Goal: Task Accomplishment & Management: Manage account settings

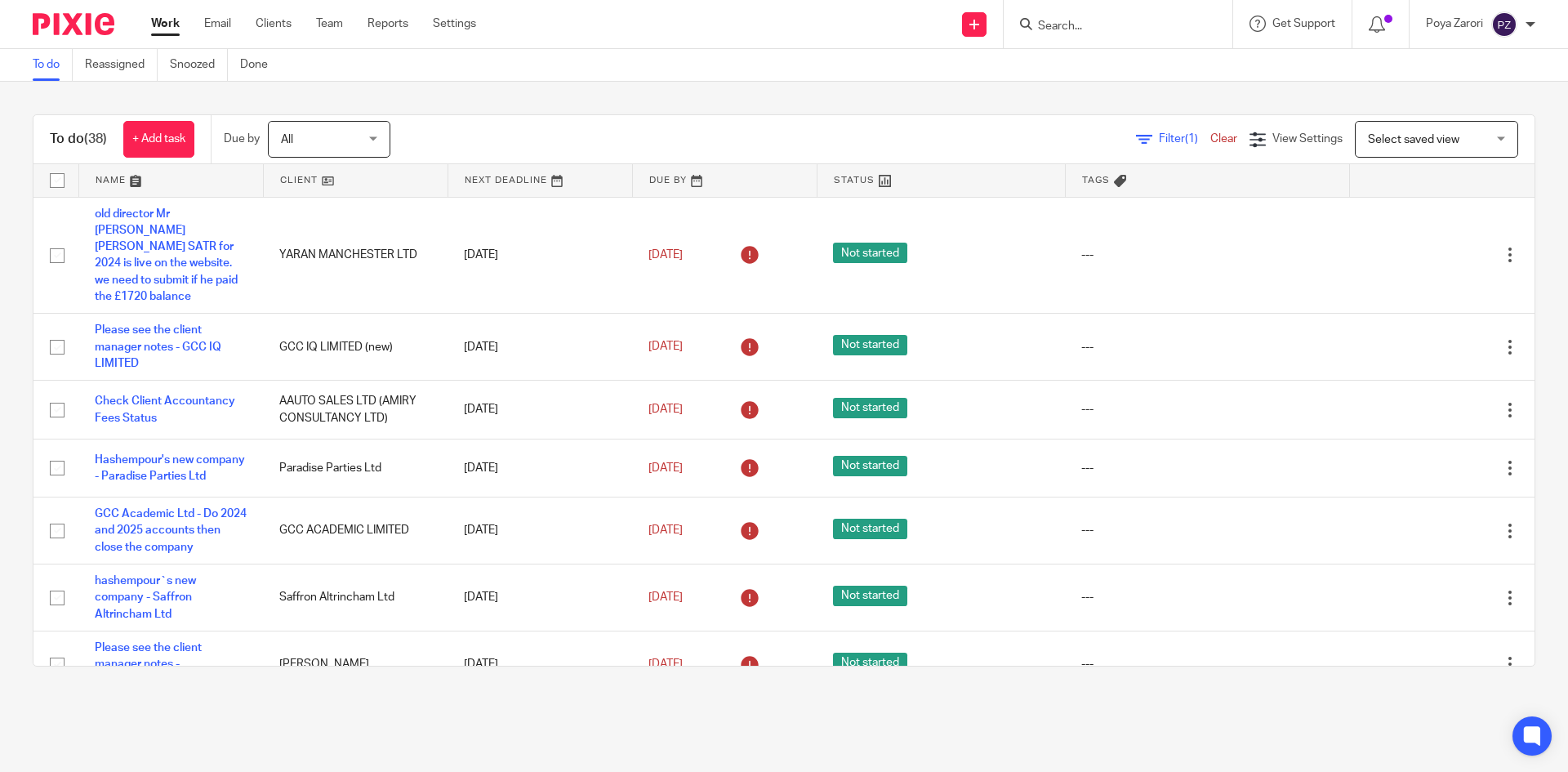
click at [1065, 25] on input "Search" at bounding box center [1110, 27] width 147 height 15
click at [1072, 25] on input "Search" at bounding box center [1110, 27] width 147 height 15
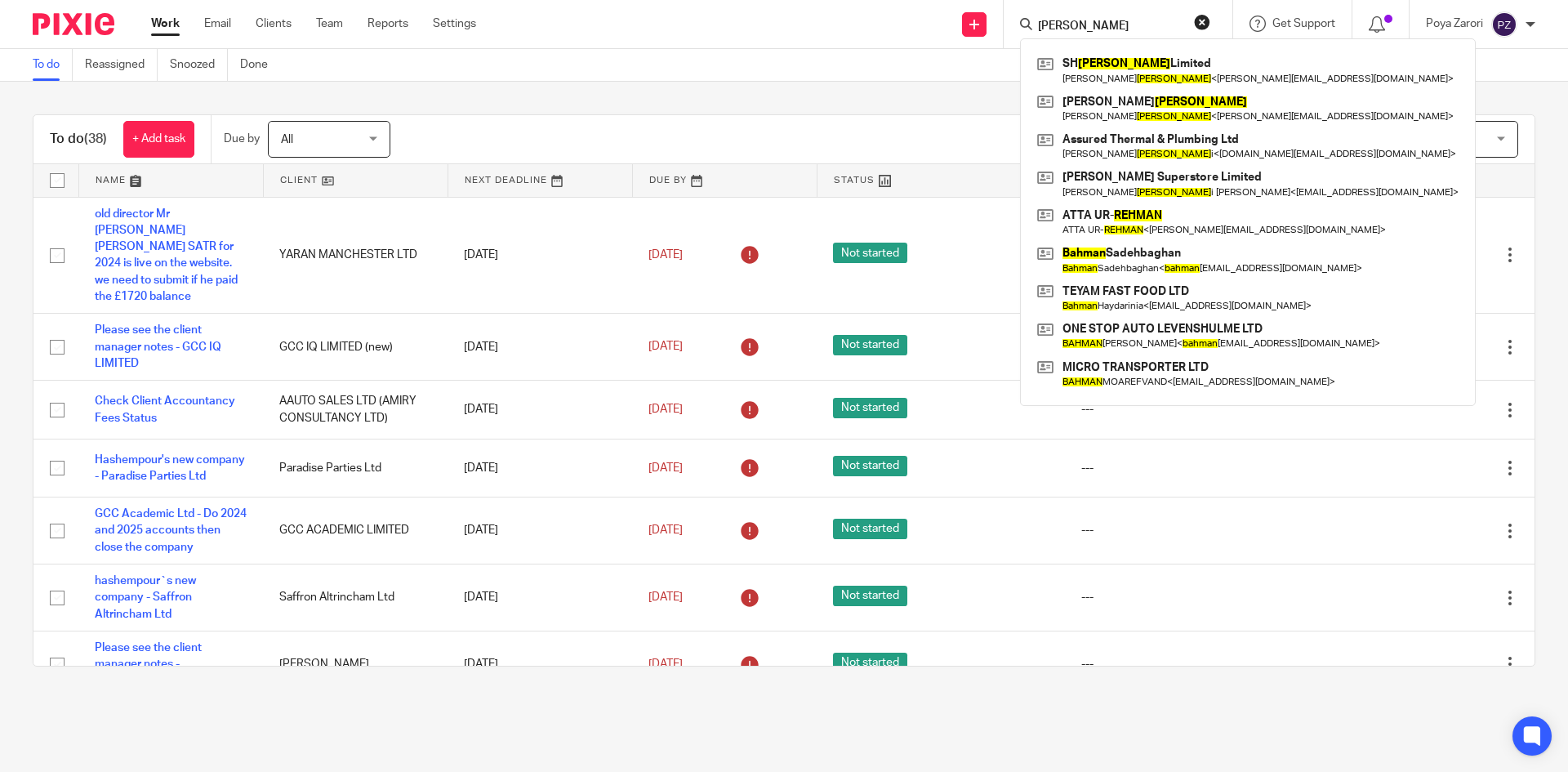
type input "RAHMAN"
drag, startPoint x: 1072, startPoint y: 25, endPoint x: 897, endPoint y: 26, distance: 175.0
click at [897, 26] on div "Send new email Create task Add client RAHMAN SH Rahman Limited Syed Hamza Rahma…" at bounding box center [1035, 24] width 1068 height 48
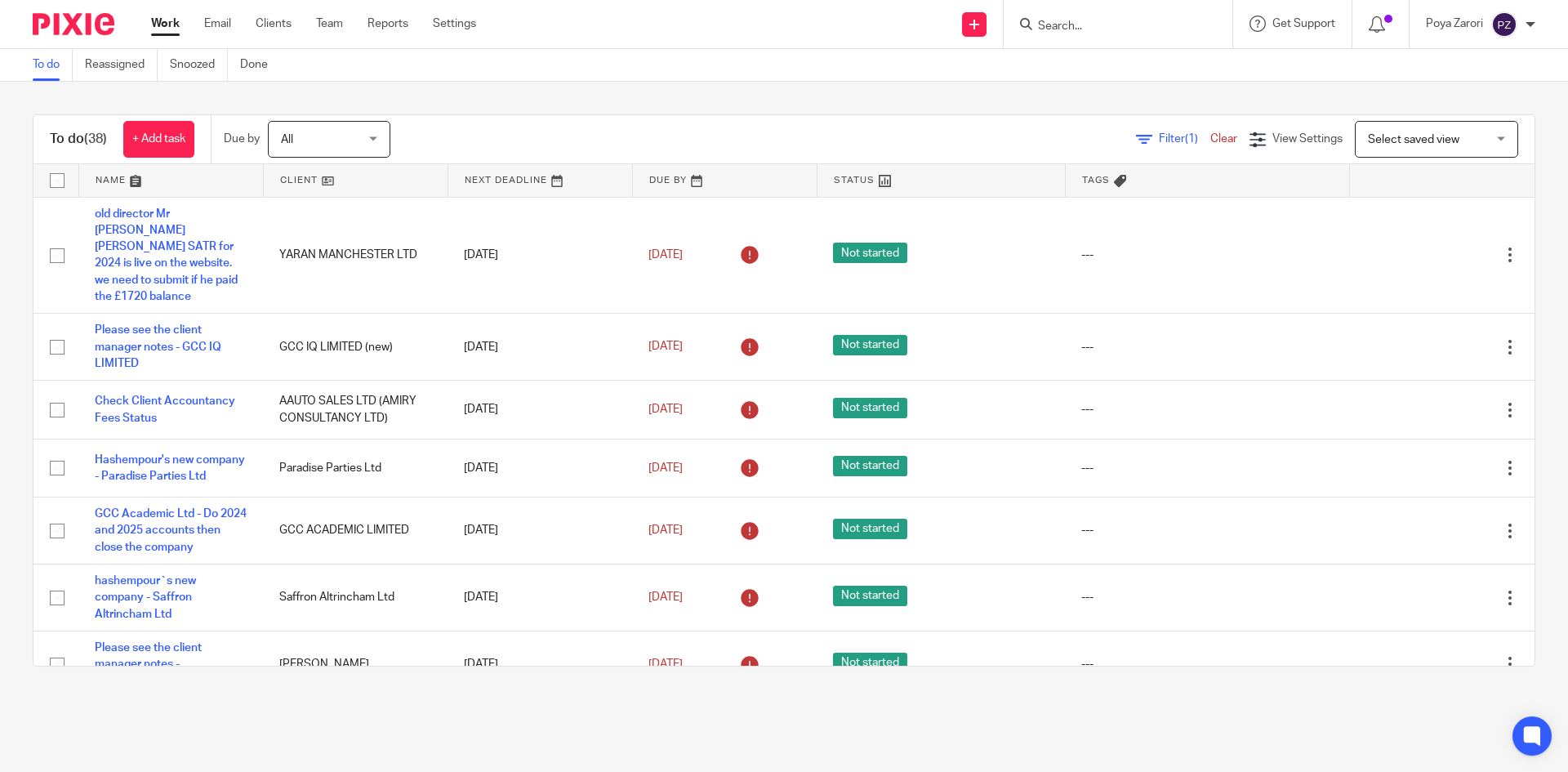
drag, startPoint x: 1061, startPoint y: 39, endPoint x: 1066, endPoint y: 30, distance: 10.3
click at [1062, 38] on div at bounding box center [1118, 24] width 228 height 48
click at [1068, 27] on input "Search" at bounding box center [1110, 27] width 147 height 15
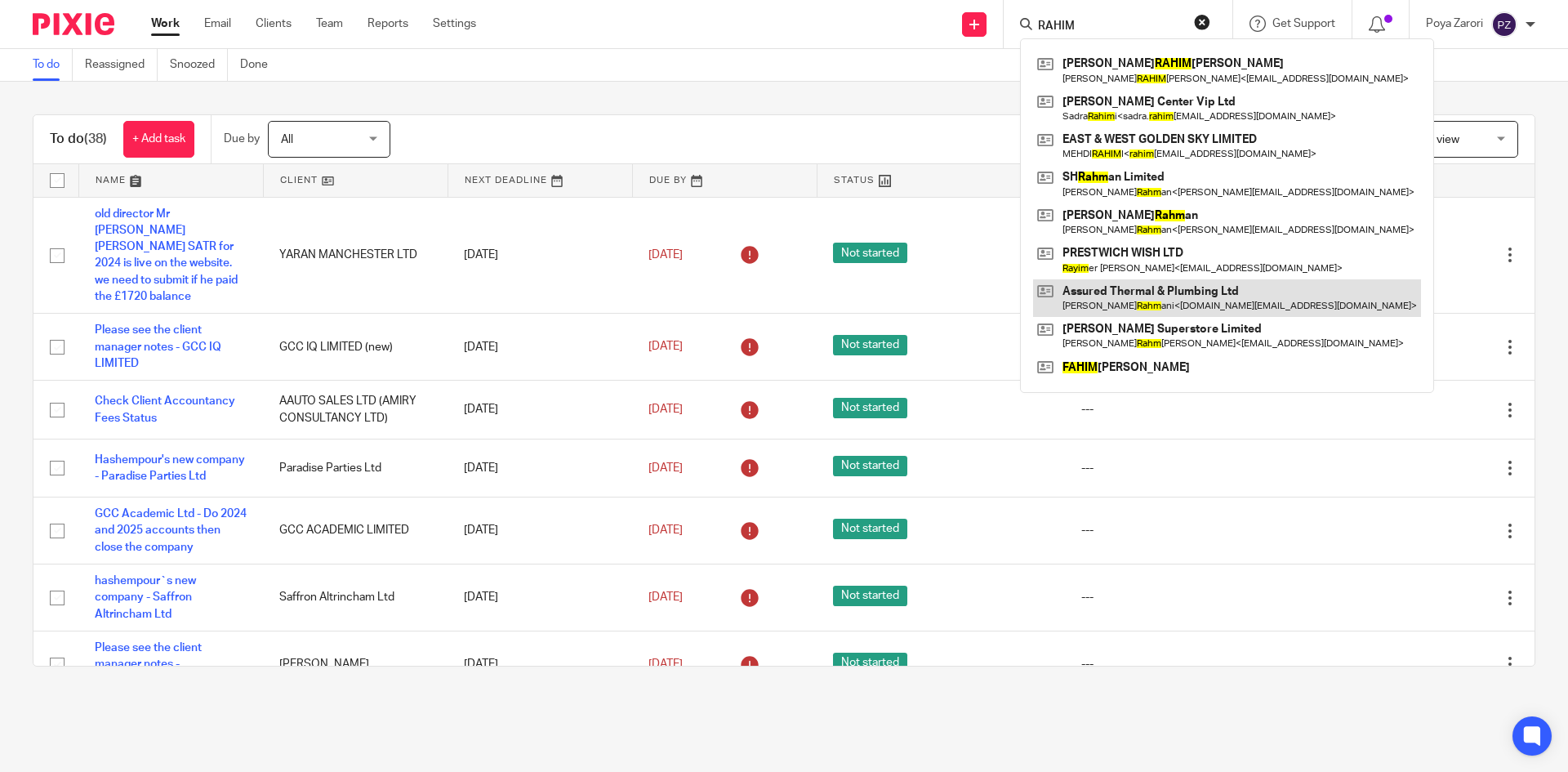
type input "RAHIM"
click at [1139, 305] on link at bounding box center [1227, 298] width 388 height 38
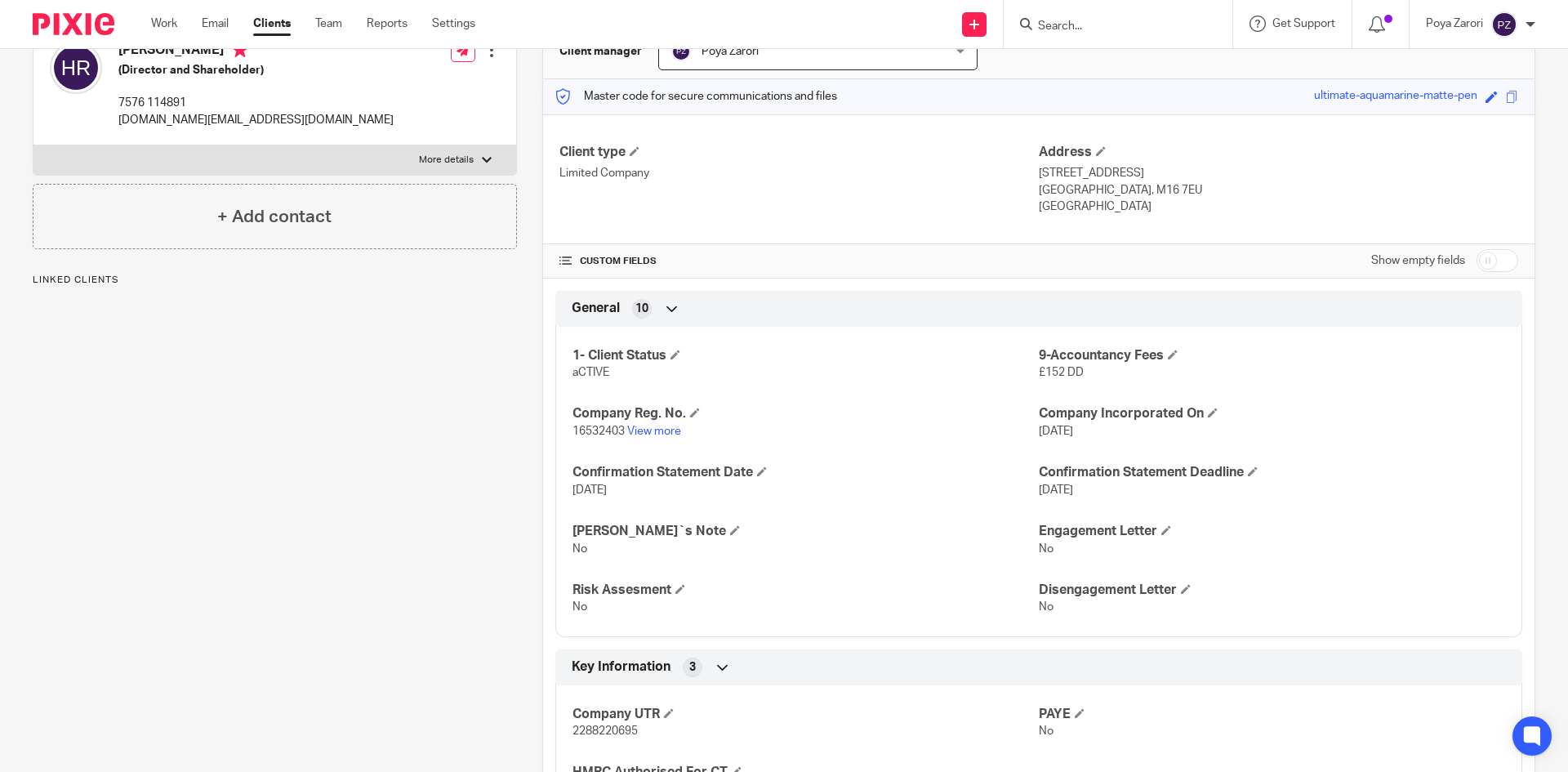
scroll to position [163, 0]
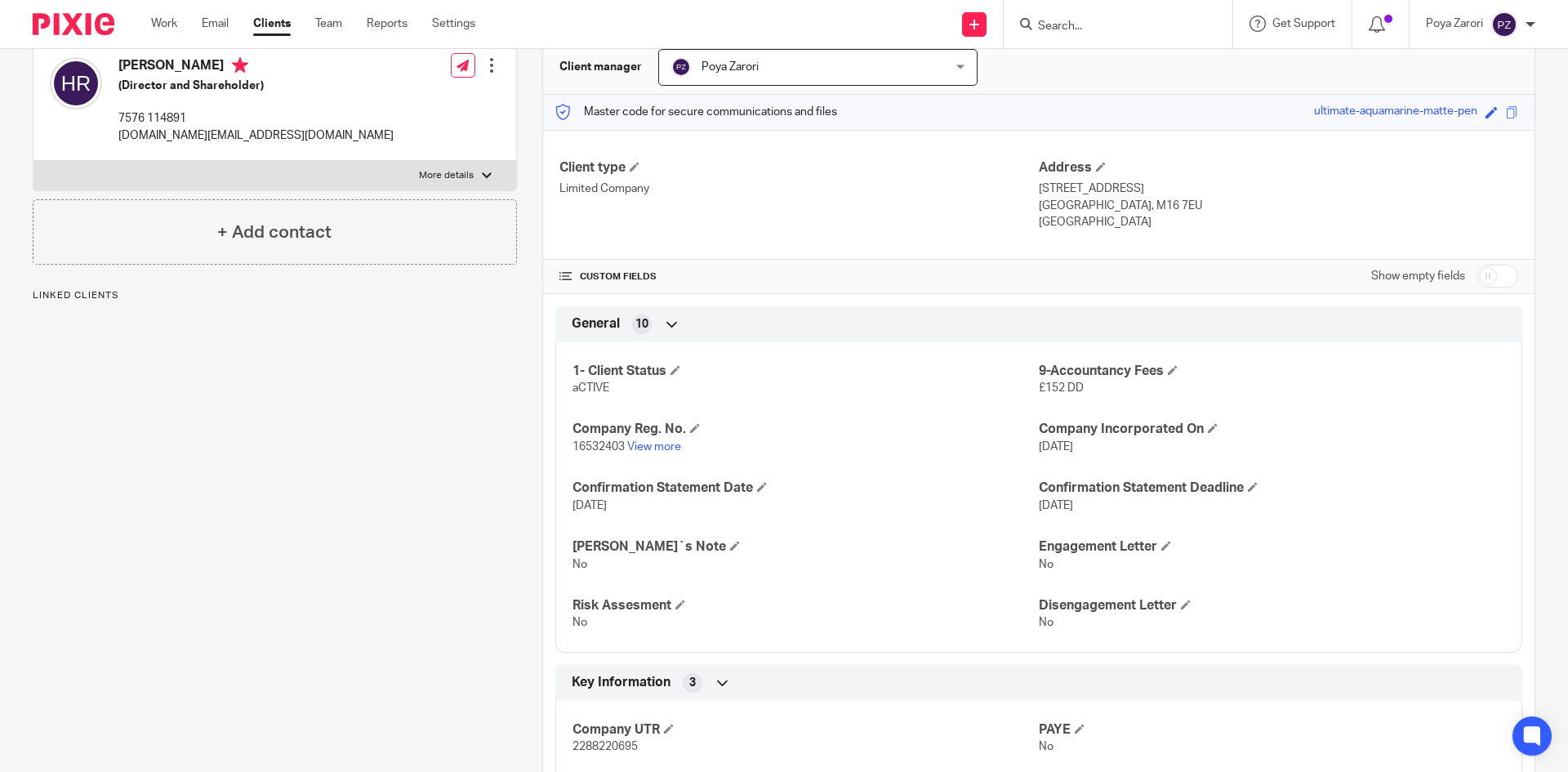
click at [1477, 268] on input "checkbox" at bounding box center [1497, 275] width 41 height 23
checkbox input "true"
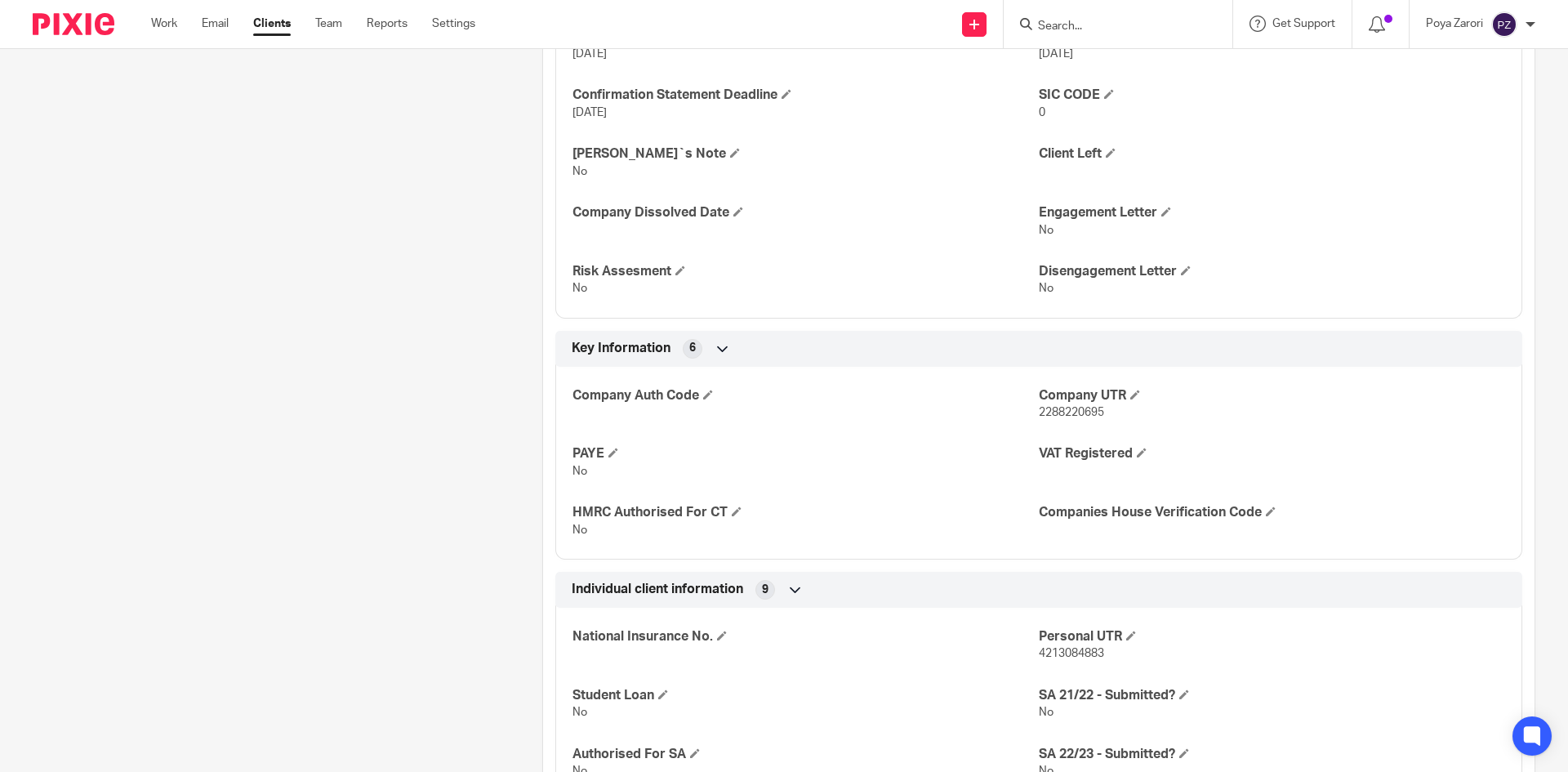
scroll to position [817, 0]
click at [731, 509] on span at bounding box center [736, 509] width 10 height 10
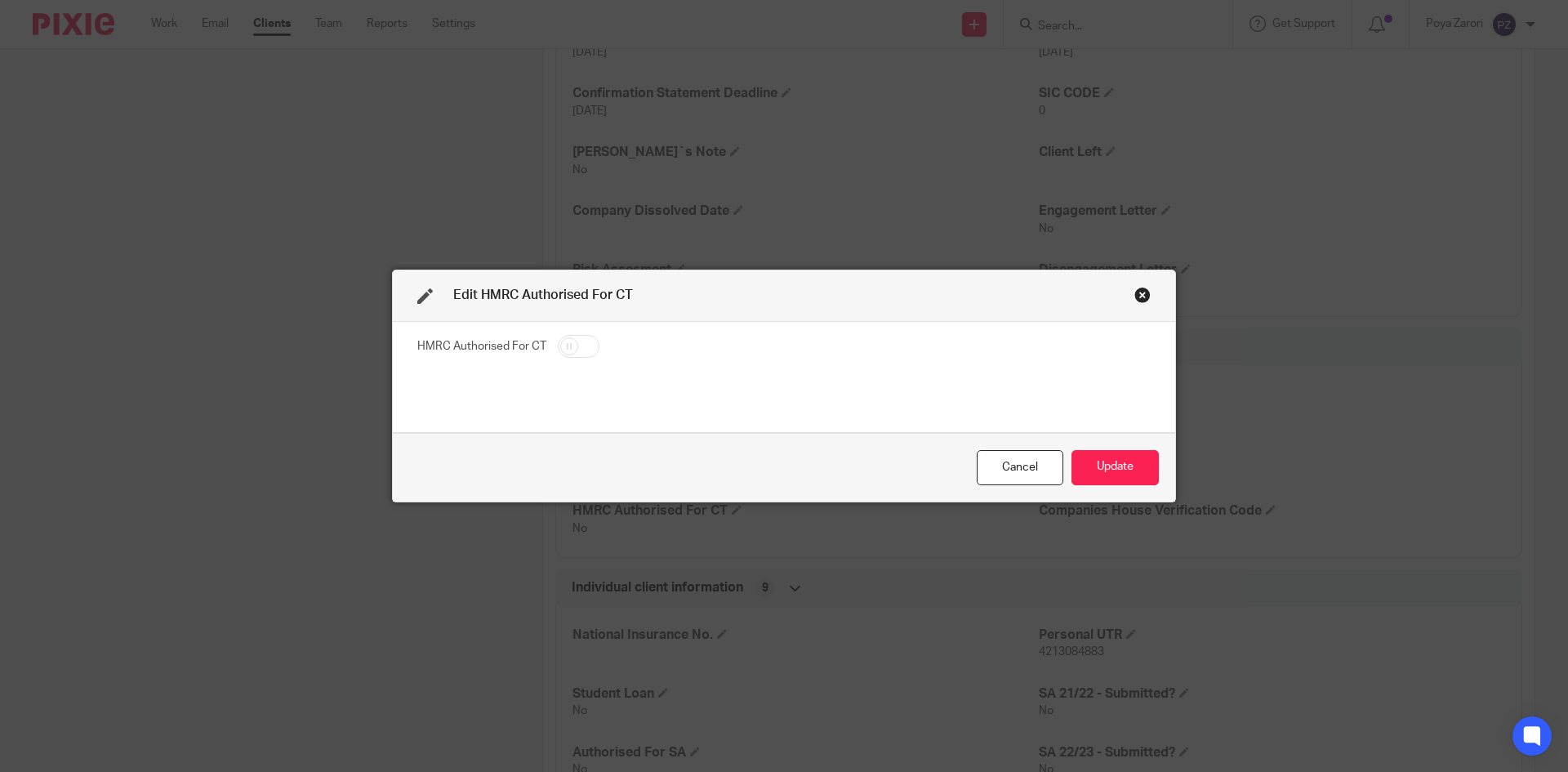
click at [584, 348] on input "checkbox" at bounding box center [579, 346] width 41 height 23
checkbox input "true"
click at [1122, 474] on button "Update" at bounding box center [1115, 468] width 88 height 35
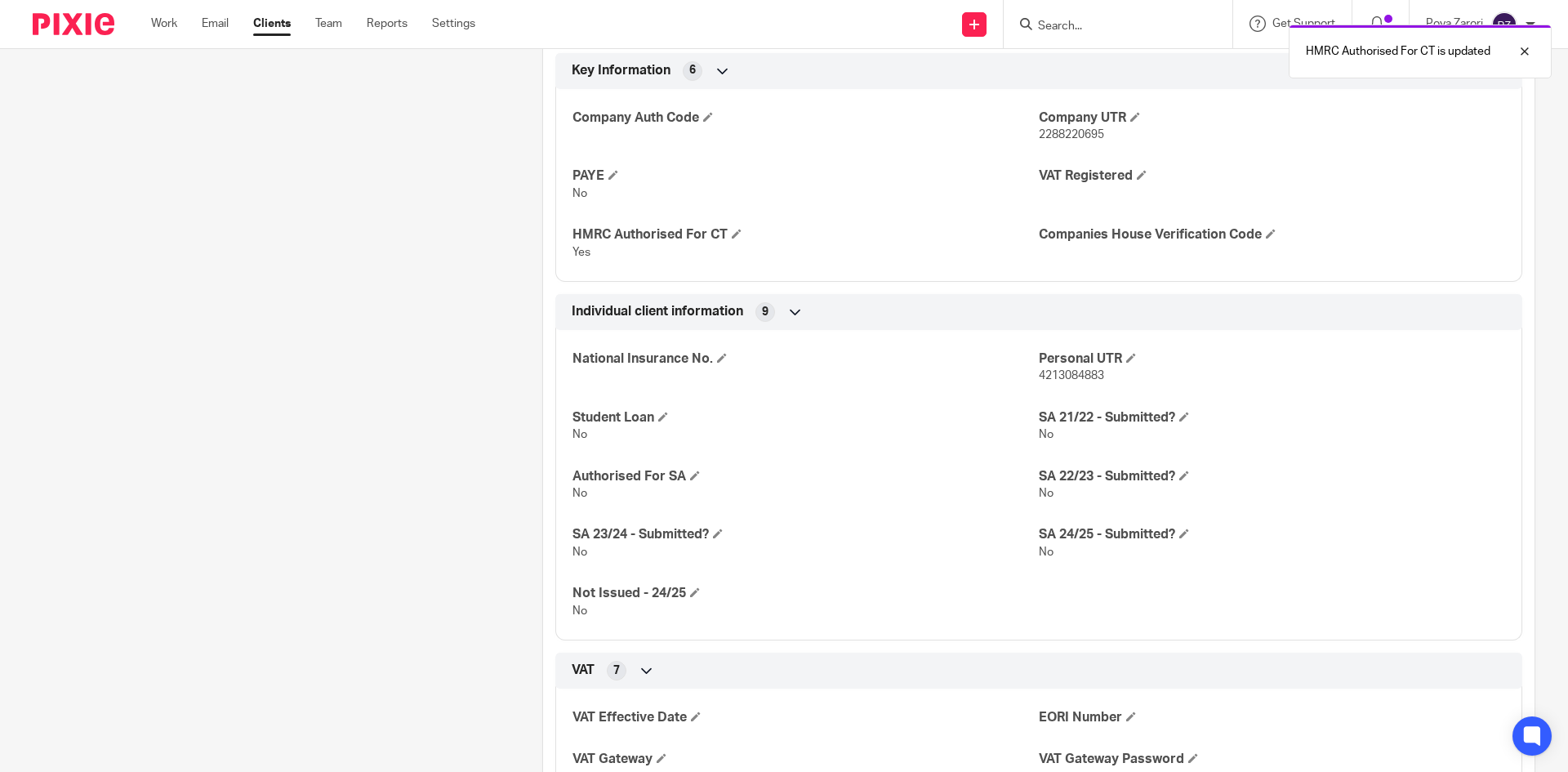
scroll to position [1062, 0]
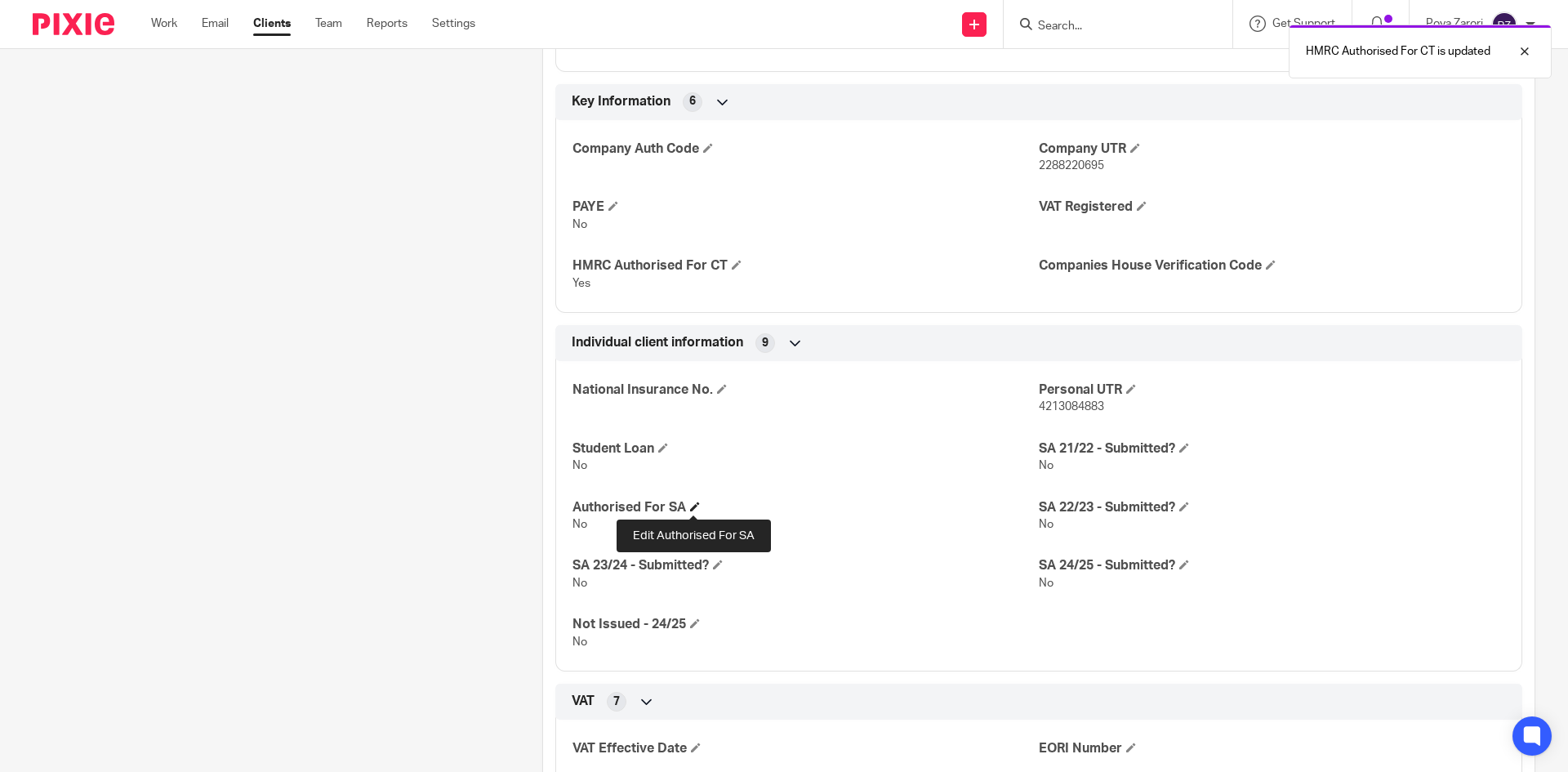
click at [690, 505] on span at bounding box center [695, 506] width 10 height 10
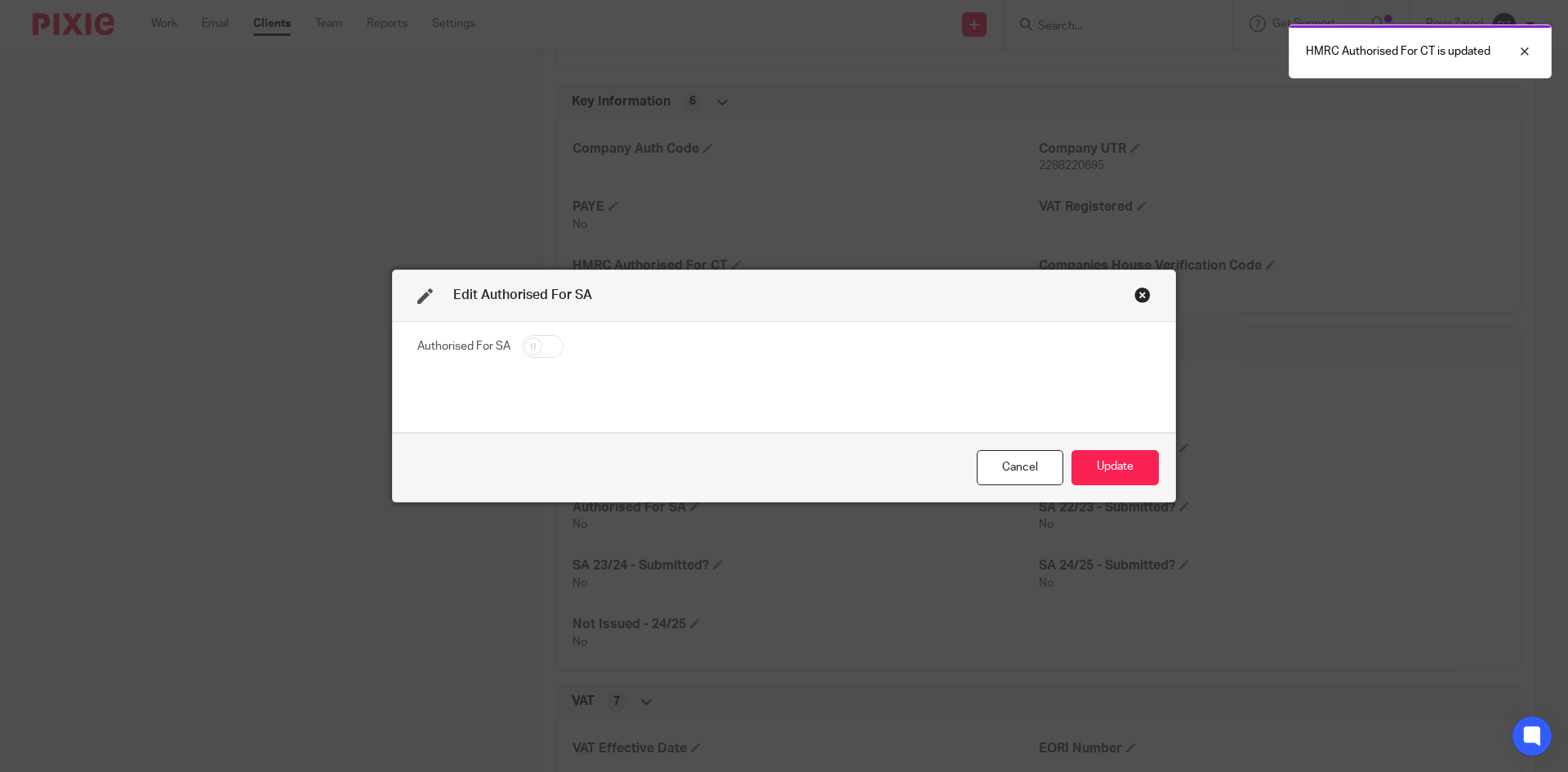
click at [538, 348] on input "checkbox" at bounding box center [543, 346] width 41 height 23
checkbox input "true"
click at [1101, 455] on button "Update" at bounding box center [1115, 468] width 88 height 35
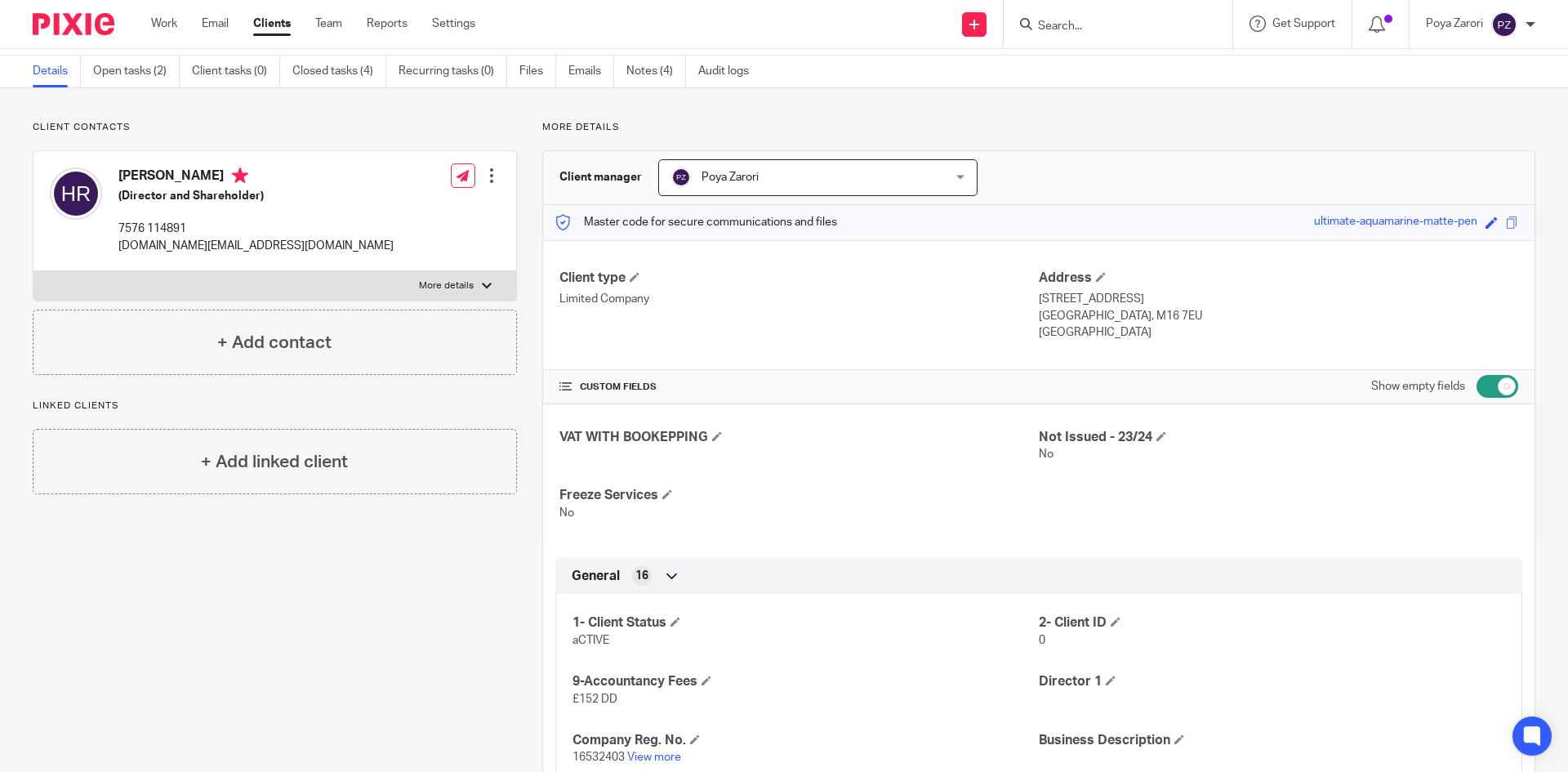
scroll to position [0, 0]
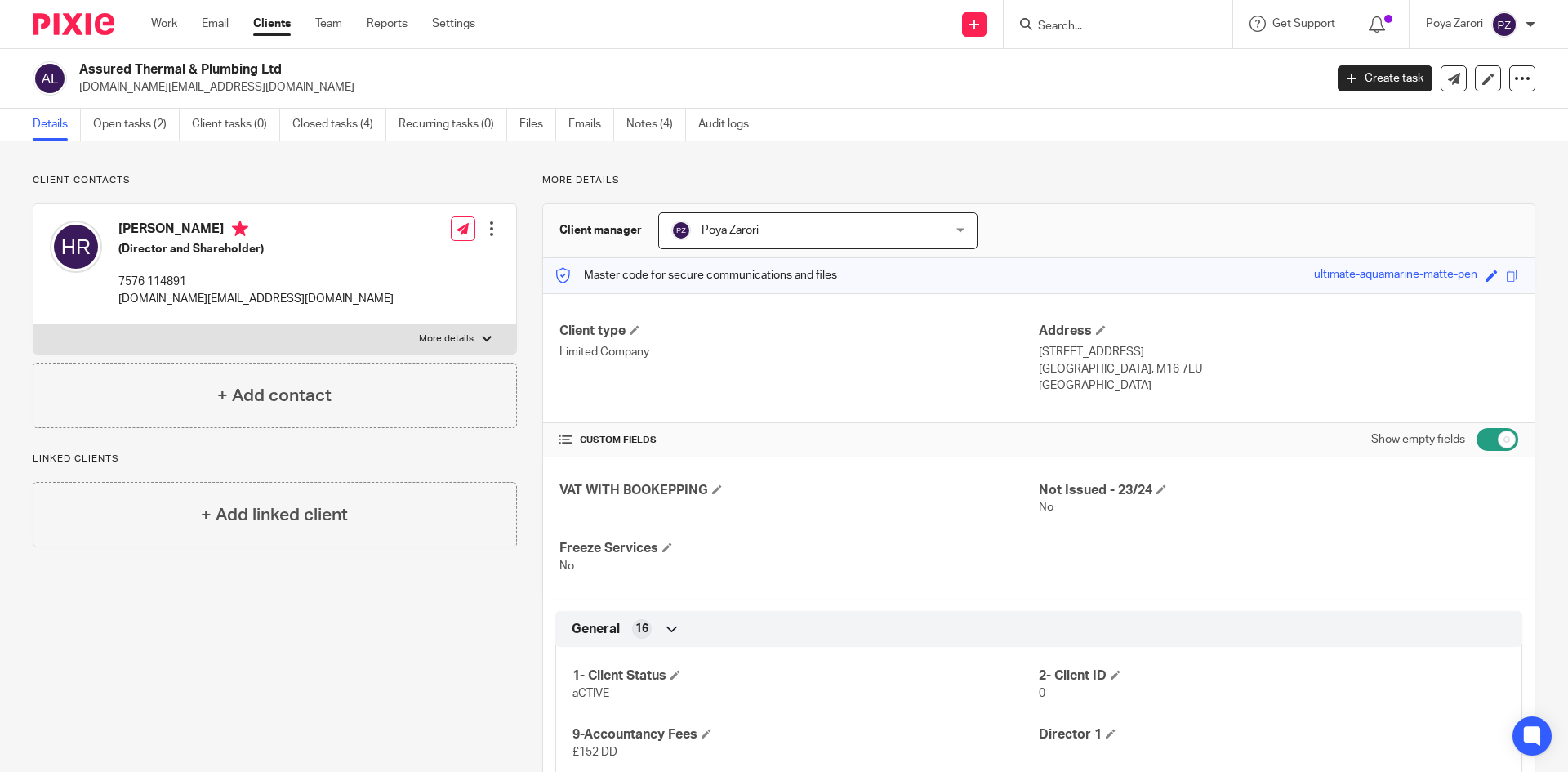
click at [482, 343] on div at bounding box center [486, 339] width 10 height 10
click at [33, 324] on input "More details" at bounding box center [32, 323] width 1 height 1
checkbox input "true"
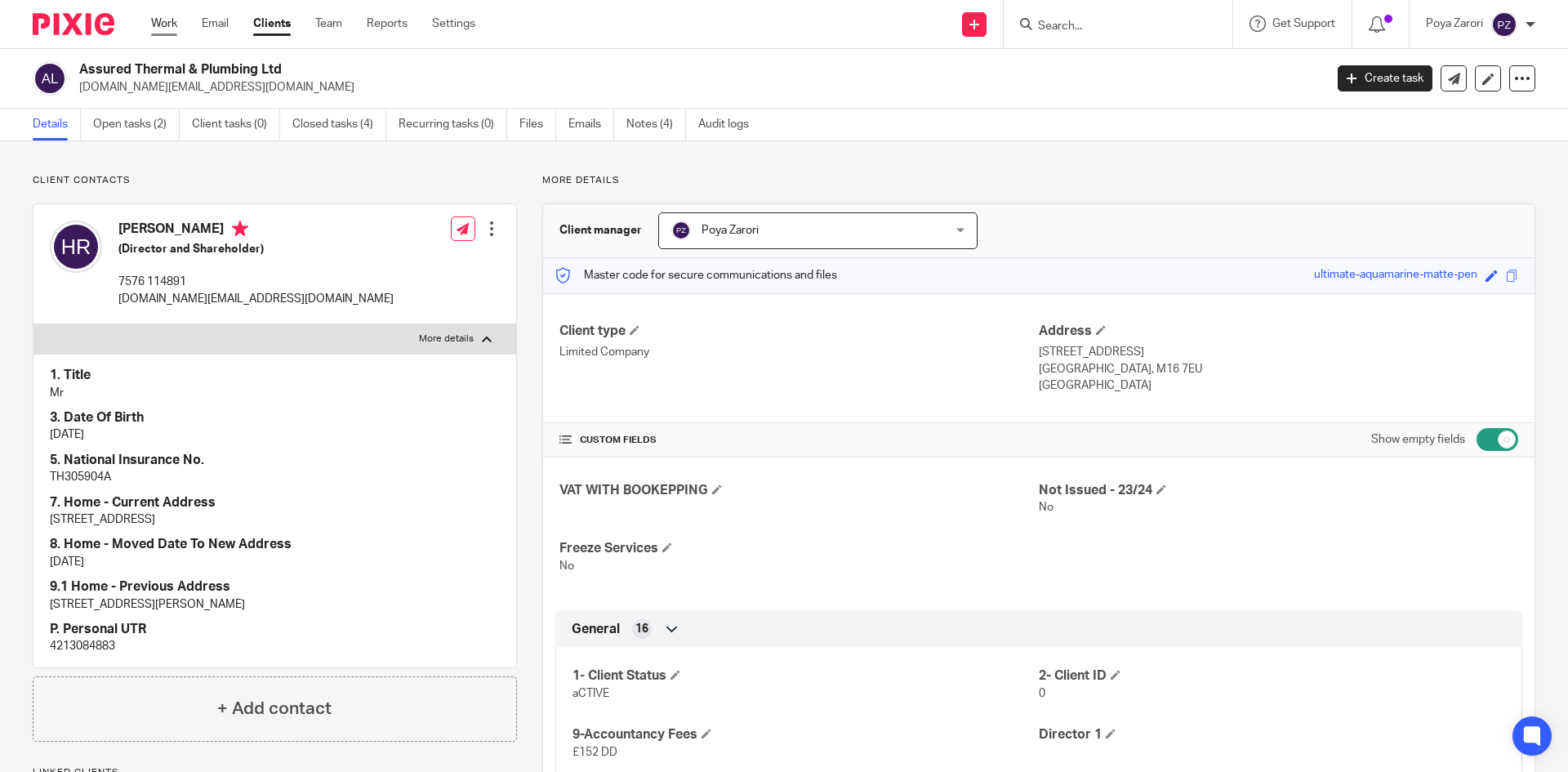
click at [170, 24] on link "Work" at bounding box center [164, 24] width 26 height 17
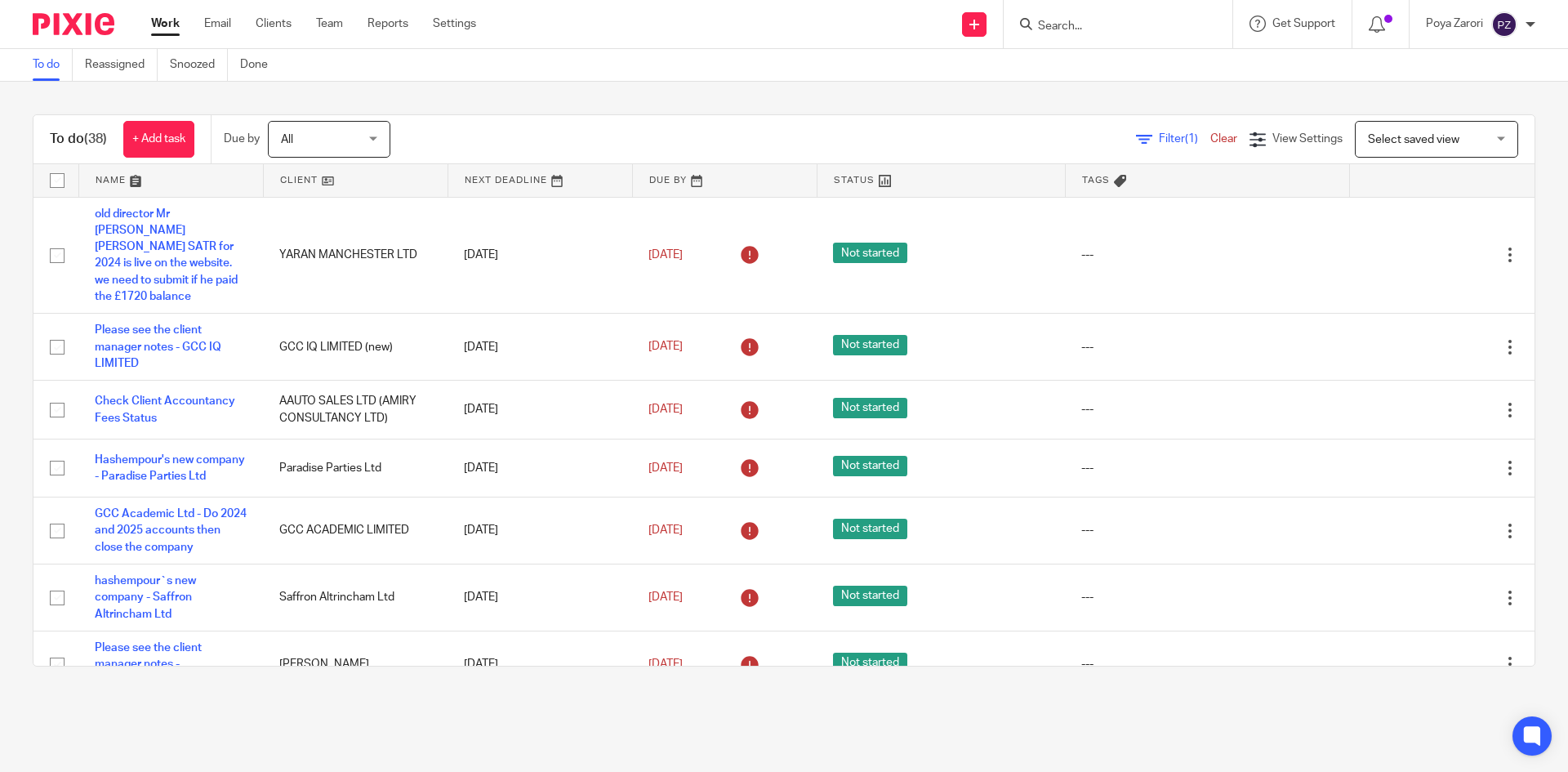
scroll to position [2158, 0]
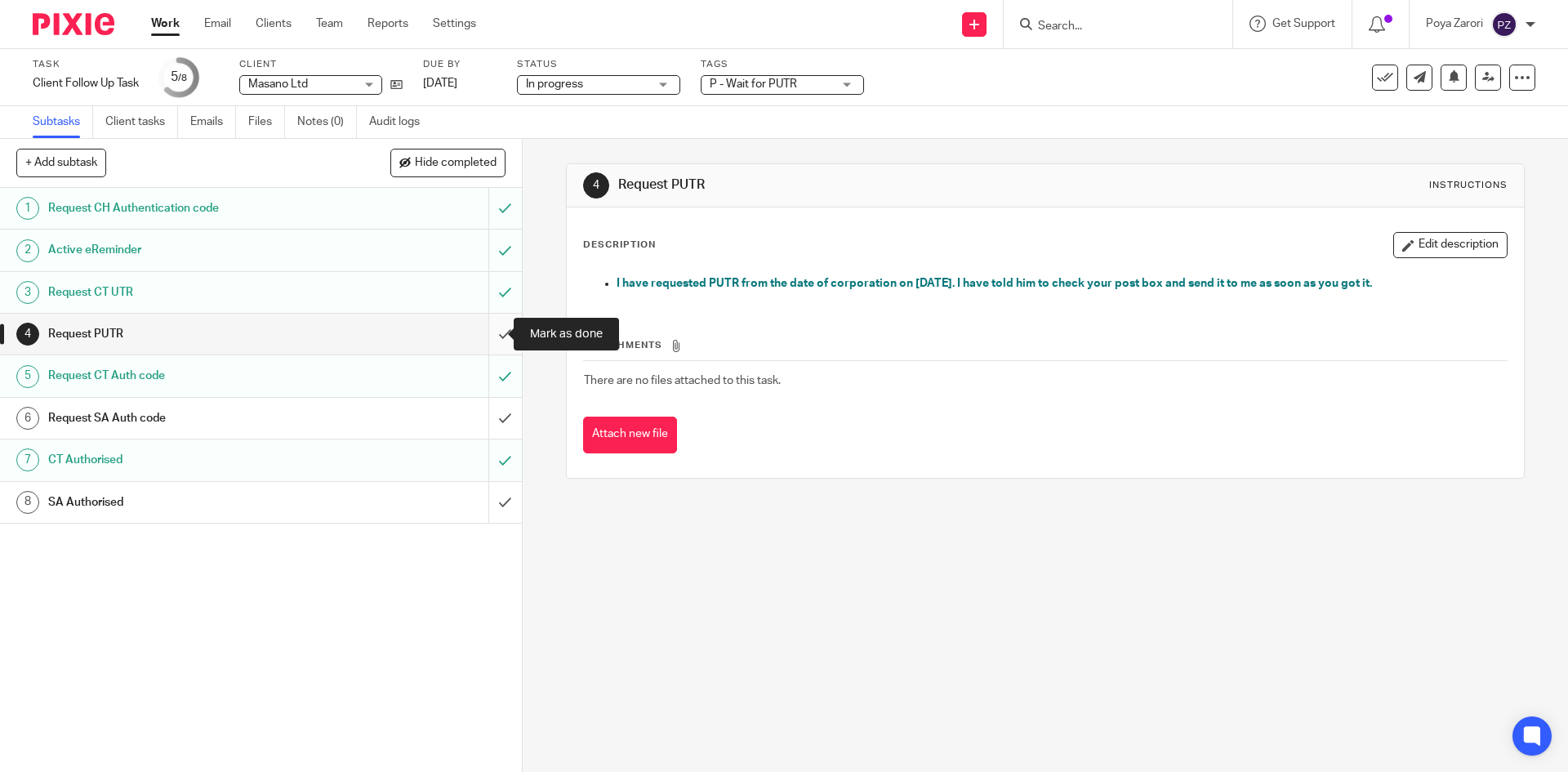
click at [486, 332] on input "submit" at bounding box center [261, 333] width 522 height 41
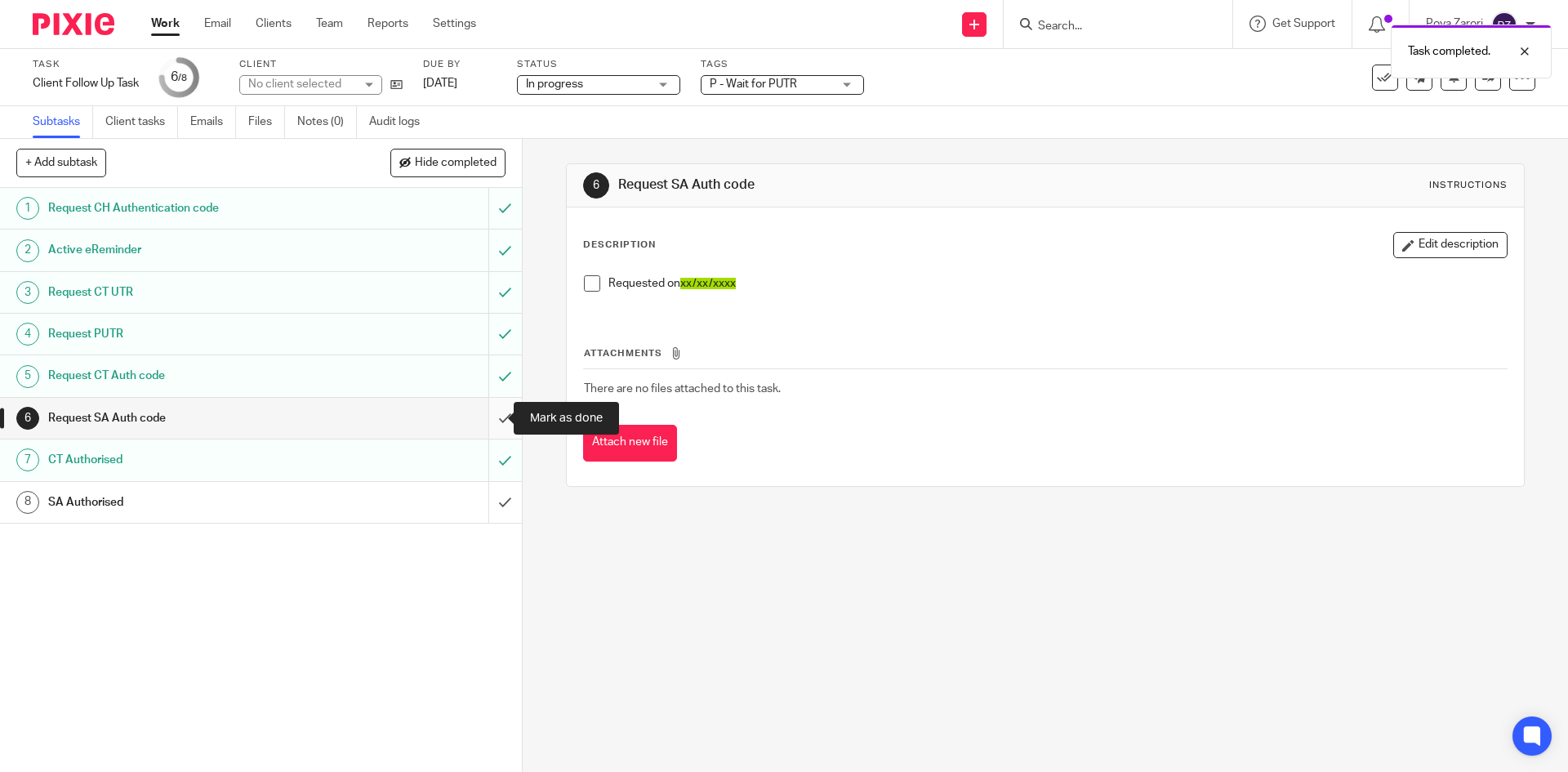
click at [486, 419] on input "submit" at bounding box center [261, 418] width 522 height 41
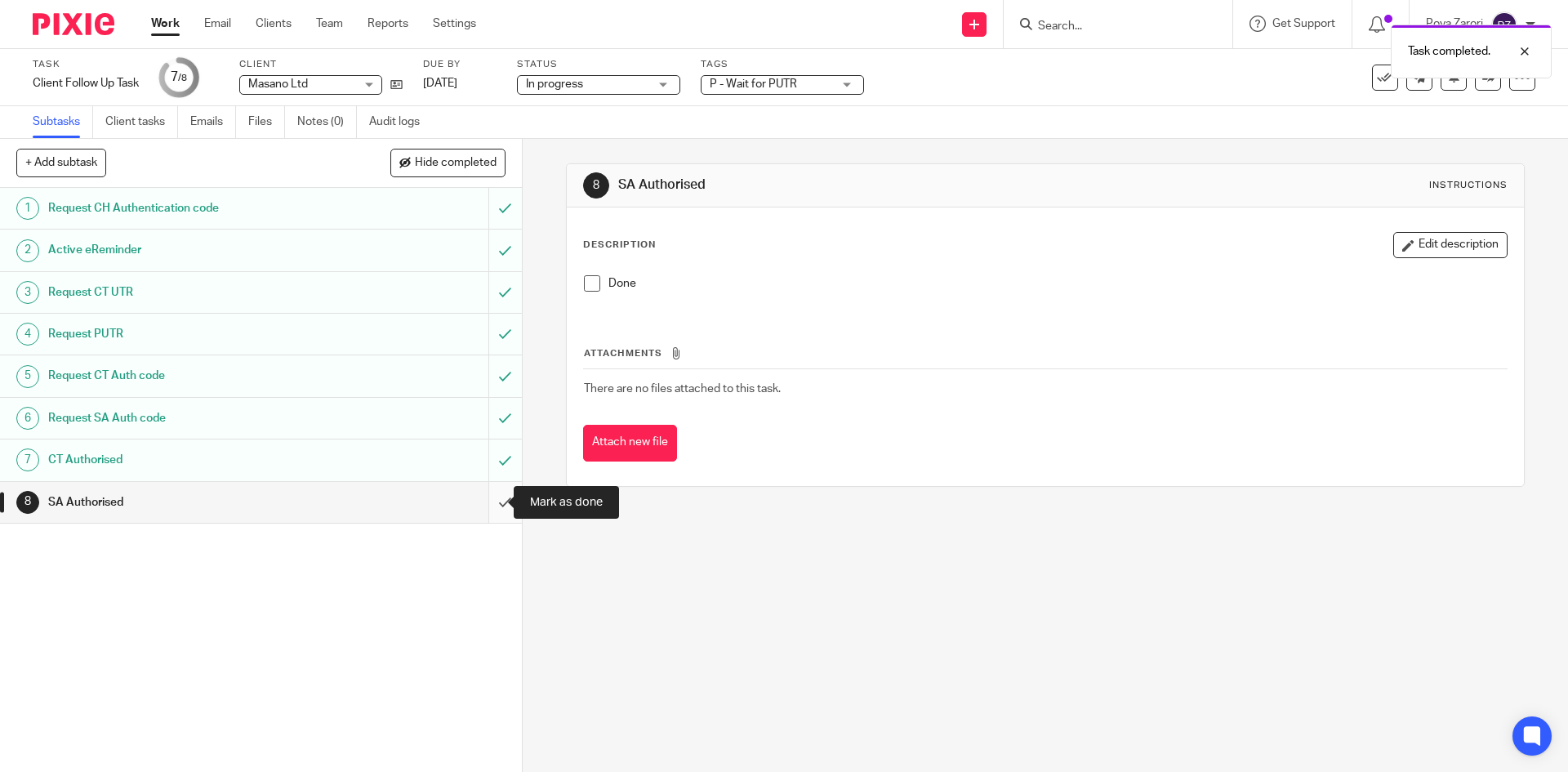
click at [493, 505] on input "submit" at bounding box center [261, 502] width 522 height 41
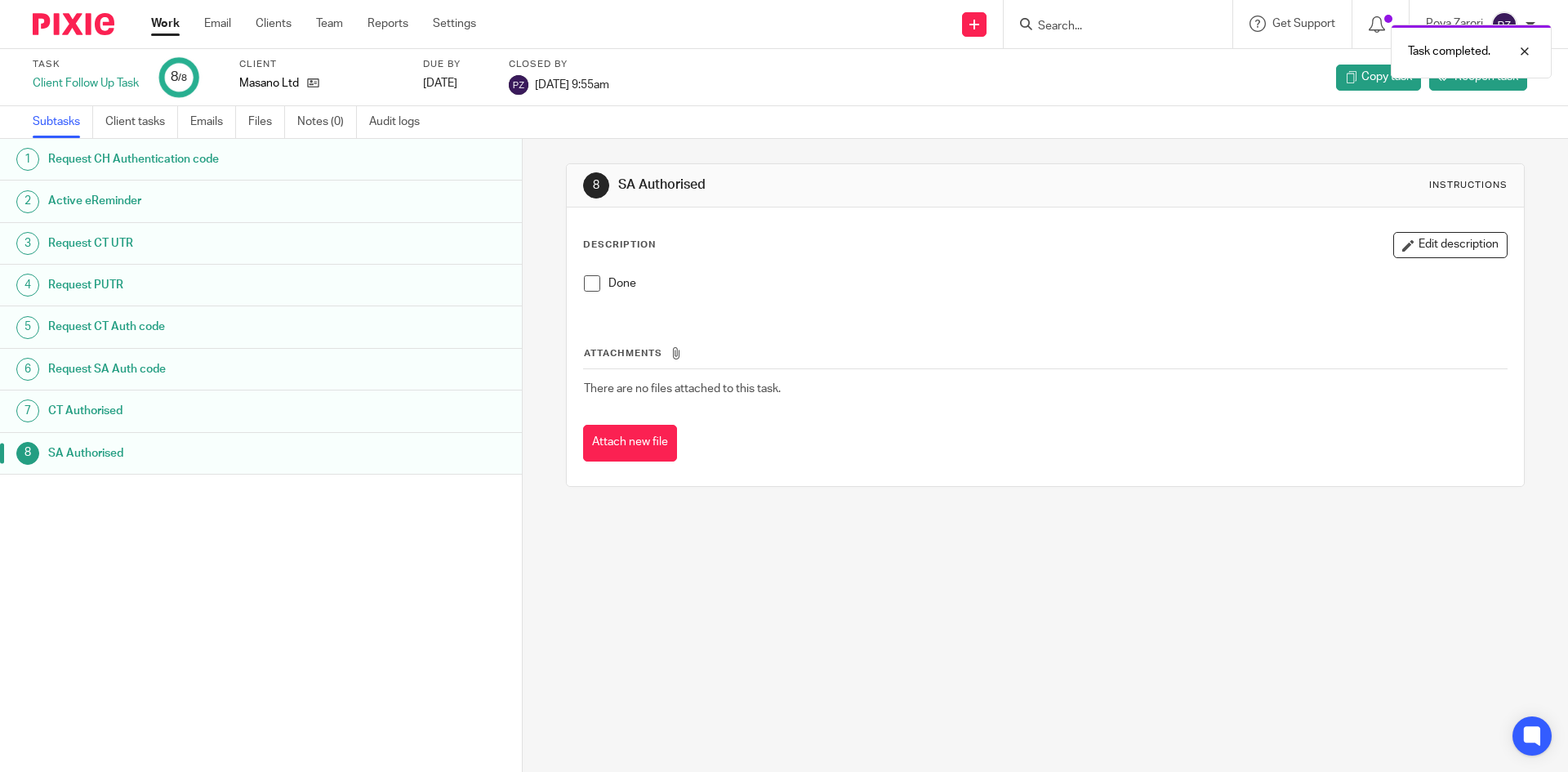
click at [585, 289] on span at bounding box center [592, 284] width 17 height 17
click at [1530, 49] on div at bounding box center [1513, 51] width 44 height 19
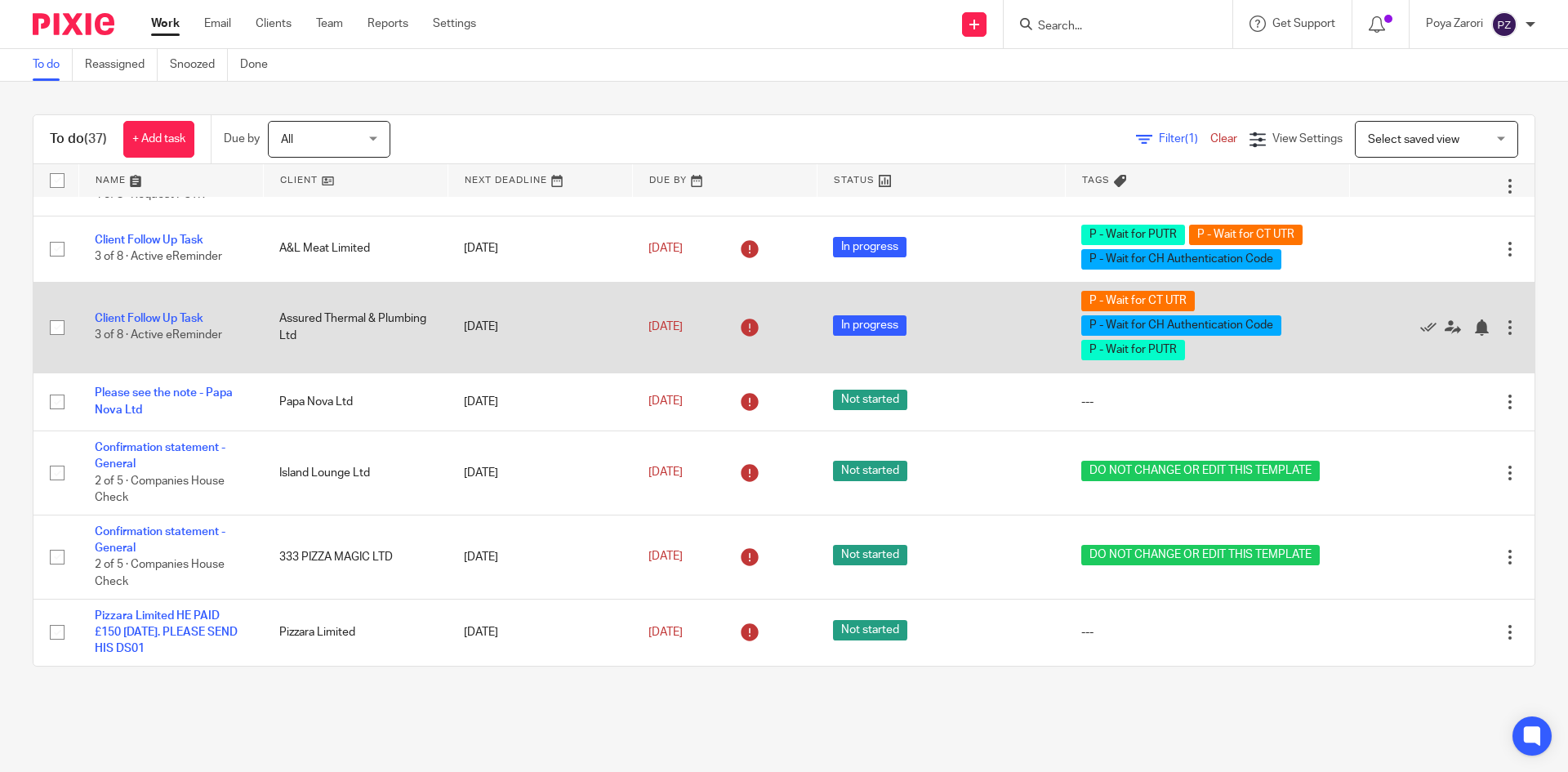
scroll to position [2100, 0]
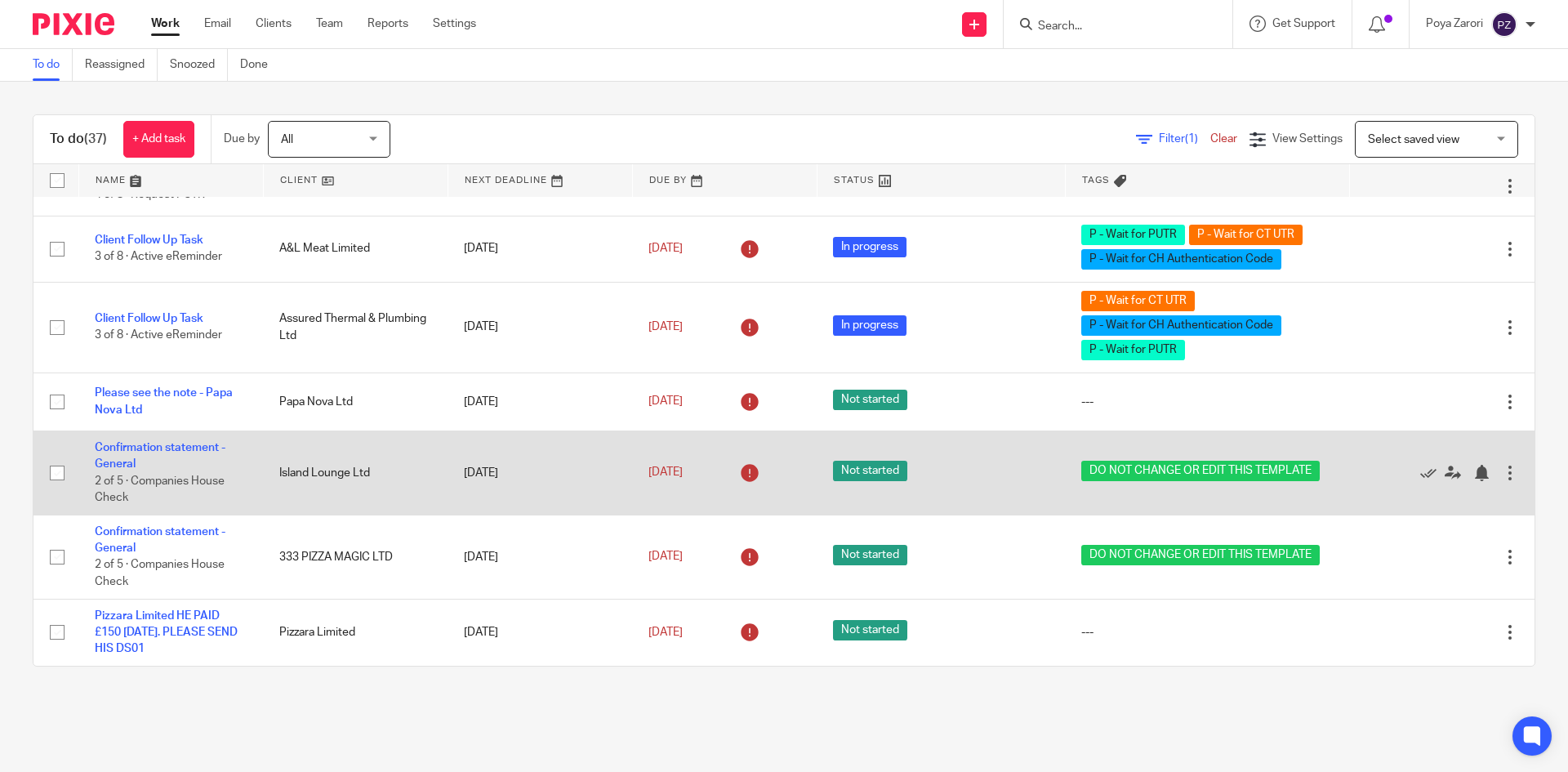
click at [1503, 474] on div at bounding box center [1511, 474] width 17 height 17
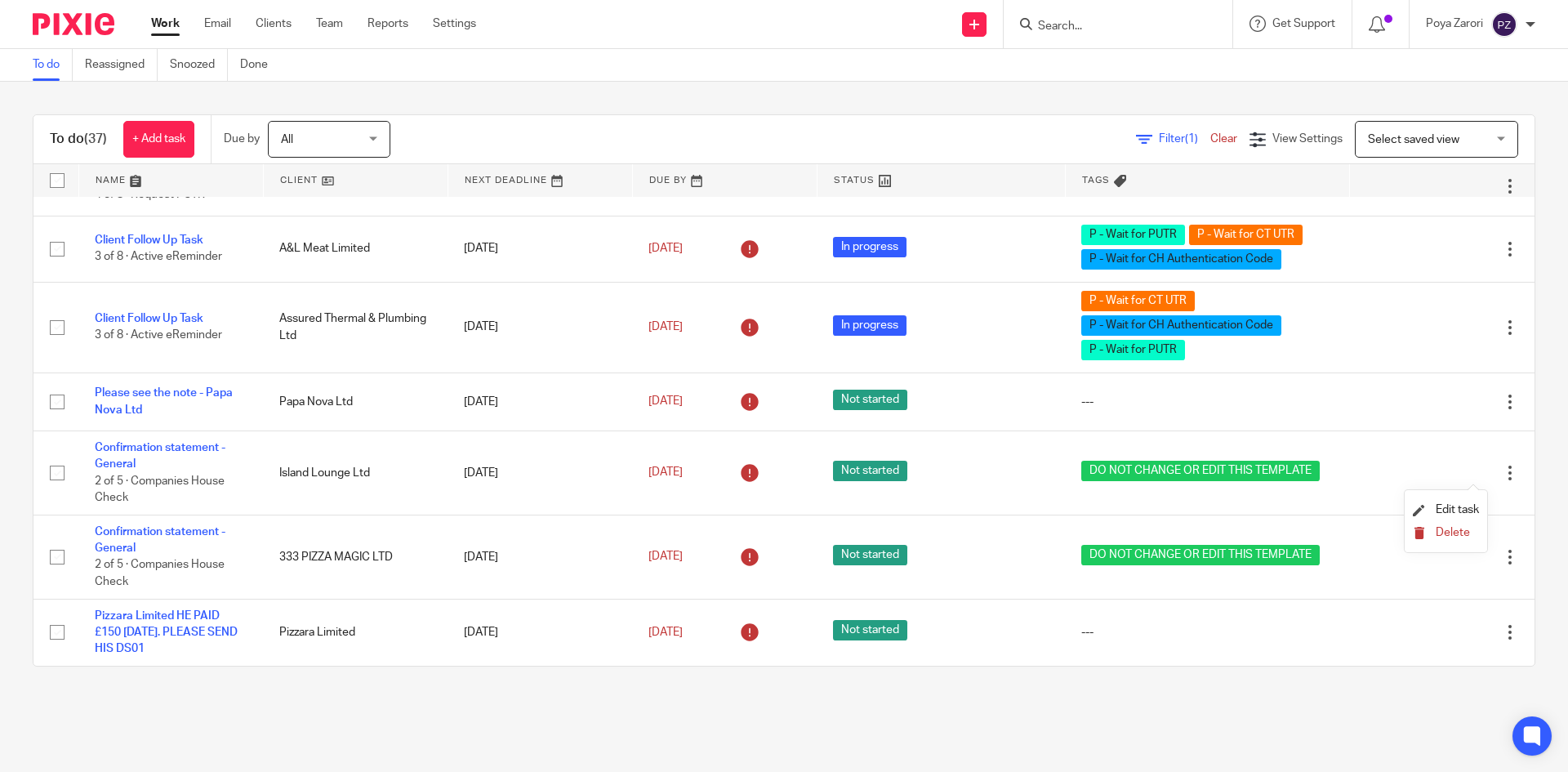
click at [1434, 528] on button "Delete" at bounding box center [1446, 533] width 66 height 13
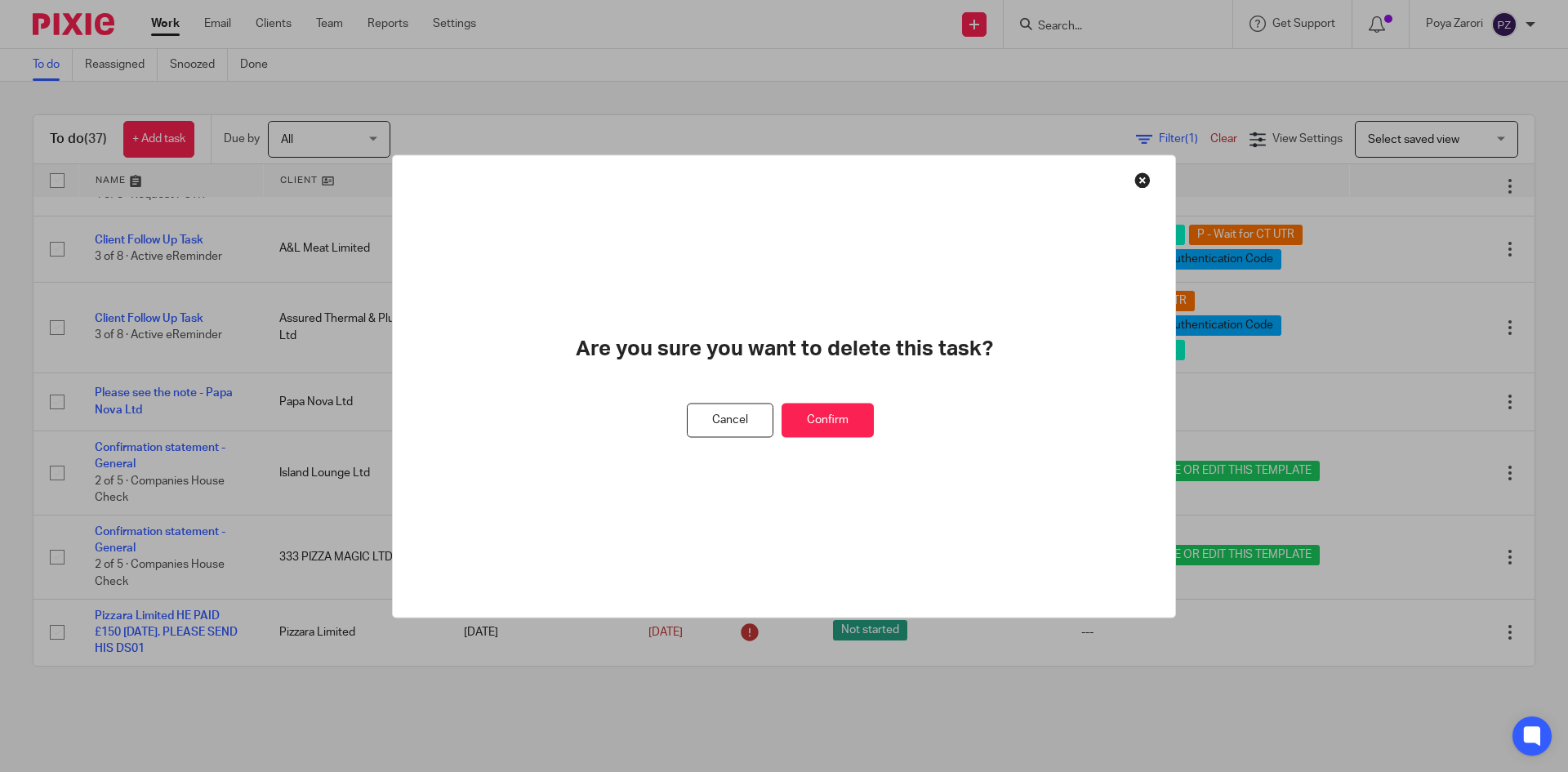
click at [848, 422] on button "Confirm" at bounding box center [828, 420] width 92 height 35
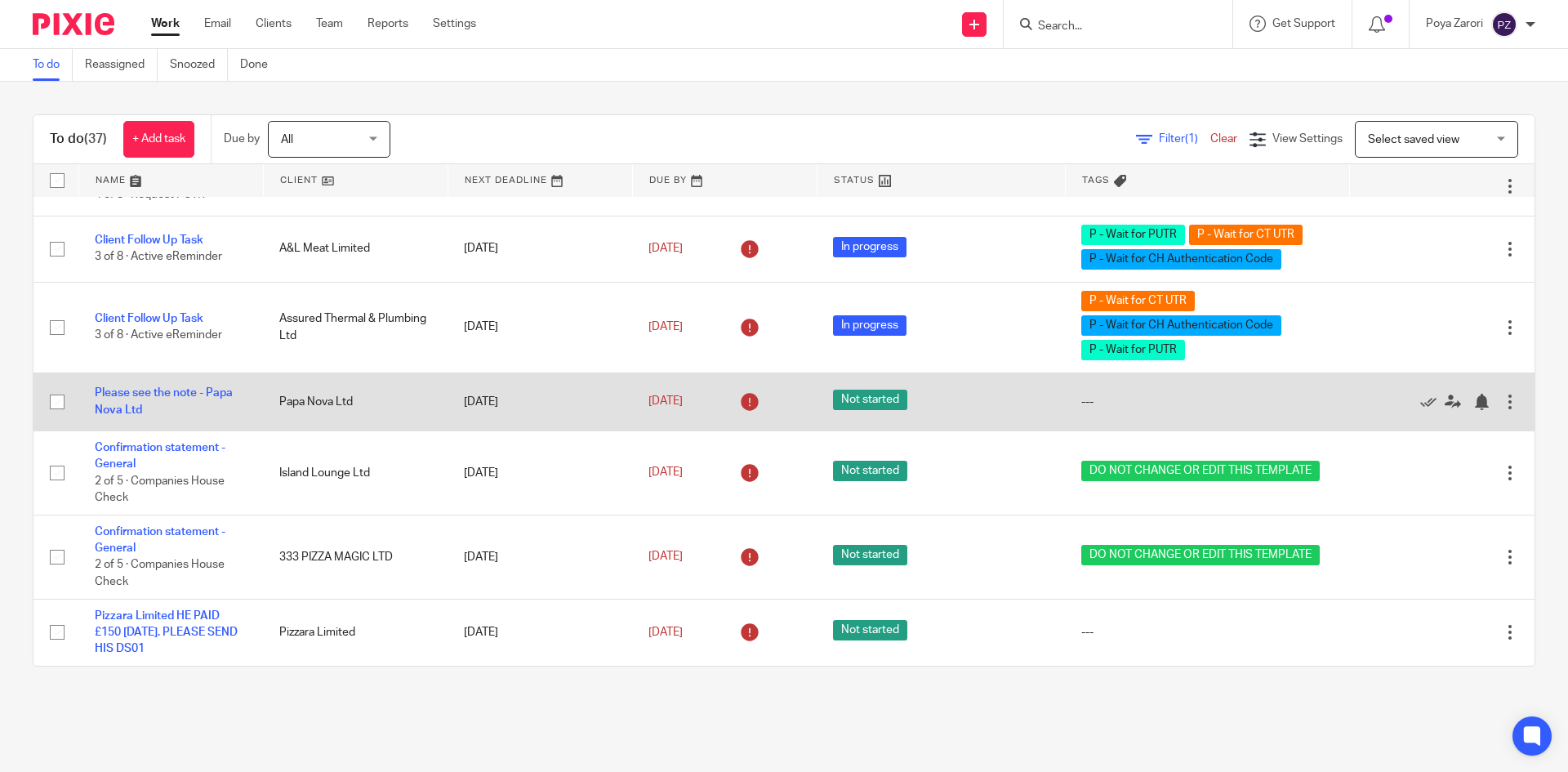
scroll to position [2017, 0]
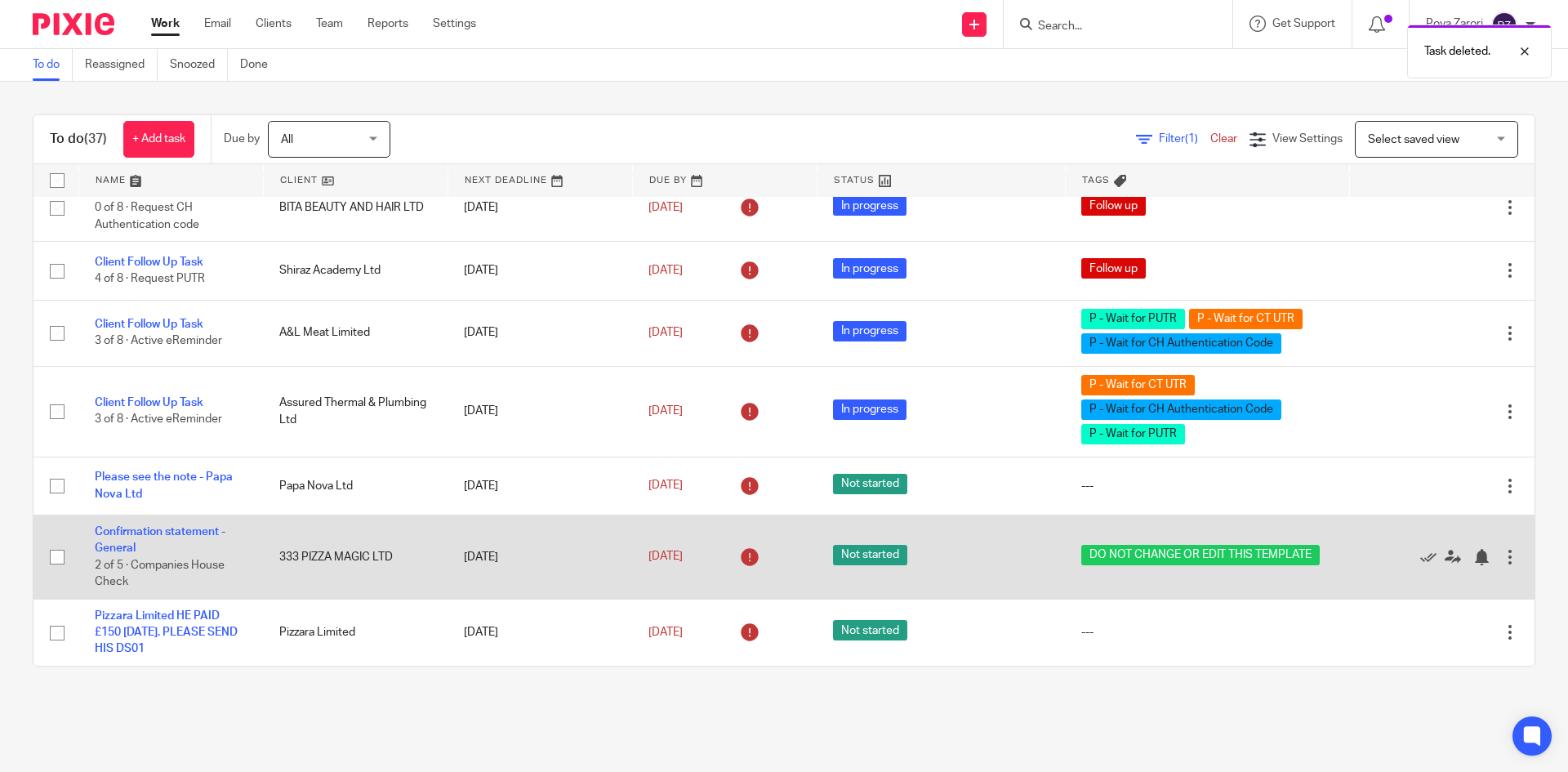
click at [1503, 553] on div at bounding box center [1511, 557] width 17 height 17
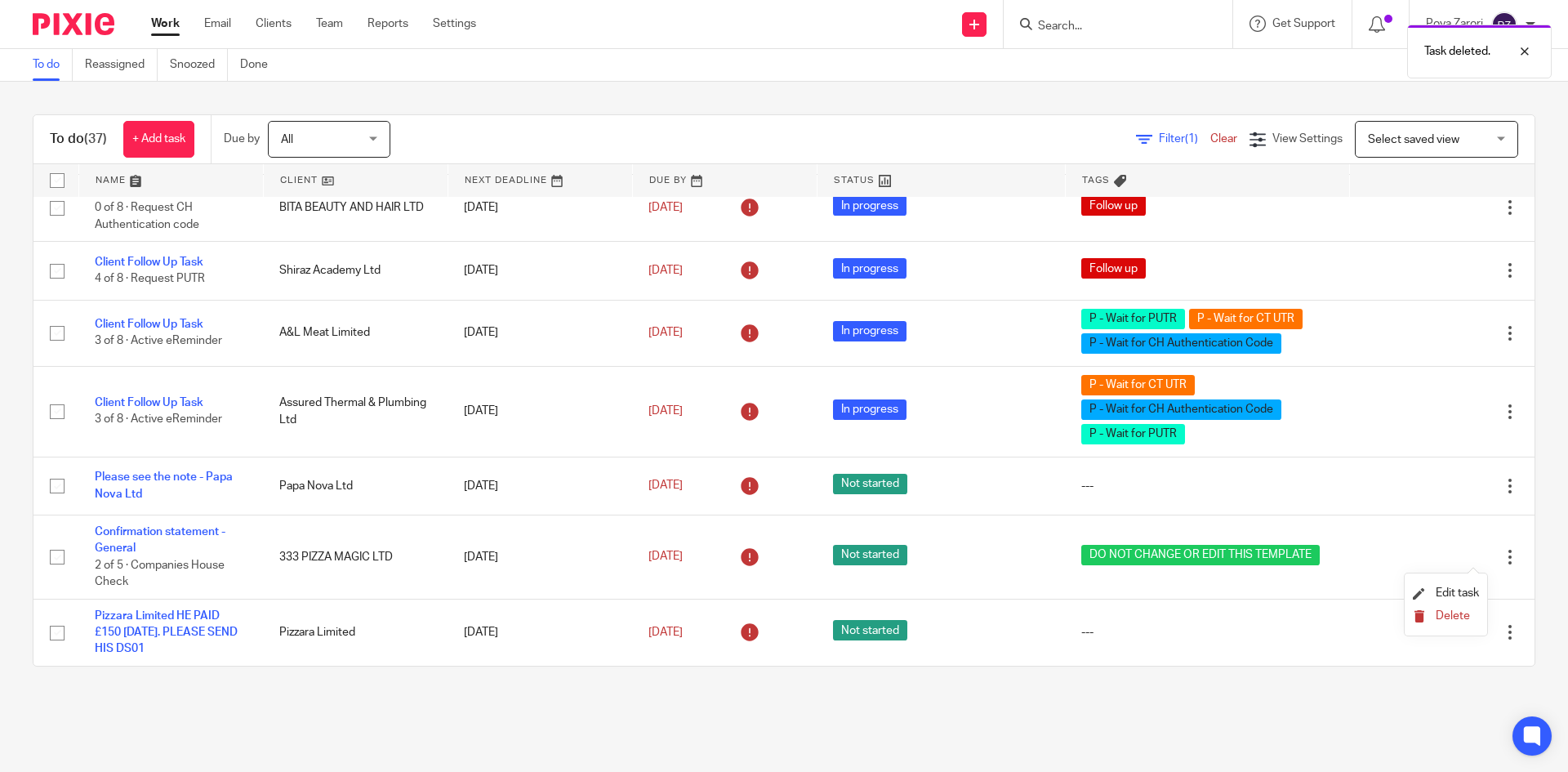
click at [1435, 610] on button "Delete" at bounding box center [1446, 616] width 66 height 13
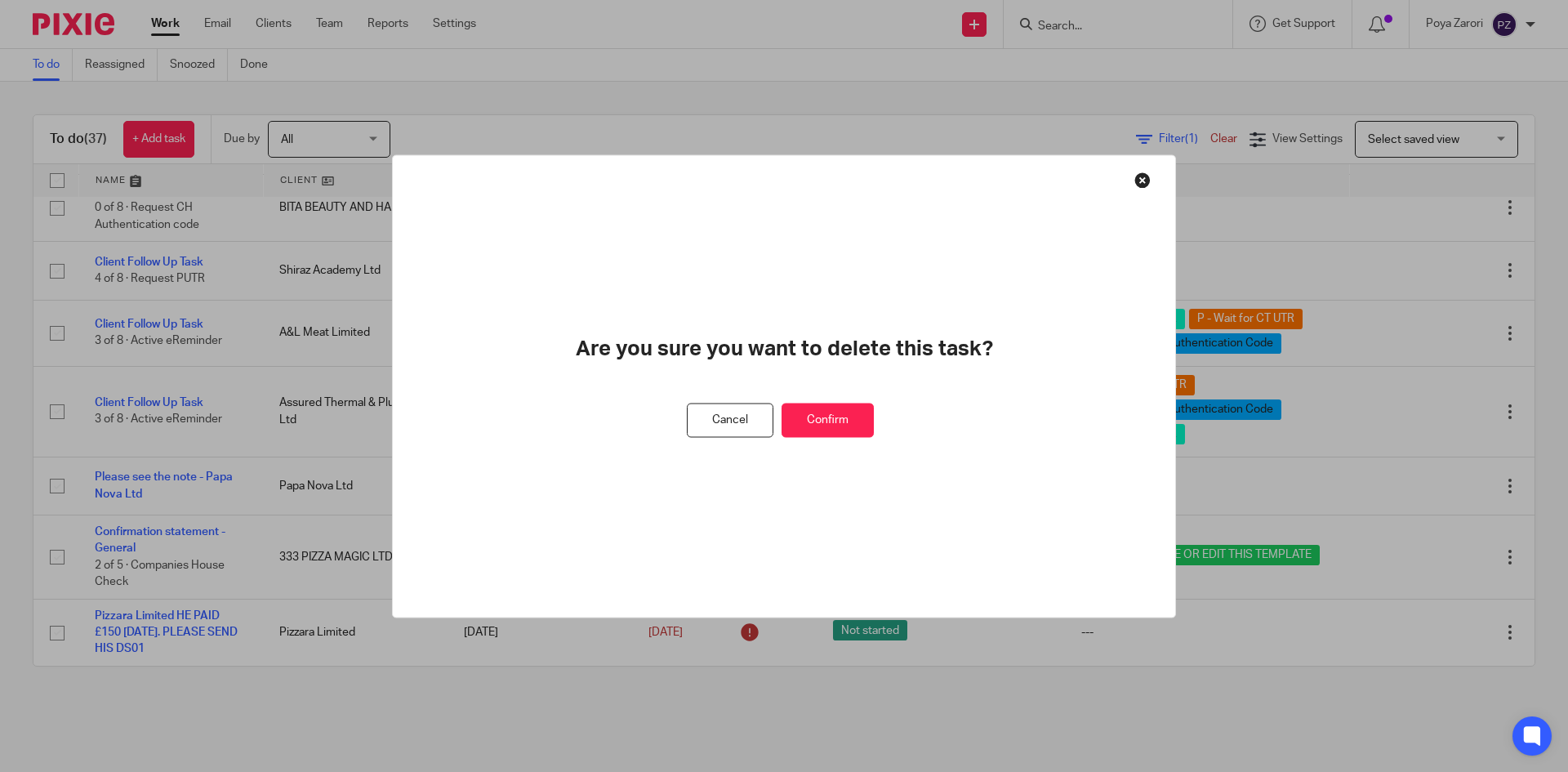
click at [834, 424] on button "Confirm" at bounding box center [828, 420] width 92 height 35
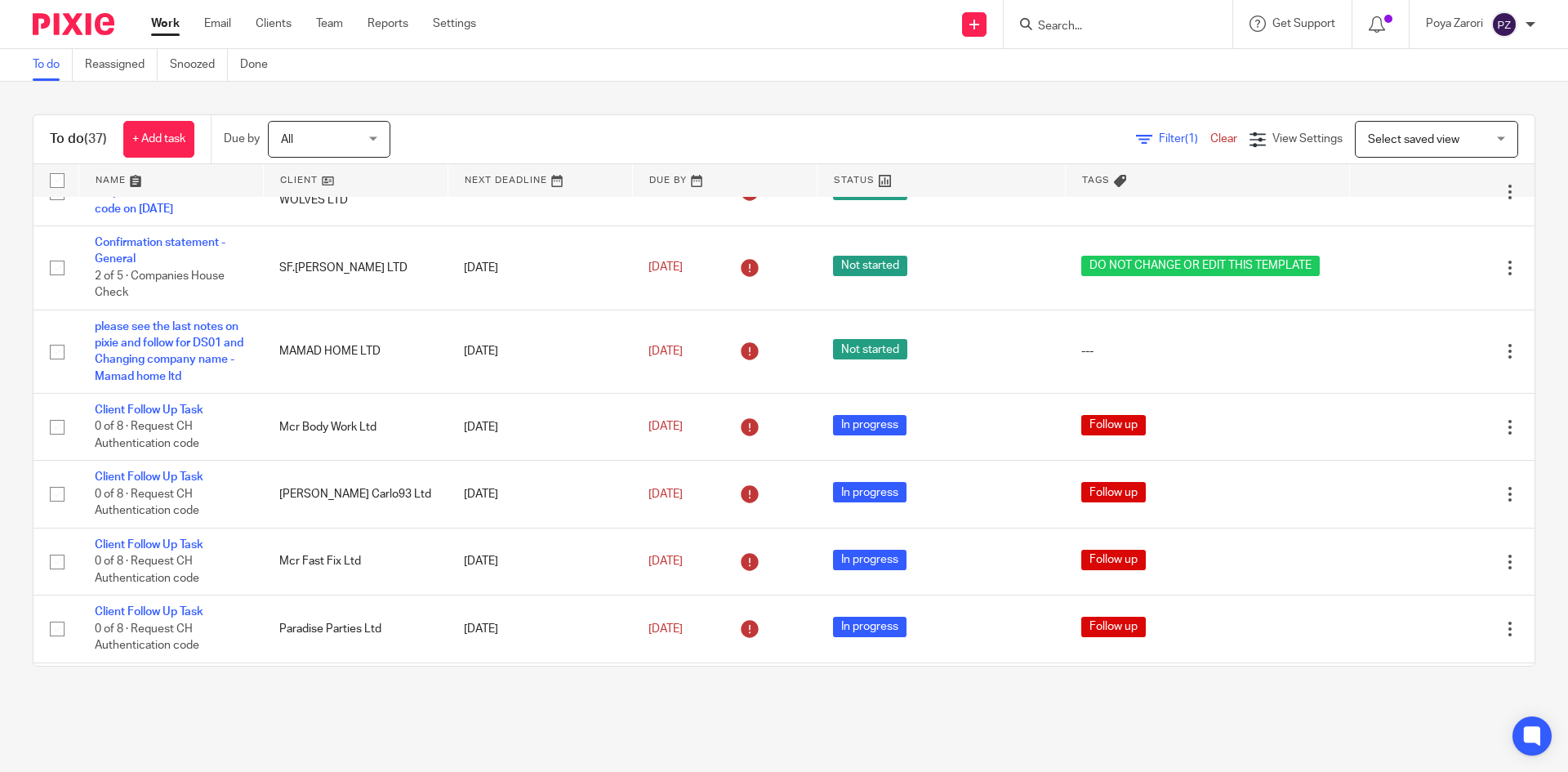
scroll to position [1225, 0]
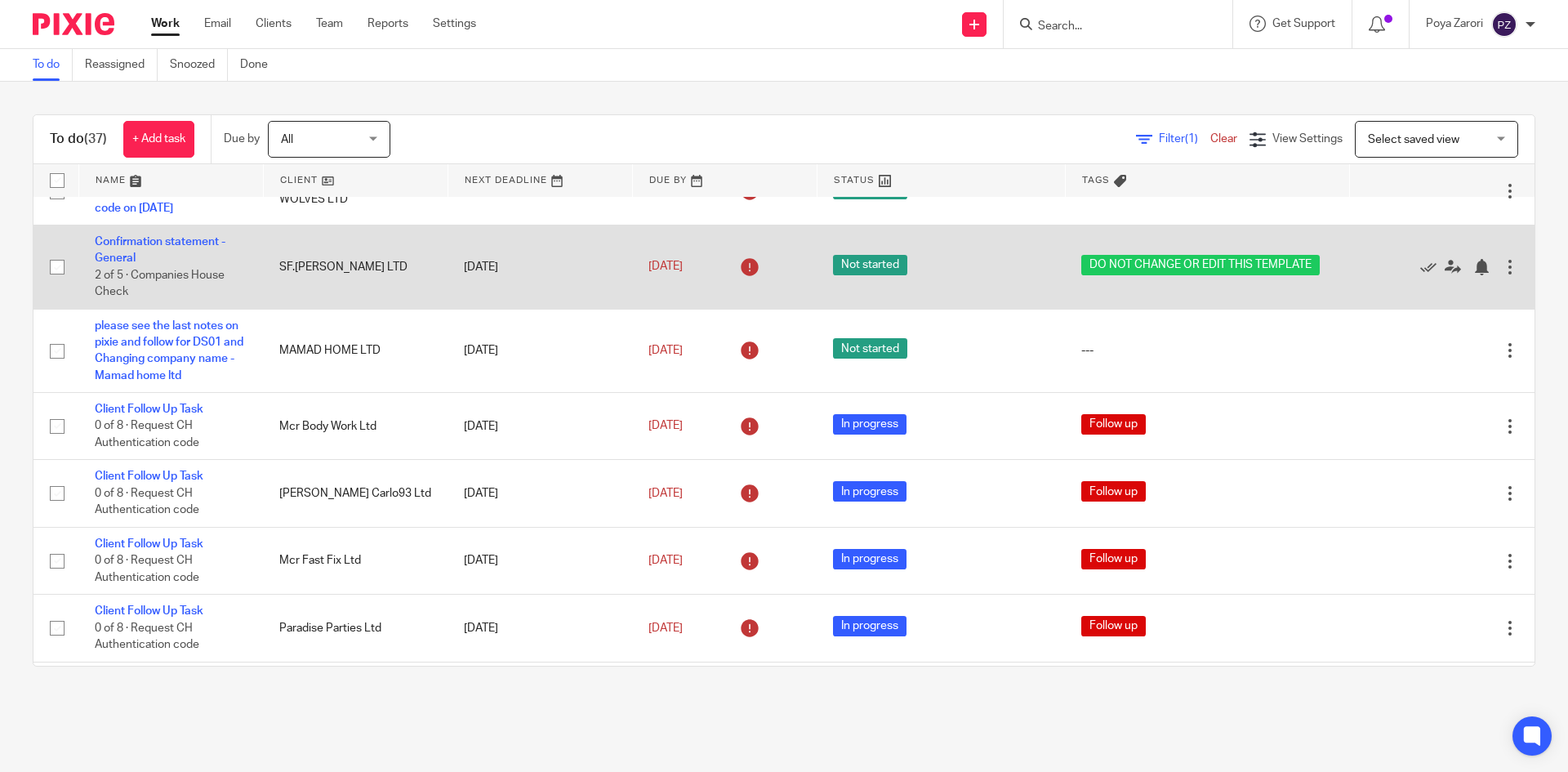
click at [1503, 275] on div at bounding box center [1511, 267] width 17 height 17
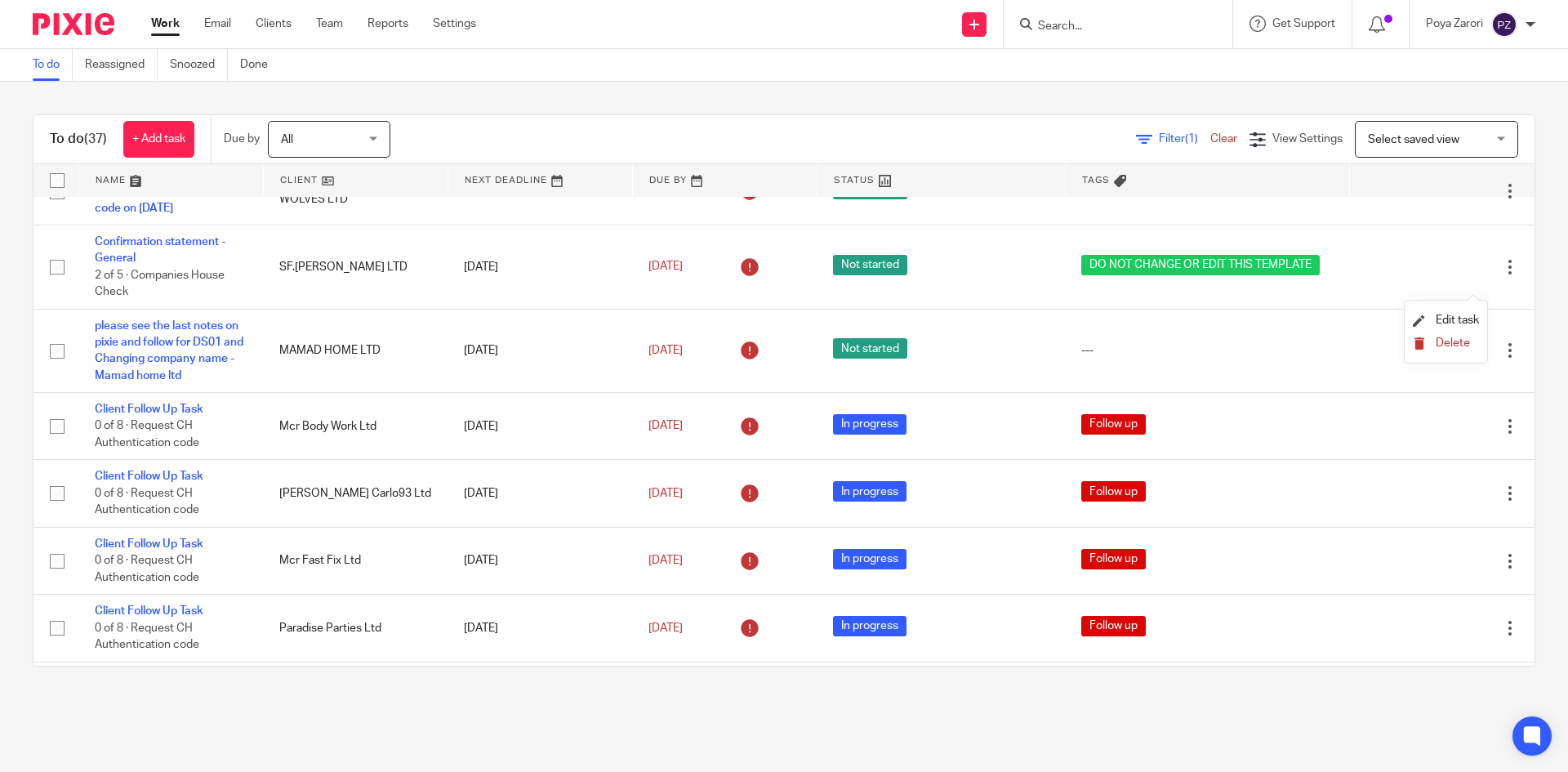
click at [1458, 345] on span "Delete" at bounding box center [1453, 343] width 34 height 11
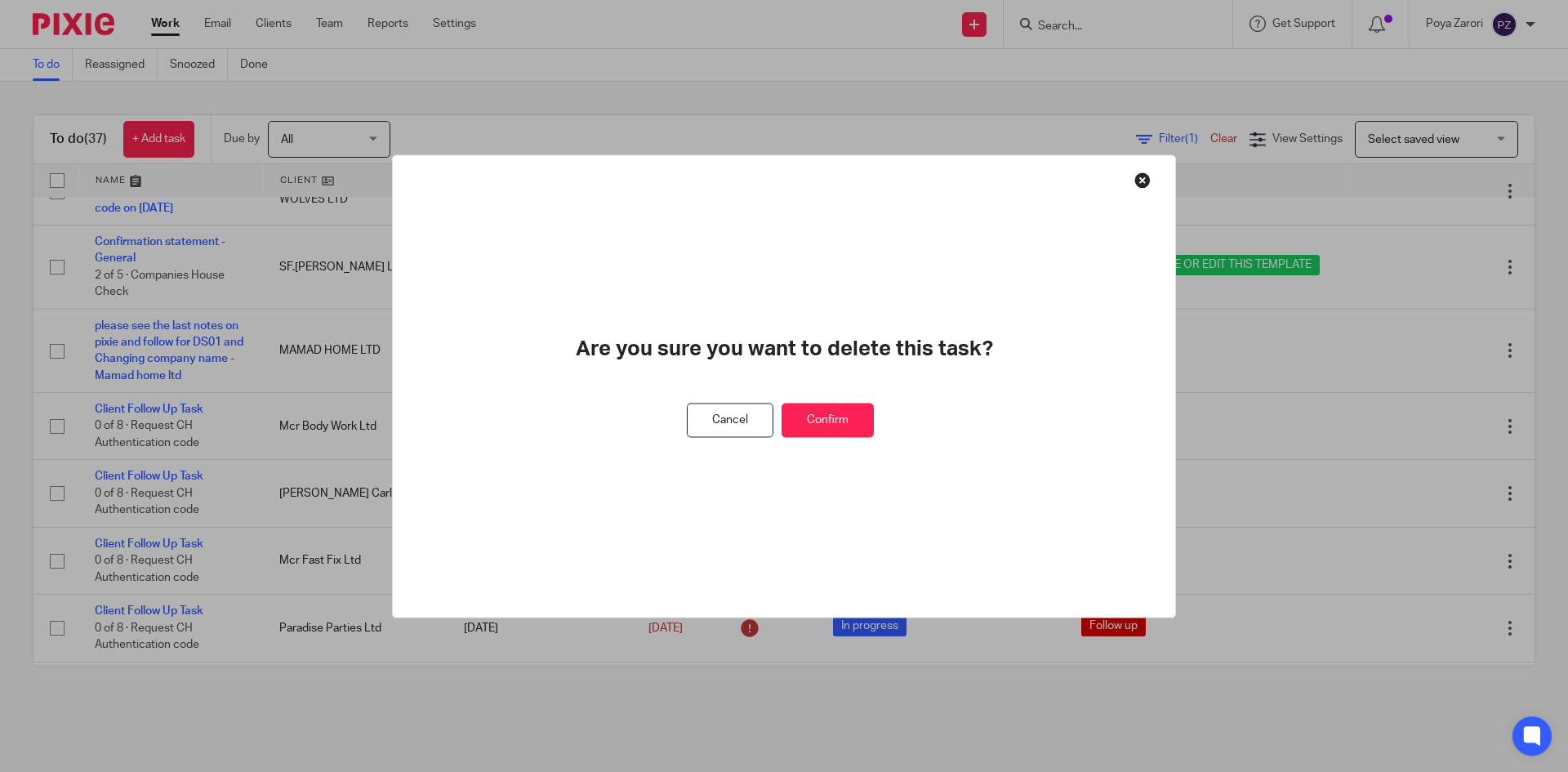
drag, startPoint x: 839, startPoint y: 428, endPoint x: 851, endPoint y: 423, distance: 13.0
click at [843, 427] on button "Confirm" at bounding box center [828, 420] width 92 height 35
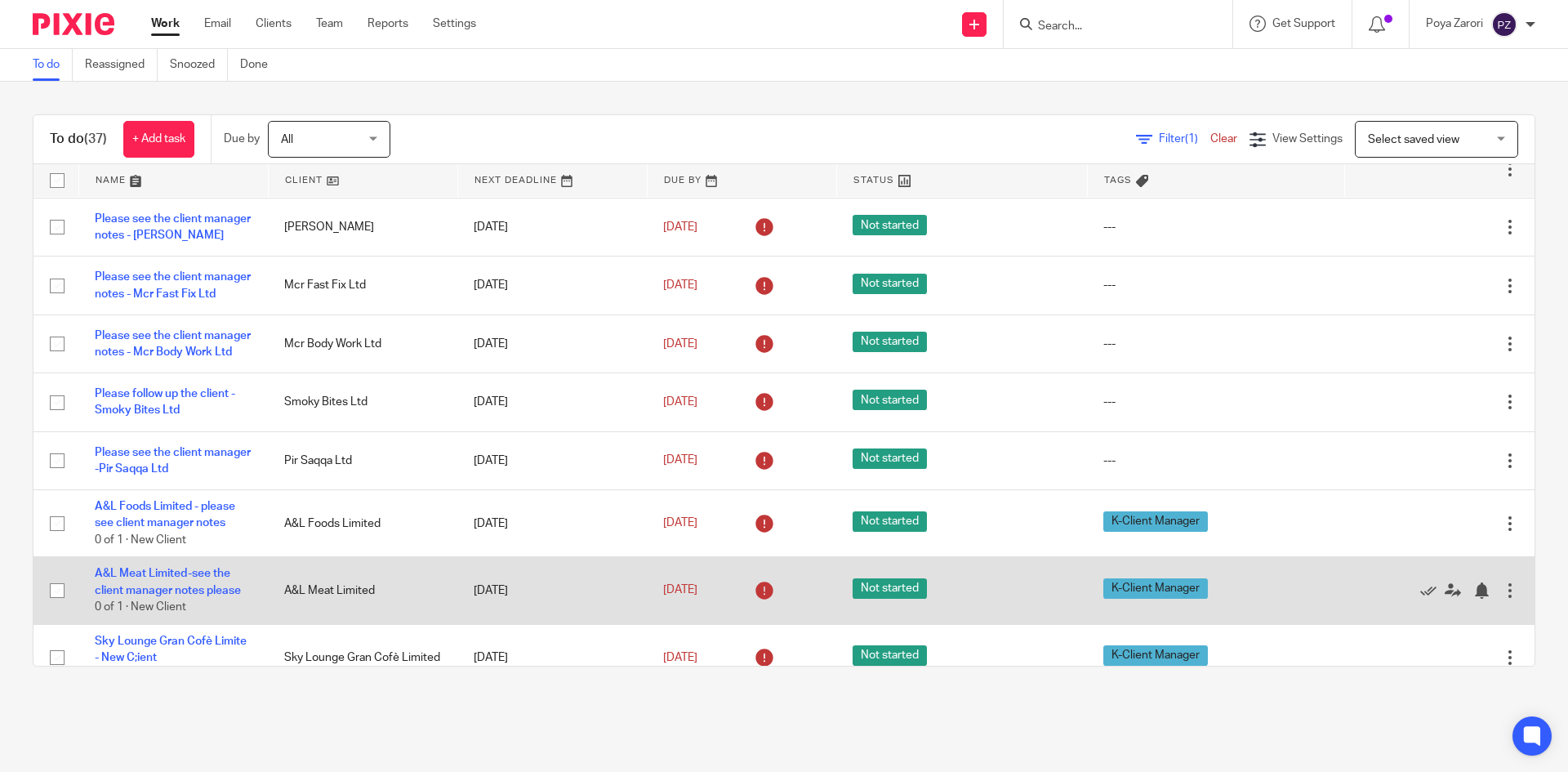
scroll to position [0, 0]
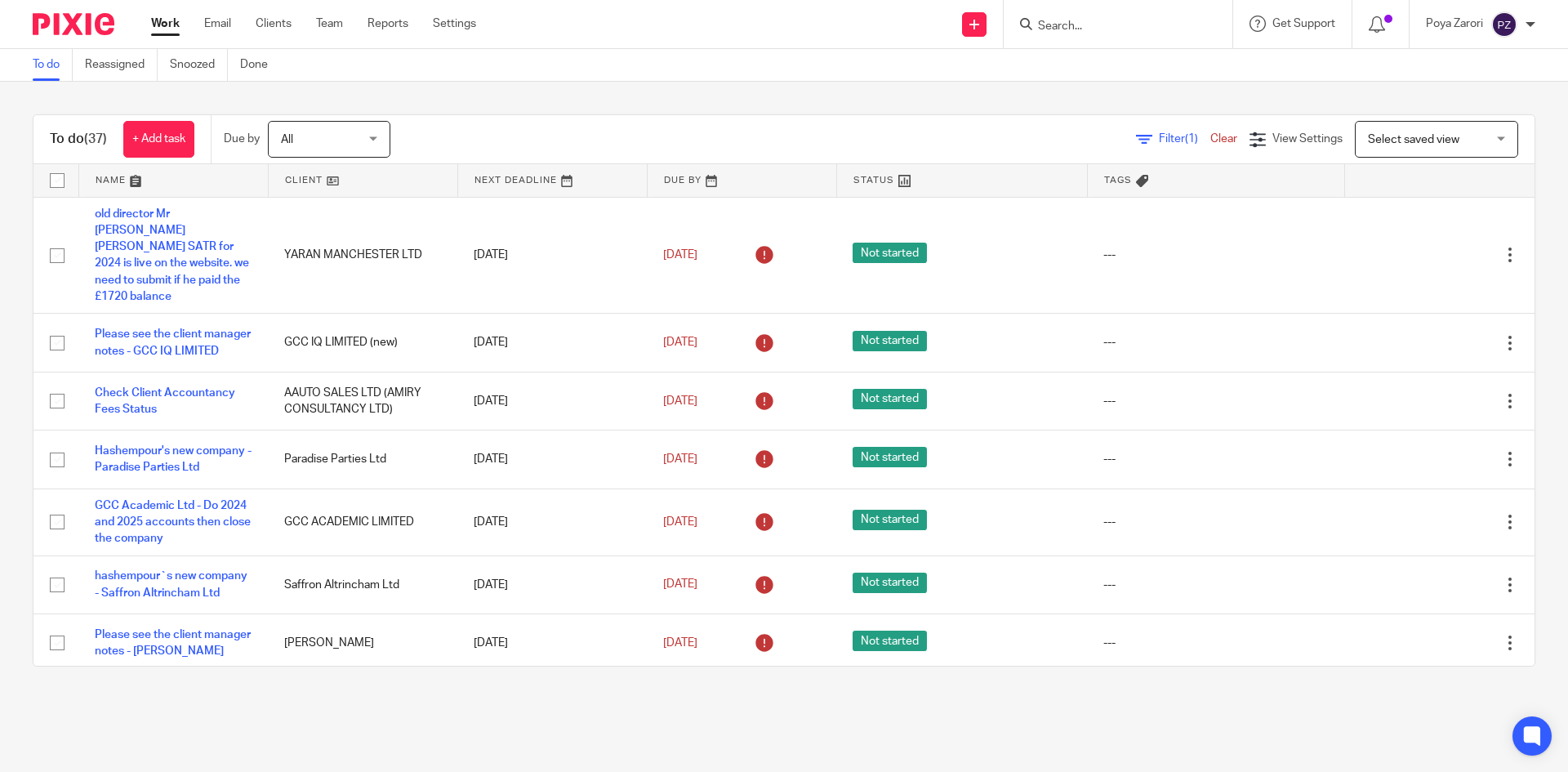
click at [1069, 25] on input "Search" at bounding box center [1110, 27] width 147 height 15
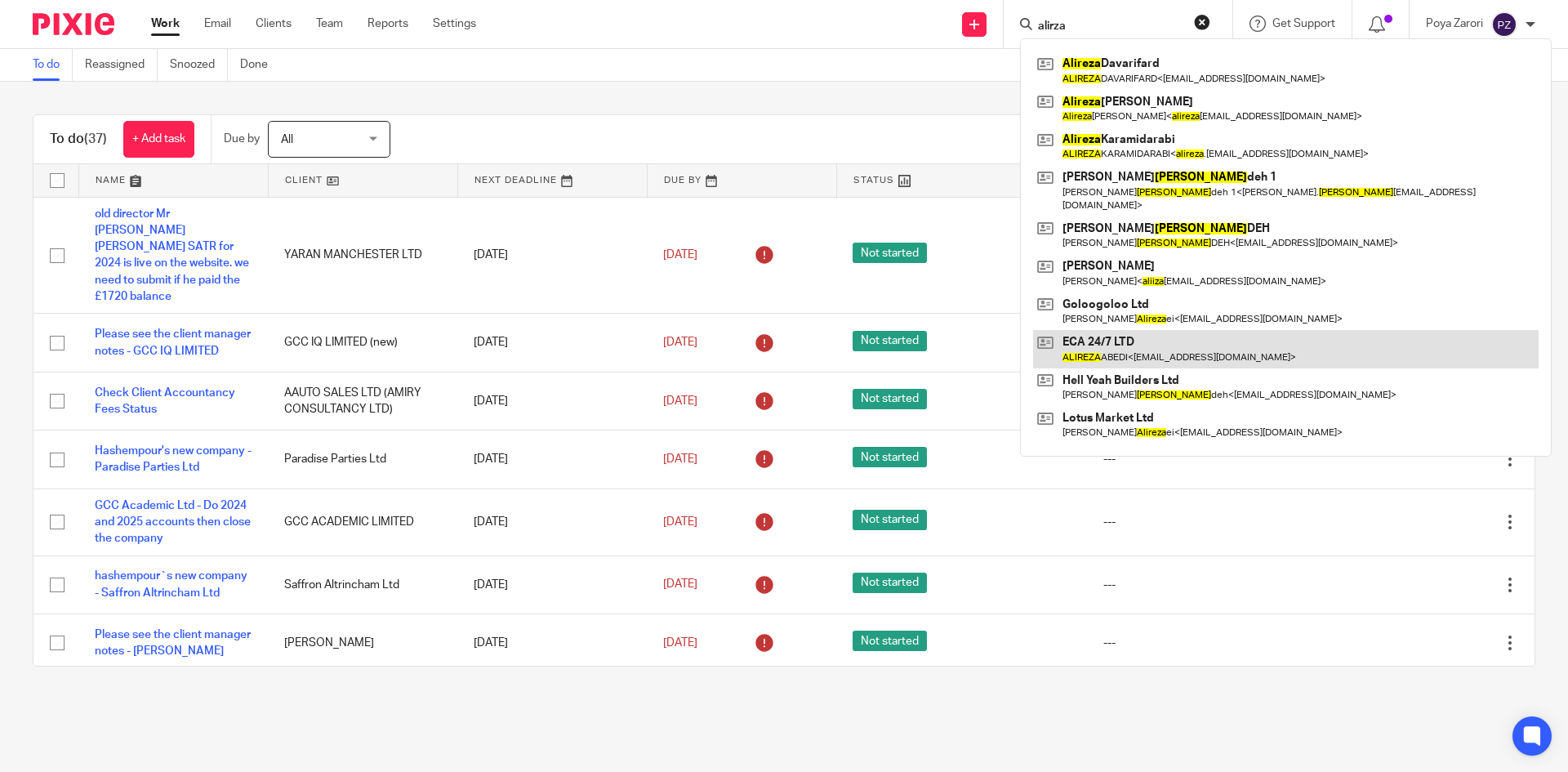
type input "alirza"
click at [1125, 330] on link at bounding box center [1286, 348] width 506 height 38
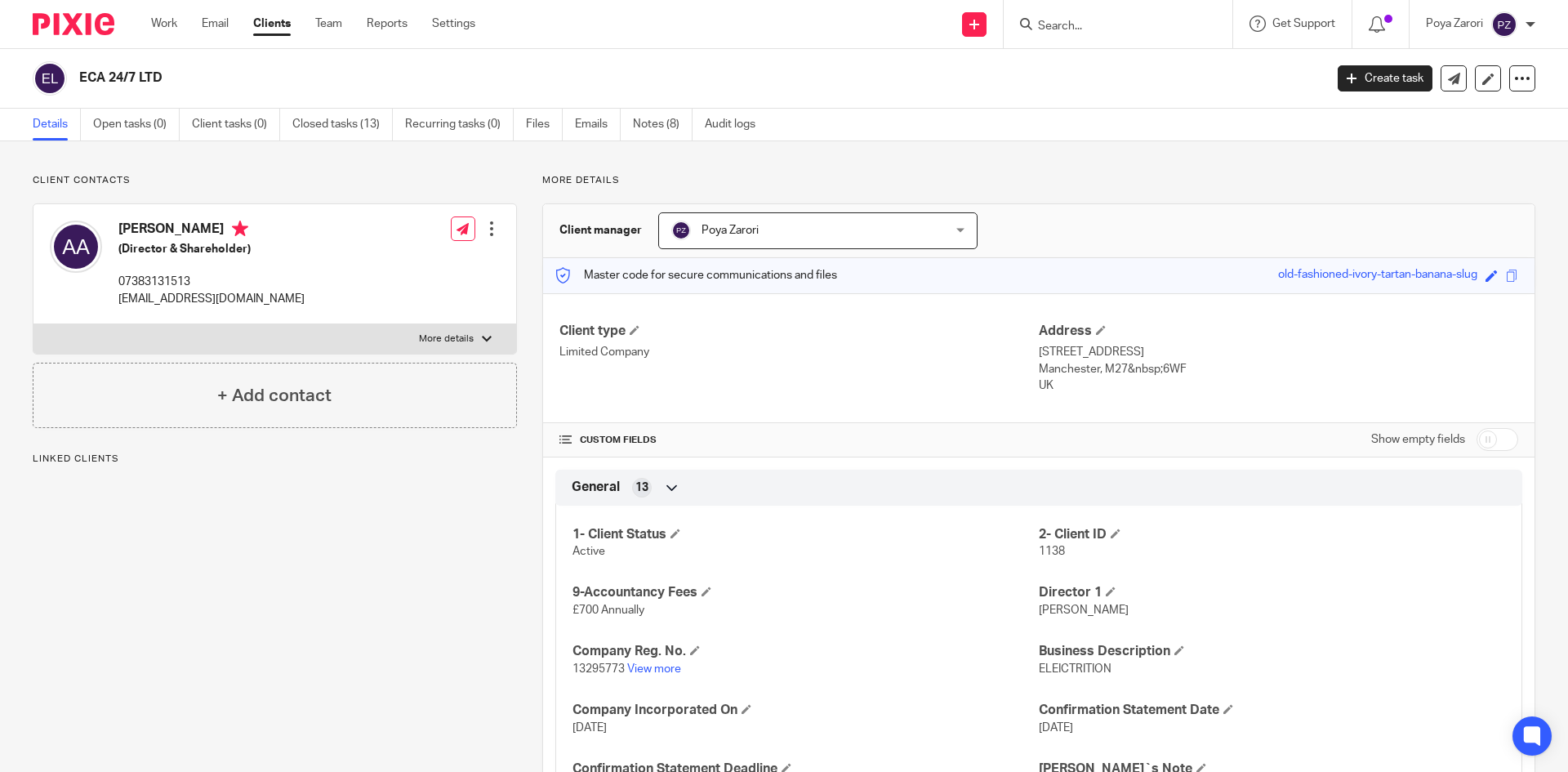
click at [177, 301] on p "abedi3991@gmail.com" at bounding box center [212, 299] width 186 height 17
click at [177, 300] on p "abedi3991@gmail.com" at bounding box center [212, 299] width 186 height 17
copy div "abedi3991@gmail.com"
click at [1071, 14] on form at bounding box center [1123, 24] width 174 height 20
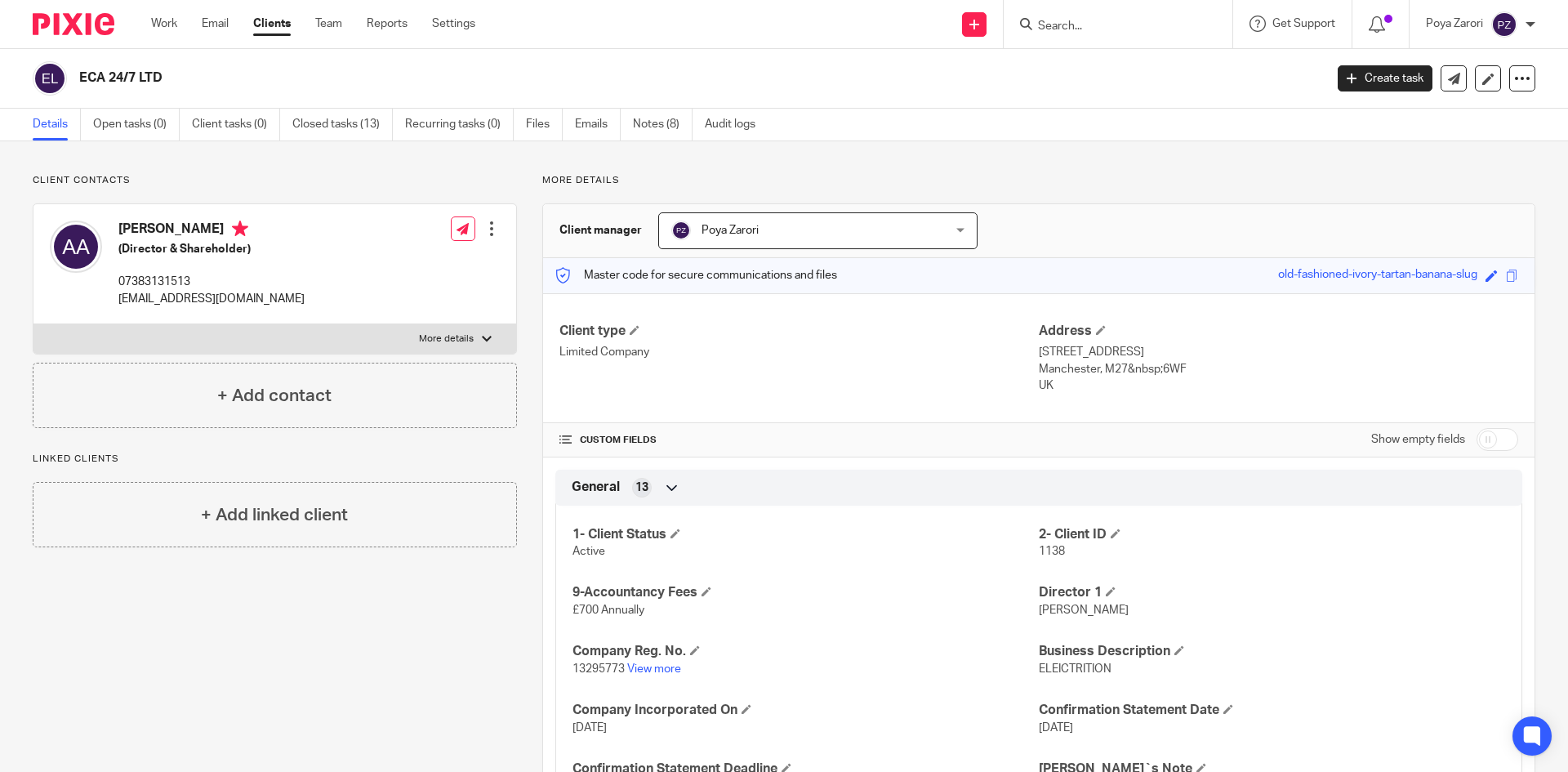
click at [1070, 19] on input "Search" at bounding box center [1110, 27] width 147 height 15
paste input "GHAMARIZANGANEH"
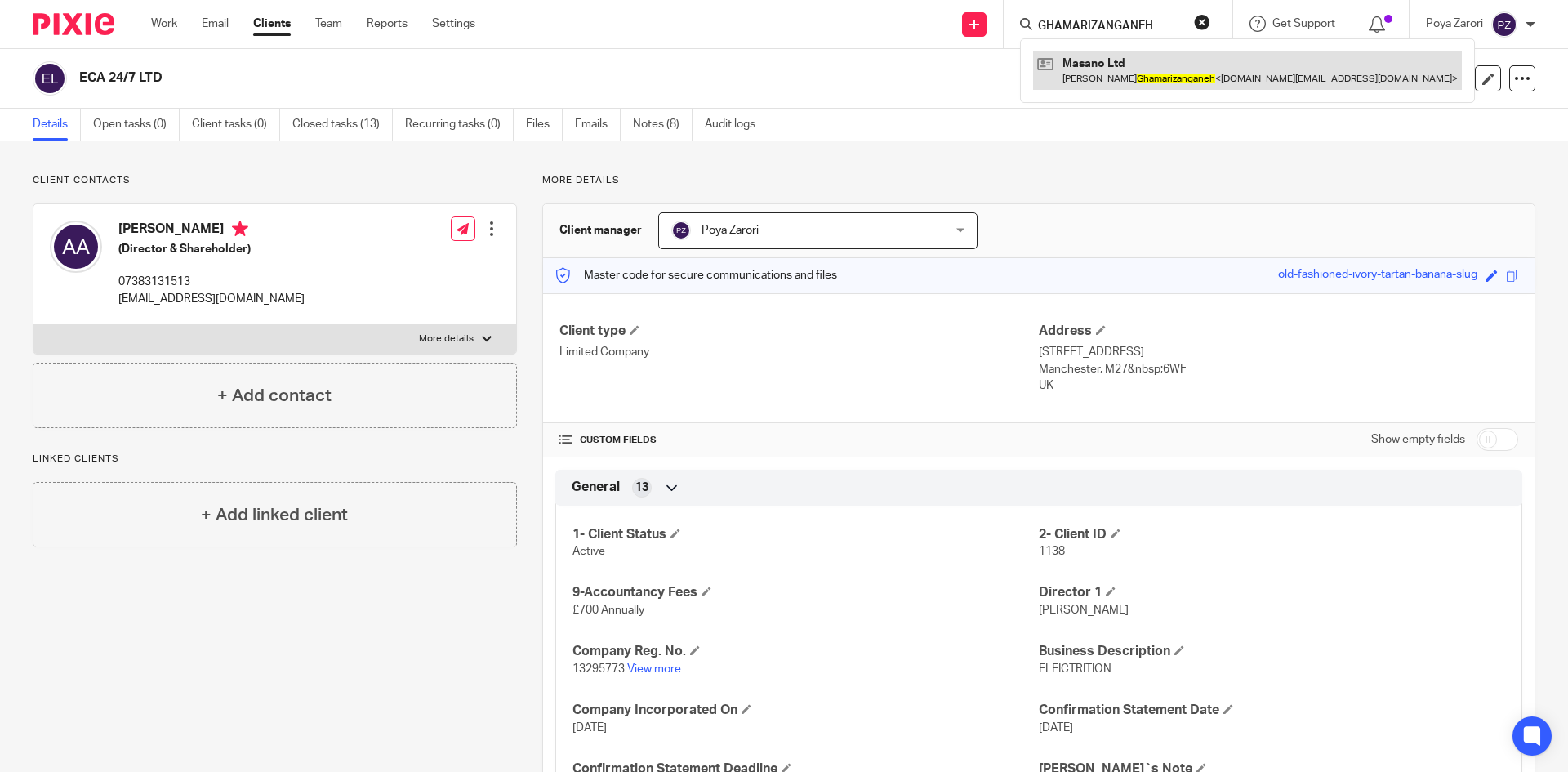
type input "GHAMARIZANGANEH"
click at [1159, 76] on link at bounding box center [1247, 70] width 428 height 38
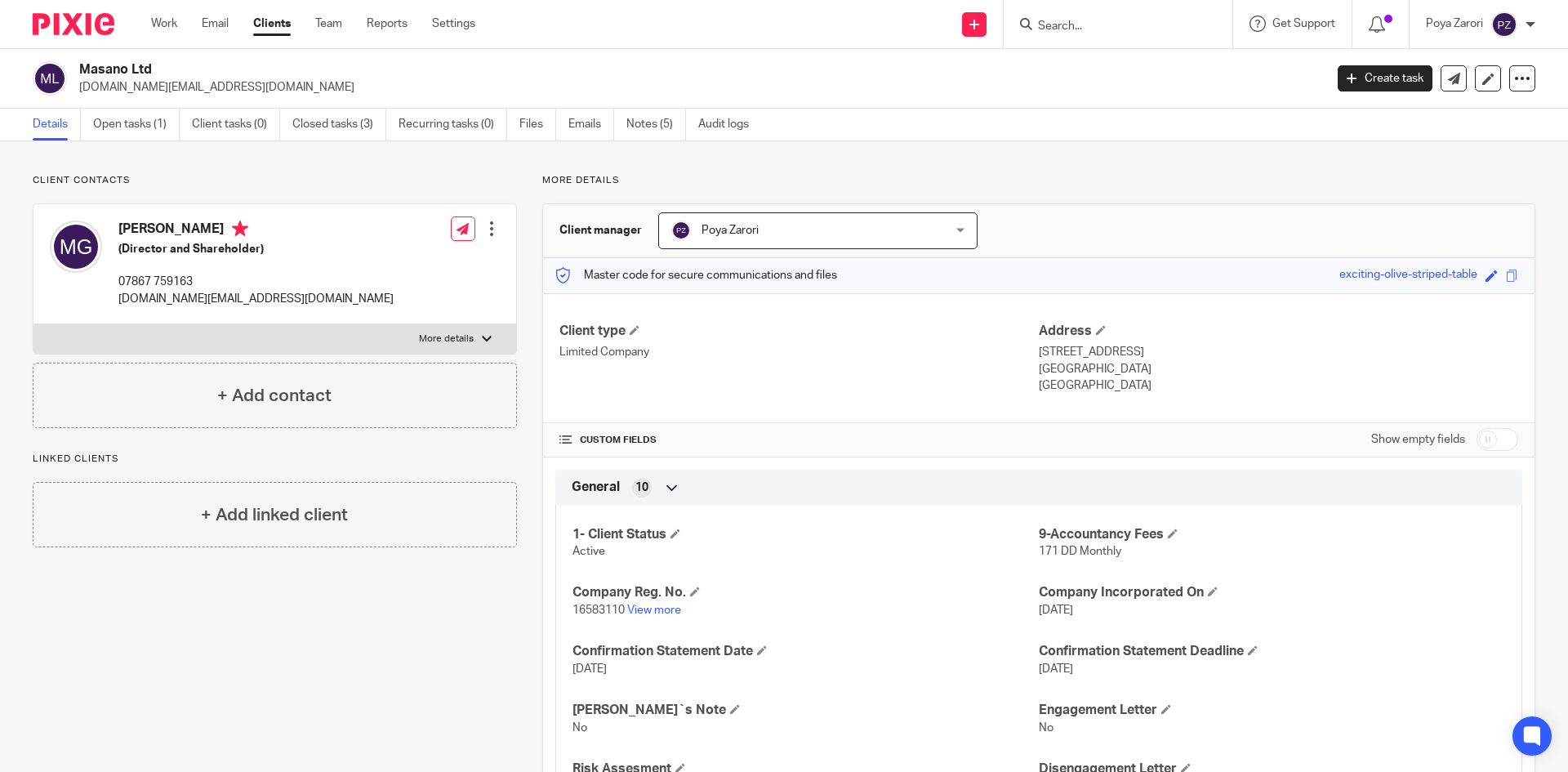
click at [1099, 35] on div at bounding box center [1118, 24] width 228 height 48
click at [1053, 26] on input "Search" at bounding box center [1110, 27] width 147 height 15
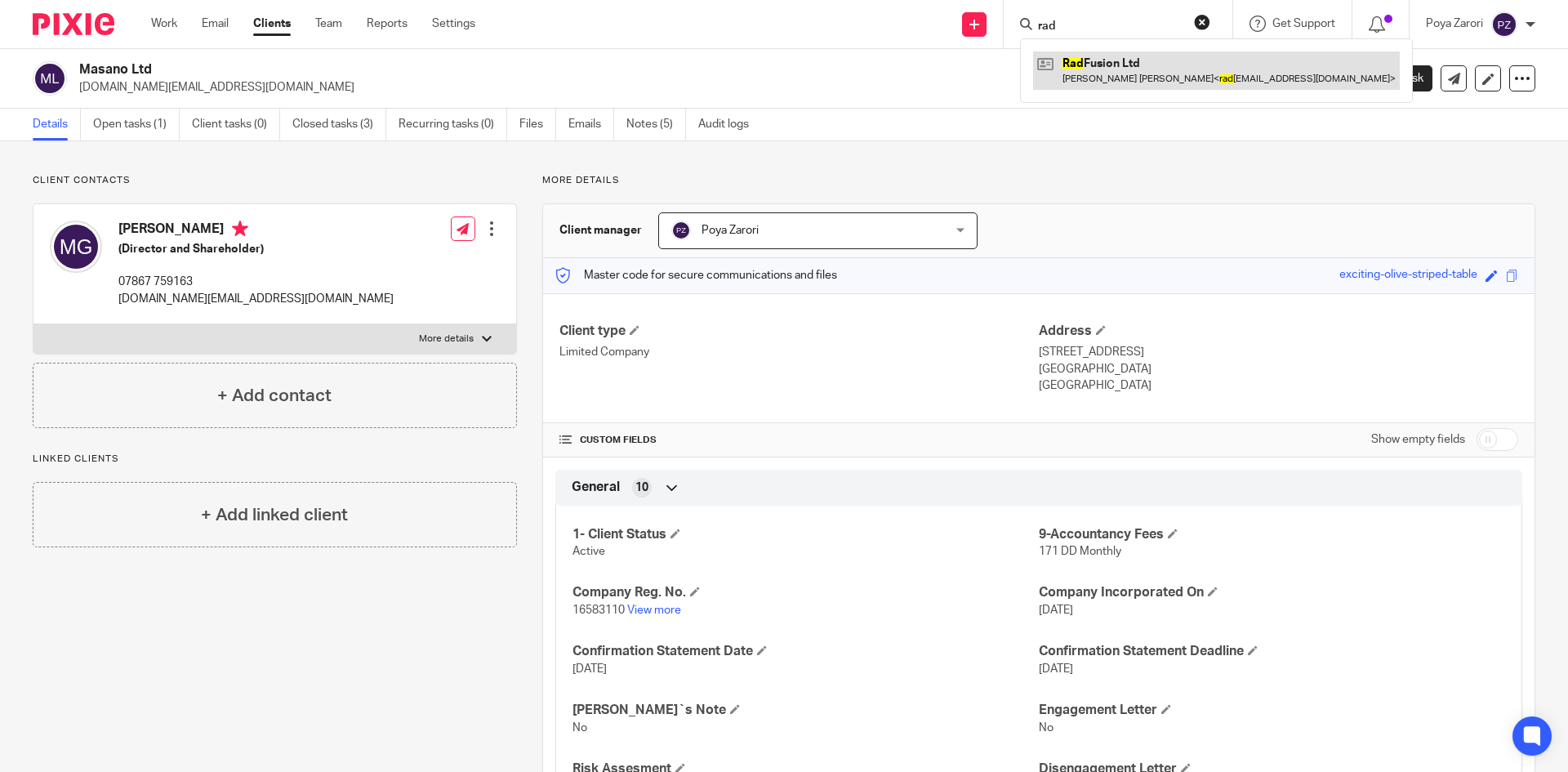
type input "rad"
click at [1100, 67] on link at bounding box center [1217, 70] width 367 height 38
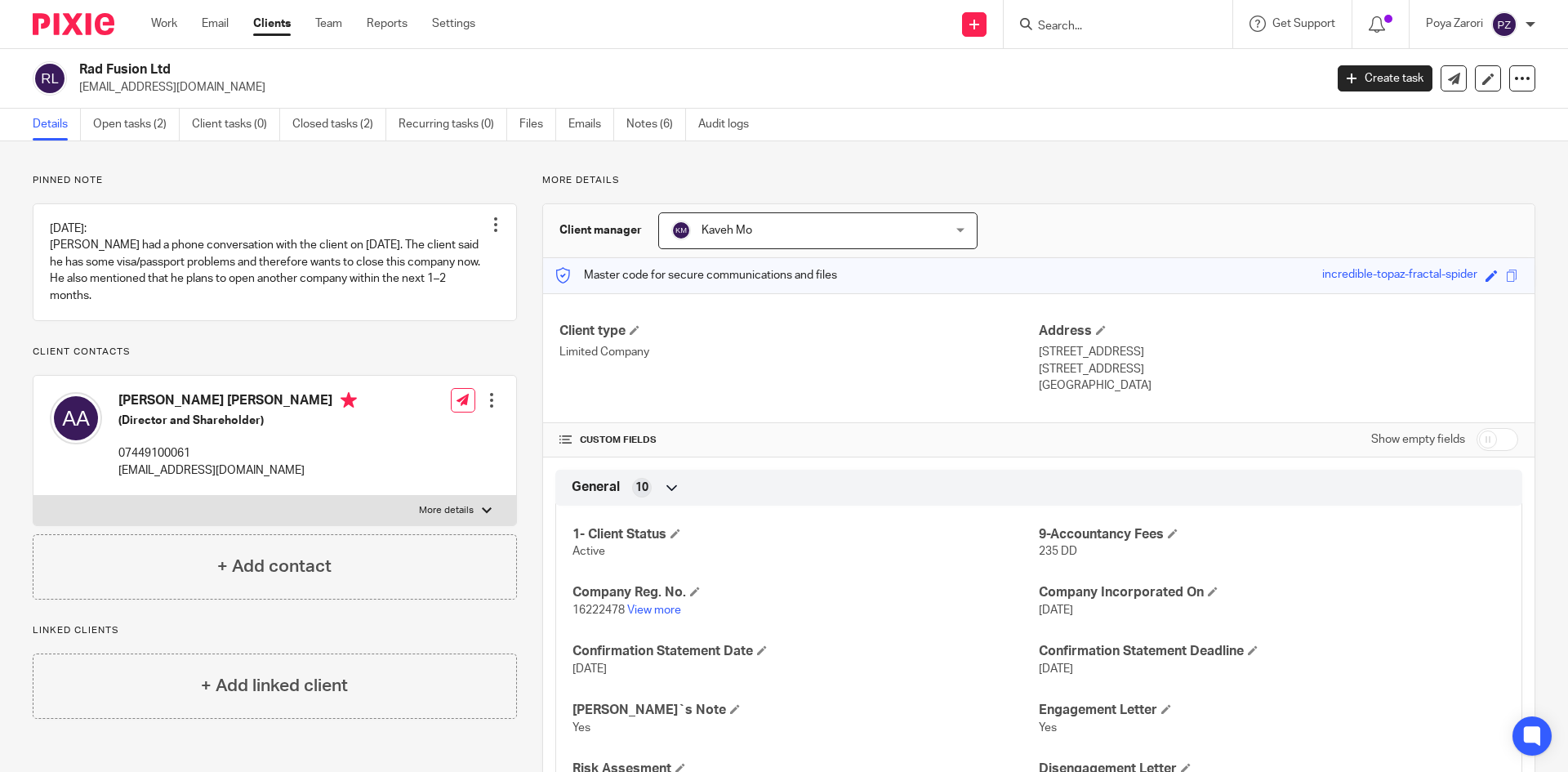
click at [1083, 25] on input "Search" at bounding box center [1110, 27] width 147 height 15
type input "vhd"
click at [1135, 64] on link at bounding box center [1179, 70] width 292 height 38
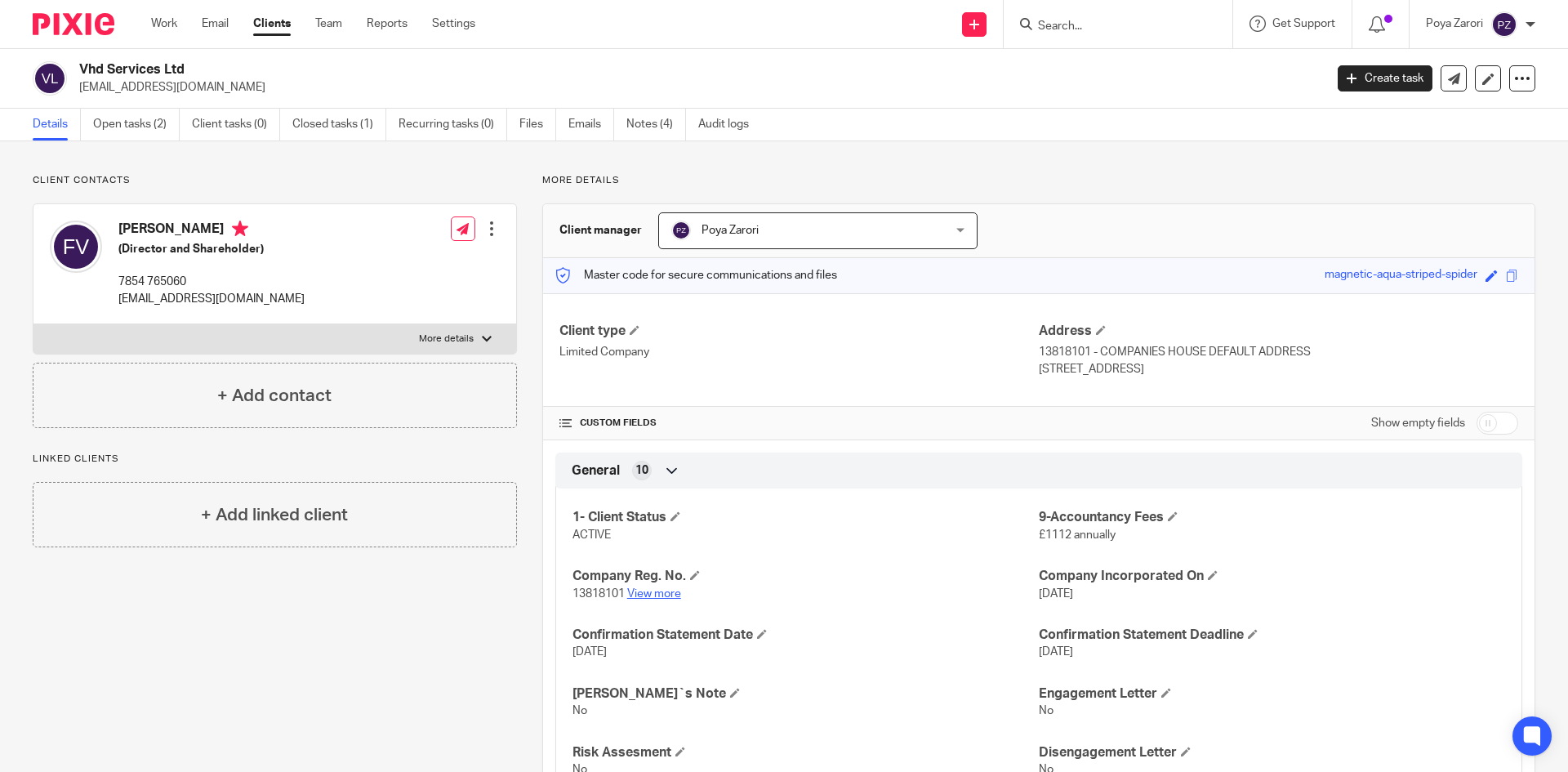
click at [660, 590] on link "View more" at bounding box center [654, 593] width 54 height 11
click at [1084, 31] on input "Search" at bounding box center [1110, 27] width 147 height 15
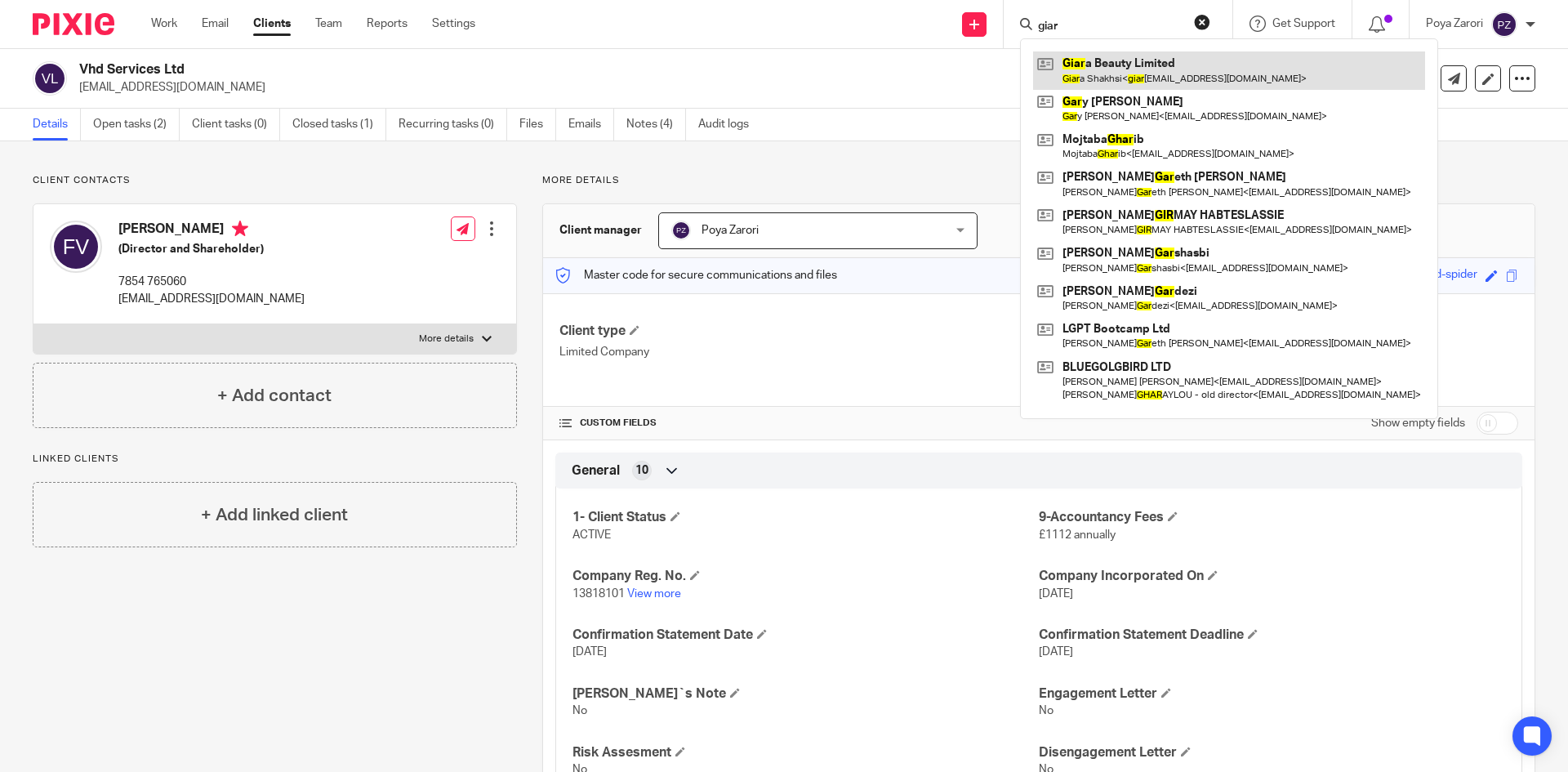
type input "giar"
click at [1092, 65] on link at bounding box center [1230, 70] width 392 height 38
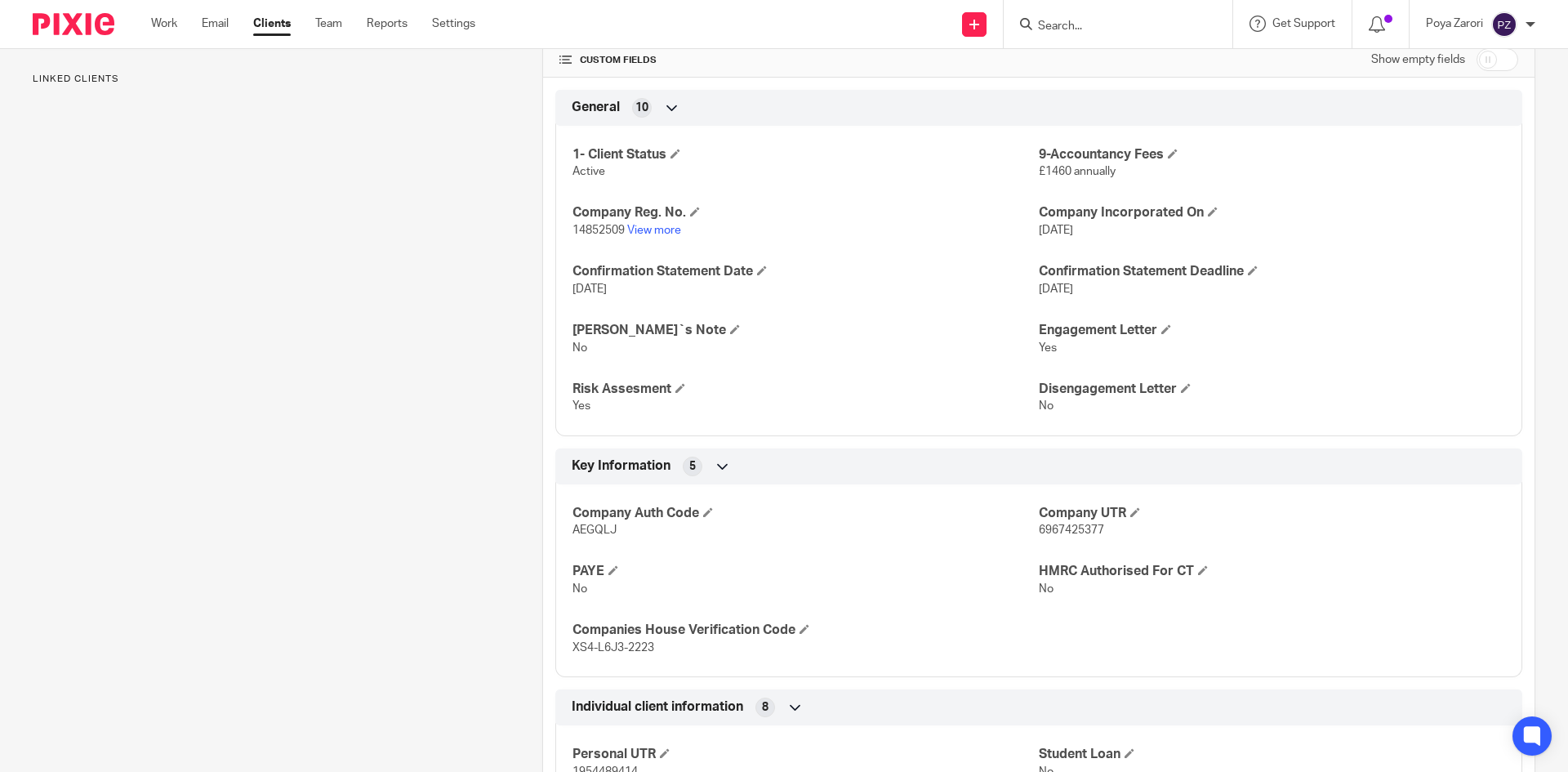
scroll to position [408, 0]
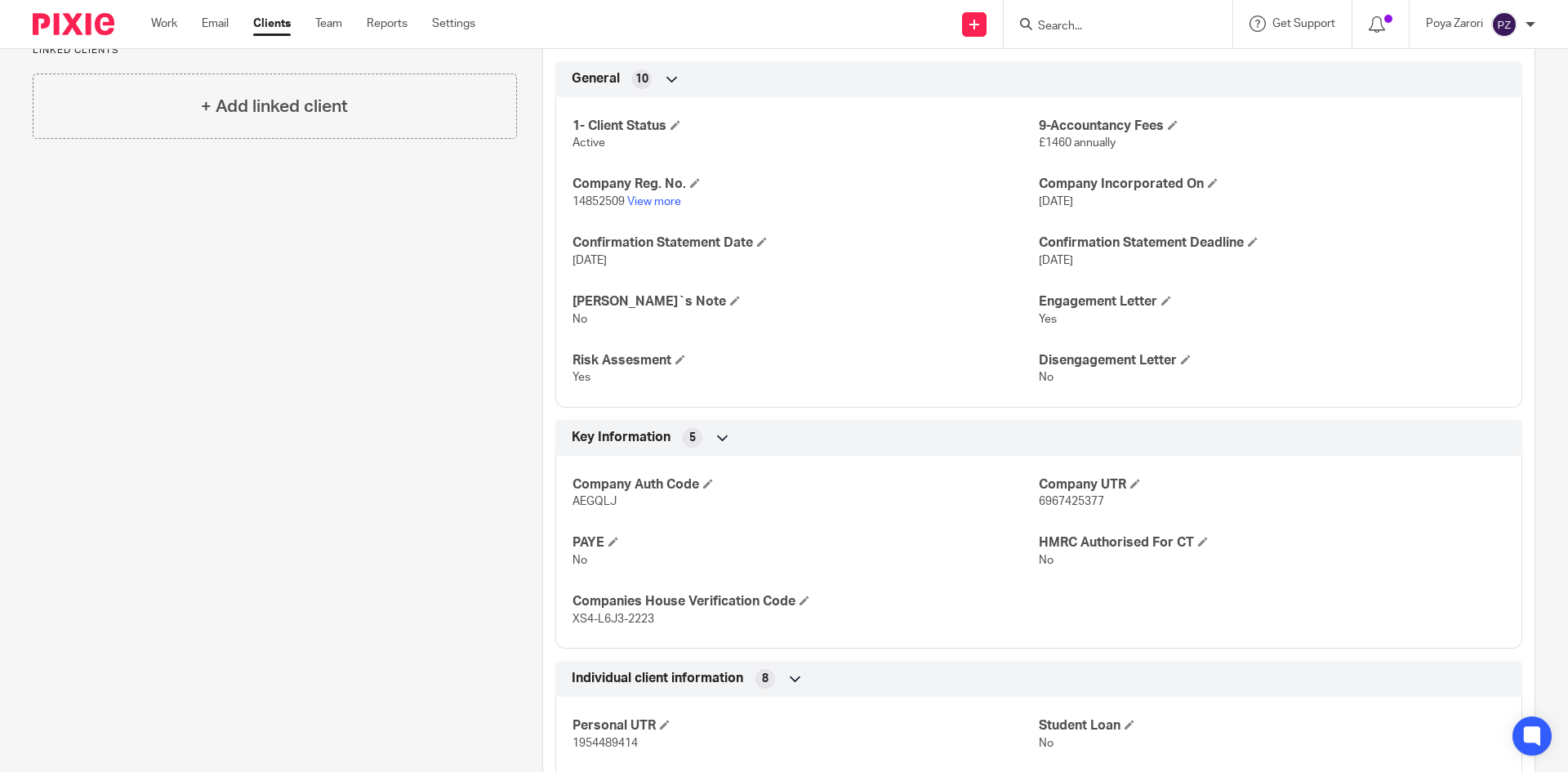
click at [1050, 498] on span "6967425377" at bounding box center [1071, 501] width 65 height 11
copy span "6967425377"
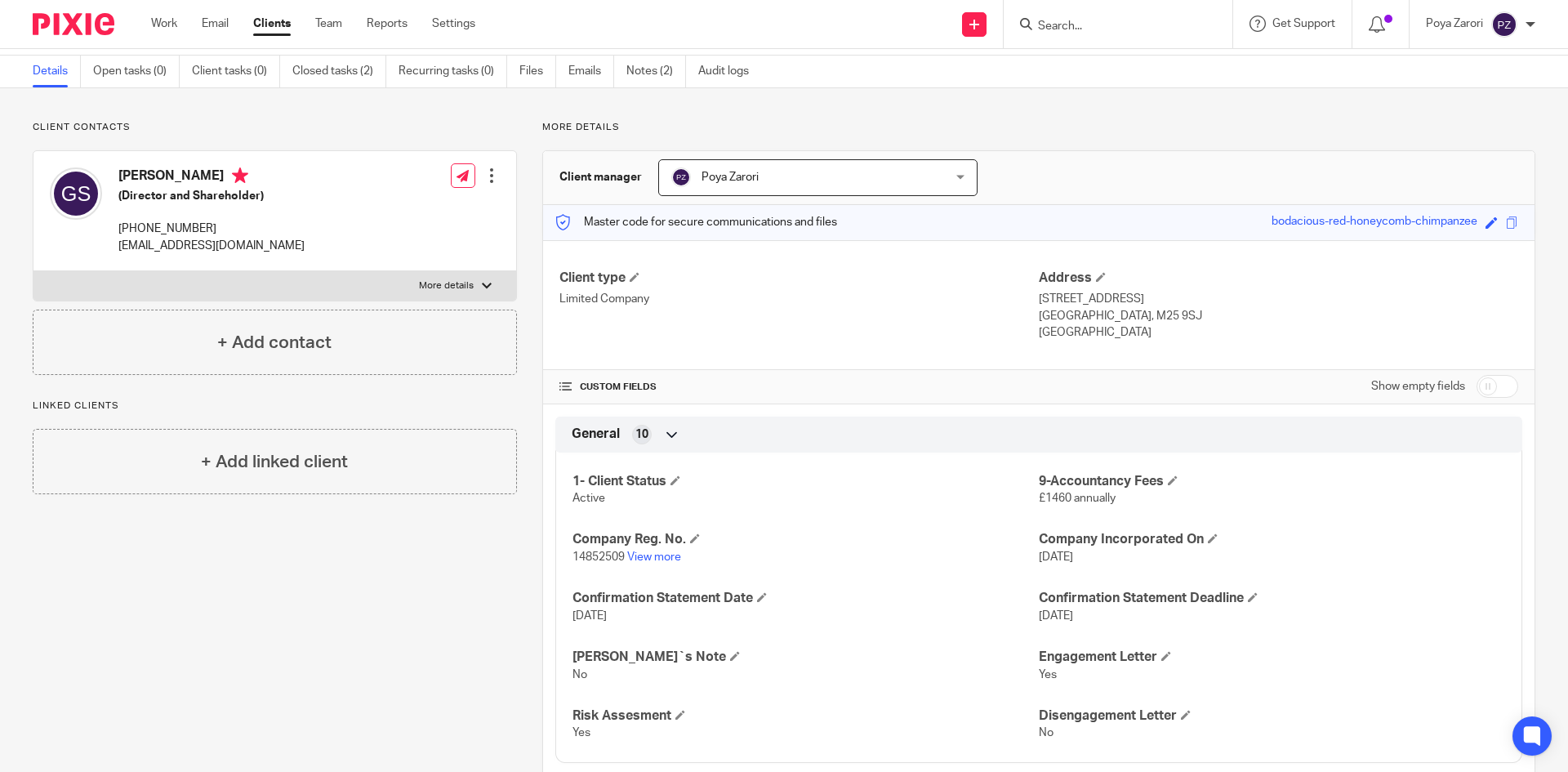
scroll to position [0, 0]
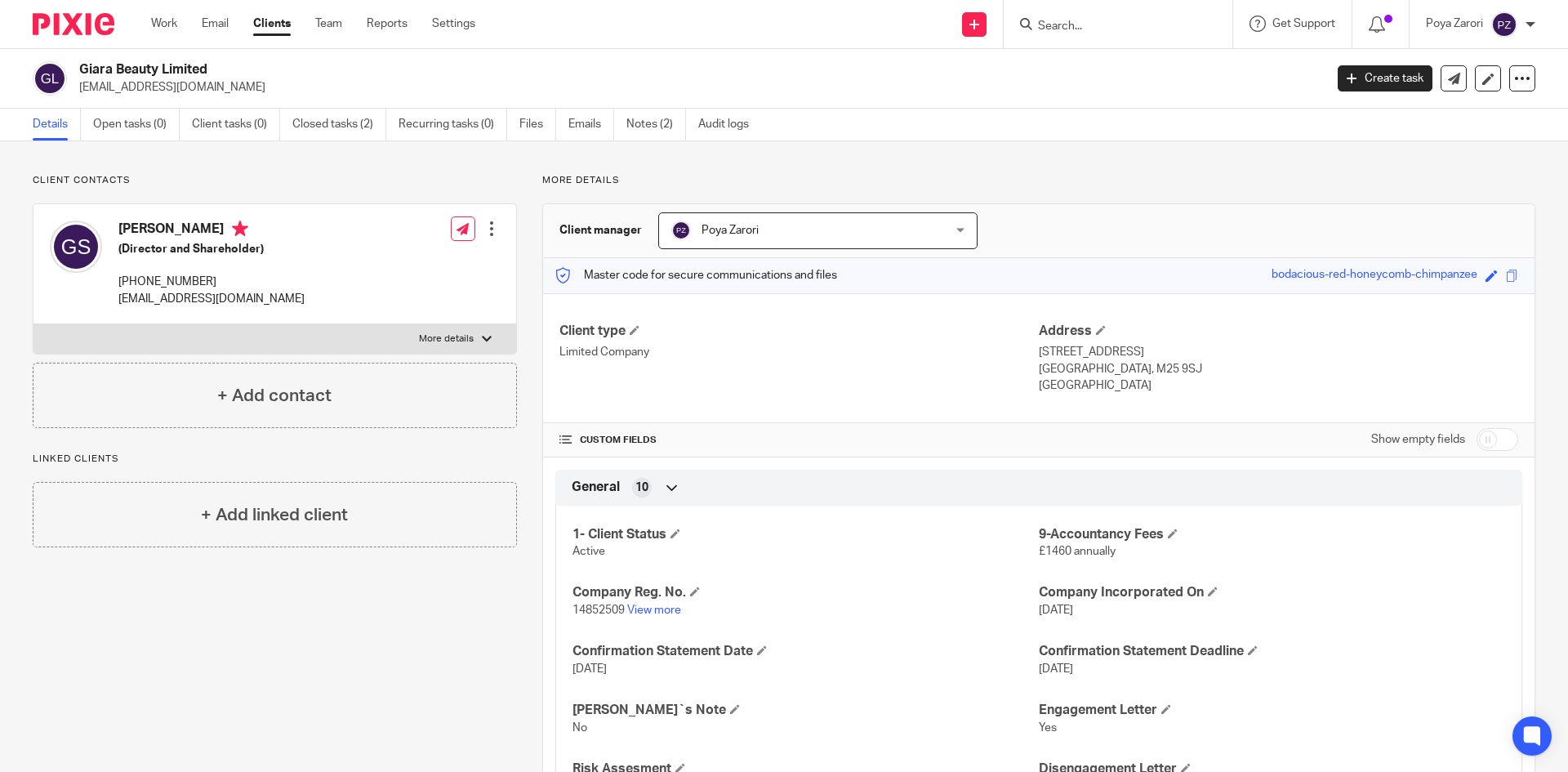
click at [1077, 22] on input "Search" at bounding box center [1110, 27] width 147 height 15
type input "[PERSON_NAME]"
drag, startPoint x: 1097, startPoint y: 64, endPoint x: 1089, endPoint y: 65, distance: 8.1
click at [1096, 65] on link at bounding box center [1172, 70] width 276 height 38
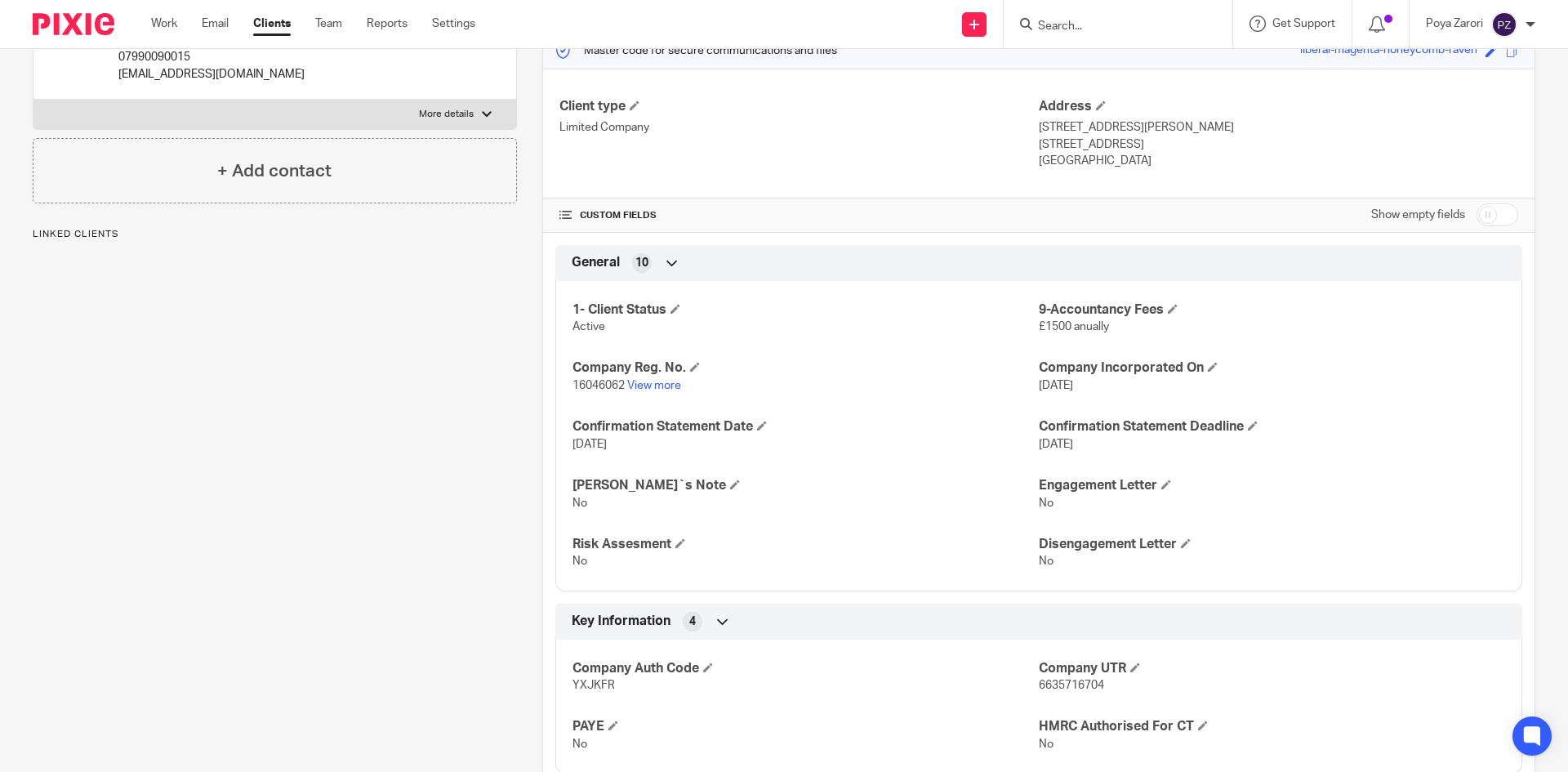
scroll to position [572, 0]
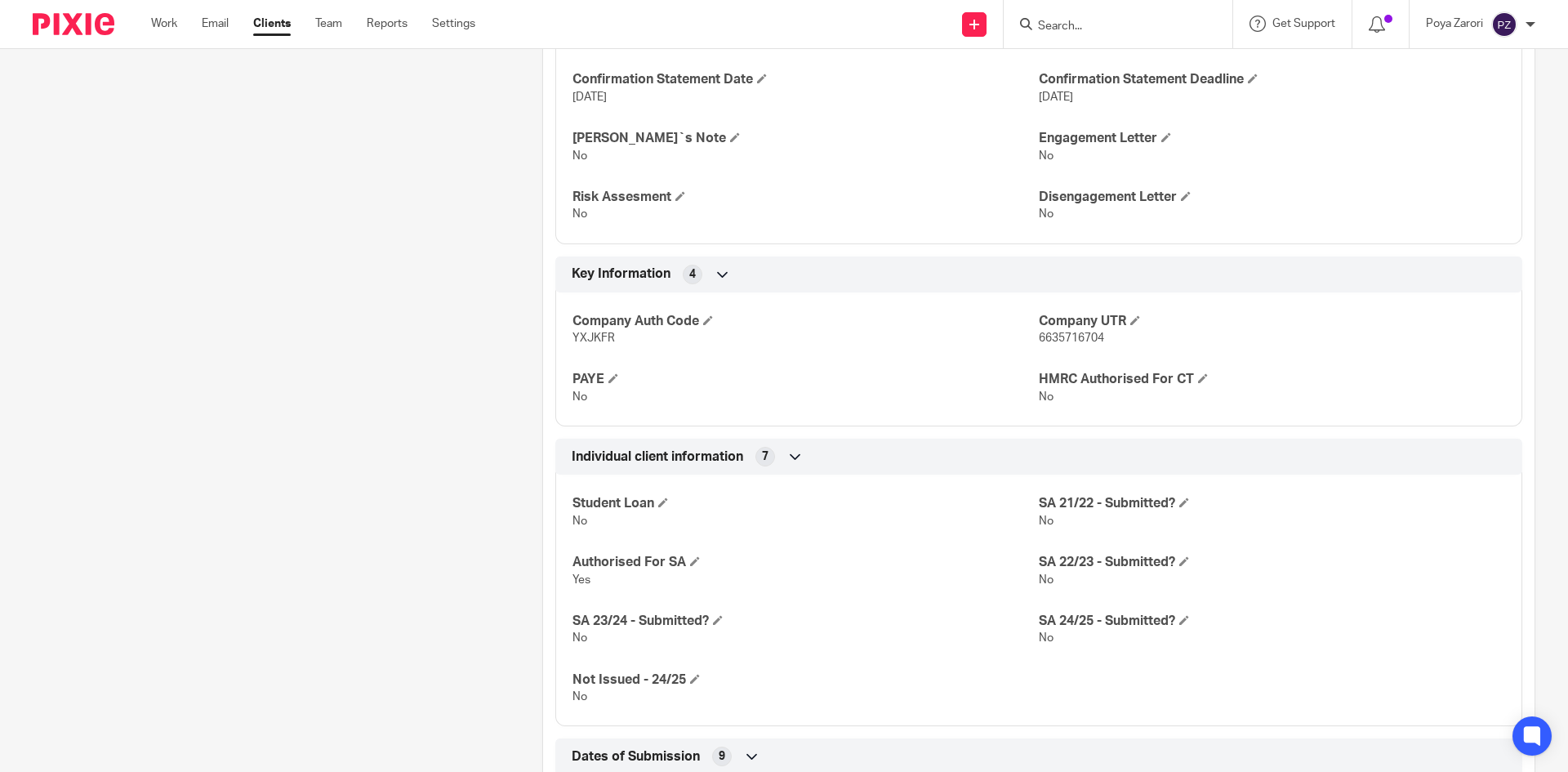
click at [1070, 333] on span "6635716704" at bounding box center [1071, 338] width 65 height 11
copy span "6635716704"
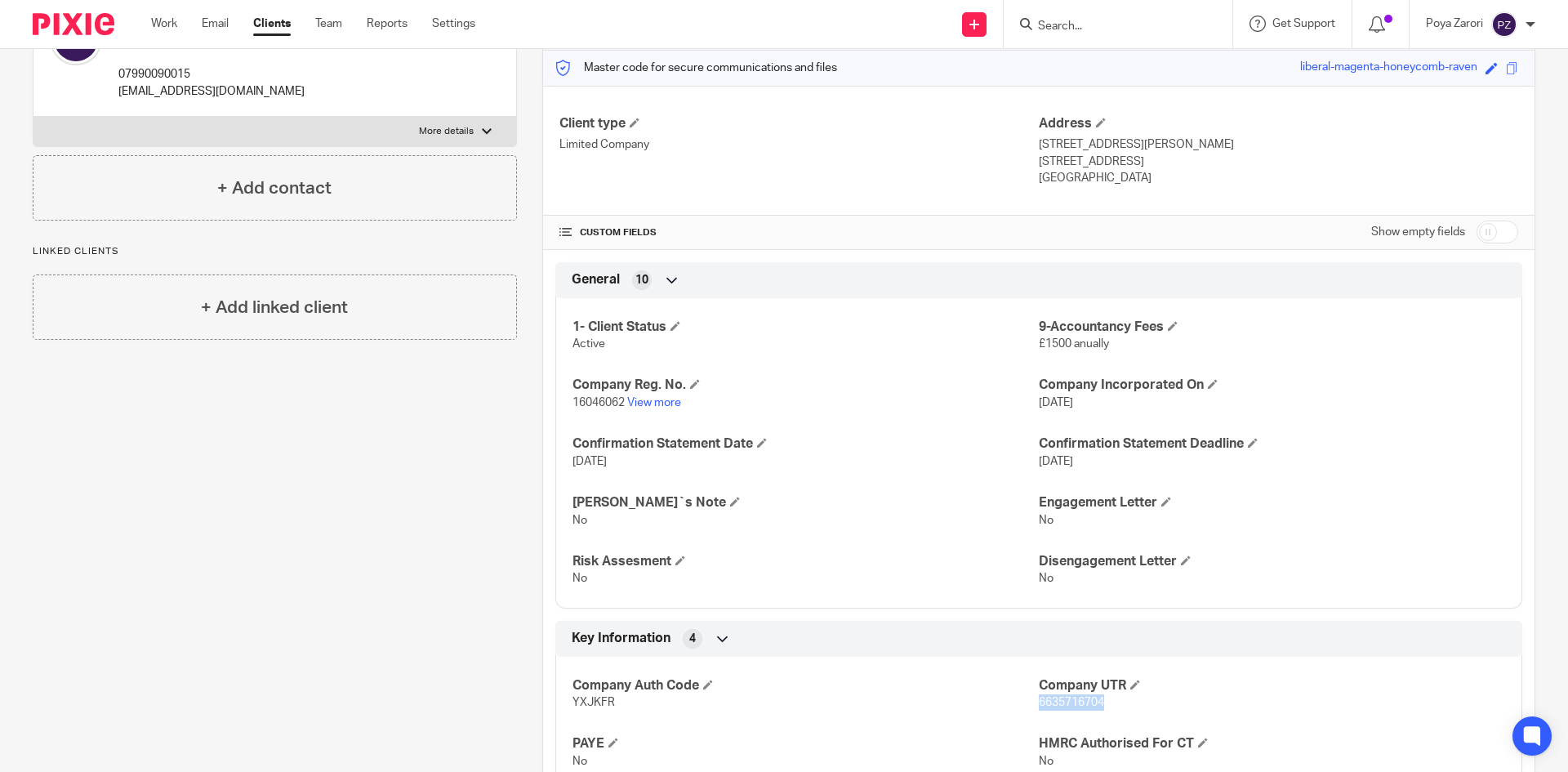
scroll to position [0, 0]
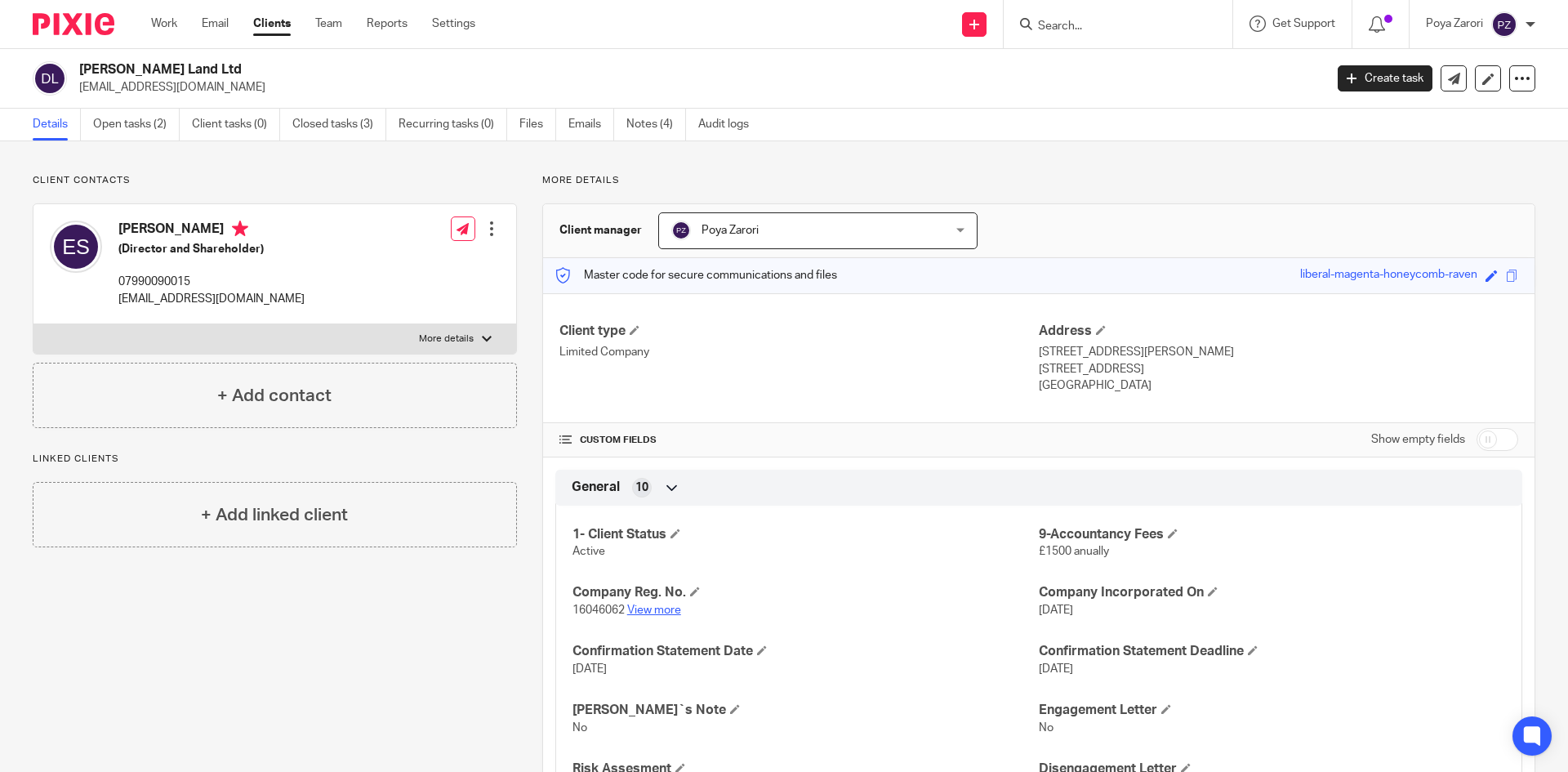
click at [649, 608] on link "View more" at bounding box center [654, 610] width 54 height 11
click at [130, 68] on h2 "[PERSON_NAME] Land Ltd" at bounding box center [573, 69] width 988 height 18
copy div "[PERSON_NAME] Land Ltd"
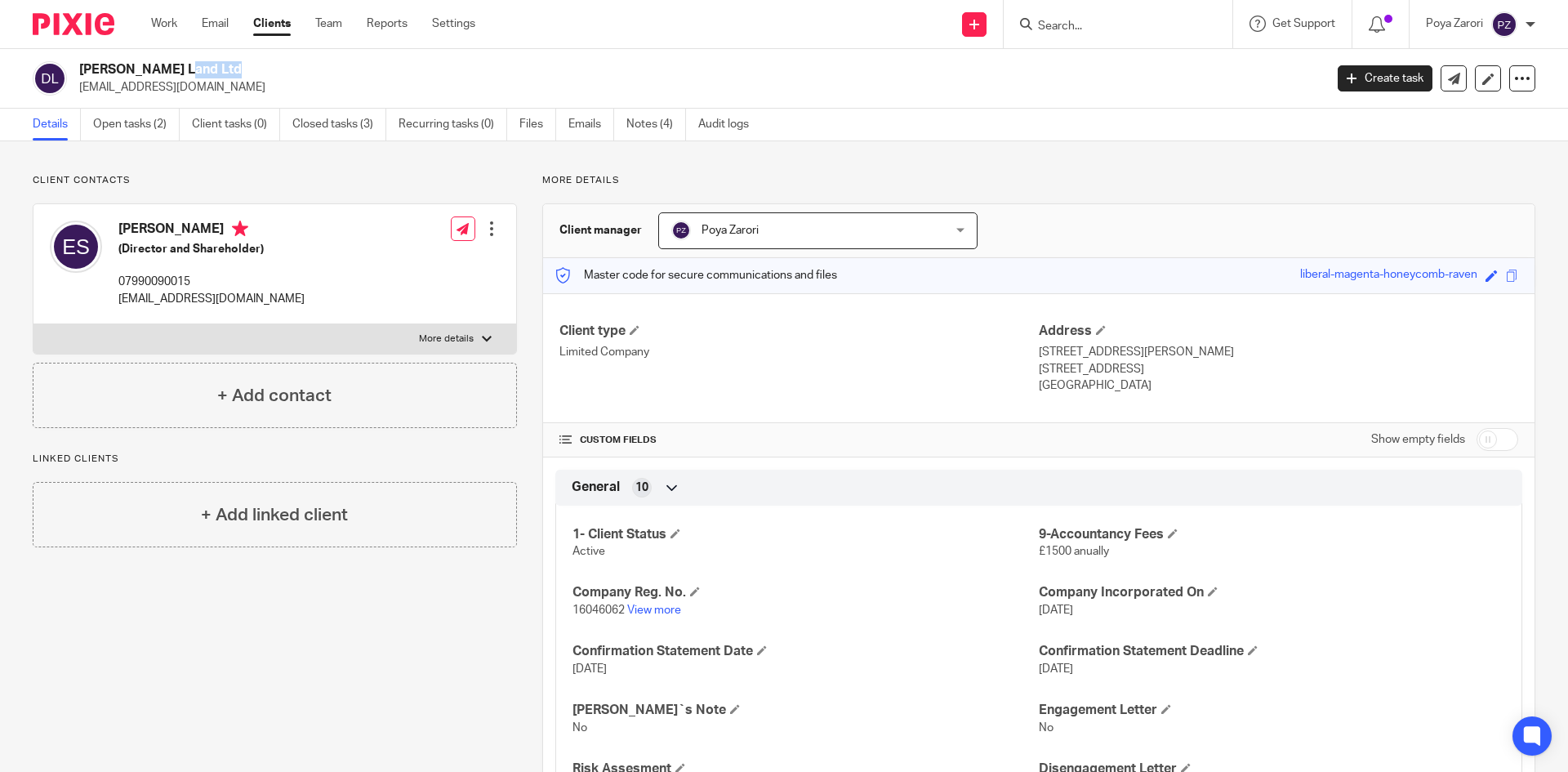
click at [1112, 29] on input "Search" at bounding box center [1110, 27] width 147 height 15
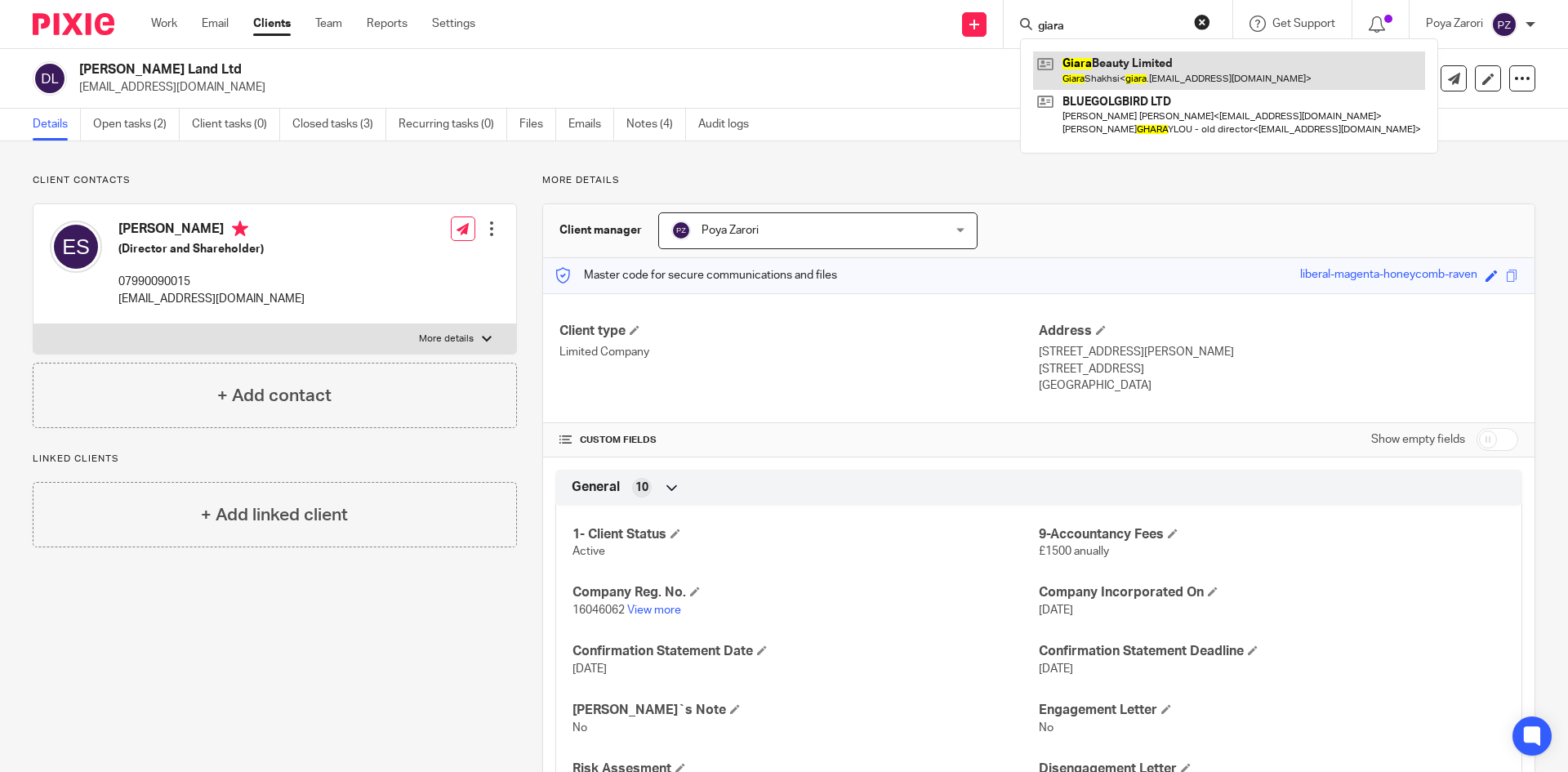
type input "giara"
click at [1111, 58] on link at bounding box center [1230, 70] width 392 height 38
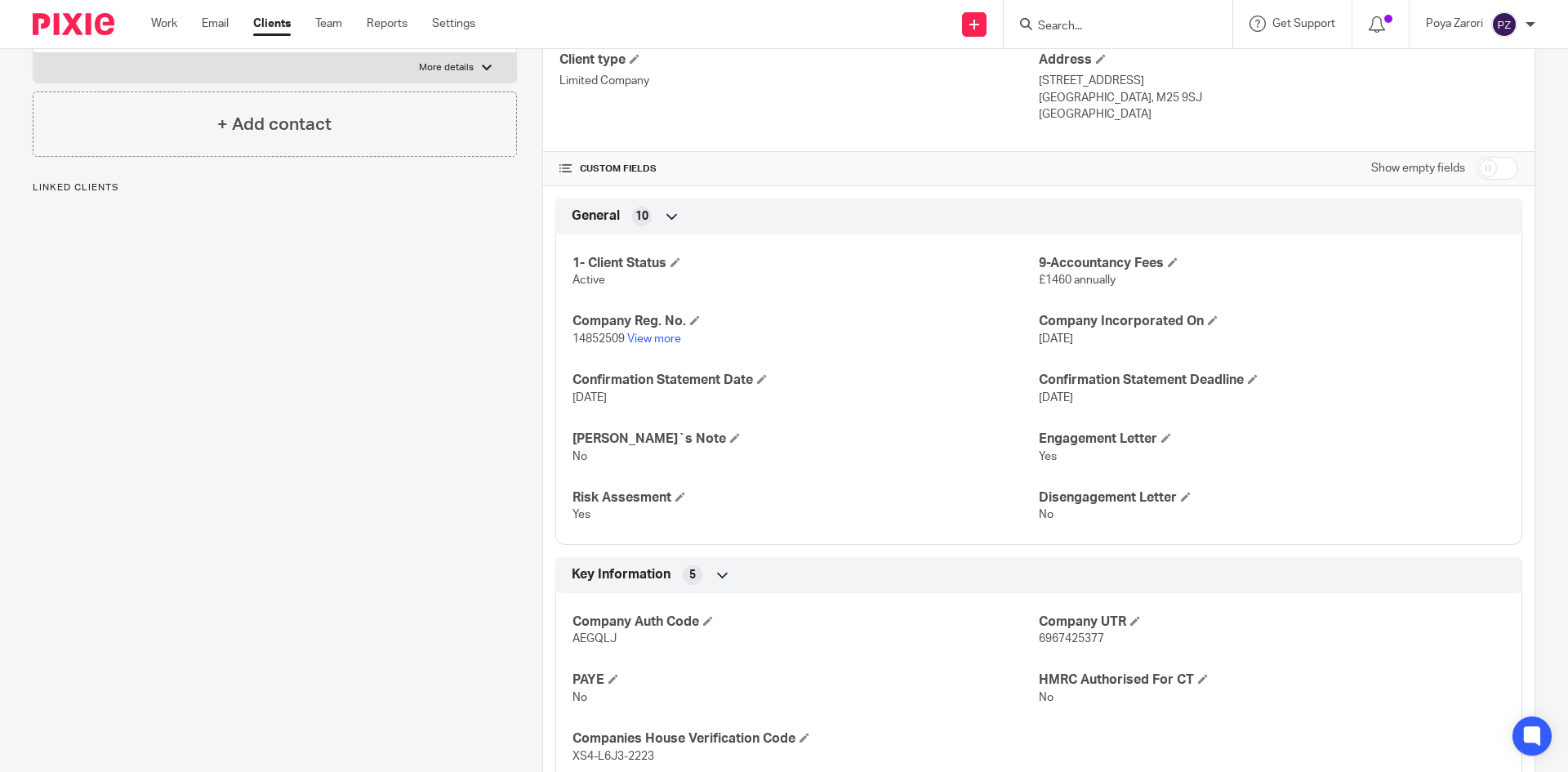
scroll to position [572, 0]
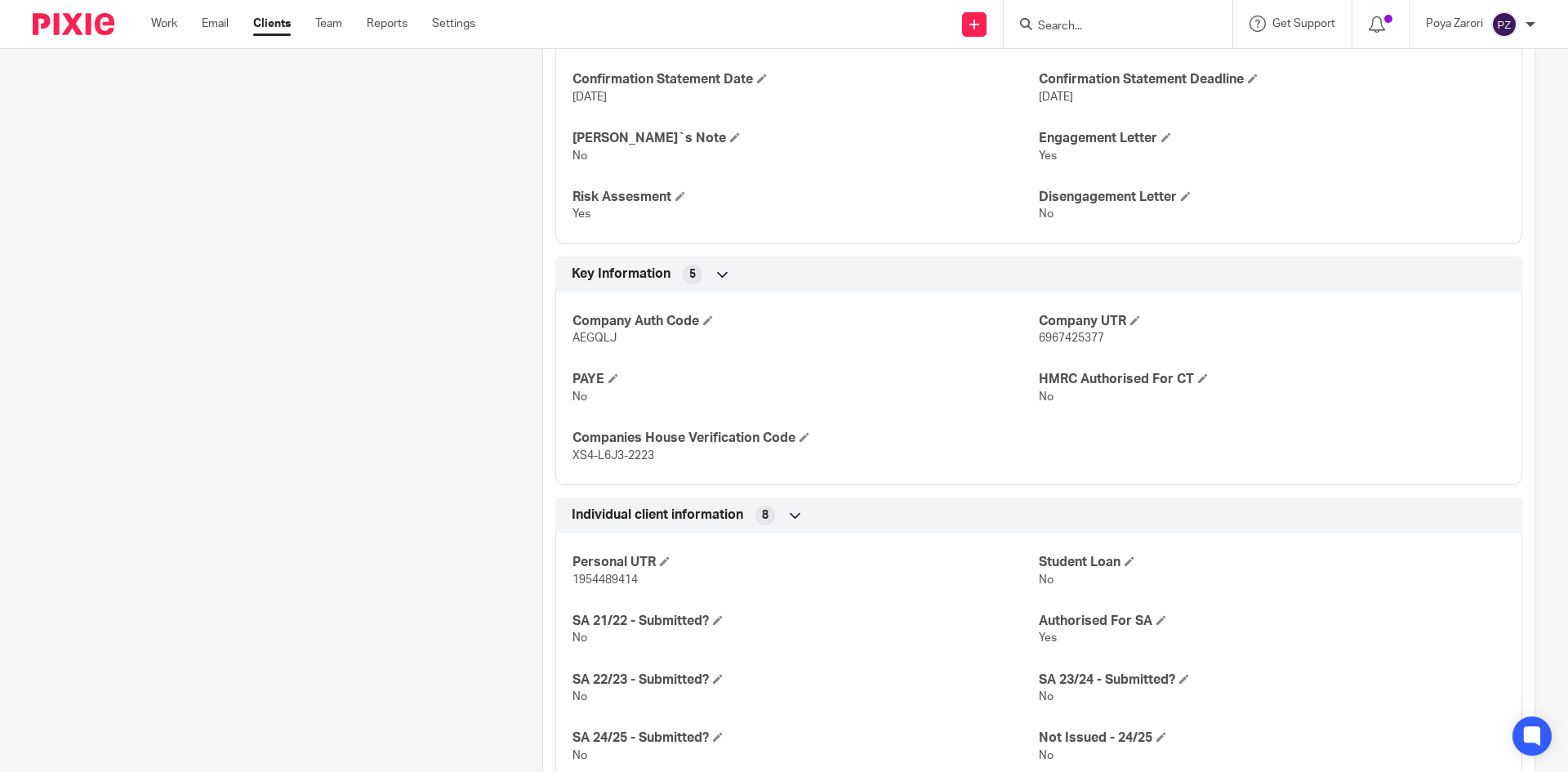
click at [1080, 335] on span "6967425377" at bounding box center [1071, 338] width 65 height 11
copy span "6967425377"
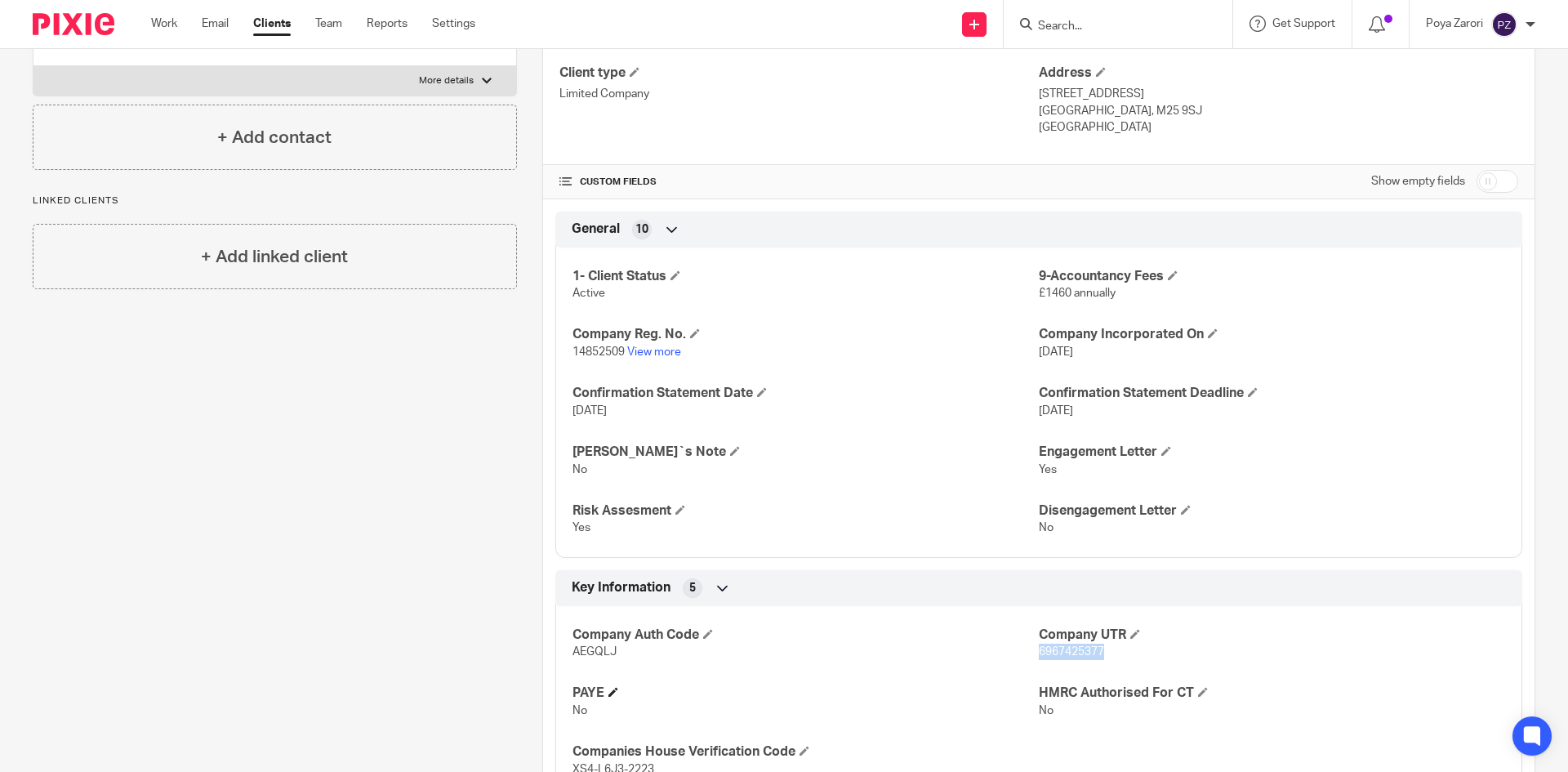
scroll to position [0, 0]
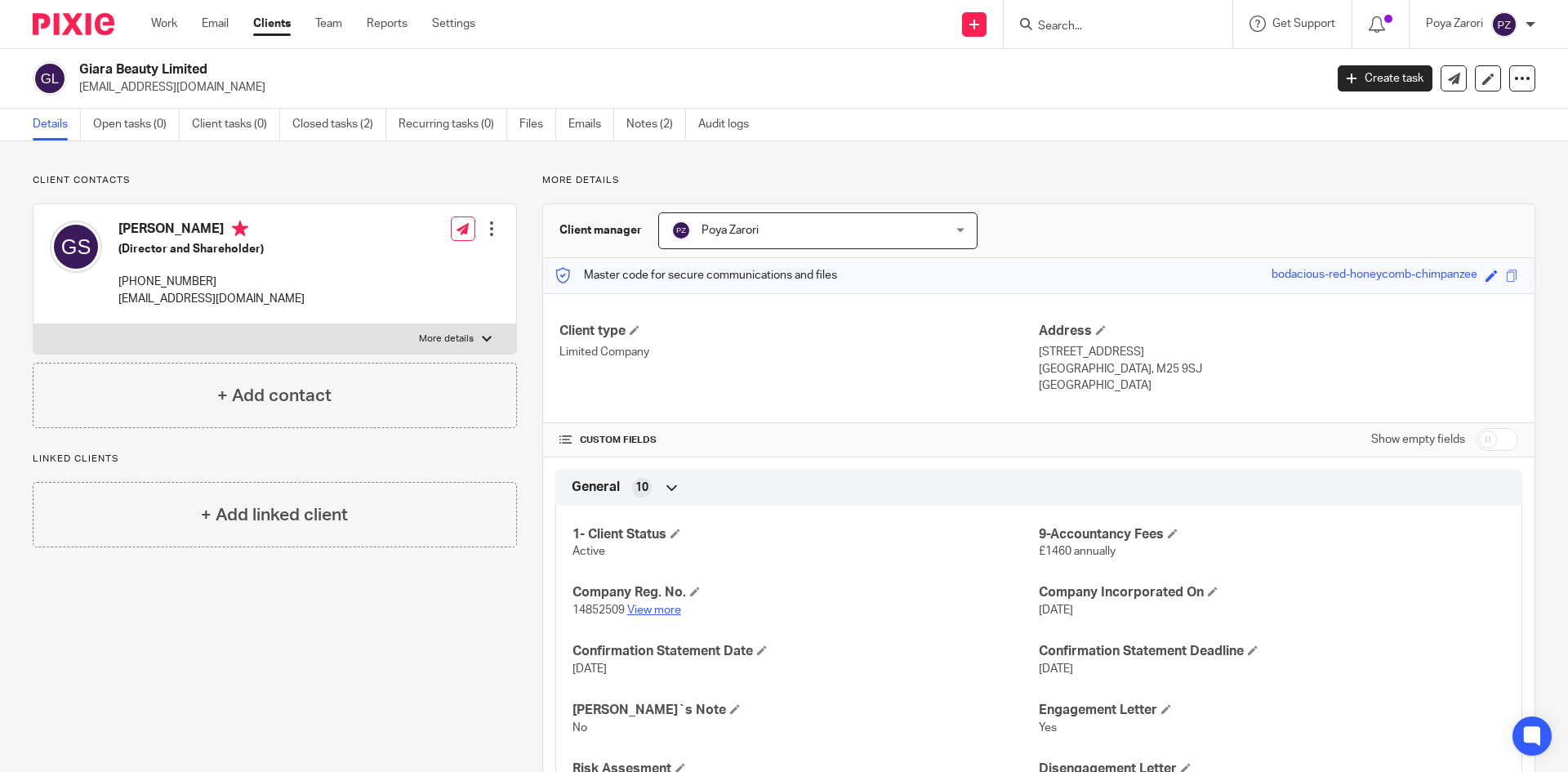
click at [658, 606] on link "View more" at bounding box center [654, 610] width 54 height 11
click at [1057, 26] on input "Search" at bounding box center [1110, 27] width 147 height 15
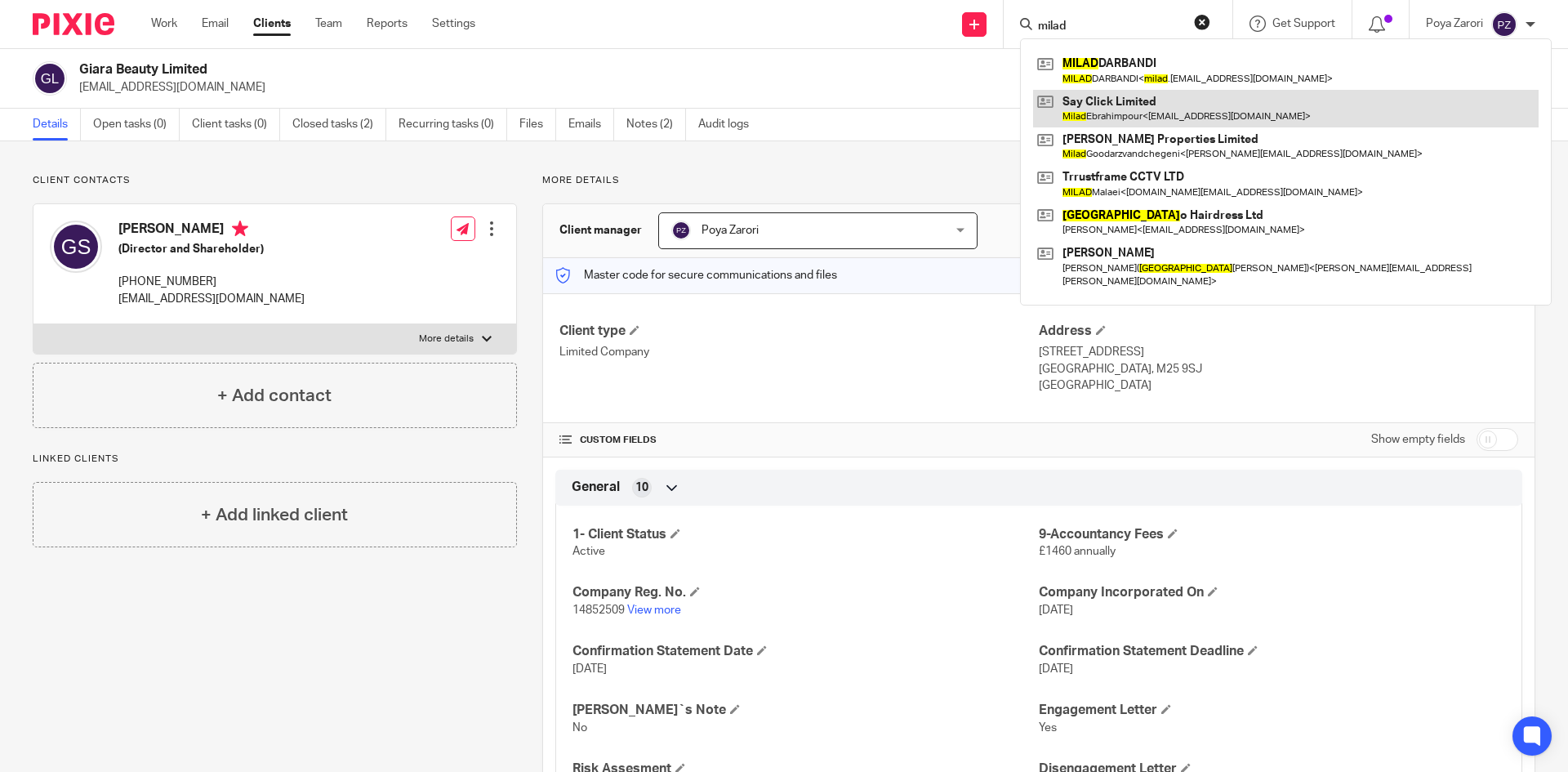
type input "milad"
click at [1097, 102] on link at bounding box center [1286, 109] width 506 height 38
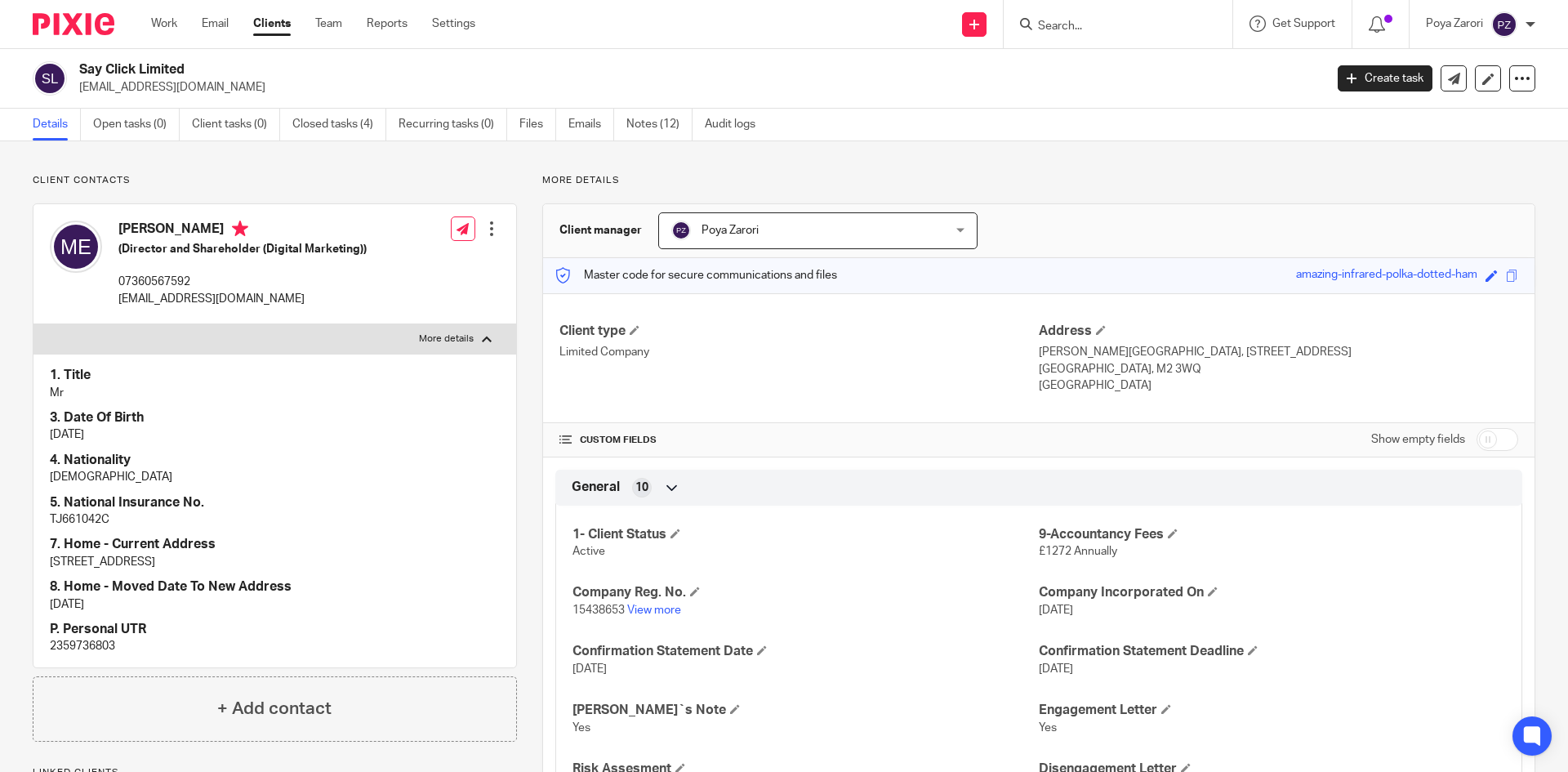
click at [100, 644] on p "2359736803" at bounding box center [275, 646] width 451 height 17
copy p "2359736803"
drag, startPoint x: 187, startPoint y: 231, endPoint x: 123, endPoint y: 227, distance: 64.1
click at [123, 227] on h4 "[PERSON_NAME]" at bounding box center [243, 230] width 249 height 20
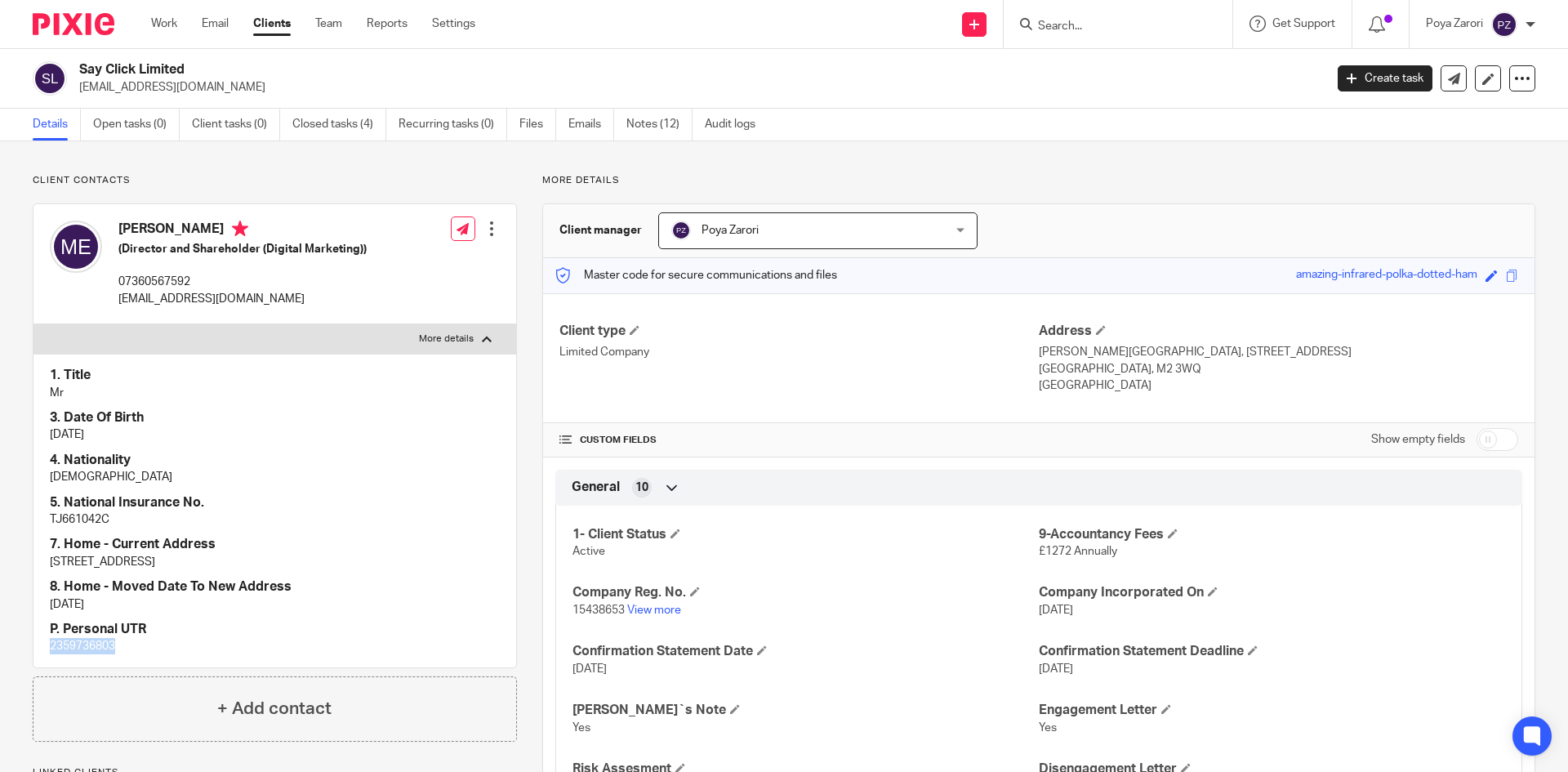
copy h4 "[PERSON_NAME]"
click at [1129, 32] on input "Search" at bounding box center [1110, 27] width 147 height 15
type input "d"
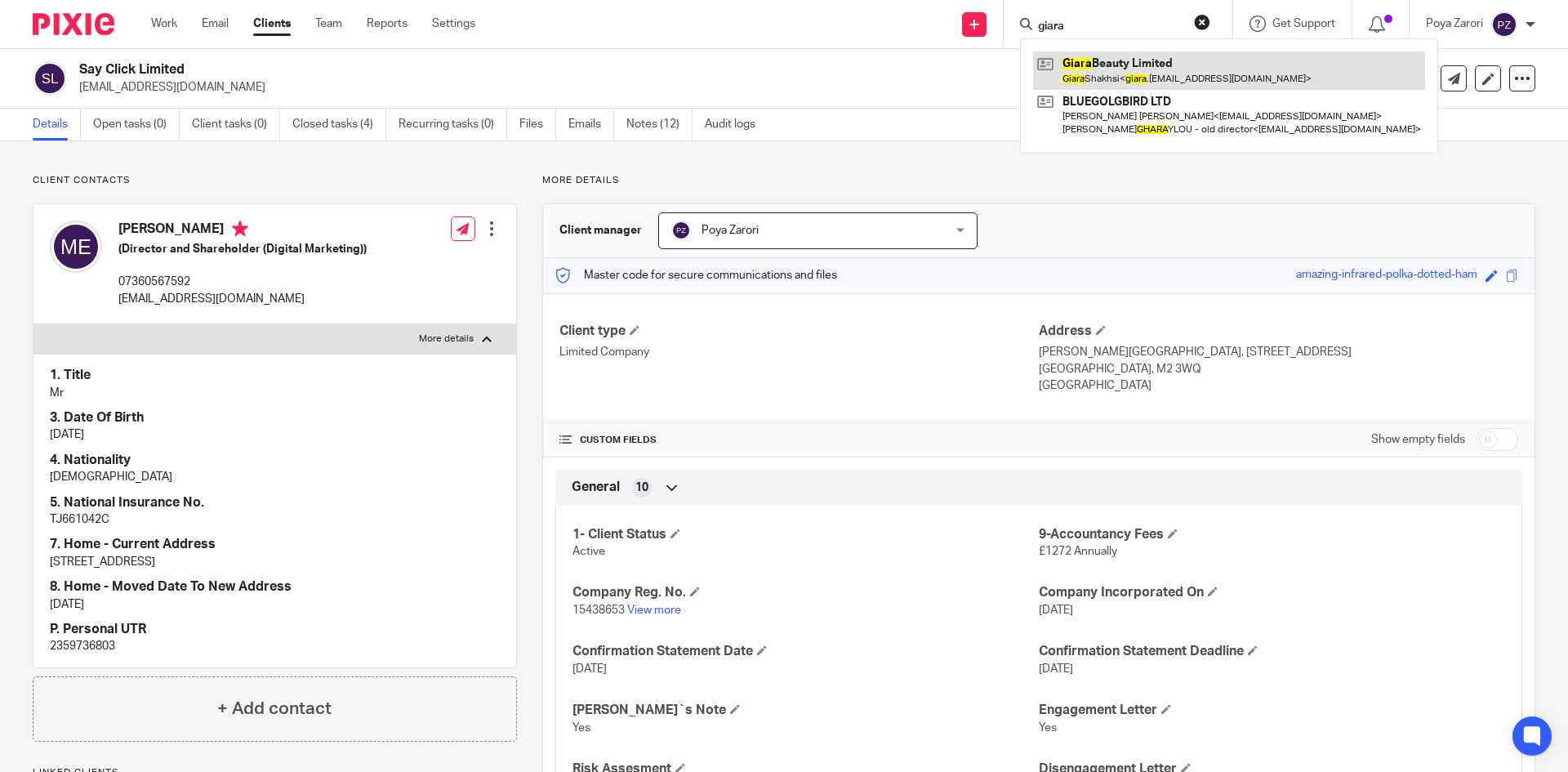
type input "giara"
click at [1117, 53] on link at bounding box center [1230, 70] width 392 height 38
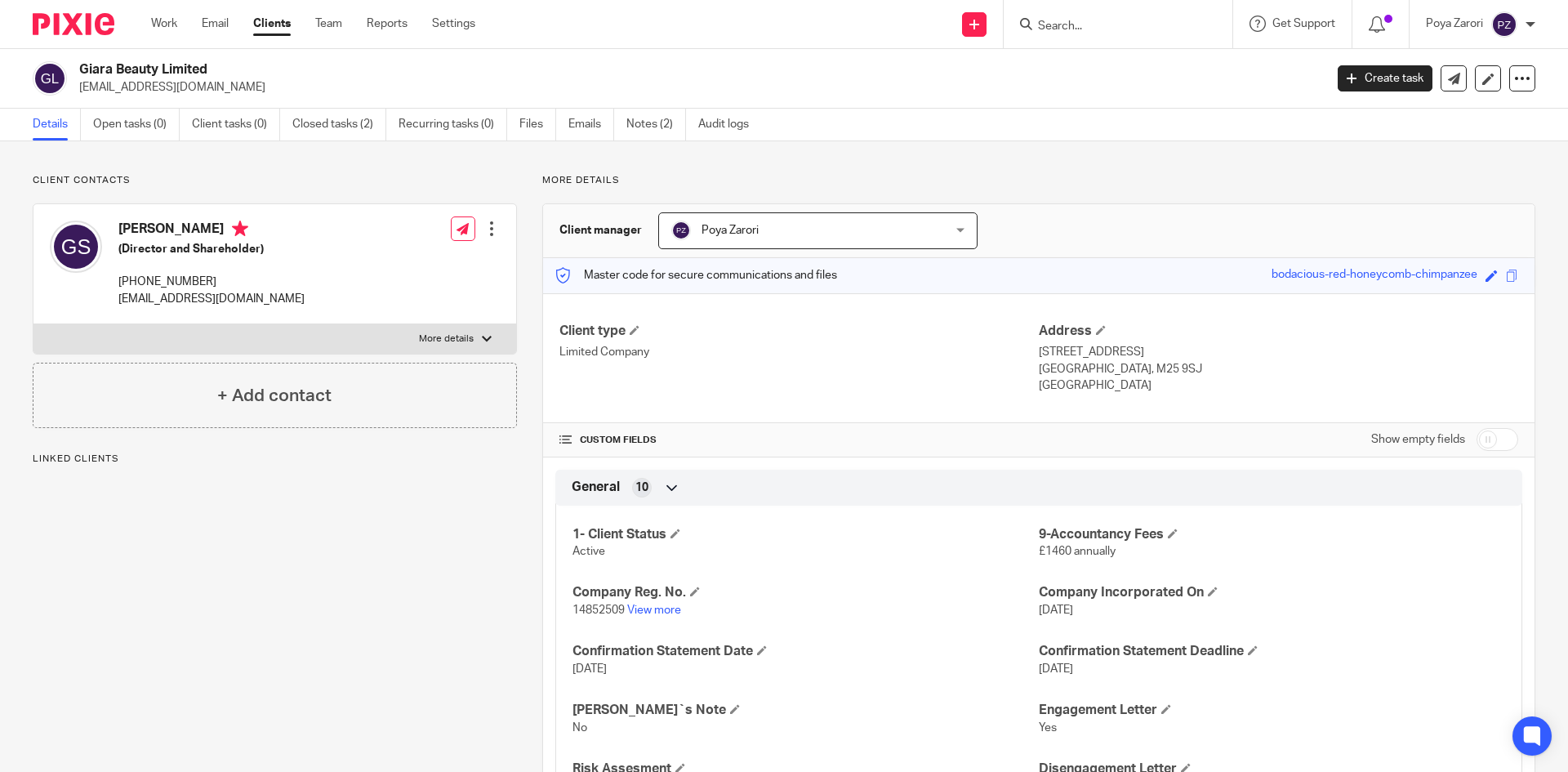
scroll to position [327, 0]
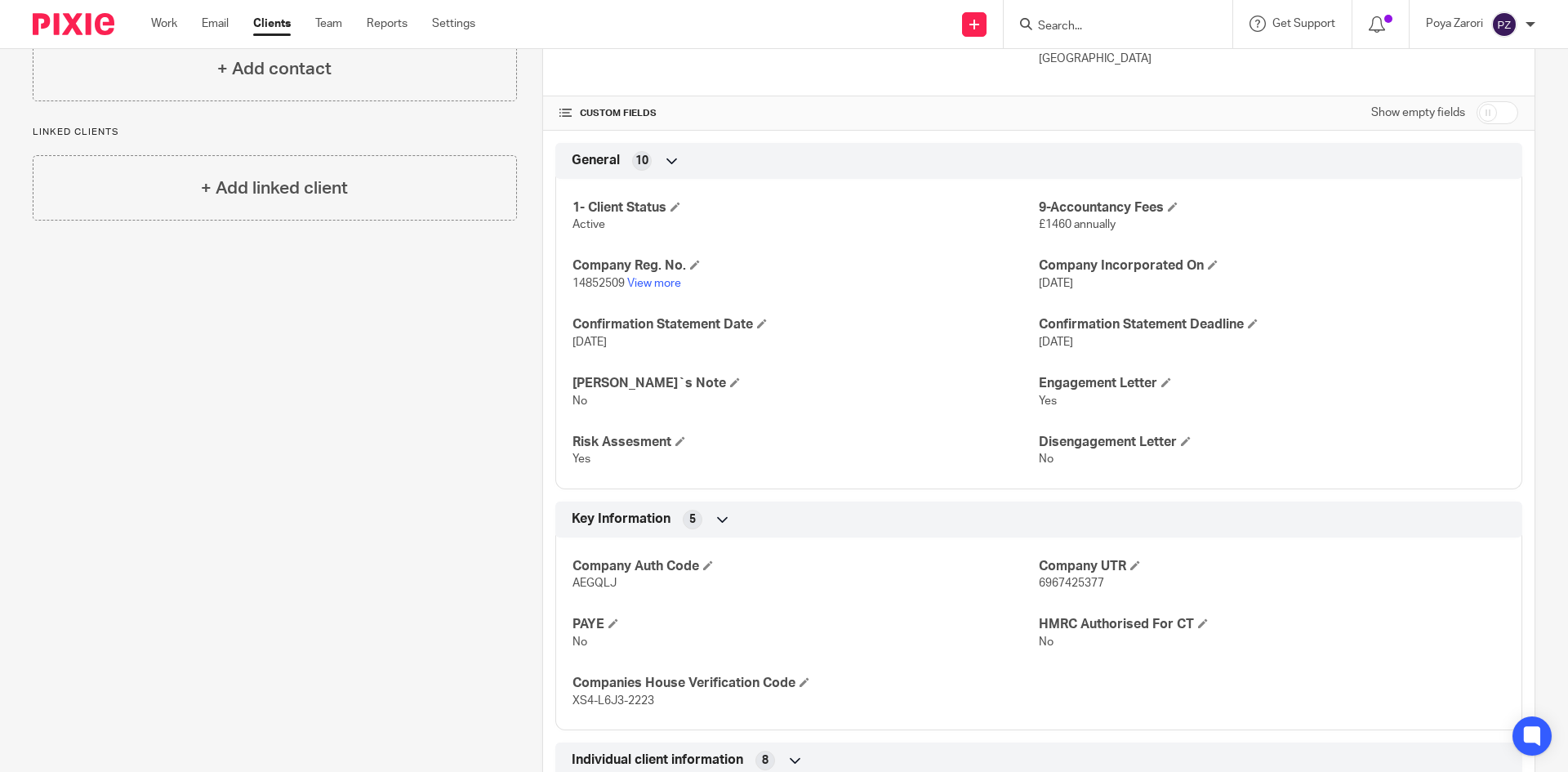
click at [1071, 583] on span "6967425377" at bounding box center [1071, 583] width 65 height 11
click at [1071, 582] on span "6967425377" at bounding box center [1071, 583] width 65 height 11
copy span "6967425377"
click at [1103, 15] on form at bounding box center [1123, 24] width 174 height 20
click at [1096, 28] on input "Search" at bounding box center [1110, 27] width 147 height 15
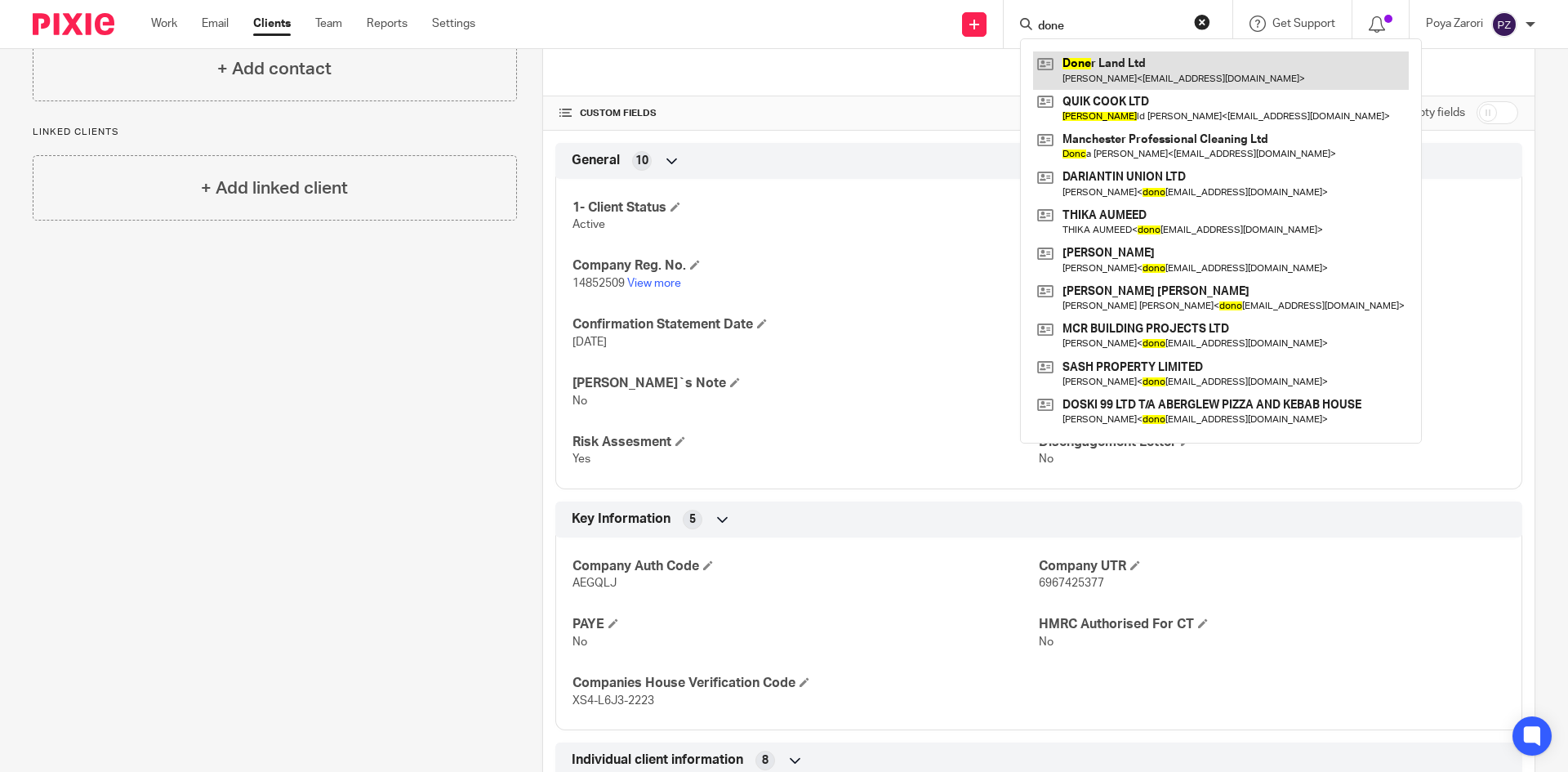
type input "done"
click at [1128, 67] on link at bounding box center [1222, 70] width 376 height 38
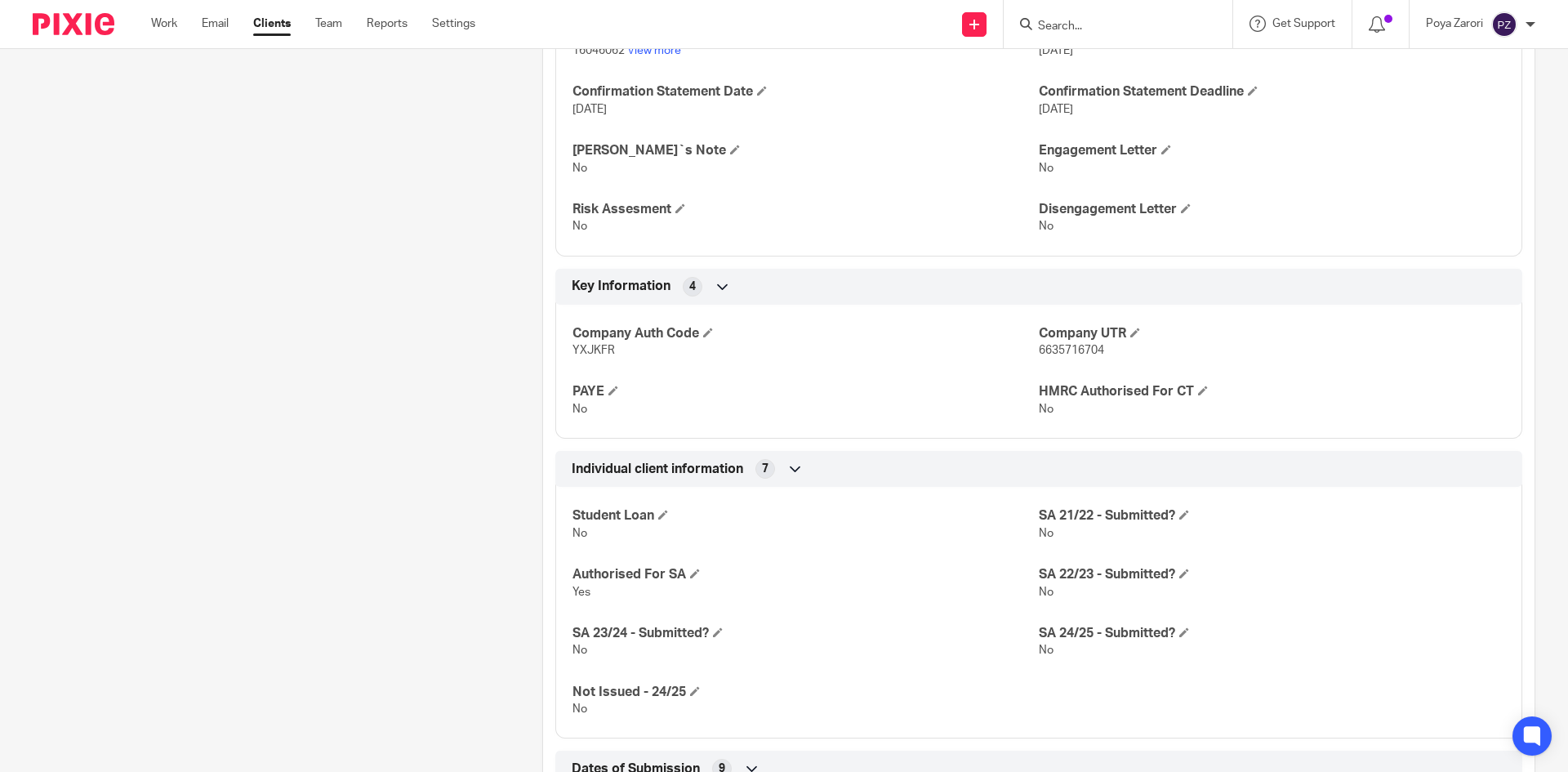
scroll to position [572, 0]
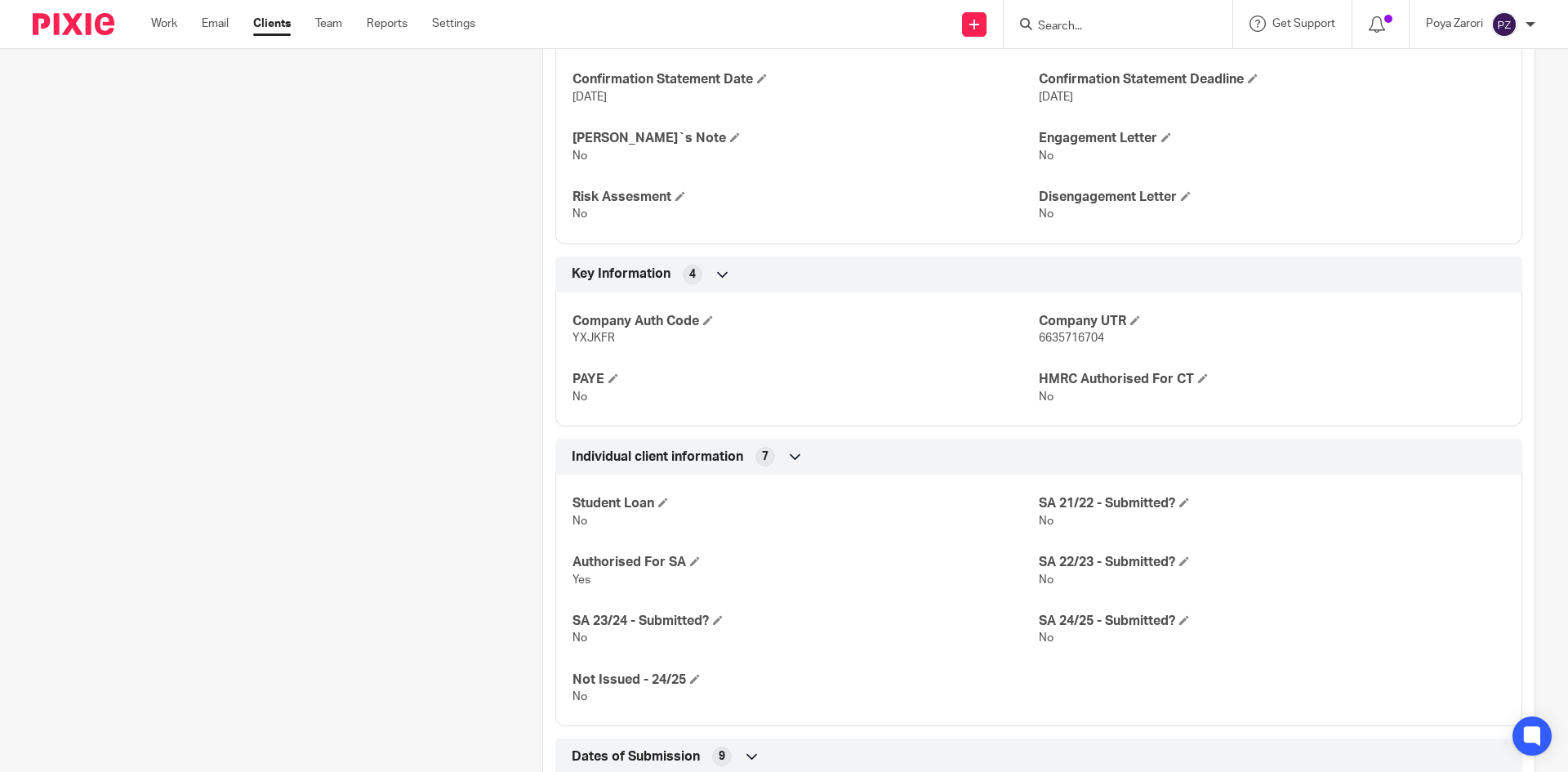
click at [1078, 335] on span "6635716704" at bounding box center [1071, 338] width 65 height 11
copy span "6635716704"
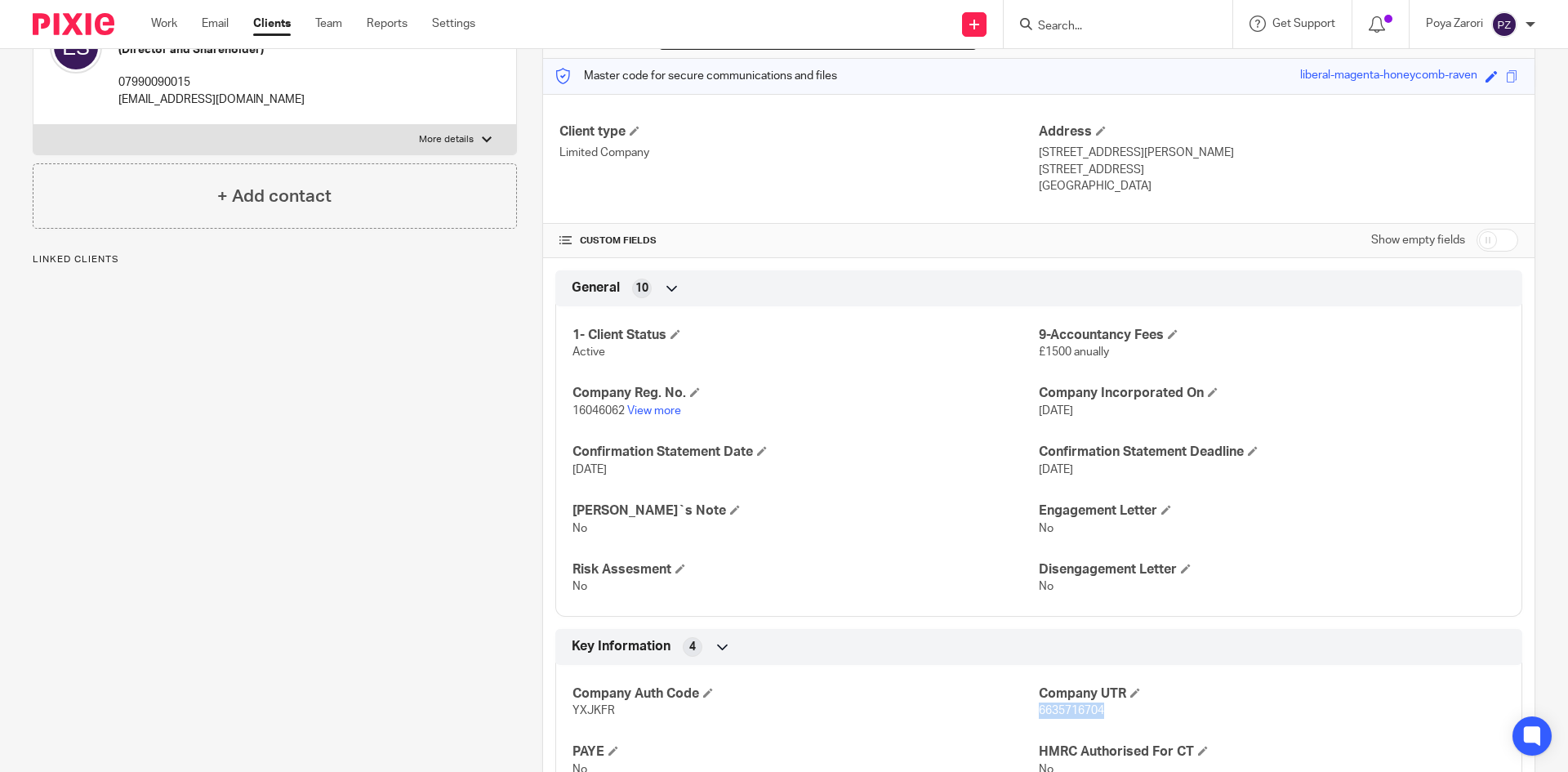
scroll to position [0, 0]
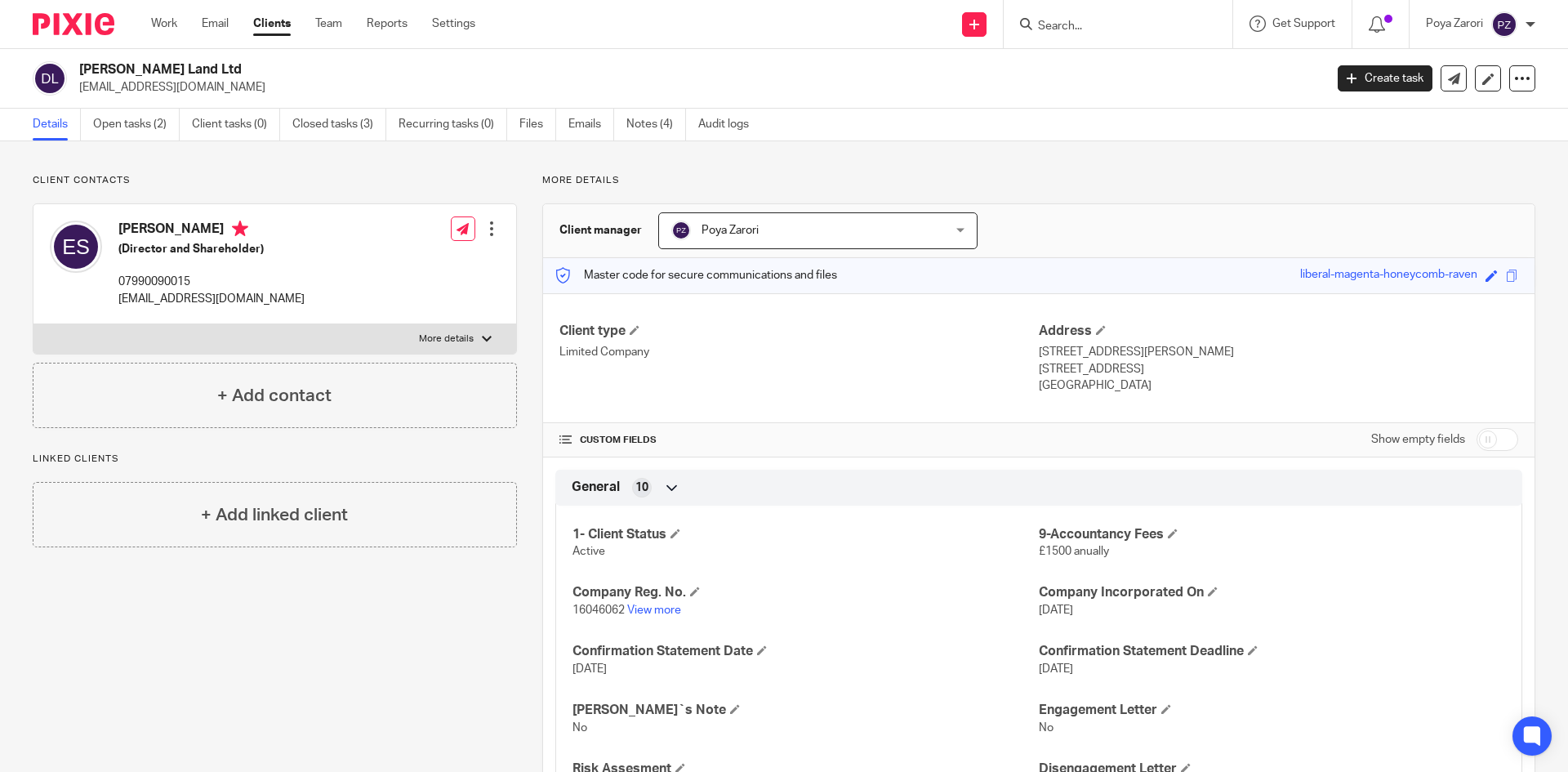
click at [1089, 31] on input "Search" at bounding box center [1110, 27] width 147 height 15
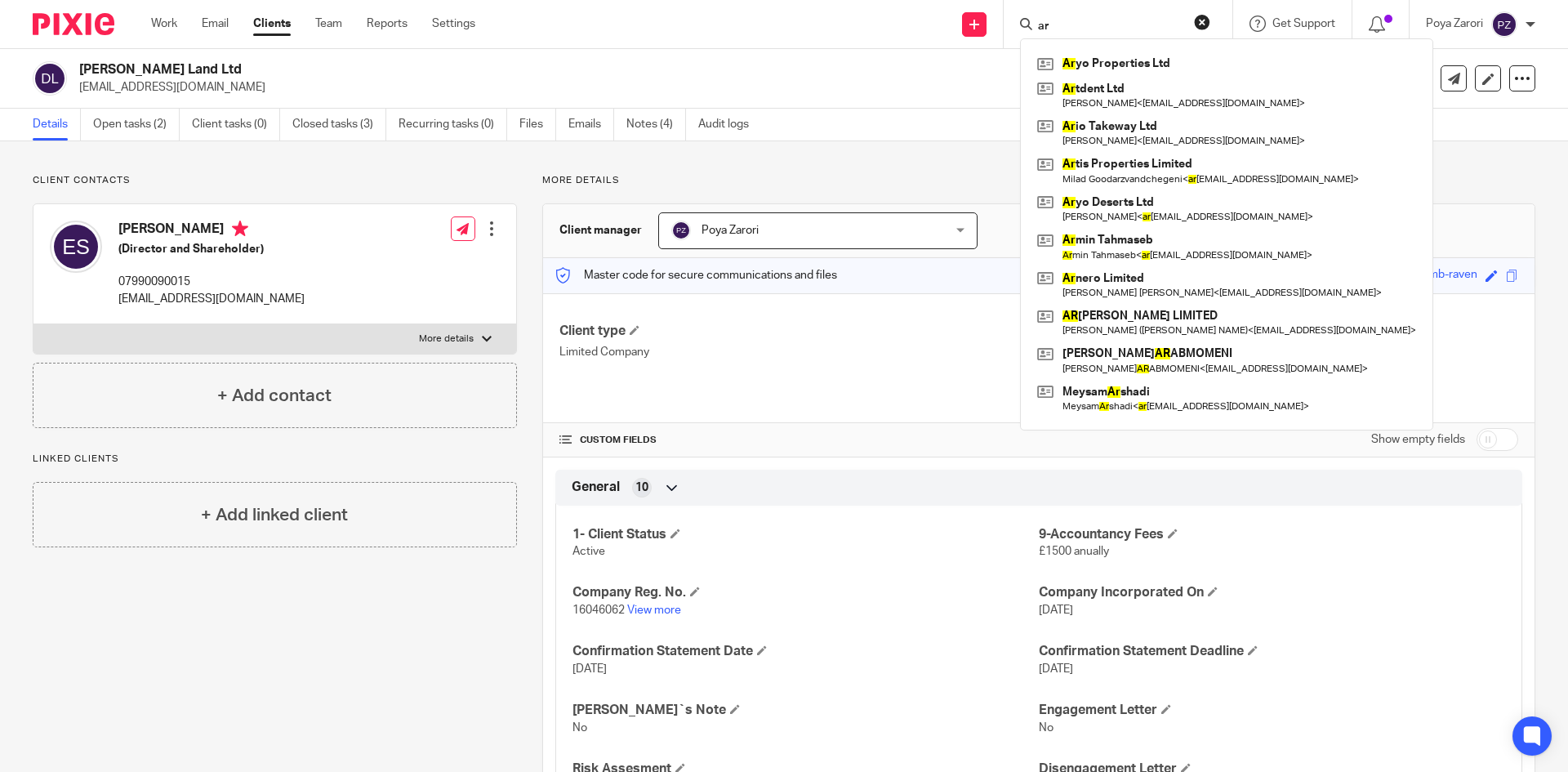
type input "a"
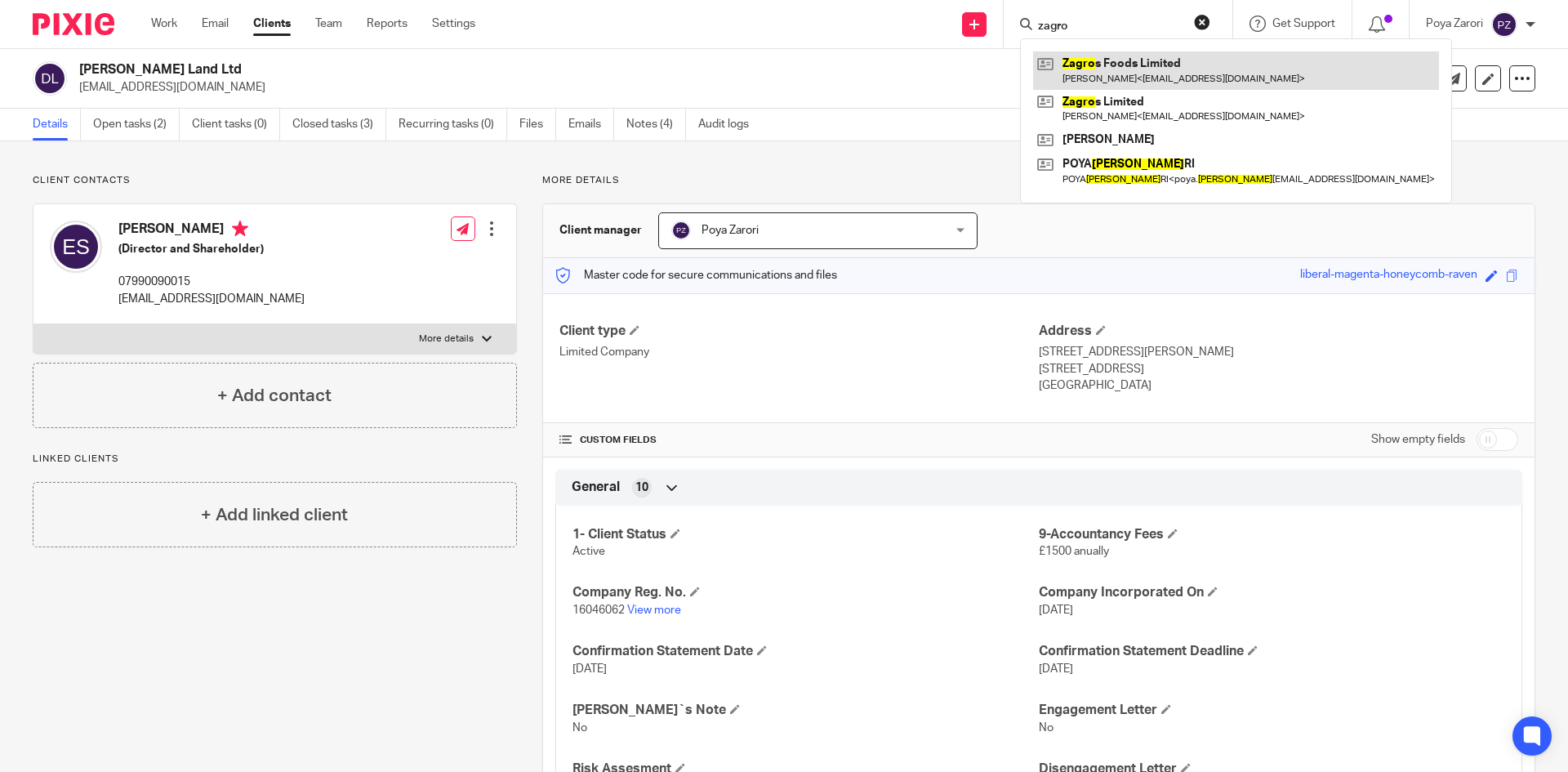
type input "zagro"
click at [1125, 72] on link at bounding box center [1236, 70] width 406 height 38
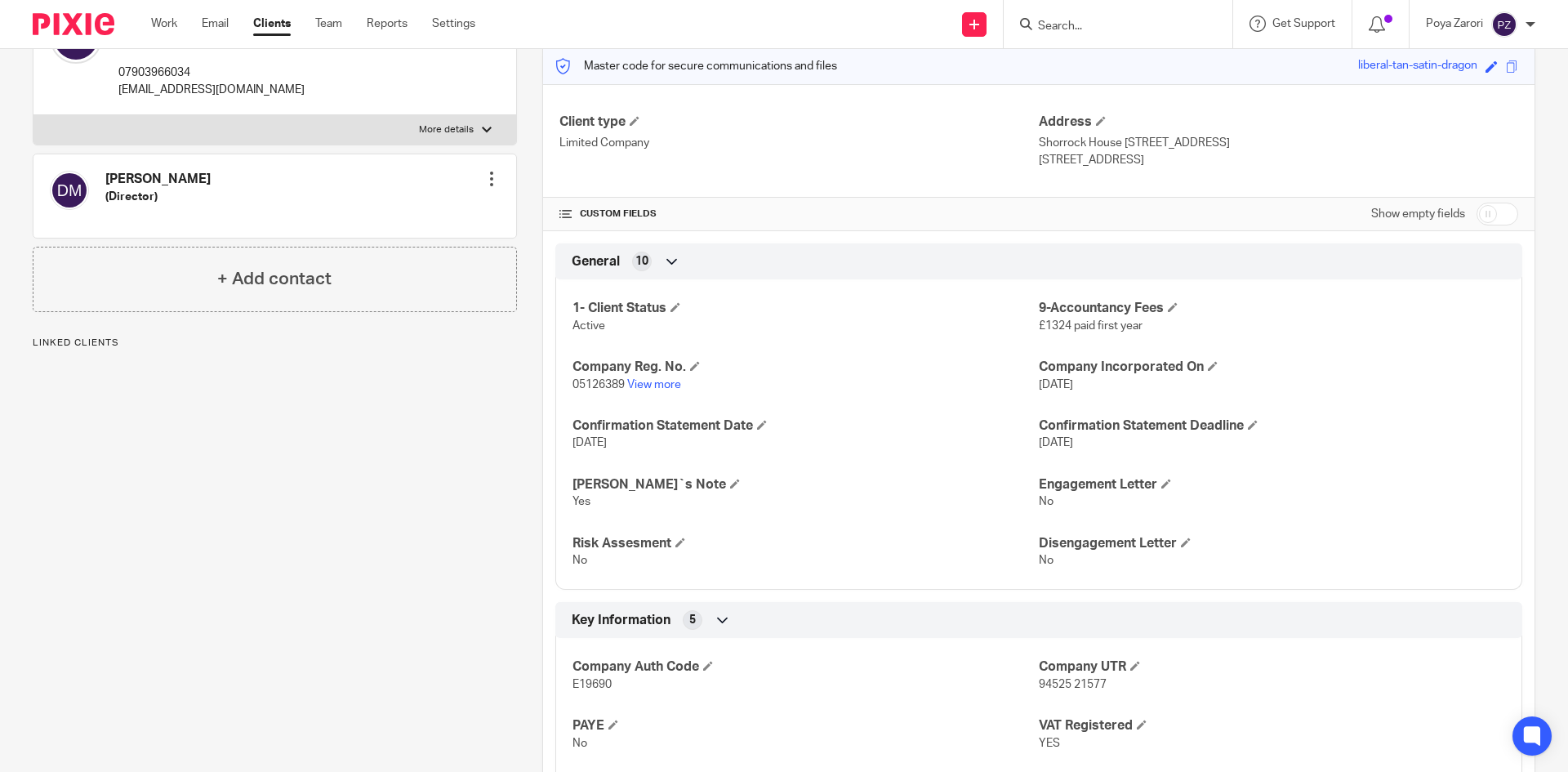
scroll to position [490, 0]
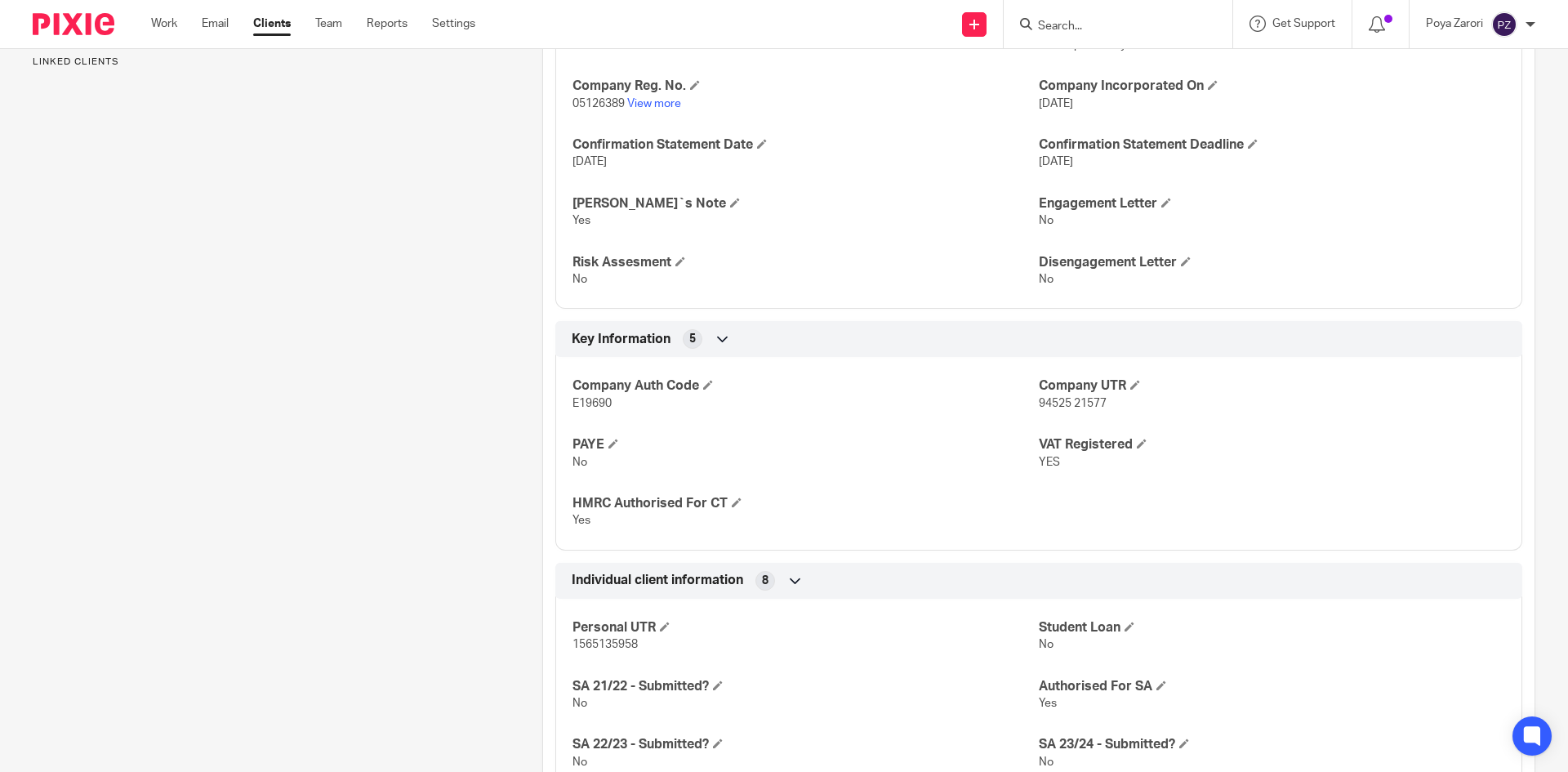
click at [1067, 403] on span "94525 21577" at bounding box center [1073, 404] width 68 height 11
click at [1070, 402] on span "94525 21577" at bounding box center [1073, 404] width 68 height 11
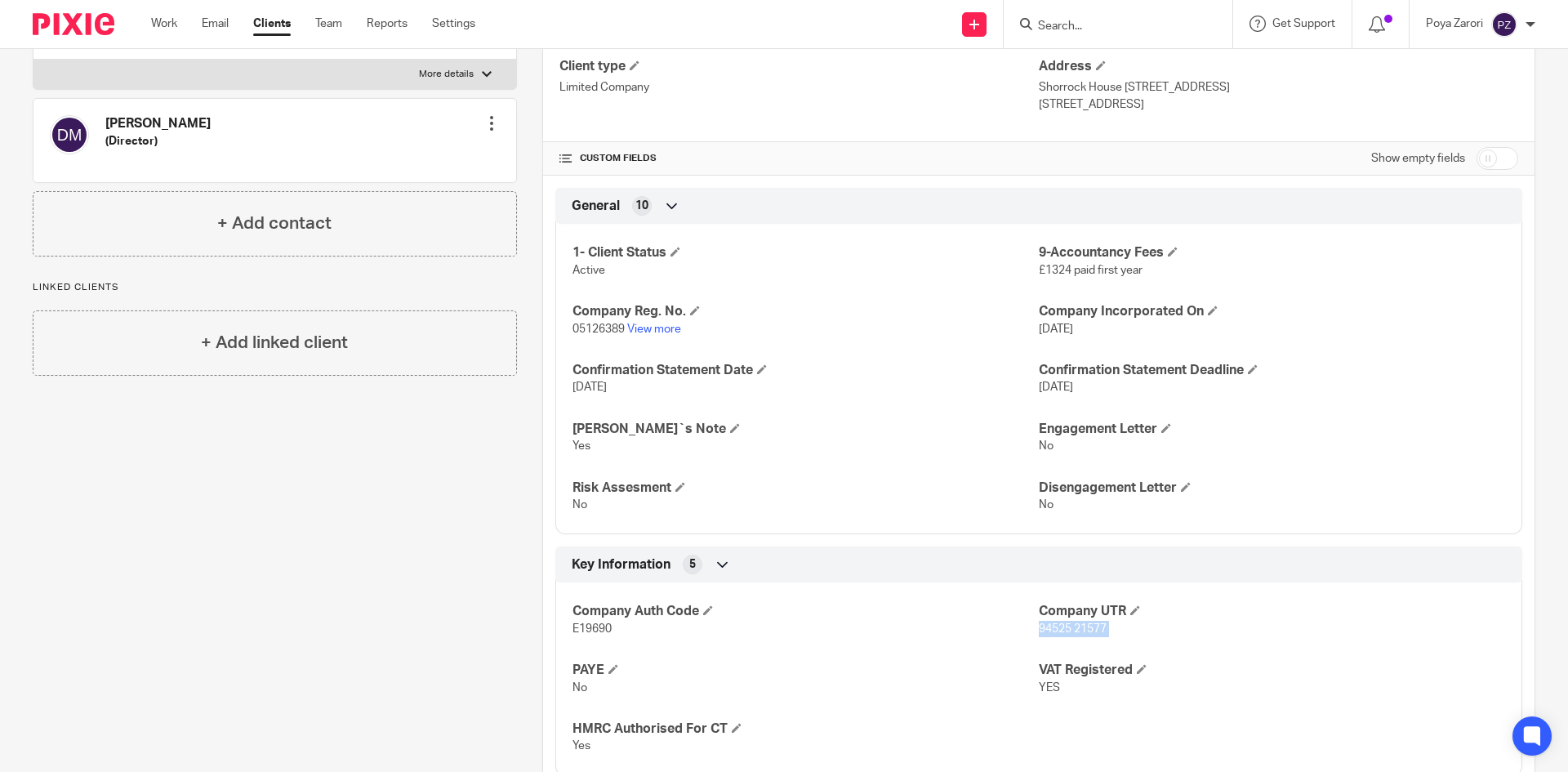
scroll to position [0, 0]
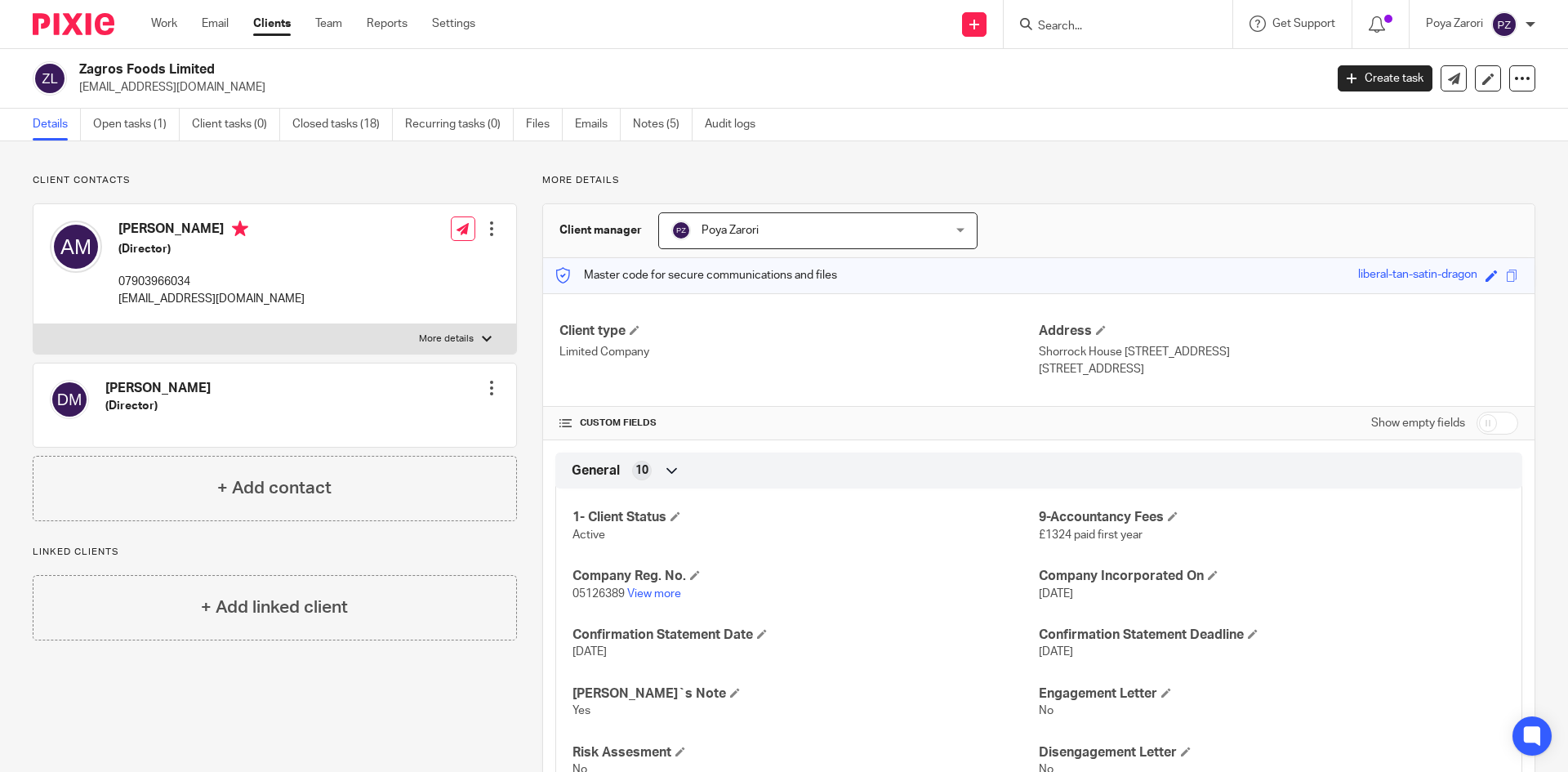
click at [134, 68] on h2 "Zagros Foods Limited" at bounding box center [573, 69] width 988 height 18
copy div "Zagros Foods Limited"
click at [1061, 25] on input "Search" at bounding box center [1110, 27] width 147 height 15
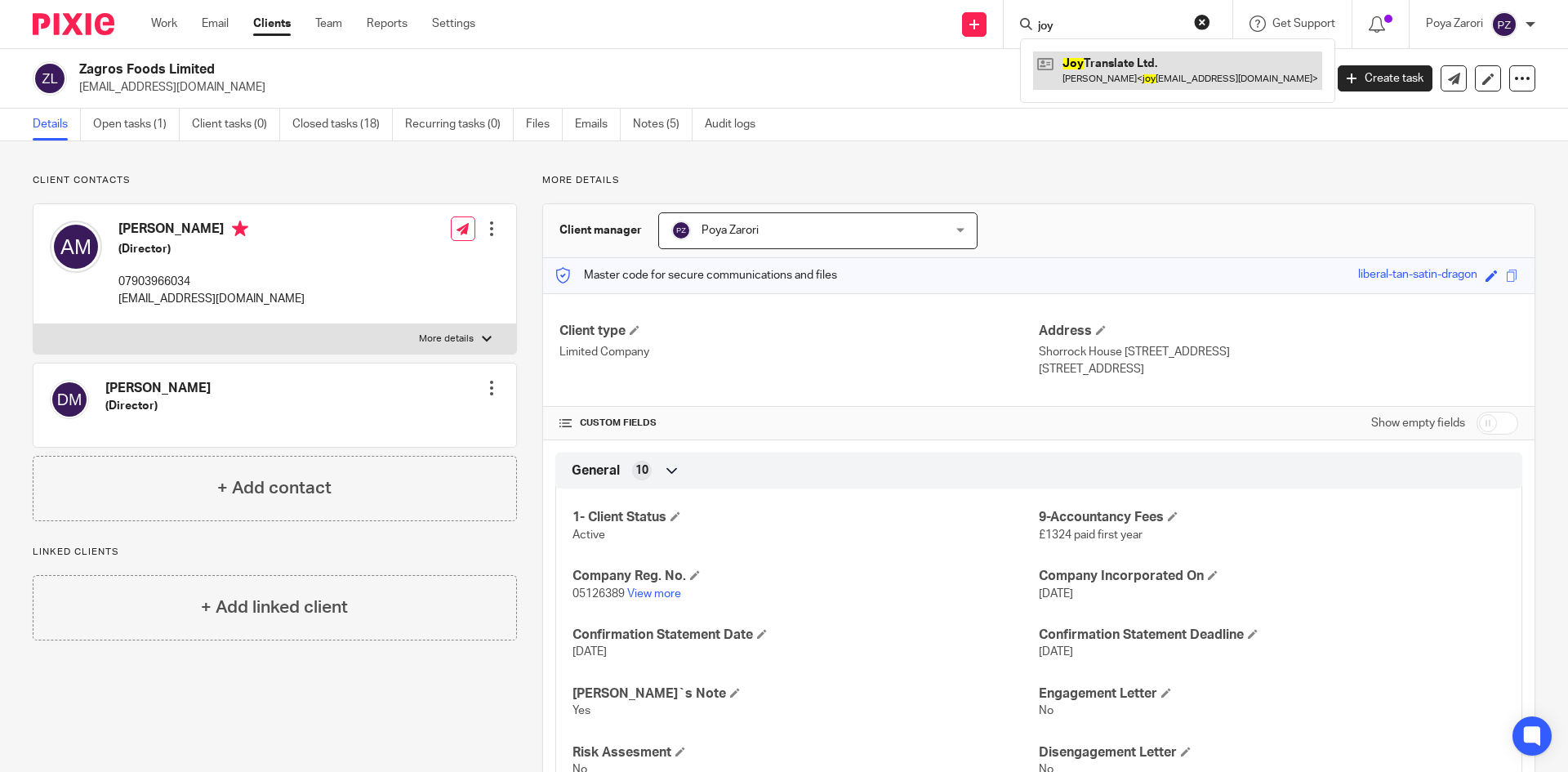
type input "joy"
click at [1115, 60] on link at bounding box center [1178, 70] width 289 height 38
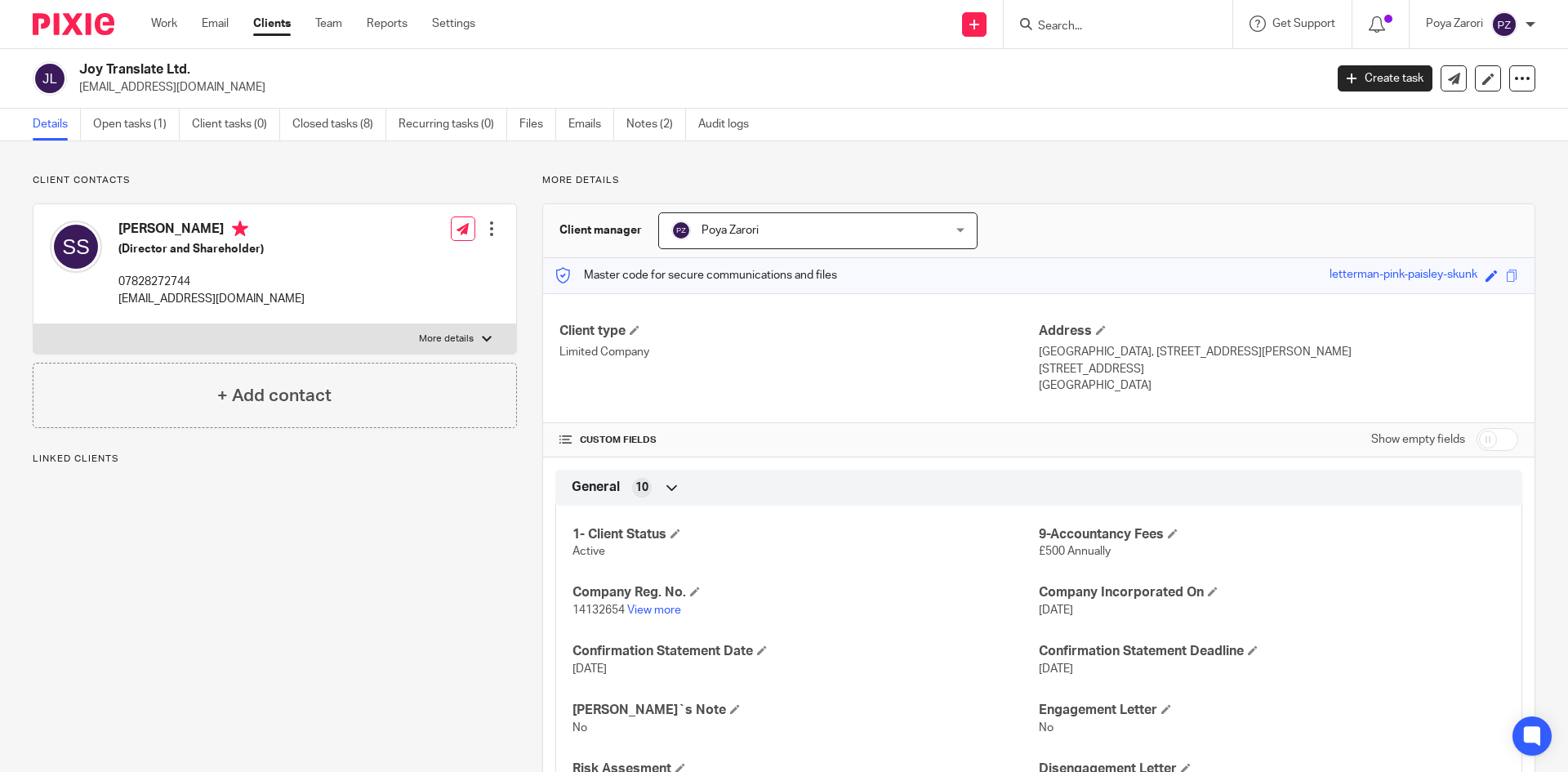
scroll to position [490, 0]
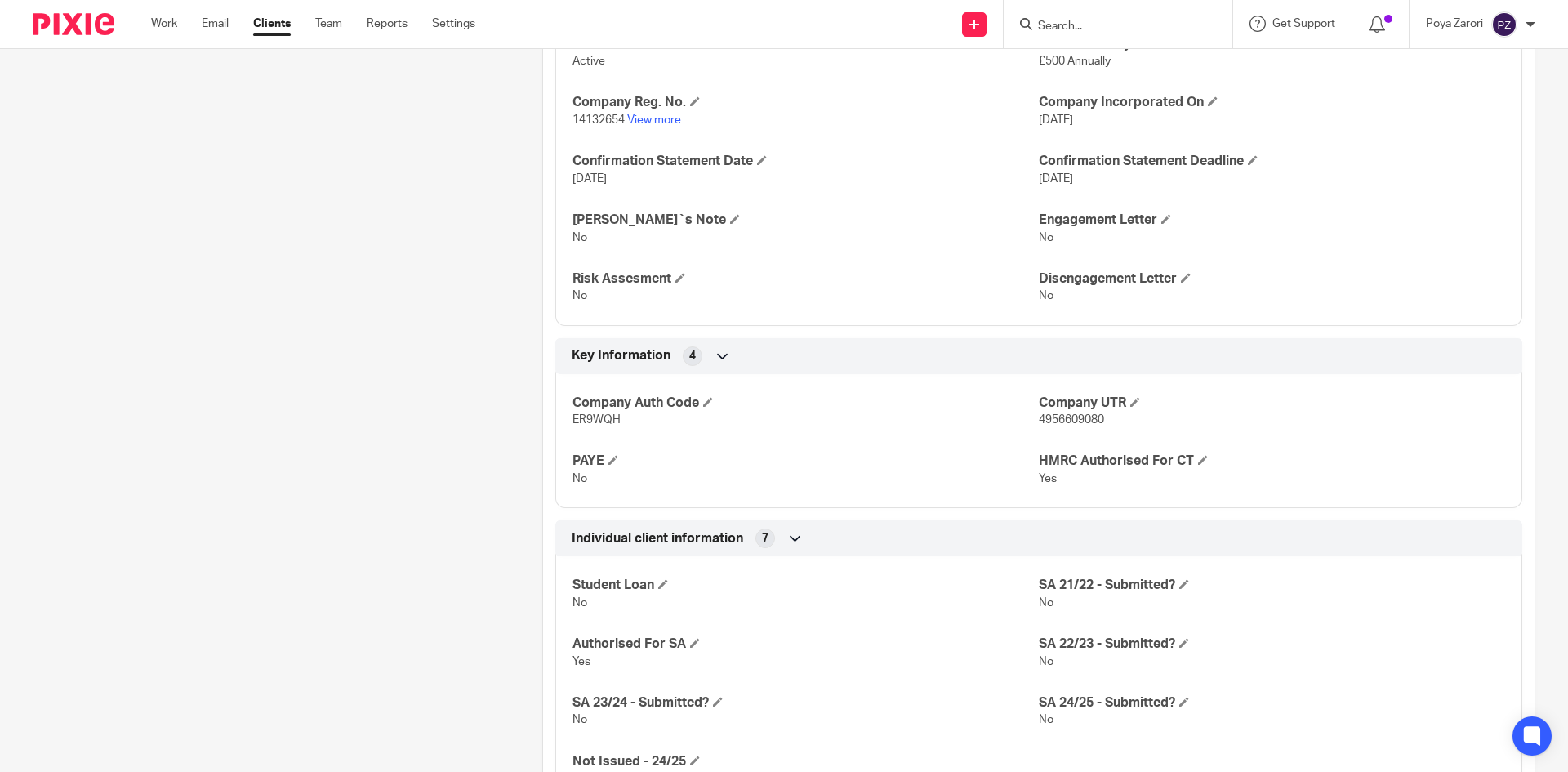
click at [1063, 415] on span "4956609080" at bounding box center [1071, 420] width 65 height 11
click at [1062, 415] on span "4956609080" at bounding box center [1071, 420] width 65 height 11
copy span "4956609080"
click input "Search"
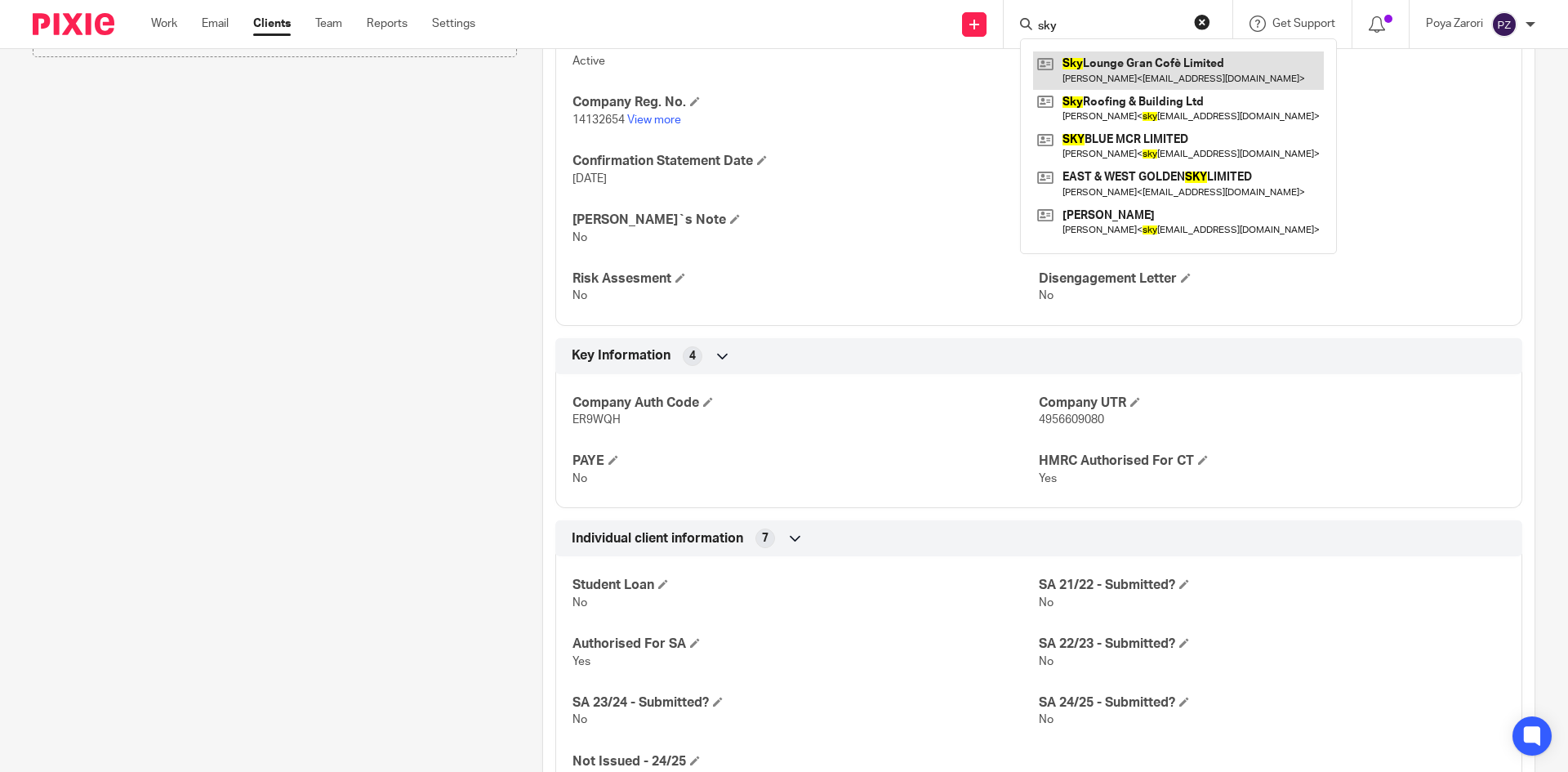
type input "sky"
click link
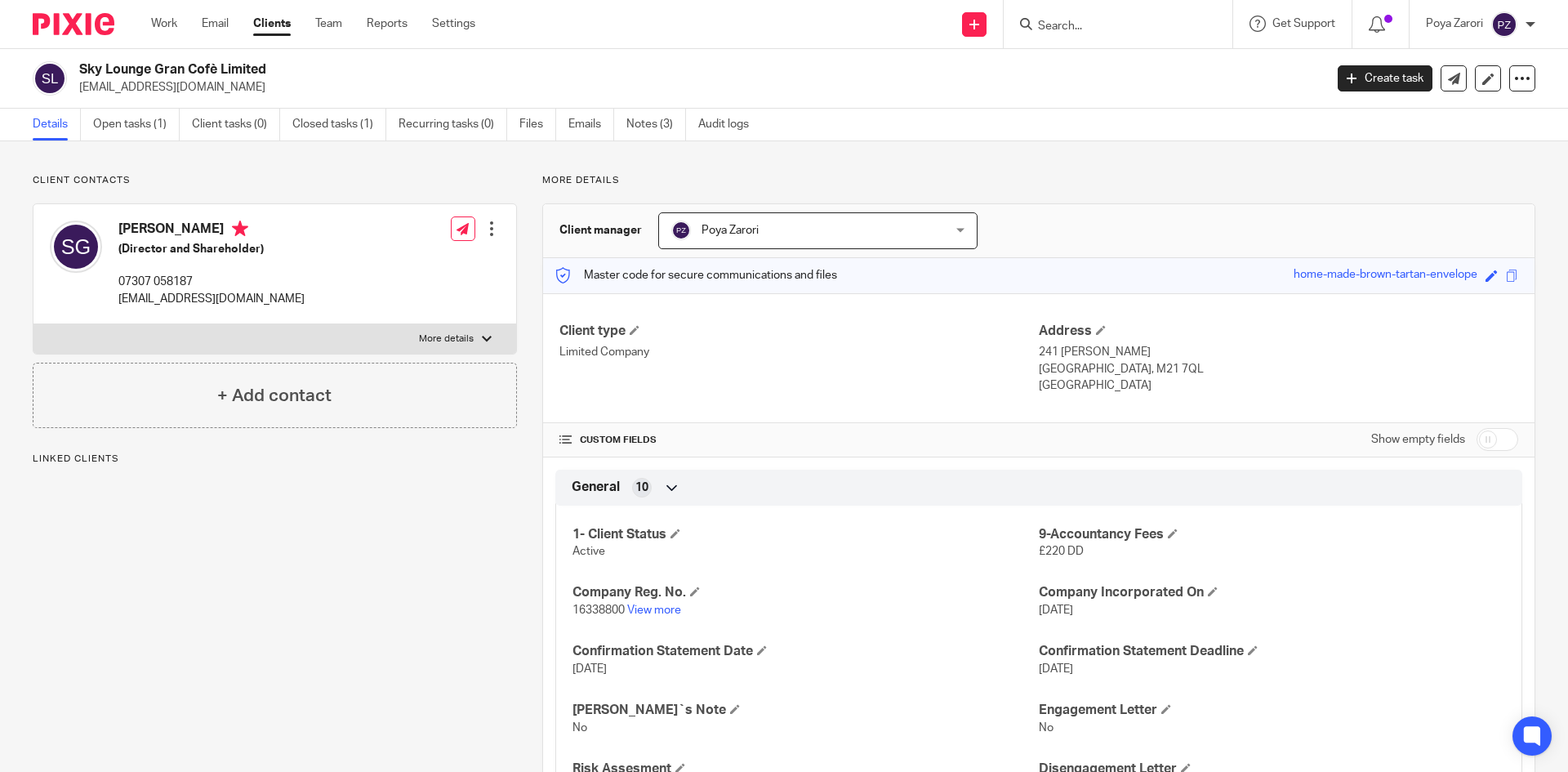
scroll to position [490, 0]
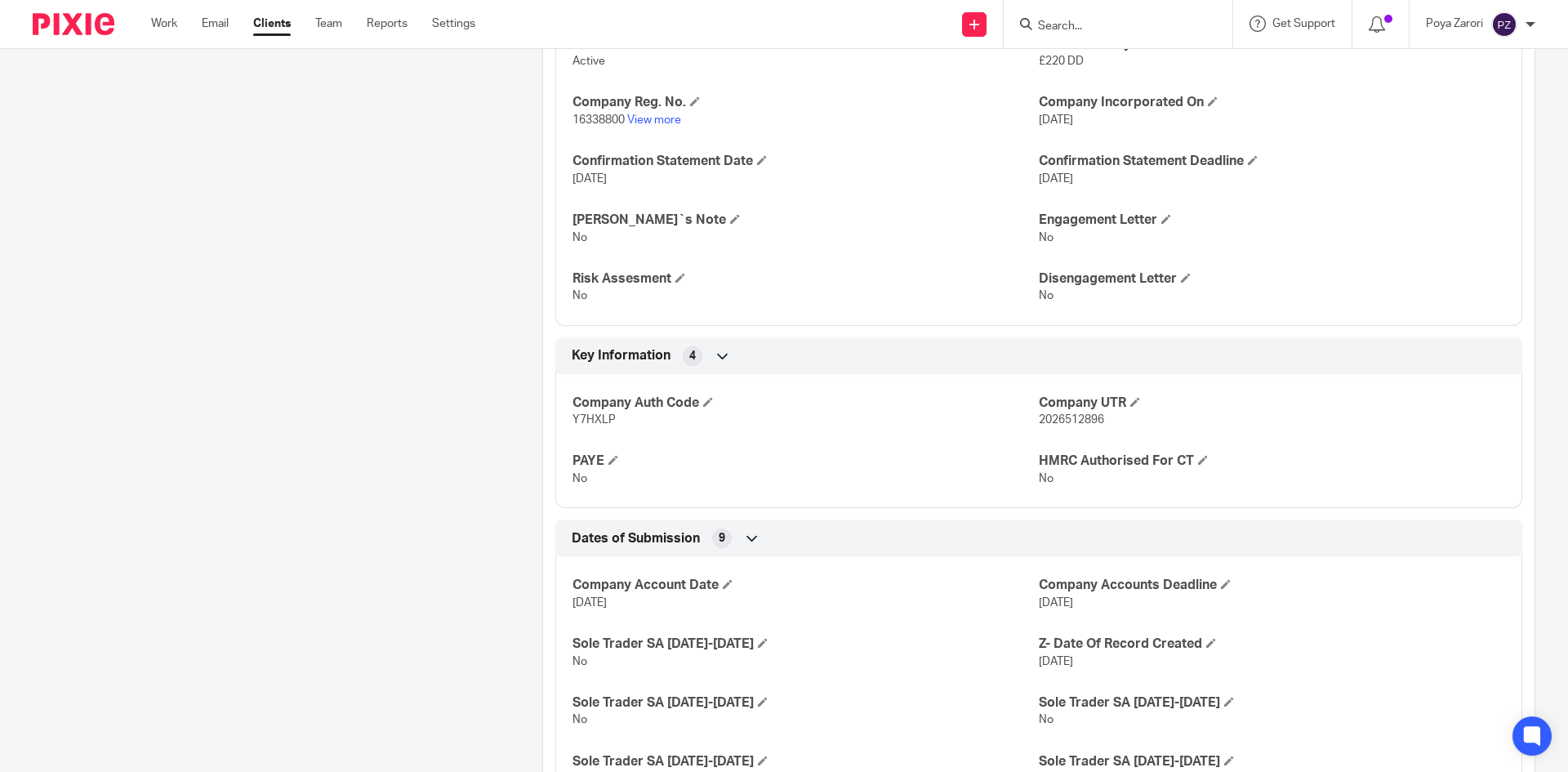
click at [1052, 417] on span "2026512896" at bounding box center [1071, 420] width 65 height 11
copy span "2026512896"
drag, startPoint x: 1052, startPoint y: 18, endPoint x: 1070, endPoint y: 18, distance: 18.0
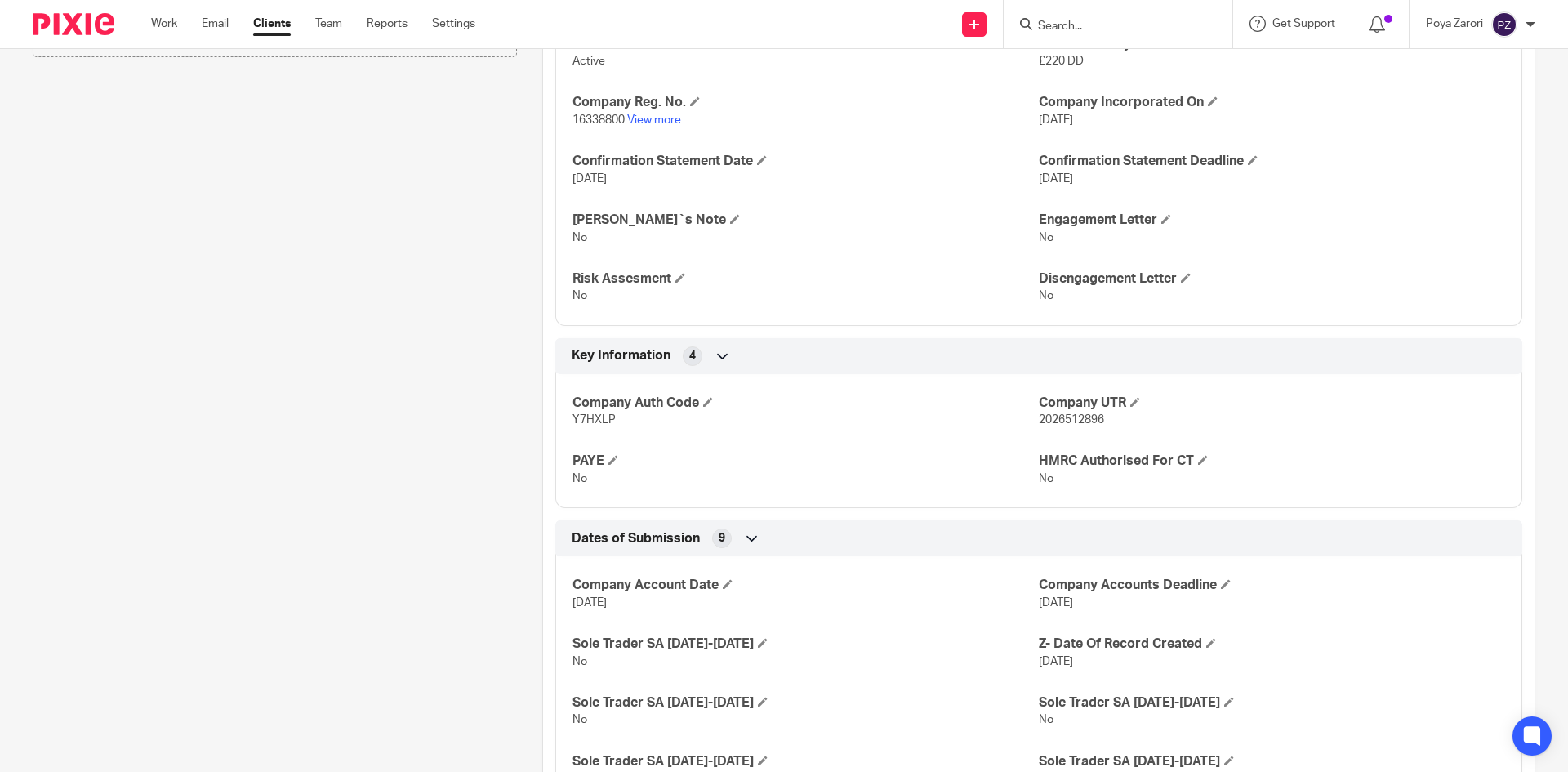
click at [1056, 18] on form at bounding box center [1123, 24] width 174 height 20
click at [1071, 19] on input "Search" at bounding box center [1110, 27] width 147 height 15
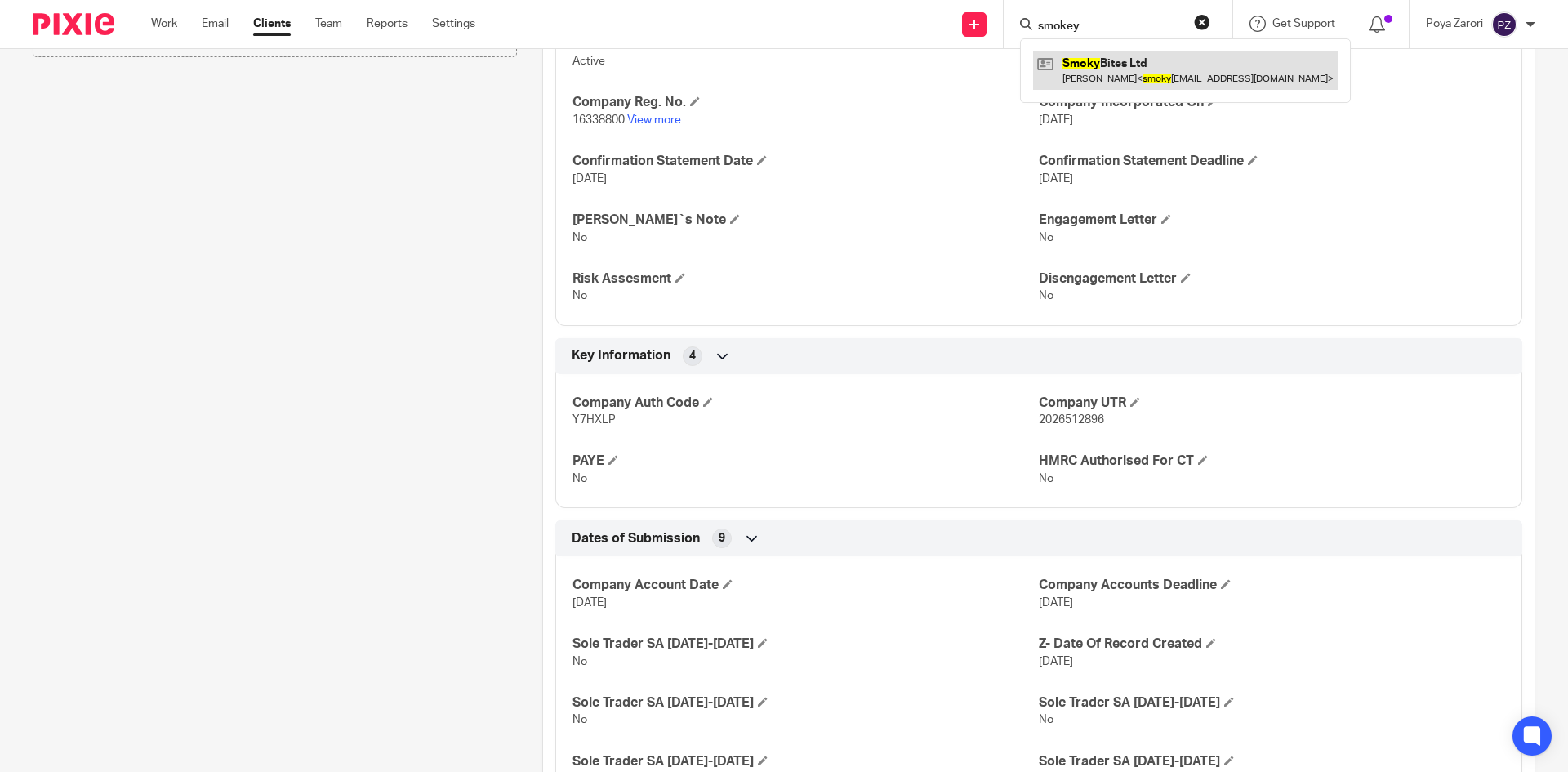
type input "smokey"
click at [1120, 75] on link at bounding box center [1186, 70] width 305 height 38
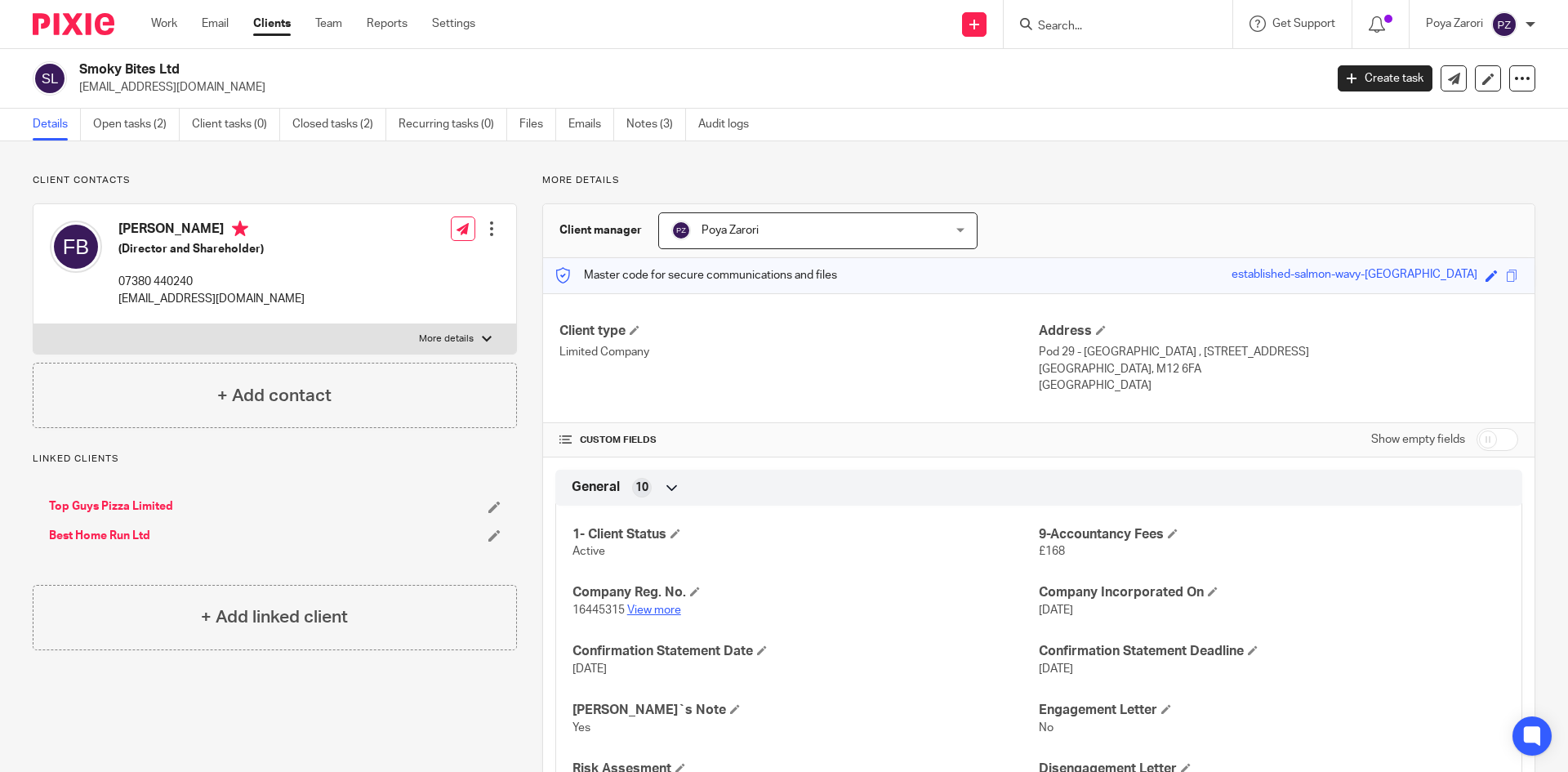
click at [670, 605] on link "View more" at bounding box center [654, 610] width 54 height 11
click at [165, 24] on link "Work" at bounding box center [164, 24] width 26 height 17
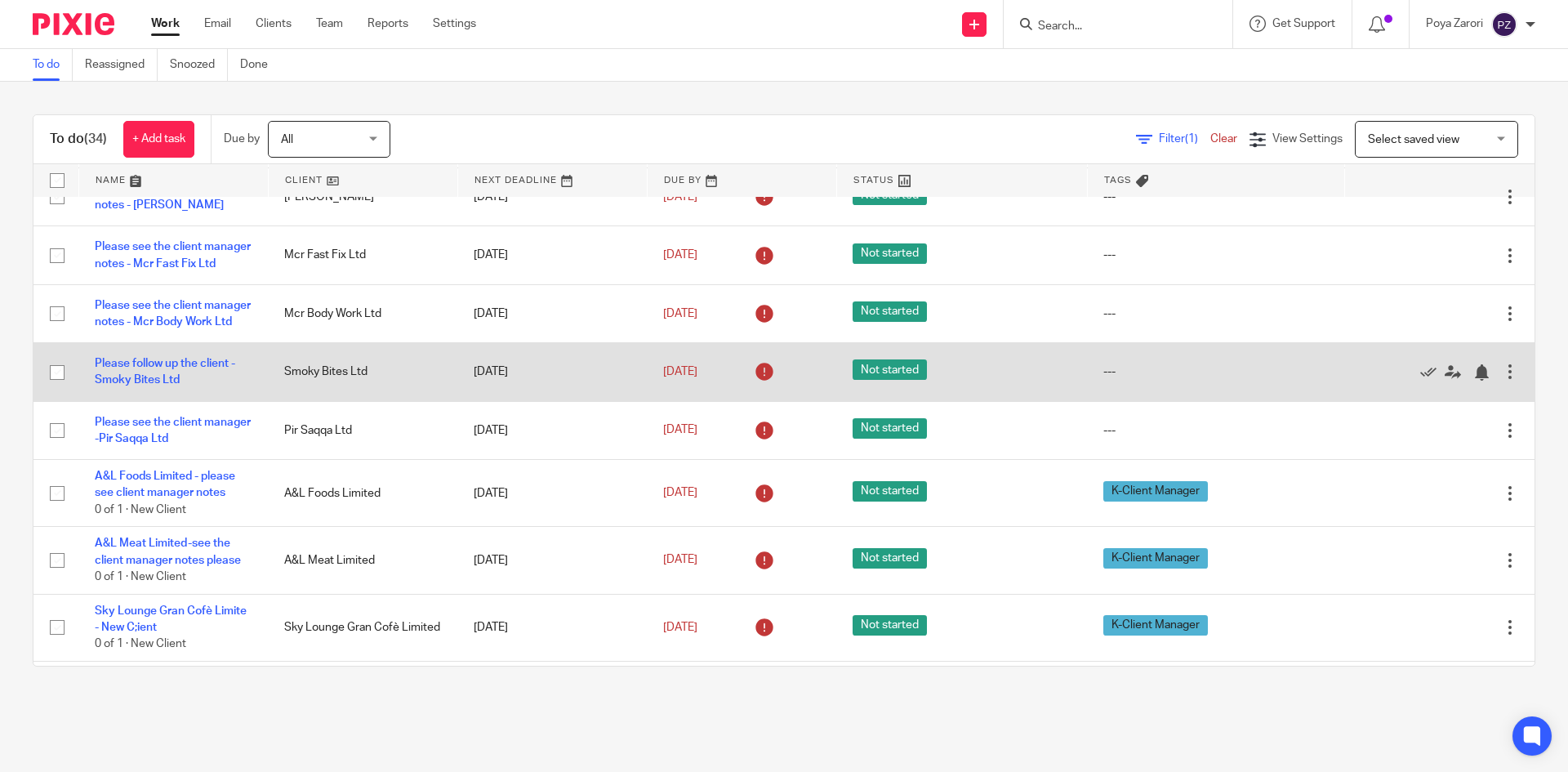
scroll to position [1683, 0]
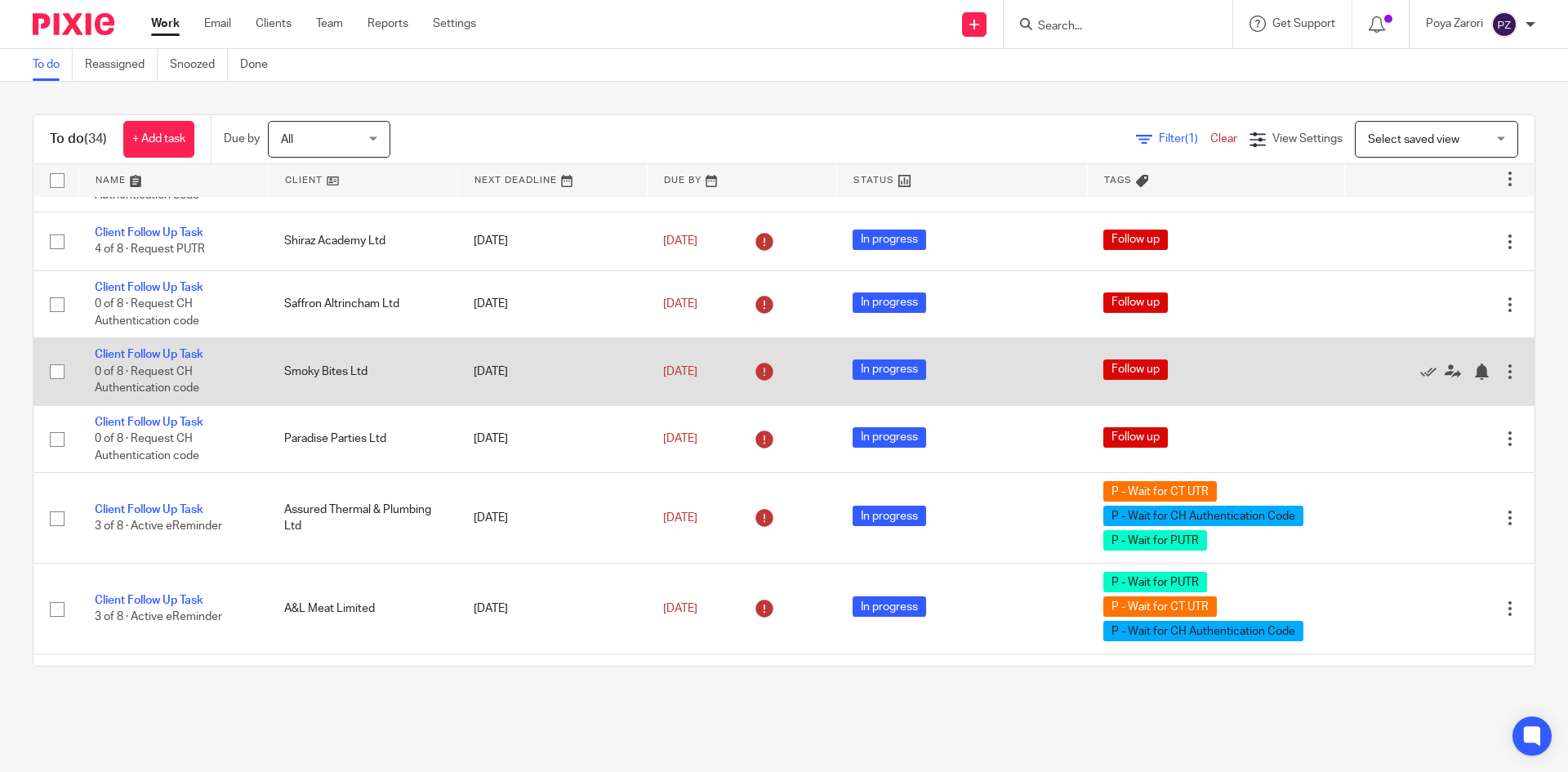
click at [58, 387] on input "checkbox" at bounding box center [57, 372] width 31 height 31
checkbox input "true"
click at [1503, 380] on div at bounding box center [1511, 372] width 17 height 17
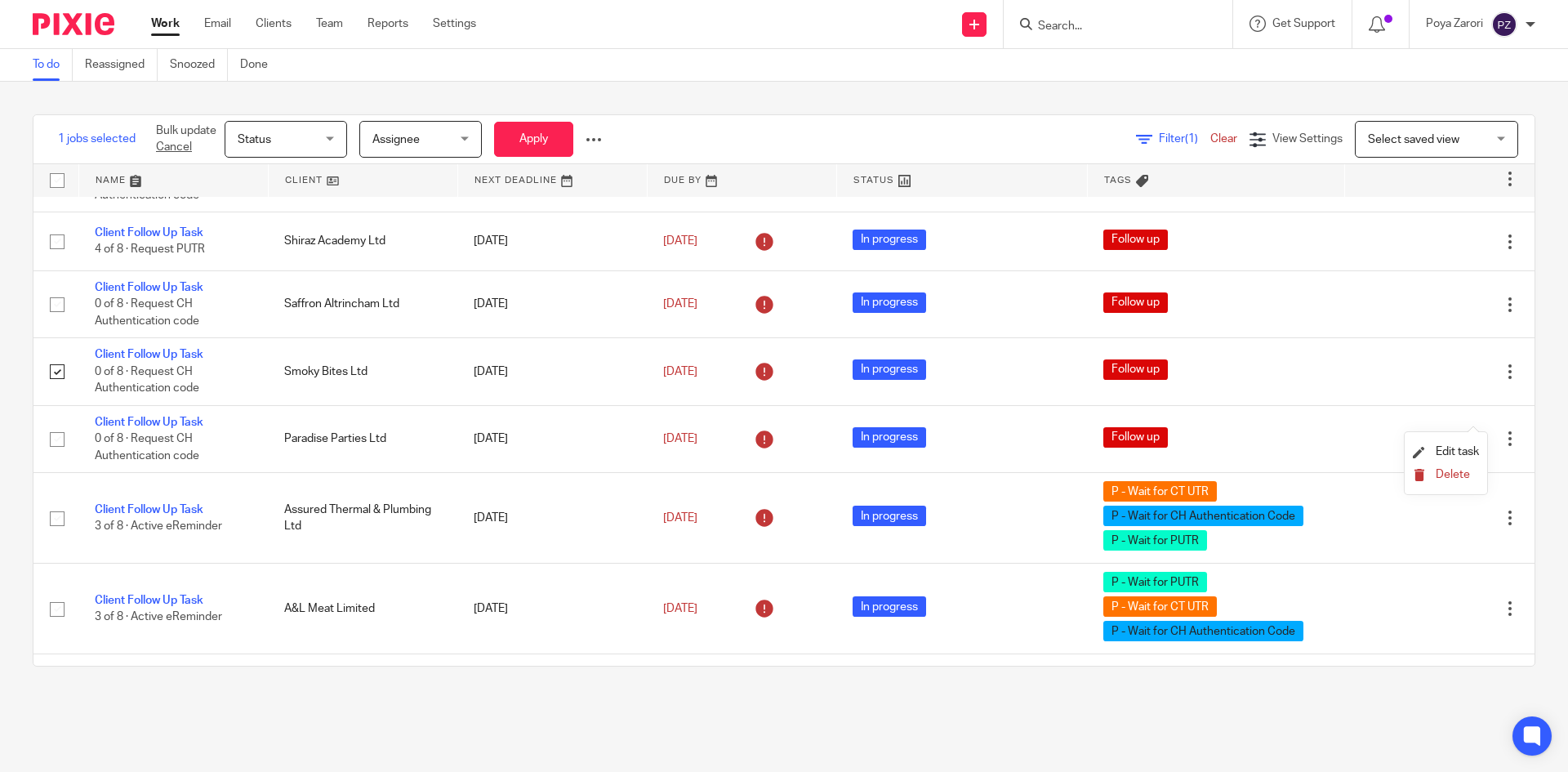
click at [1443, 474] on span "Delete" at bounding box center [1453, 474] width 34 height 11
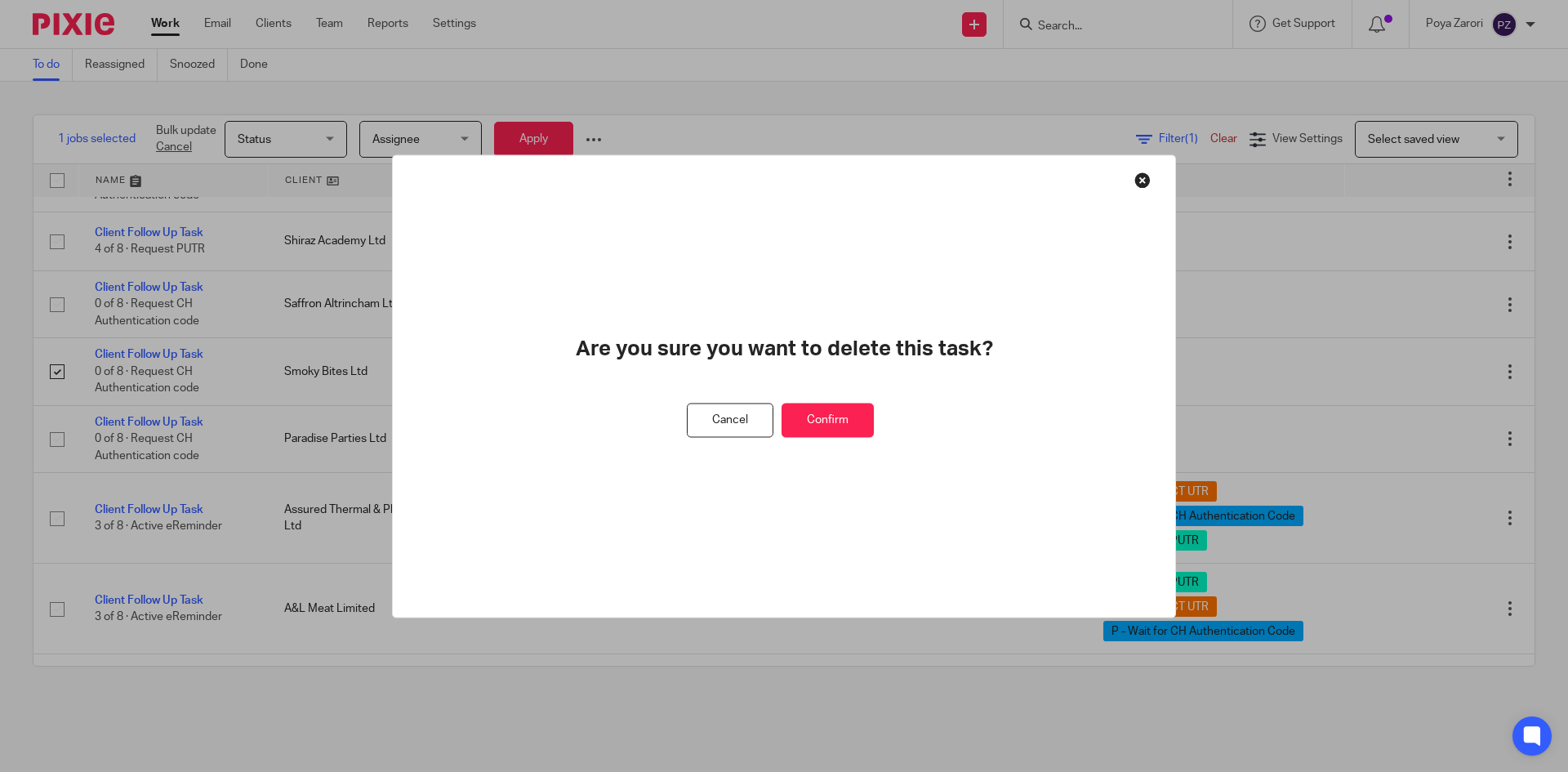
click at [849, 414] on button "Confirm" at bounding box center [828, 420] width 92 height 35
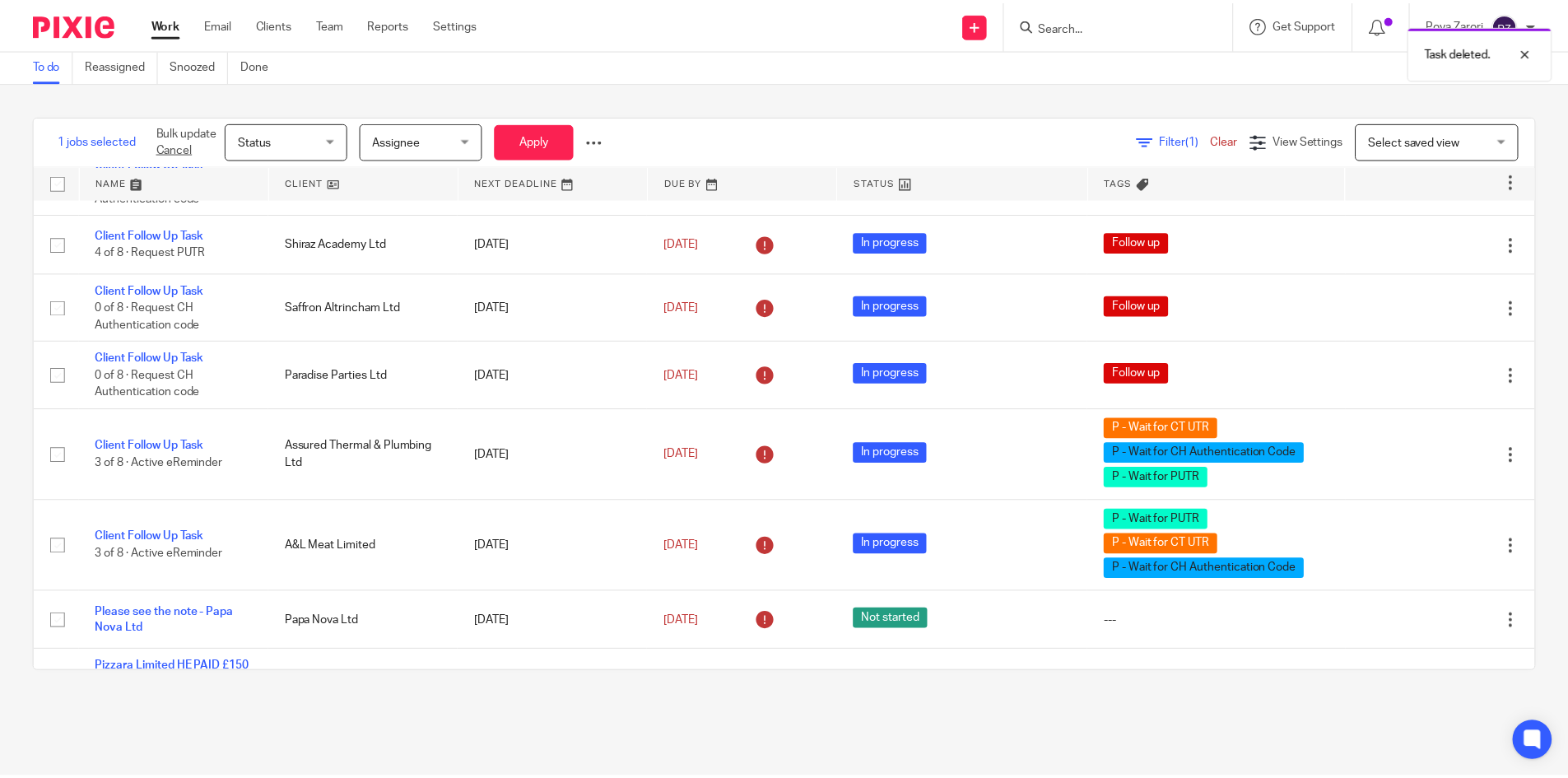
scroll to position [449, 0]
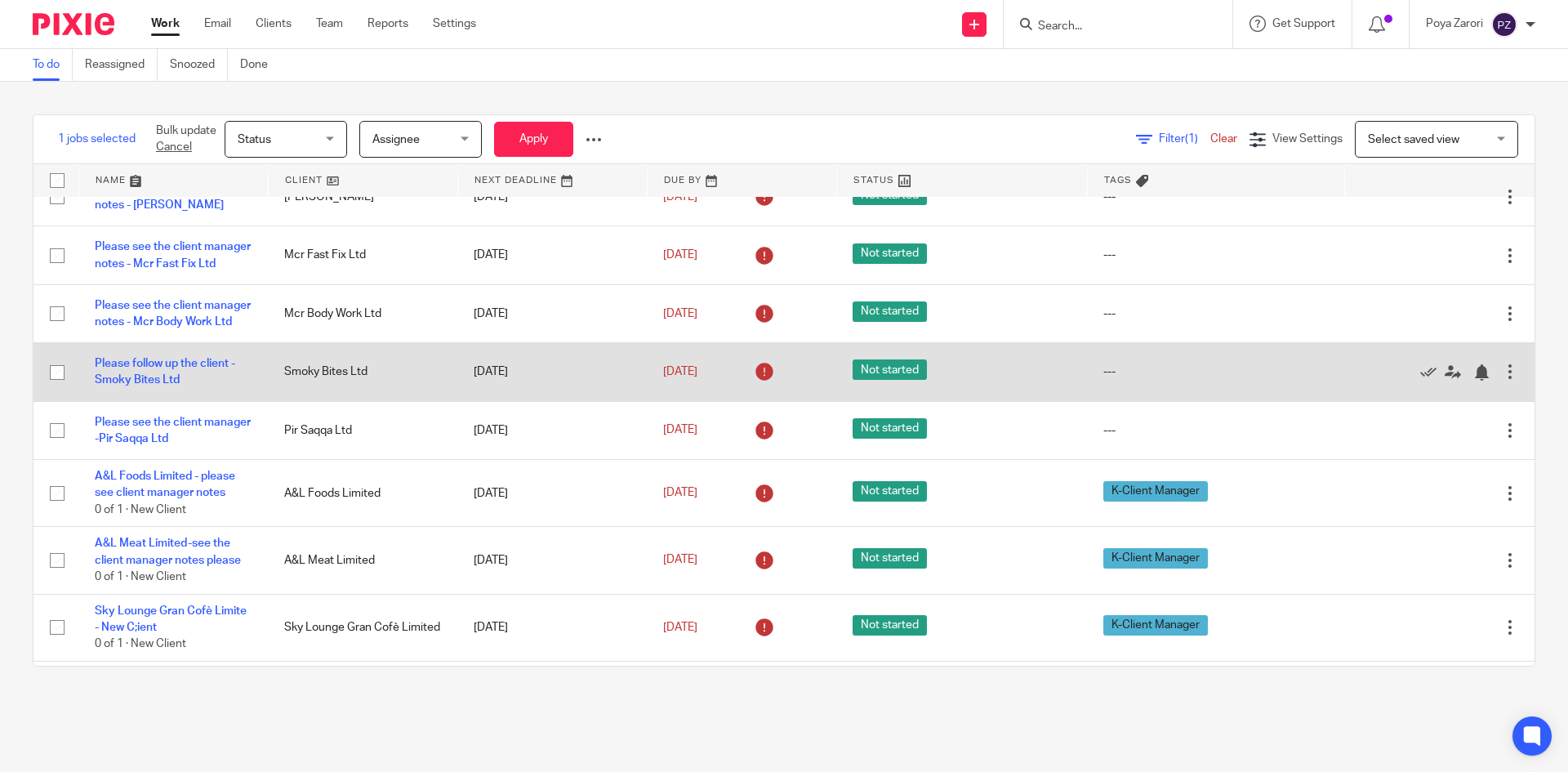
click at [60, 388] on input "checkbox" at bounding box center [57, 372] width 31 height 31
checkbox input "true"
click at [1503, 380] on div at bounding box center [1511, 372] width 17 height 17
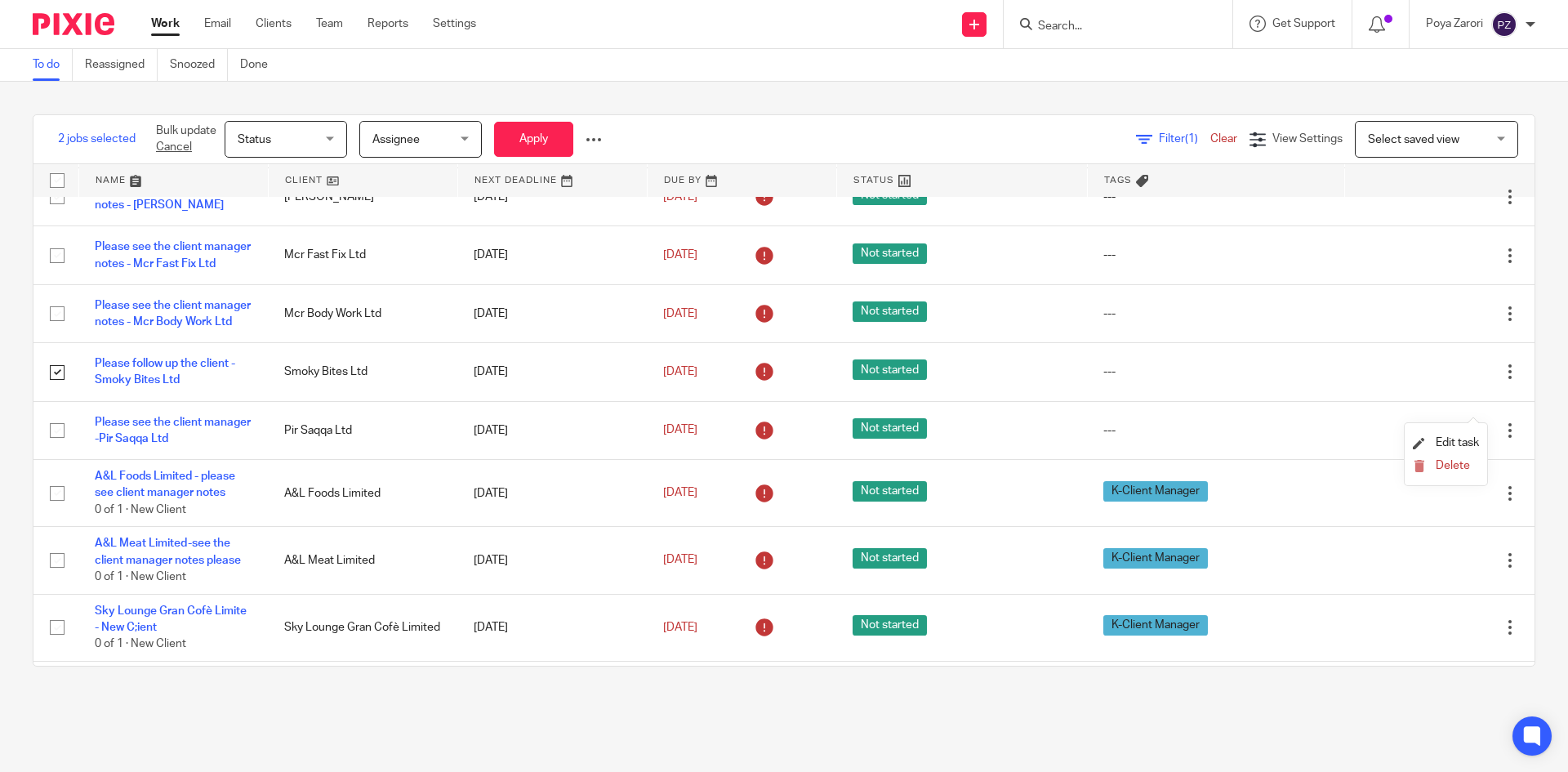
click at [601, 135] on div at bounding box center [594, 140] width 17 height 17
click at [566, 198] on button "Delete" at bounding box center [557, 203] width 85 height 21
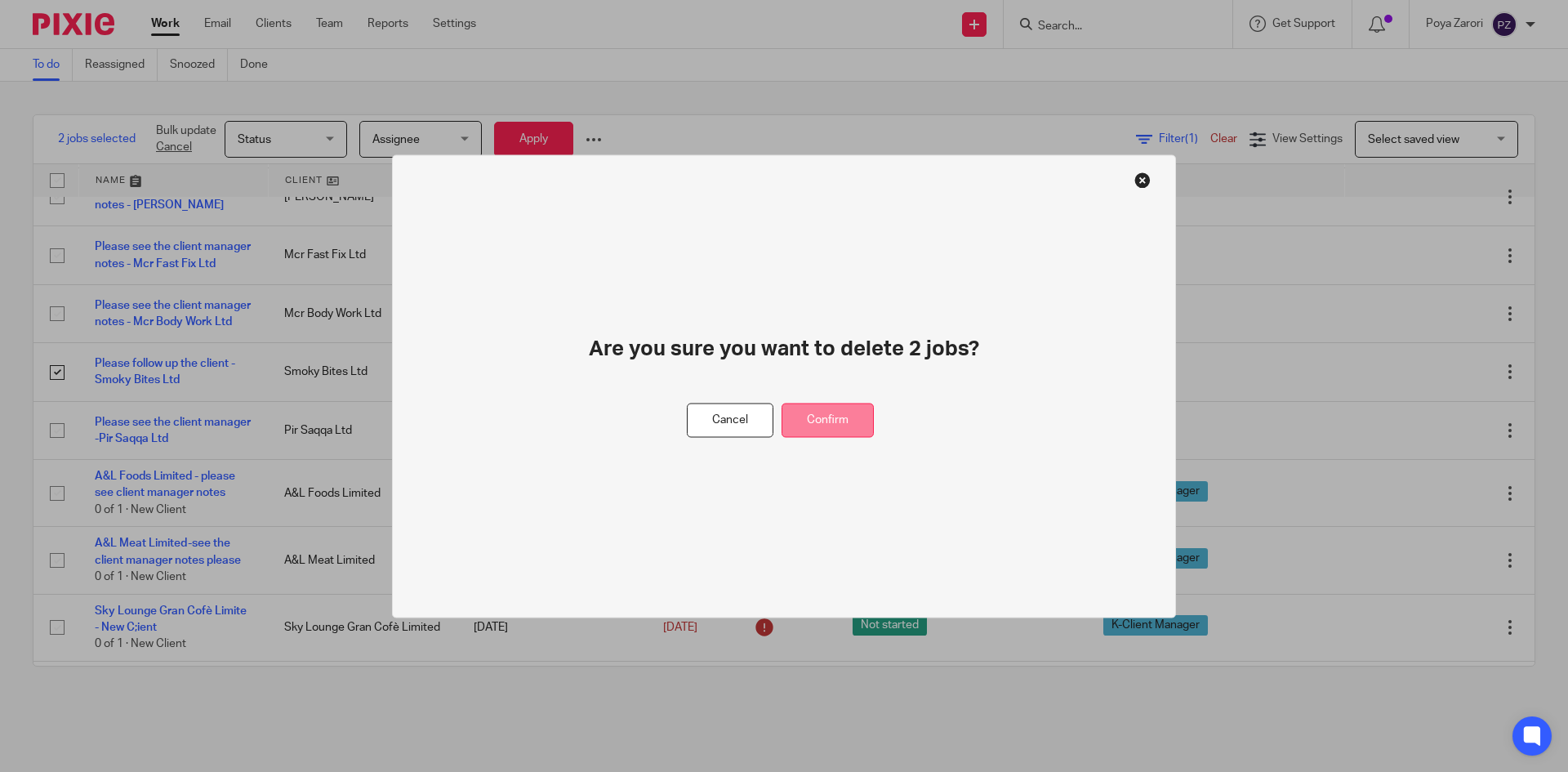
drag, startPoint x: 851, startPoint y: 425, endPoint x: 860, endPoint y: 425, distance: 9.0
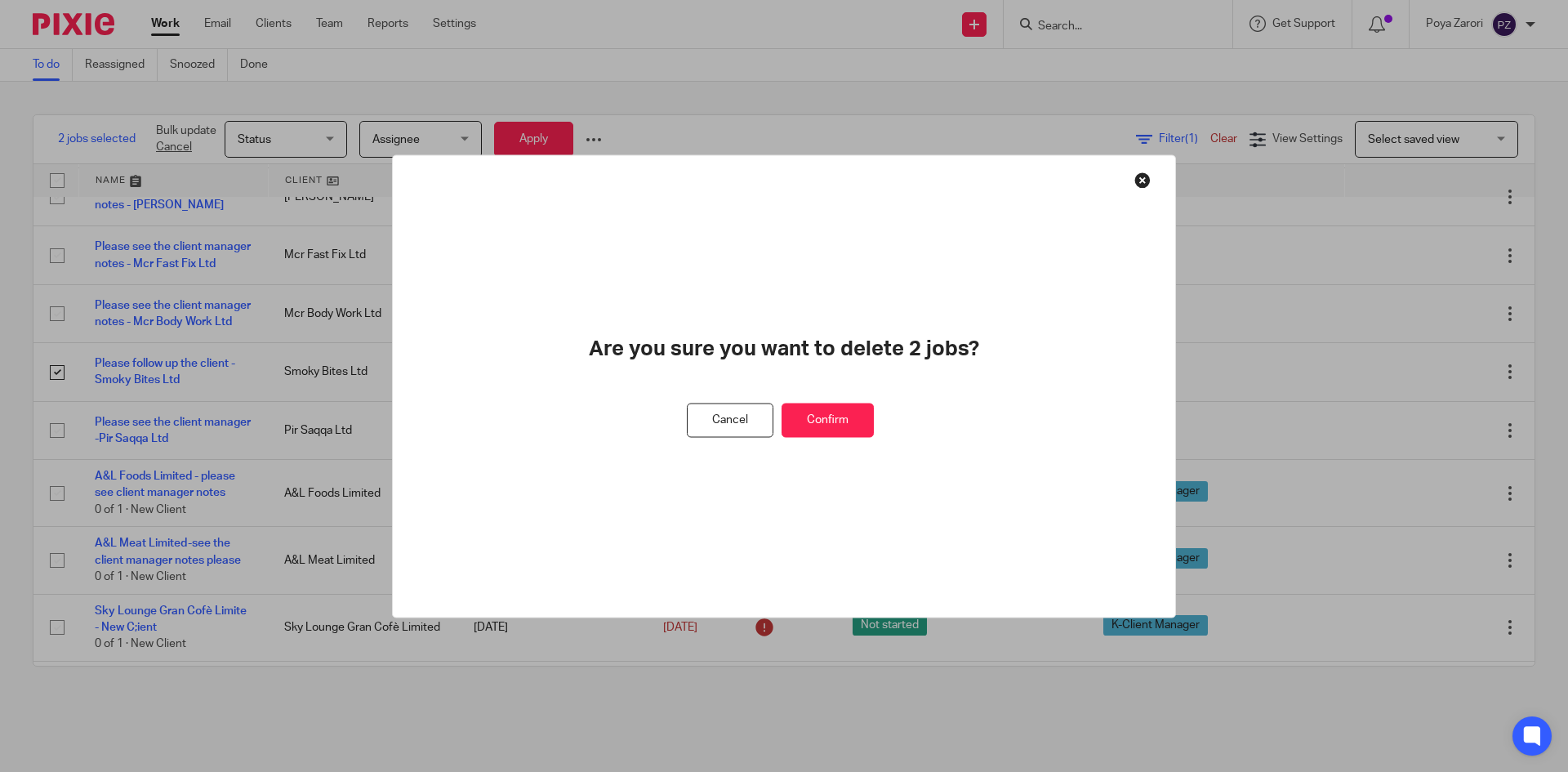
click at [851, 423] on button "Confirm" at bounding box center [828, 420] width 92 height 35
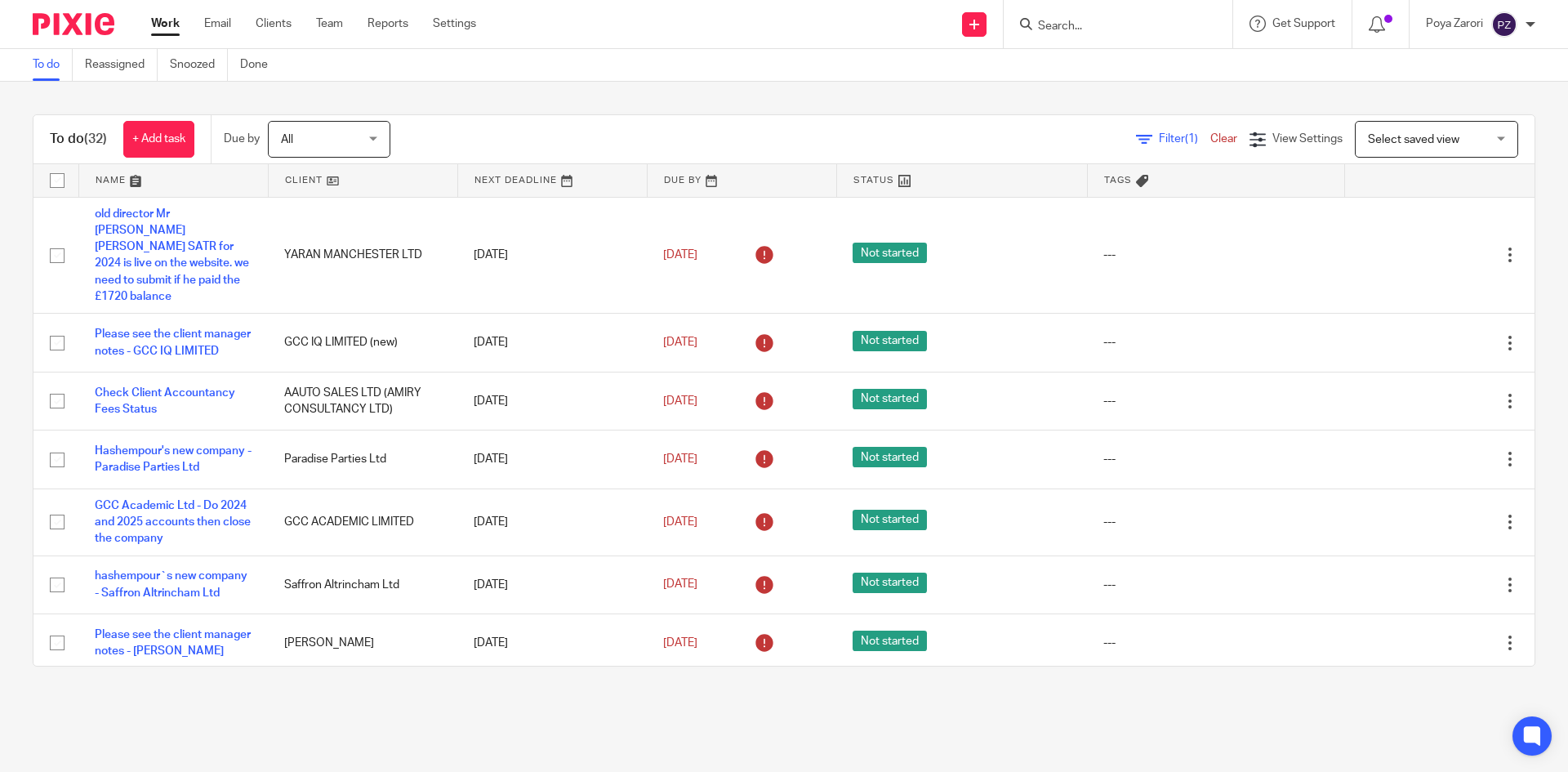
click at [1085, 24] on input "Search" at bounding box center [1110, 27] width 147 height 15
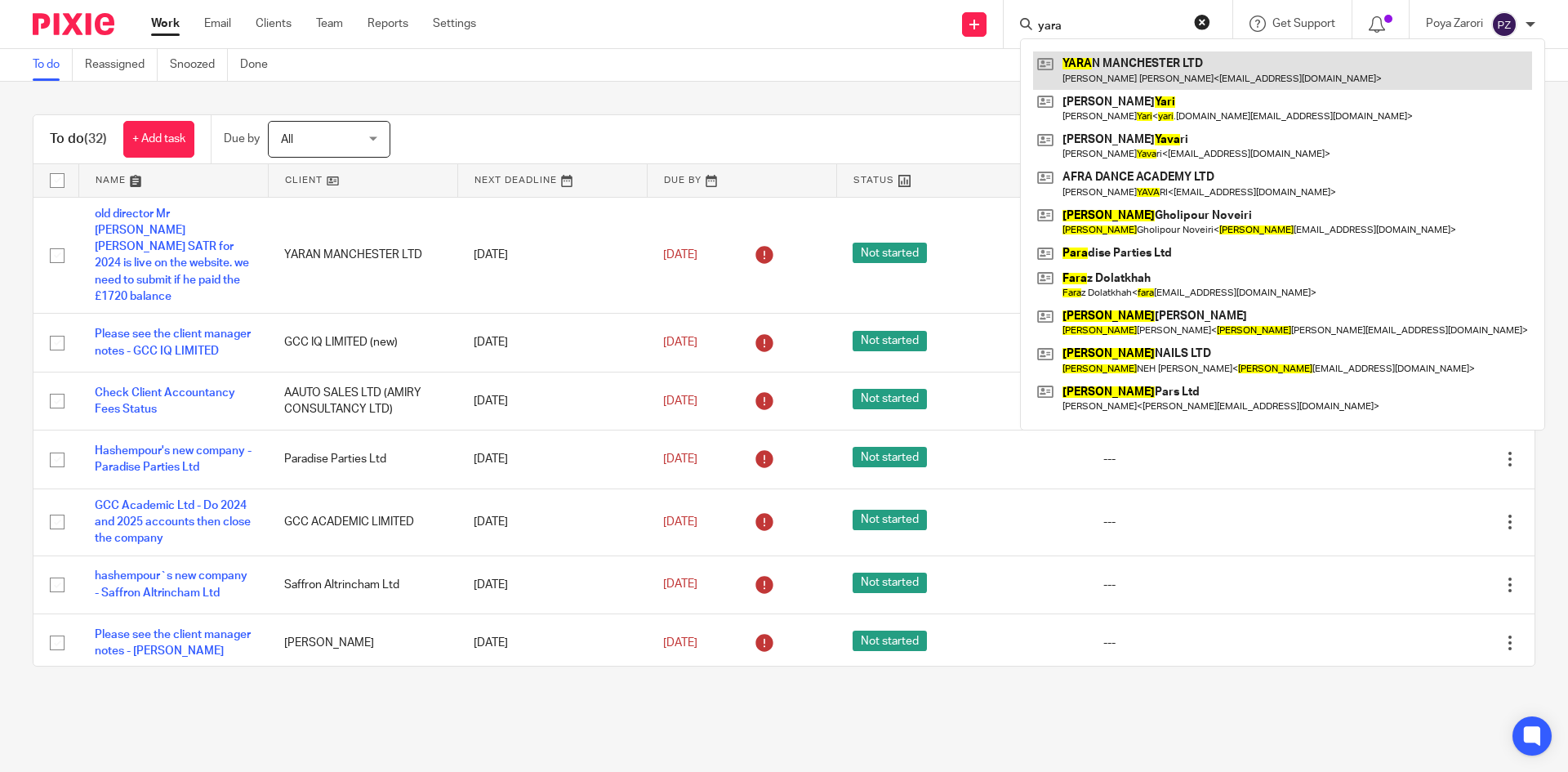
type input "yara"
click at [1141, 69] on link at bounding box center [1283, 70] width 499 height 38
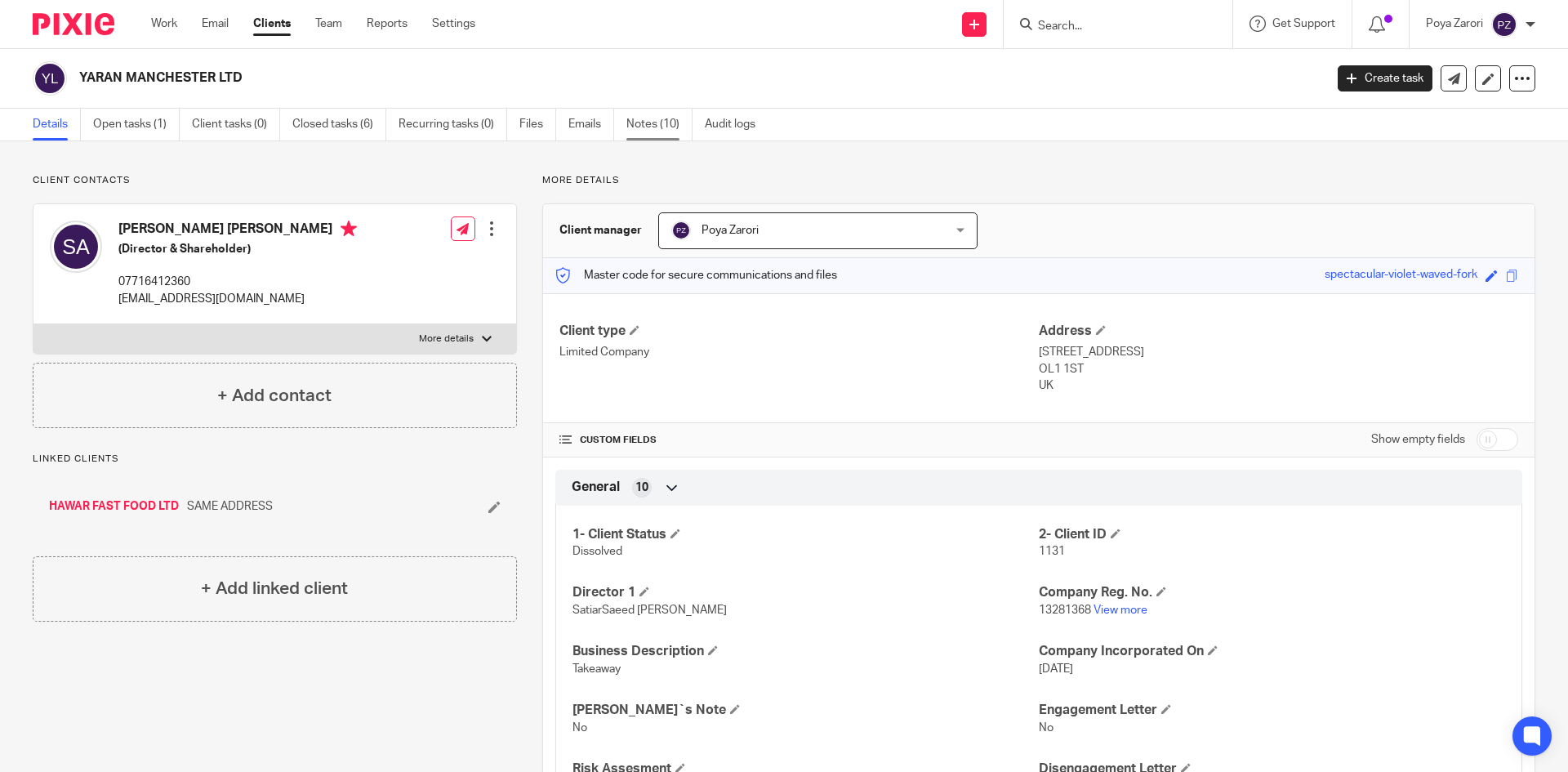
click at [642, 124] on link "Notes (10)" at bounding box center [660, 124] width 66 height 32
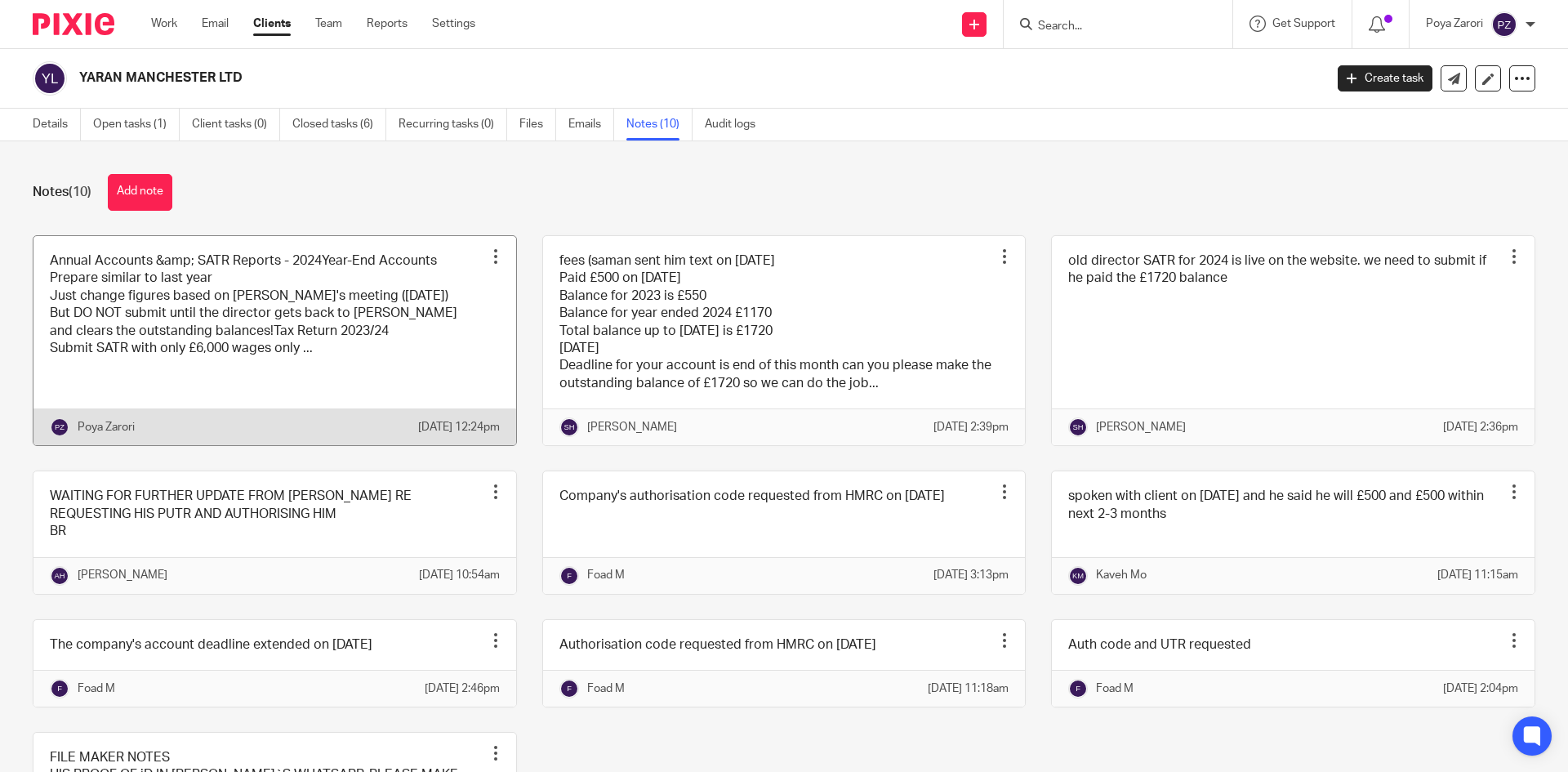
click at [334, 297] on link at bounding box center [275, 341] width 483 height 210
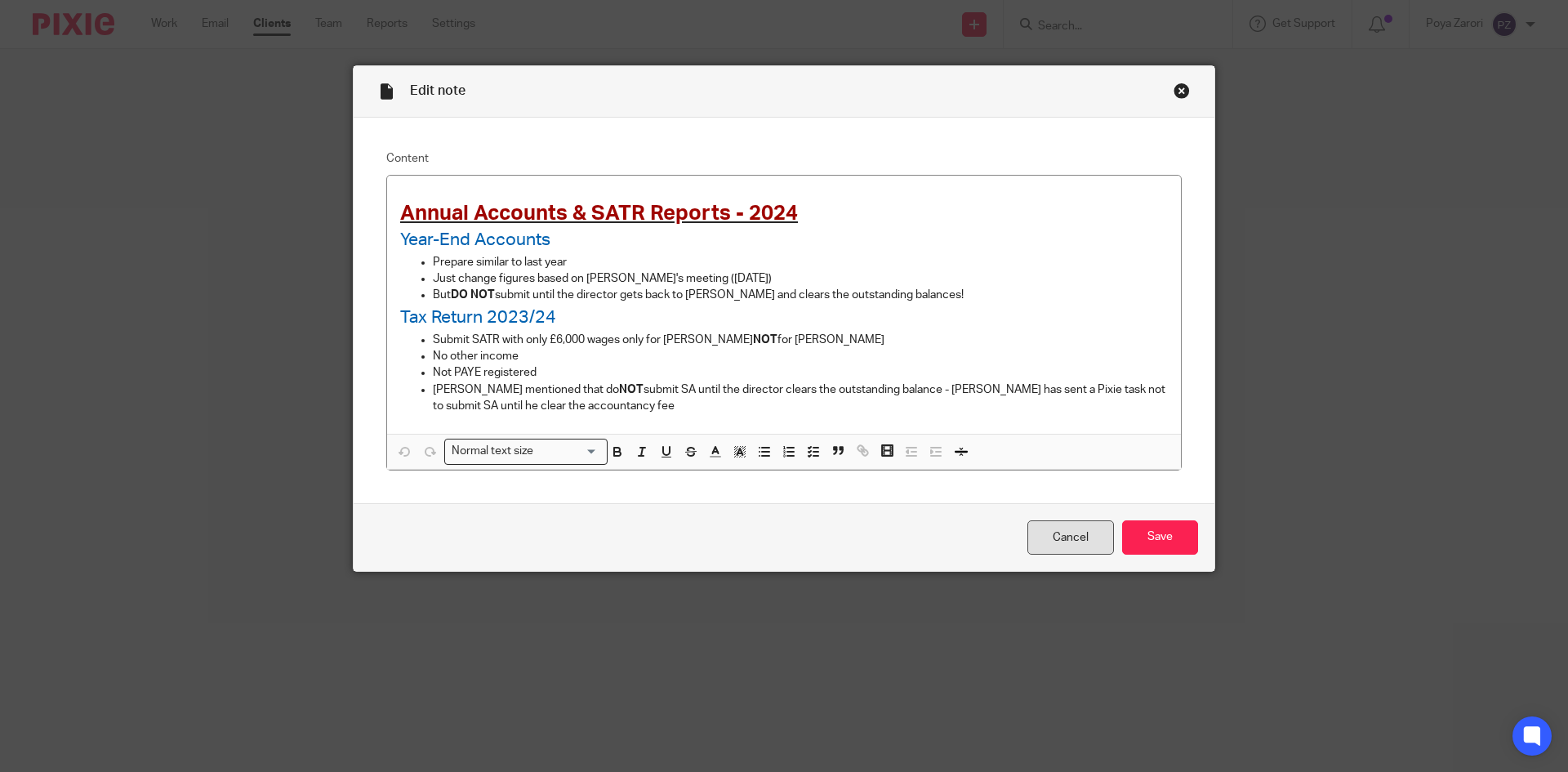
click at [1034, 545] on link "Cancel" at bounding box center [1071, 538] width 87 height 35
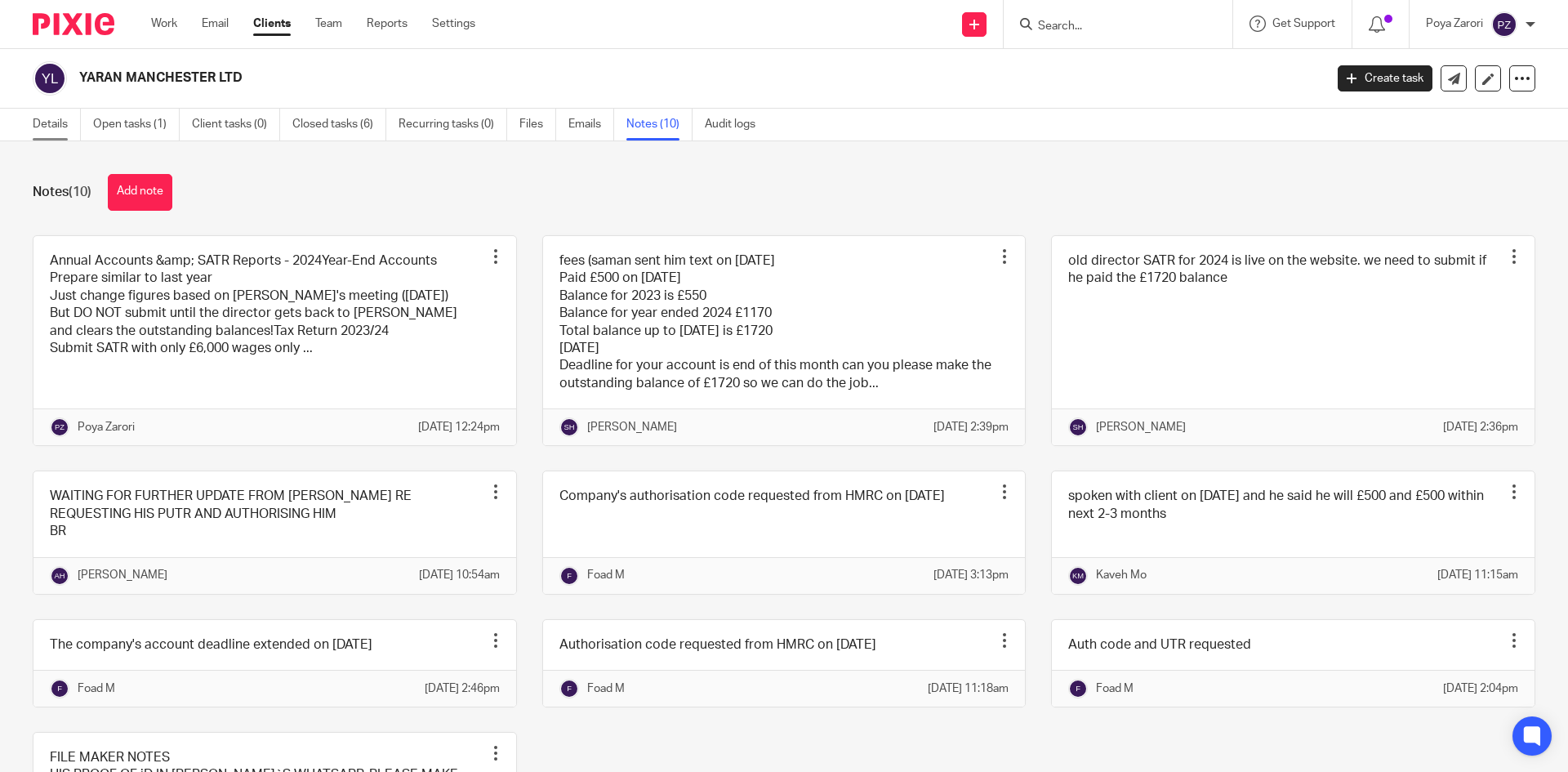
click at [40, 118] on link "Details" at bounding box center [56, 124] width 48 height 32
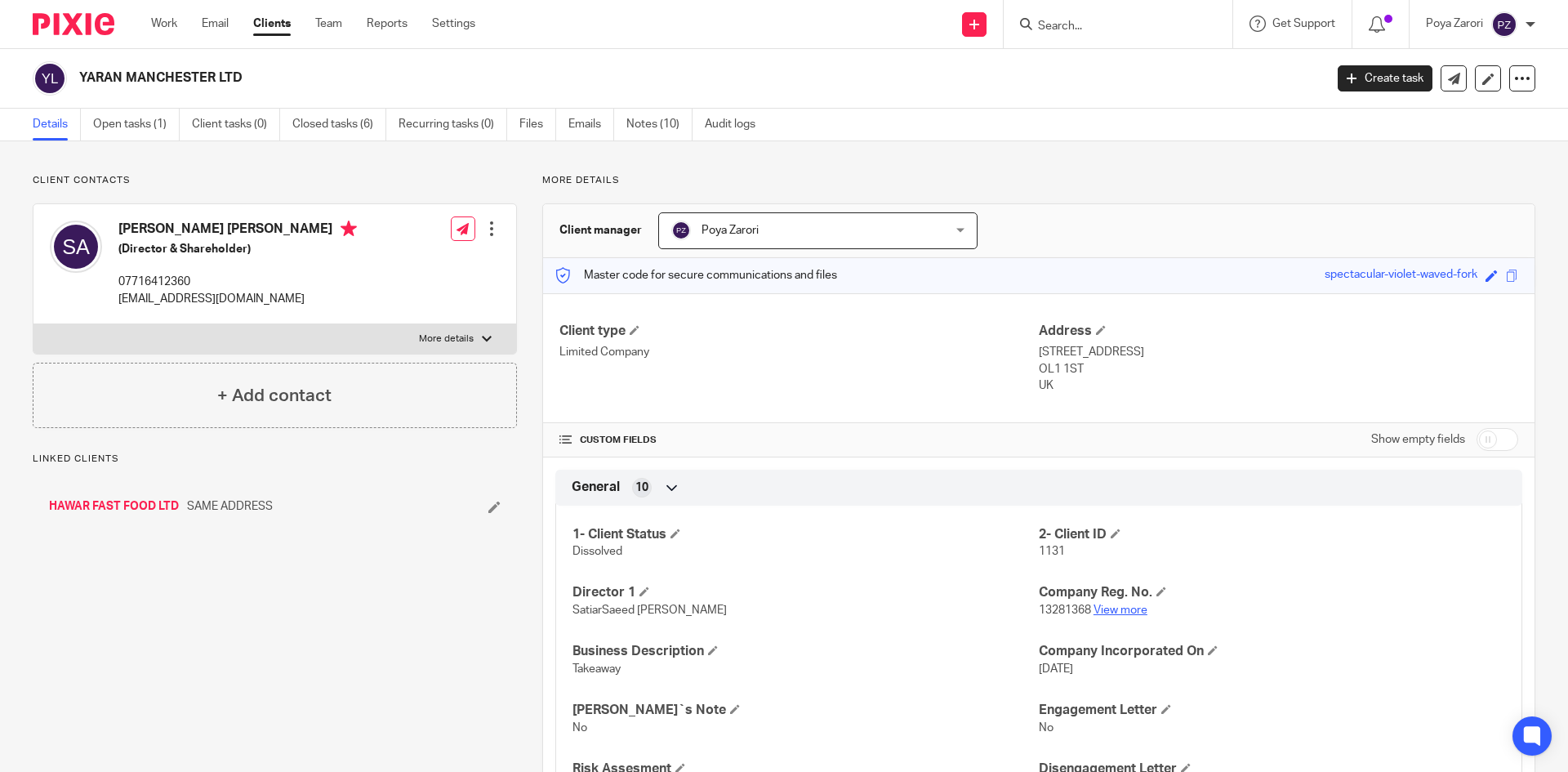
click at [1117, 612] on link "View more" at bounding box center [1120, 610] width 54 height 11
click at [651, 126] on link "Notes (10)" at bounding box center [660, 124] width 66 height 32
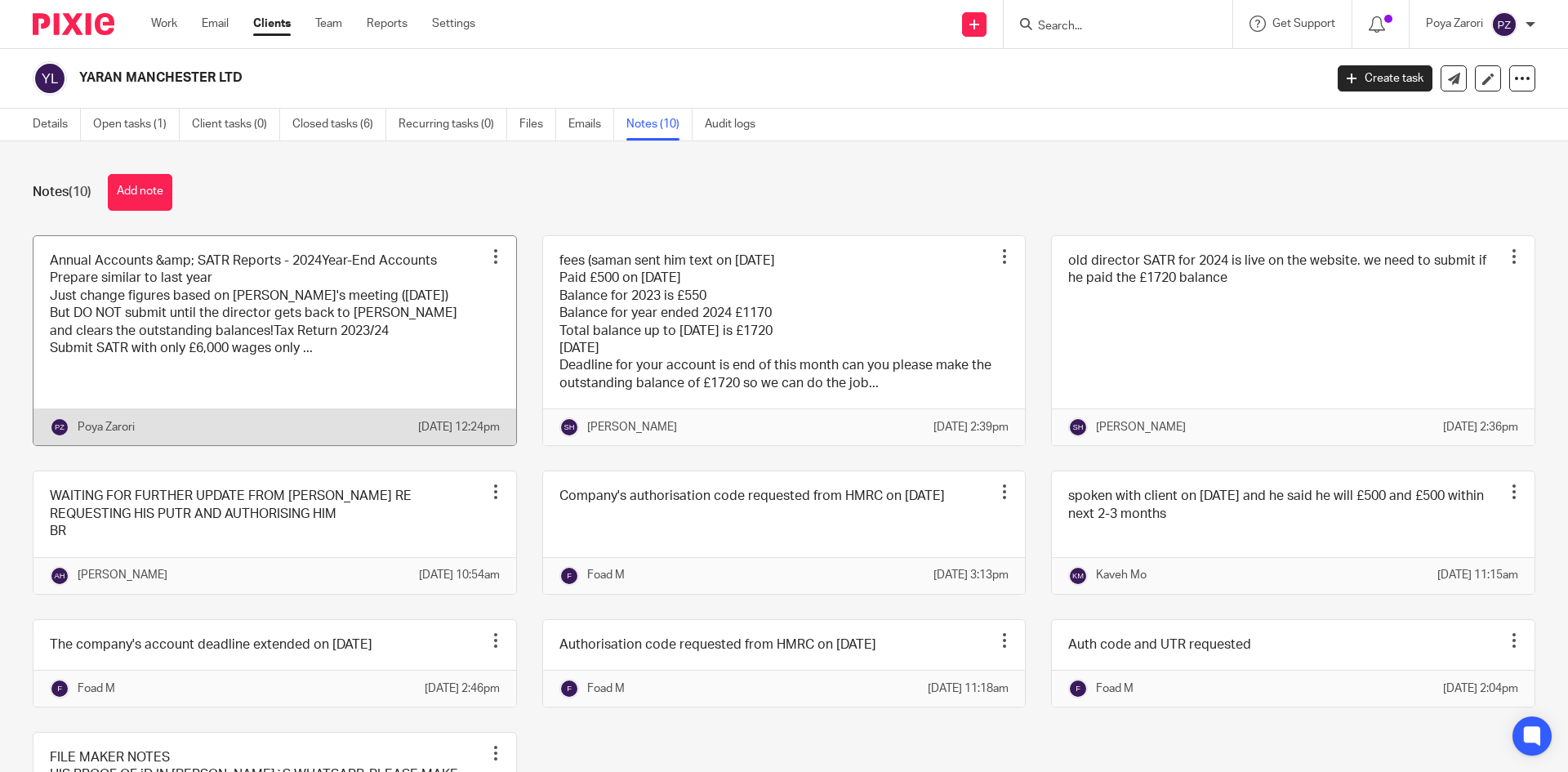
click at [373, 375] on link at bounding box center [275, 341] width 483 height 210
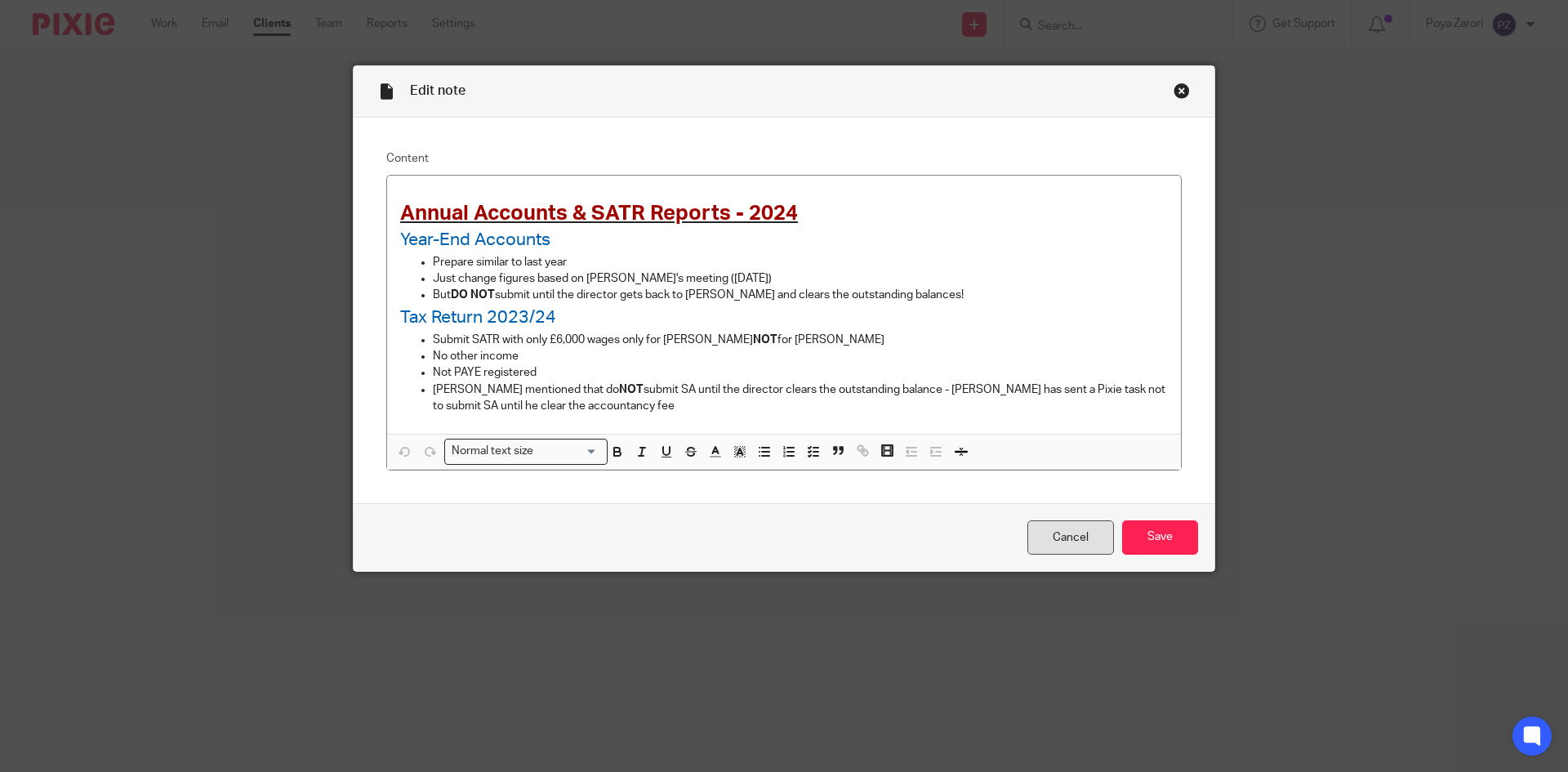
click at [1083, 541] on link "Cancel" at bounding box center [1071, 538] width 87 height 35
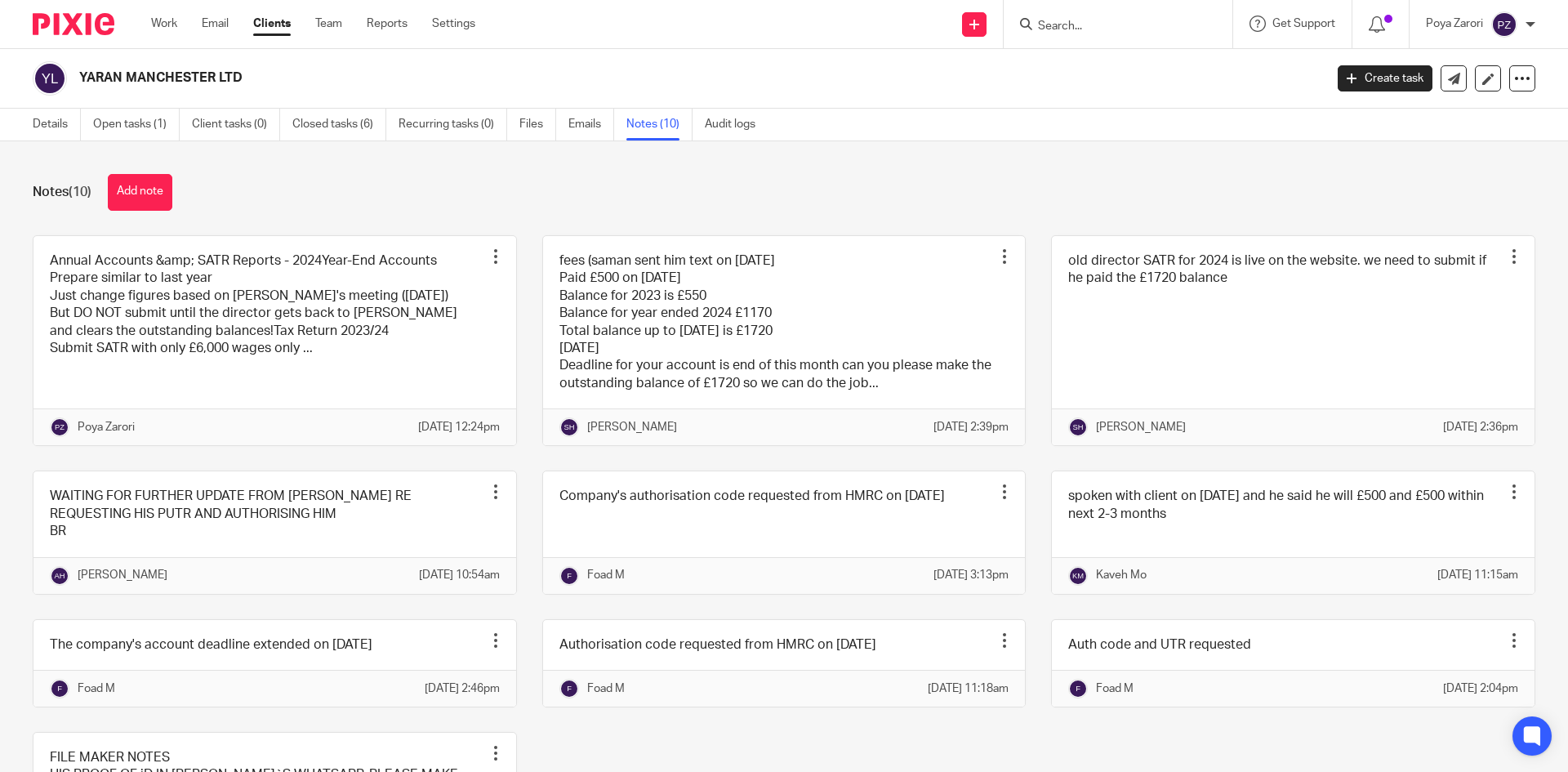
drag, startPoint x: 248, startPoint y: 79, endPoint x: 82, endPoint y: 76, distance: 166.0
click at [82, 76] on h2 "YARAN MANCHESTER LTD" at bounding box center [573, 77] width 988 height 18
copy h2 "YARAN MANCHESTER LTD"
click at [51, 120] on link "Details" at bounding box center [56, 124] width 48 height 32
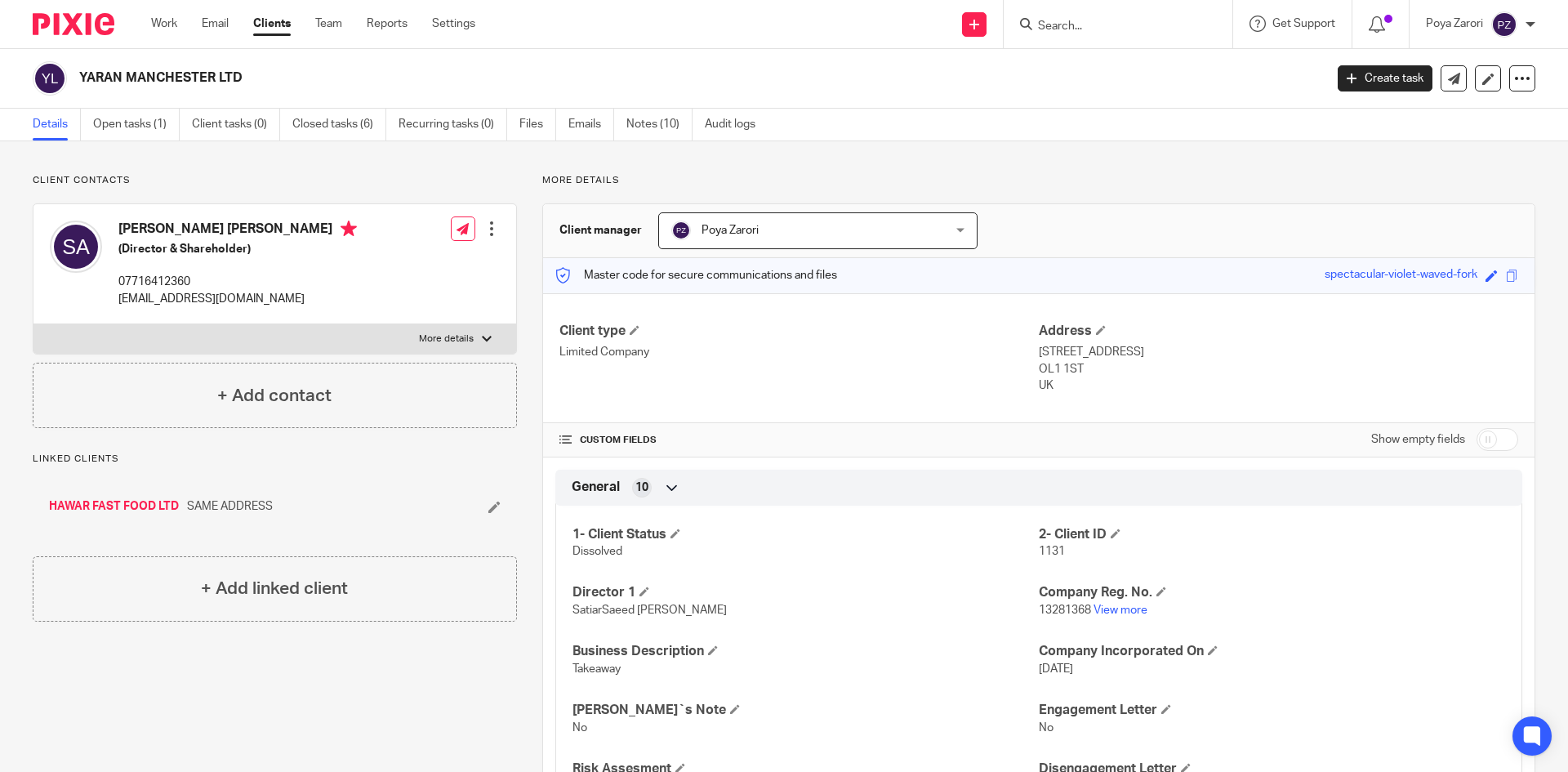
click at [1090, 28] on input "Search" at bounding box center [1110, 27] width 147 height 15
click at [1102, 12] on div at bounding box center [1118, 24] width 228 height 48
click at [1108, 19] on input "Search" at bounding box center [1110, 27] width 147 height 15
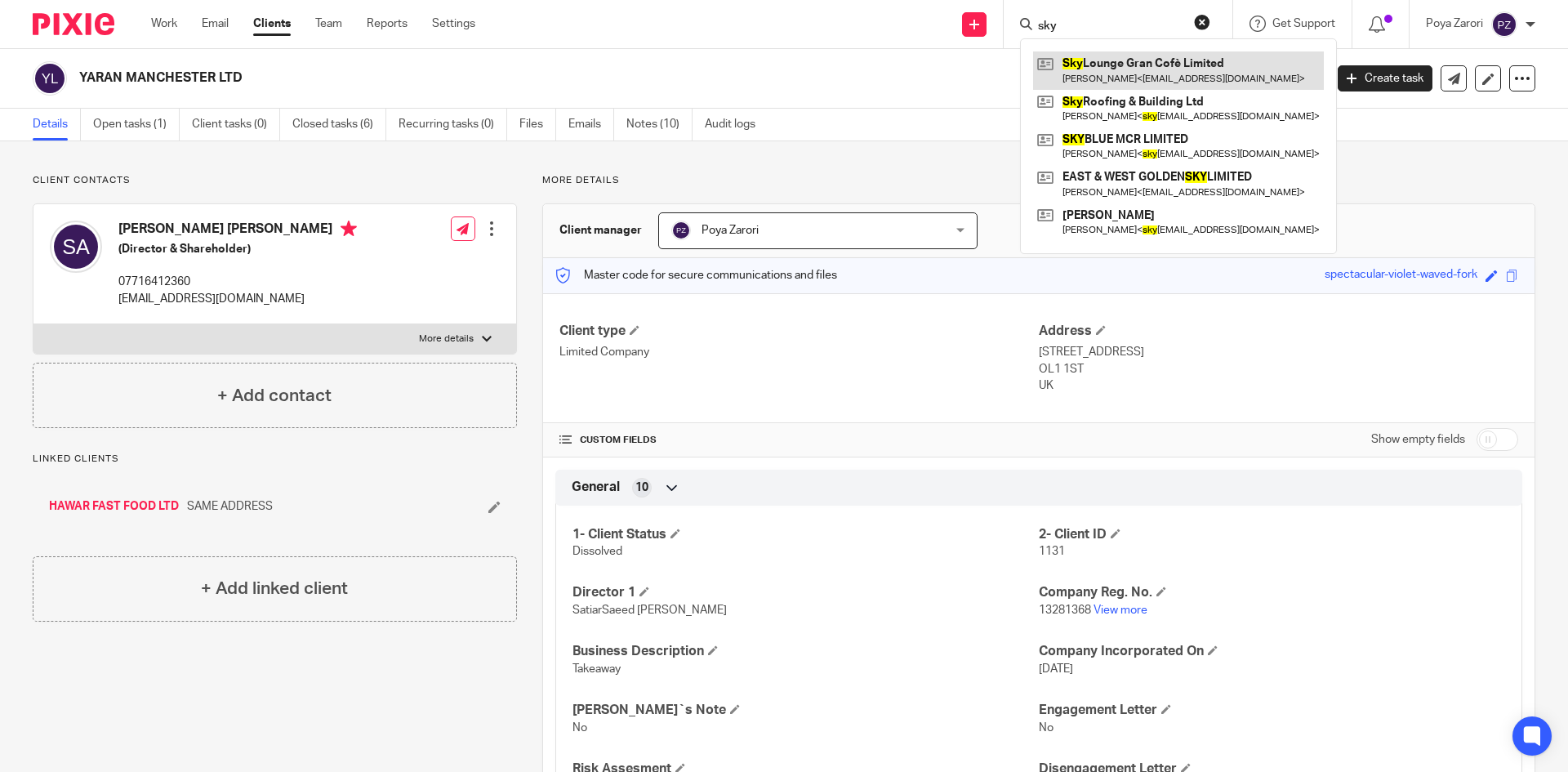
type input "sky"
click at [1149, 62] on link at bounding box center [1179, 70] width 291 height 38
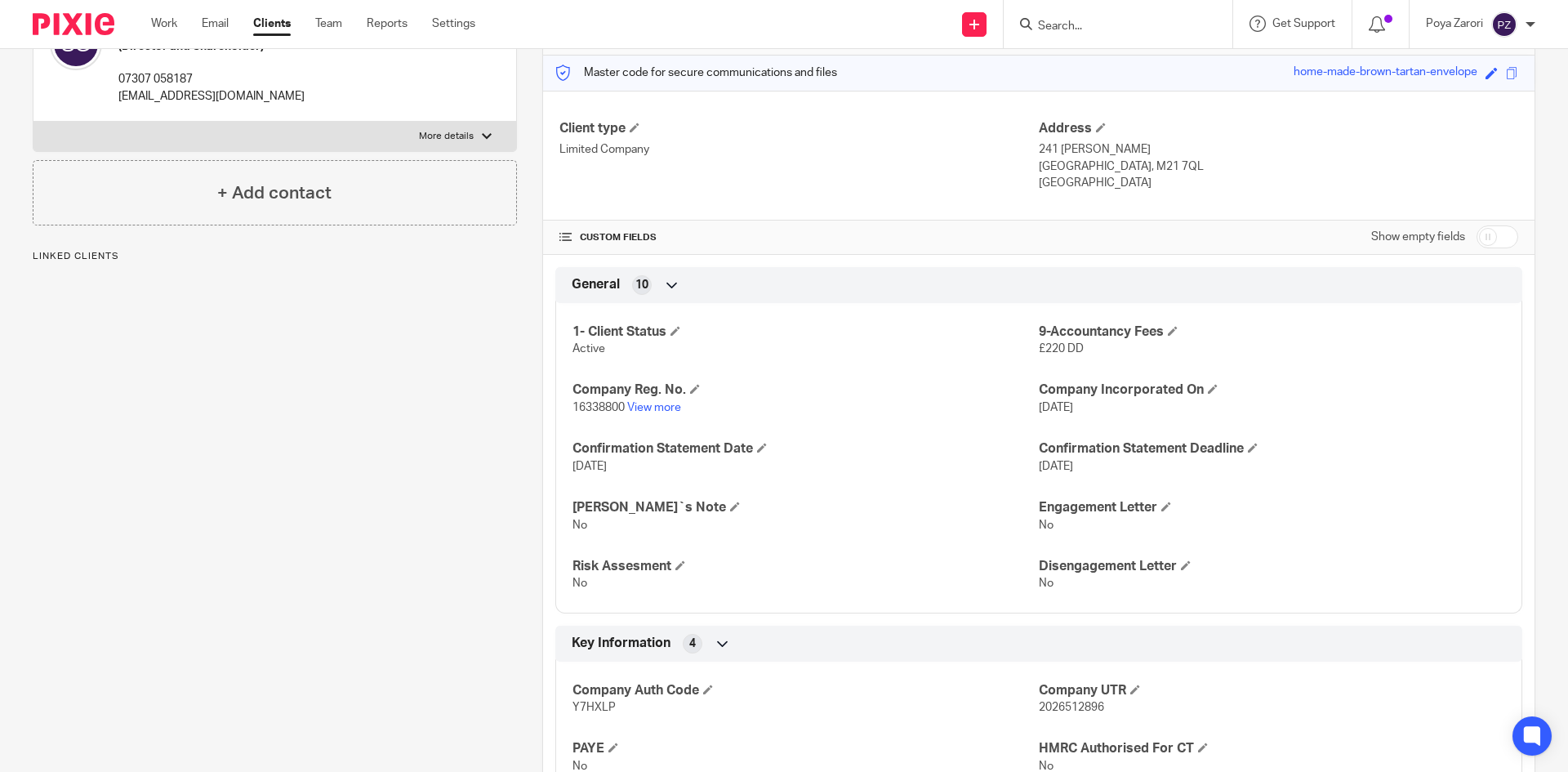
scroll to position [327, 0]
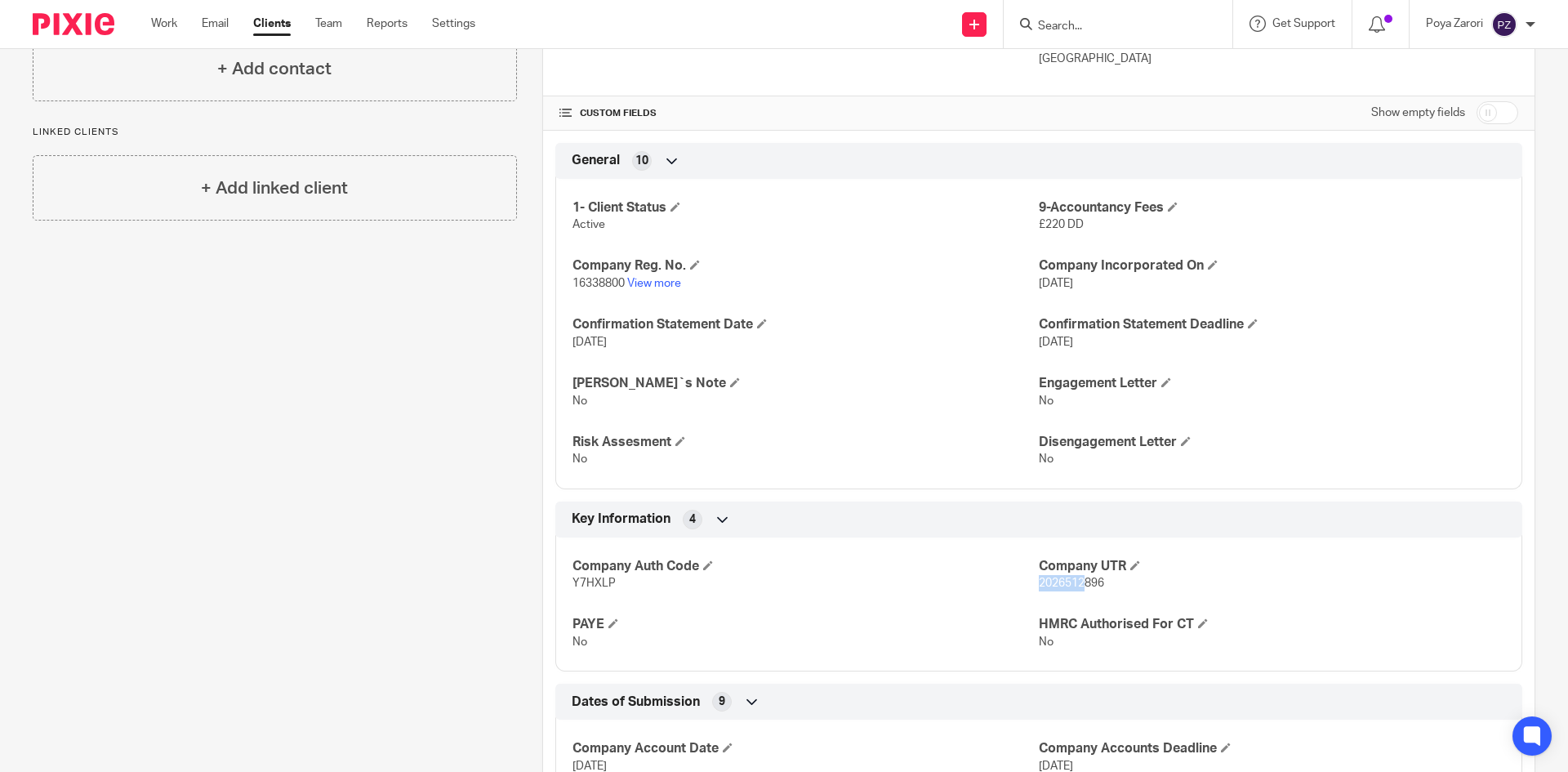
drag, startPoint x: 1075, startPoint y: 584, endPoint x: 1033, endPoint y: 588, distance: 42.2
click at [1039, 588] on span "2026512896" at bounding box center [1071, 583] width 65 height 11
copy span "2026512"
click at [1082, 581] on span "2026512896" at bounding box center [1071, 583] width 65 height 11
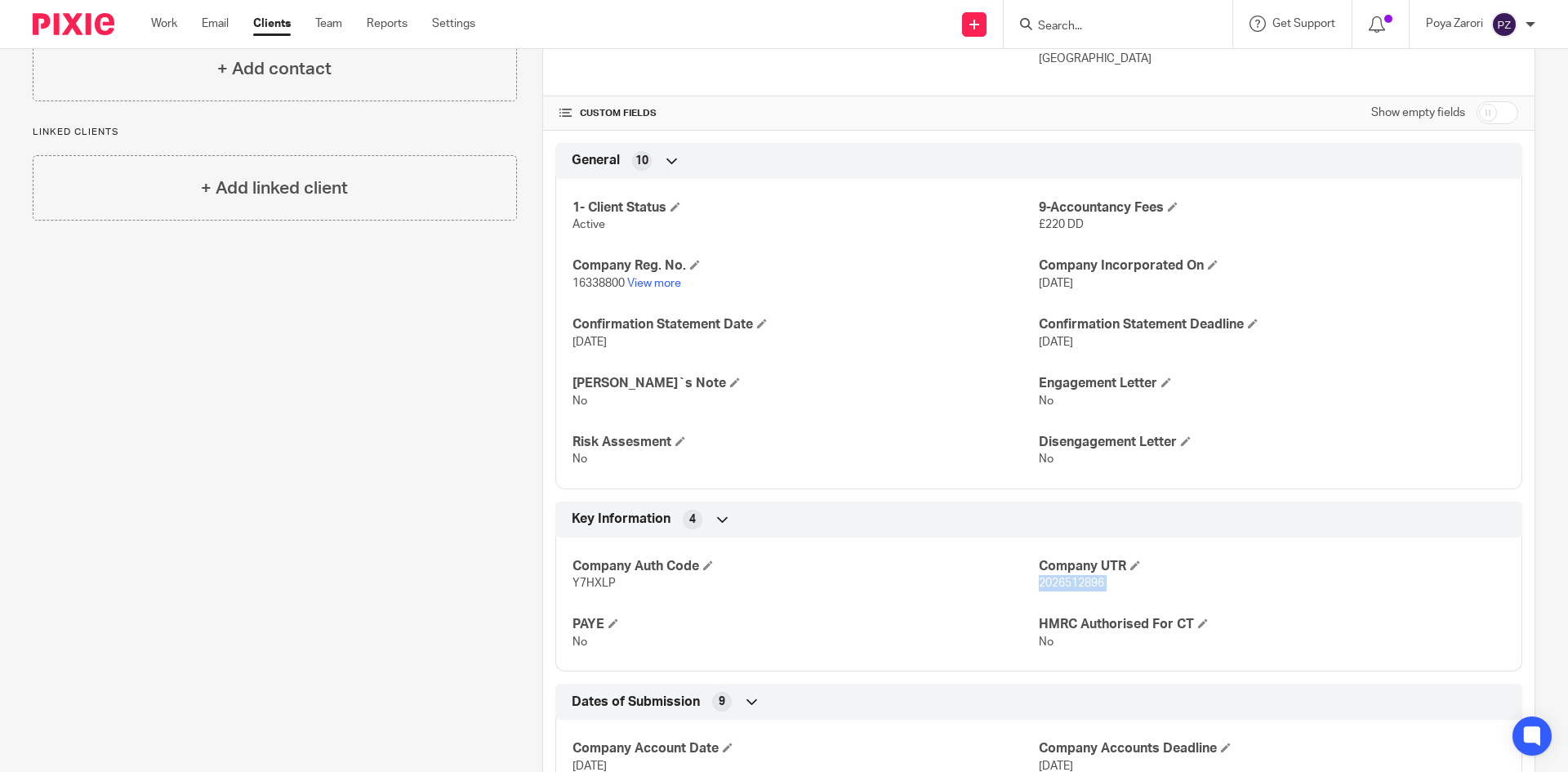
click at [1082, 581] on span "2026512896" at bounding box center [1071, 583] width 65 height 11
copy p "2026512896"
click at [1125, 29] on input "Search" at bounding box center [1110, 27] width 147 height 15
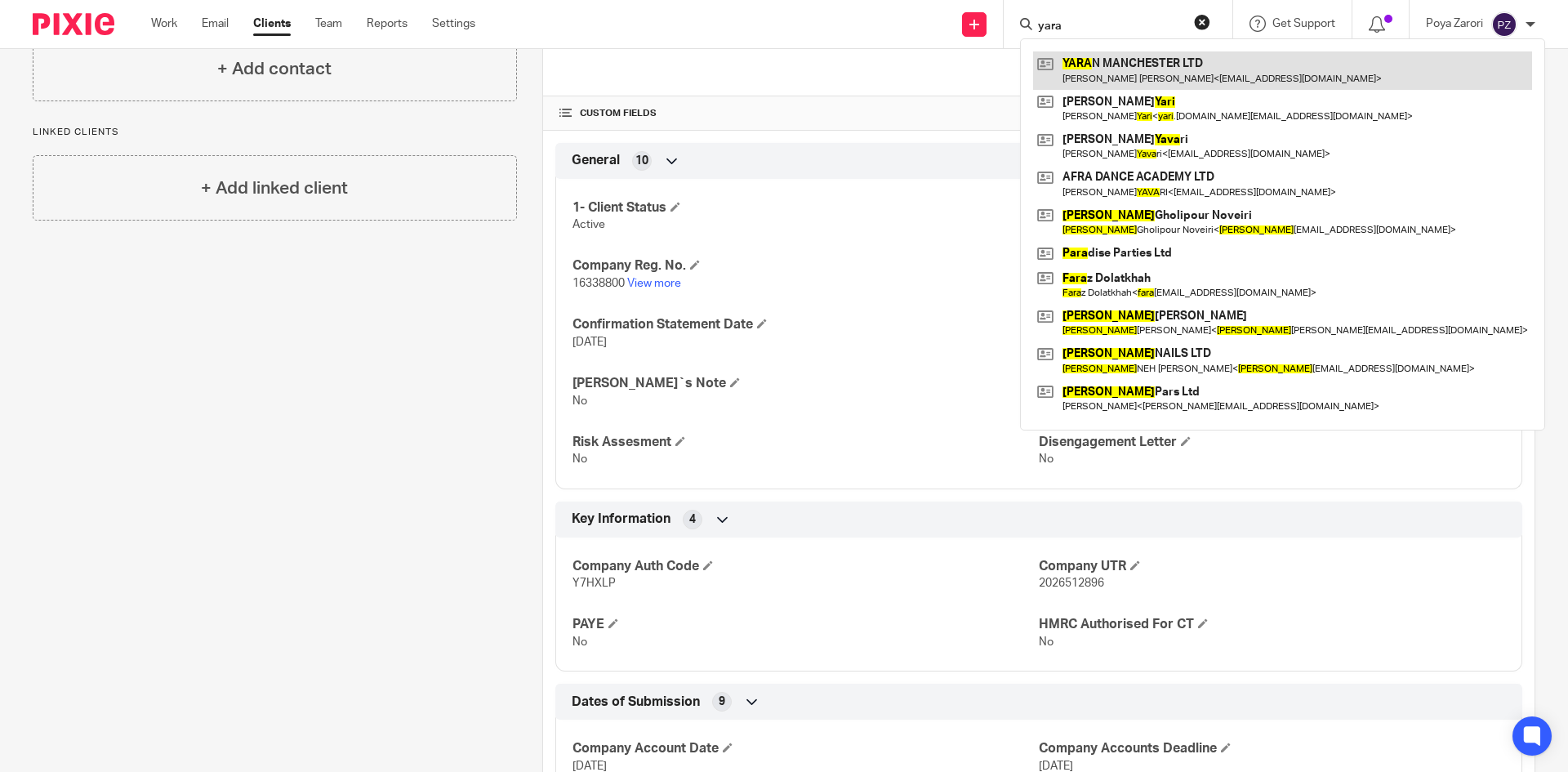
type input "yara"
click at [1099, 73] on link at bounding box center [1283, 70] width 499 height 38
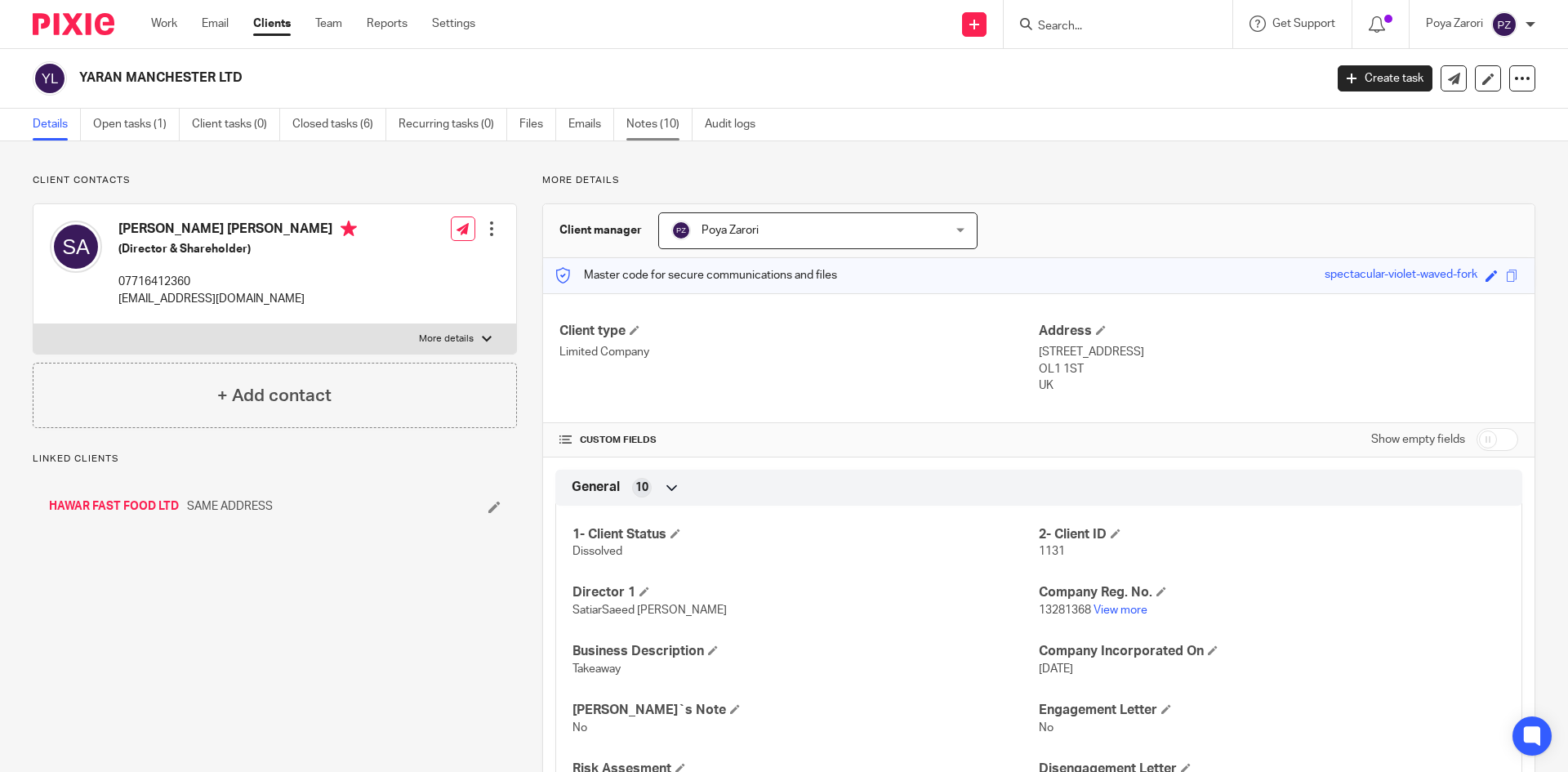
click at [656, 124] on link "Notes (10)" at bounding box center [660, 124] width 66 height 32
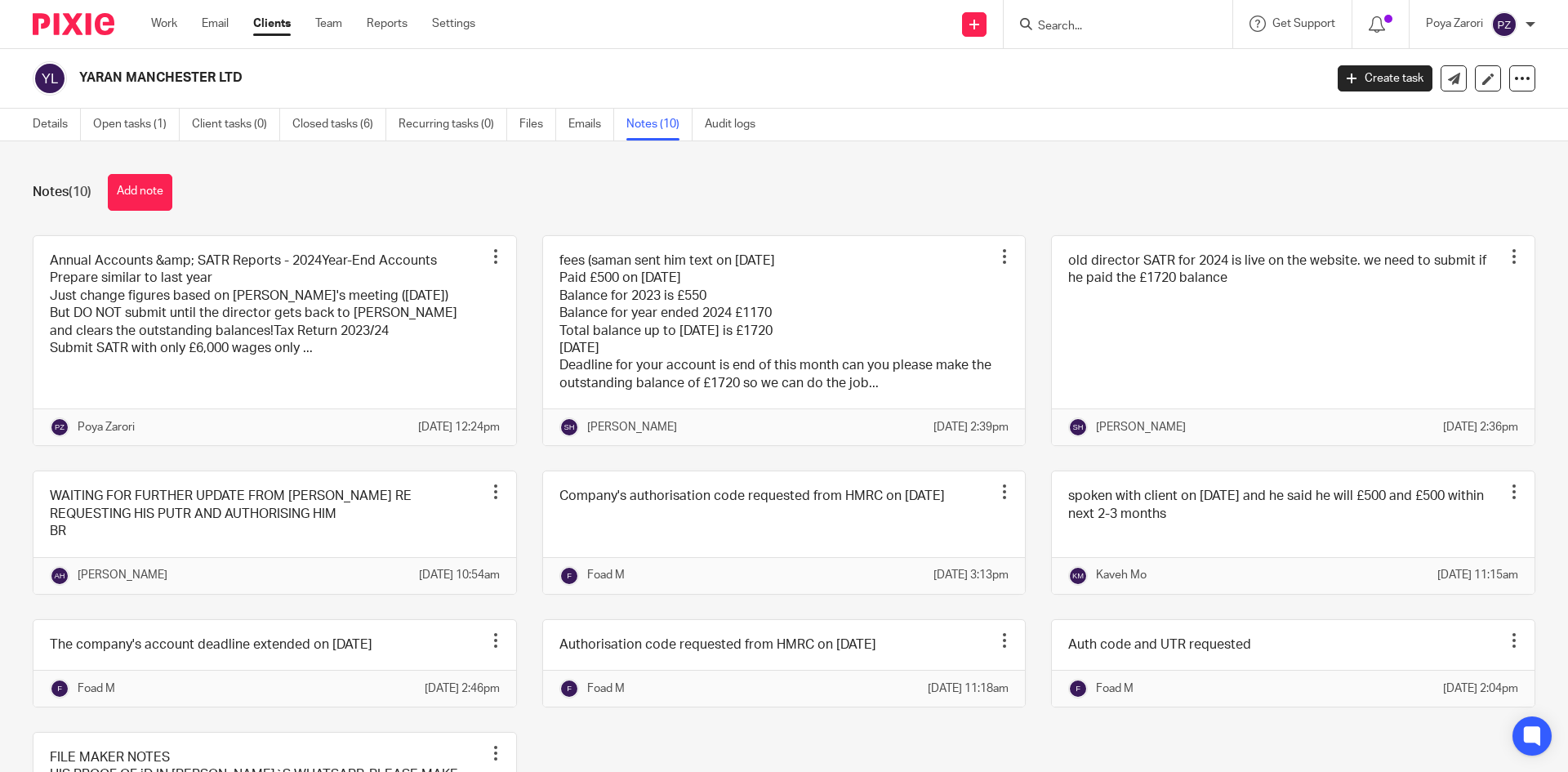
click at [135, 183] on button "Add note" at bounding box center [140, 193] width 64 height 37
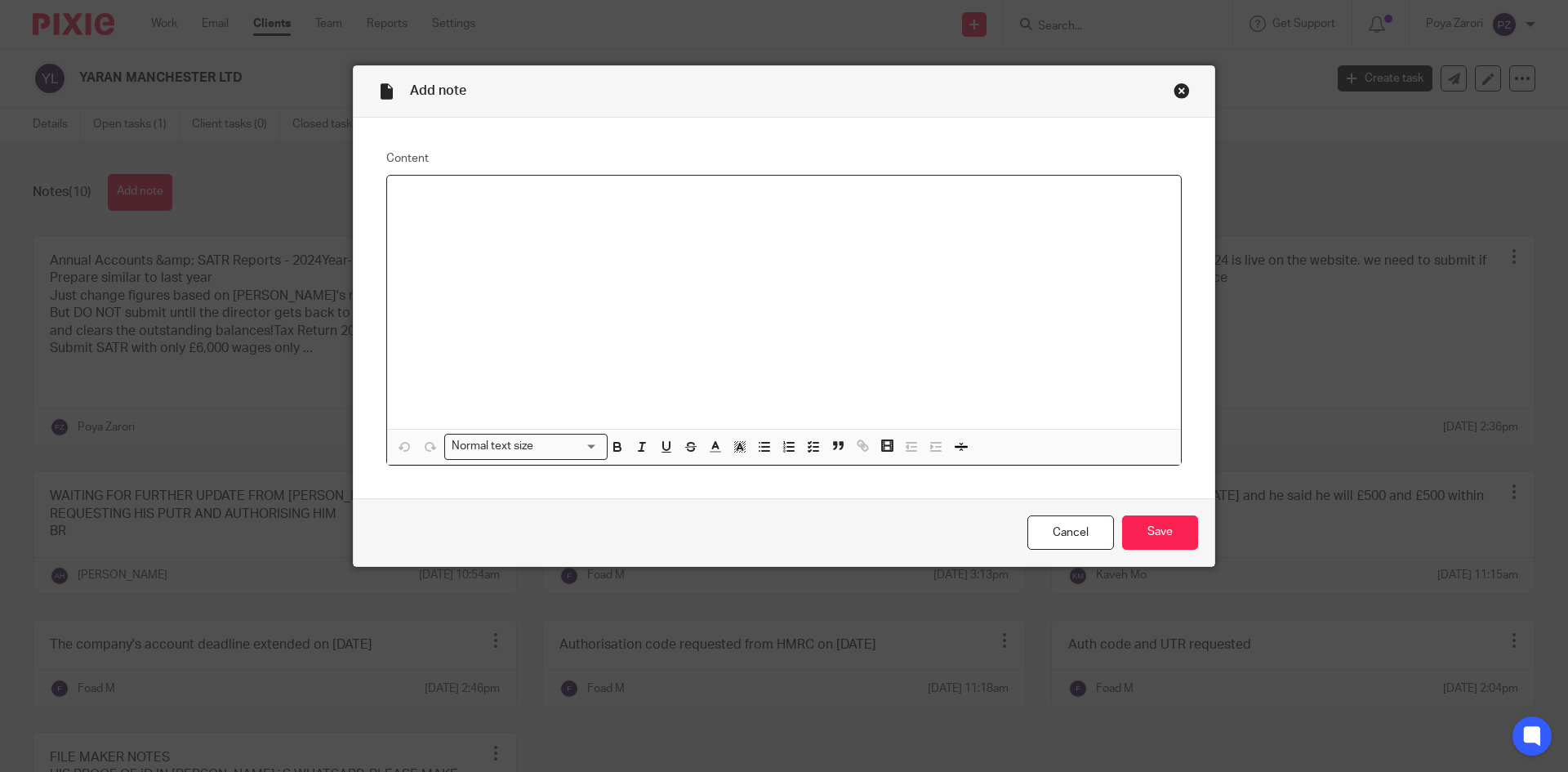
click at [429, 193] on p at bounding box center [783, 197] width 767 height 17
click at [511, 195] on p "Message from Kaveh - Salam," at bounding box center [783, 197] width 767 height 17
click at [515, 196] on p "Message from Kaveh - Salam," at bounding box center [783, 205] width 767 height 33
drag, startPoint x: 558, startPoint y: 193, endPoint x: 390, endPoint y: 193, distance: 168.0
click at [389, 193] on div "Message from Kaveh - 17/09/2025: Salam, please Archive it . I think he sold his…" at bounding box center [784, 302] width 794 height 253
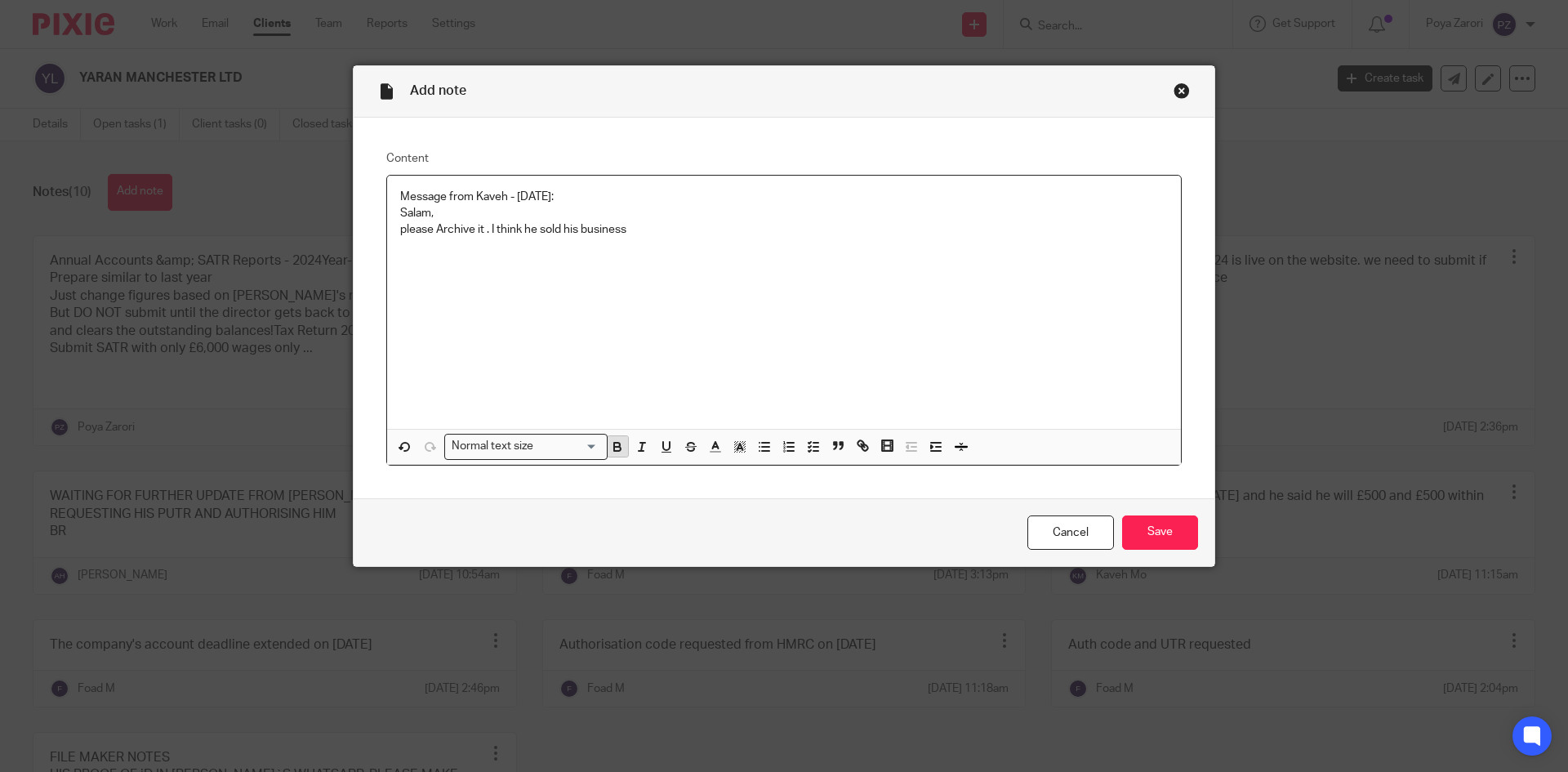
click at [610, 443] on icon "button" at bounding box center [617, 447] width 15 height 15
drag, startPoint x: 645, startPoint y: 360, endPoint x: 645, endPoint y: 352, distance: 8.0
click at [646, 358] on div "Message from Kaveh - 17/09/2025: Salam, please Archive it . I think he sold his…" at bounding box center [784, 302] width 794 height 253
click at [561, 198] on strong "Message from Kaveh - 17/09/2025:" at bounding box center [480, 196] width 161 height 11
click at [1144, 530] on input "Save" at bounding box center [1160, 532] width 76 height 35
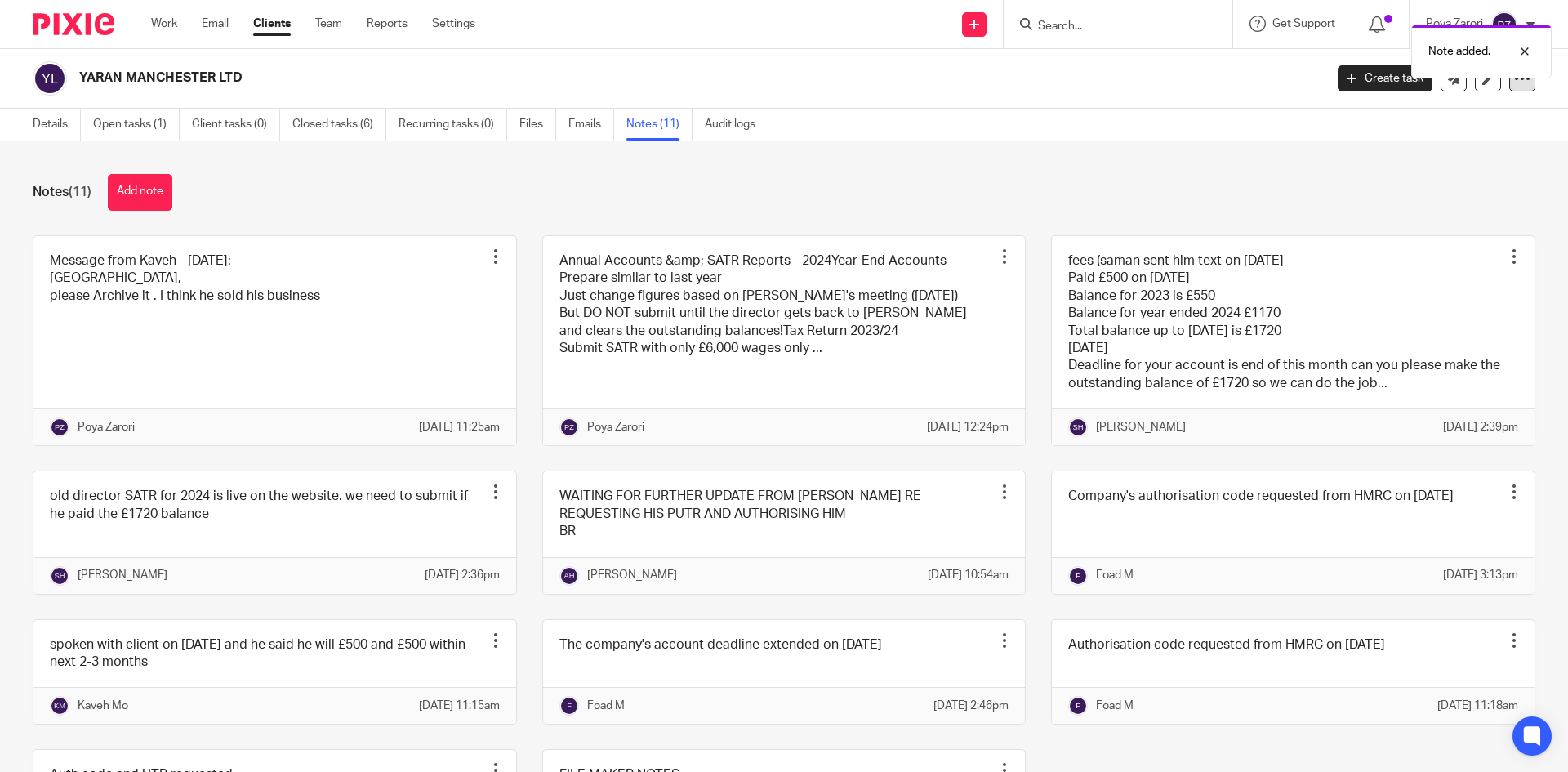
click at [1515, 86] on icon at bounding box center [1523, 78] width 17 height 17
click at [1405, 184] on button "Archive client" at bounding box center [1421, 190] width 181 height 21
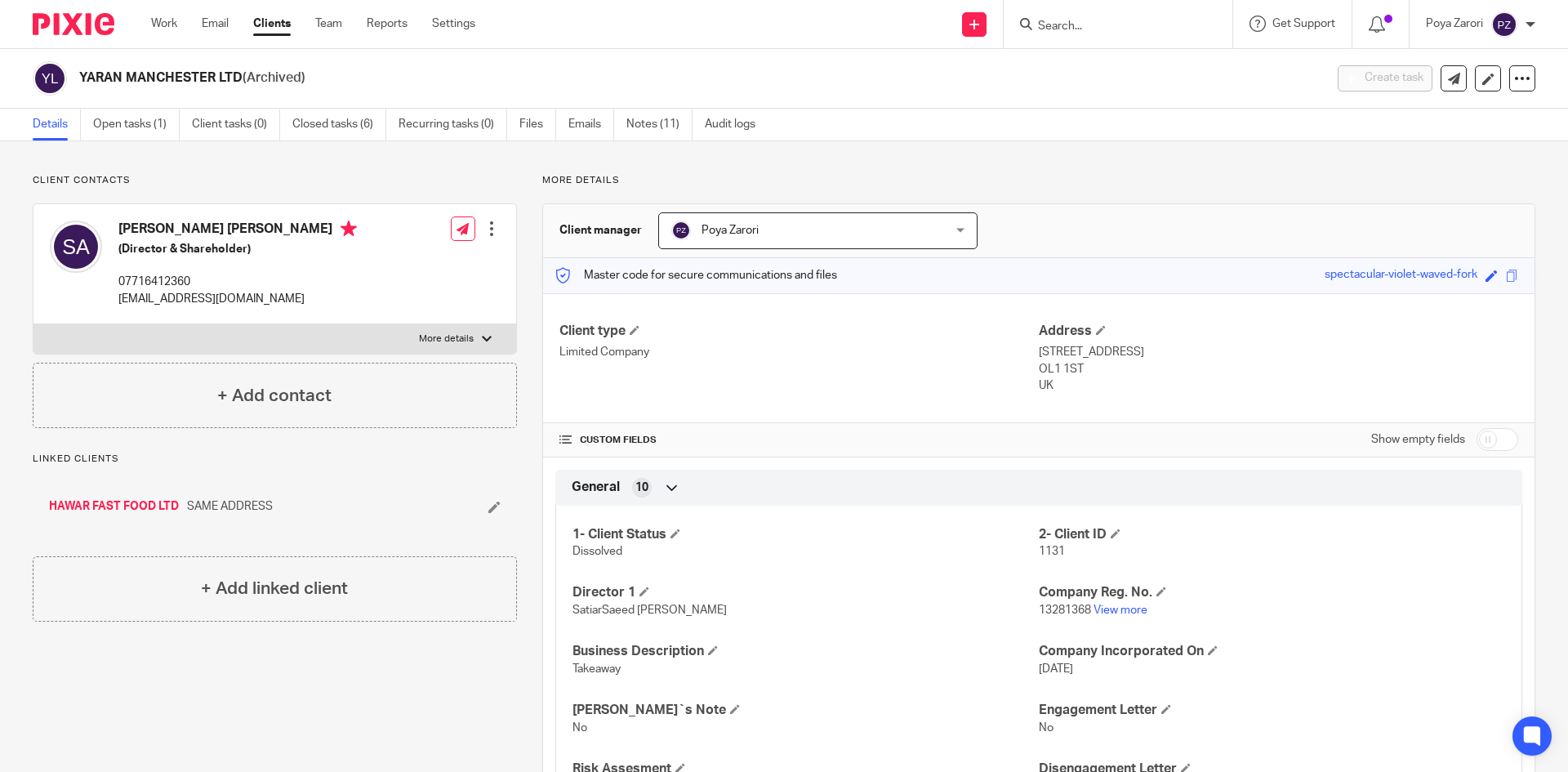
click at [1048, 31] on input "Search" at bounding box center [1110, 27] width 147 height 15
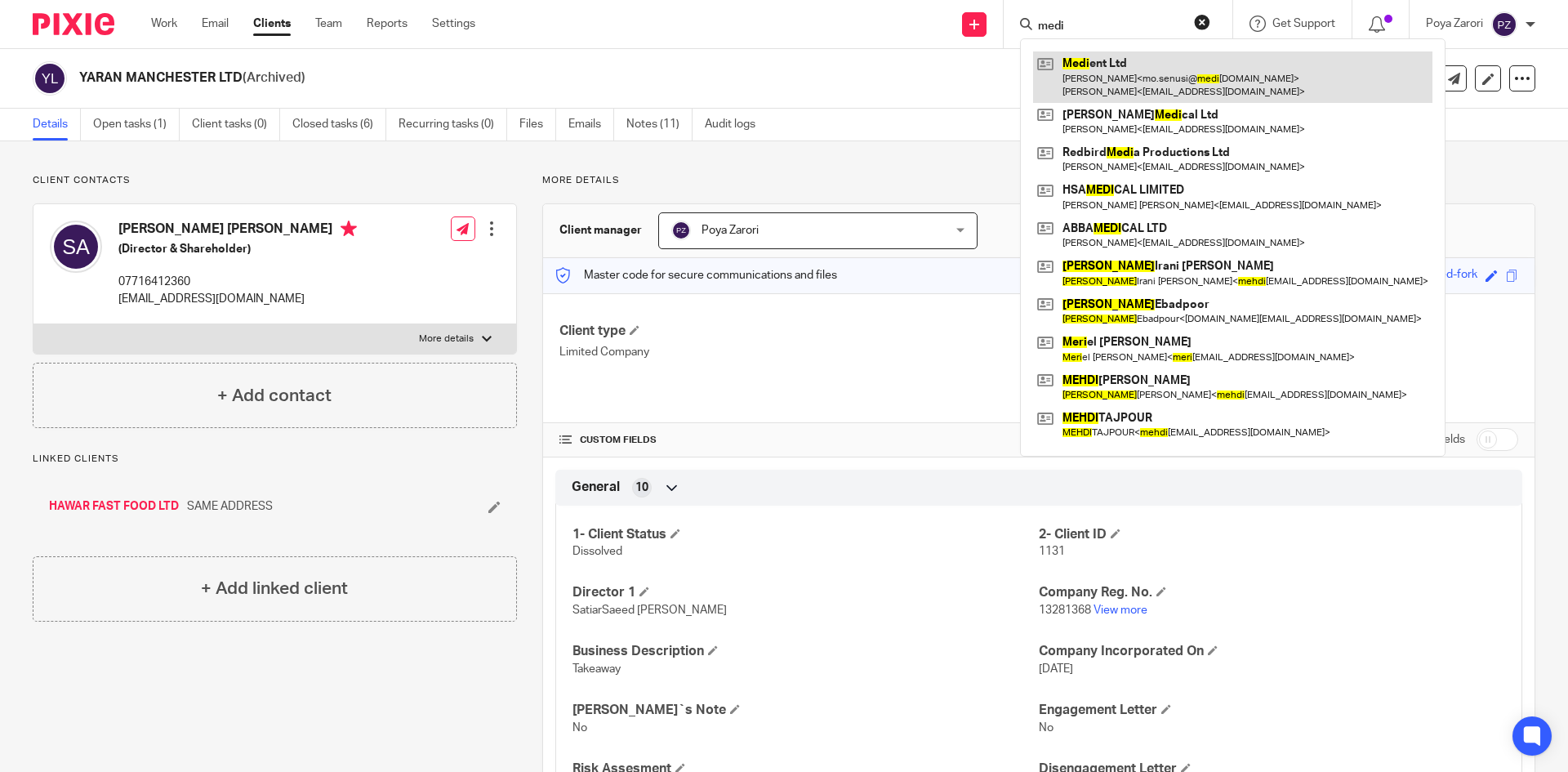
type input "medi"
click at [1132, 64] on link at bounding box center [1234, 76] width 400 height 51
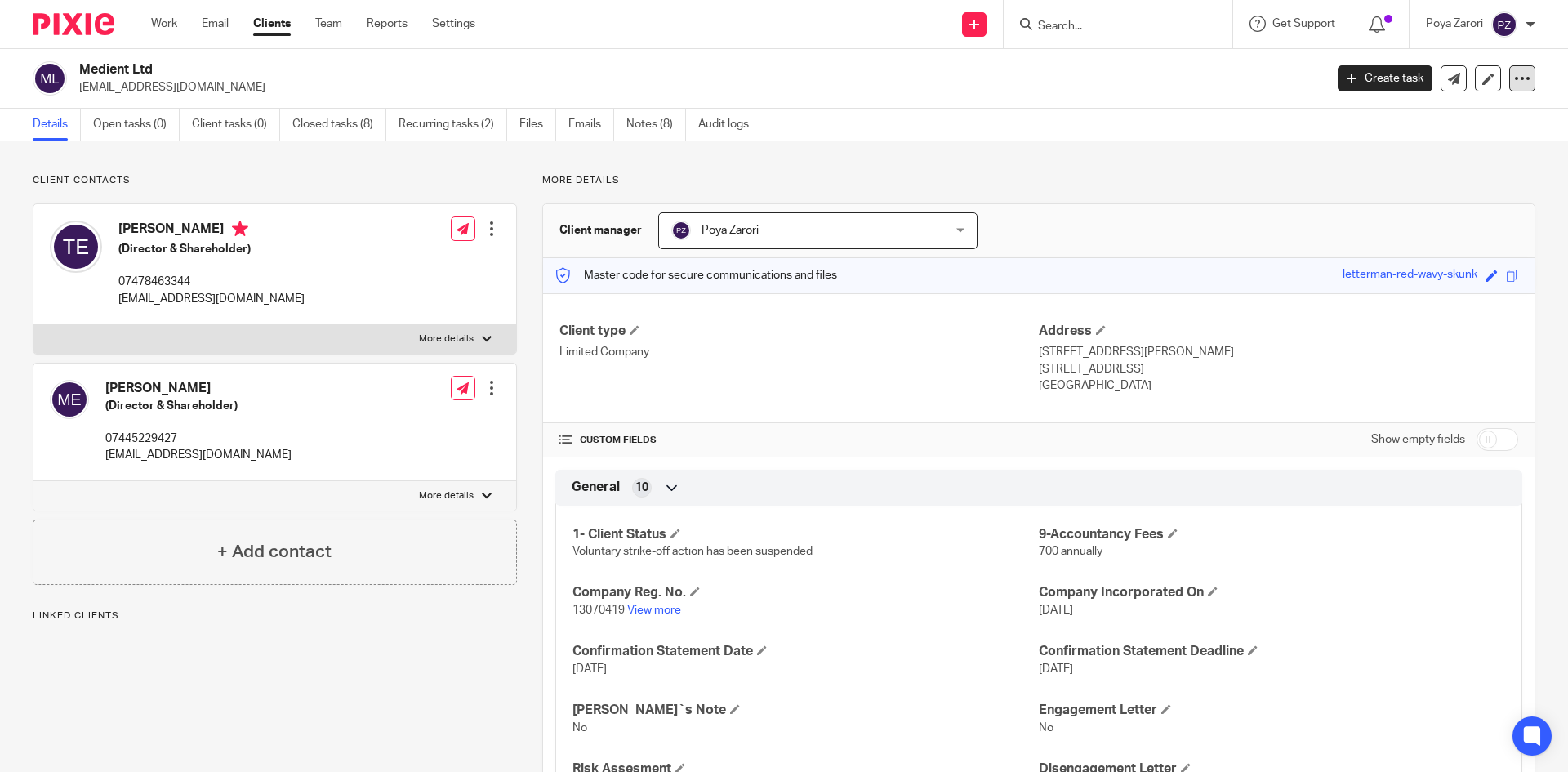
click at [1515, 78] on icon at bounding box center [1523, 78] width 17 height 17
click at [1414, 192] on button "Archive client" at bounding box center [1421, 190] width 181 height 21
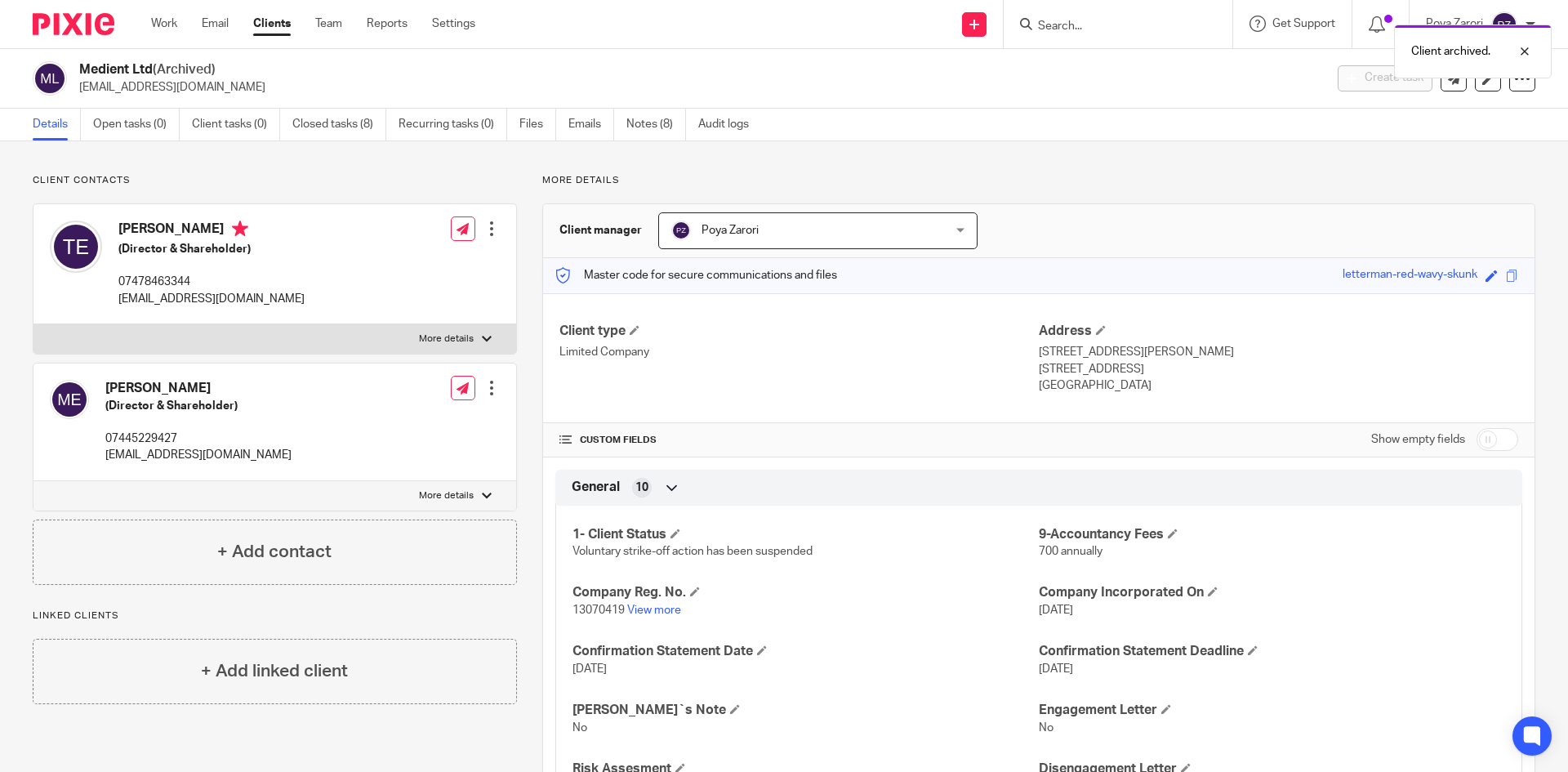
click at [1095, 29] on div "Client archived." at bounding box center [1167, 47] width 767 height 62
click at [1062, 23] on div "Client archived." at bounding box center [1167, 47] width 767 height 62
click at [1059, 29] on div "Client archived." at bounding box center [1167, 47] width 767 height 62
click at [1108, 25] on div "Client archived." at bounding box center [1167, 47] width 767 height 62
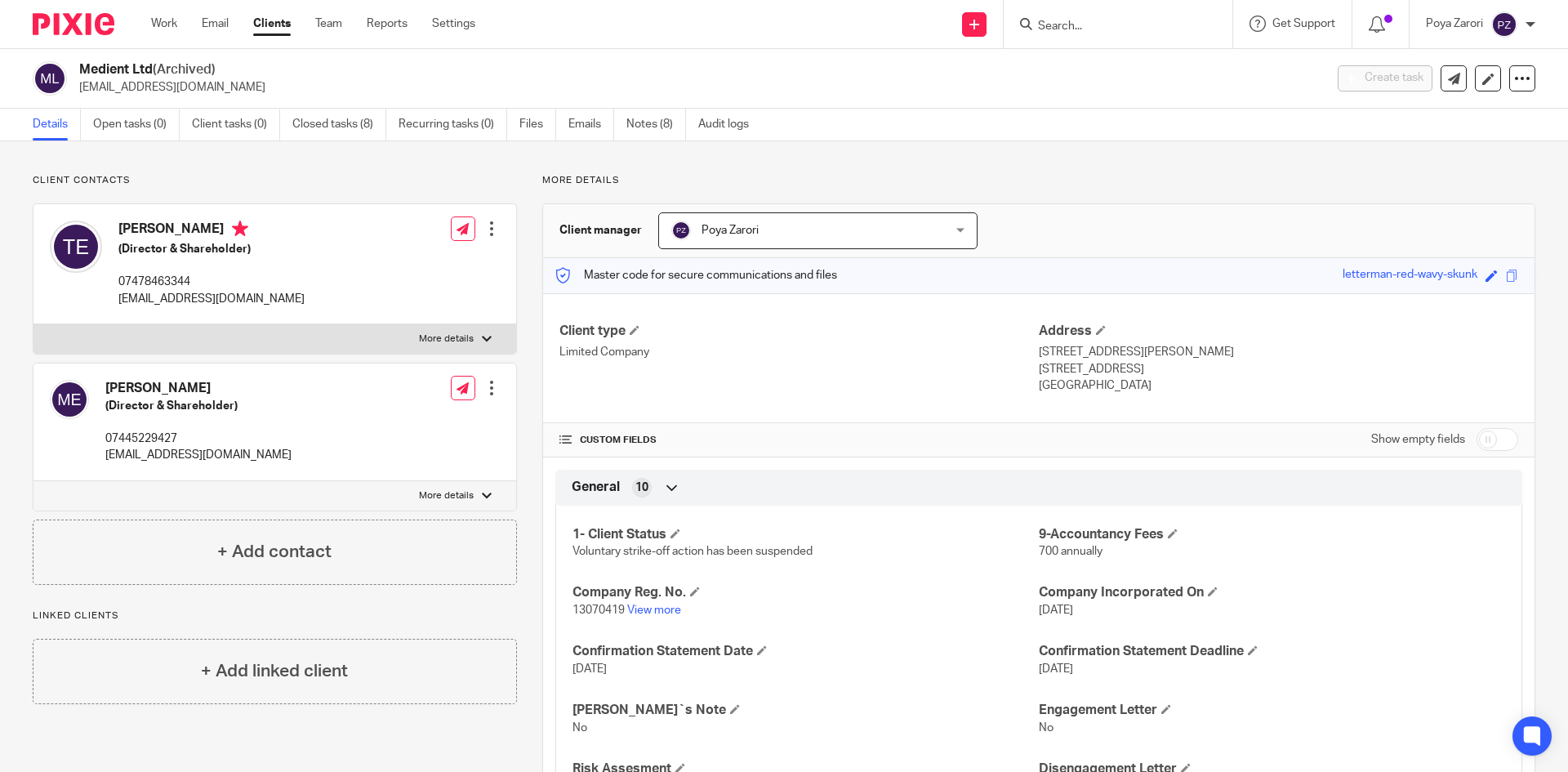
click at [1153, 19] on input "Search" at bounding box center [1110, 27] width 147 height 15
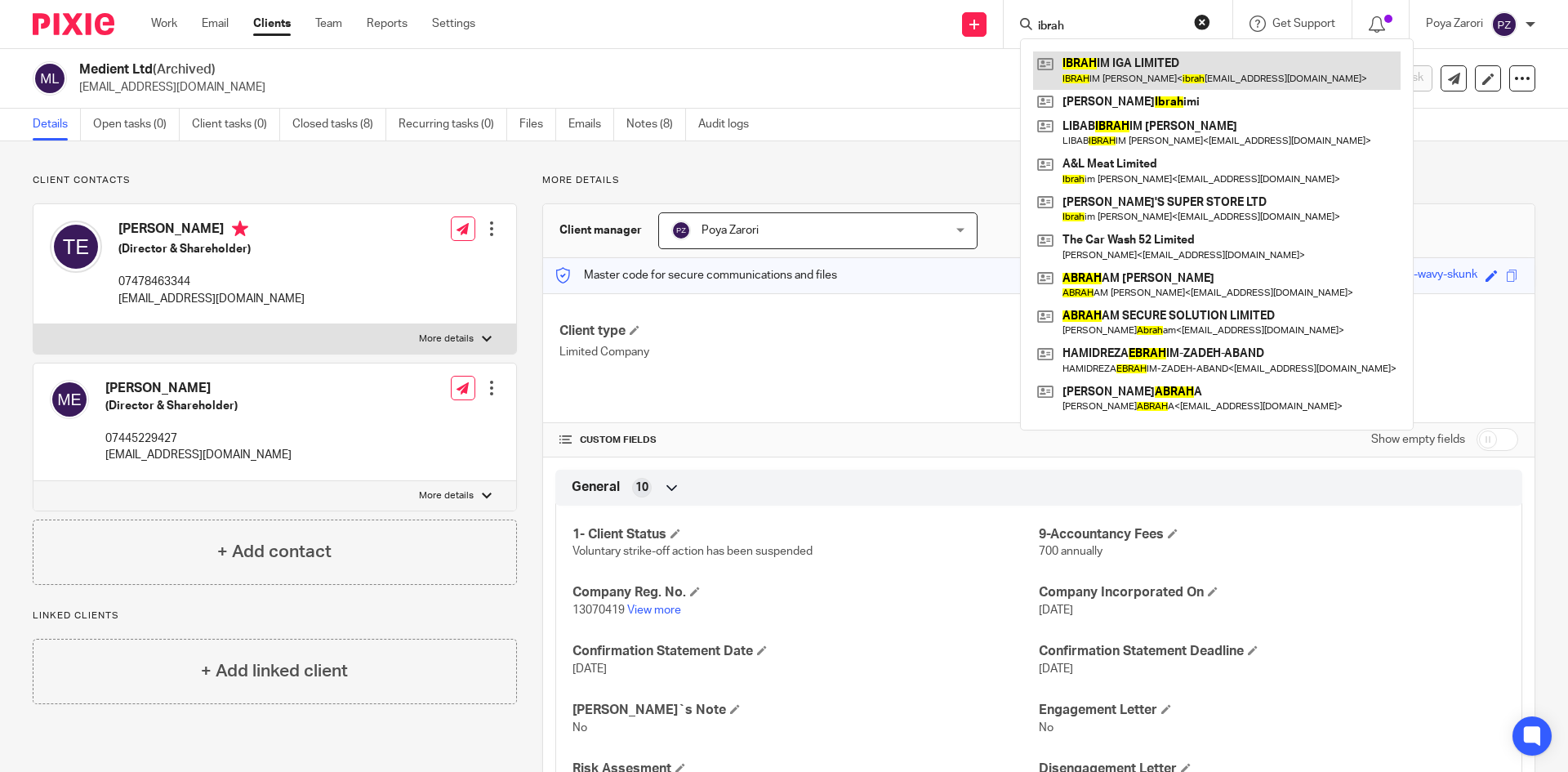
type input "ibrah"
click at [1107, 69] on link at bounding box center [1217, 70] width 368 height 38
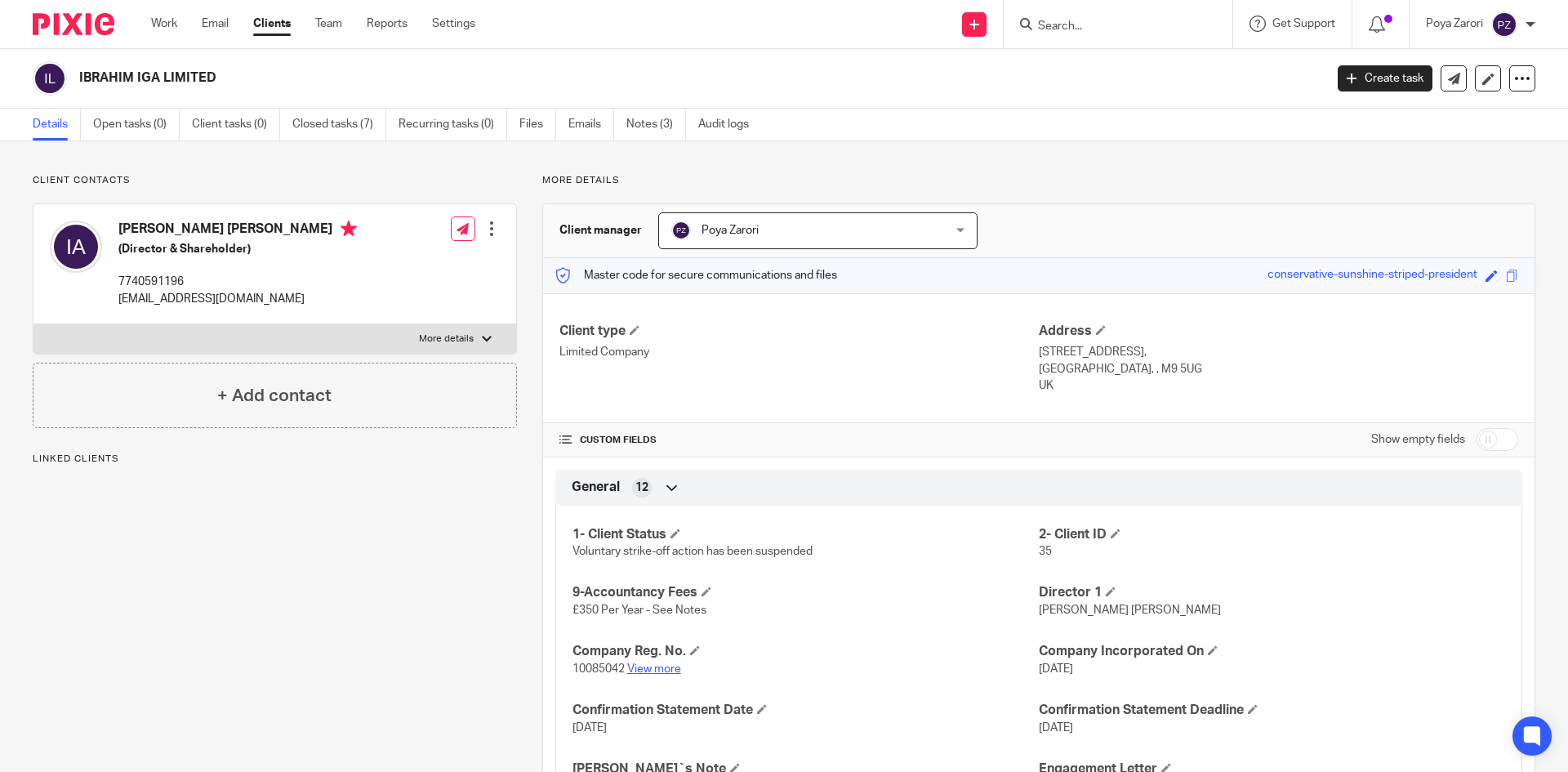
click at [669, 673] on link "View more" at bounding box center [654, 669] width 54 height 11
click at [1094, 32] on input "Search" at bounding box center [1110, 27] width 147 height 15
type input "medien"
click at [1200, 22] on button "reset" at bounding box center [1202, 22] width 17 height 17
click at [1515, 81] on icon at bounding box center [1523, 78] width 17 height 17
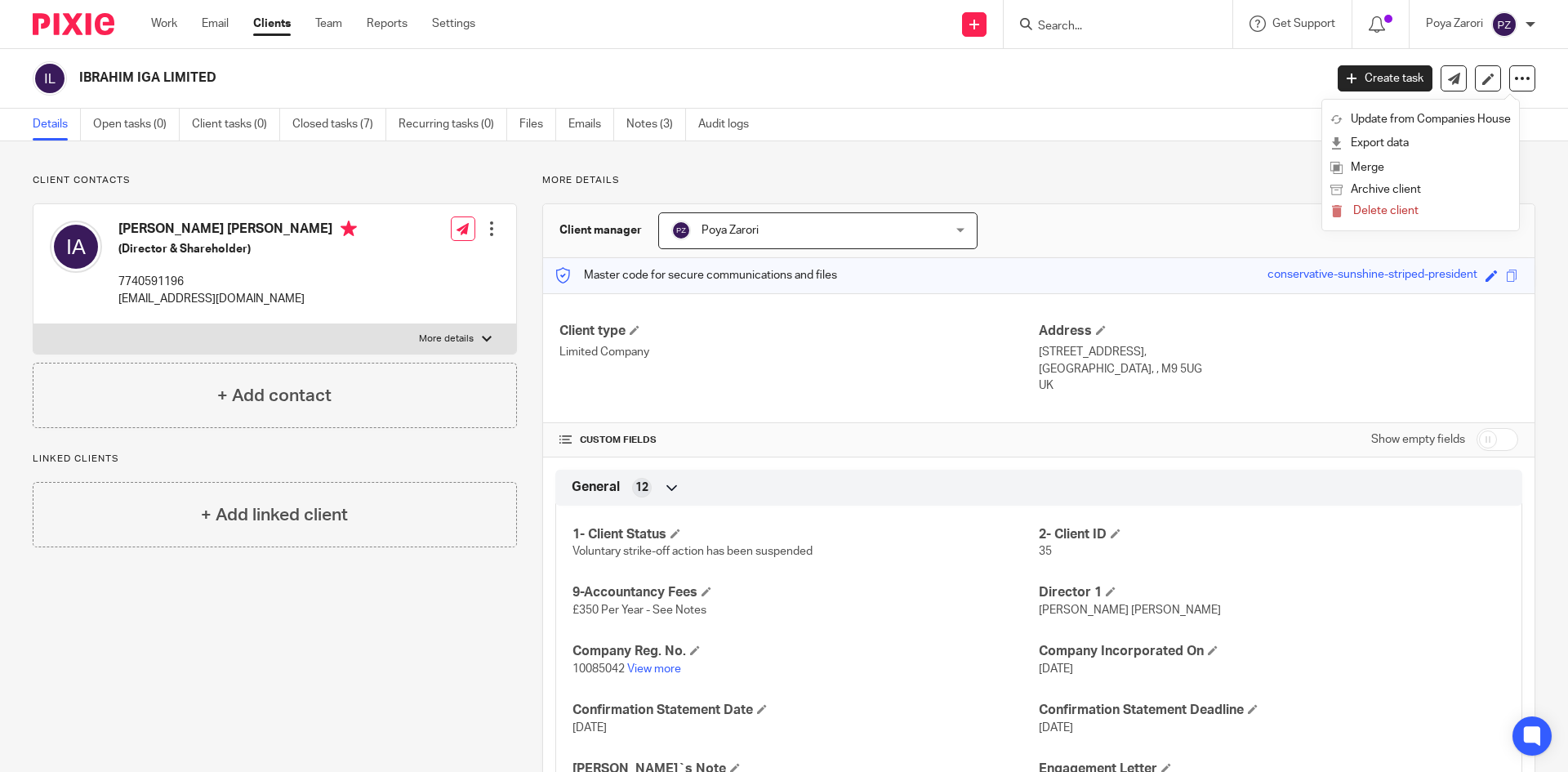
click at [1081, 107] on main "IBRAHIM IGA LIMITED Create task Update from Companies House Export data Merge A…" at bounding box center [784, 386] width 1568 height 772
click at [284, 18] on link "Clients" at bounding box center [272, 24] width 38 height 17
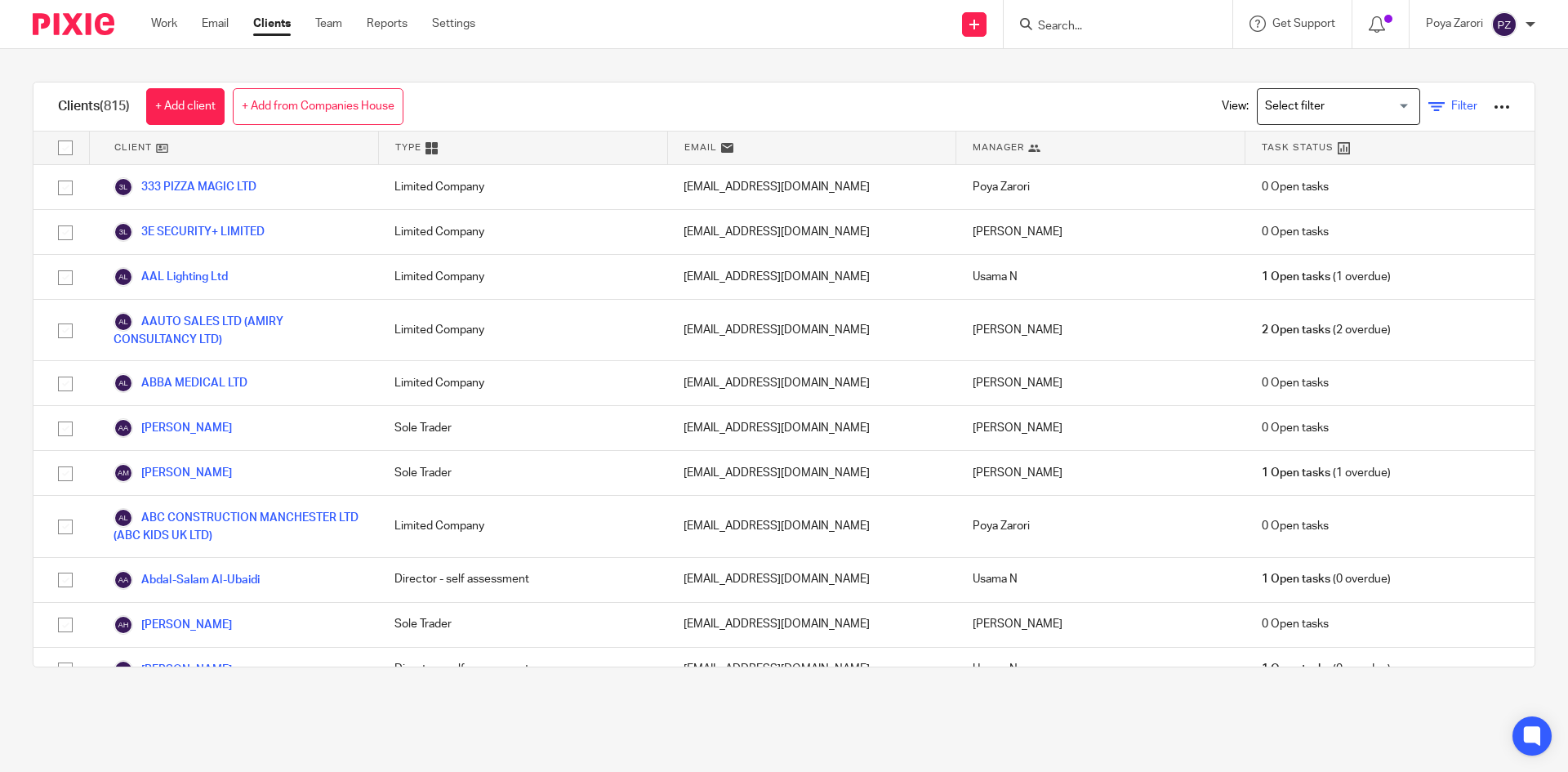
click at [1452, 107] on span "Filter" at bounding box center [1465, 106] width 26 height 11
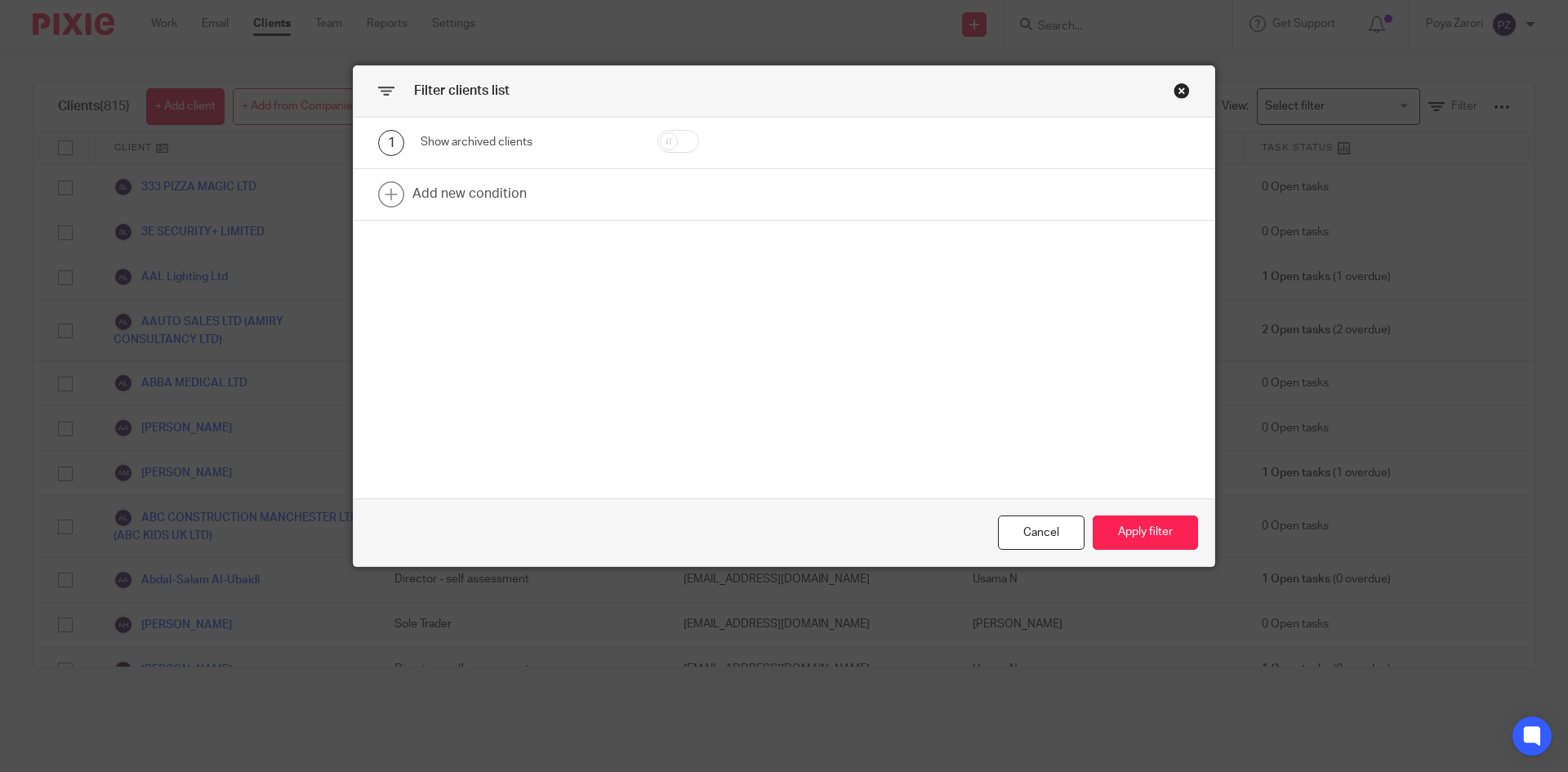
click at [685, 135] on input "checkbox" at bounding box center [678, 141] width 41 height 23
checkbox input "true"
drag, startPoint x: 1157, startPoint y: 537, endPoint x: 1168, endPoint y: 535, distance: 11.2
click at [1157, 537] on button "Apply filter" at bounding box center [1145, 532] width 105 height 35
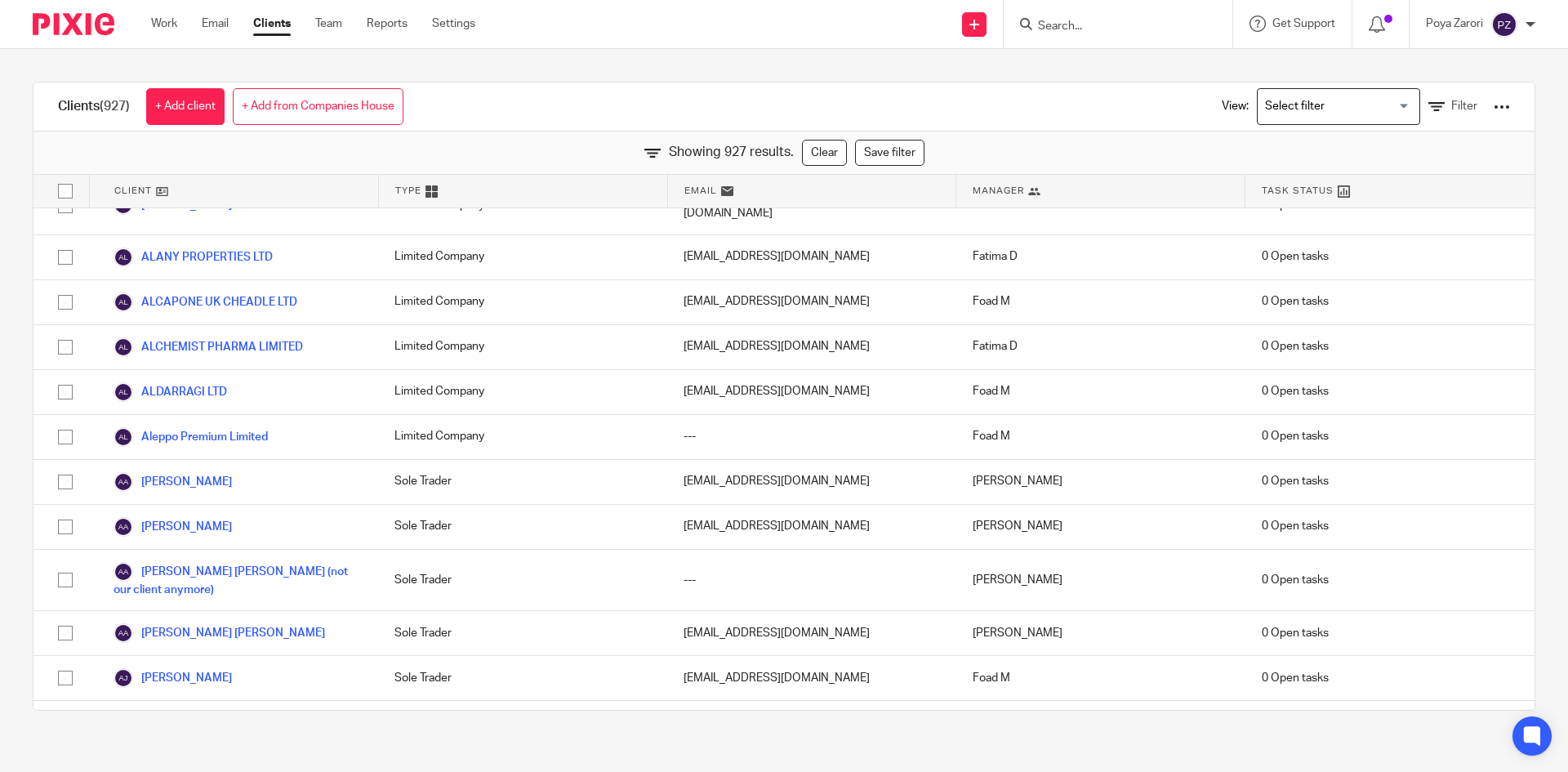
scroll to position [23221, 0]
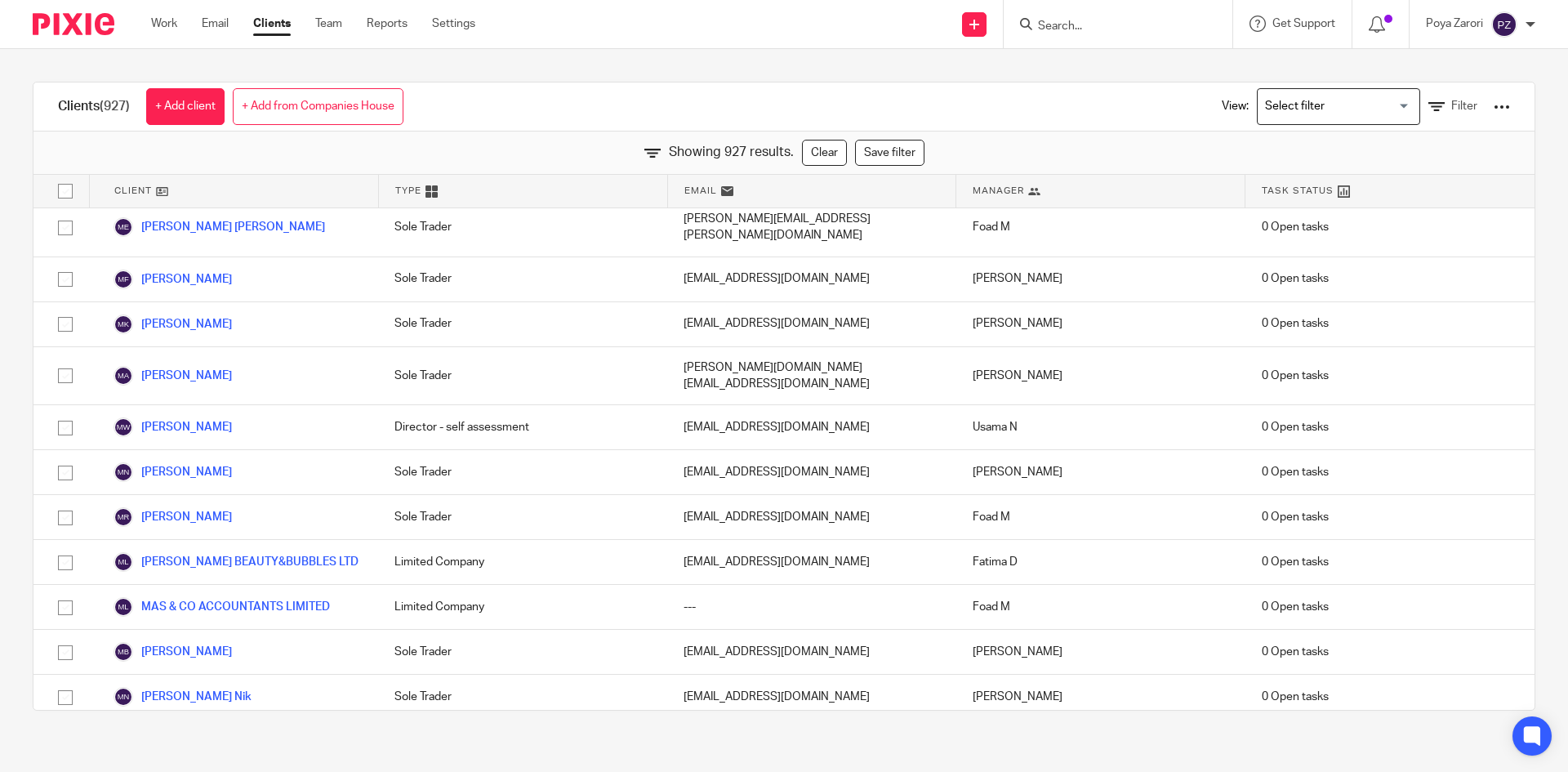
checkbox input "true"
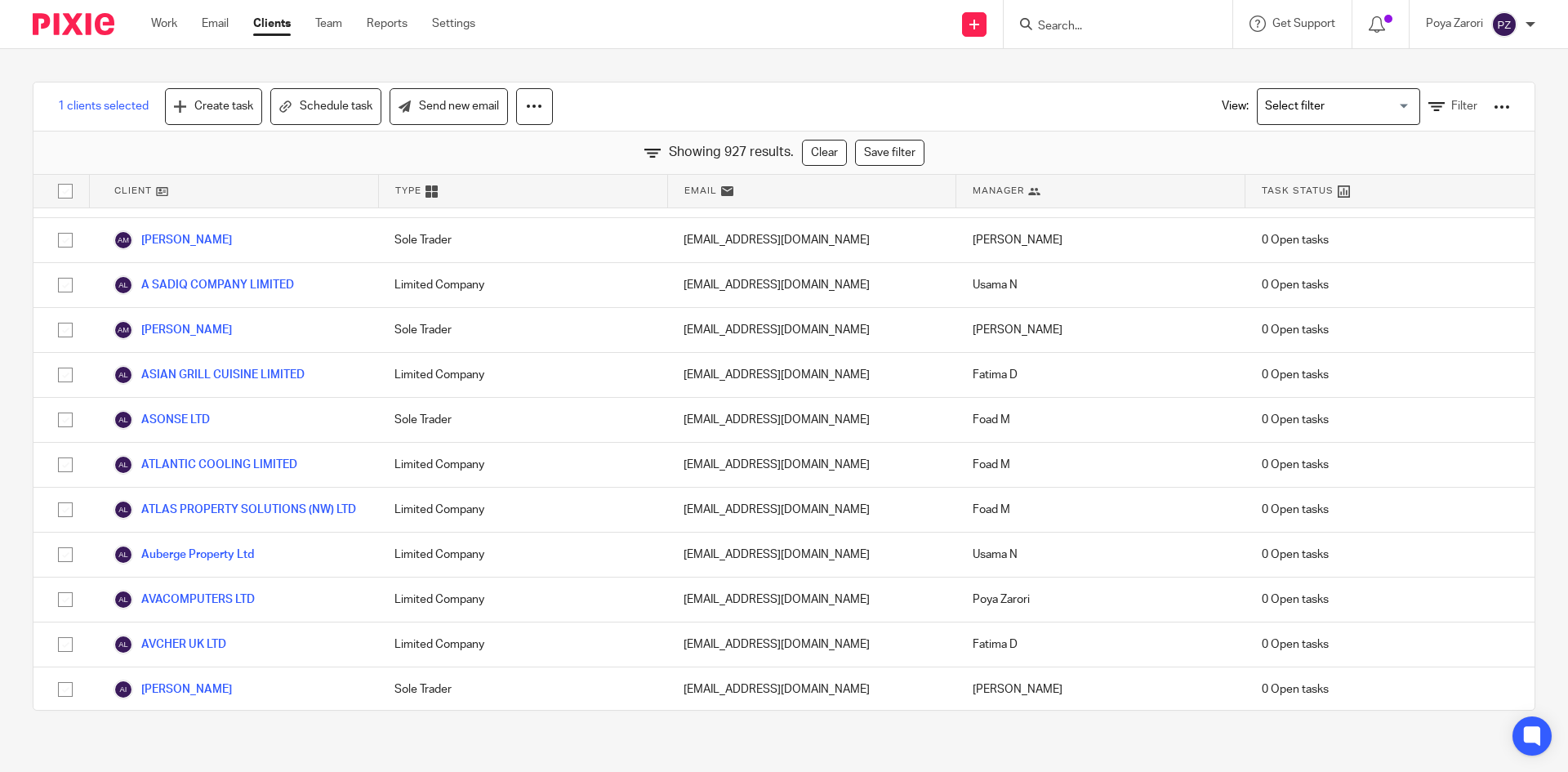
scroll to position [39811, 0]
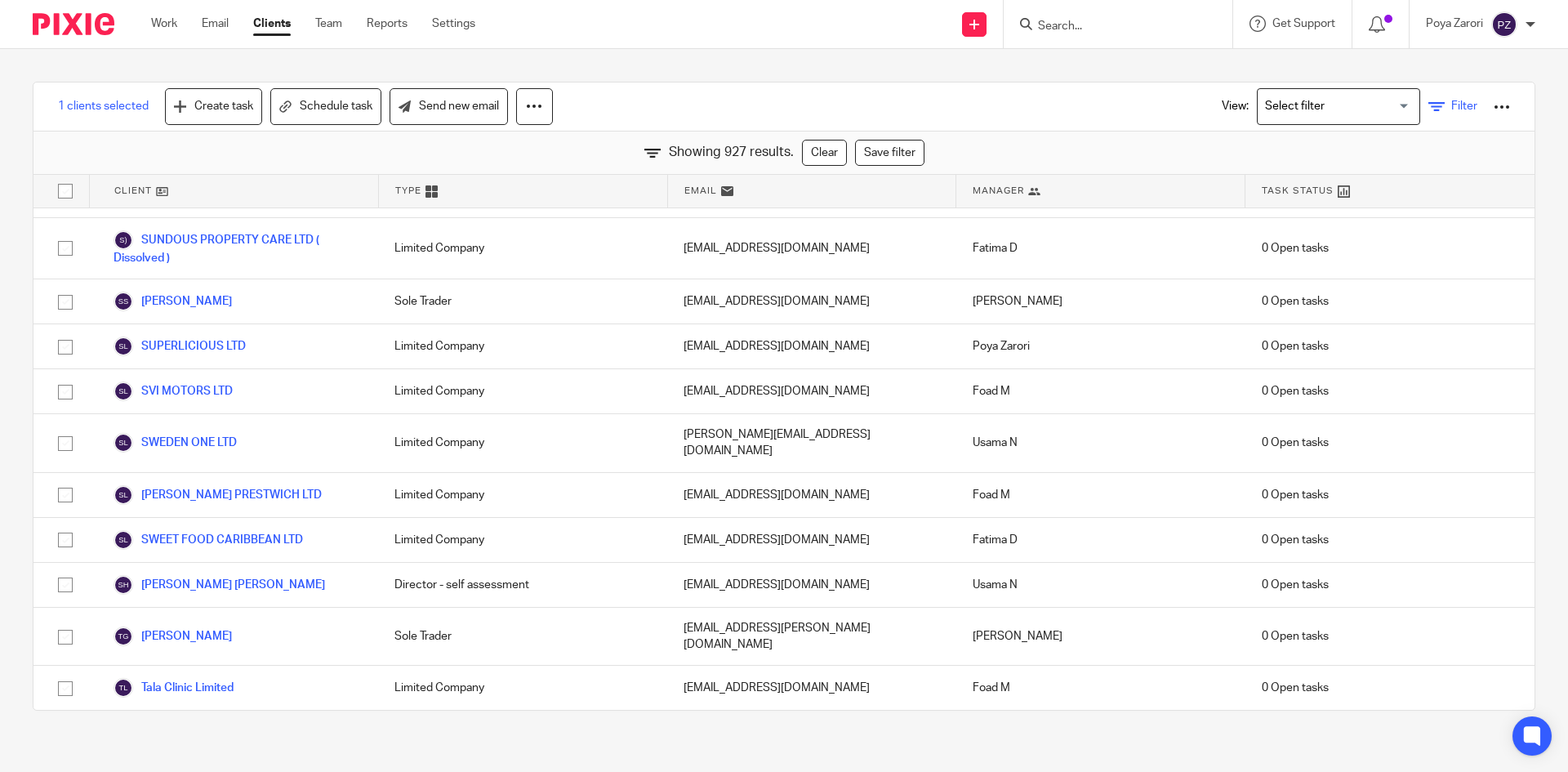
click at [1429, 109] on link "Filter" at bounding box center [1453, 106] width 49 height 18
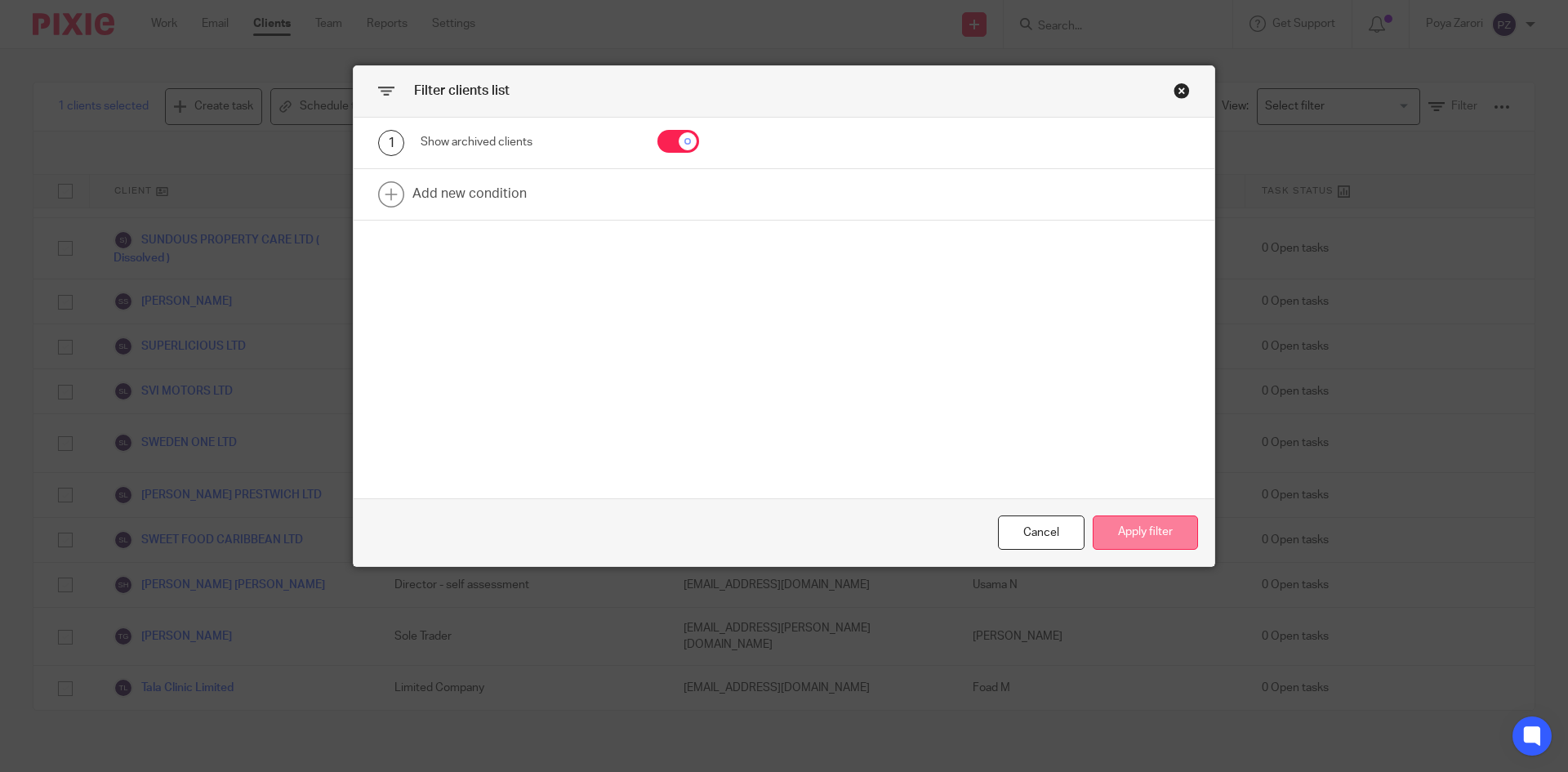
click at [1147, 530] on button "Apply filter" at bounding box center [1145, 532] width 105 height 35
checkbox input "false"
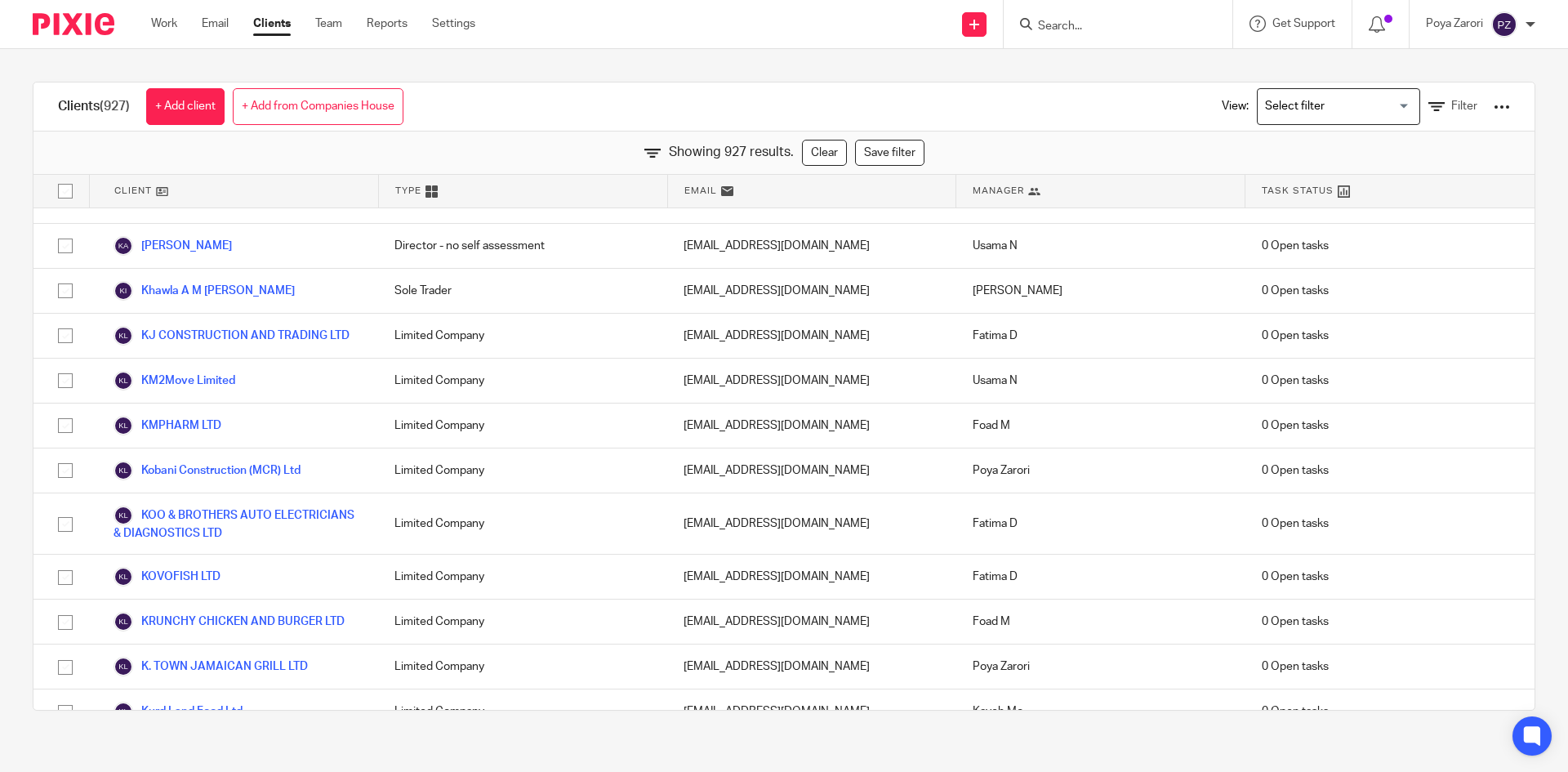
scroll to position [19825, 0]
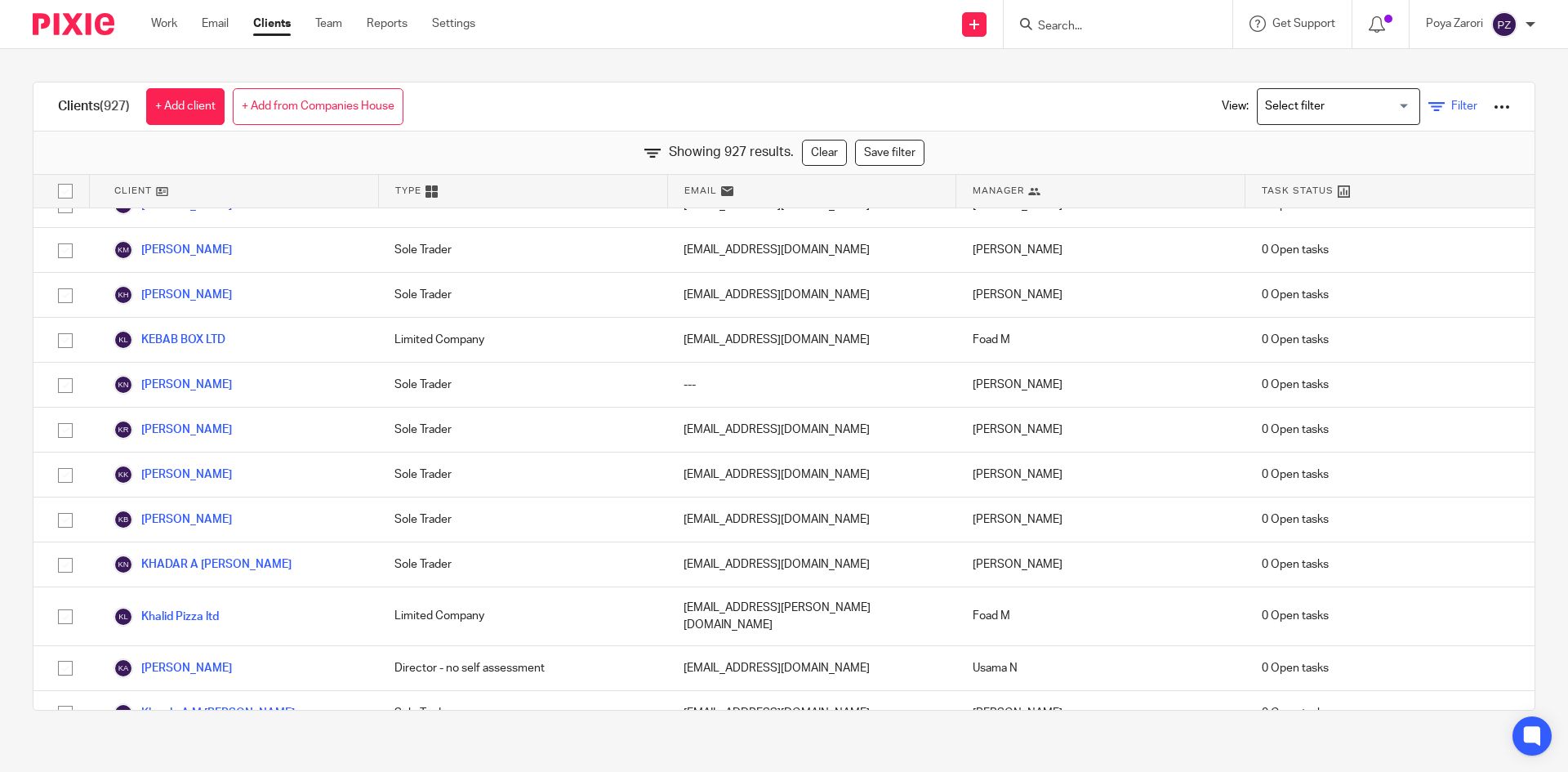
click at [1429, 114] on icon at bounding box center [1437, 107] width 17 height 17
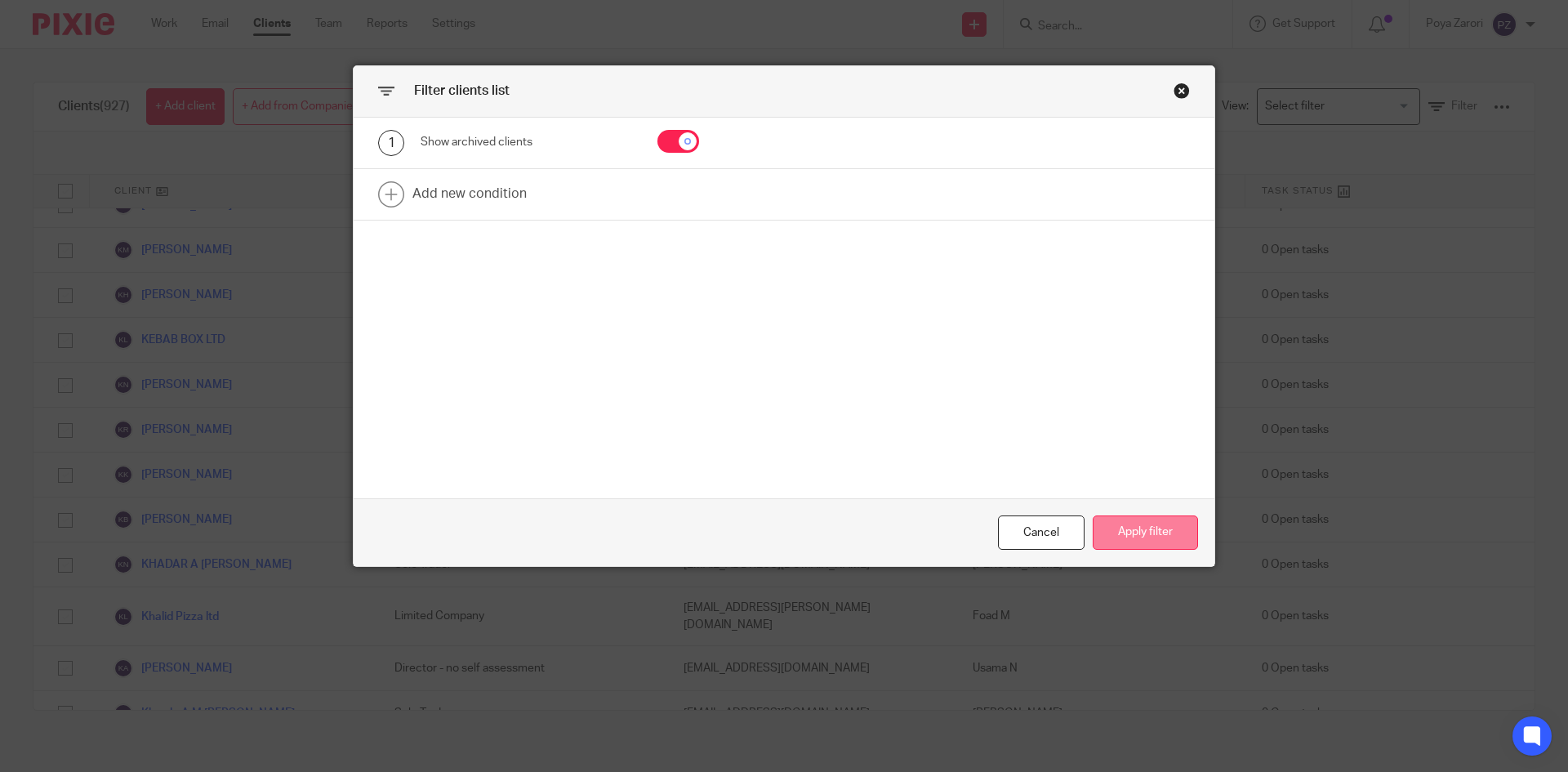
click at [1125, 539] on button "Apply filter" at bounding box center [1145, 532] width 105 height 35
click at [1134, 537] on button "Apply filter" at bounding box center [1145, 532] width 105 height 35
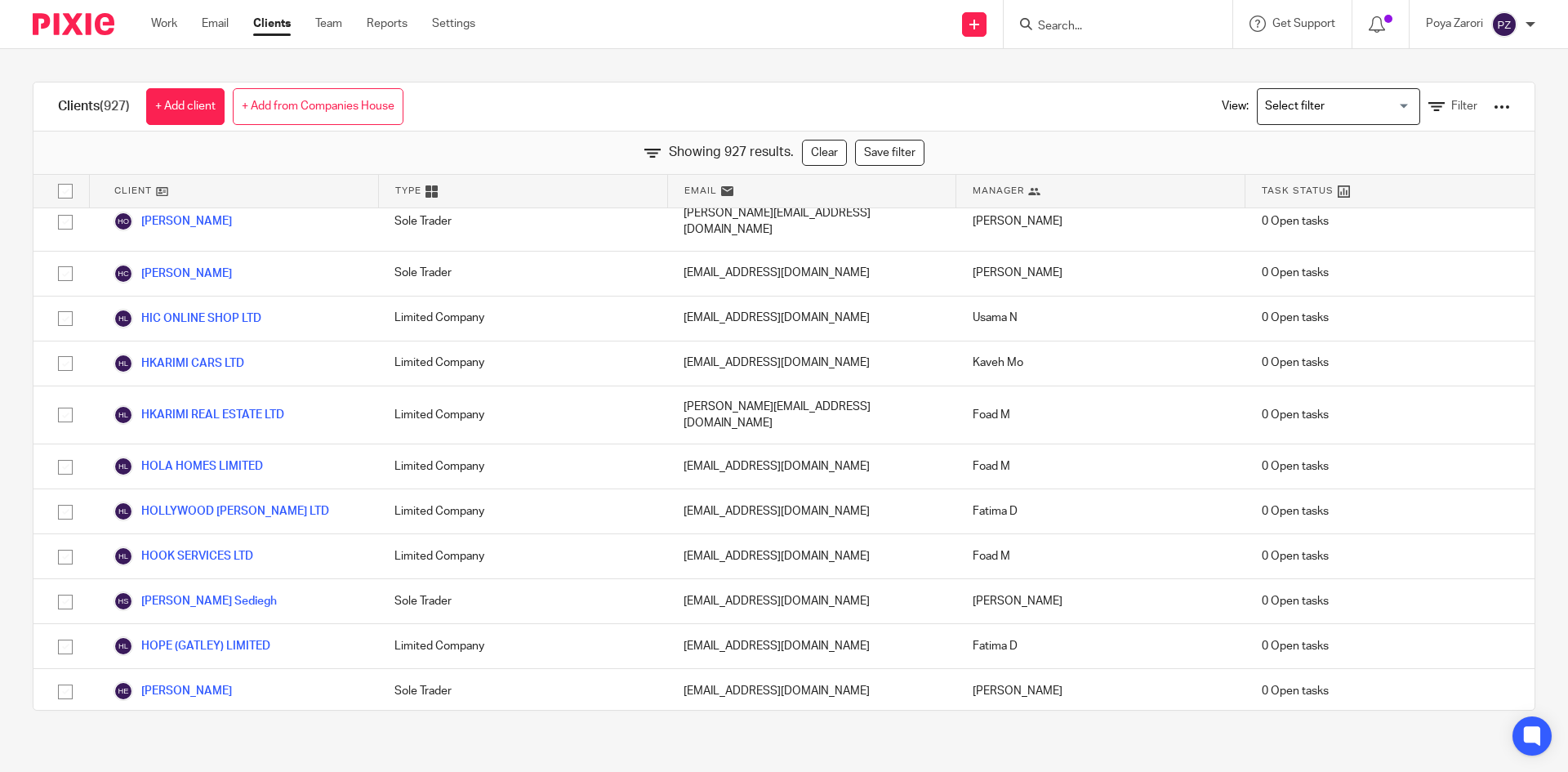
scroll to position [16983, 0]
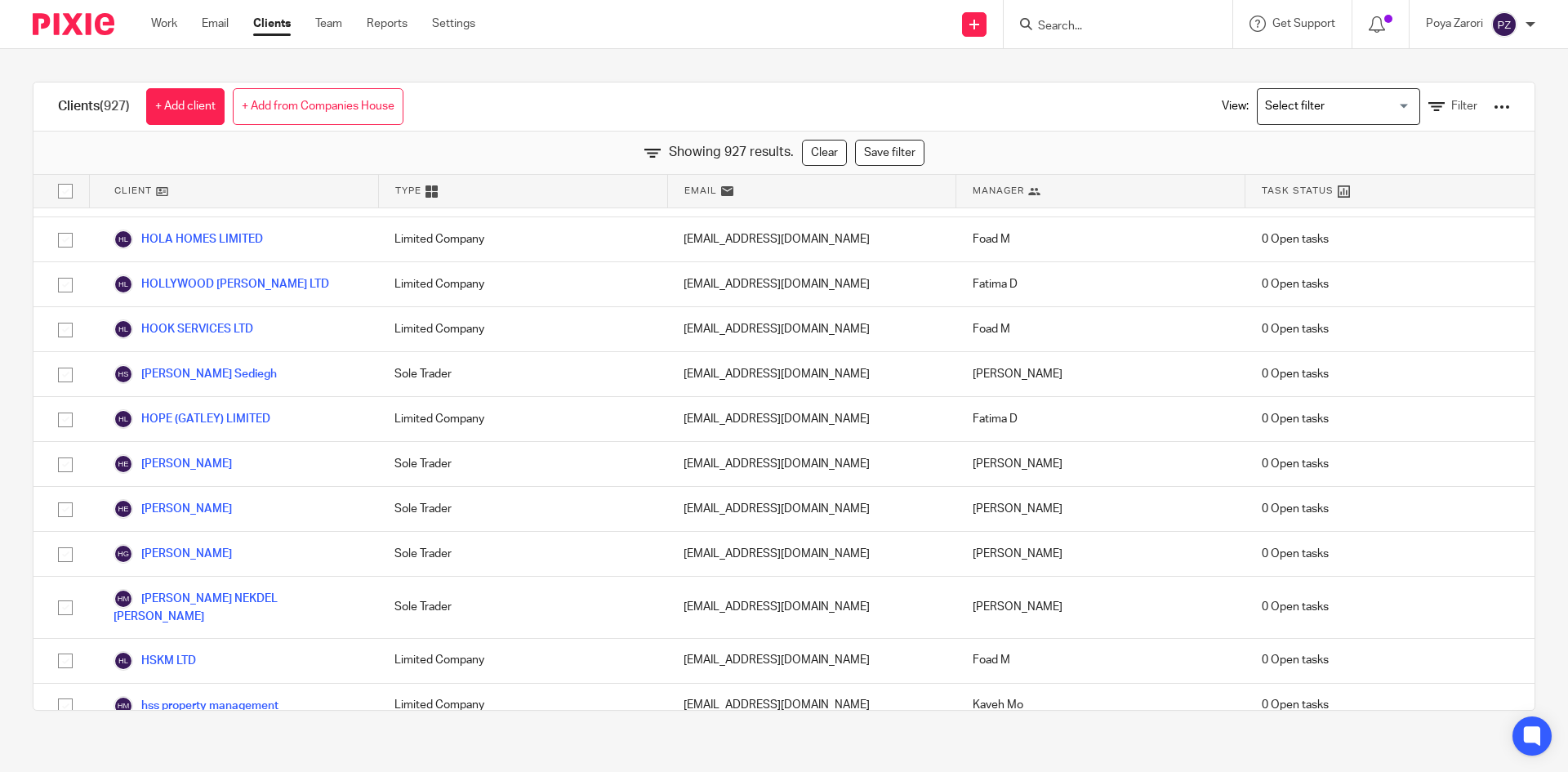
click at [1115, 18] on form at bounding box center [1123, 24] width 174 height 20
click at [1091, 29] on input "Search" at bounding box center [1110, 27] width 147 height 15
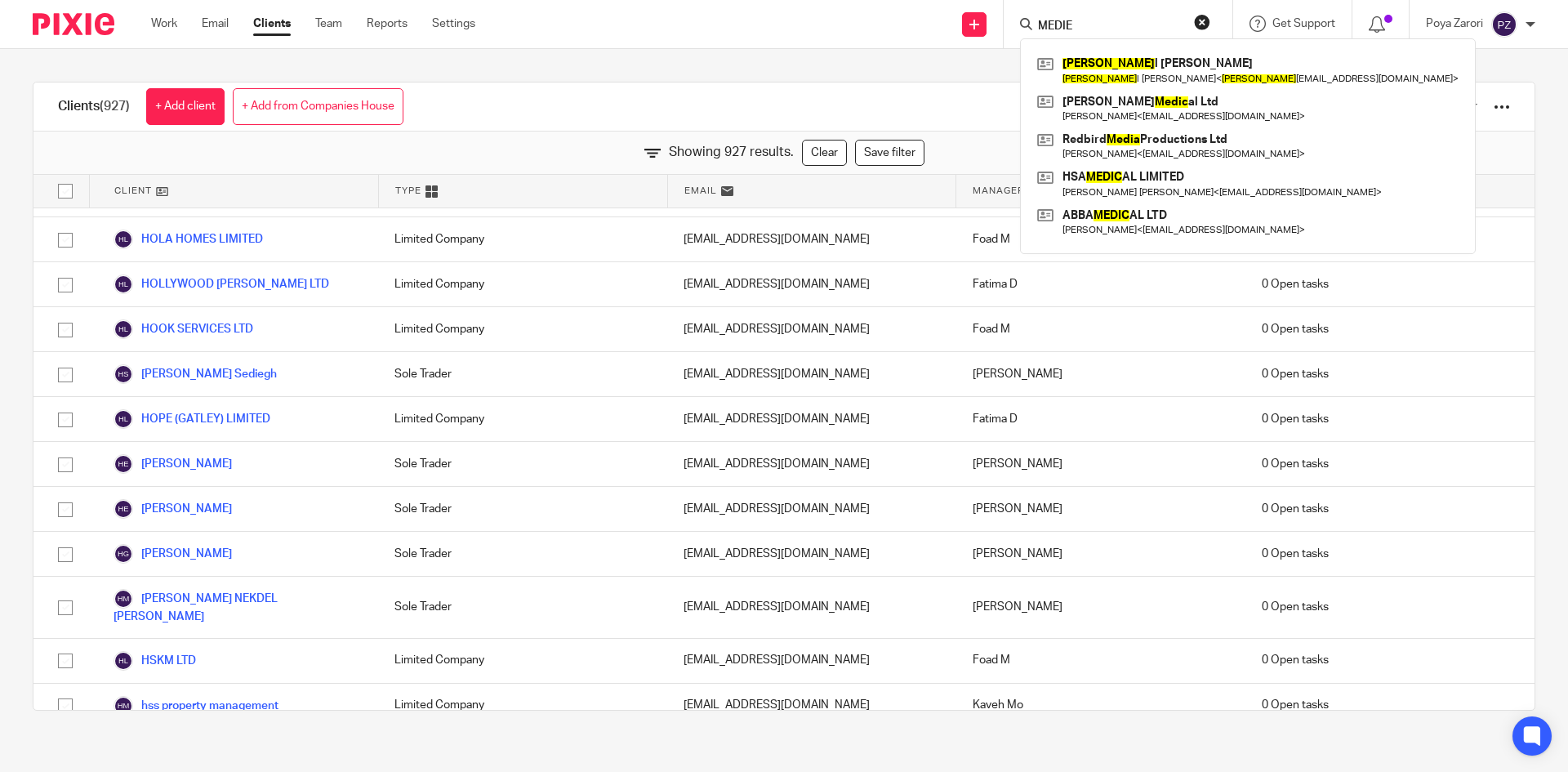
type input "MEDIE"
drag, startPoint x: 1418, startPoint y: 183, endPoint x: 1423, endPoint y: 166, distance: 17.7
click at [1420, 181] on div "Task Status" at bounding box center [1390, 191] width 289 height 32
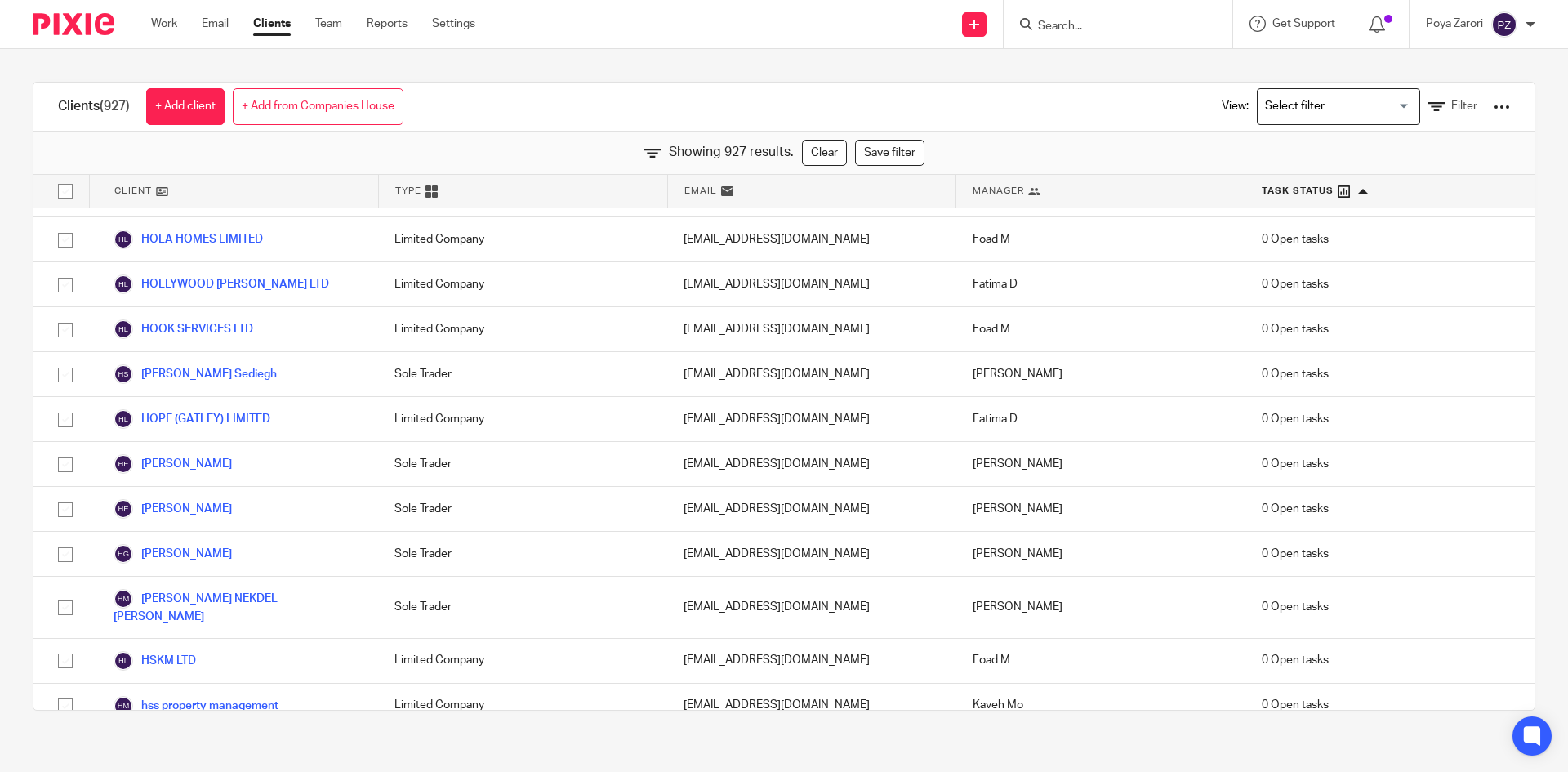
click at [1494, 103] on div at bounding box center [1503, 107] width 17 height 17
click at [1416, 97] on div "View: Loading... Filter" at bounding box center [1354, 107] width 313 height 48
click at [1429, 108] on icon at bounding box center [1437, 107] width 17 height 17
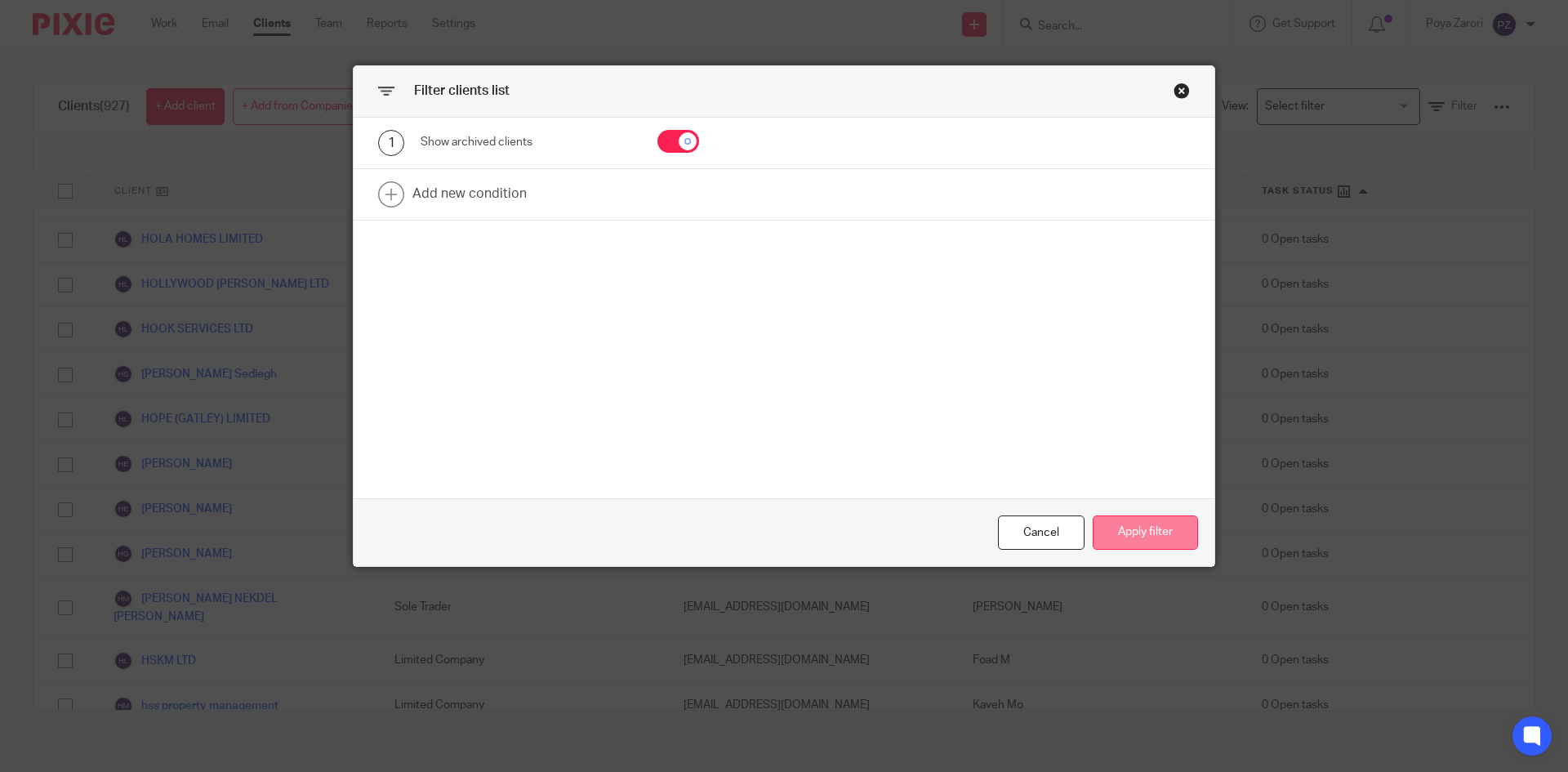
click at [1148, 530] on button "Apply filter" at bounding box center [1145, 532] width 105 height 35
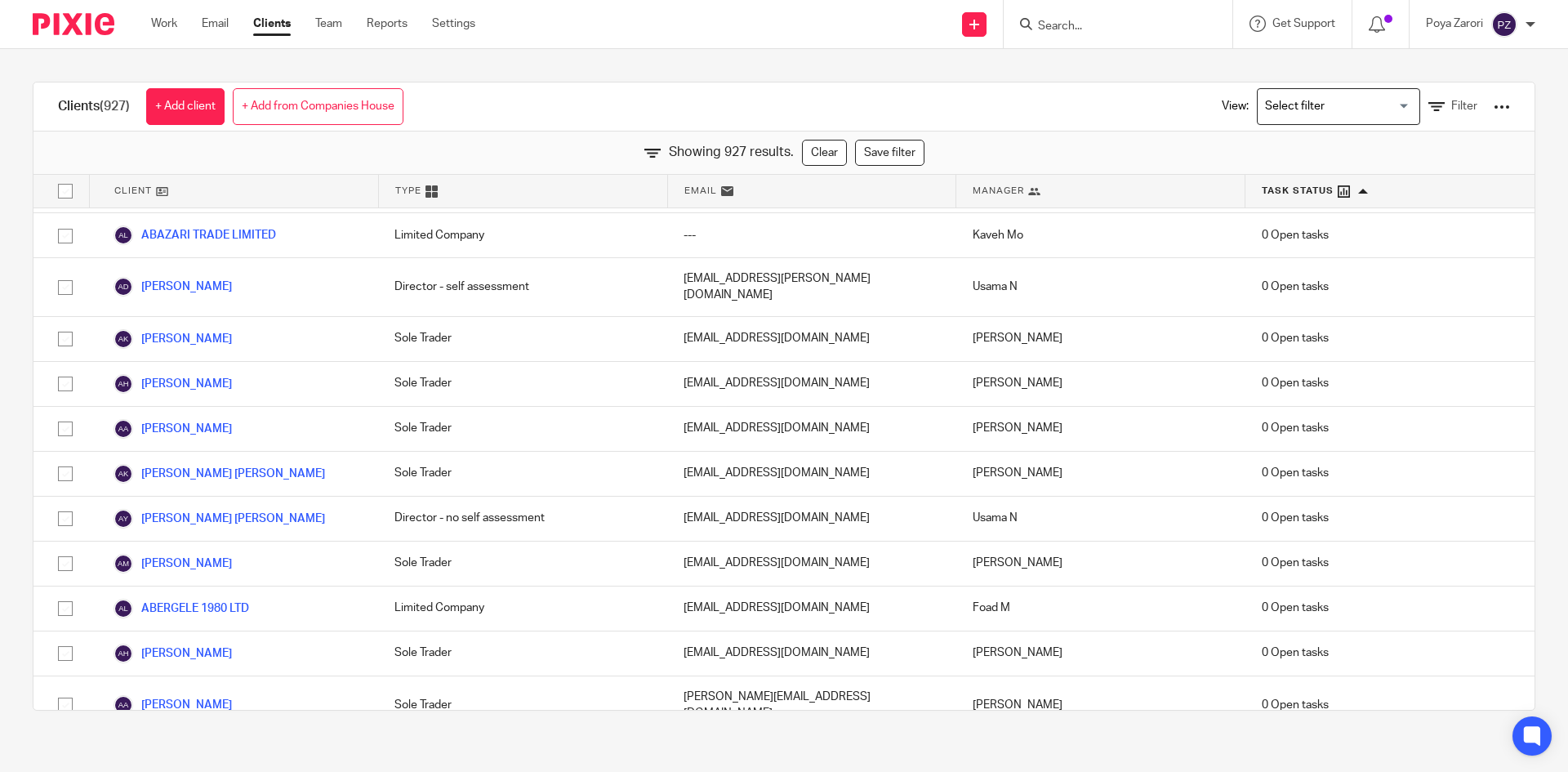
scroll to position [3044, 0]
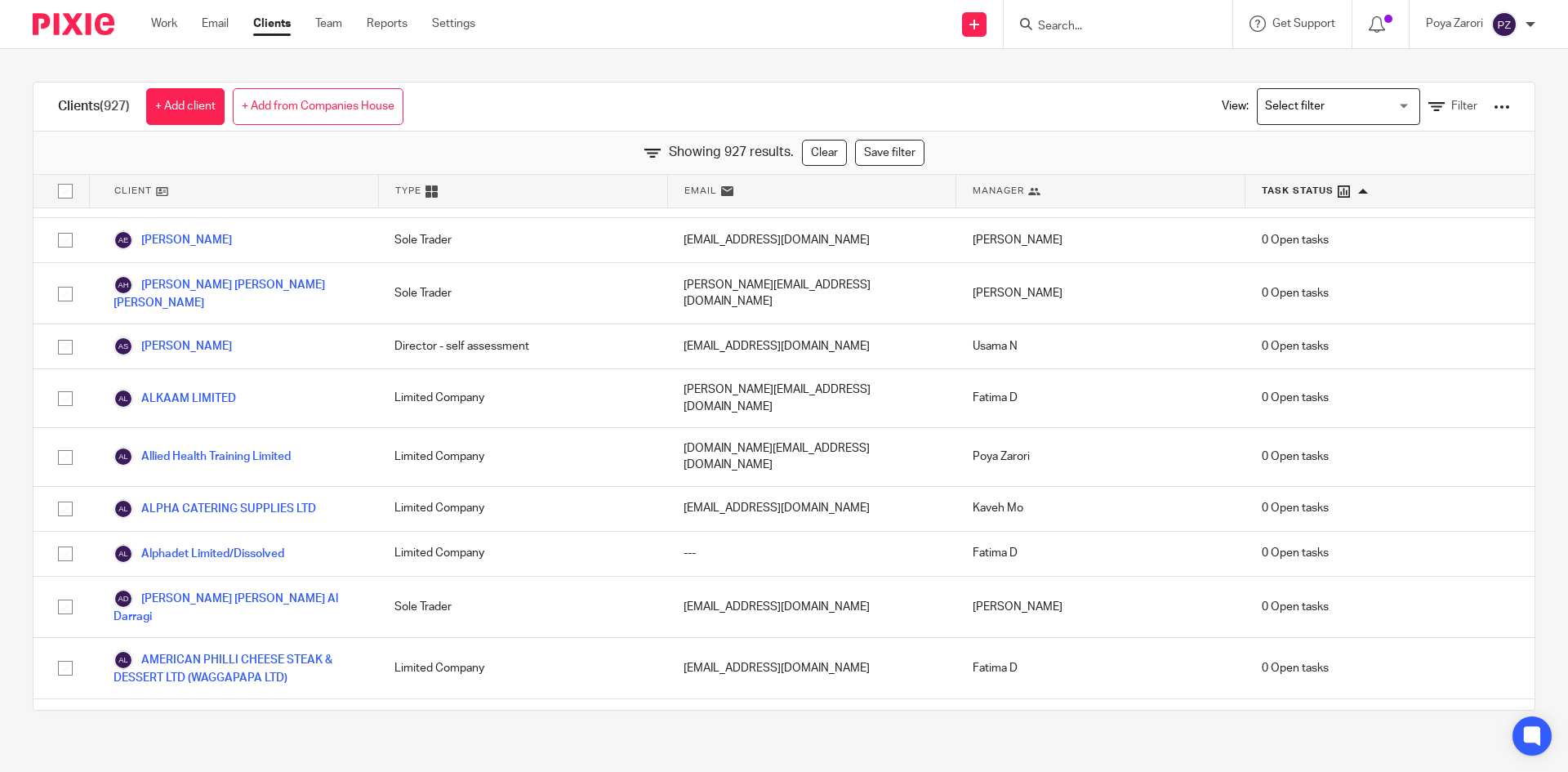
click at [1442, 97] on div "View: Loading... Filter" at bounding box center [1354, 107] width 313 height 48
click at [1452, 111] on span "Filter" at bounding box center [1465, 106] width 26 height 11
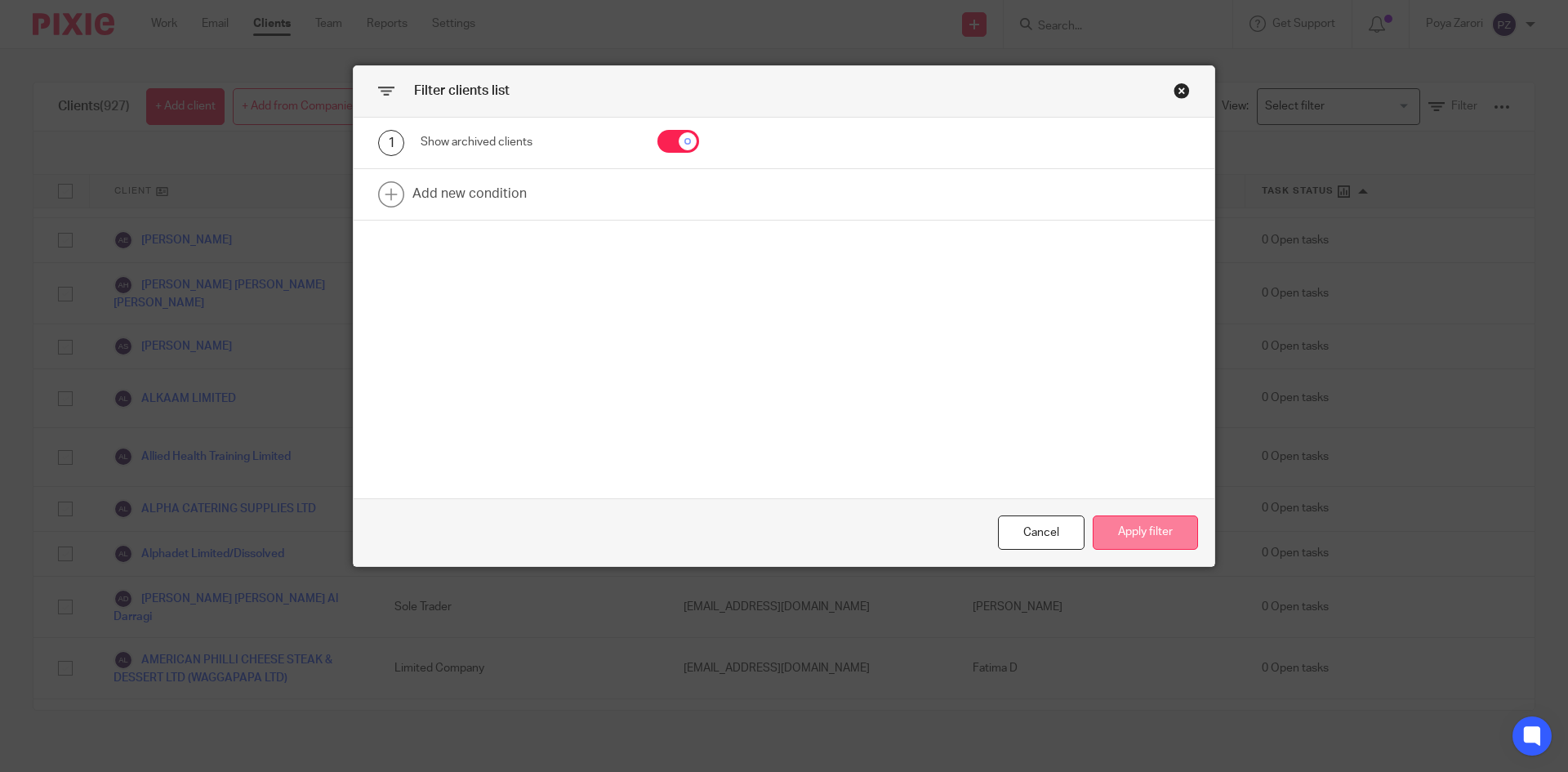
click at [1152, 533] on button "Apply filter" at bounding box center [1145, 532] width 105 height 35
click at [1157, 533] on button "Apply filter" at bounding box center [1145, 532] width 105 height 35
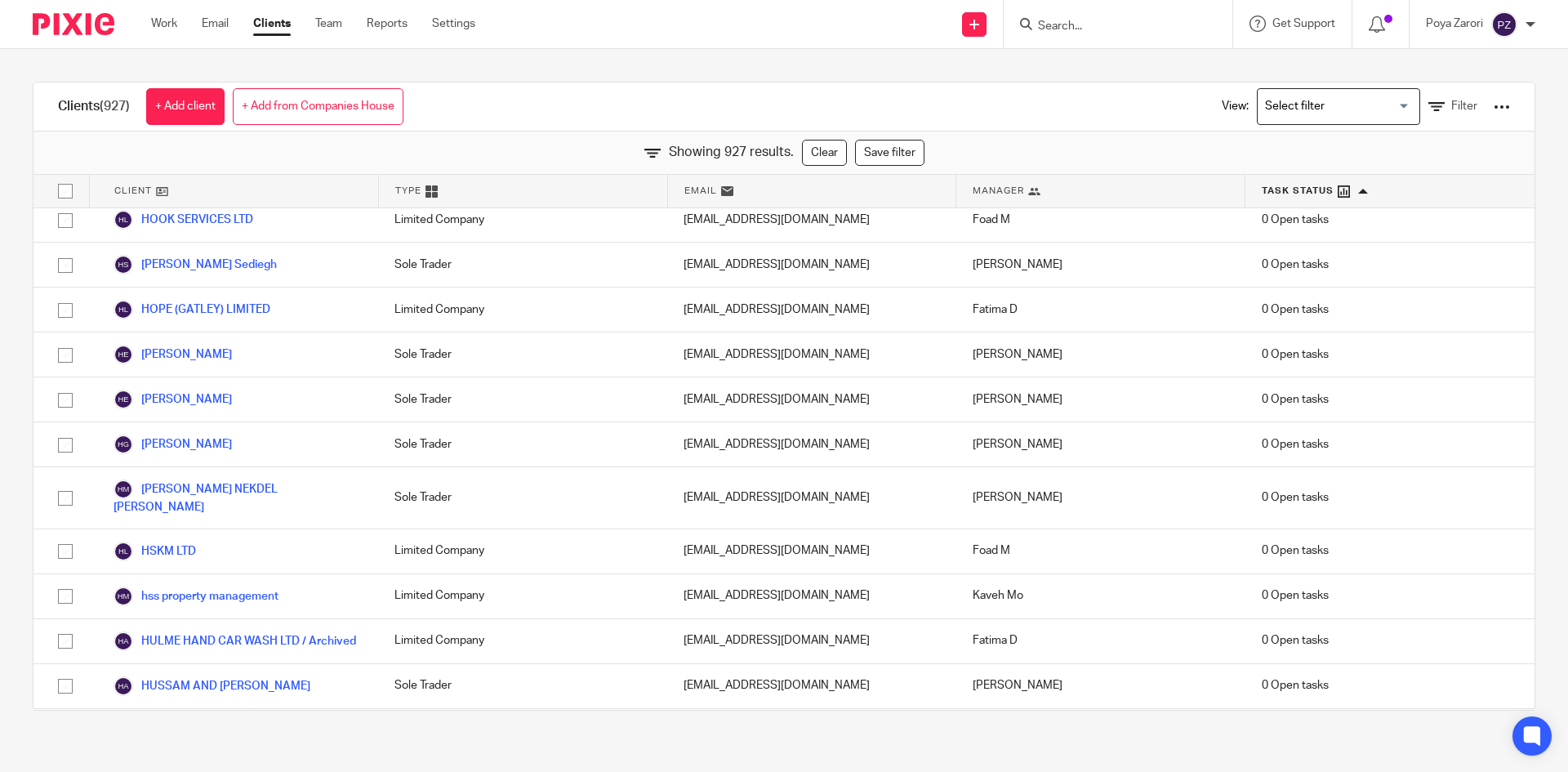
scroll to position [17012, 0]
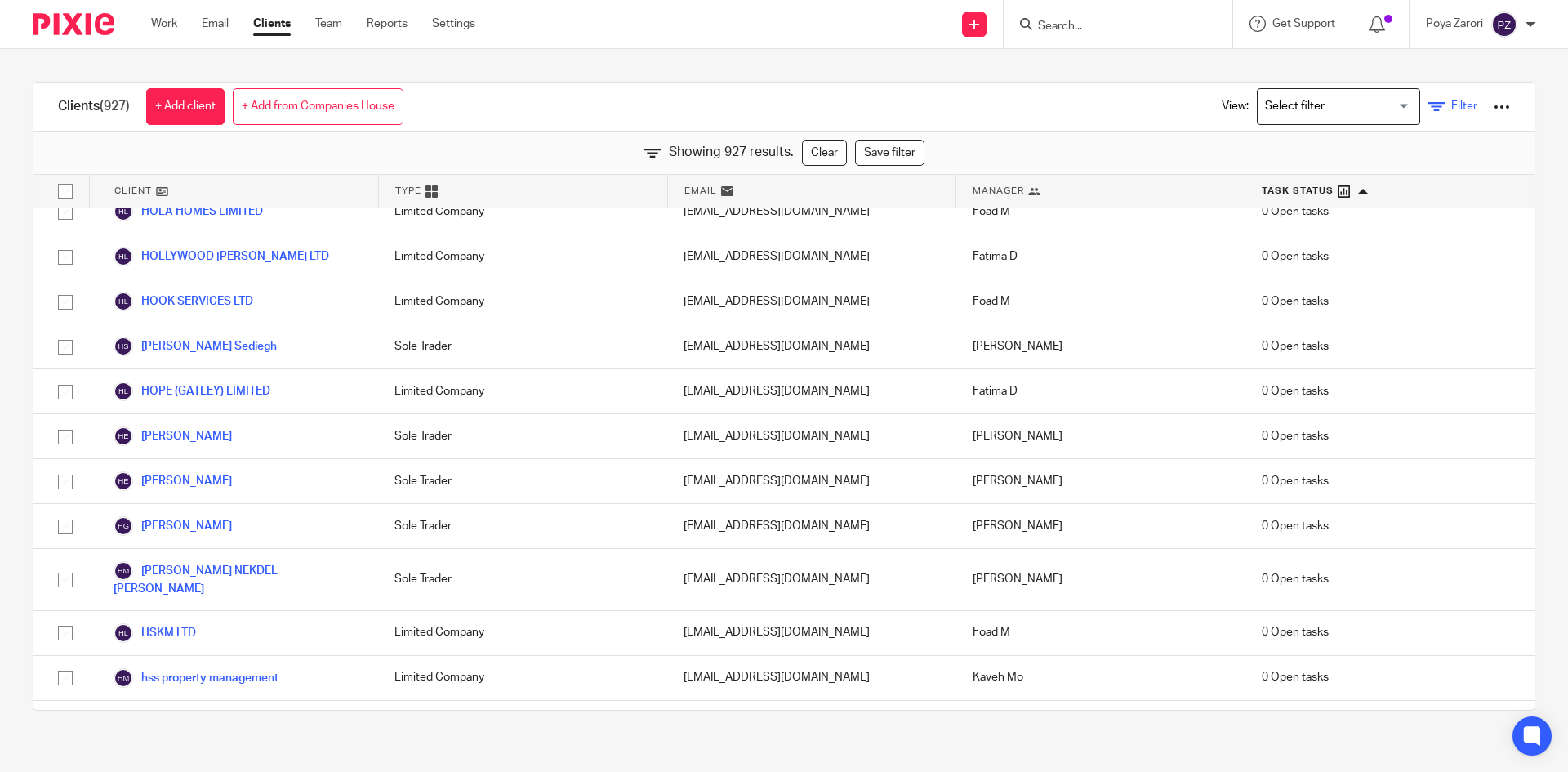
click at [1452, 110] on span "Filter" at bounding box center [1465, 106] width 26 height 11
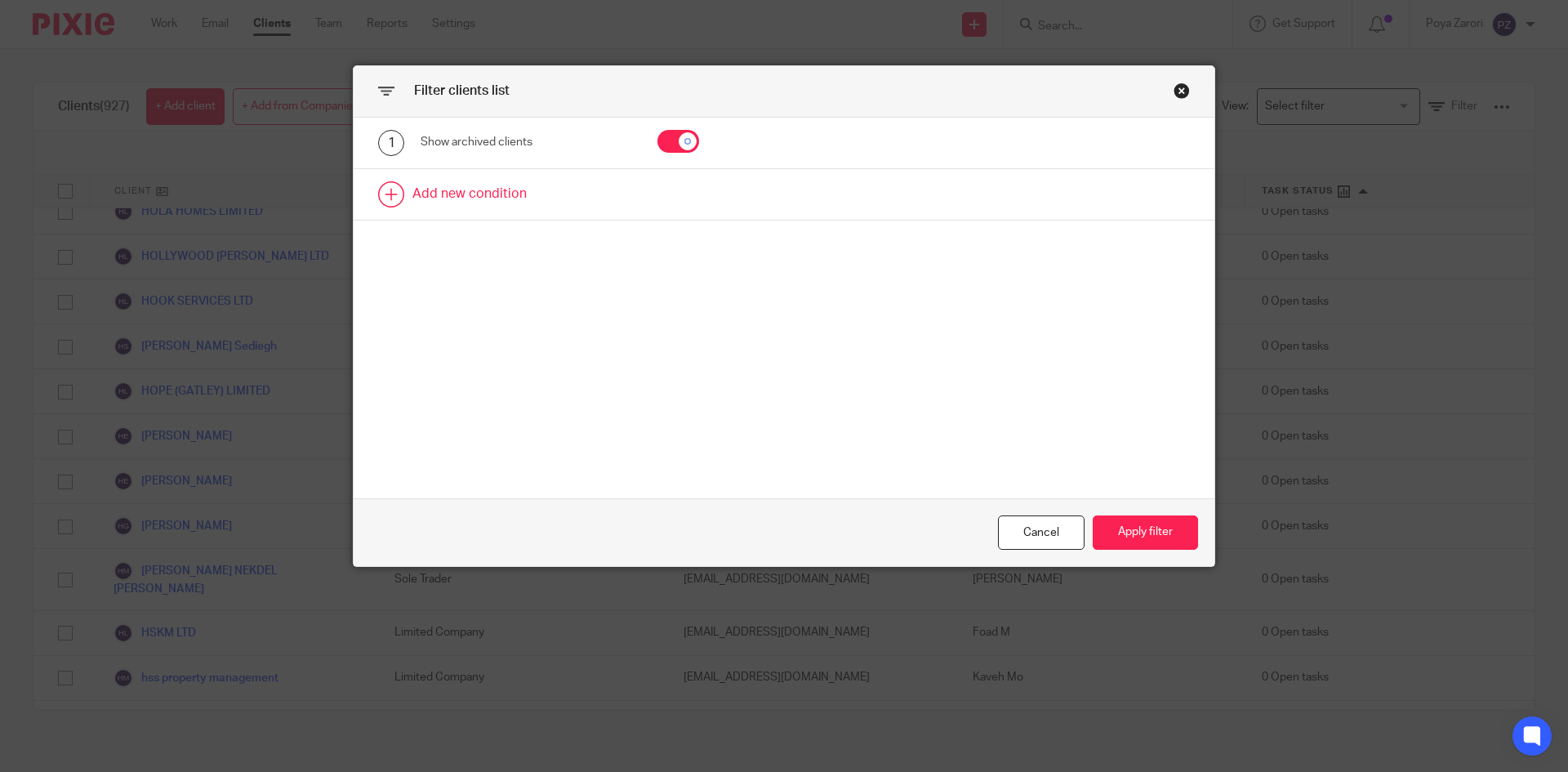
click at [501, 199] on link at bounding box center [784, 194] width 861 height 51
click at [566, 191] on div "Field" at bounding box center [512, 199] width 158 height 34
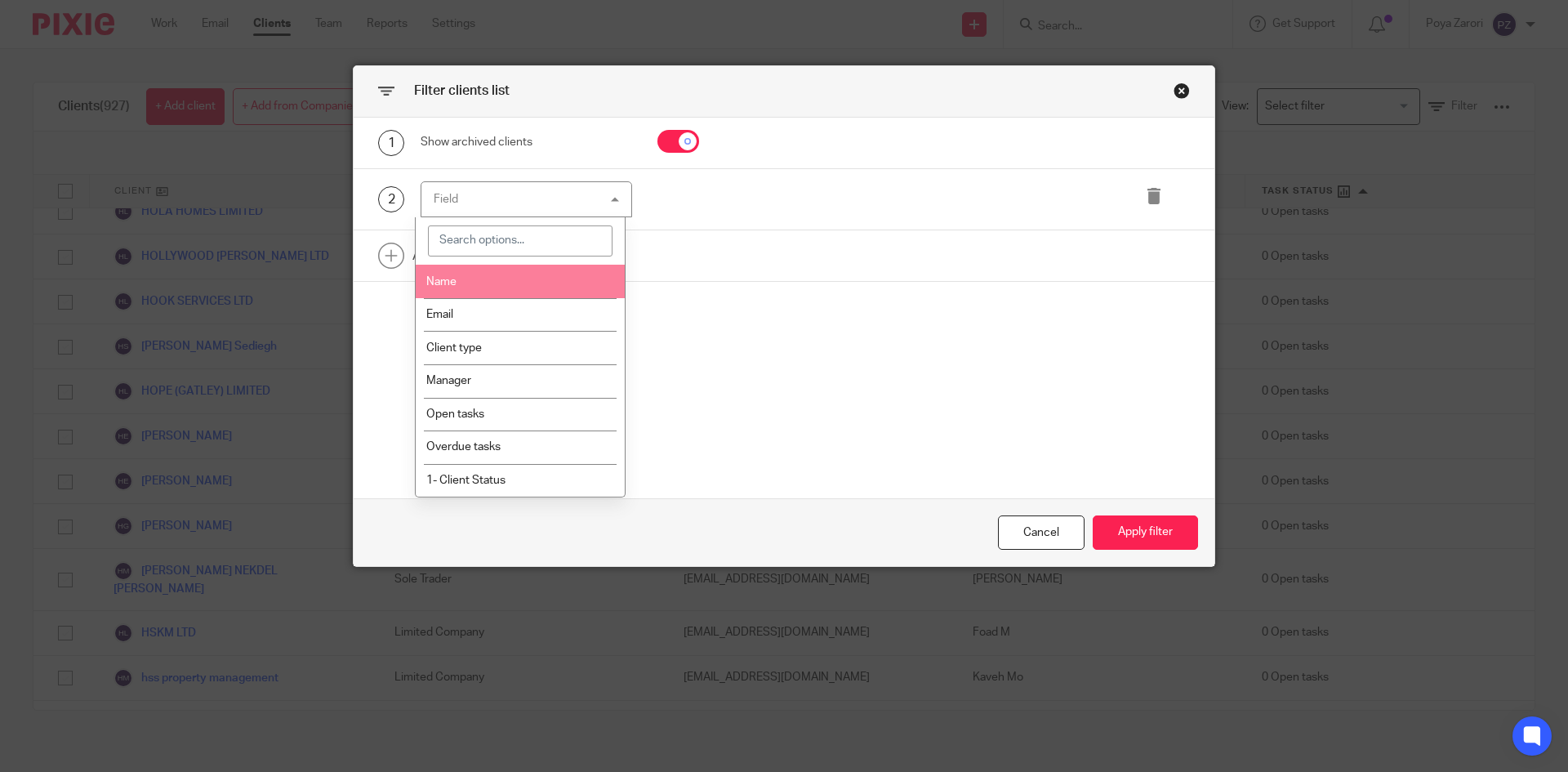
drag, startPoint x: 492, startPoint y: 283, endPoint x: 566, endPoint y: 285, distance: 74.0
click at [493, 284] on li "Name" at bounding box center [521, 281] width 210 height 33
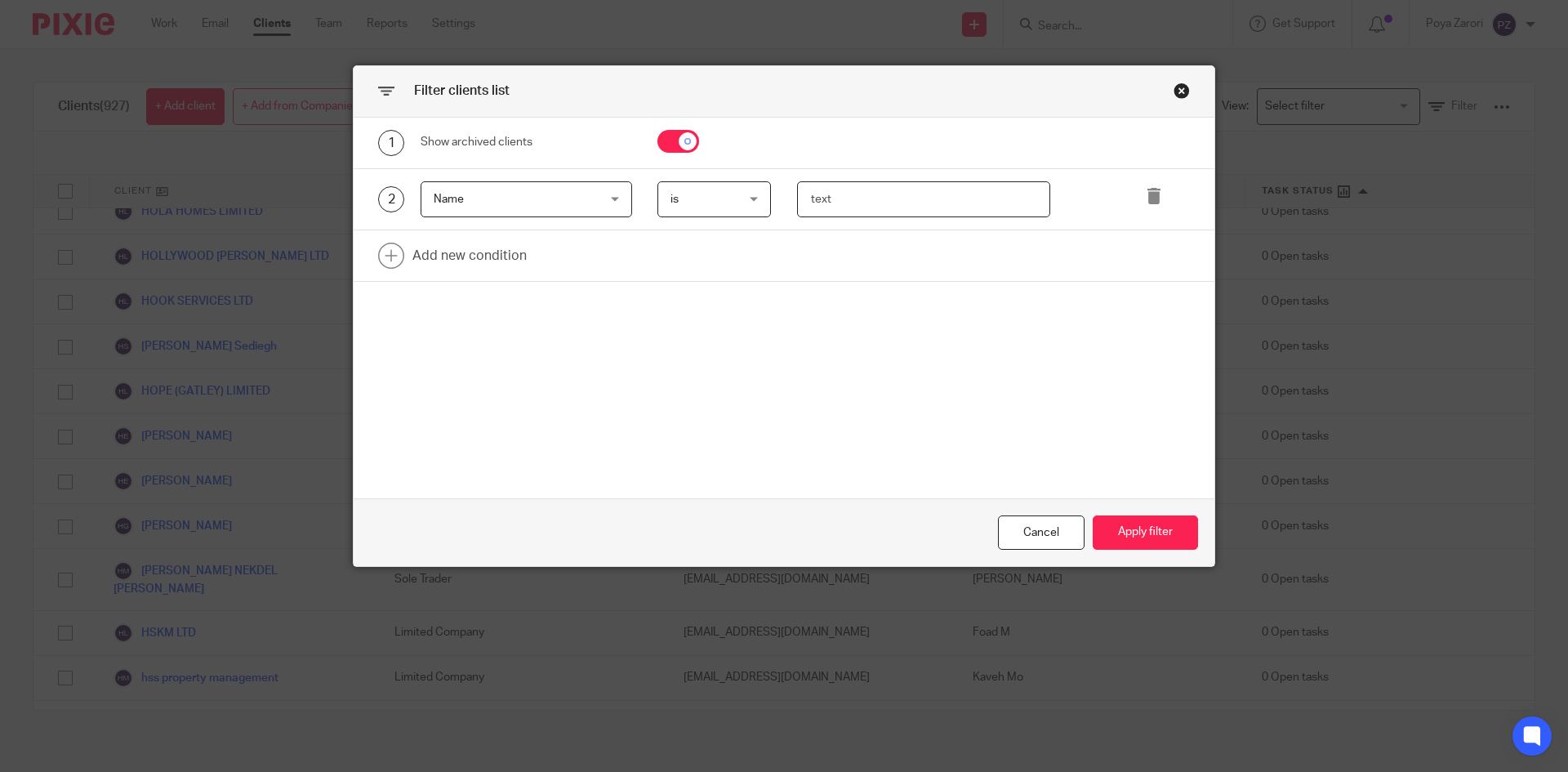
click at [848, 213] on input "text" at bounding box center [924, 200] width 254 height 37
paste input "IGA"
type input "IGA"
click at [1152, 529] on button "Apply filter" at bounding box center [1145, 532] width 105 height 35
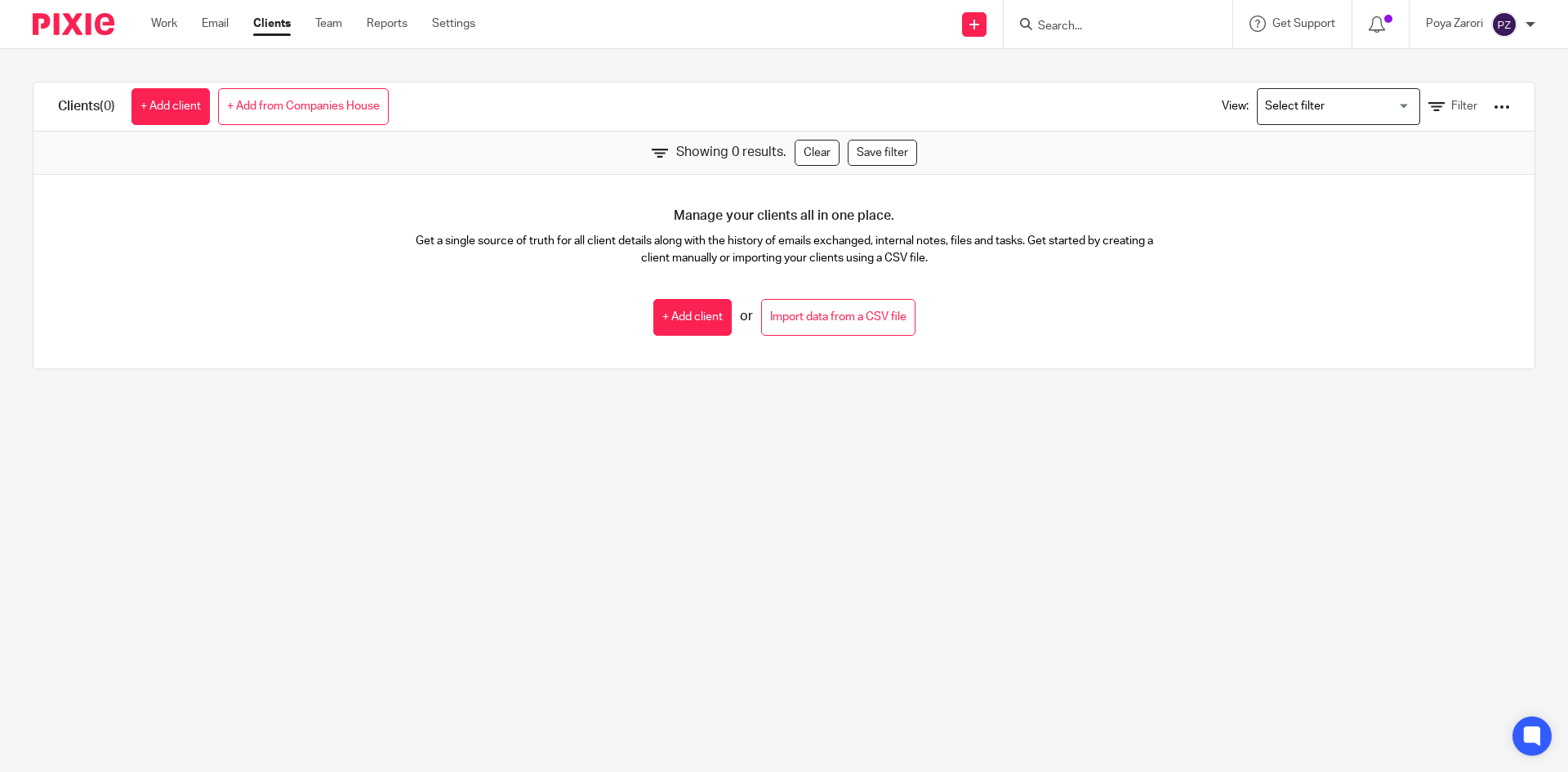
click at [1375, 111] on input "Search for option" at bounding box center [1335, 106] width 151 height 29
click at [1452, 103] on span "Filter" at bounding box center [1465, 106] width 26 height 11
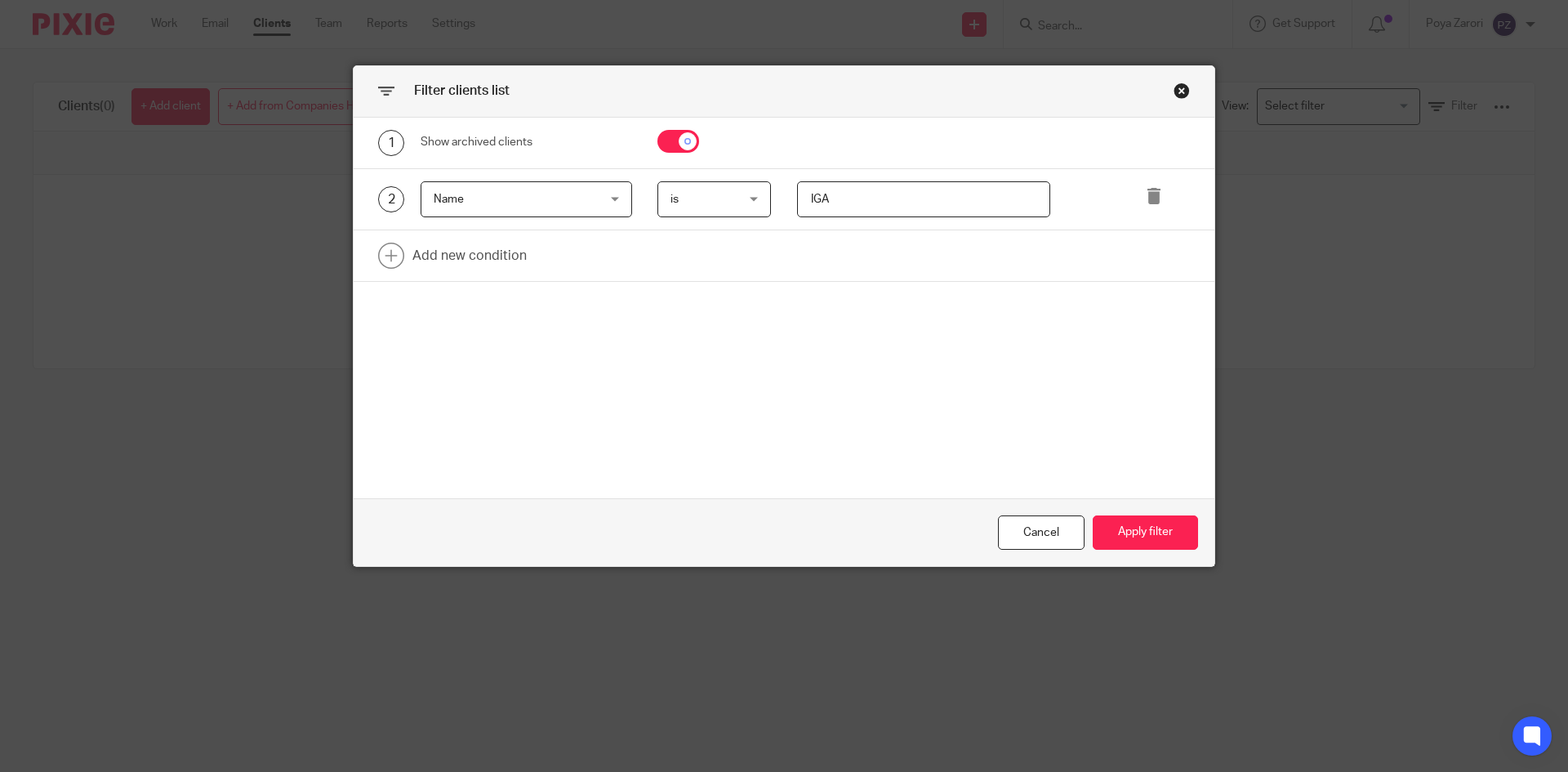
click at [664, 145] on input "checkbox" at bounding box center [678, 141] width 41 height 23
click at [667, 145] on input "checkbox" at bounding box center [678, 141] width 41 height 23
checkbox input "true"
click at [1147, 197] on icon at bounding box center [1154, 196] width 17 height 17
click at [479, 185] on link at bounding box center [784, 194] width 861 height 51
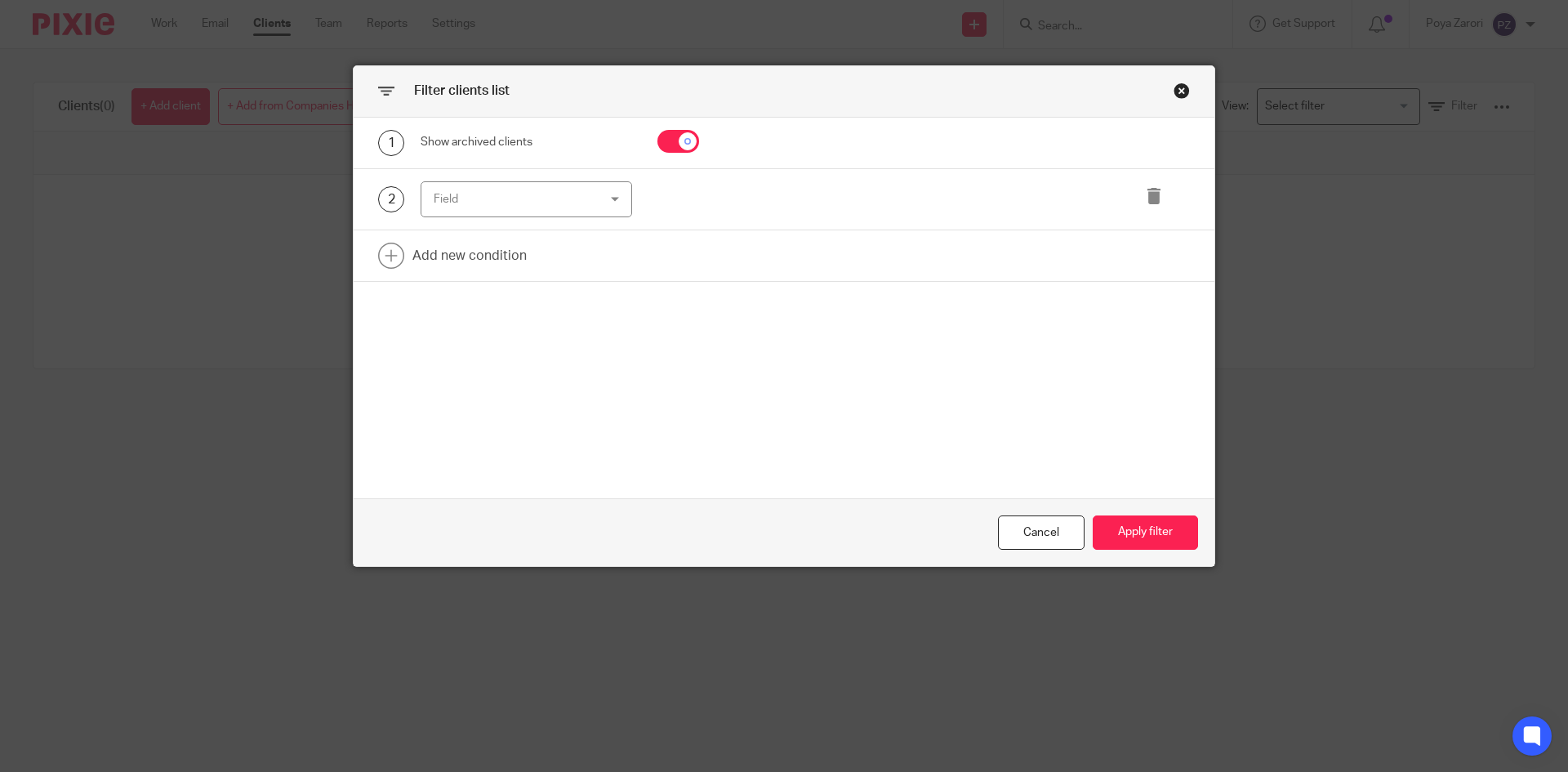
click at [619, 209] on div "Field" at bounding box center [527, 200] width 212 height 37
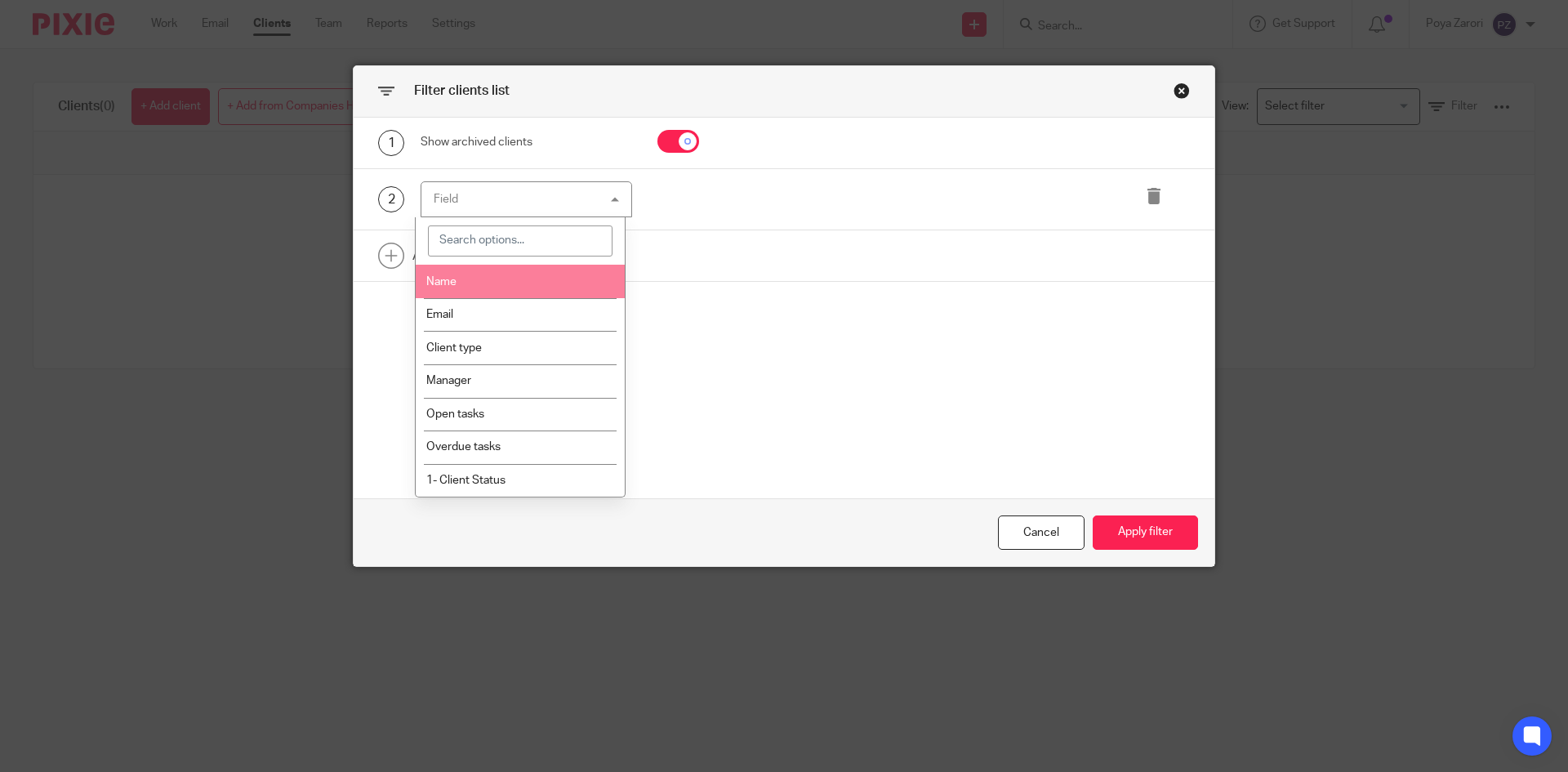
click at [492, 241] on input "search" at bounding box center [521, 241] width 185 height 31
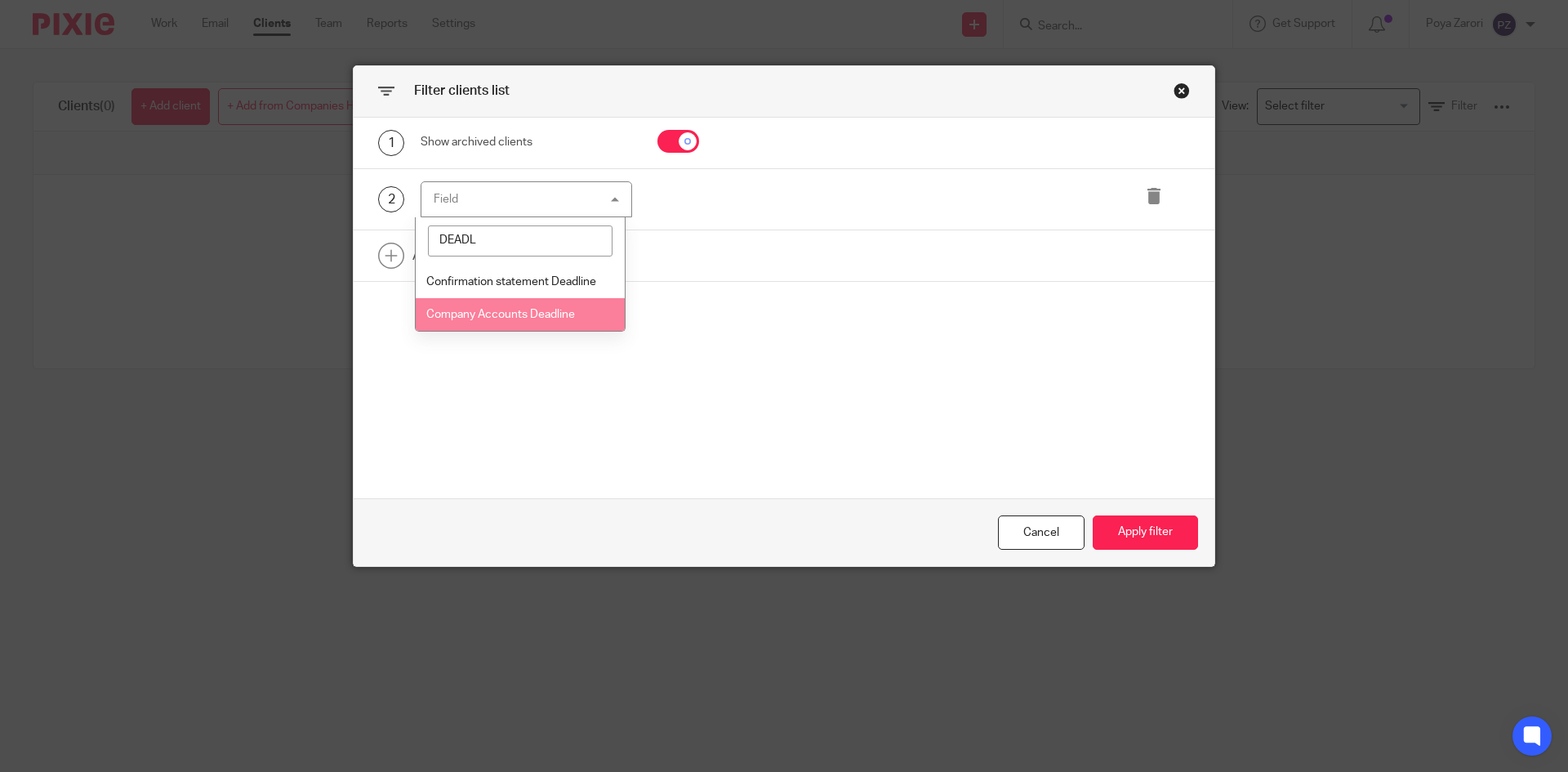
type input "DEADL"
click at [521, 320] on span "Company Accounts Deadline" at bounding box center [500, 314] width 148 height 11
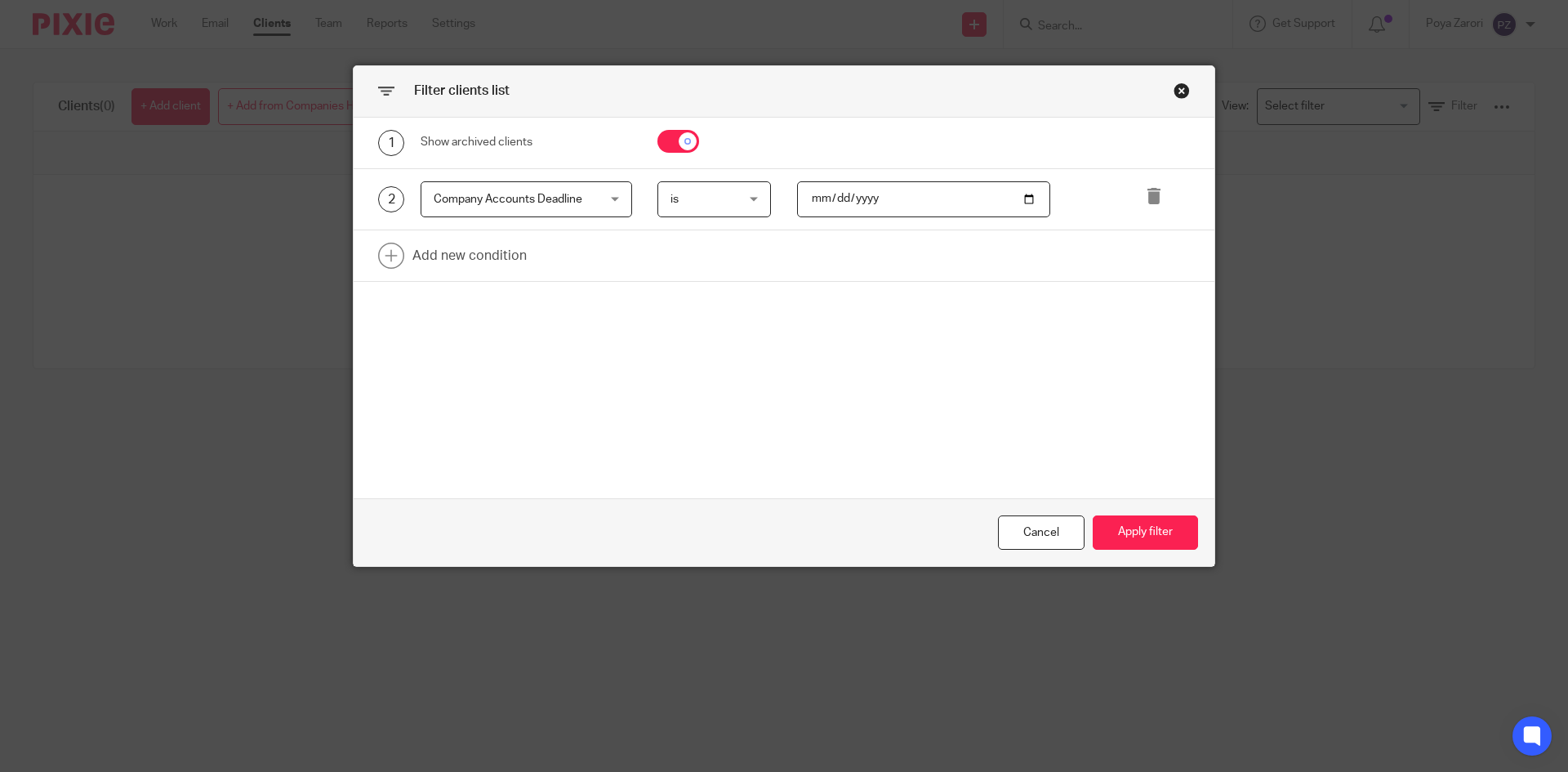
click at [754, 204] on div "is is" at bounding box center [715, 200] width 114 height 37
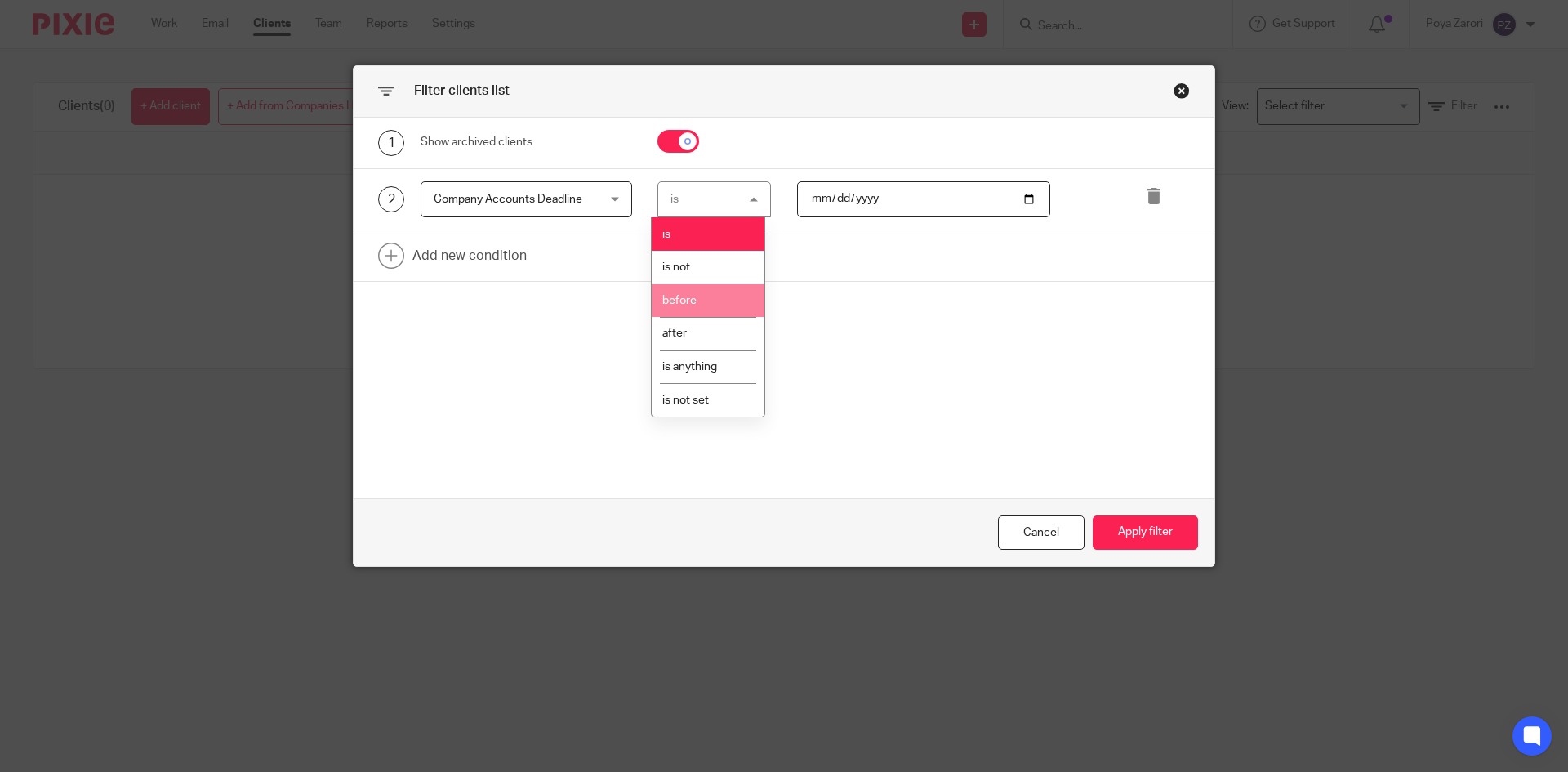
click at [706, 307] on li "before" at bounding box center [708, 301] width 112 height 33
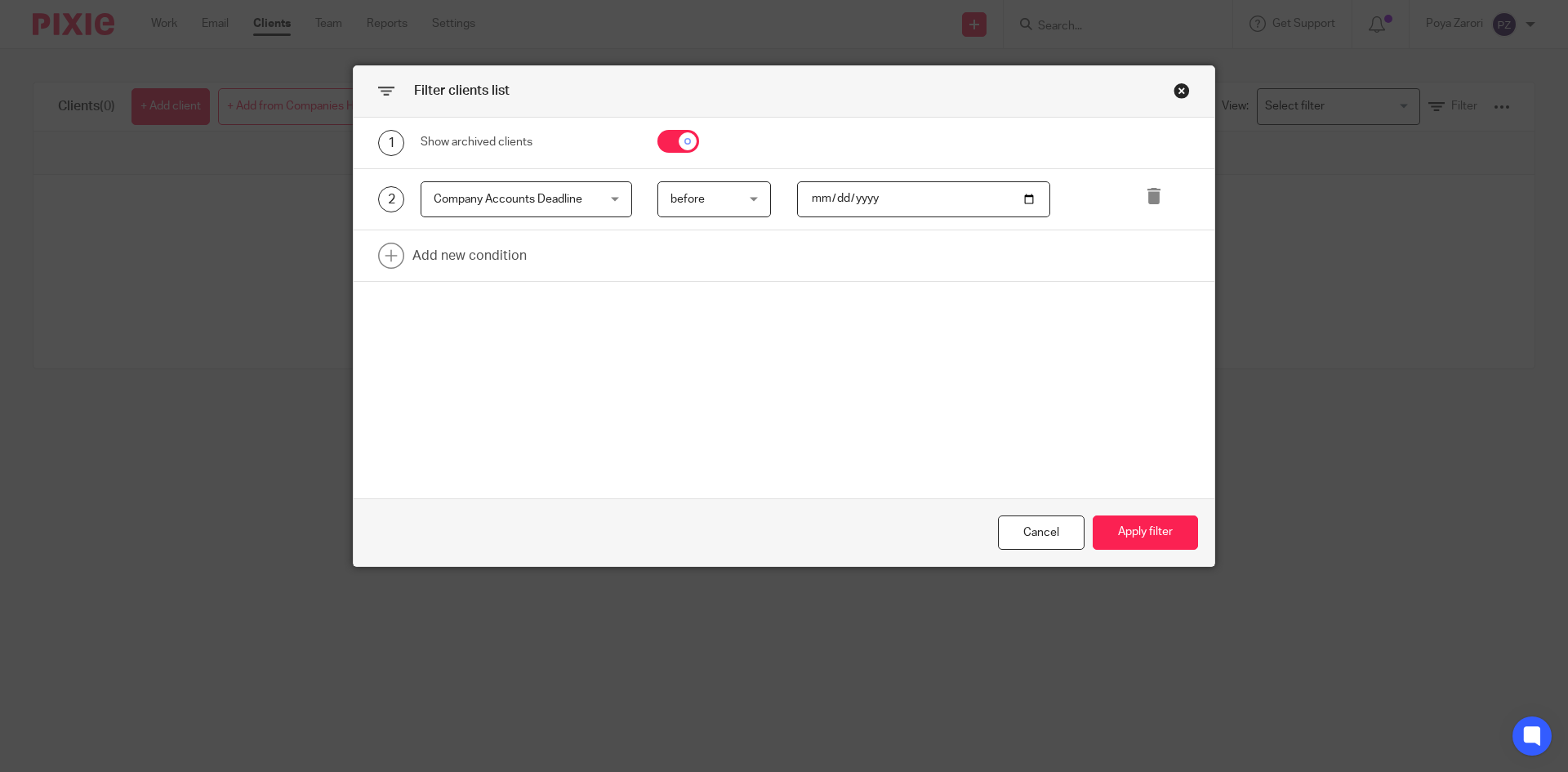
click at [1025, 198] on input "date" at bounding box center [924, 200] width 254 height 37
type input "2025-09-17"
click at [1115, 524] on button "Apply filter" at bounding box center [1145, 532] width 105 height 35
click at [1129, 529] on button "Apply filter" at bounding box center [1145, 532] width 105 height 35
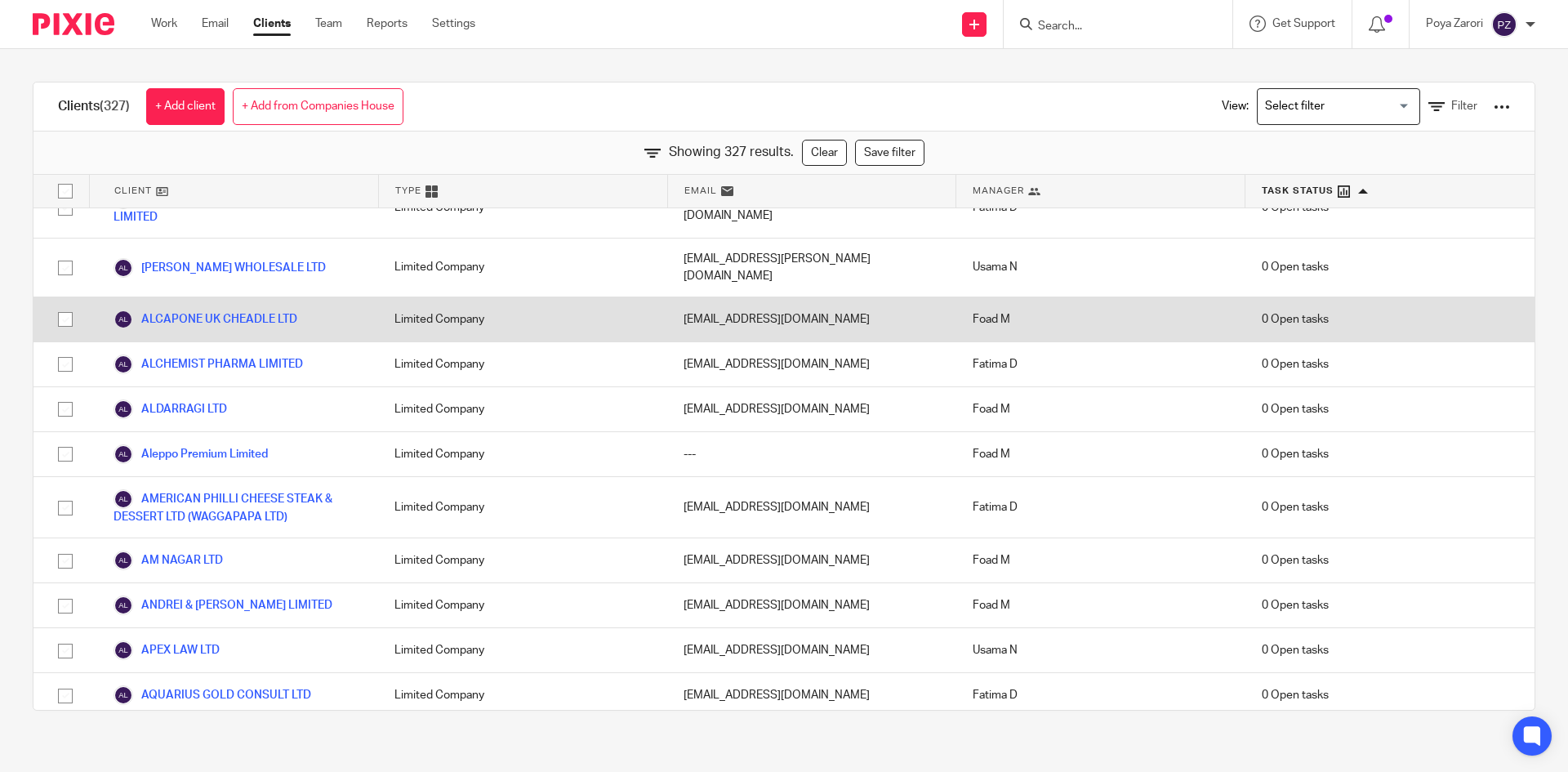
scroll to position [11586, 0]
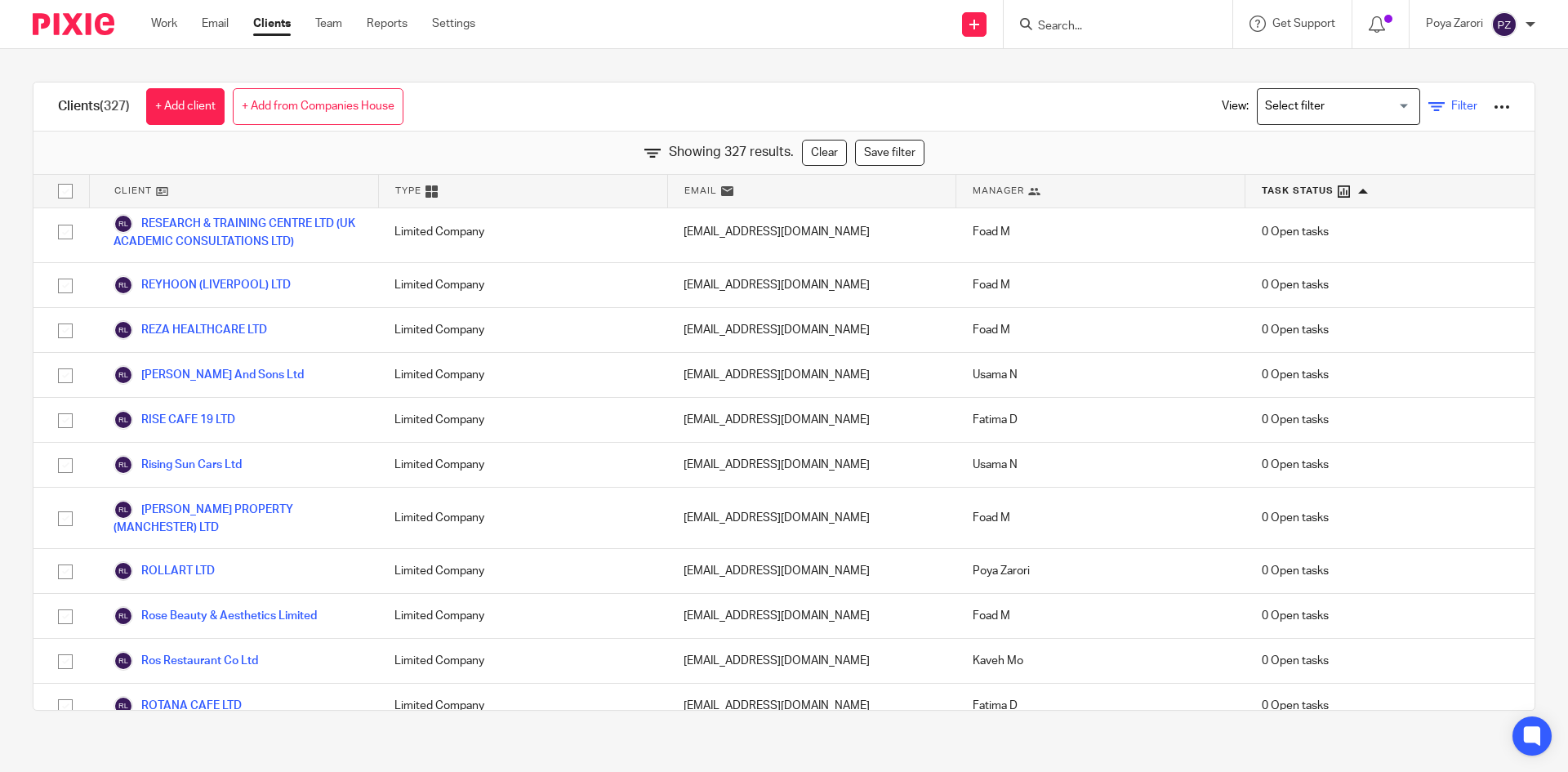
click at [1429, 111] on link "Filter" at bounding box center [1453, 106] width 49 height 18
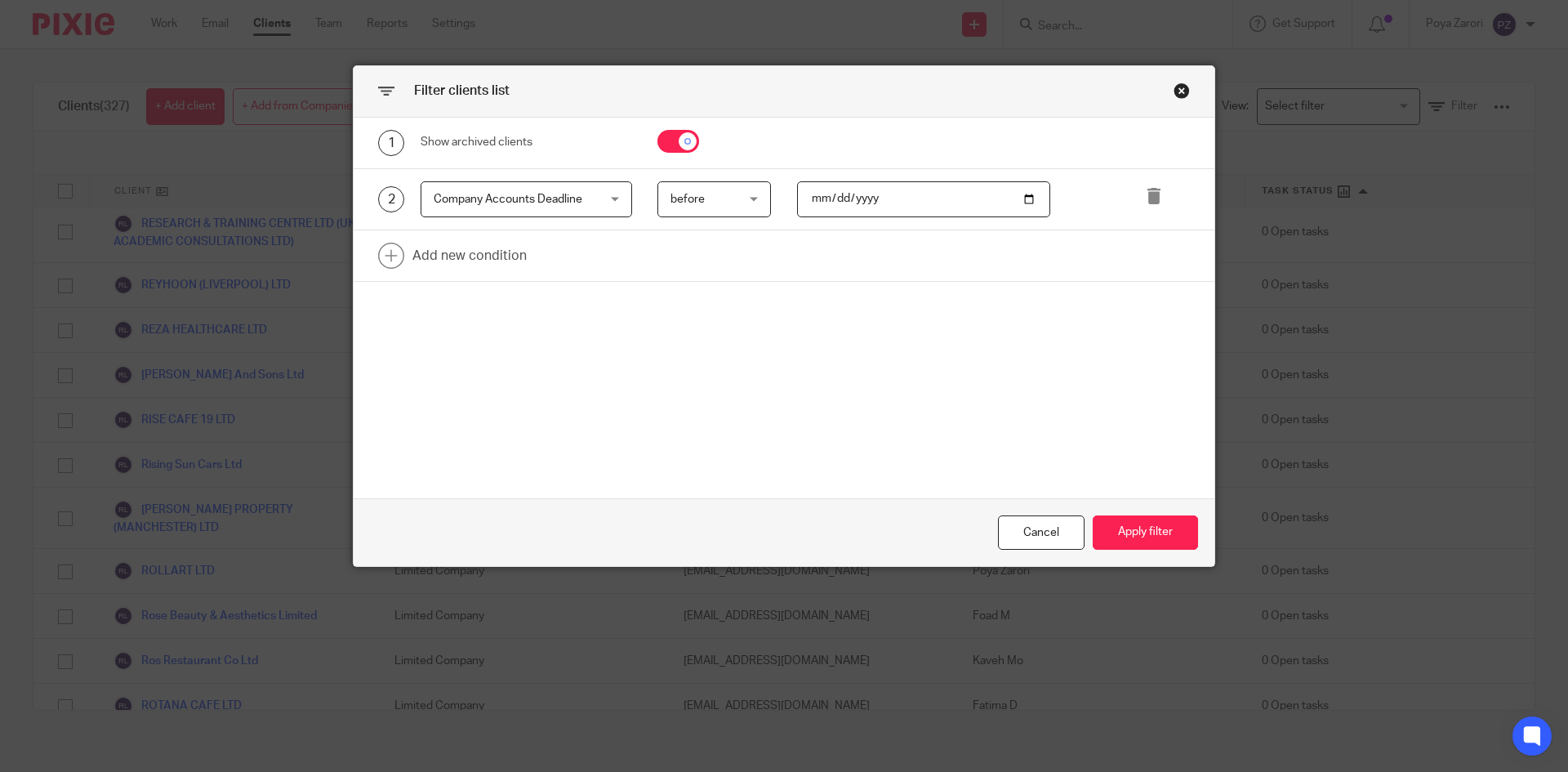
click at [614, 198] on div "Company Accounts Deadline Company Accounts Deadline" at bounding box center [527, 200] width 212 height 37
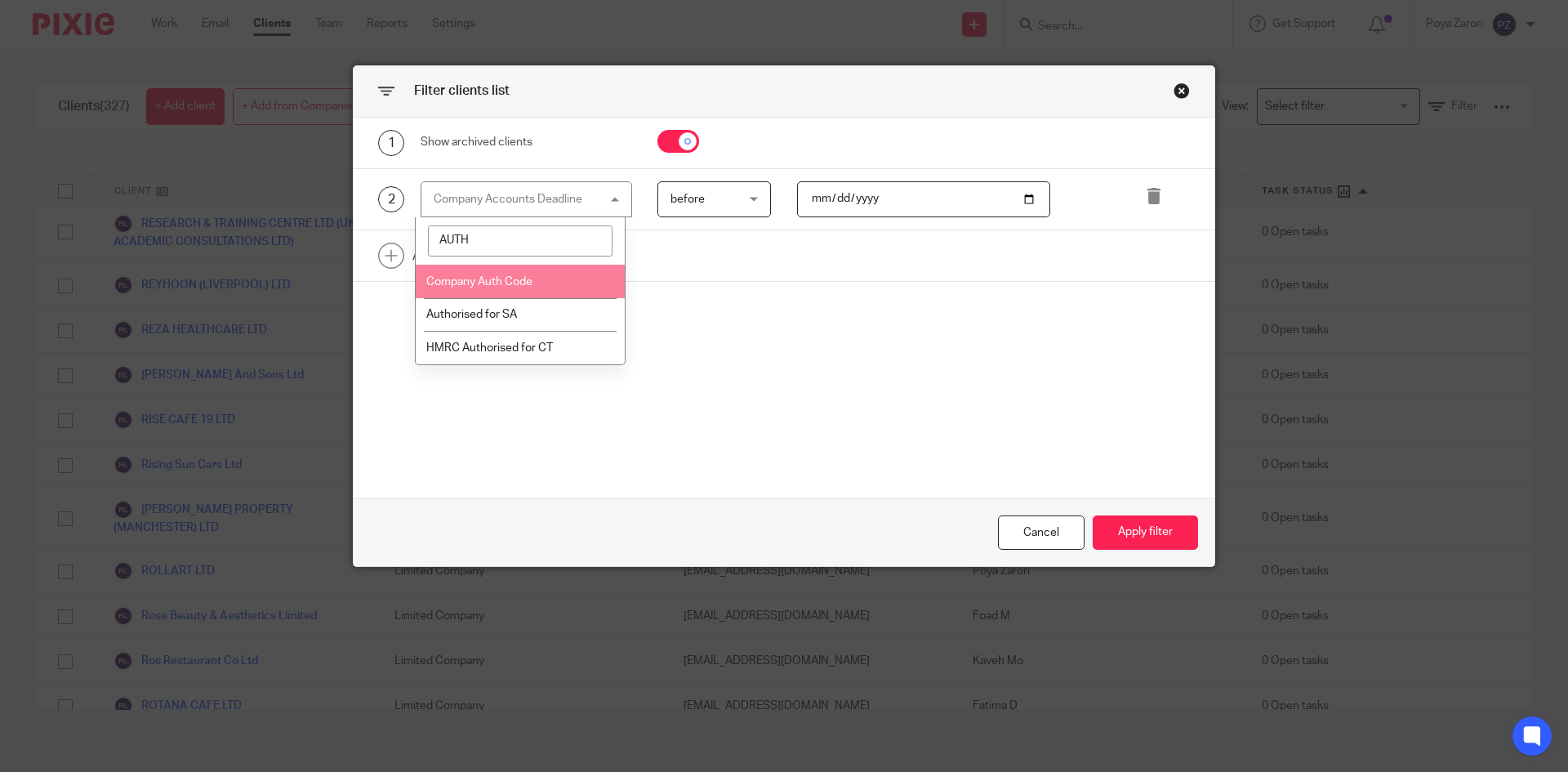
type input "AUTH"
click at [508, 287] on li "Company Auth Code" at bounding box center [521, 281] width 210 height 33
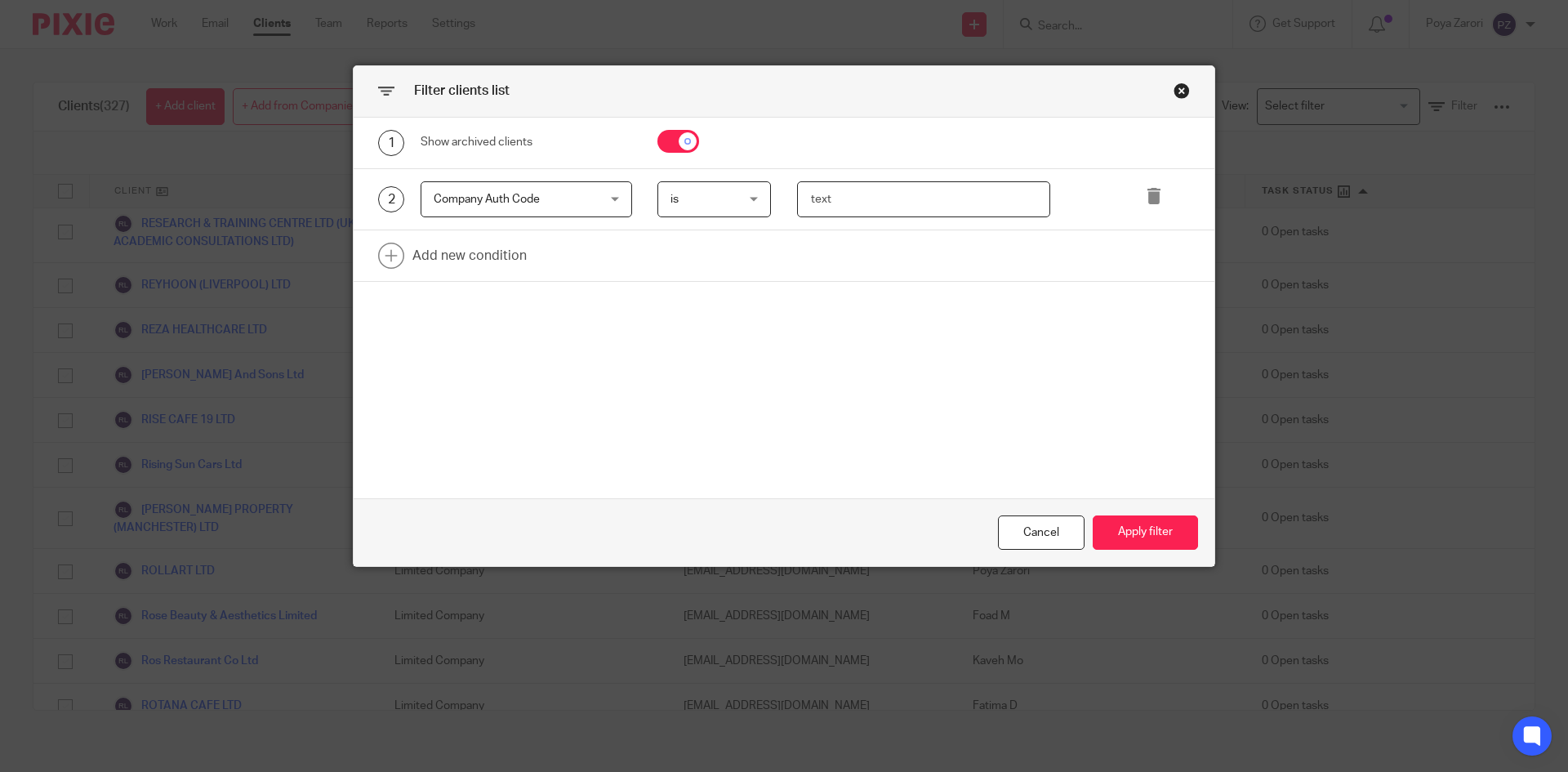
click at [848, 204] on input "text" at bounding box center [924, 200] width 254 height 37
paste input "PXRMLL"
type input "PXRMLL"
click at [1130, 529] on button "Apply filter" at bounding box center [1145, 532] width 105 height 35
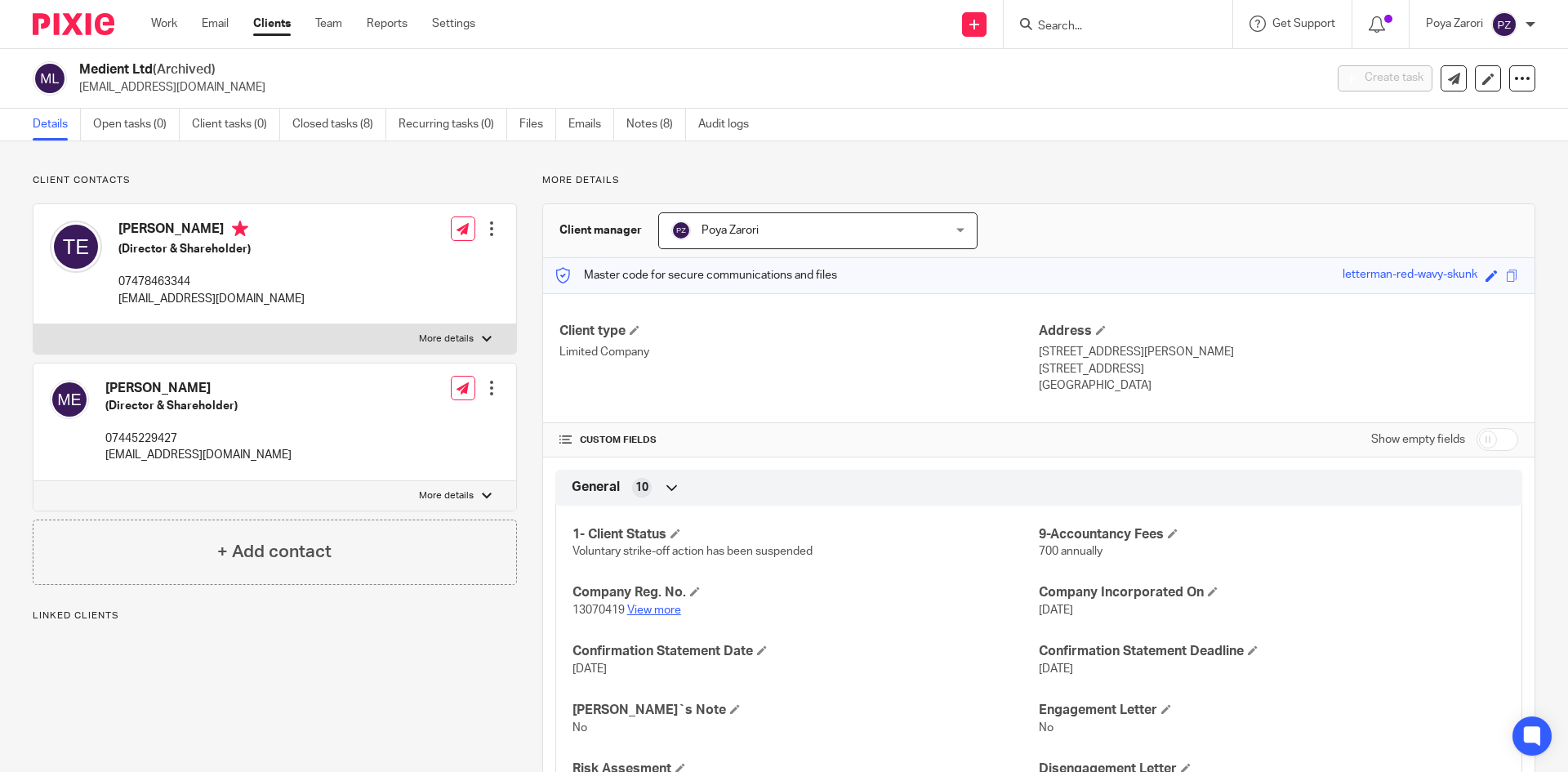
click at [664, 613] on link "View more" at bounding box center [654, 610] width 54 height 11
click at [1074, 28] on input "Search" at bounding box center [1110, 27] width 147 height 15
type input "l"
type input "iga"
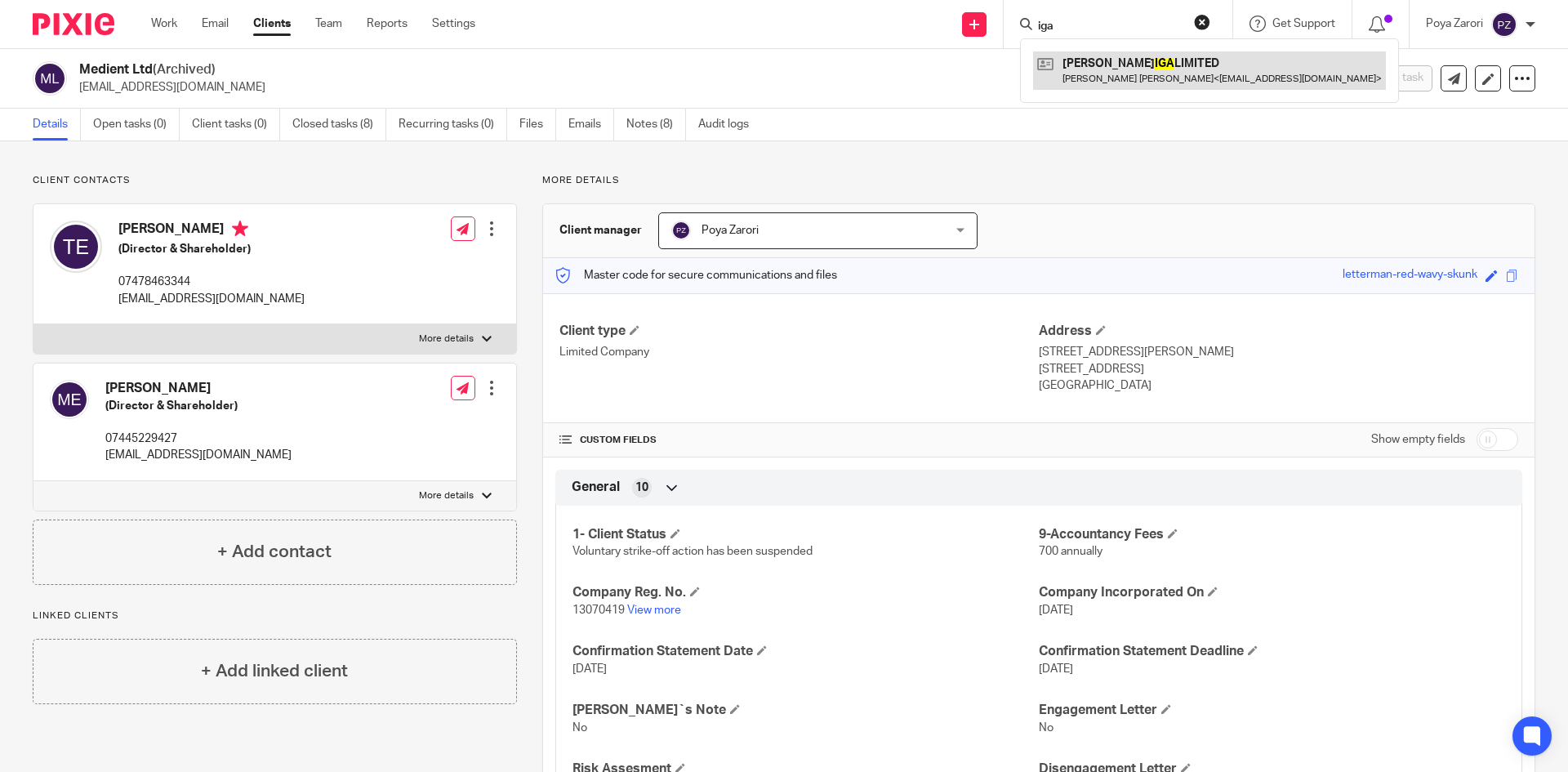
click at [1119, 70] on link at bounding box center [1210, 70] width 353 height 38
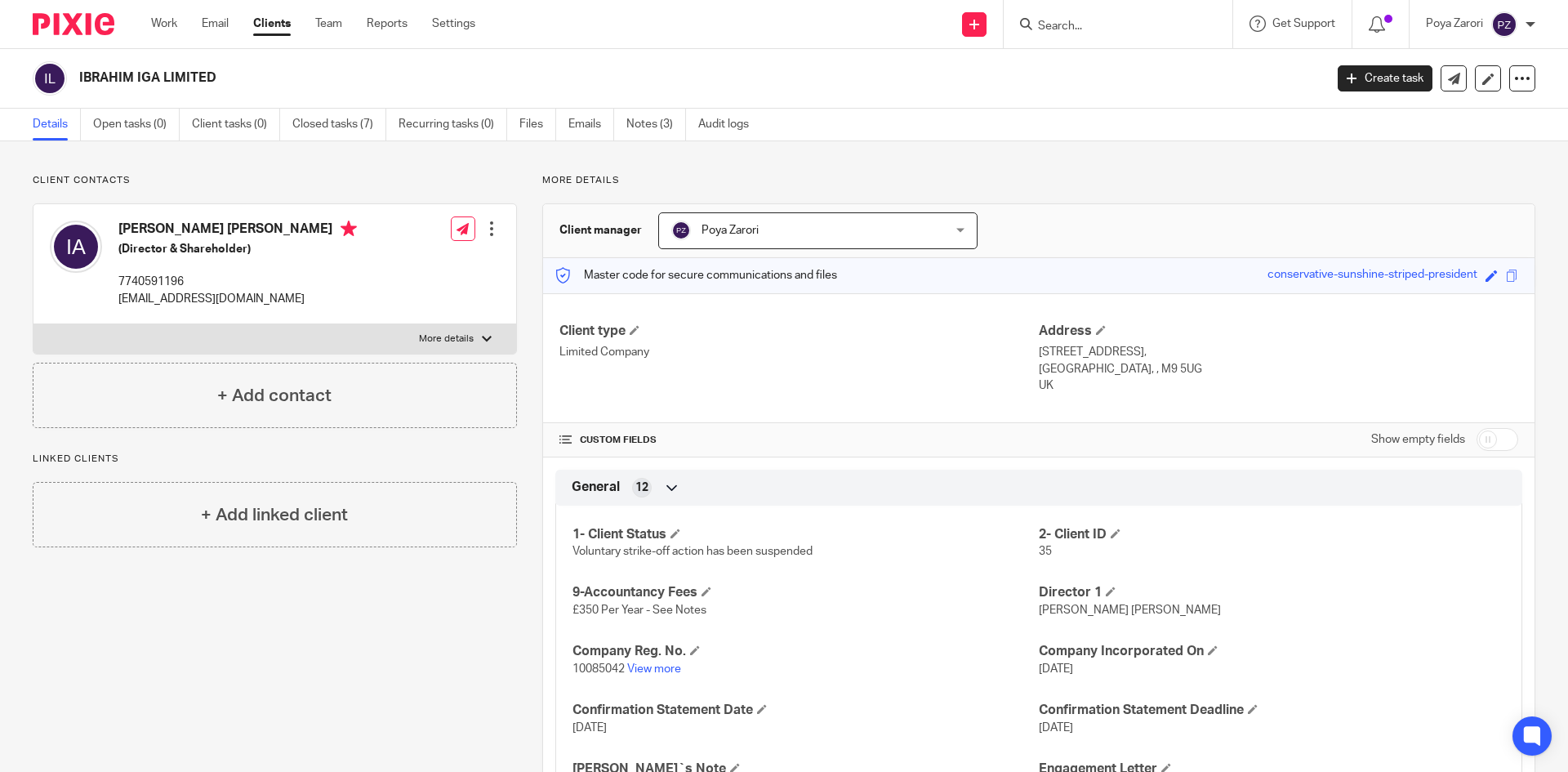
click at [1048, 27] on input "Search" at bounding box center [1110, 27] width 147 height 15
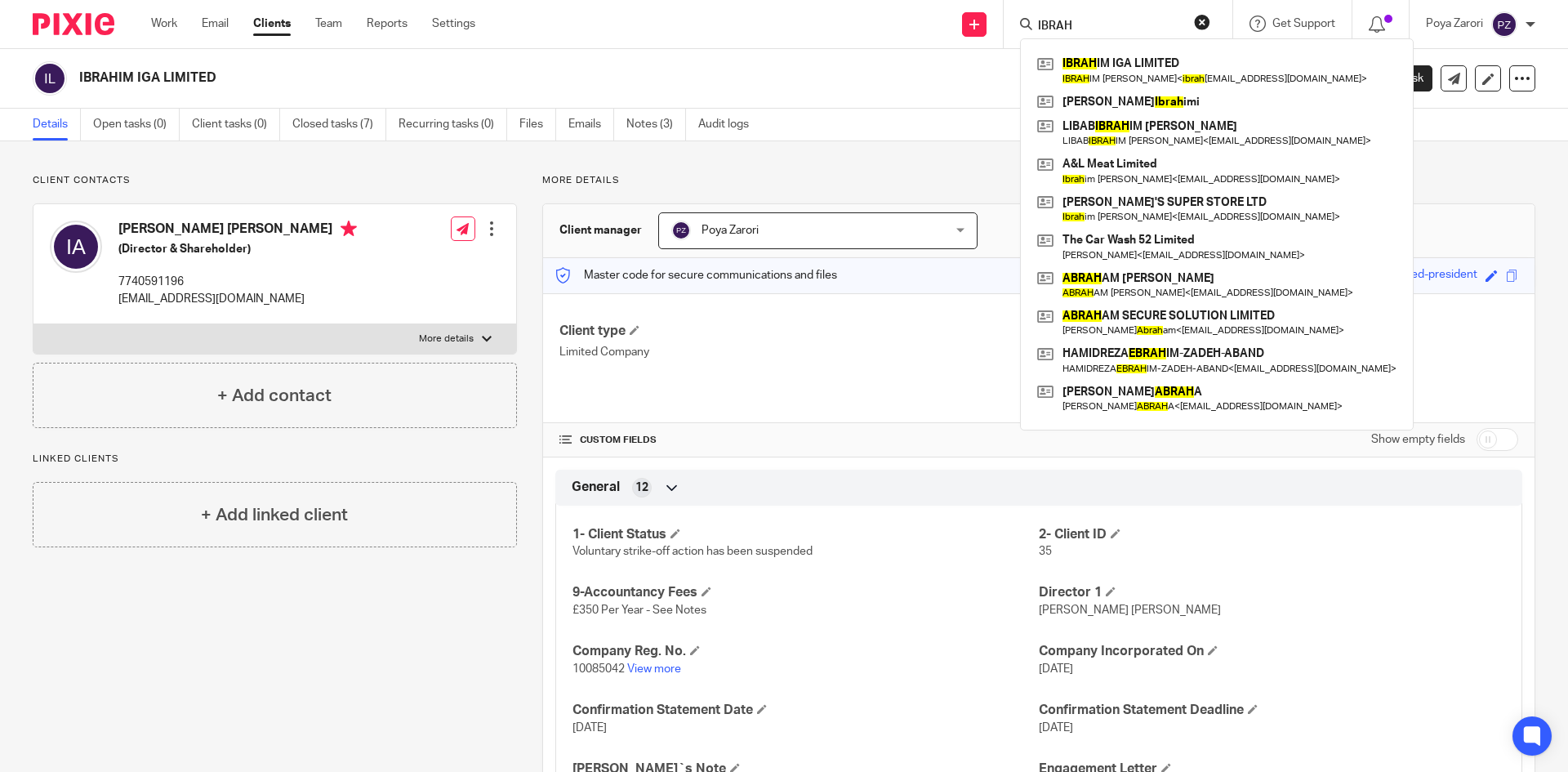
type input "IBRAH"
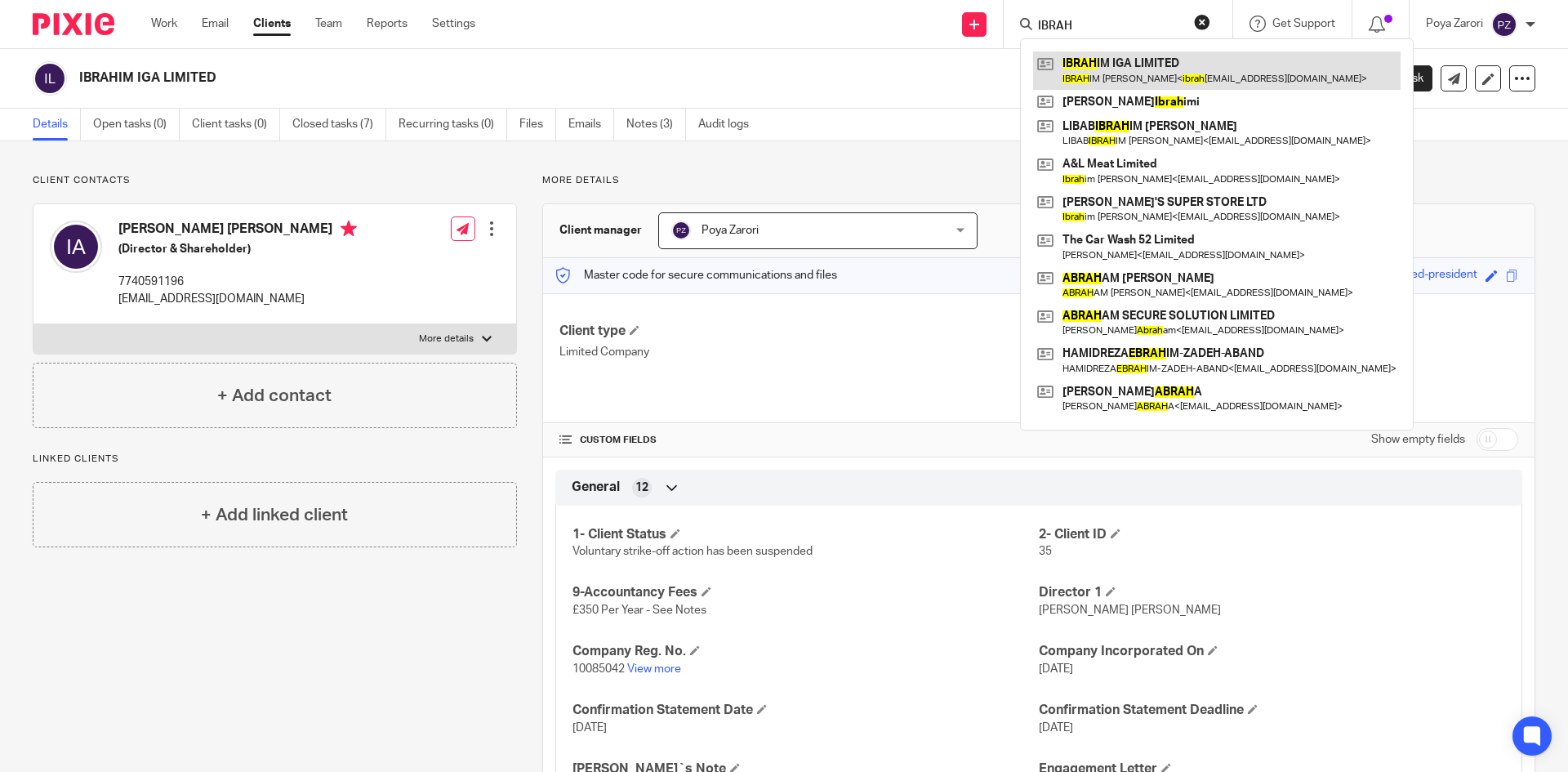
click at [1116, 72] on link at bounding box center [1217, 70] width 368 height 38
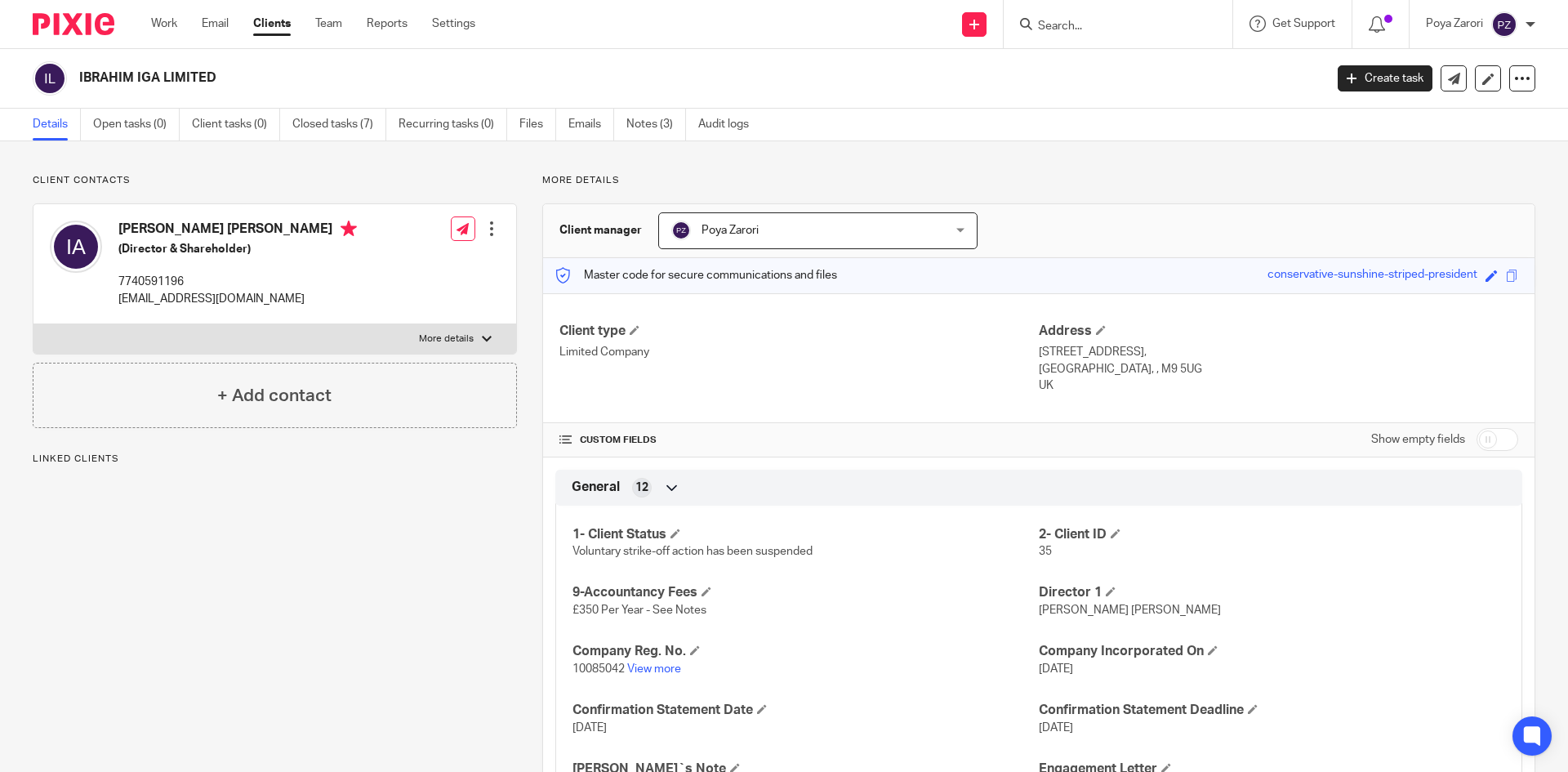
click at [486, 224] on div at bounding box center [492, 228] width 17 height 17
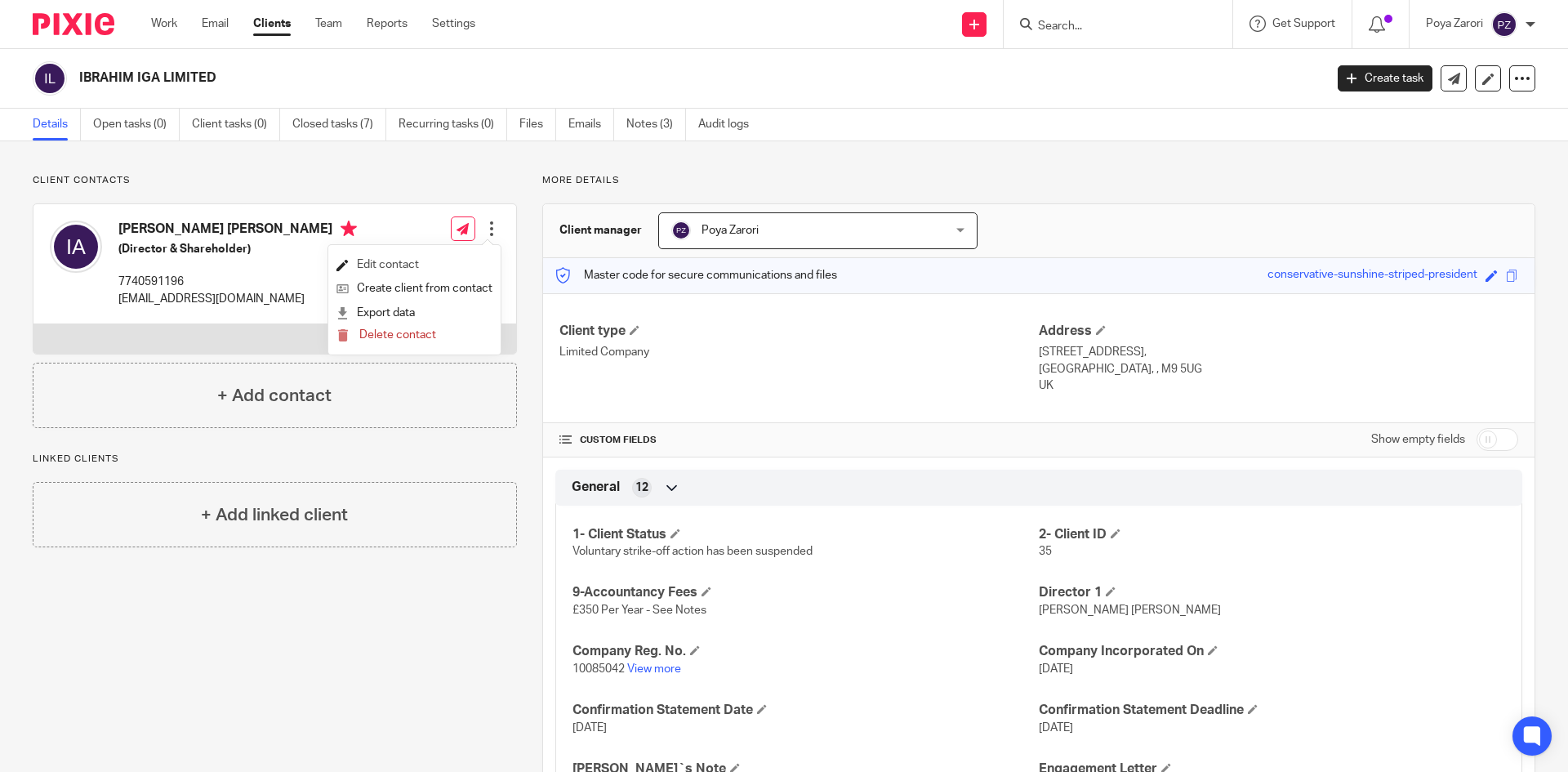
click at [403, 260] on link "Edit contact" at bounding box center [414, 265] width 156 height 24
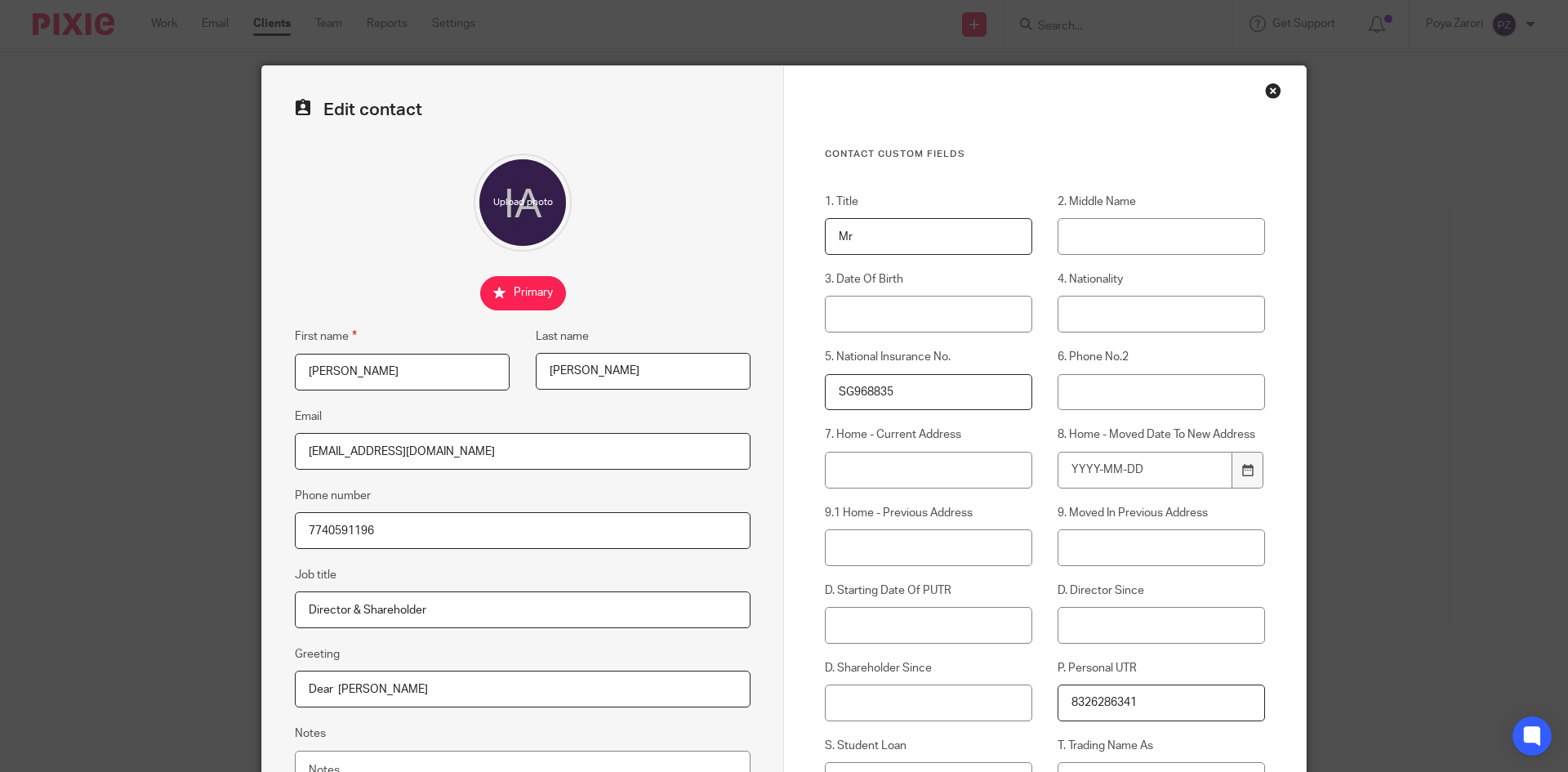
click at [1266, 88] on div "Close this dialog window" at bounding box center [1273, 91] width 17 height 17
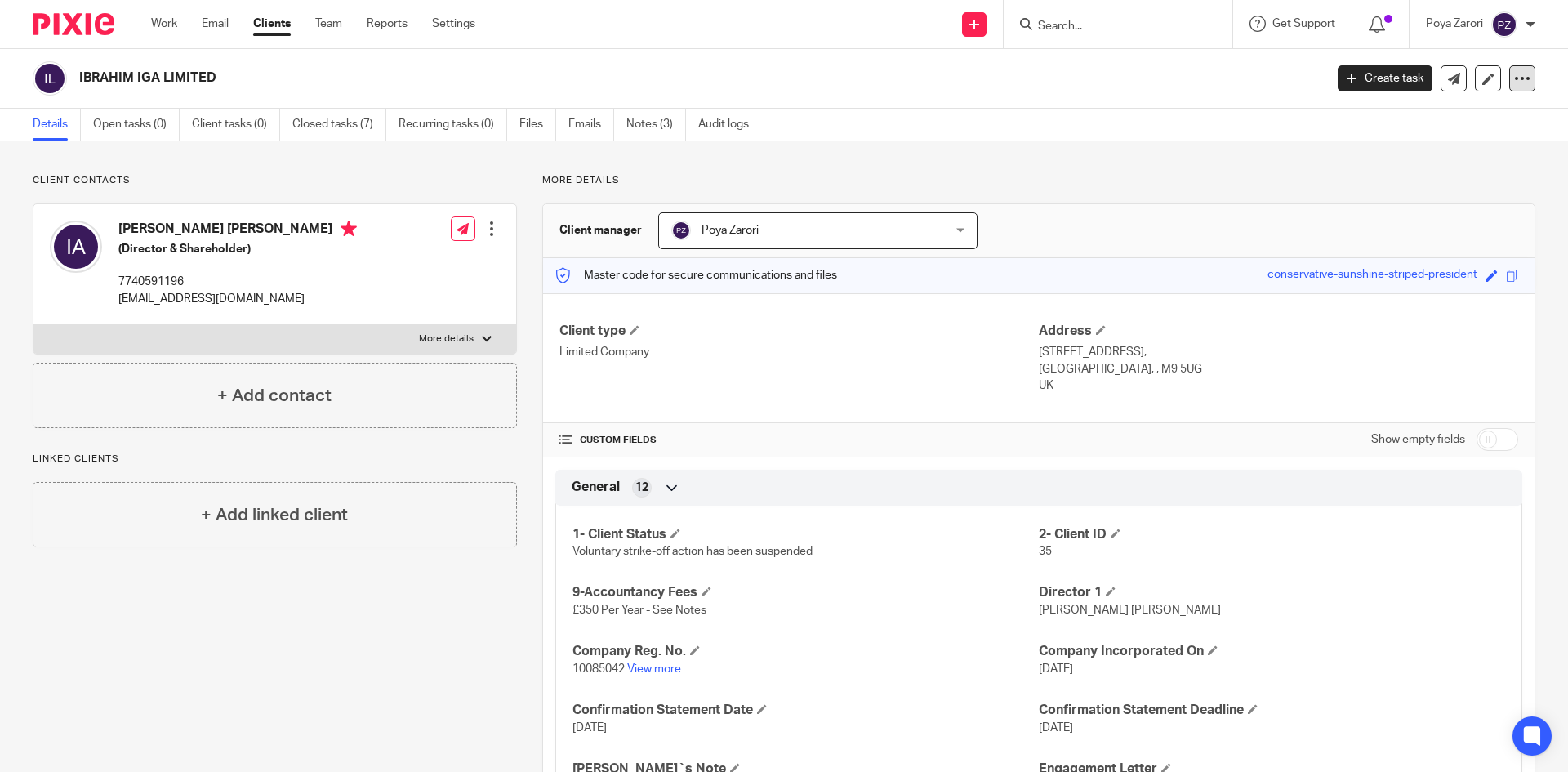
click at [1519, 78] on div at bounding box center [1523, 78] width 26 height 26
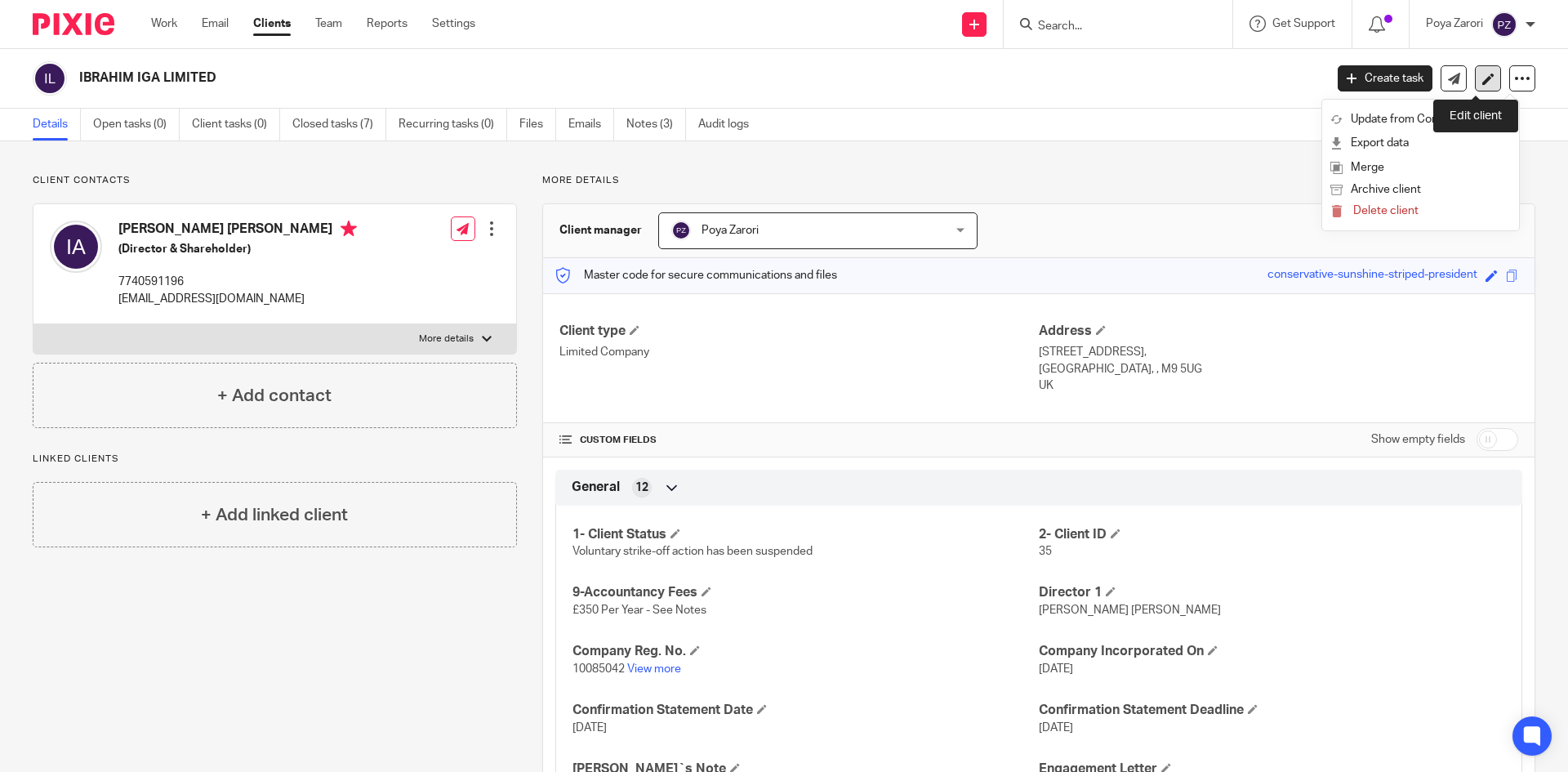
click at [1482, 83] on icon at bounding box center [1488, 78] width 12 height 12
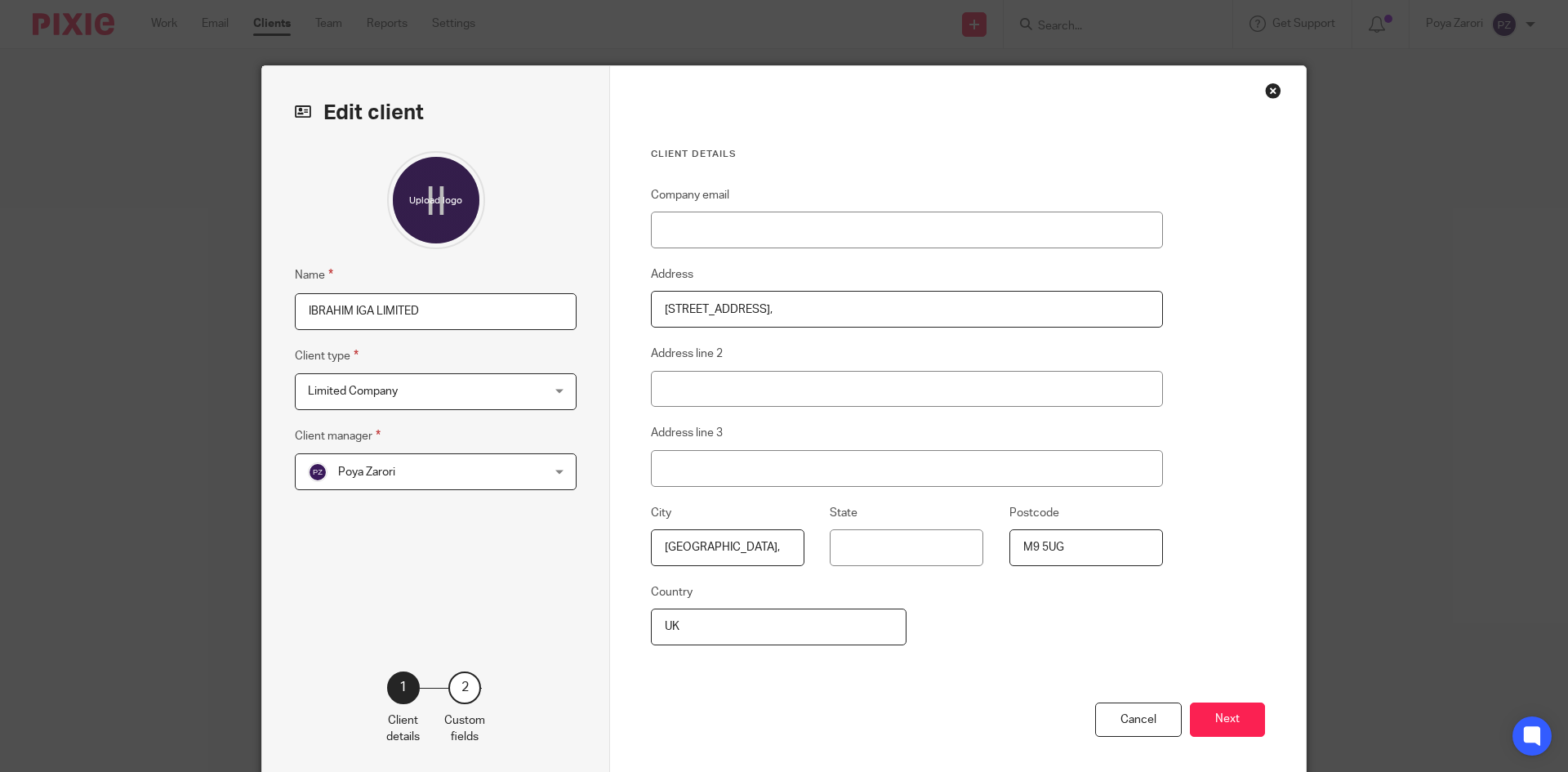
click at [299, 310] on input "IBRAHIM IGA LIMITED" at bounding box center [436, 311] width 282 height 37
click at [358, 311] on input "IBRAHIM IGA LIMITED" at bounding box center [436, 311] width 282 height 37
click at [1265, 93] on div "Close this dialog window" at bounding box center [1273, 91] width 17 height 17
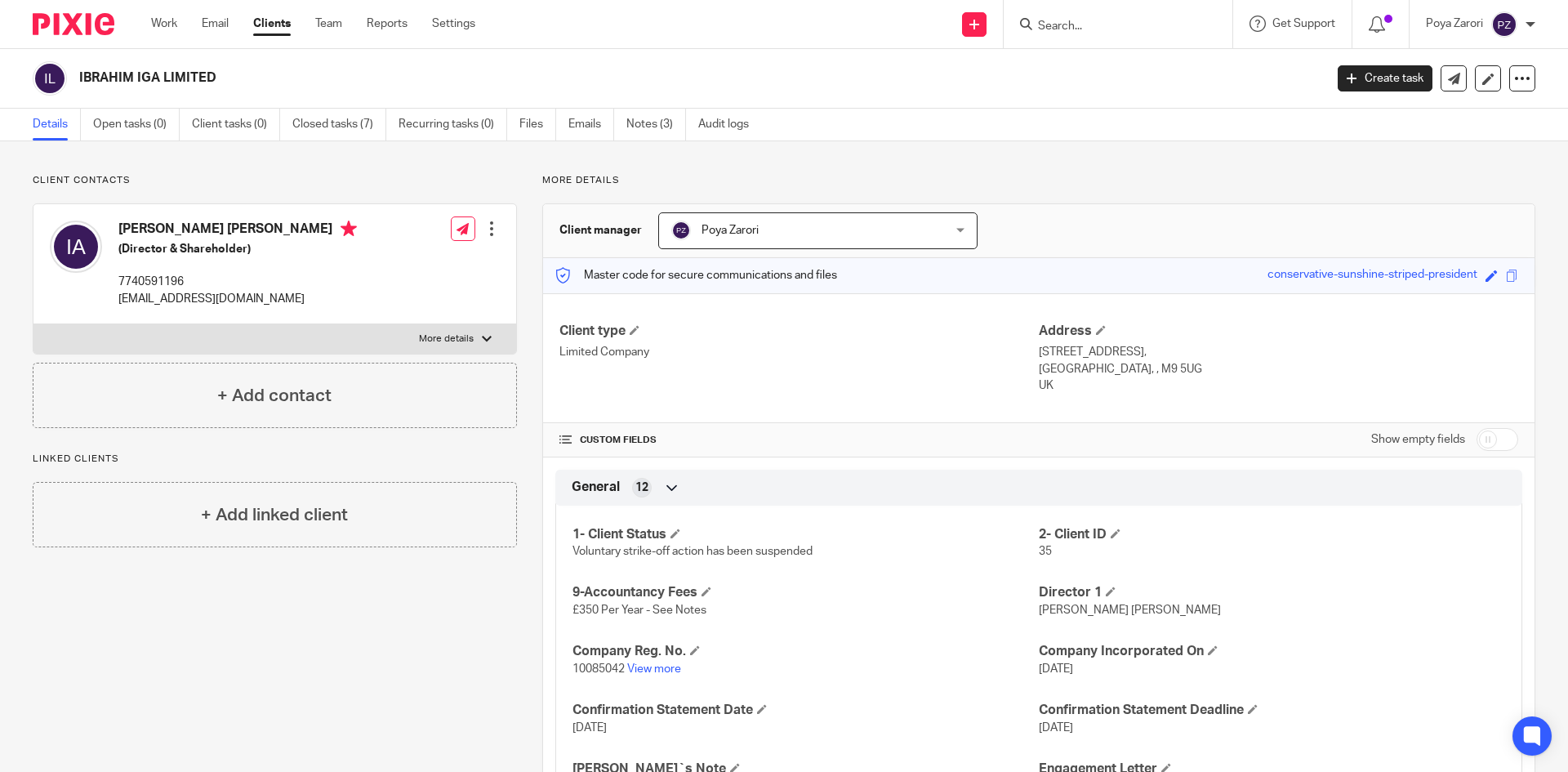
click at [269, 22] on link "Clients" at bounding box center [272, 24] width 38 height 17
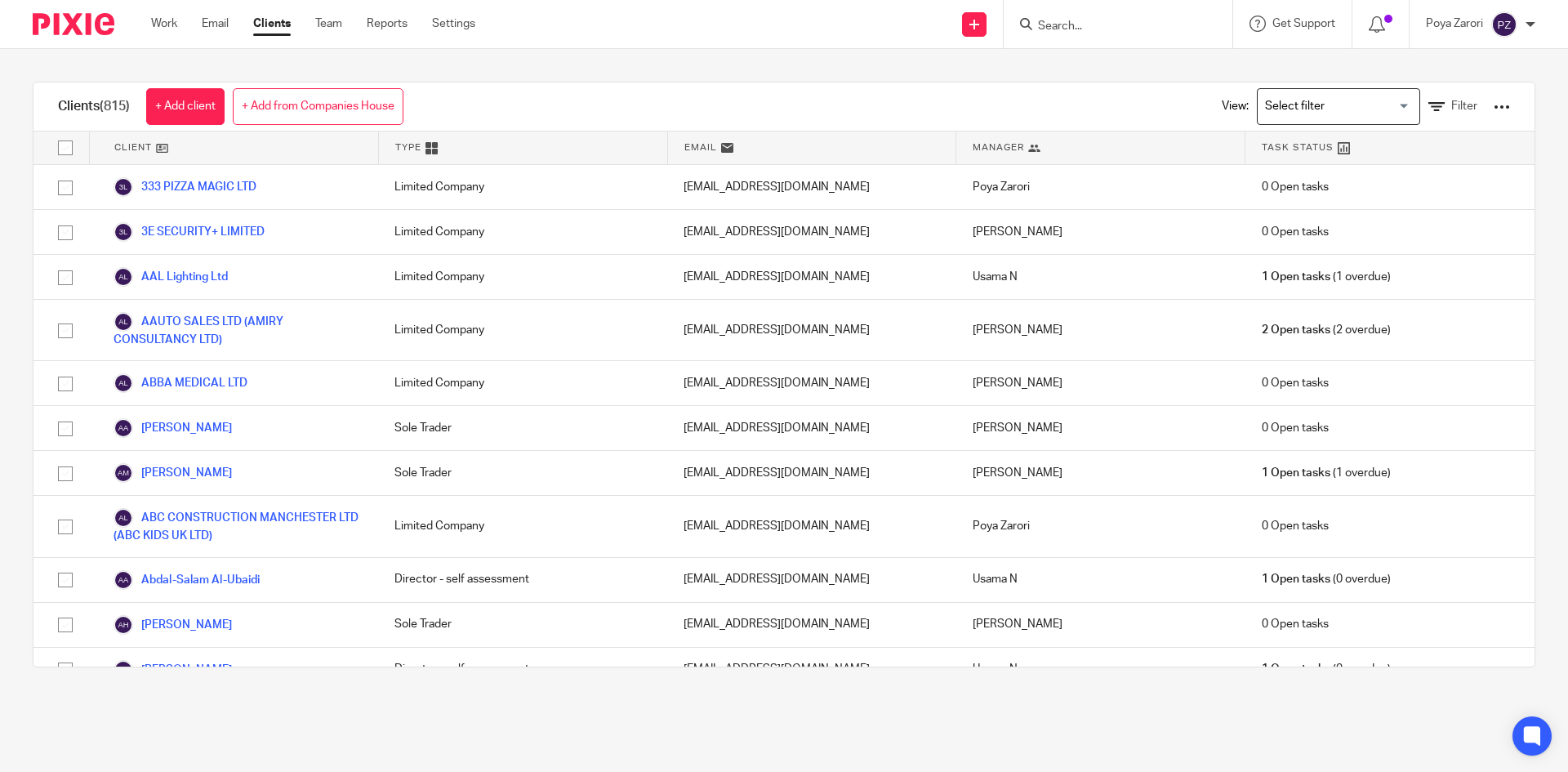
click at [1494, 102] on div at bounding box center [1503, 107] width 17 height 17
click at [1409, 114] on div "View: Loading... Filter" at bounding box center [1354, 107] width 313 height 48
click at [1429, 110] on icon at bounding box center [1437, 107] width 17 height 17
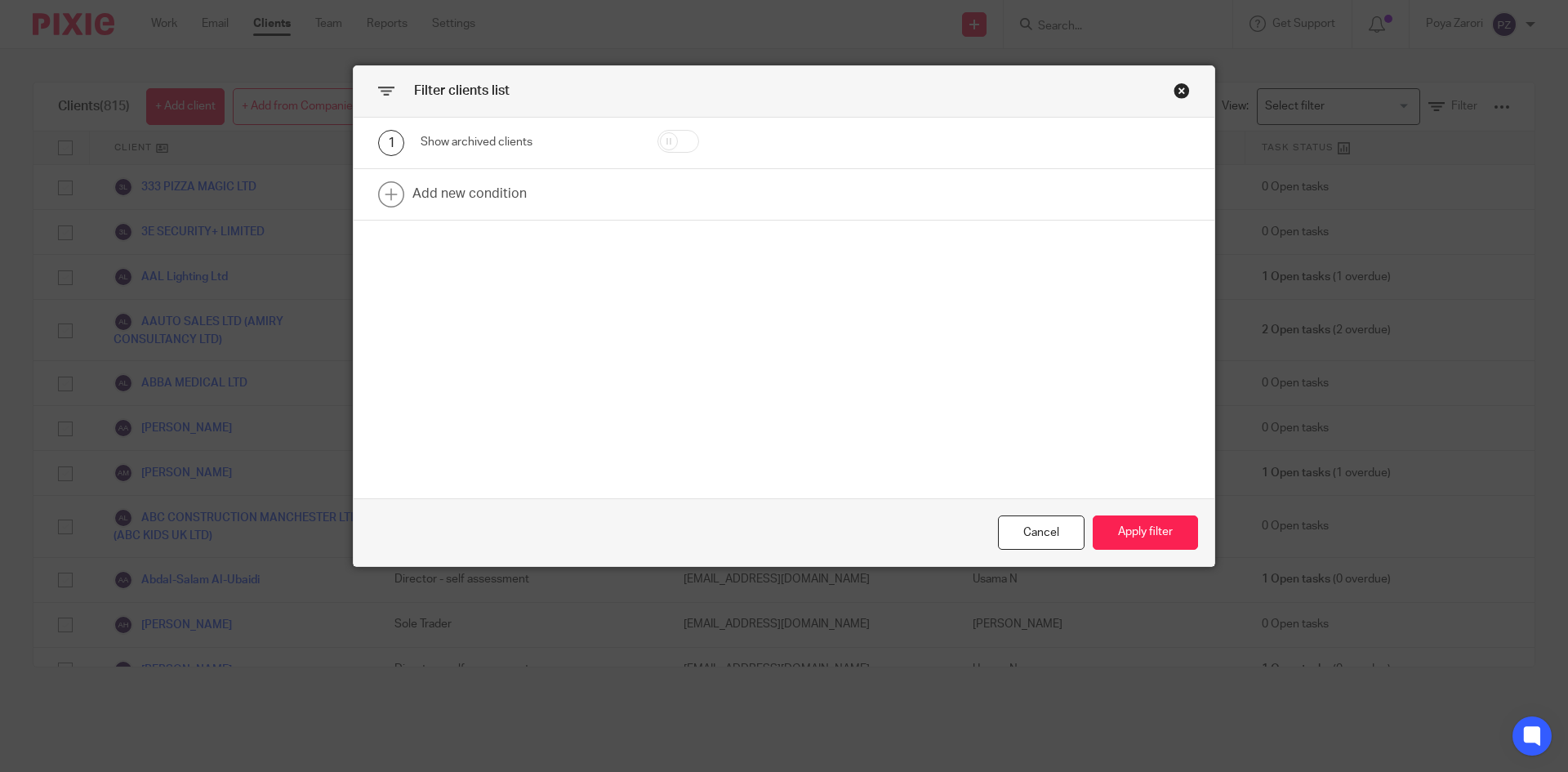
click at [660, 138] on input "checkbox" at bounding box center [678, 141] width 41 height 23
checkbox input "true"
click at [1161, 532] on button "Apply filter" at bounding box center [1145, 532] width 105 height 35
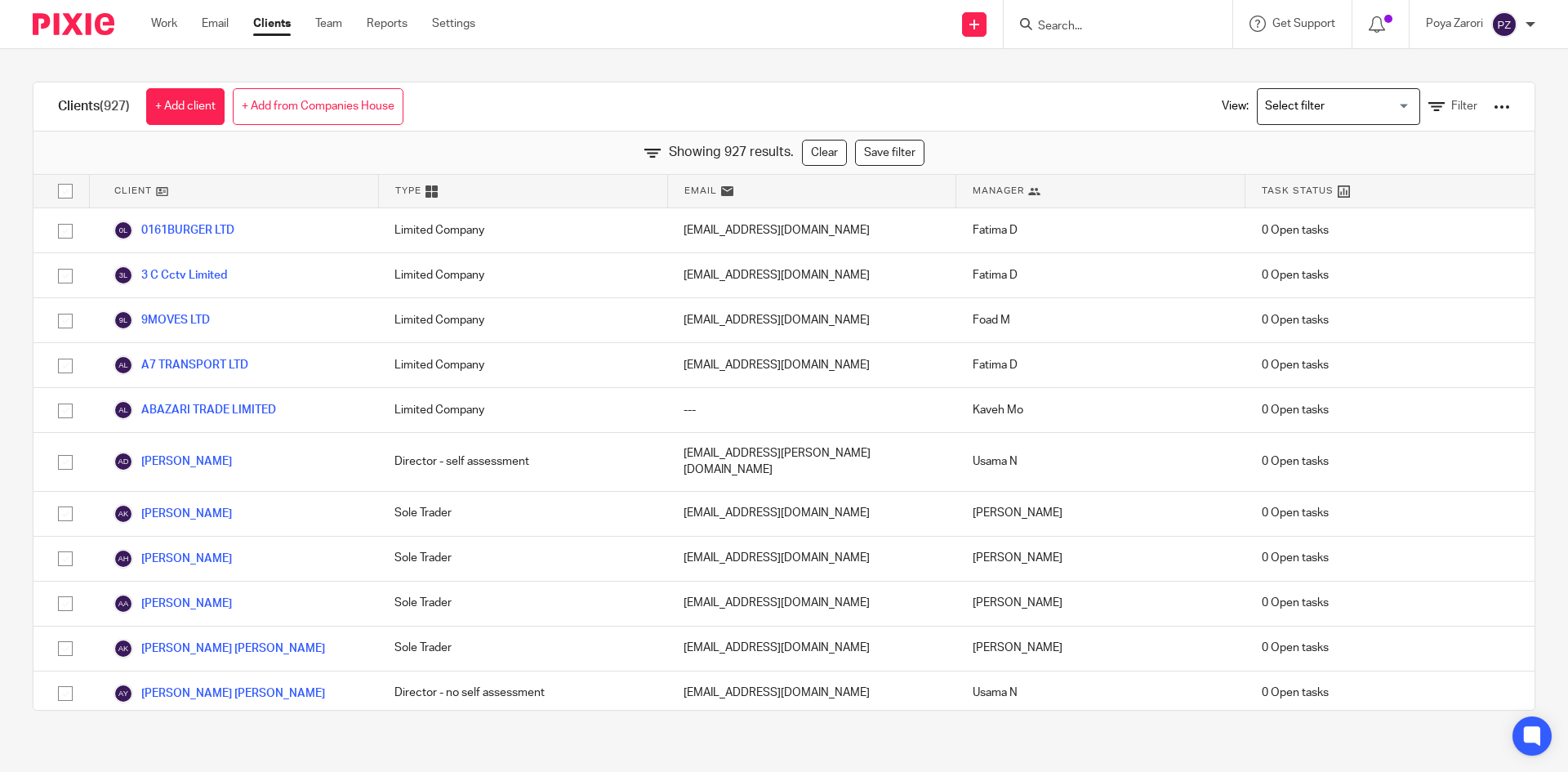
click at [1494, 107] on div at bounding box center [1503, 107] width 17 height 17
click at [1355, 216] on button "Export client services" at bounding box center [1325, 216] width 135 height 22
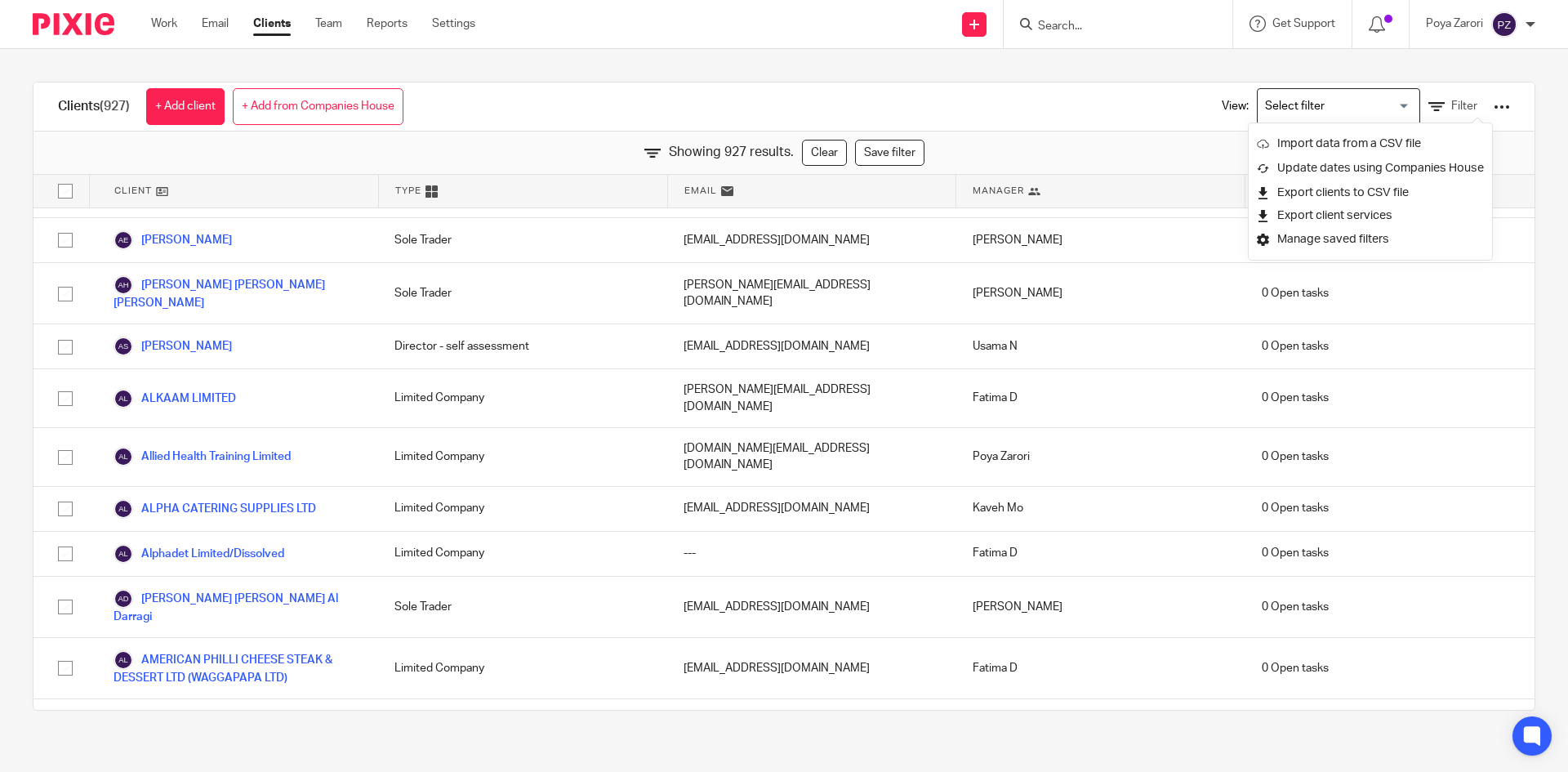
click at [1129, 24] on input "Search" at bounding box center [1110, 27] width 147 height 15
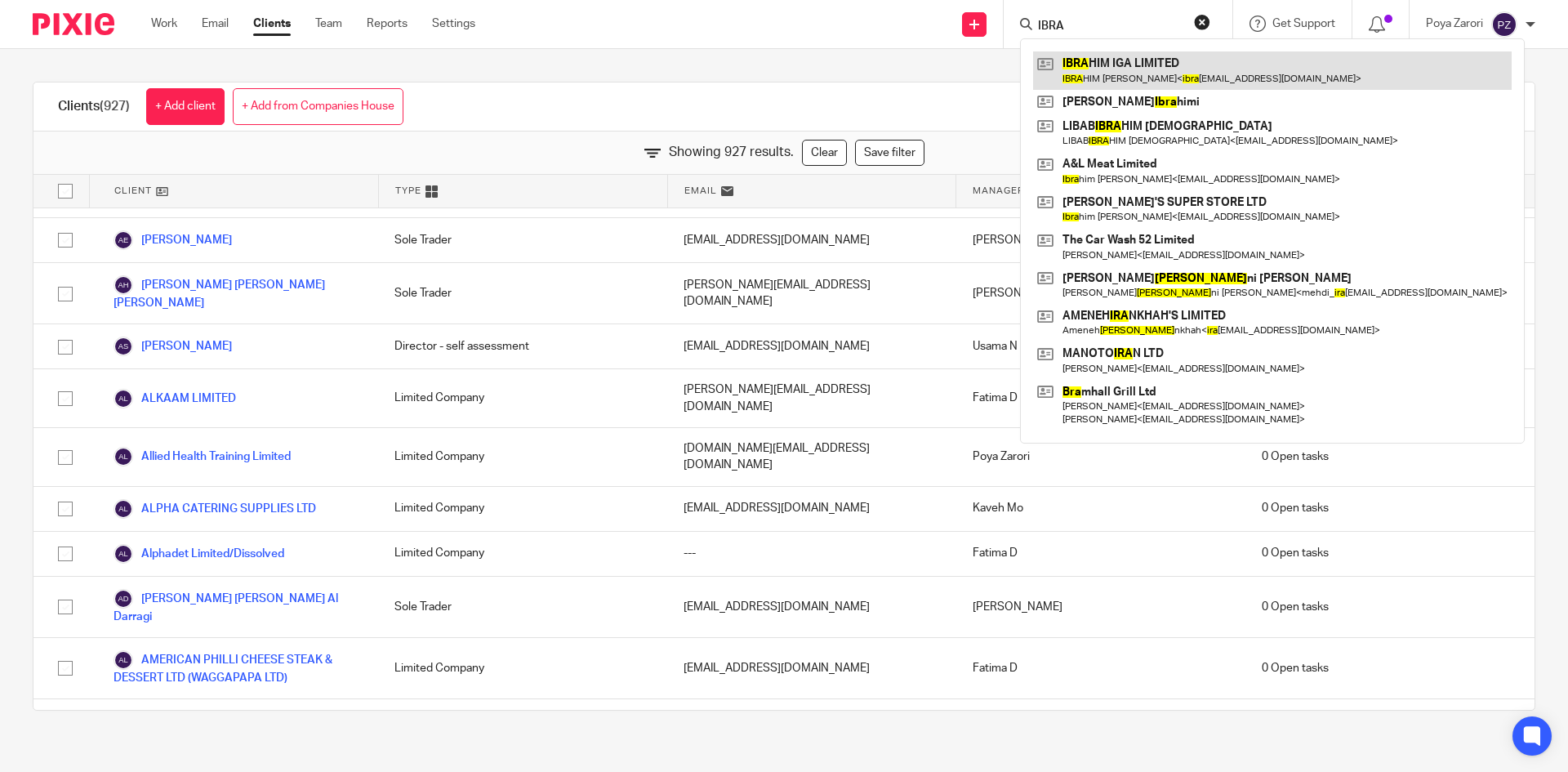
type input "IBRA"
click at [1156, 67] on link at bounding box center [1273, 70] width 479 height 38
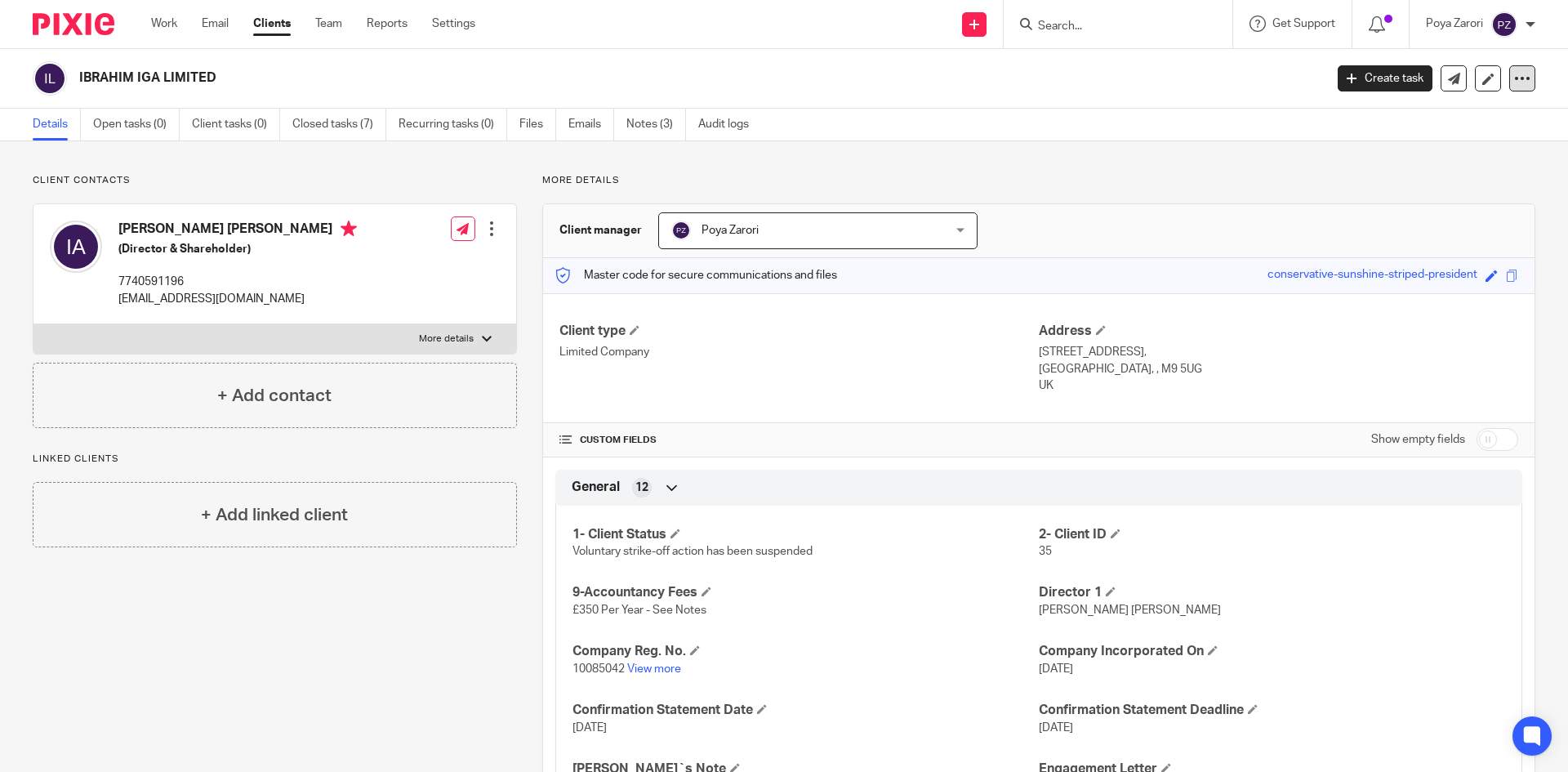
click at [1515, 78] on icon at bounding box center [1523, 78] width 17 height 17
drag, startPoint x: 1120, startPoint y: 162, endPoint x: 1256, endPoint y: 118, distance: 142.9
click at [270, 20] on link "Clients" at bounding box center [272, 24] width 38 height 17
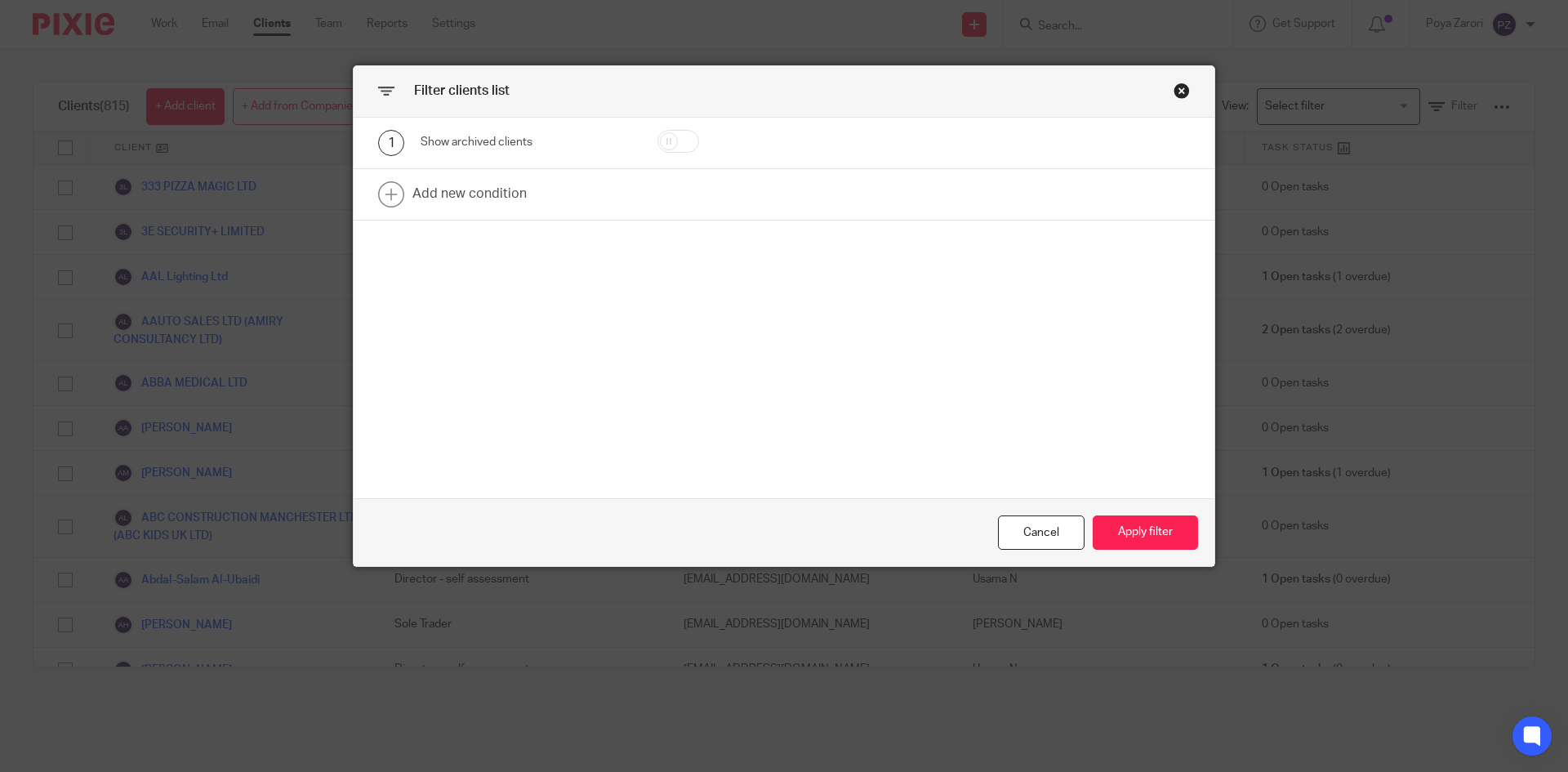
click at [669, 141] on input "checkbox" at bounding box center [678, 141] width 41 height 23
checkbox input "true"
click at [491, 191] on link at bounding box center [784, 194] width 861 height 51
click at [553, 201] on div "Field" at bounding box center [512, 199] width 158 height 34
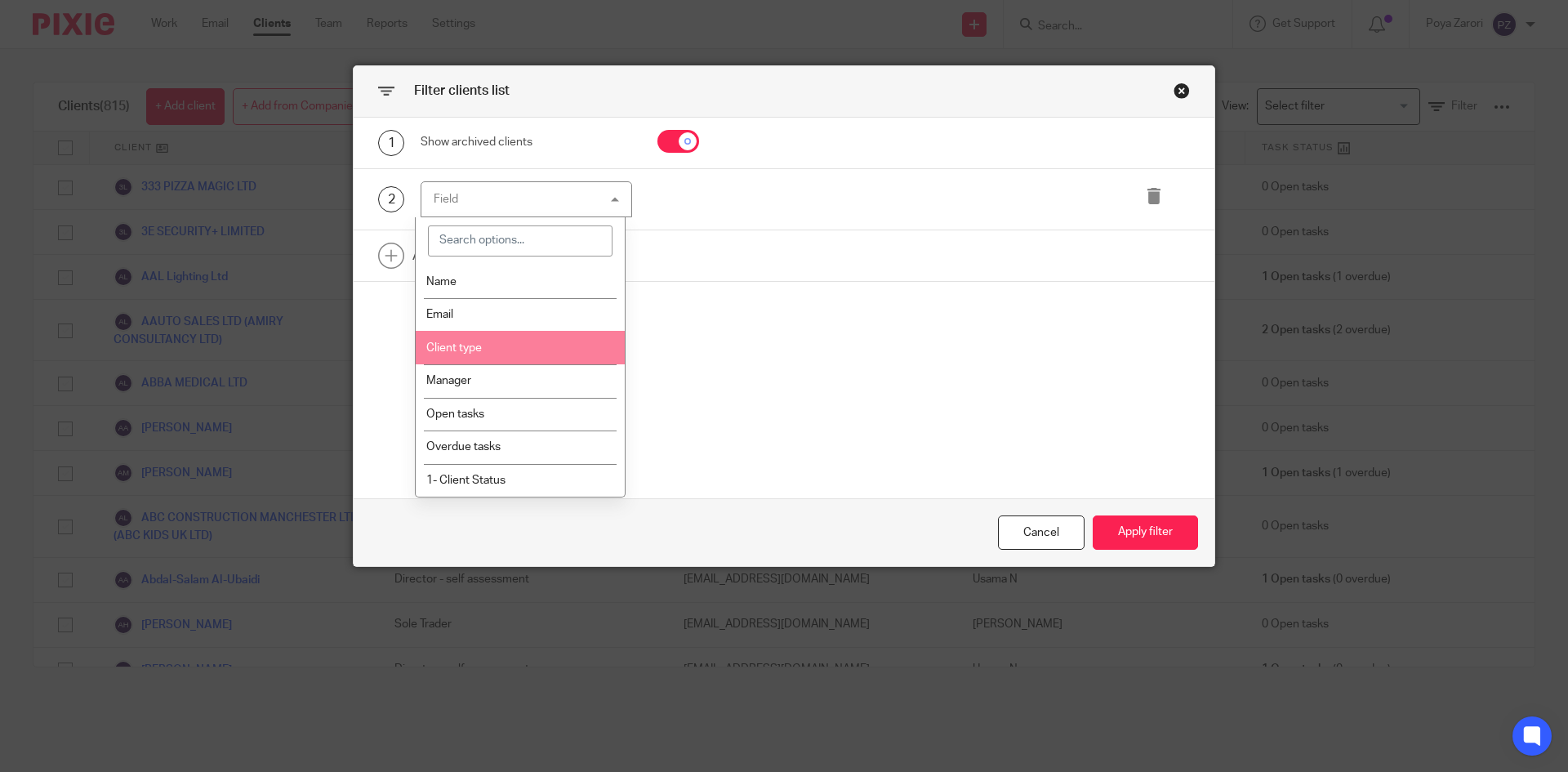
click at [500, 341] on li "Client type" at bounding box center [521, 347] width 210 height 33
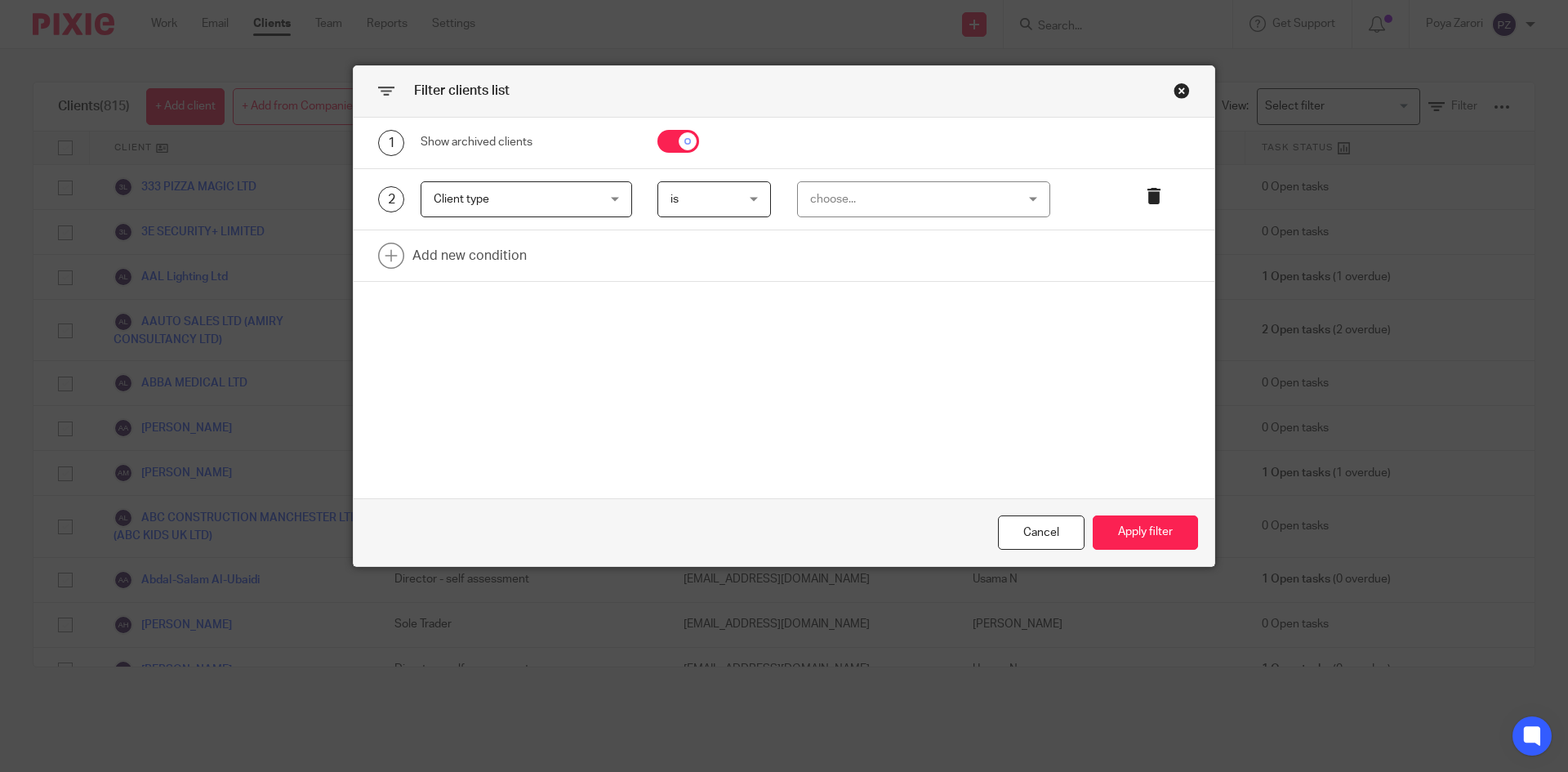
click at [1146, 193] on icon at bounding box center [1154, 196] width 17 height 17
click at [1130, 531] on button "Apply filter" at bounding box center [1145, 532] width 105 height 35
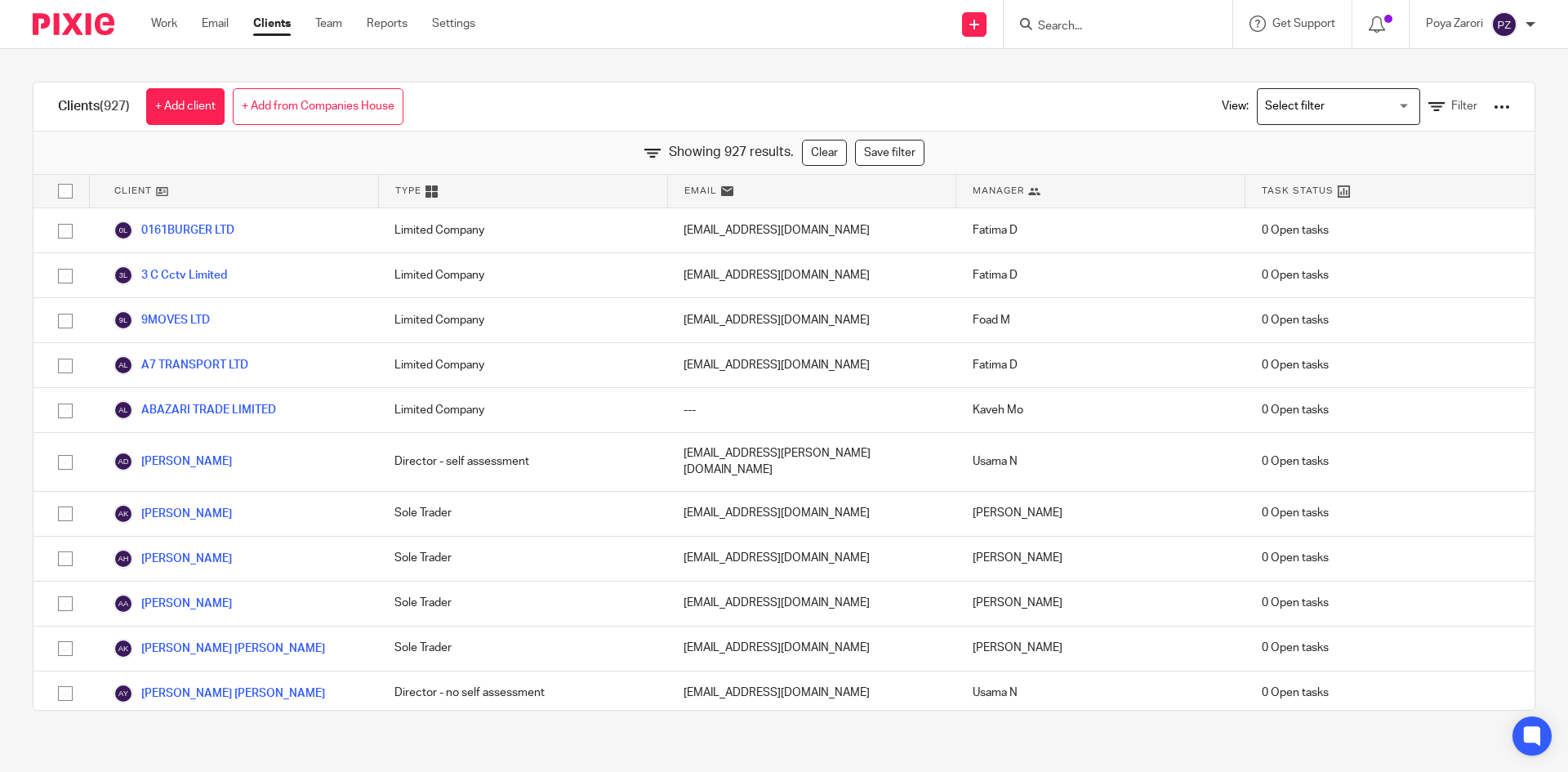
click at [1494, 104] on div at bounding box center [1503, 107] width 17 height 17
click at [1352, 193] on link "Export clients to CSV file" at bounding box center [1371, 193] width 227 height 25
click at [1345, 186] on link "Export clients to CSV file" at bounding box center [1371, 193] width 227 height 25
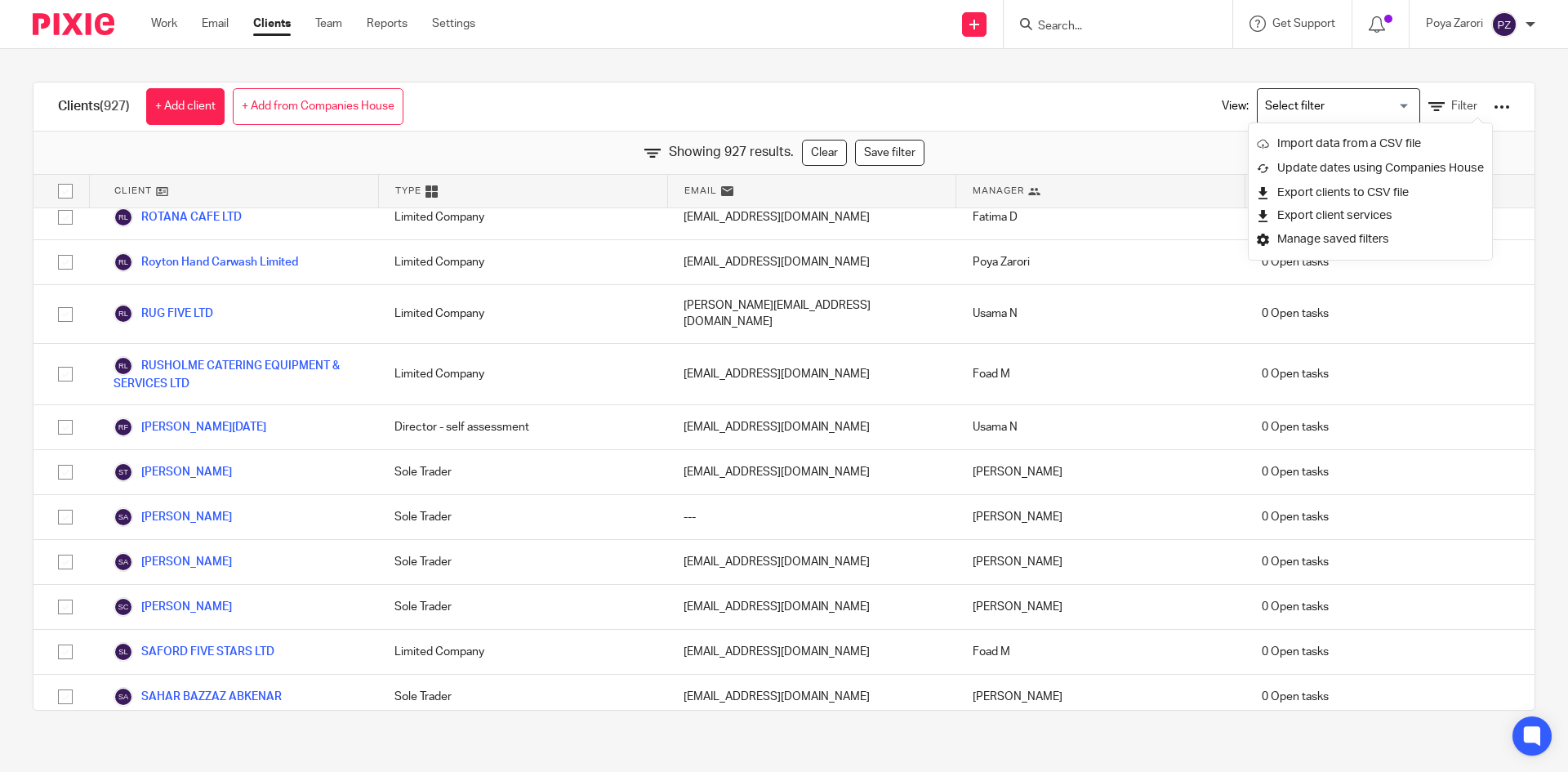
scroll to position [3044, 0]
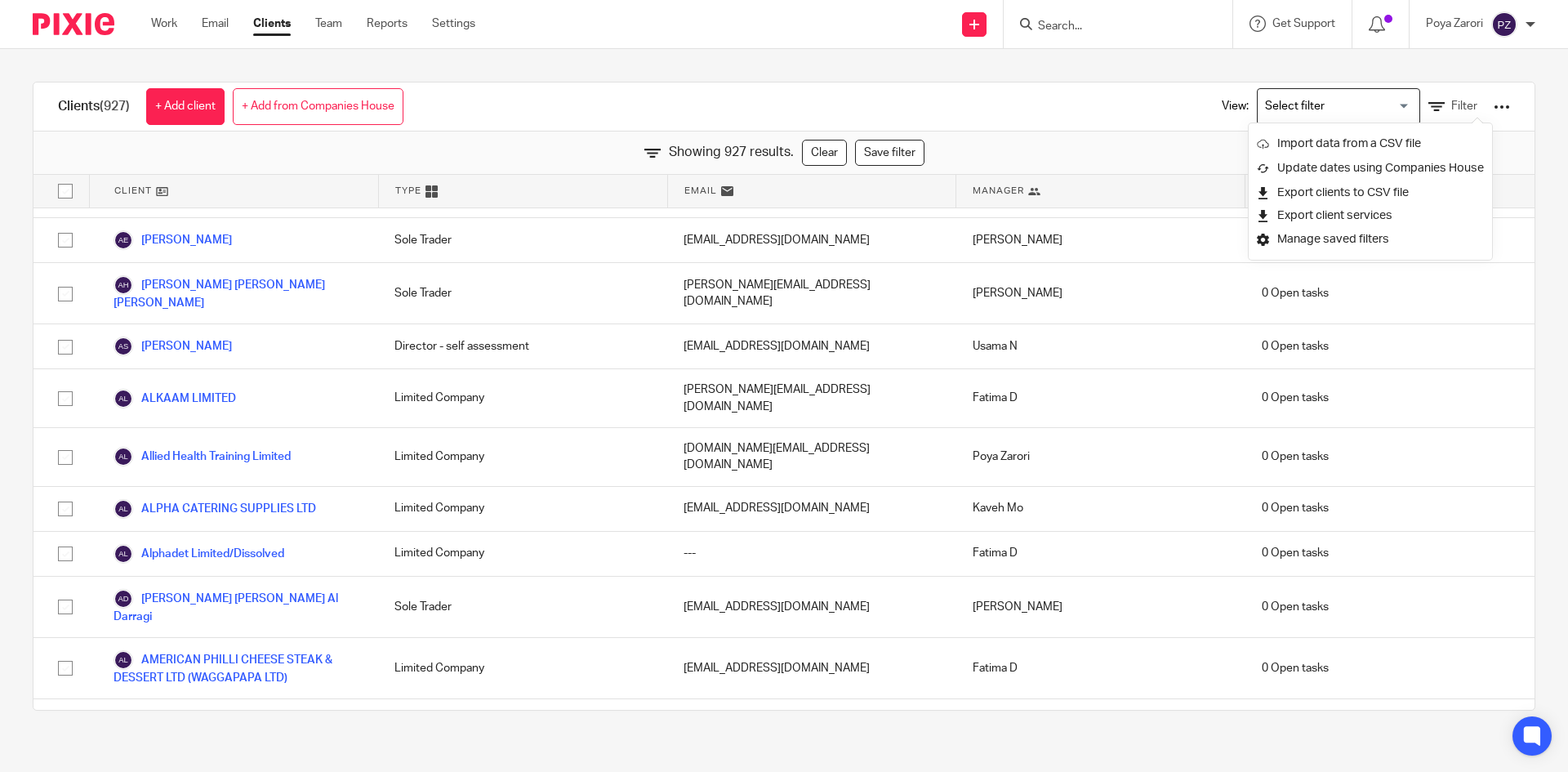
click at [1084, 30] on input "Search" at bounding box center [1110, 27] width 147 height 15
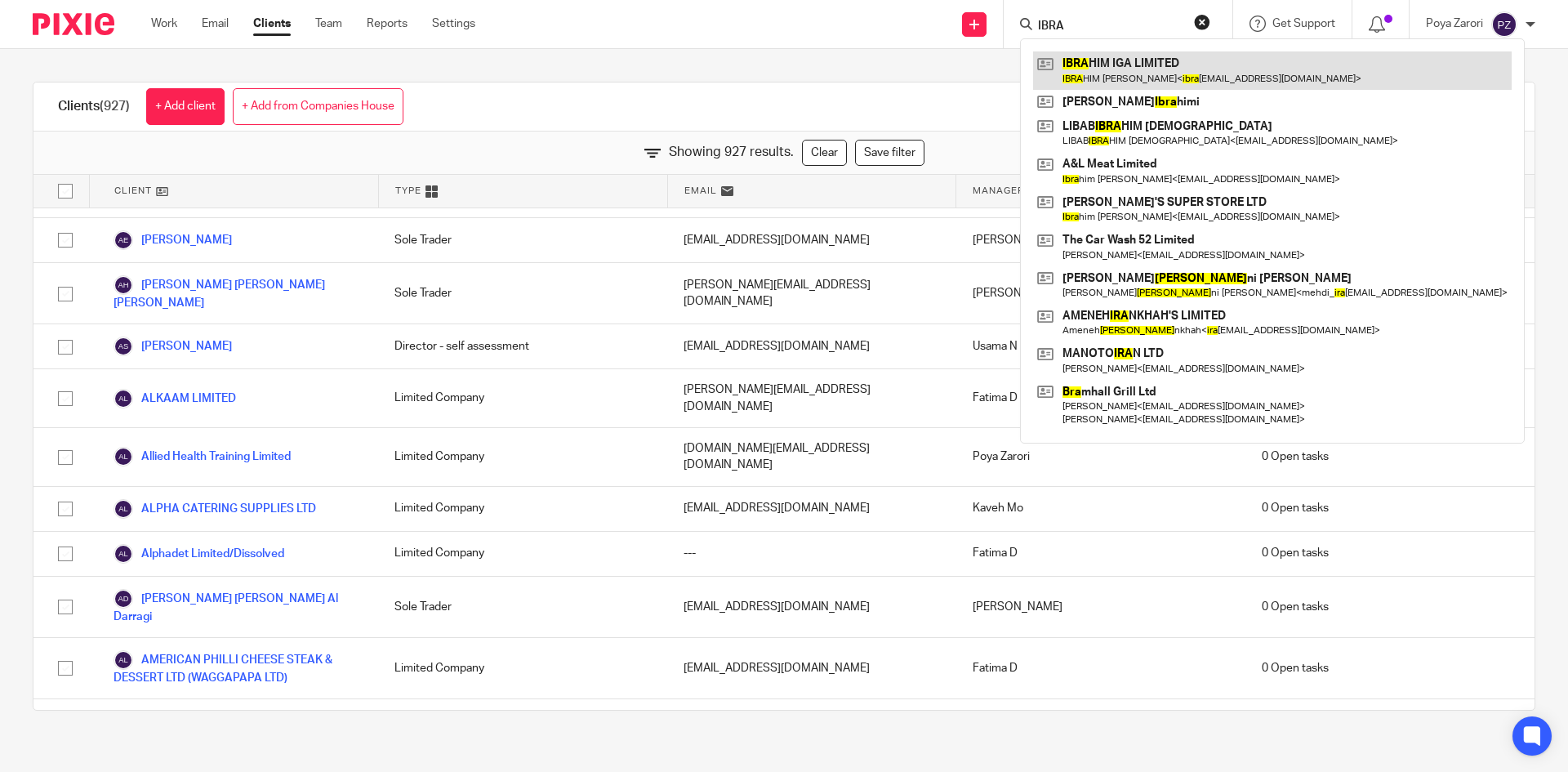
type input "IBRA"
click at [1123, 66] on link at bounding box center [1273, 70] width 479 height 38
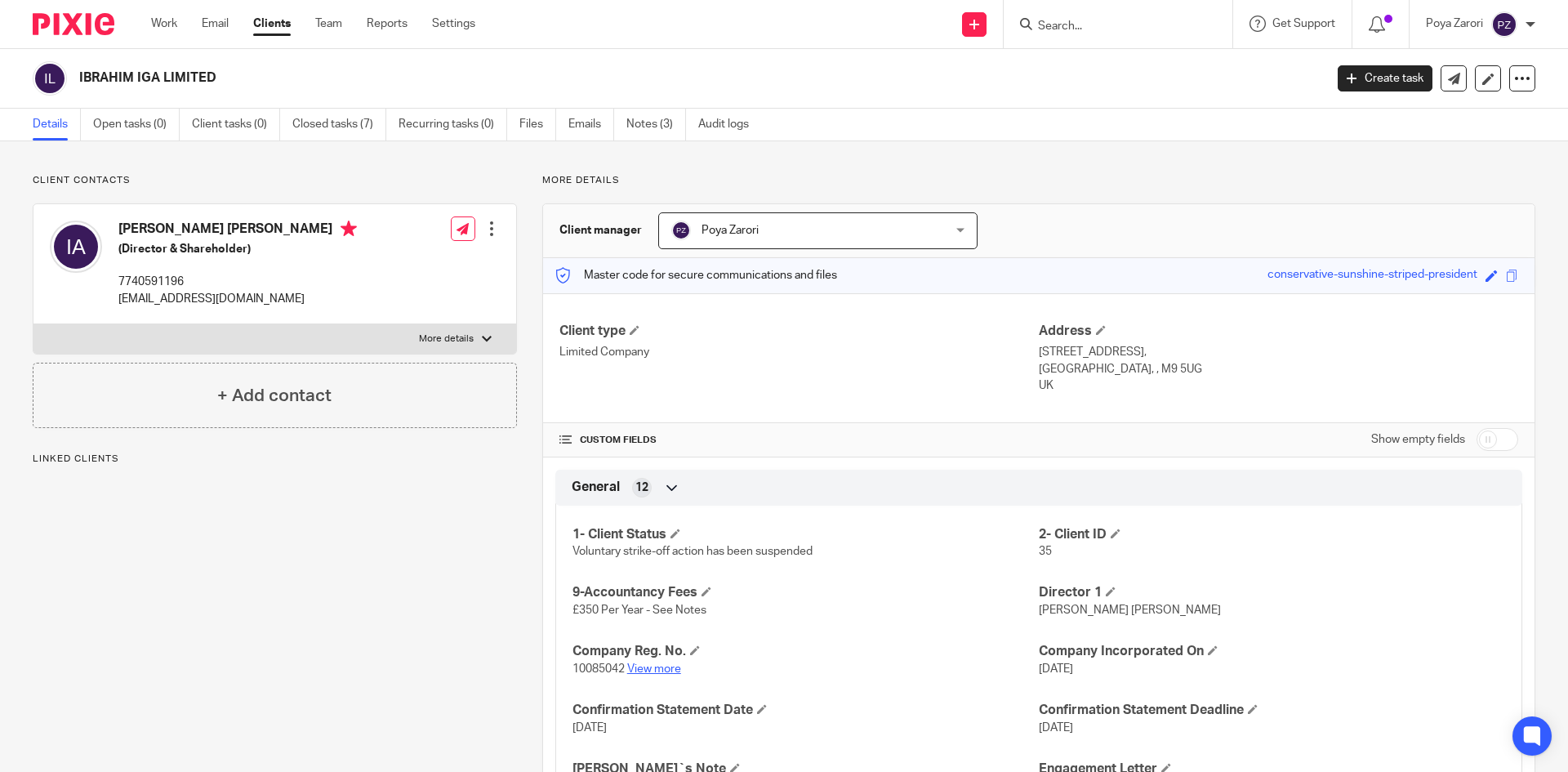
click at [659, 665] on link "View more" at bounding box center [654, 669] width 54 height 11
click at [1515, 85] on icon at bounding box center [1523, 78] width 17 height 17
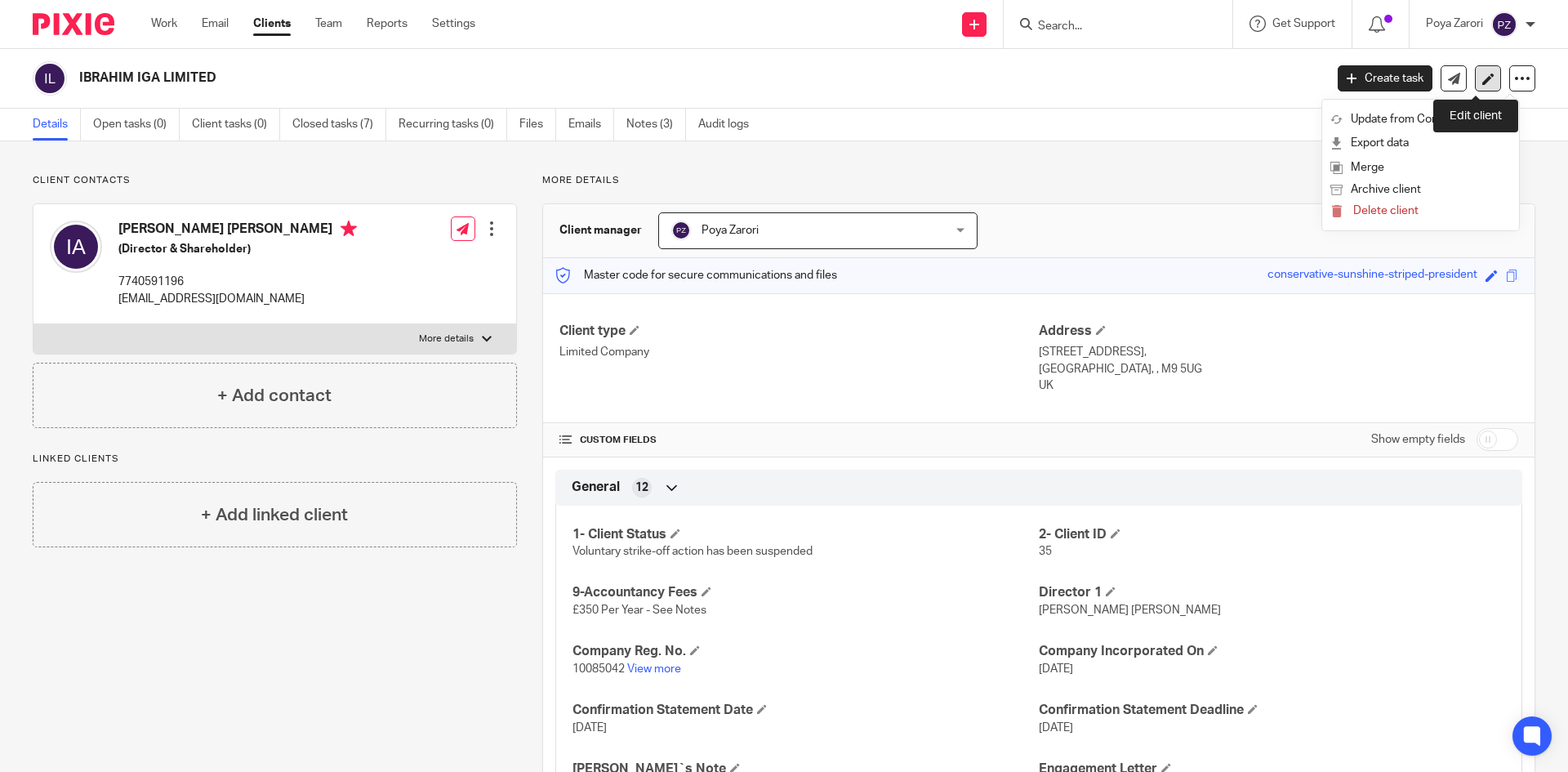
click at [1487, 83] on link at bounding box center [1488, 78] width 26 height 26
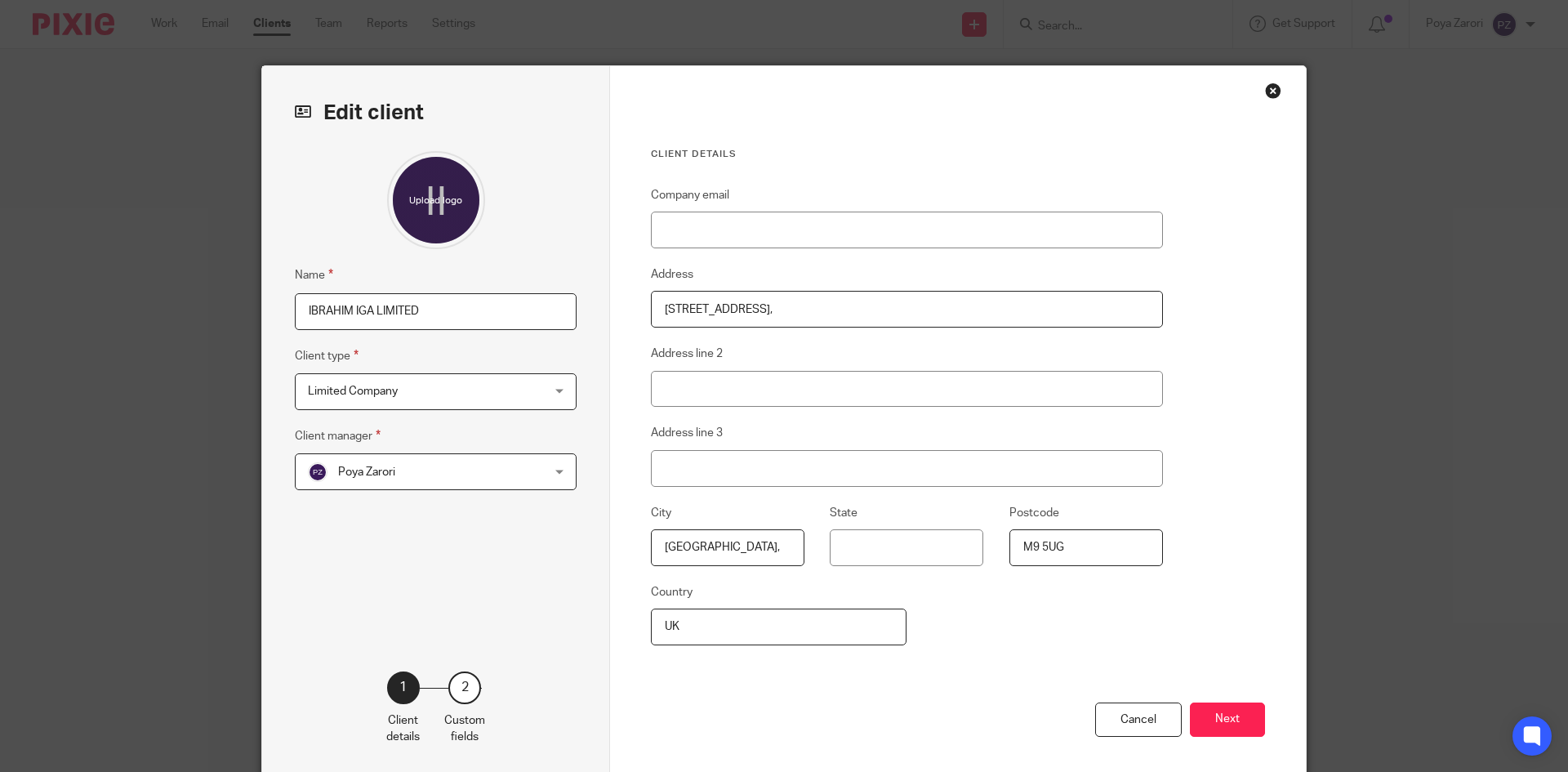
drag, startPoint x: 440, startPoint y: 322, endPoint x: 465, endPoint y: 312, distance: 26.9
click at [440, 322] on input "IBRAHIM IGA LIMITED" at bounding box center [436, 311] width 282 height 37
drag, startPoint x: 474, startPoint y: 308, endPoint x: 261, endPoint y: 314, distance: 213.1
click at [263, 314] on div "Edit client Name [PERSON_NAME] IGA LIMITED Client type Limited Company Limited …" at bounding box center [437, 422] width 348 height 711
click at [1229, 718] on button "Next" at bounding box center [1228, 720] width 76 height 35
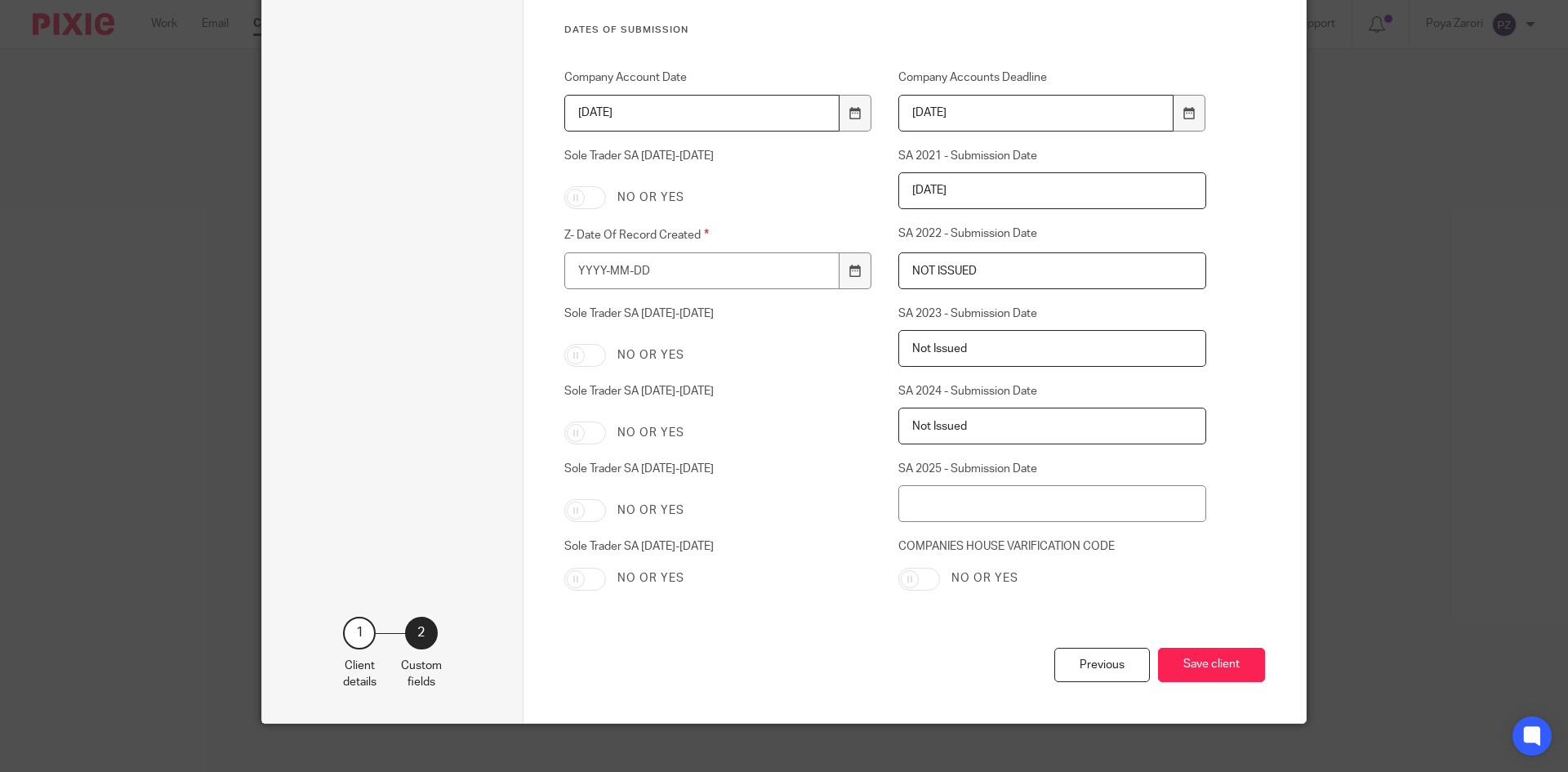
scroll to position [2910, 0]
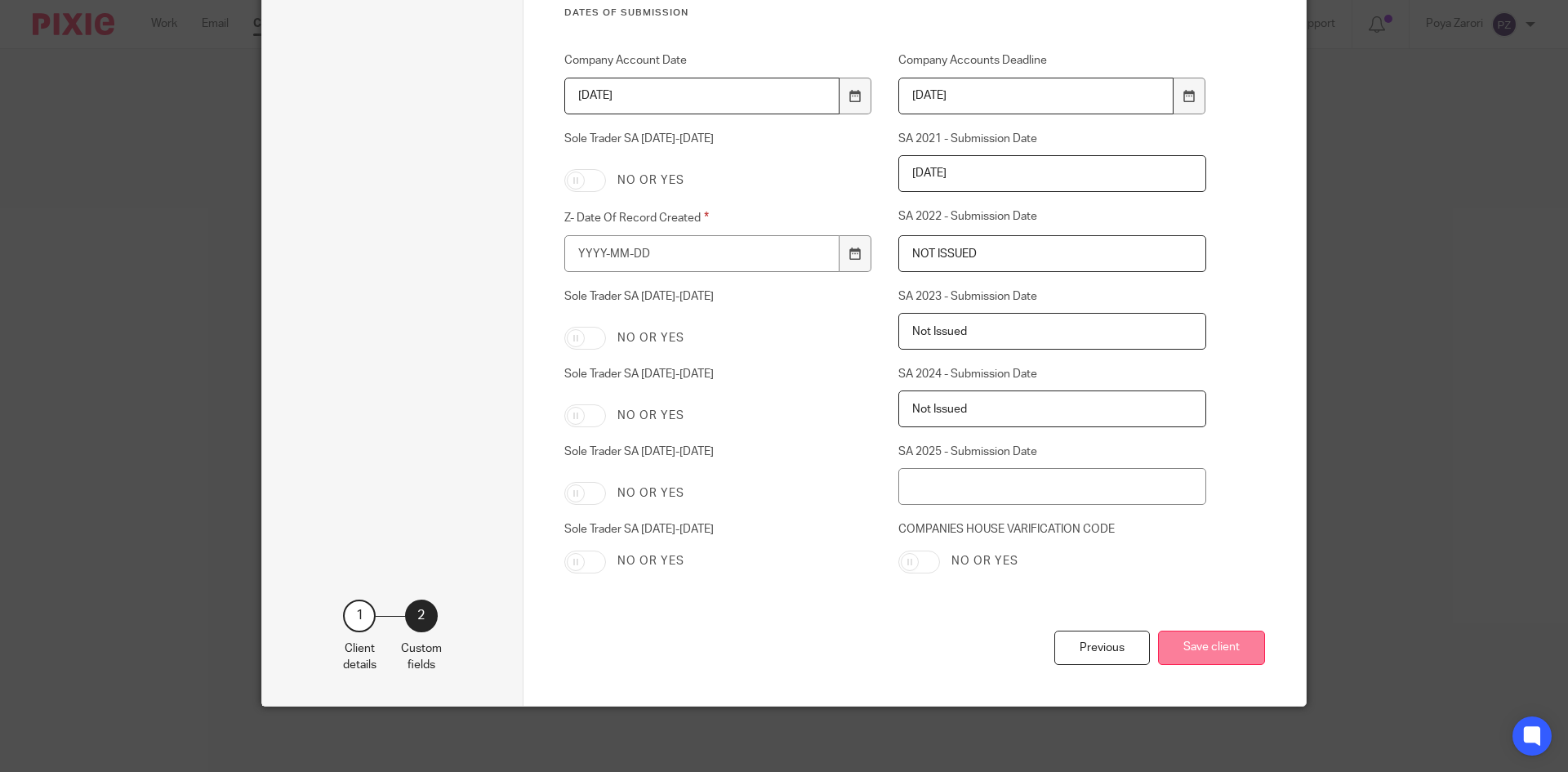
click at [1211, 652] on button "Save client" at bounding box center [1211, 649] width 107 height 35
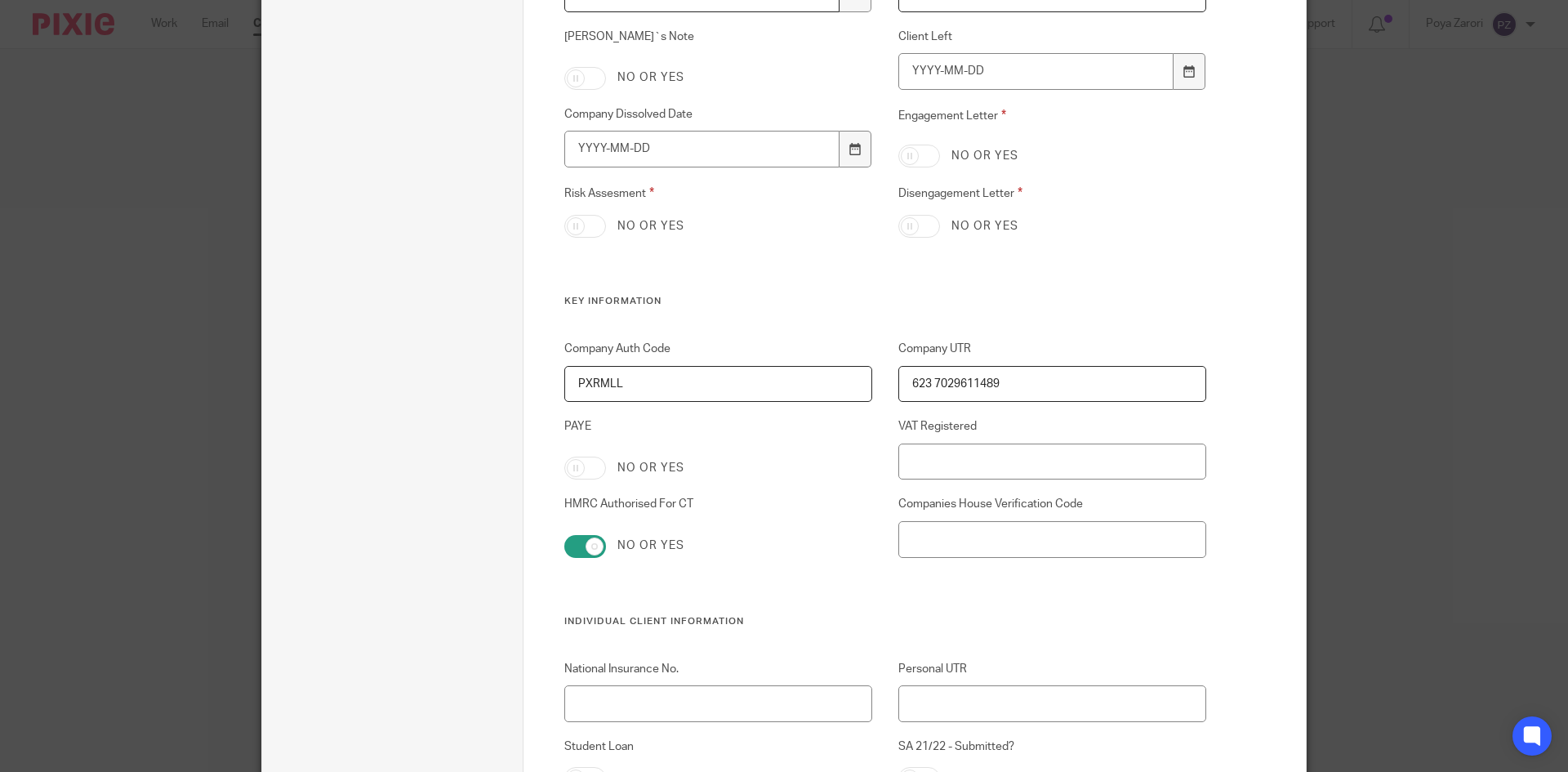
scroll to position [624, 0]
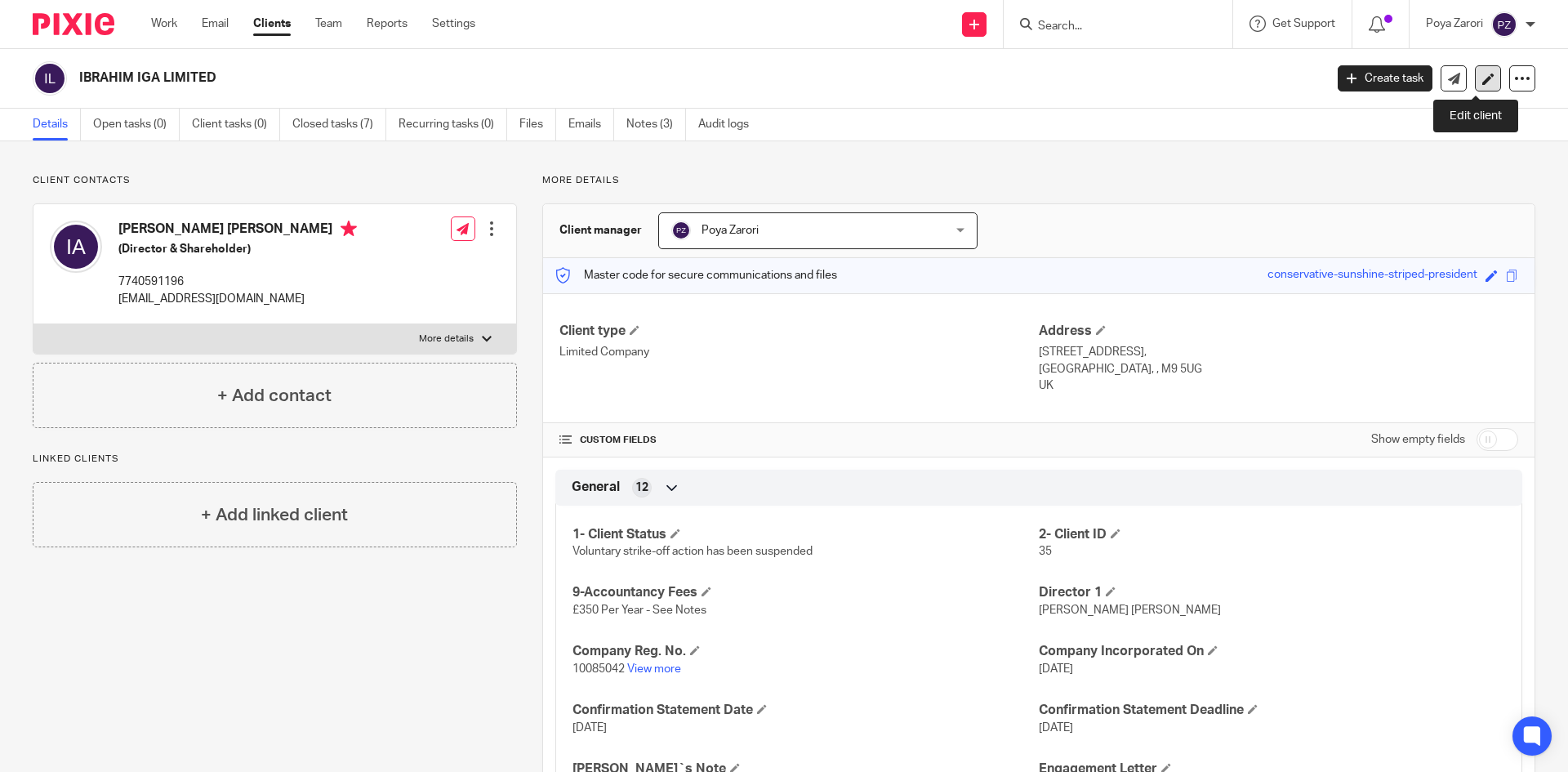
click at [1482, 73] on icon at bounding box center [1488, 78] width 12 height 12
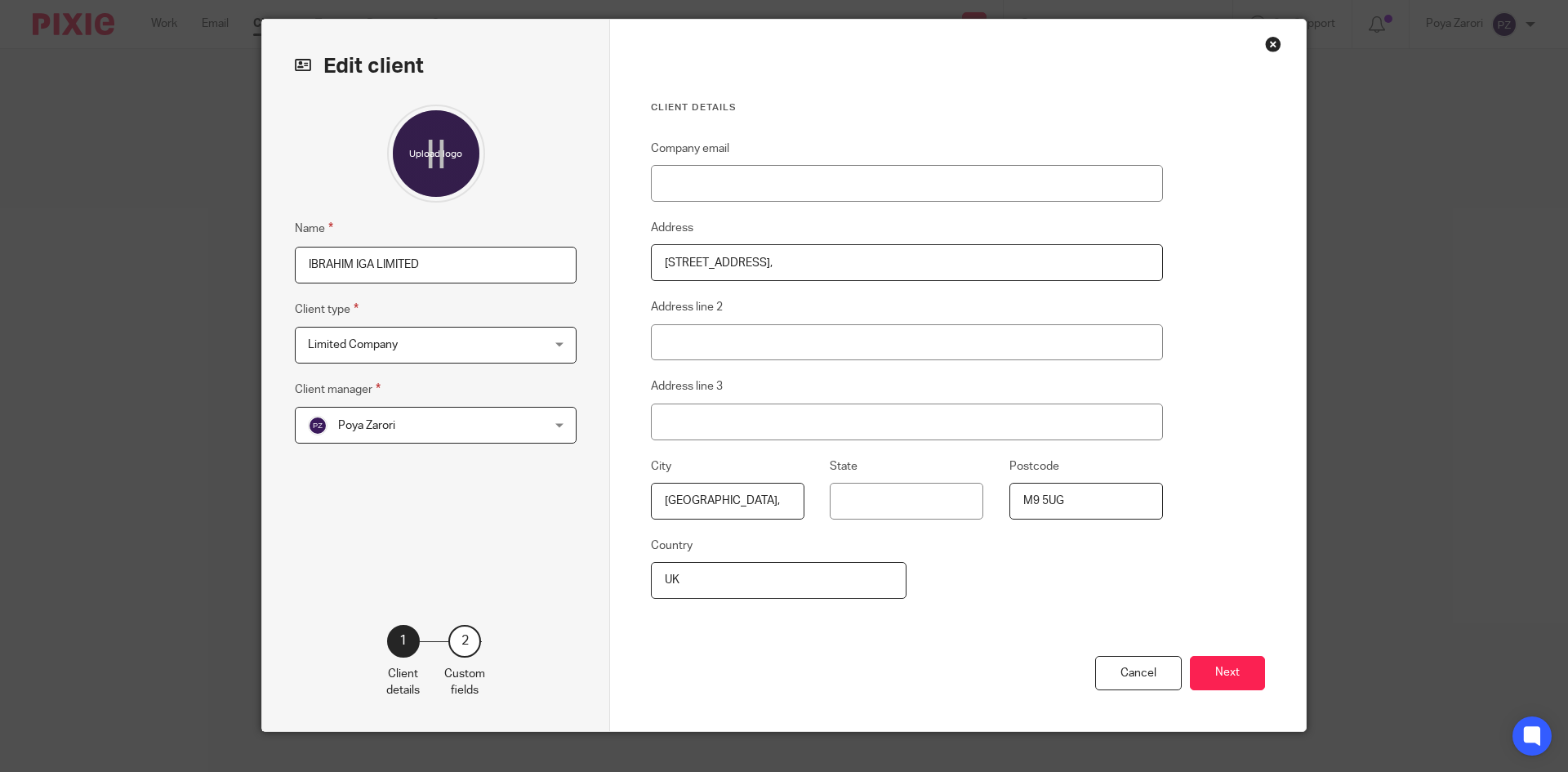
scroll to position [72, 0]
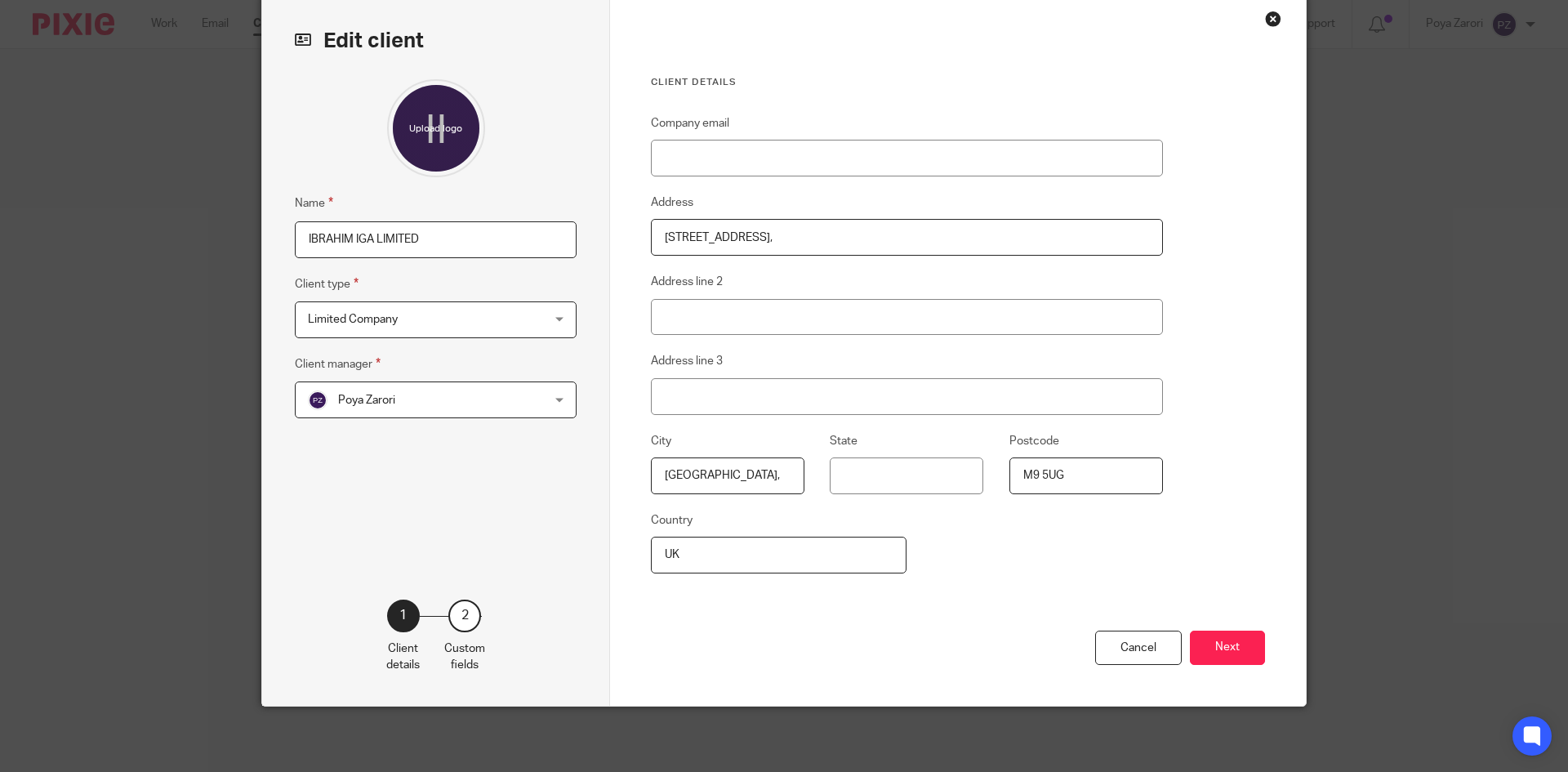
drag, startPoint x: 446, startPoint y: 238, endPoint x: 153, endPoint y: 241, distance: 293.0
click at [153, 241] on div "Edit client Name IBRAHIM IGA LIMITED Client type Limited Company Limited Compan…" at bounding box center [784, 386] width 1568 height 772
click at [1222, 645] on button "Next" at bounding box center [1228, 649] width 76 height 35
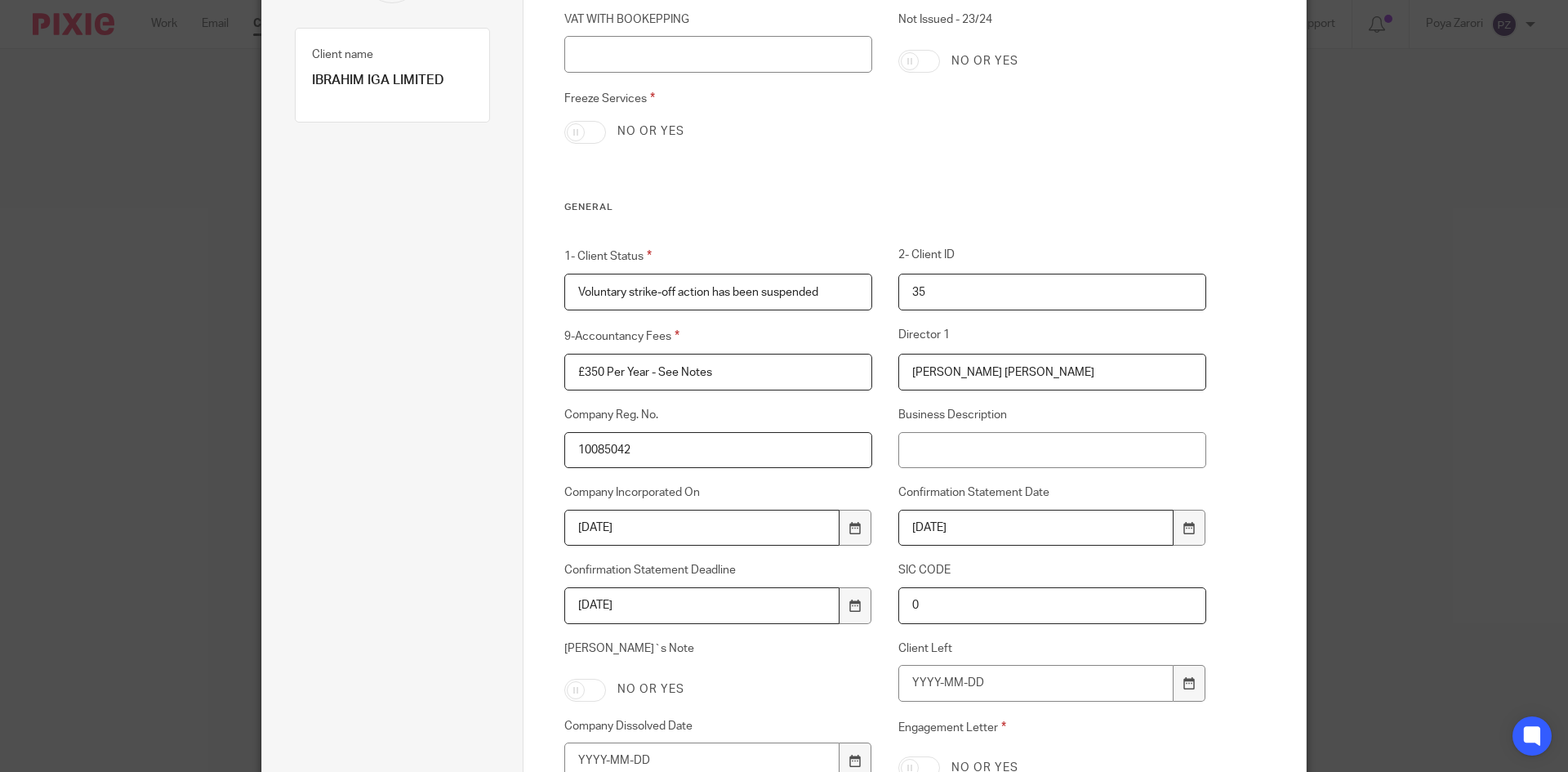
scroll to position [0, 0]
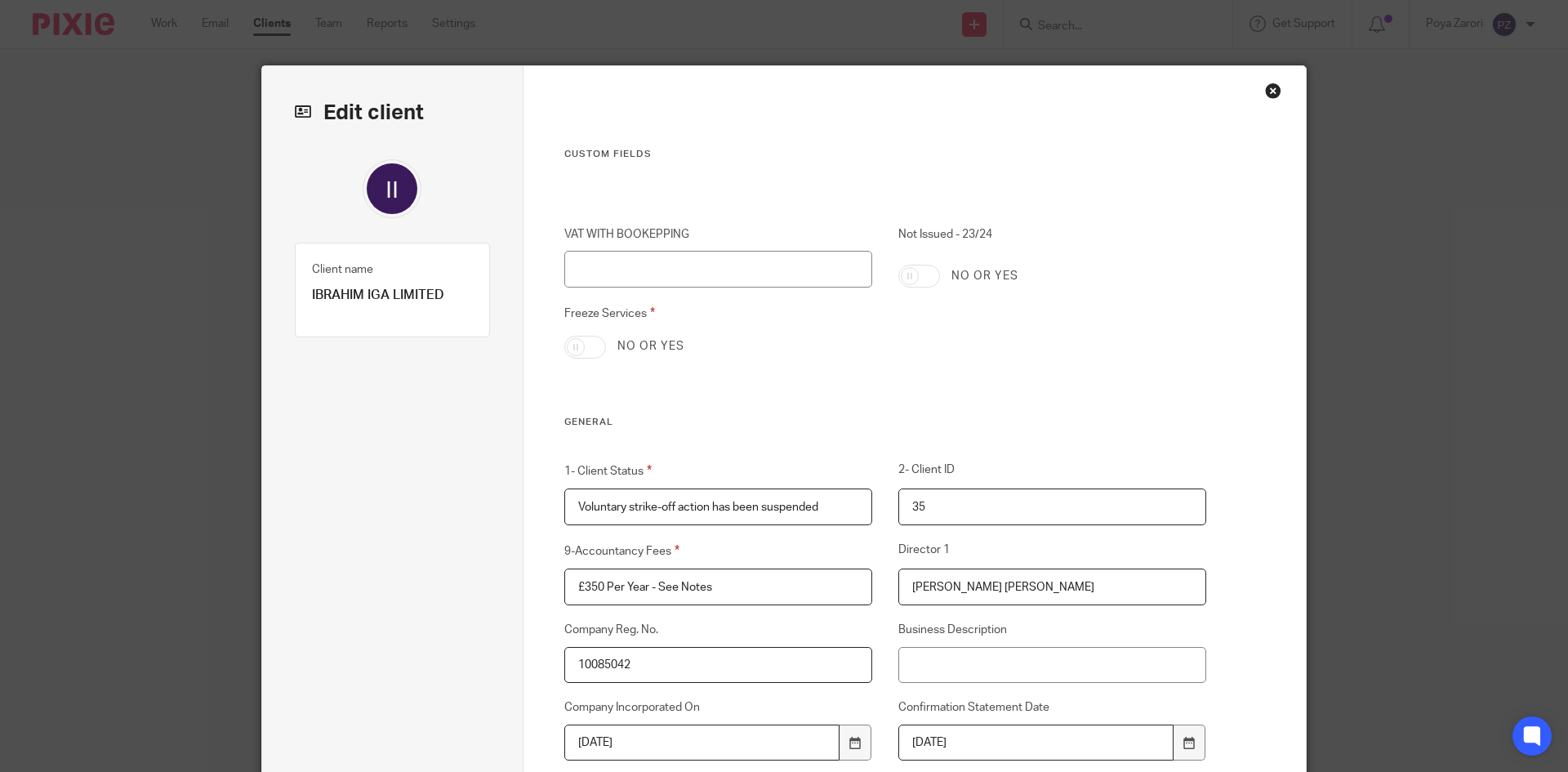
click at [1267, 90] on div "Close this dialog window" at bounding box center [1273, 91] width 17 height 17
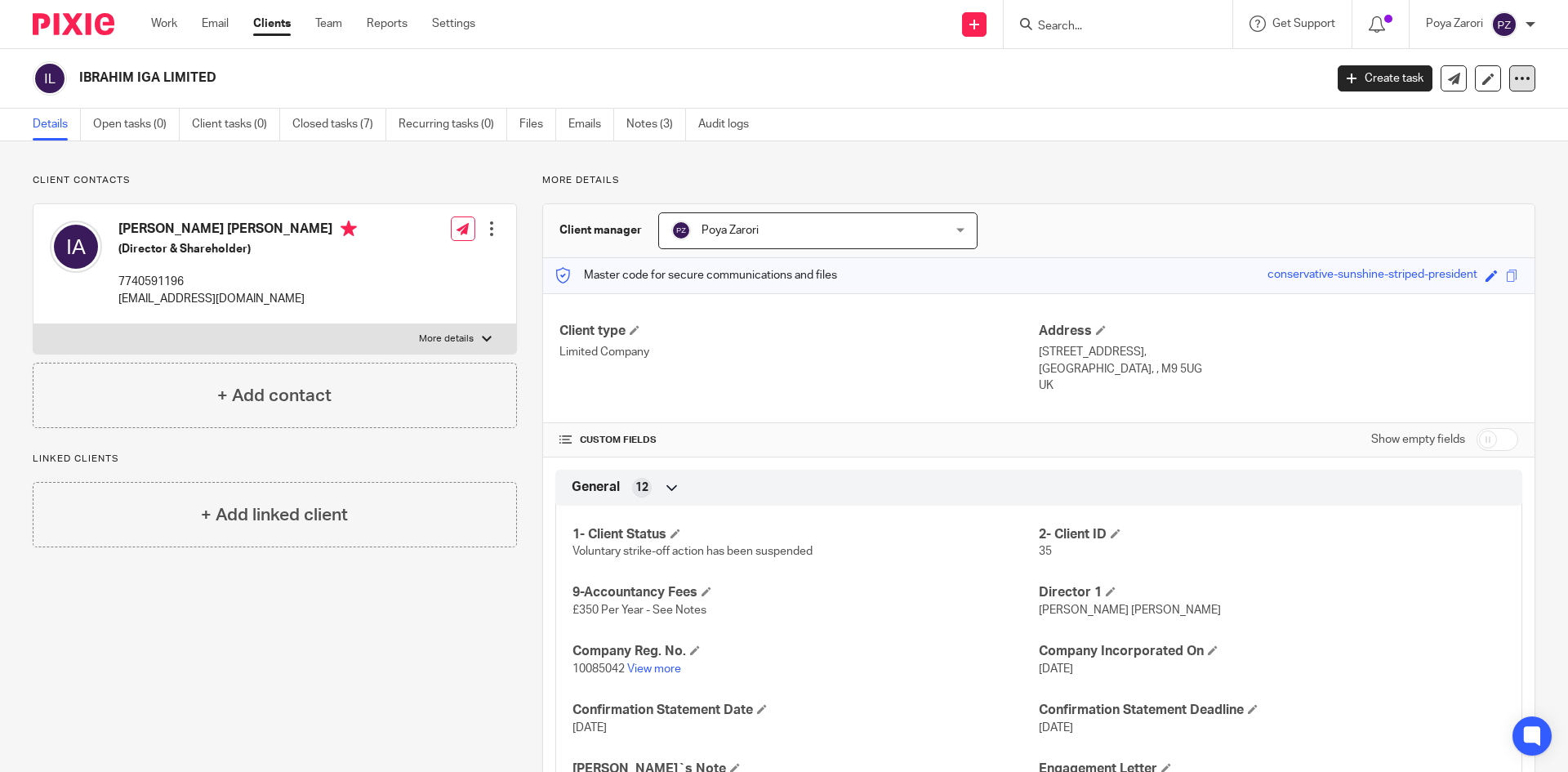
click at [1515, 76] on icon at bounding box center [1523, 78] width 17 height 17
click at [347, 82] on h2 "IBRAHIM IGA LIMITED" at bounding box center [573, 77] width 988 height 18
click at [1069, 14] on form at bounding box center [1123, 24] width 174 height 20
click at [1069, 19] on input "Search" at bounding box center [1110, 27] width 147 height 15
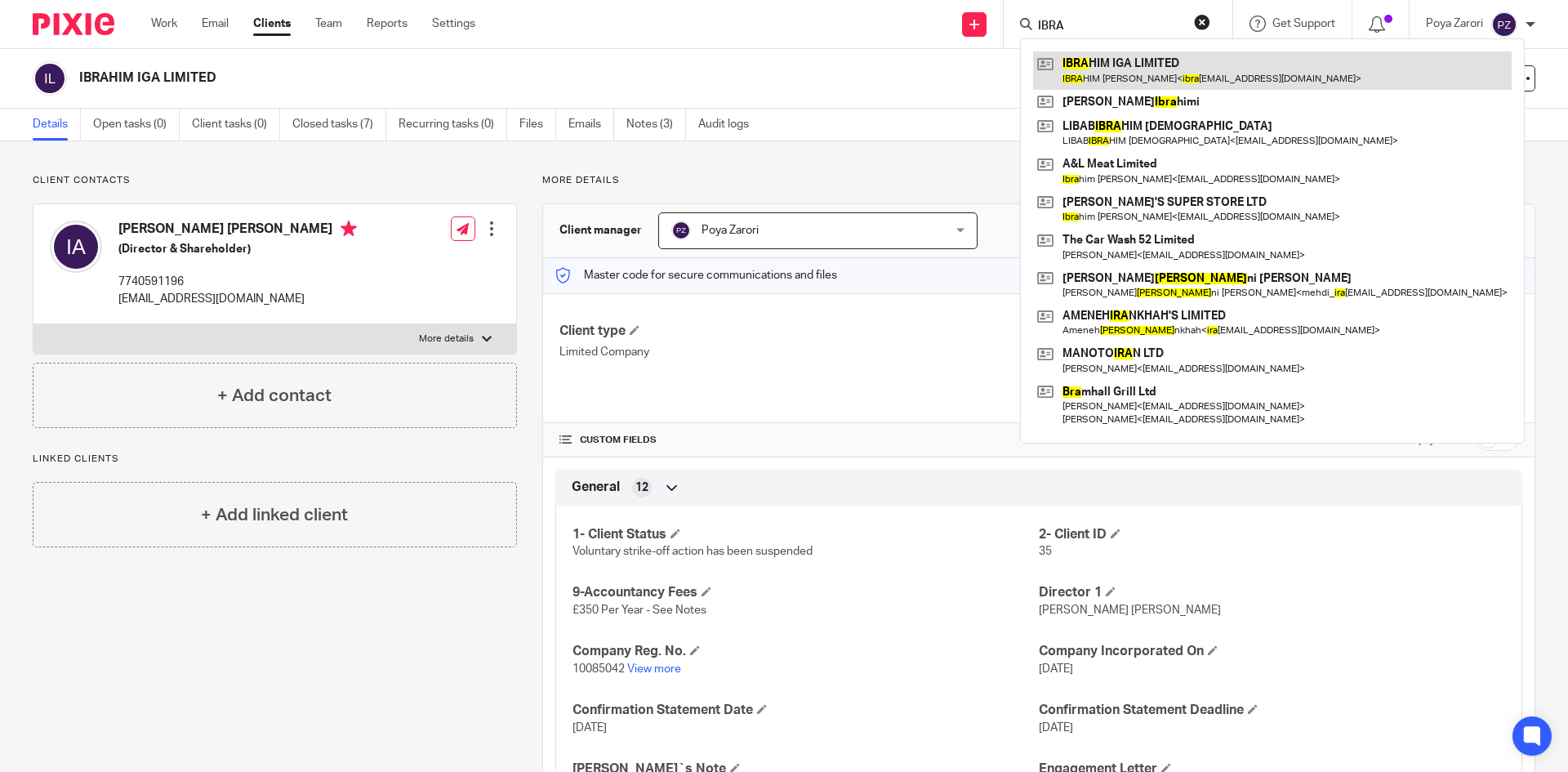
type input "IBRA"
click at [1104, 72] on link at bounding box center [1273, 70] width 479 height 38
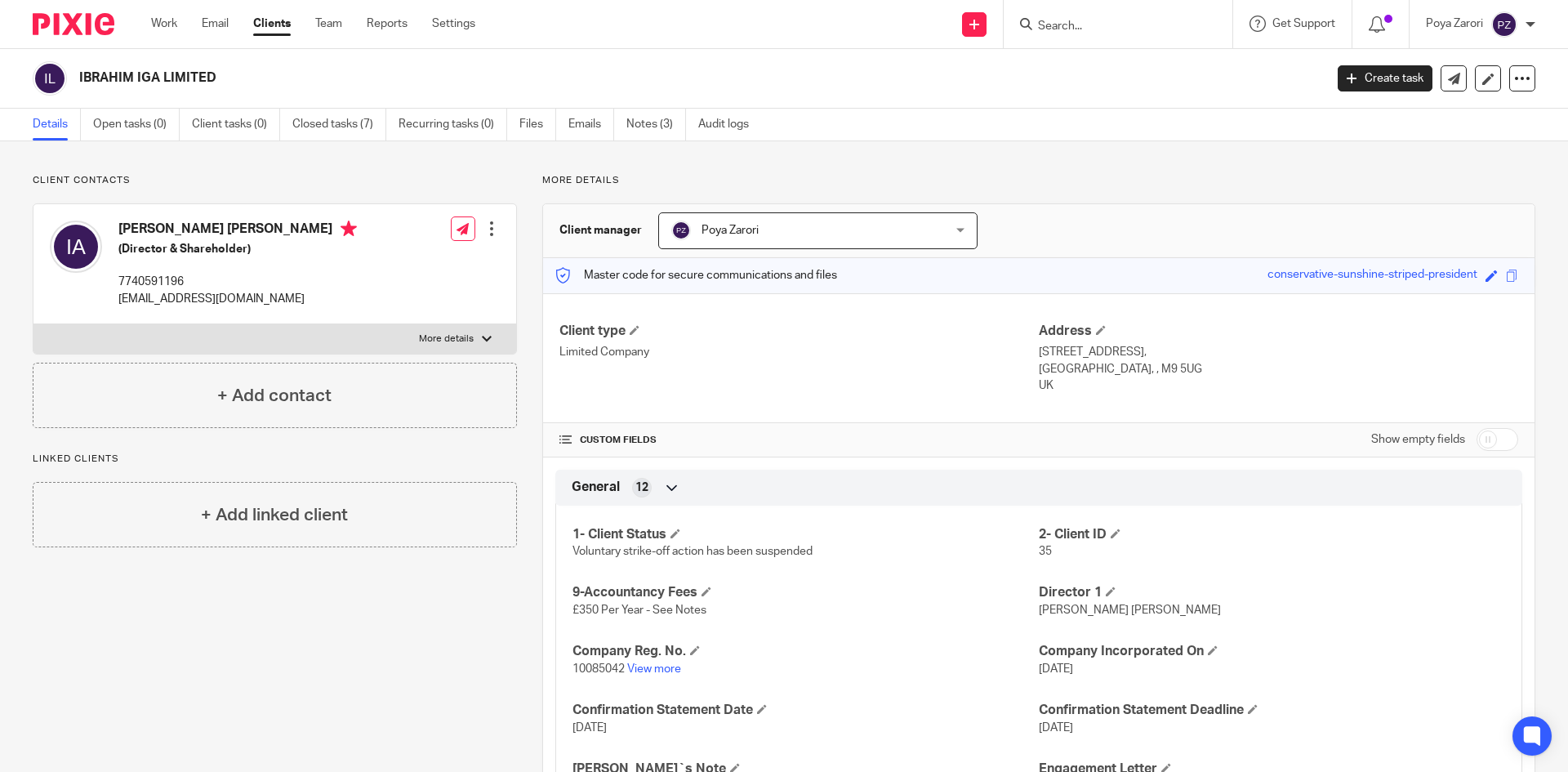
click at [455, 334] on p "More details" at bounding box center [446, 339] width 54 height 13
click at [33, 324] on input "More details" at bounding box center [32, 323] width 1 height 1
checkbox input "true"
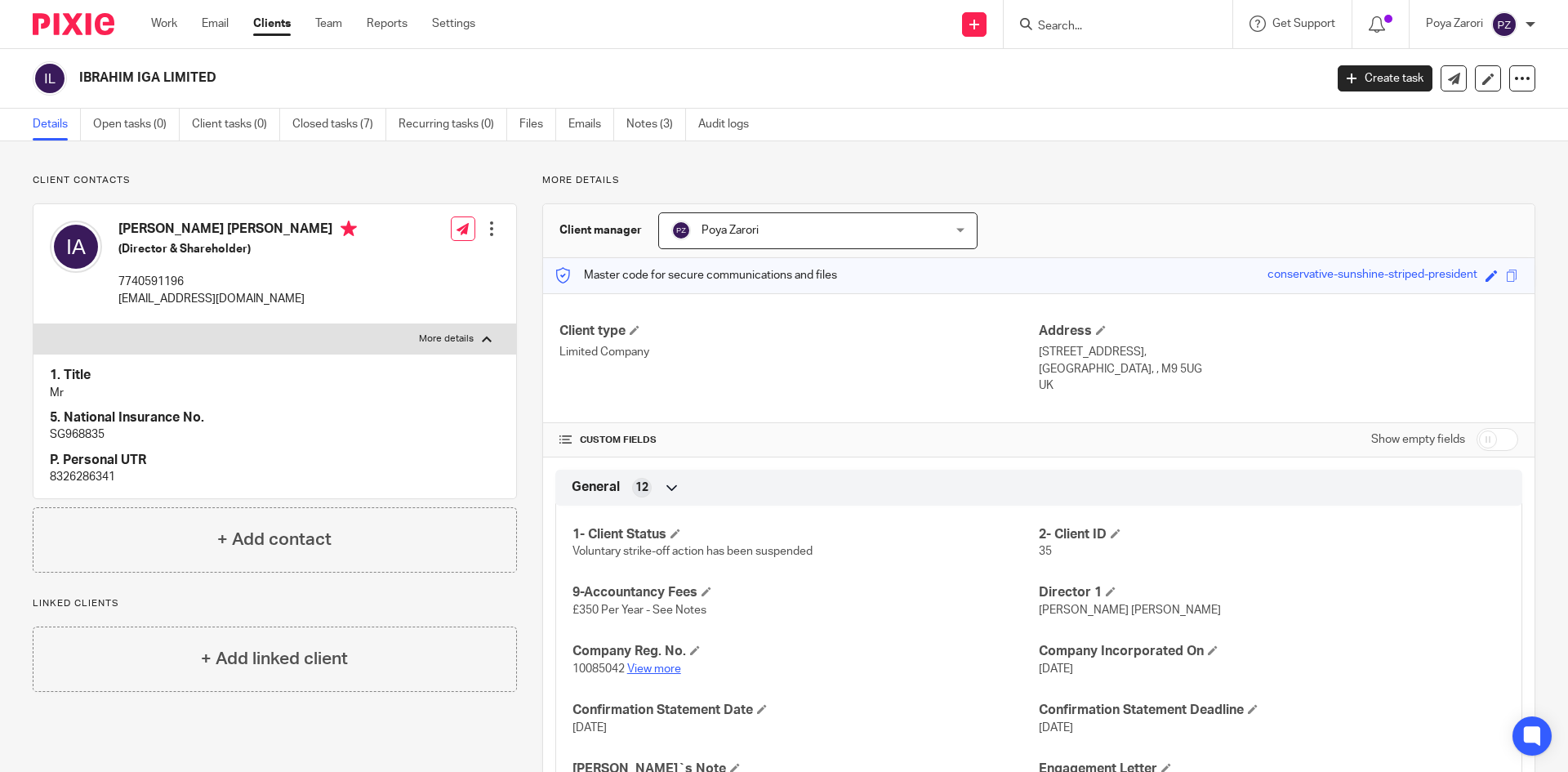
click at [659, 671] on link "View more" at bounding box center [654, 669] width 54 height 11
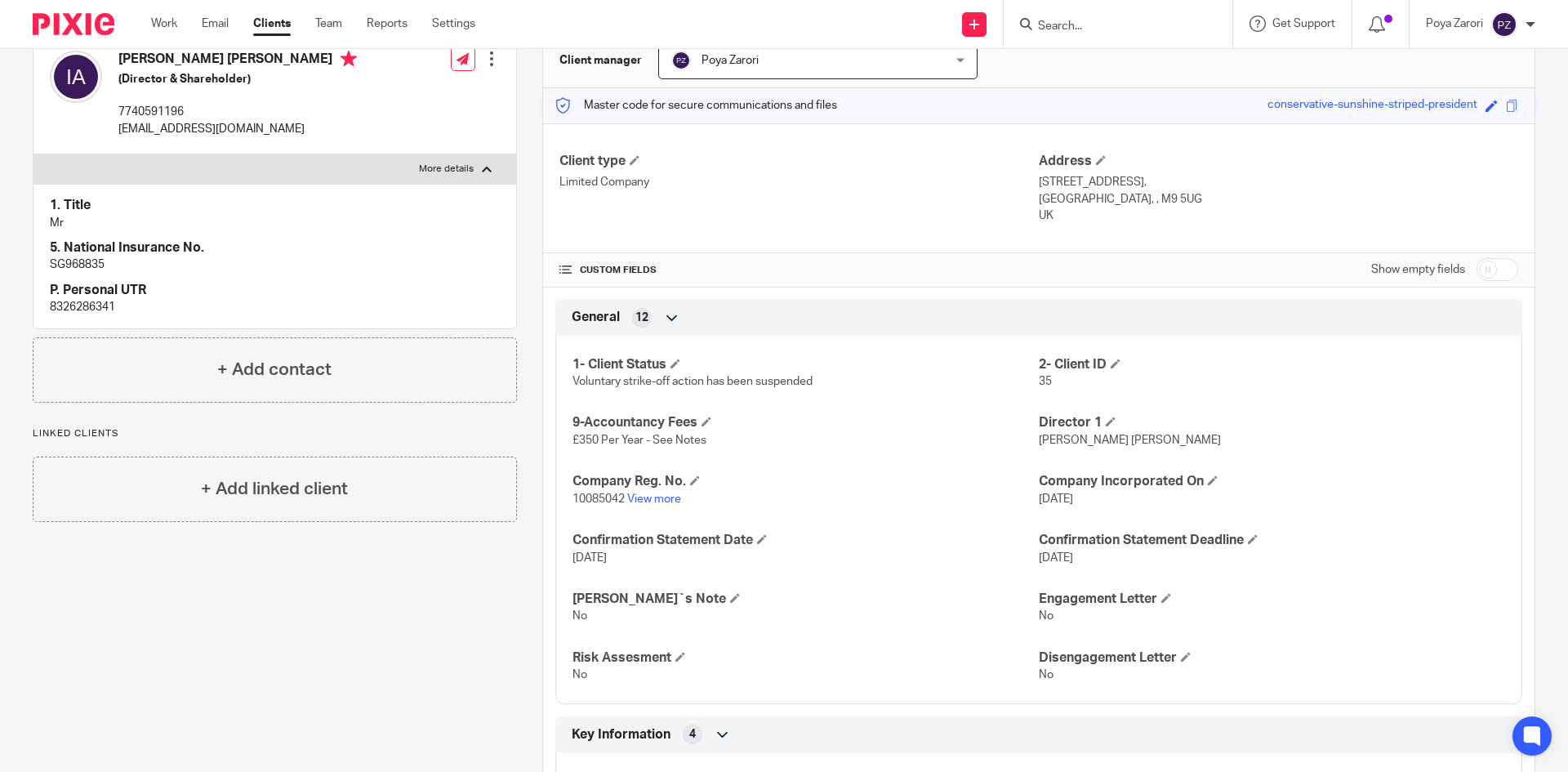
scroll to position [327, 0]
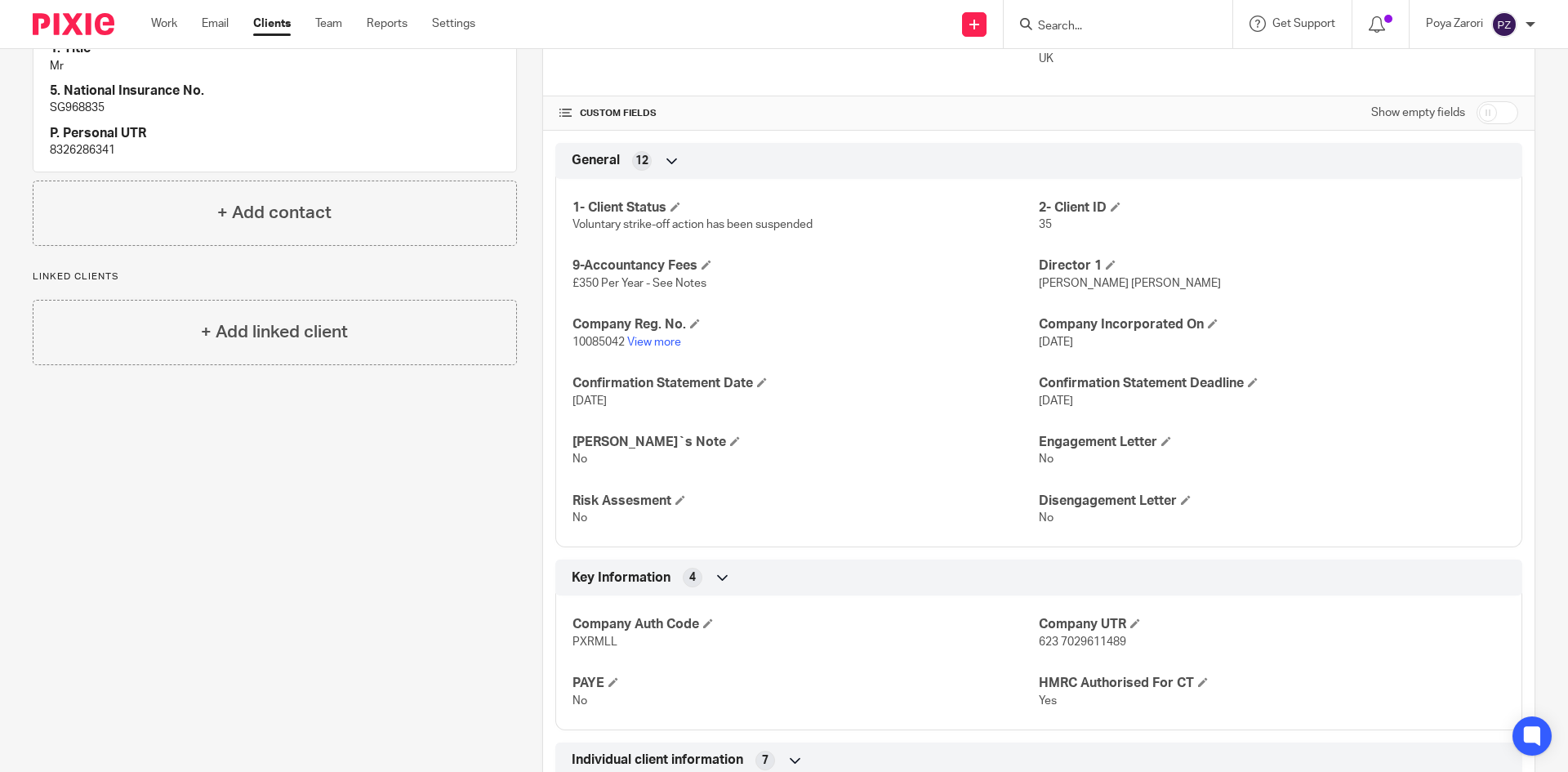
click at [1128, 644] on p "623 7029611489" at bounding box center [1272, 642] width 466 height 17
drag, startPoint x: 614, startPoint y: 645, endPoint x: 574, endPoint y: 640, distance: 40.3
click at [573, 643] on p "PXRMLL" at bounding box center [806, 642] width 466 height 17
copy span "PXRMLL"
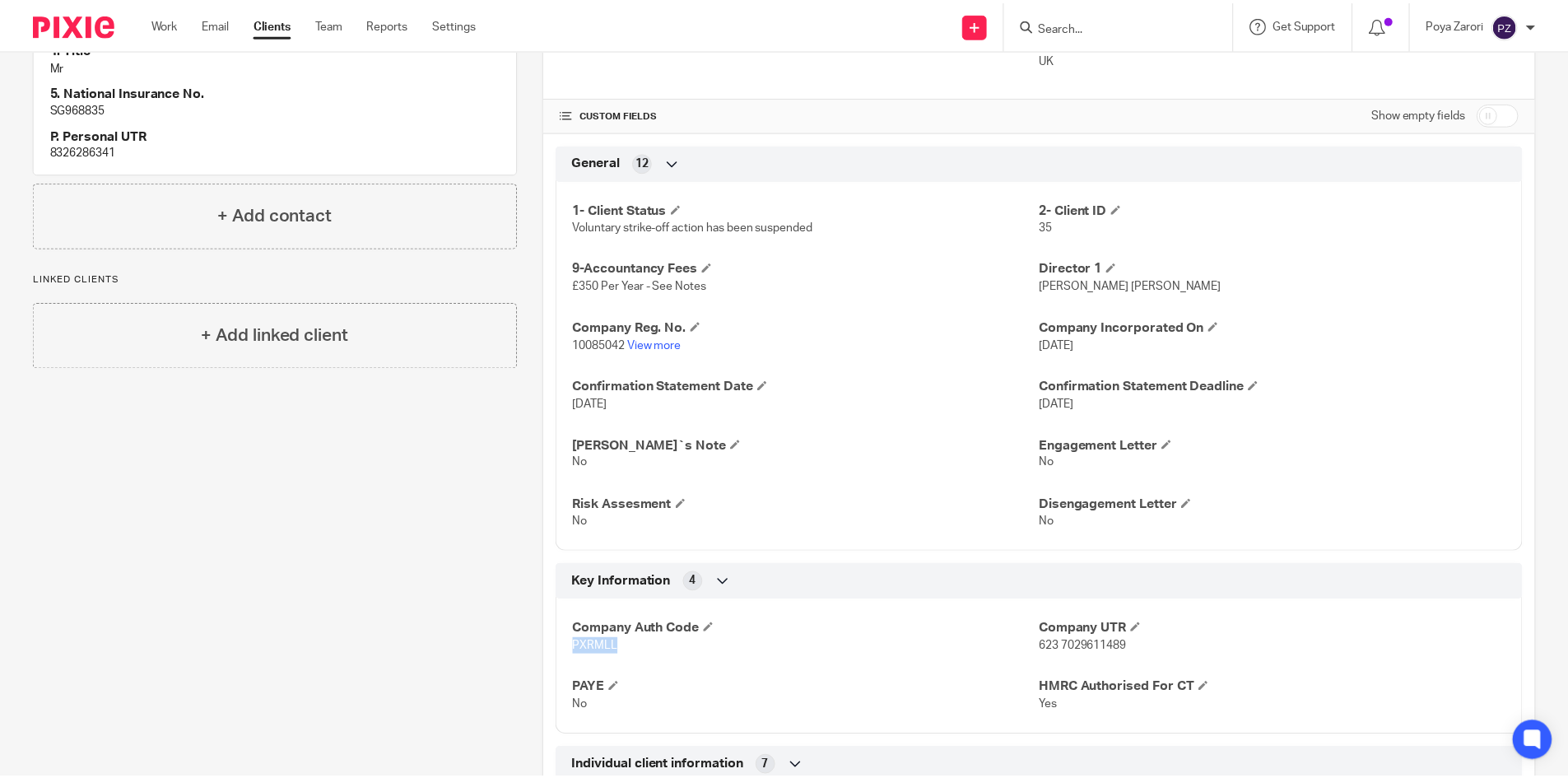
scroll to position [0, 0]
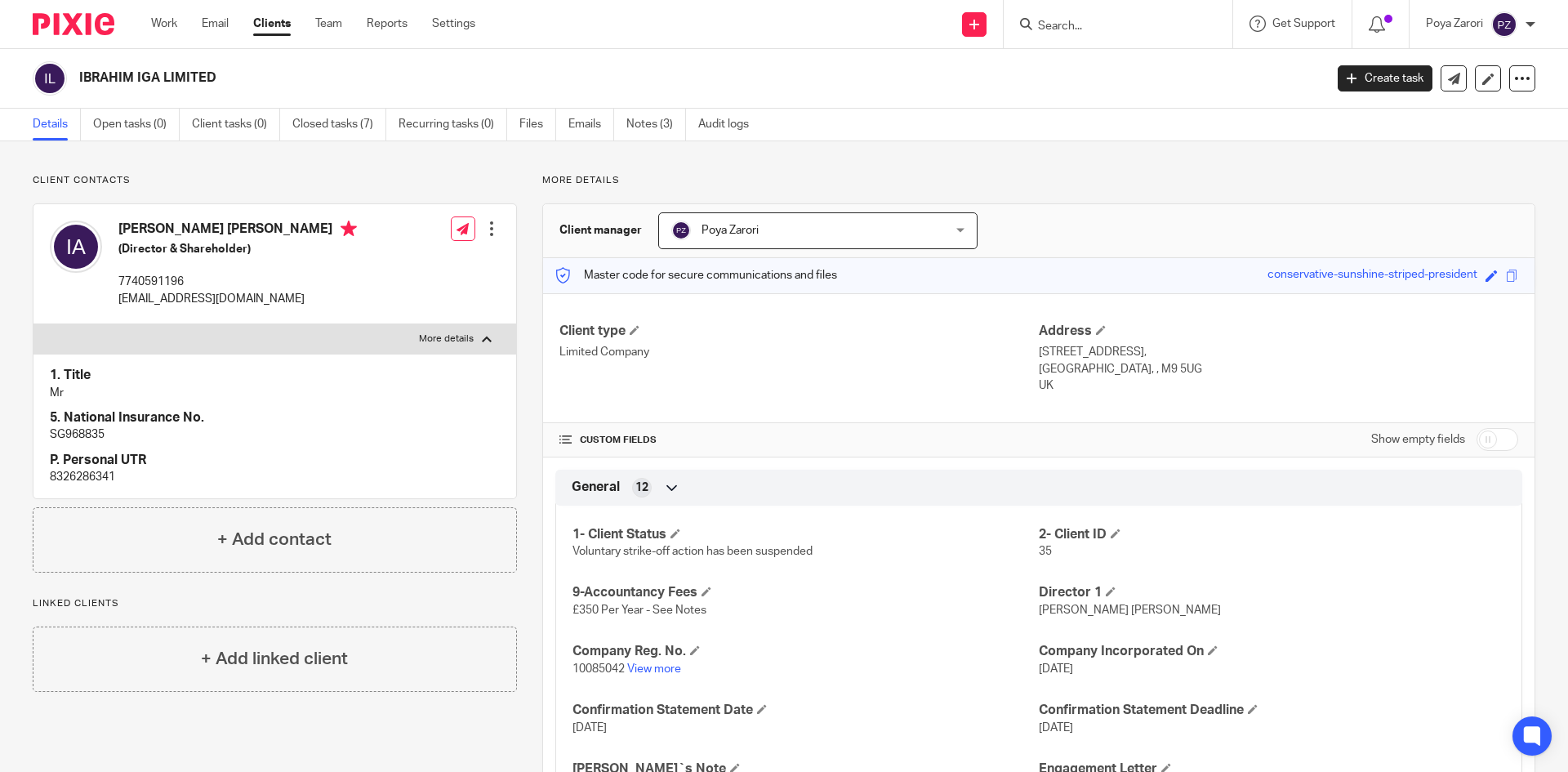
click at [278, 20] on link "Clients" at bounding box center [272, 24] width 38 height 17
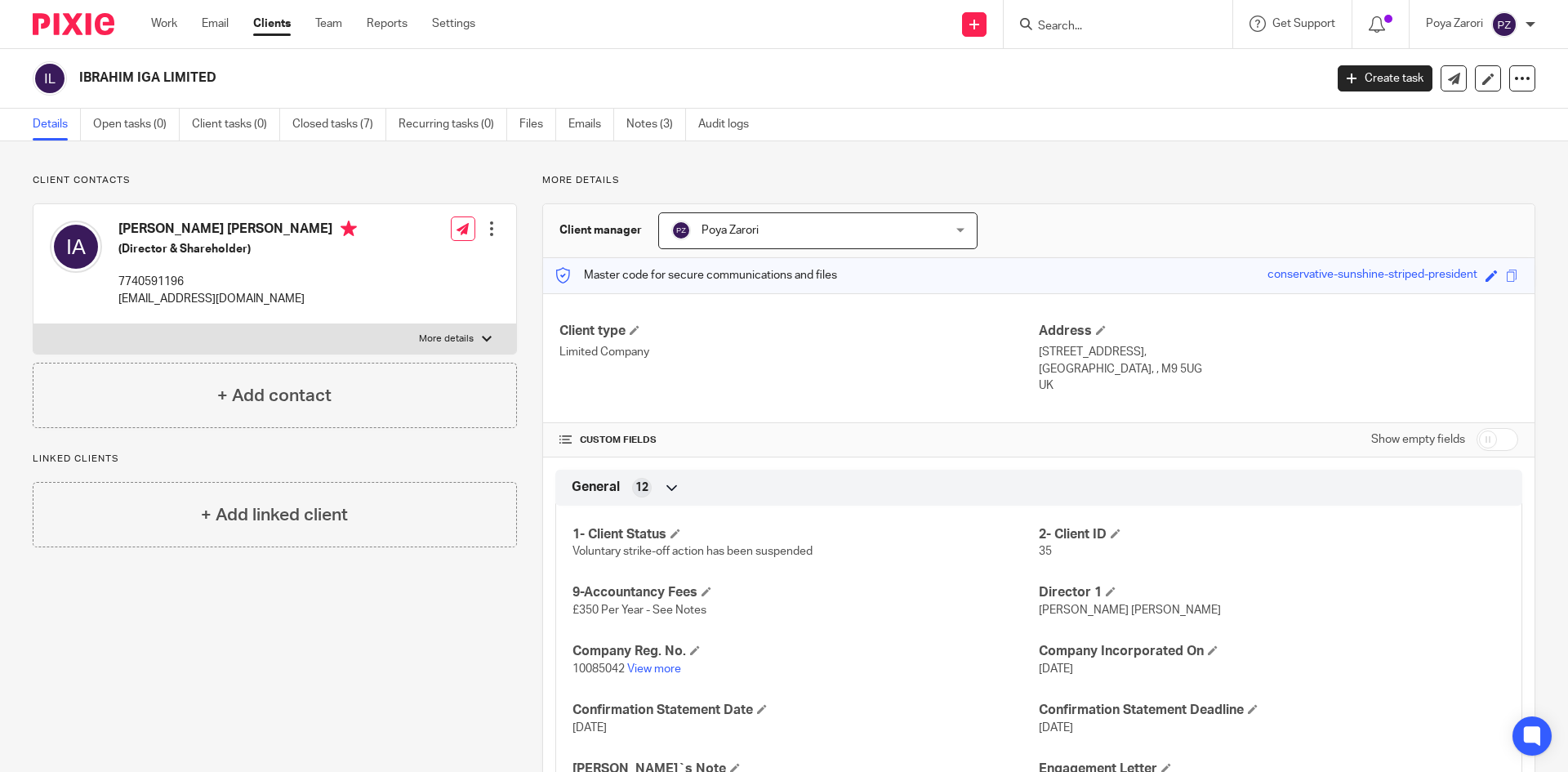
click at [275, 14] on div "Work Email Clients Team Reports Settings Work Email Clients Team Reports Settin…" at bounding box center [317, 24] width 365 height 48
click at [273, 24] on link "Clients" at bounding box center [272, 24] width 38 height 17
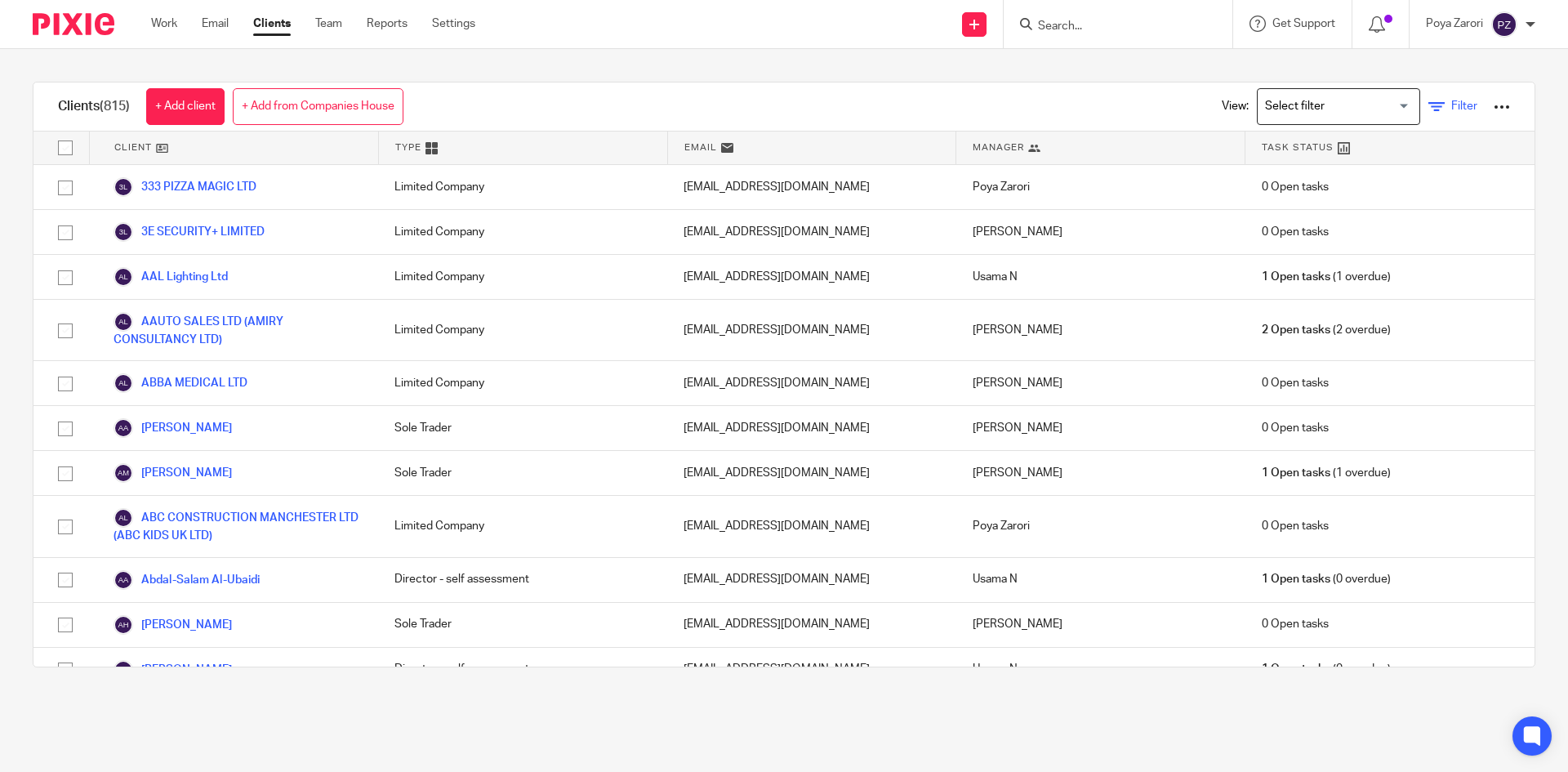
click at [1429, 107] on icon at bounding box center [1437, 107] width 17 height 17
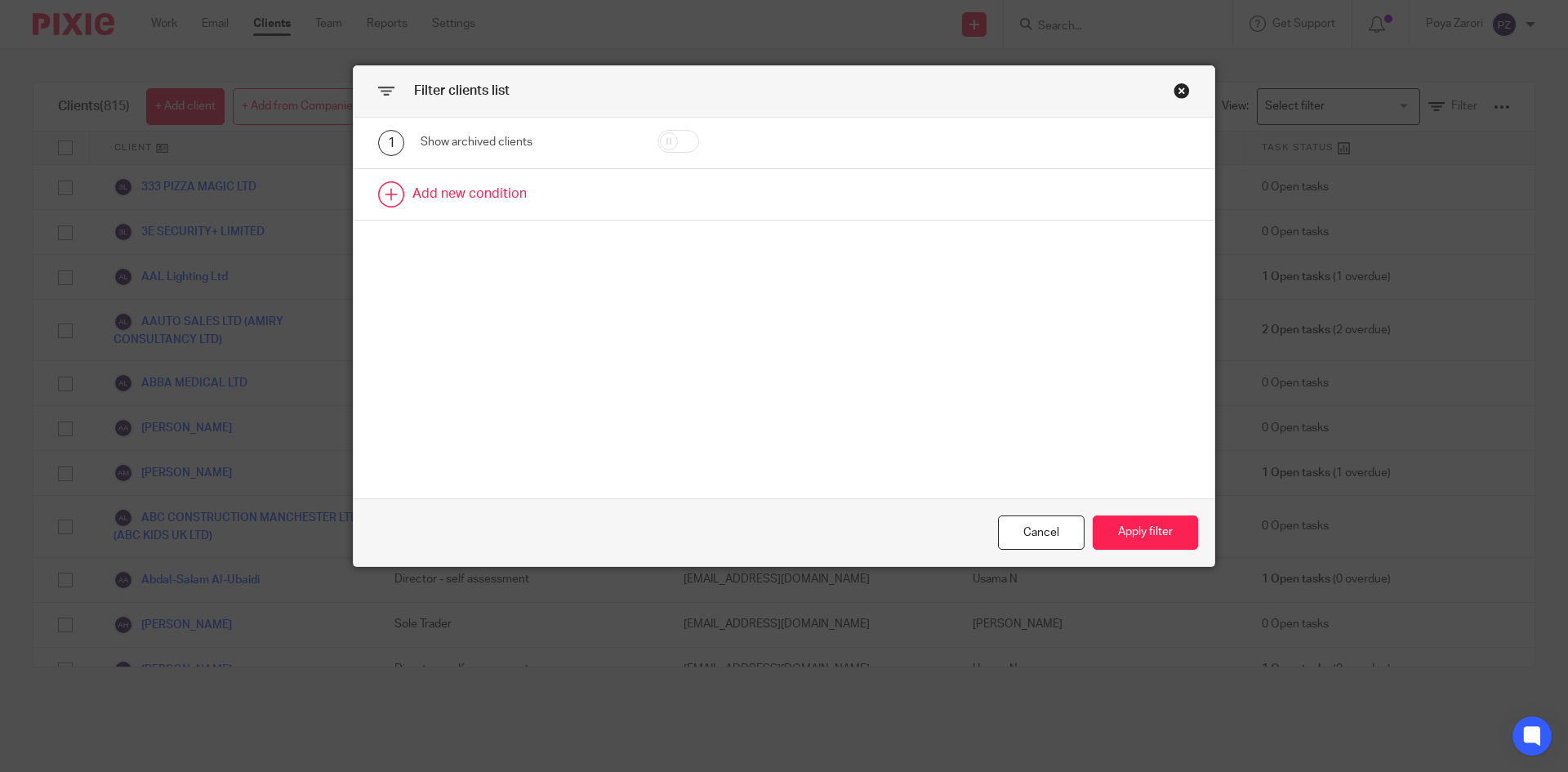
click at [511, 193] on link at bounding box center [784, 194] width 861 height 51
click at [522, 206] on div "Field" at bounding box center [512, 199] width 158 height 34
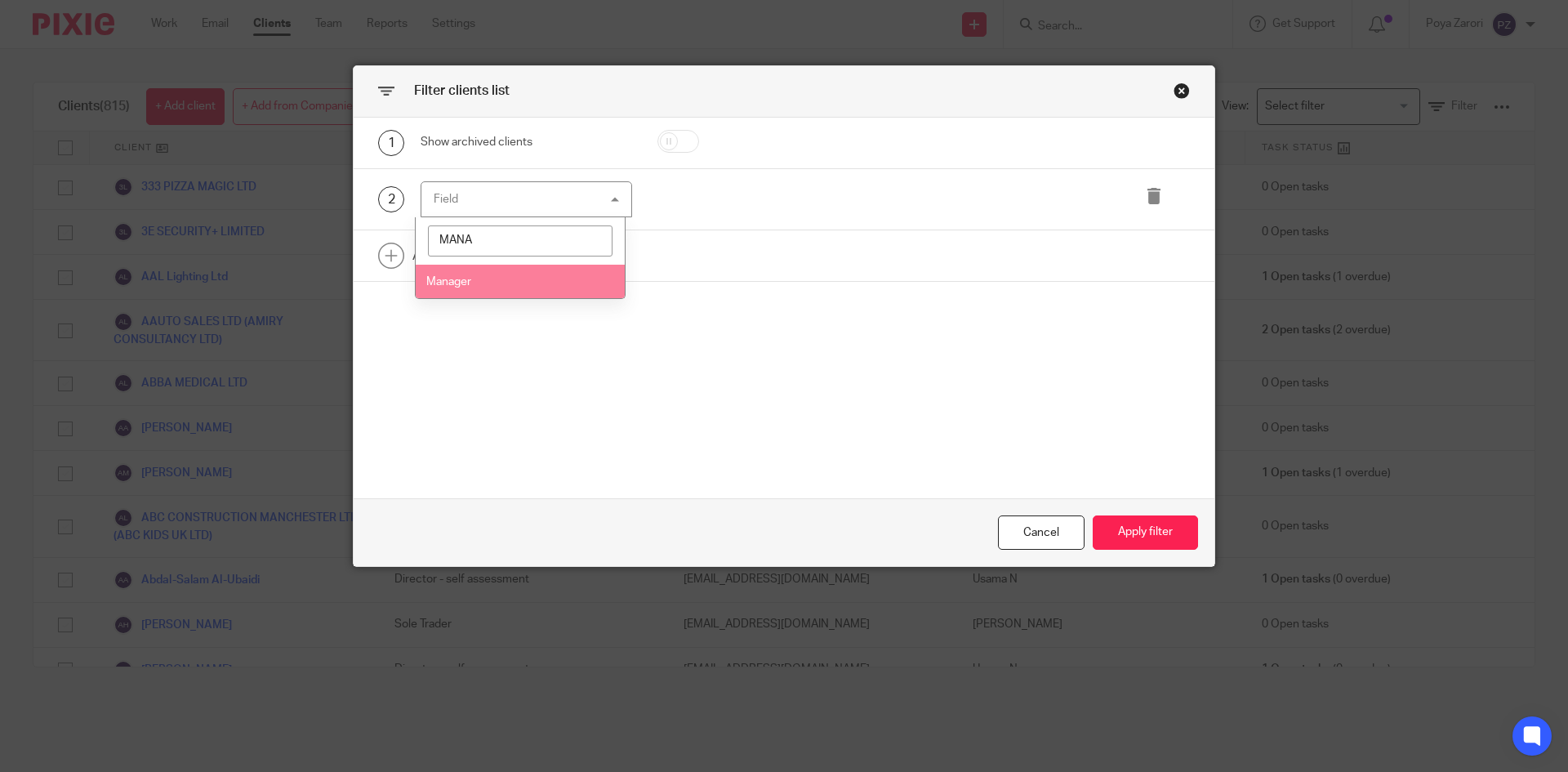
type input "MANA"
drag, startPoint x: 435, startPoint y: 291, endPoint x: 485, endPoint y: 252, distance: 63.4
click at [435, 290] on li "Manager" at bounding box center [521, 281] width 210 height 33
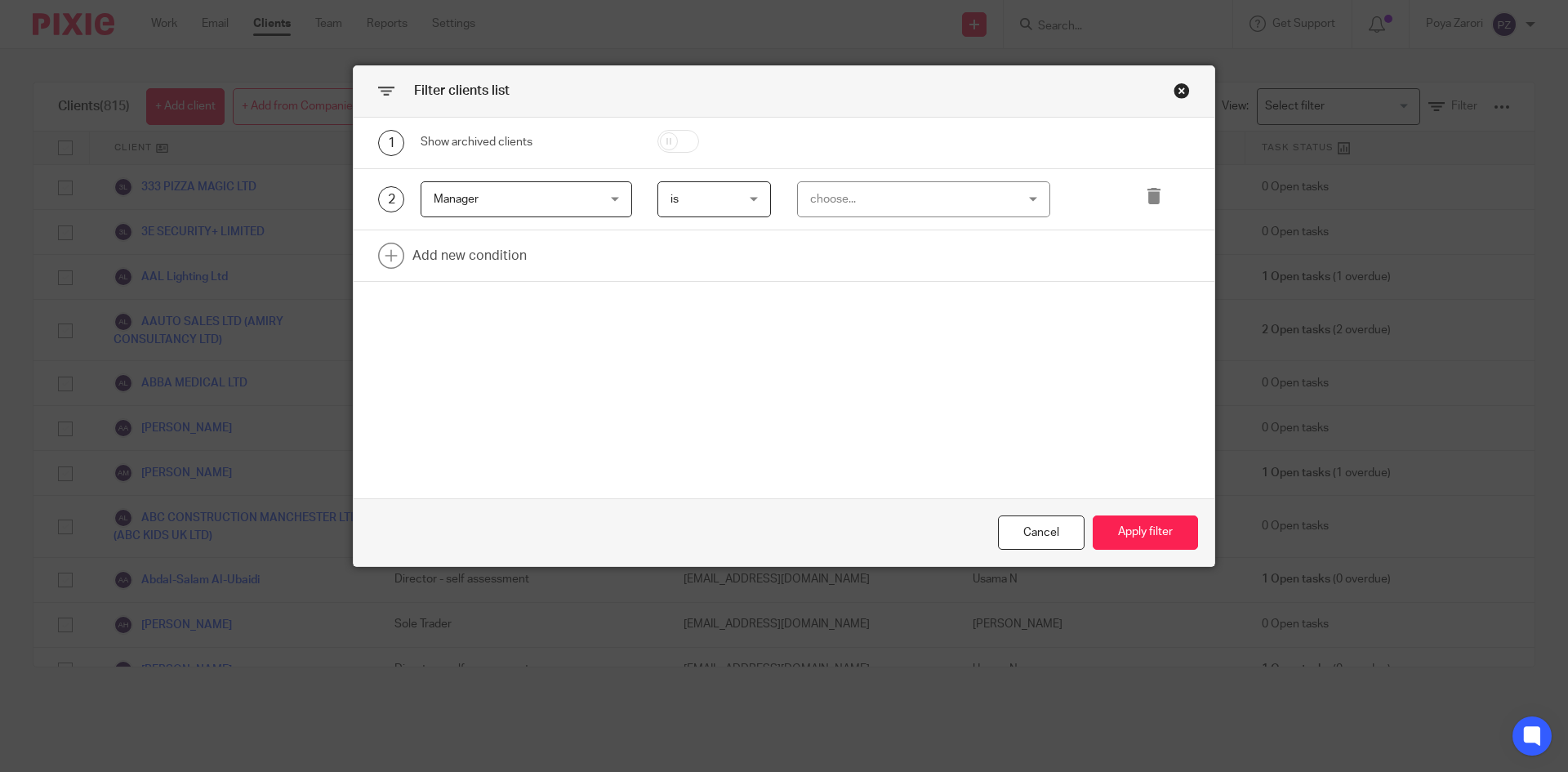
click at [836, 194] on div "choose..." at bounding box center [907, 199] width 192 height 34
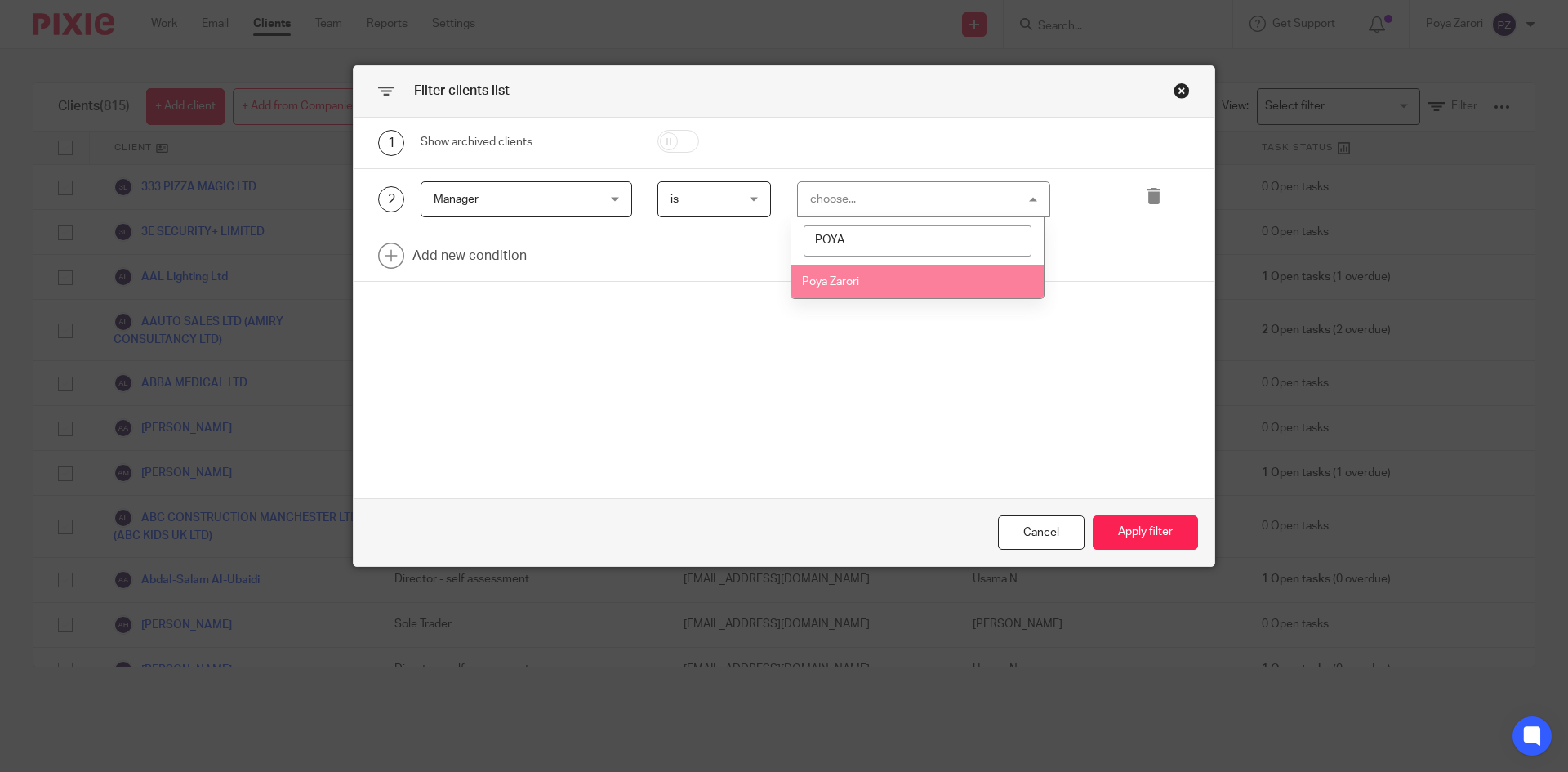
type input "POYA"
click at [843, 279] on span "Poya Zarori" at bounding box center [831, 282] width 57 height 11
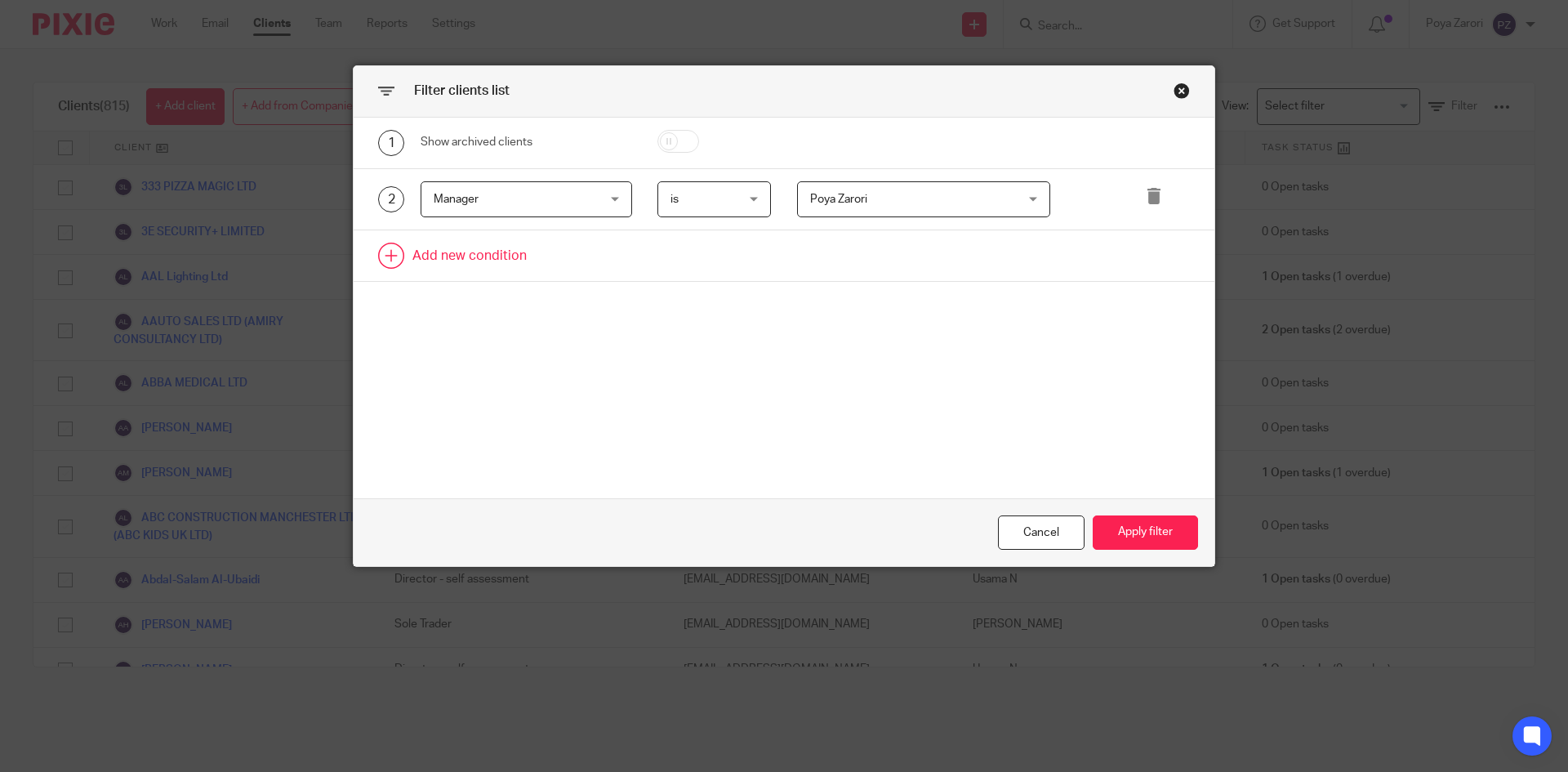
click at [485, 248] on link at bounding box center [784, 255] width 861 height 51
click at [553, 261] on div "Field" at bounding box center [512, 260] width 158 height 34
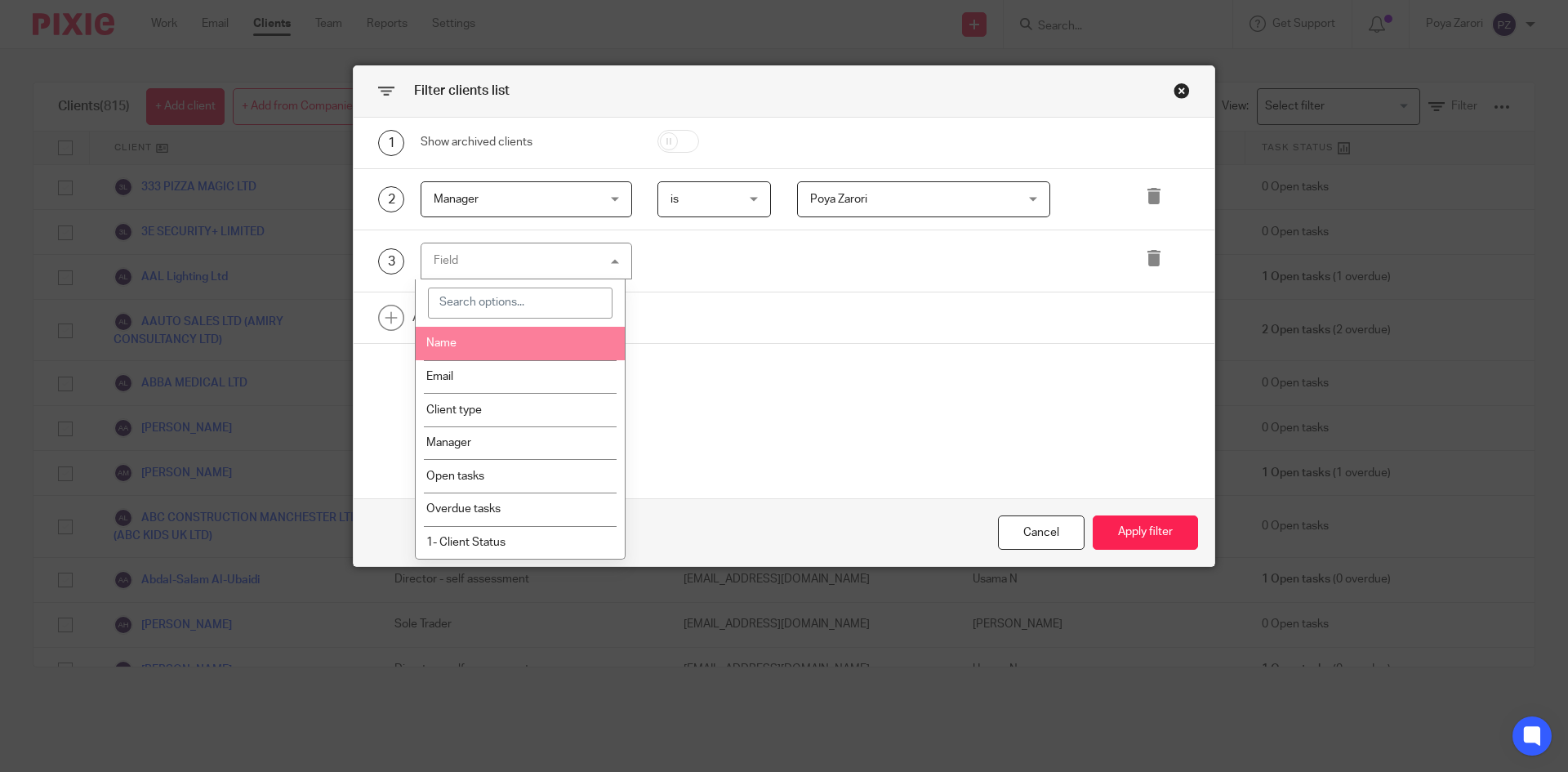
click at [501, 300] on input "search" at bounding box center [521, 303] width 185 height 31
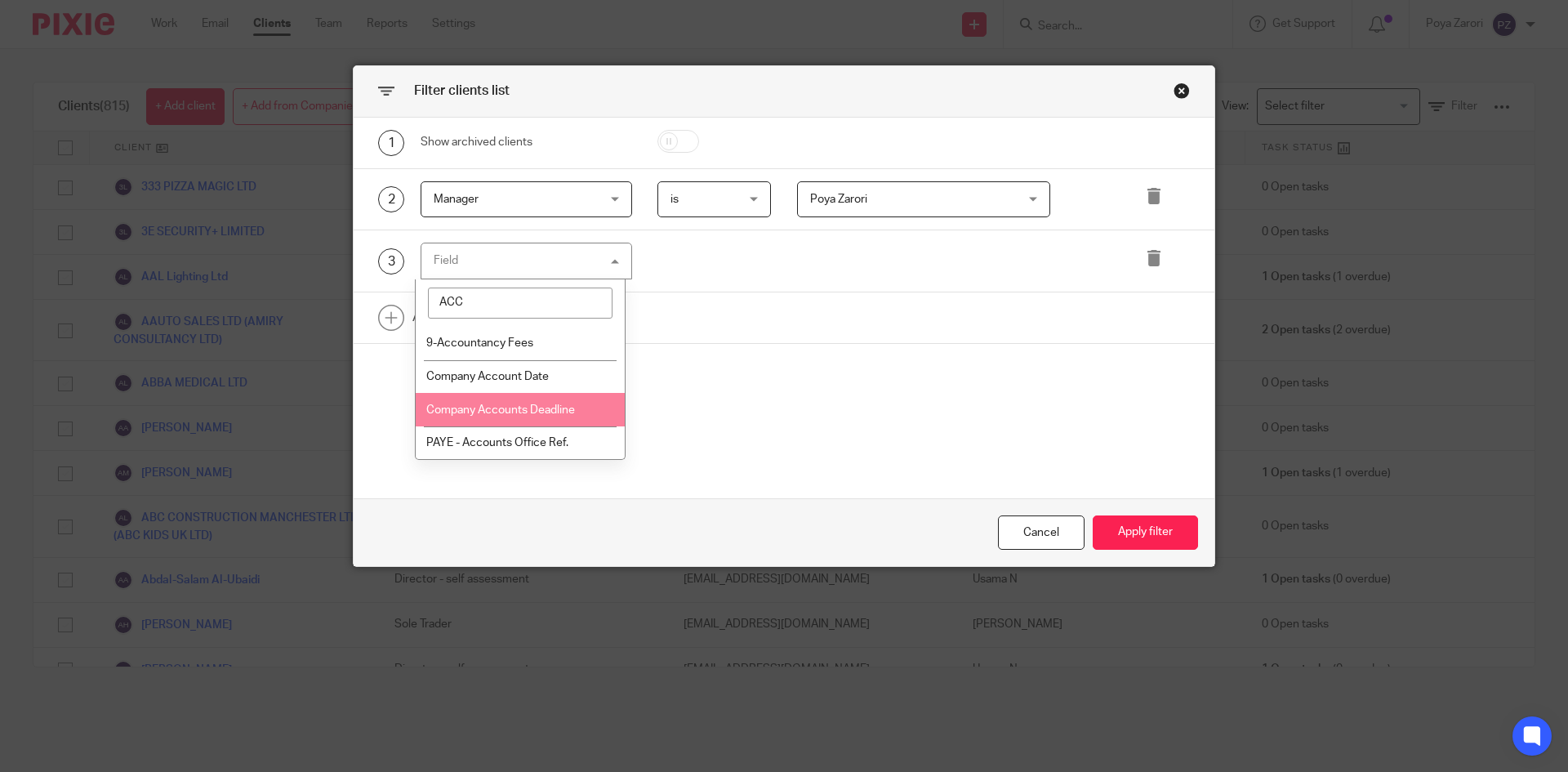
type input "ACC"
click at [557, 407] on span "Company Accounts Deadline" at bounding box center [500, 410] width 148 height 11
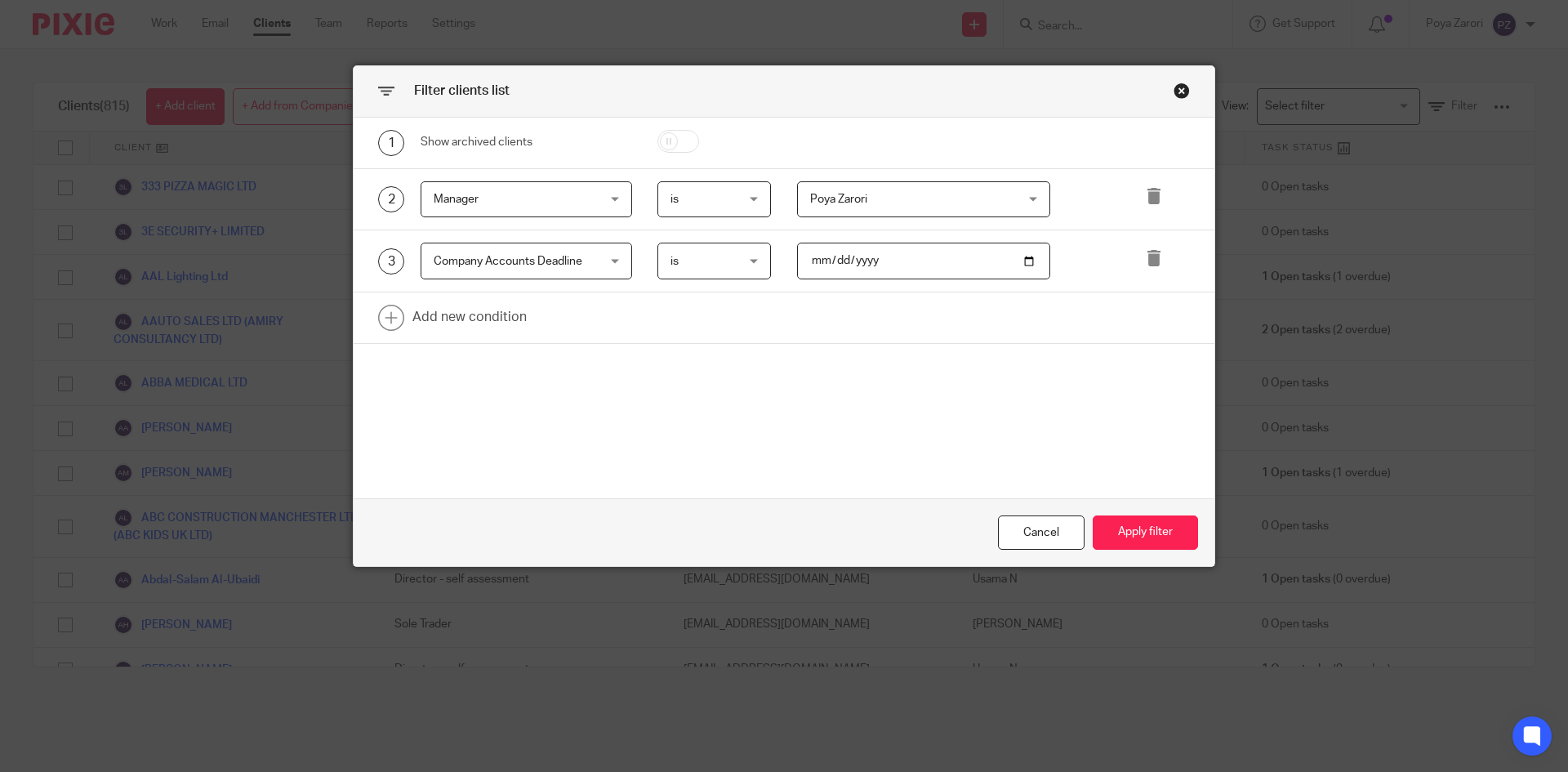
click at [744, 269] on span "is" at bounding box center [710, 260] width 80 height 34
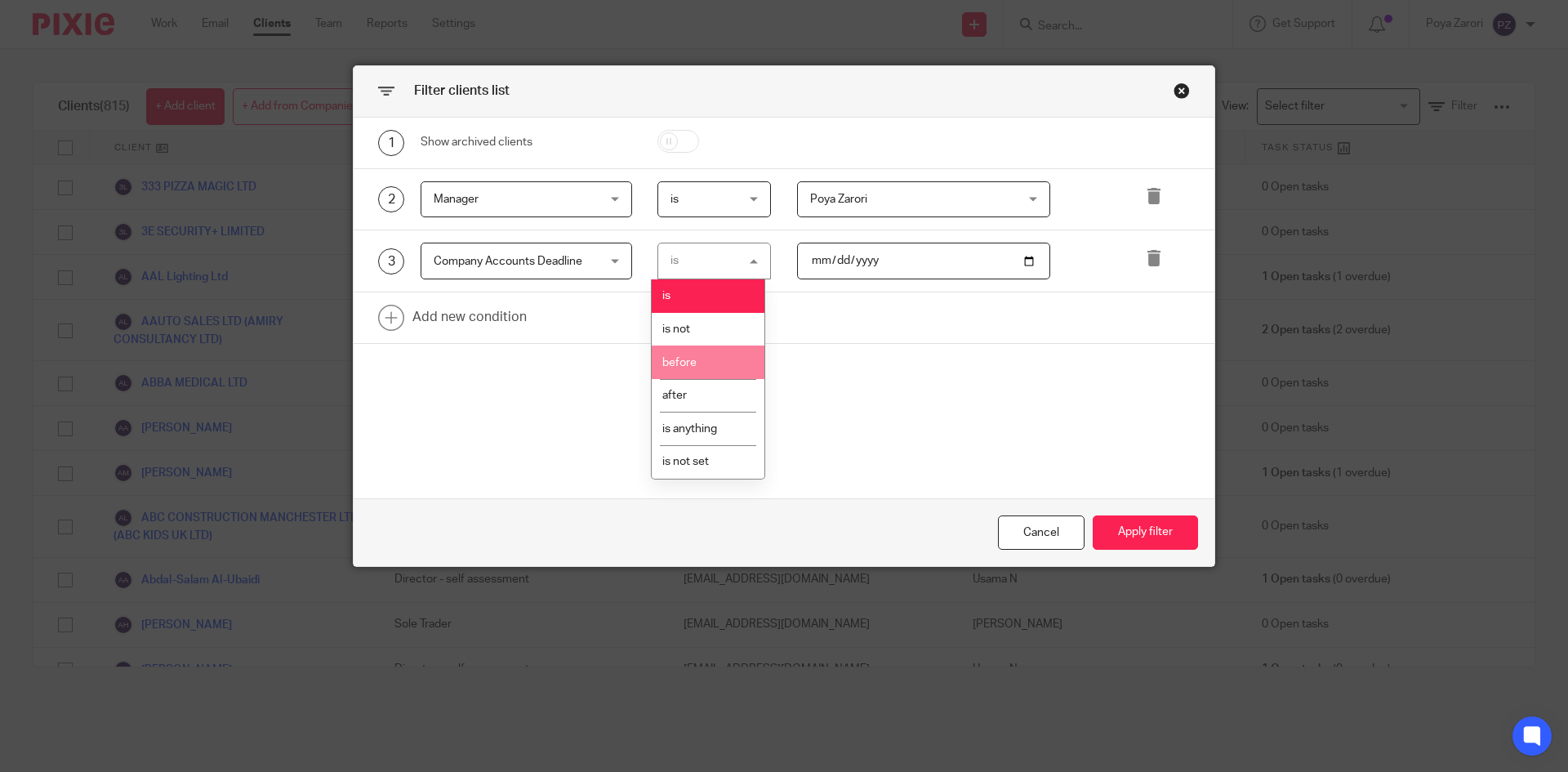
click at [703, 355] on li "before" at bounding box center [708, 362] width 112 height 33
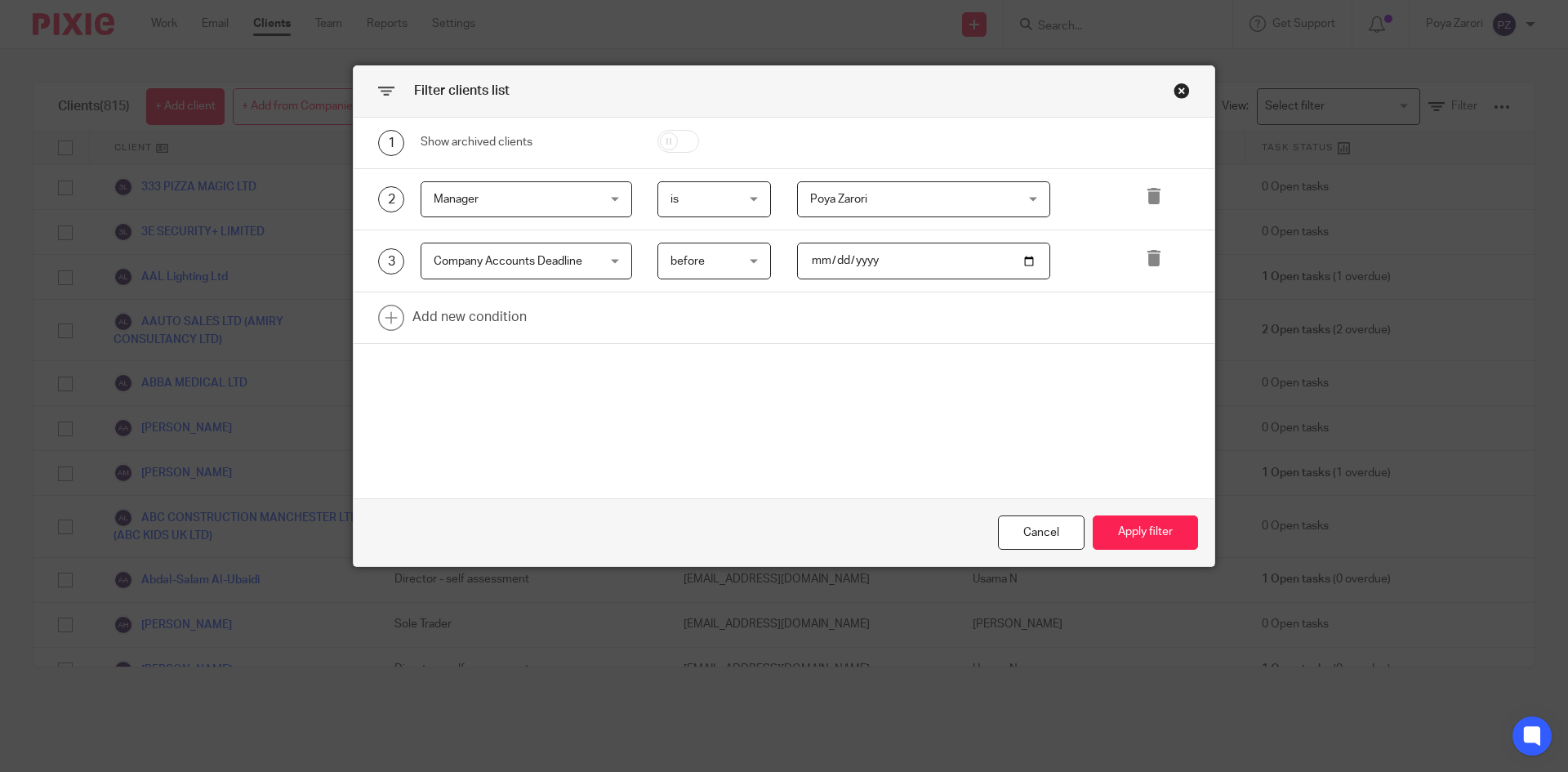
click at [1029, 263] on input "date" at bounding box center [924, 261] width 254 height 37
type input "2025-09-17"
click at [1157, 537] on button "Apply filter" at bounding box center [1145, 532] width 105 height 35
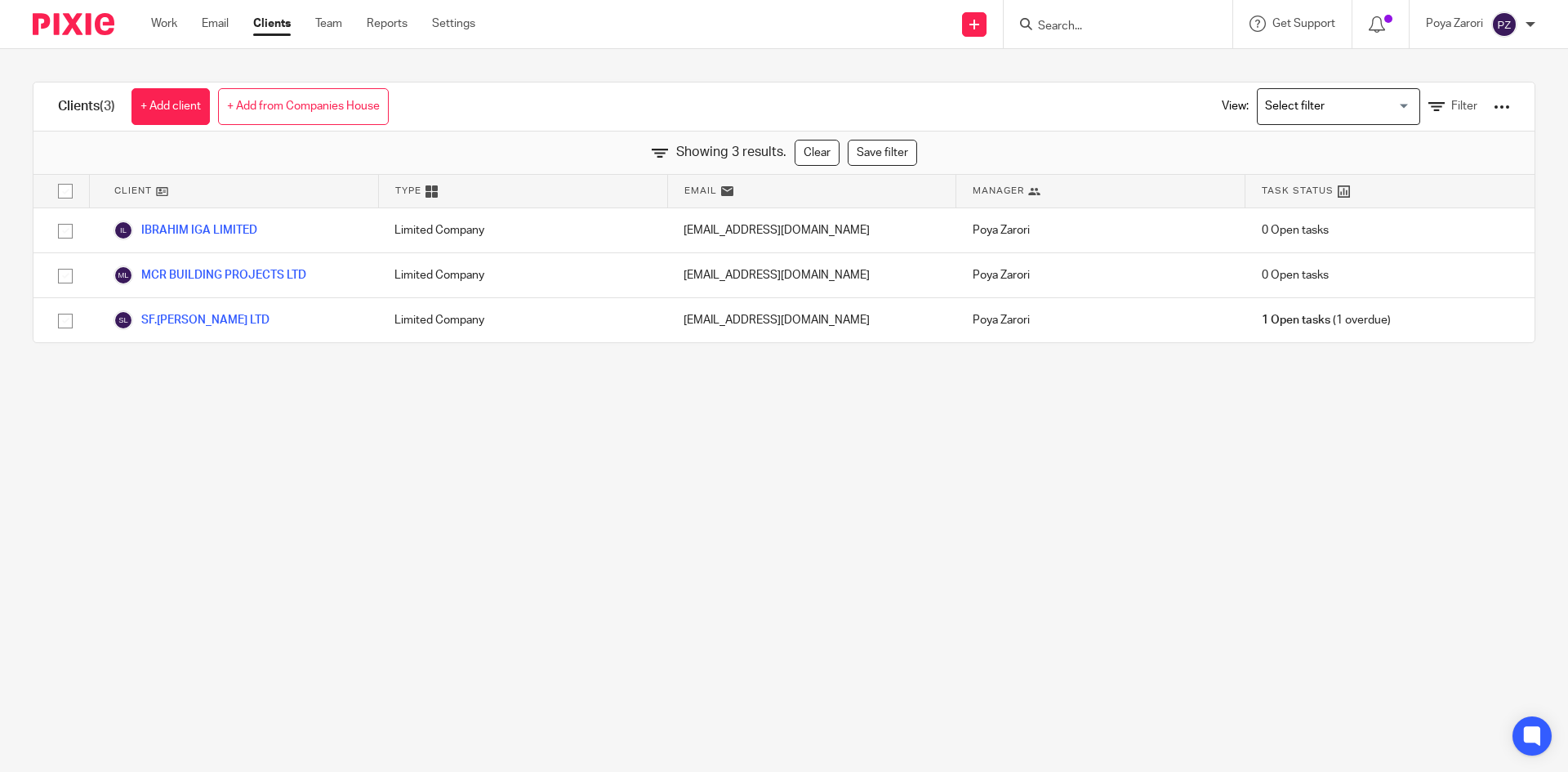
click at [1469, 104] on div "View: Loading... Filter" at bounding box center [1354, 107] width 313 height 48
click at [1494, 104] on div at bounding box center [1503, 107] width 17 height 17
click at [720, 485] on main "Clients (3) + Add client + Add from Companies House View: Loading... Filter Sho…" at bounding box center [784, 386] width 1568 height 772
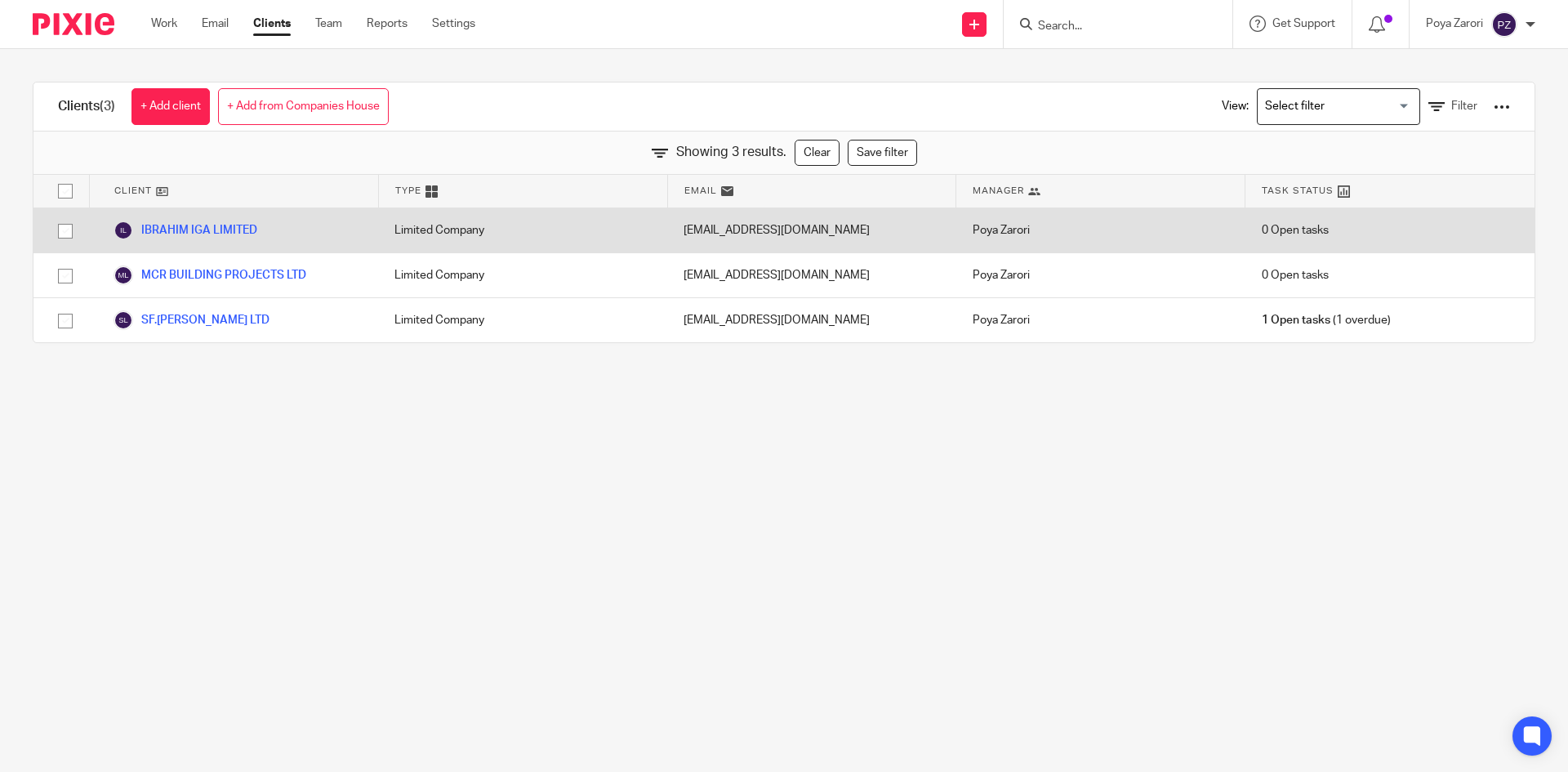
click at [791, 229] on div "[EMAIL_ADDRESS][DOMAIN_NAME]" at bounding box center [812, 230] width 289 height 44
drag, startPoint x: 872, startPoint y: 232, endPoint x: 448, endPoint y: 236, distance: 424.0
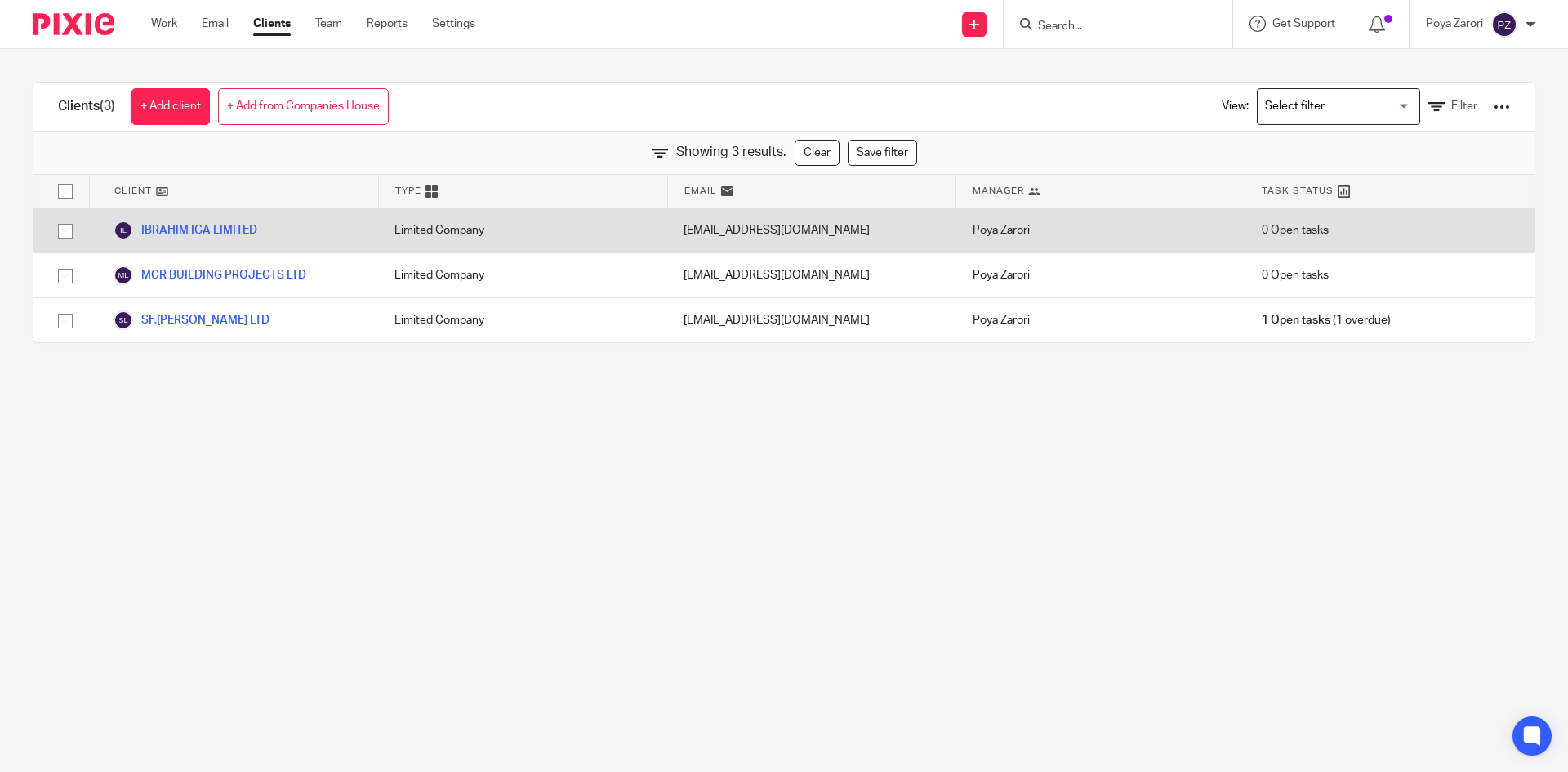
click at [546, 233] on div "IBRAHIM IGA LIMITED Limited Company ibrahim_1993@hotmail.co.uk Poya Zarori 0 Op…" at bounding box center [784, 230] width 1502 height 45
drag, startPoint x: 662, startPoint y: 227, endPoint x: 681, endPoint y: 226, distance: 19.0
click at [671, 226] on div "[EMAIL_ADDRESS][DOMAIN_NAME]" at bounding box center [812, 230] width 289 height 44
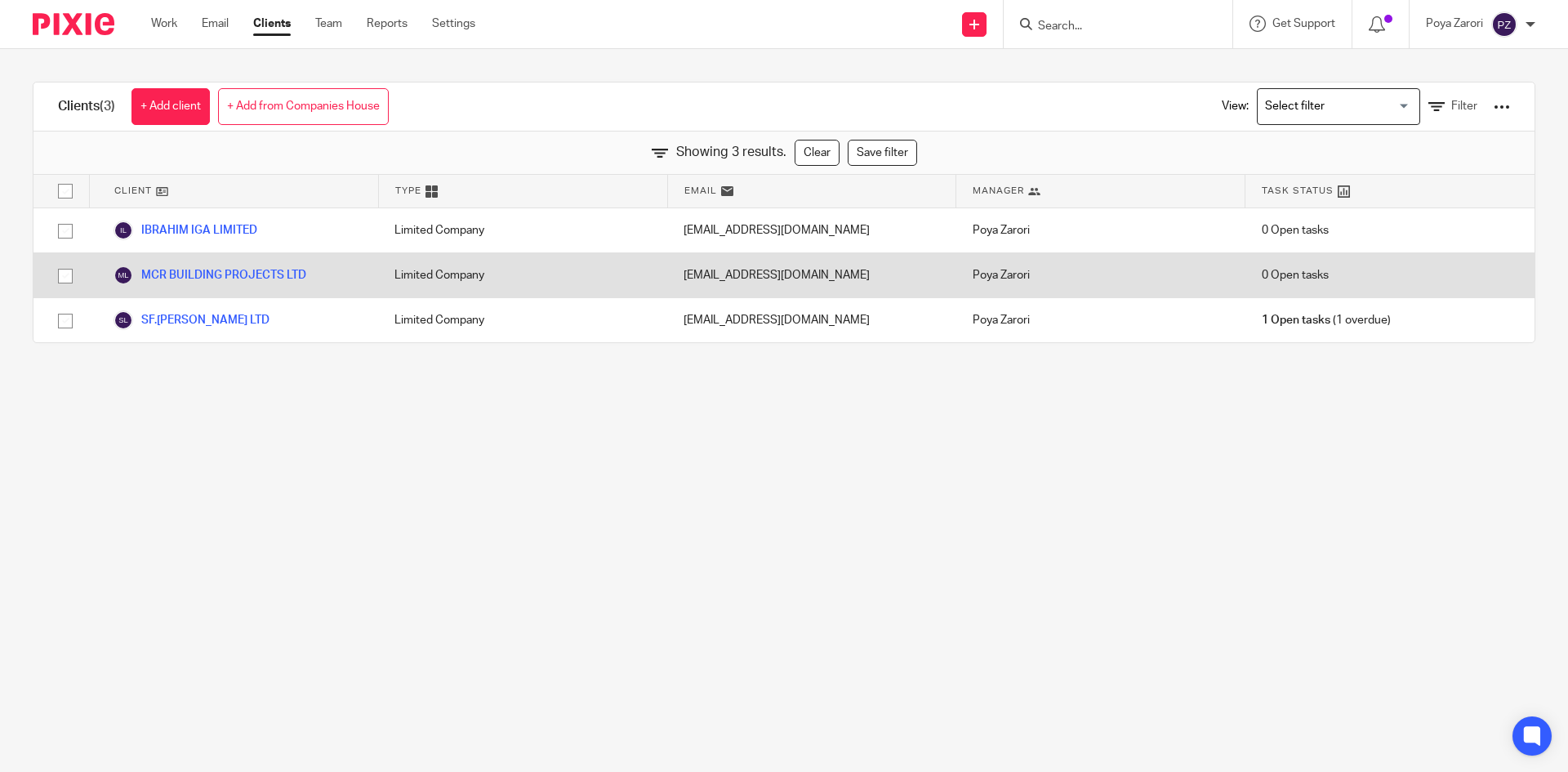
drag, startPoint x: 697, startPoint y: 227, endPoint x: 923, endPoint y: 264, distance: 229.0
click at [923, 264] on div "IBRAHIM IGA LIMITED Limited Company ibrahim_1993@hotmail.co.uk Poya Zarori 0 Op…" at bounding box center [784, 275] width 1502 height 134
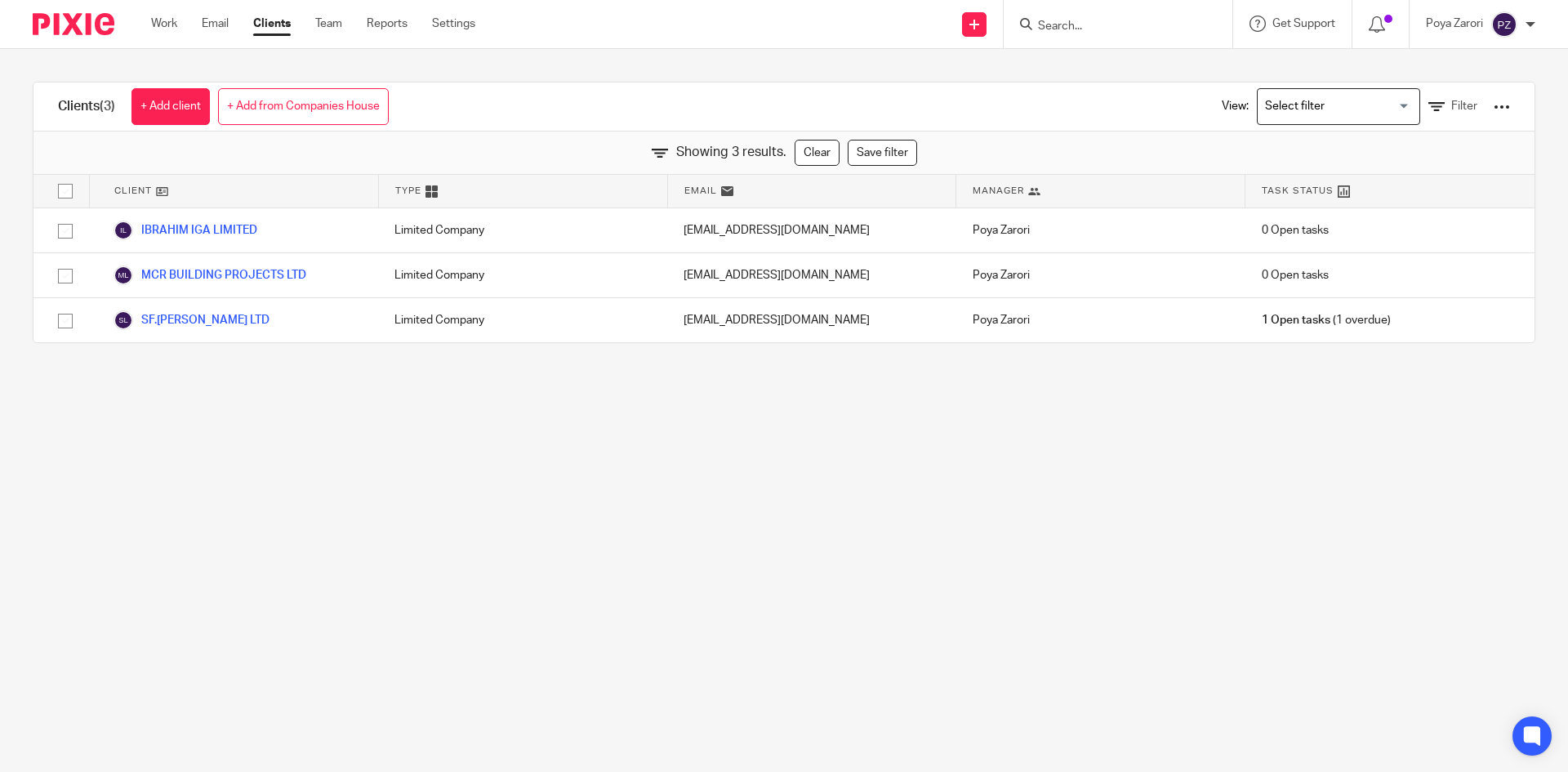
click at [282, 25] on link "Clients" at bounding box center [272, 24] width 38 height 17
click at [1452, 107] on span "Filter" at bounding box center [1465, 106] width 26 height 11
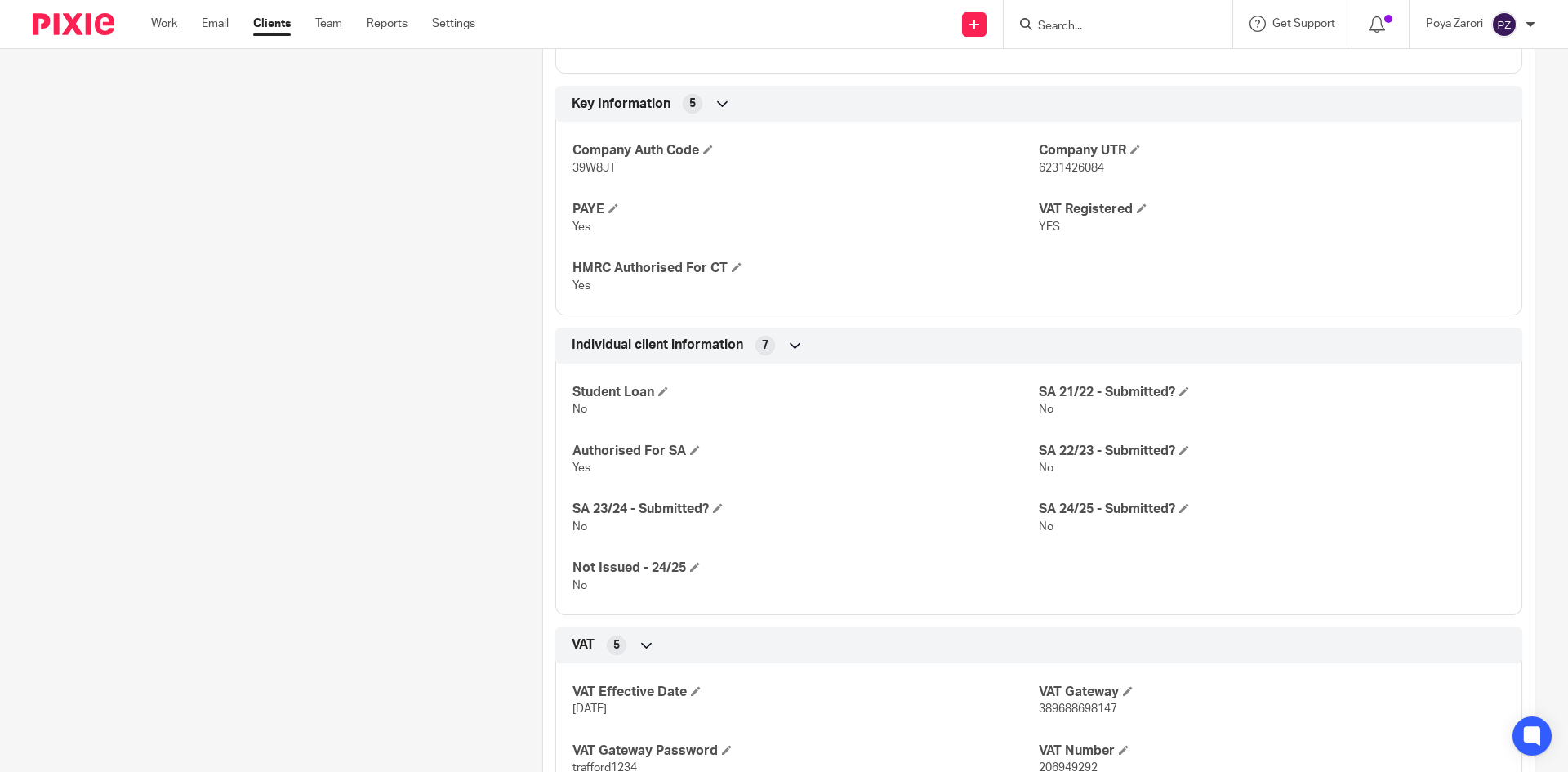
scroll to position [760, 0]
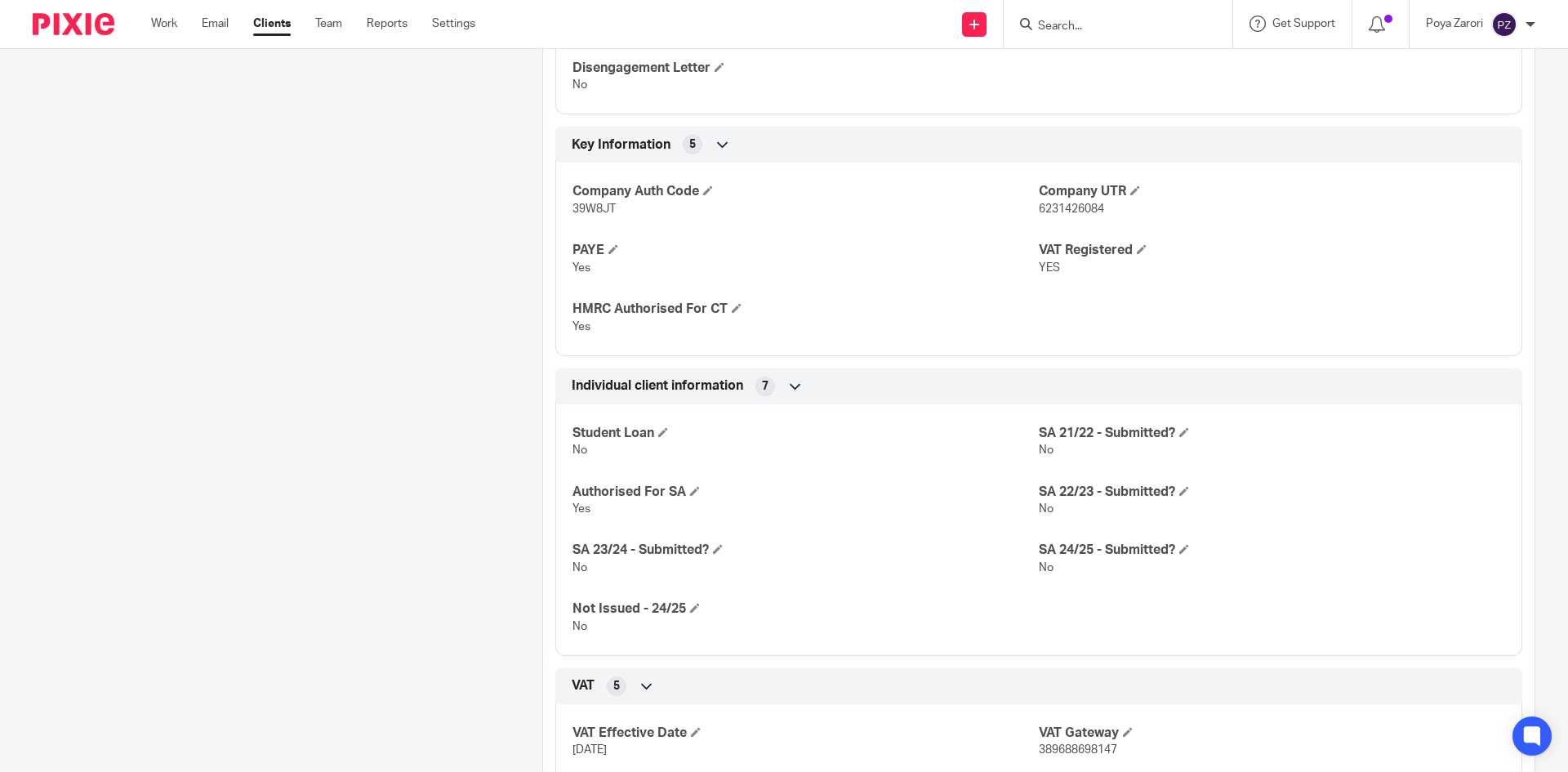
click at [590, 207] on span "39W8JT" at bounding box center [594, 209] width 43 height 11
copy span "39W8JT"
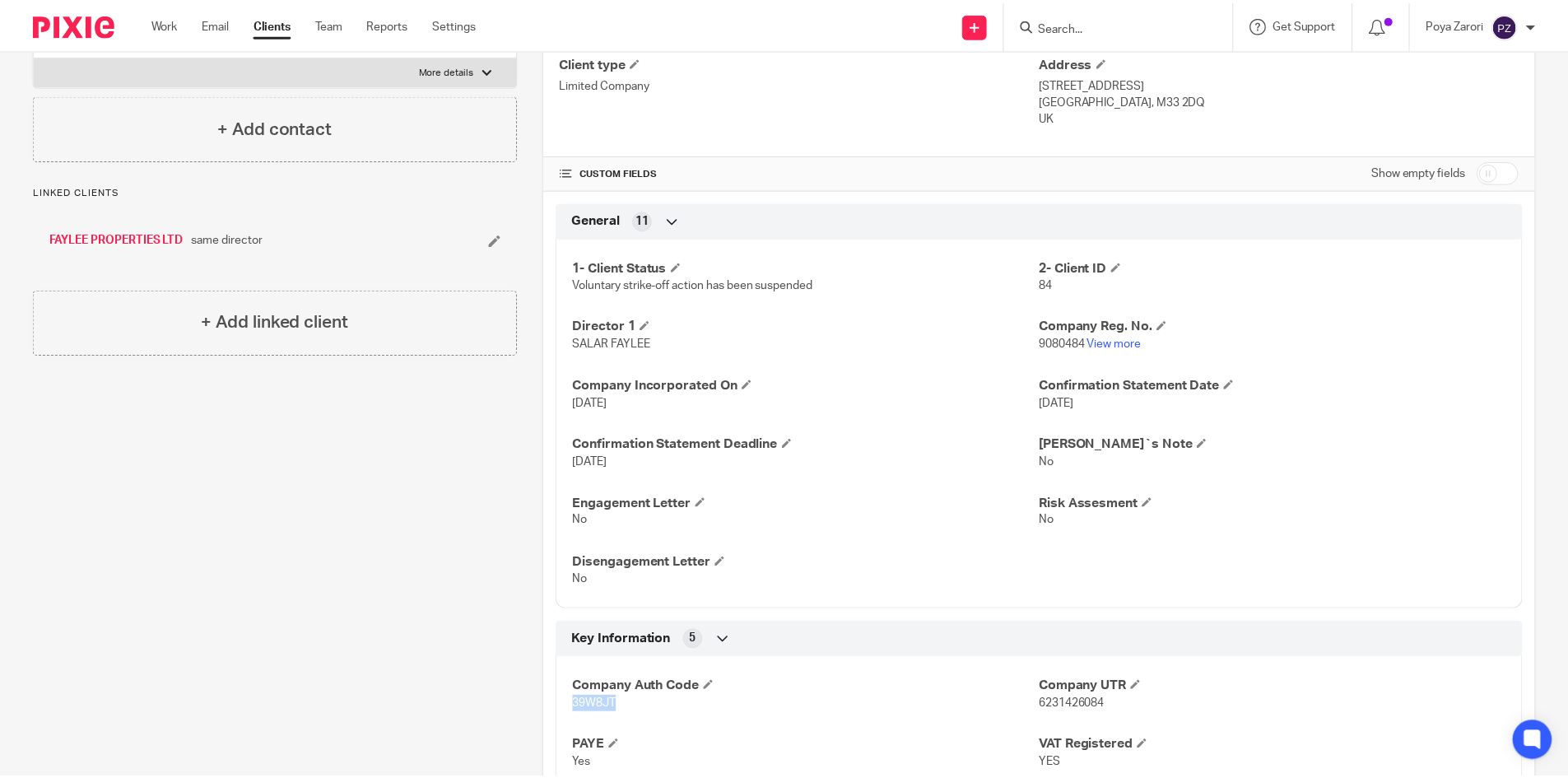
scroll to position [0, 0]
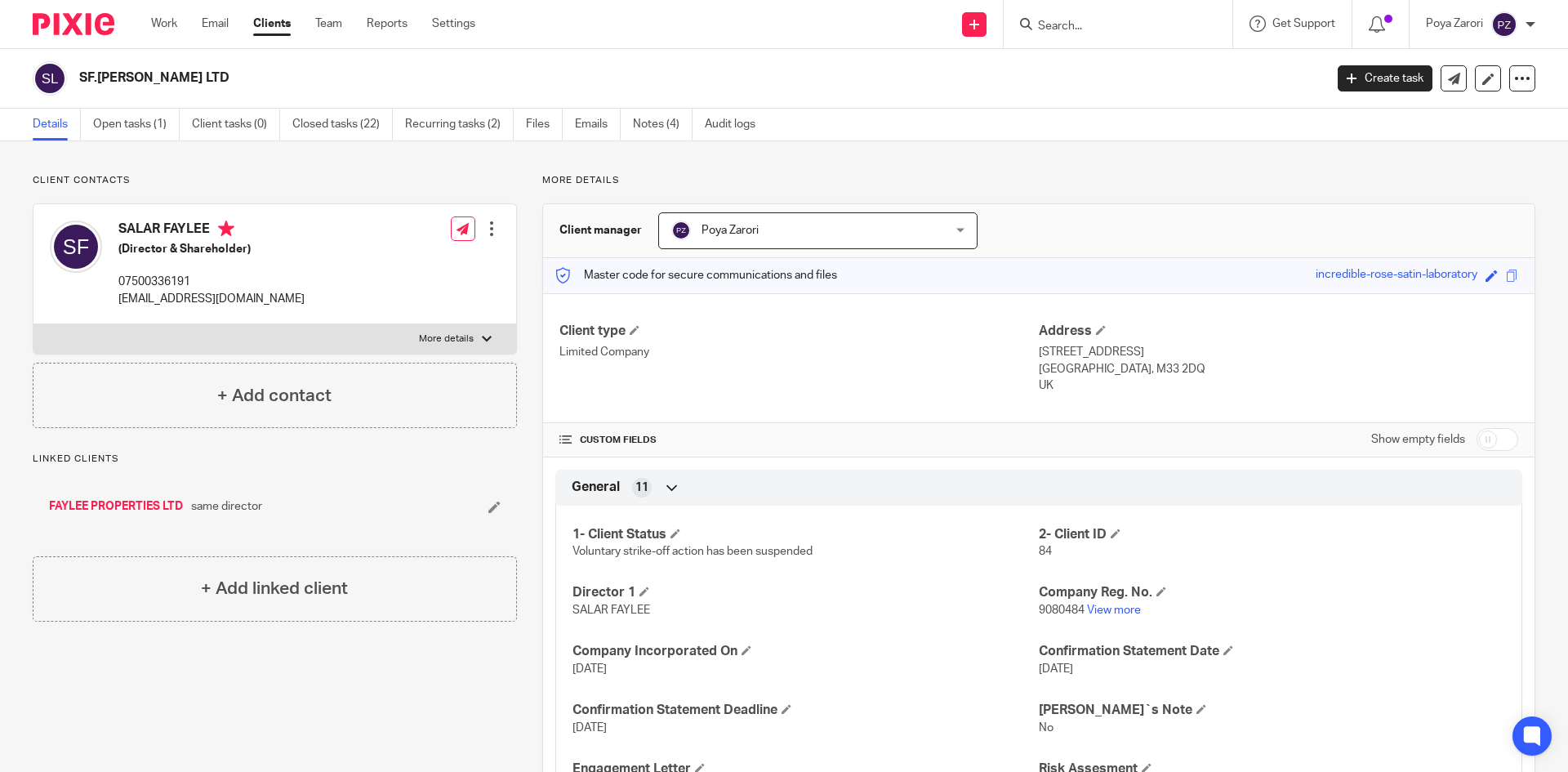
click at [446, 335] on p "More details" at bounding box center [446, 339] width 54 height 13
click at [33, 324] on input "More details" at bounding box center [32, 323] width 1 height 1
checkbox input "true"
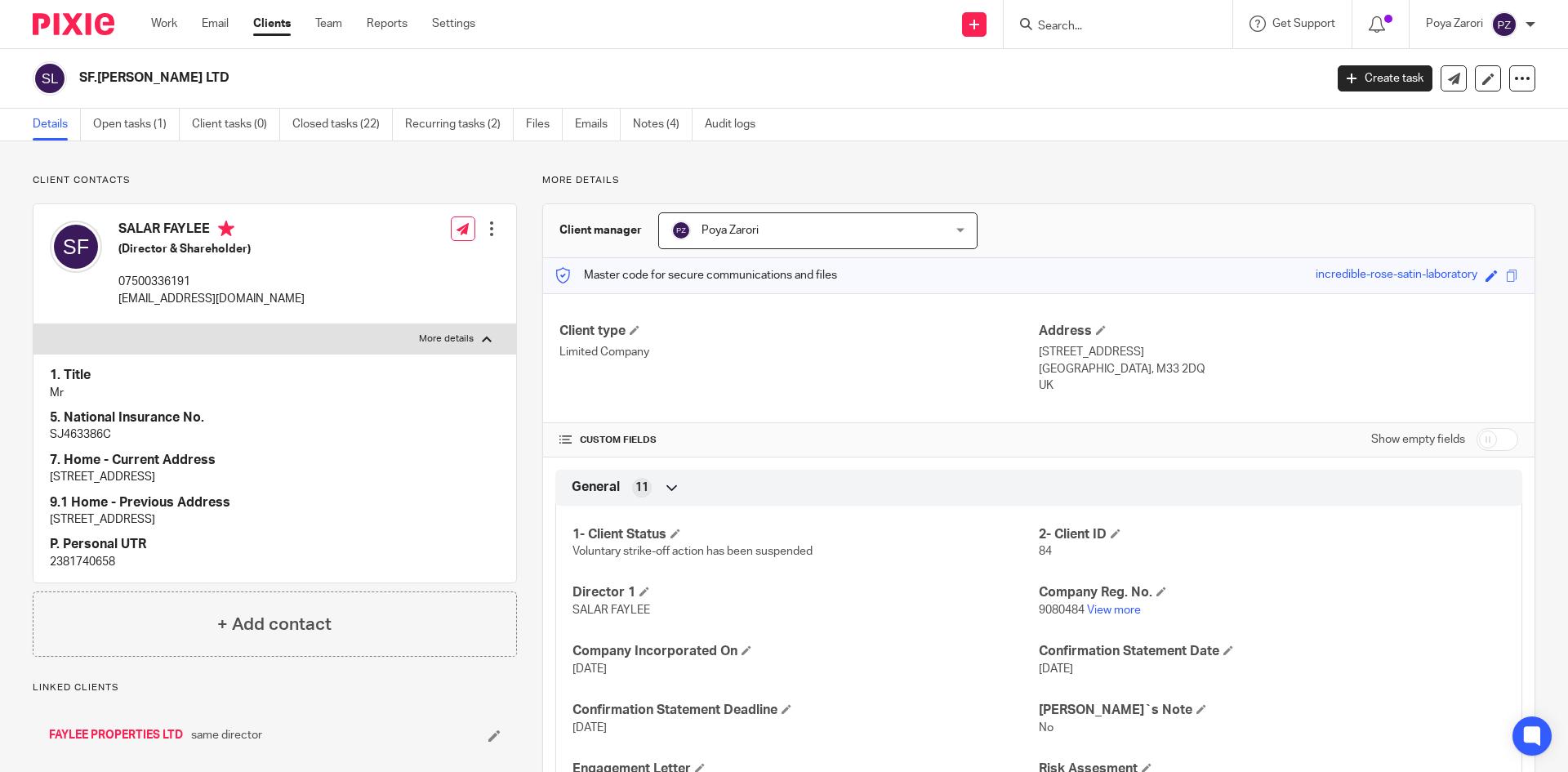
click at [486, 231] on div at bounding box center [492, 228] width 17 height 17
click at [405, 263] on link "Edit contact" at bounding box center [414, 265] width 156 height 24
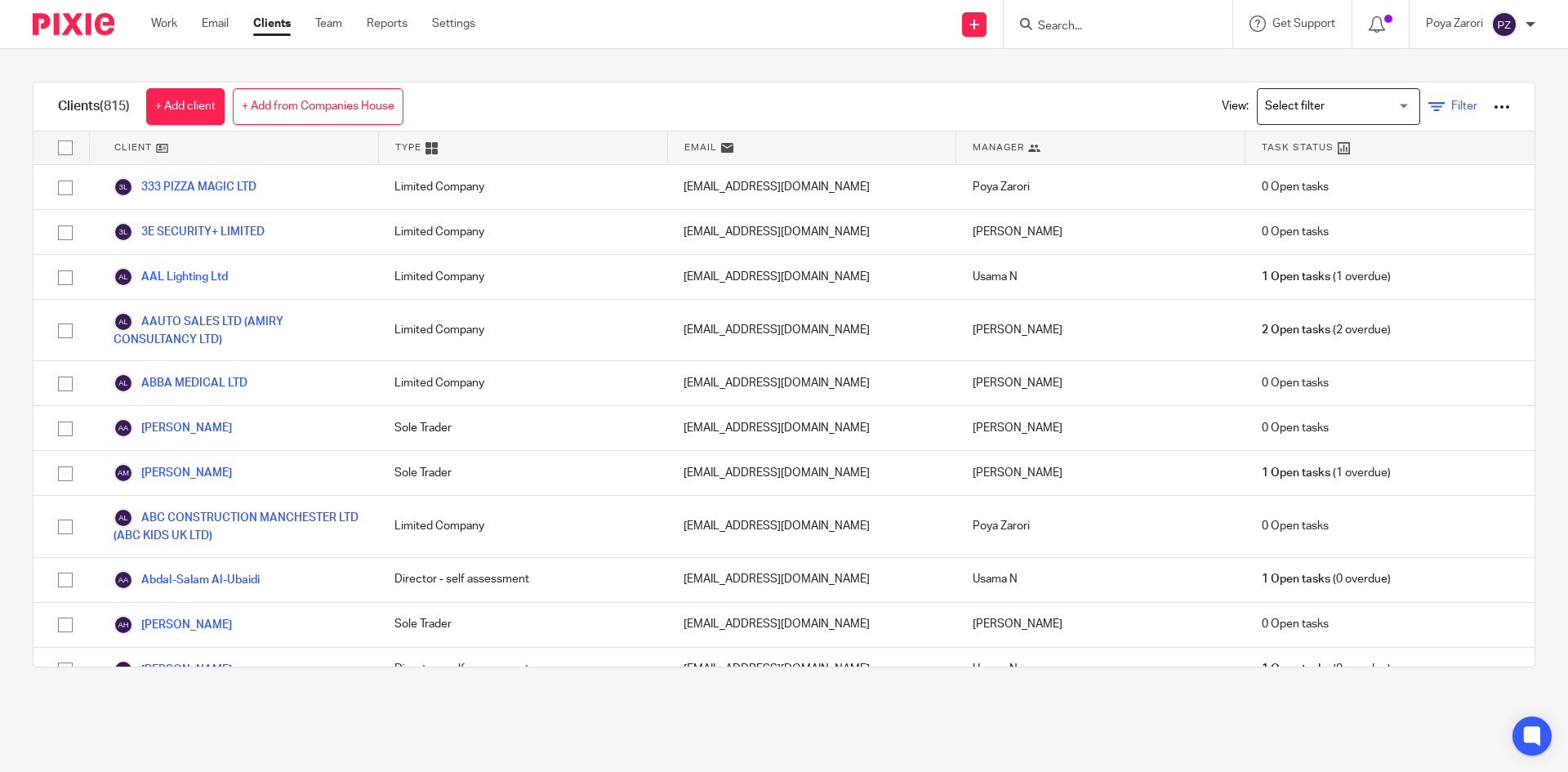
click at [1452, 107] on span "Filter" at bounding box center [1465, 106] width 26 height 11
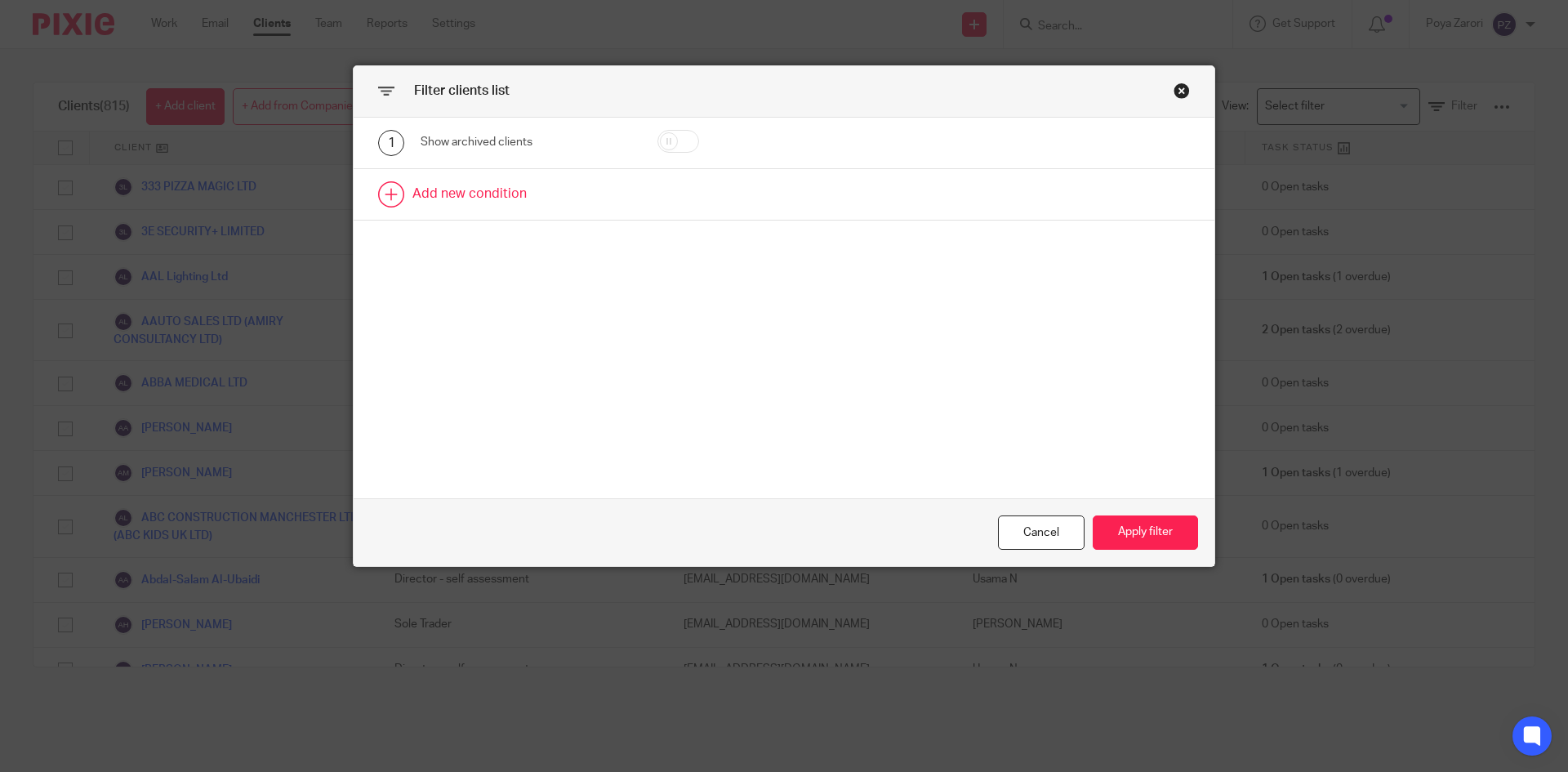
click at [472, 194] on link at bounding box center [784, 194] width 861 height 51
click at [554, 207] on div "Field" at bounding box center [512, 199] width 158 height 34
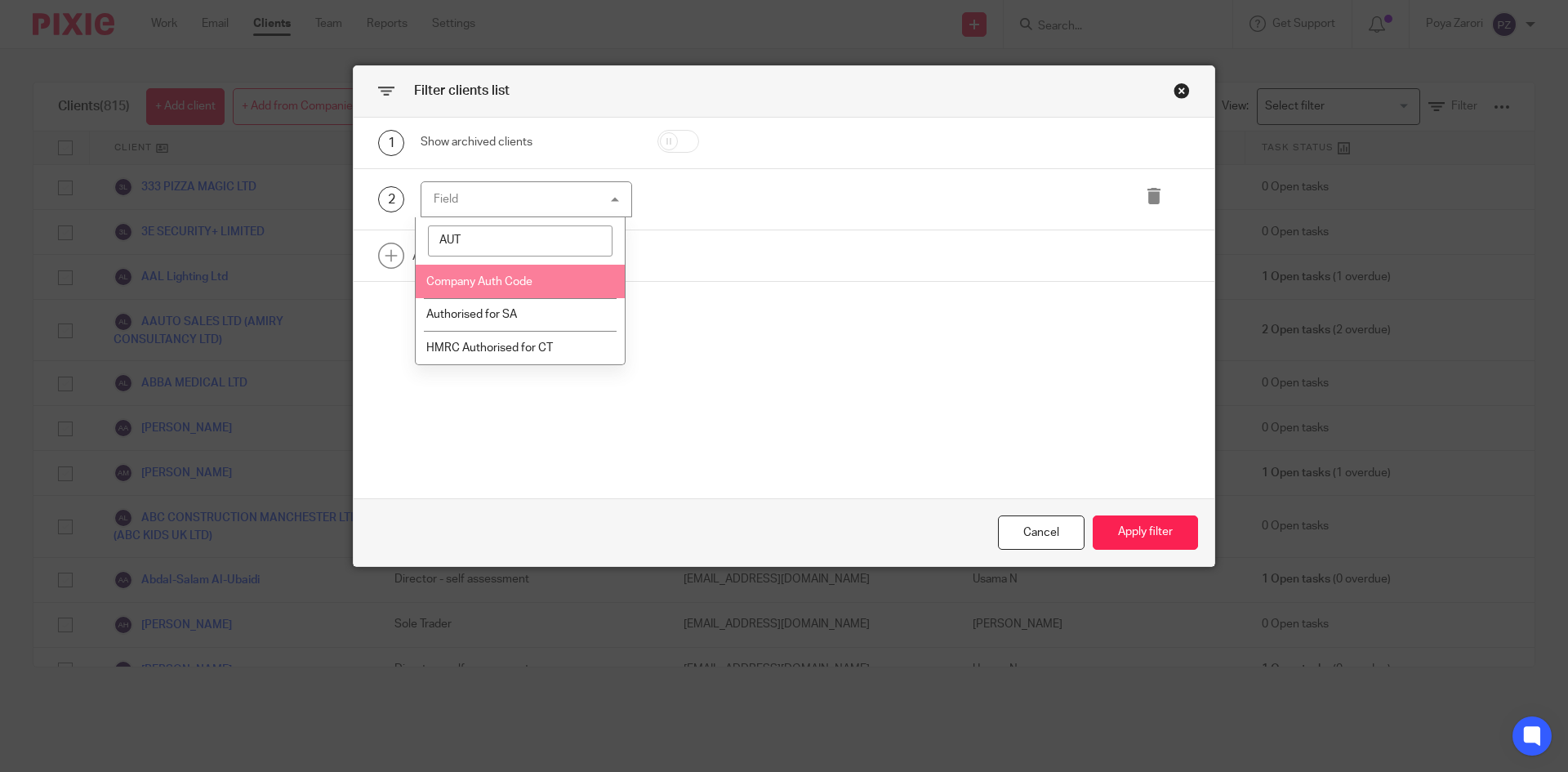
type input "AUT"
click at [559, 288] on li "Company Auth Code" at bounding box center [521, 281] width 210 height 33
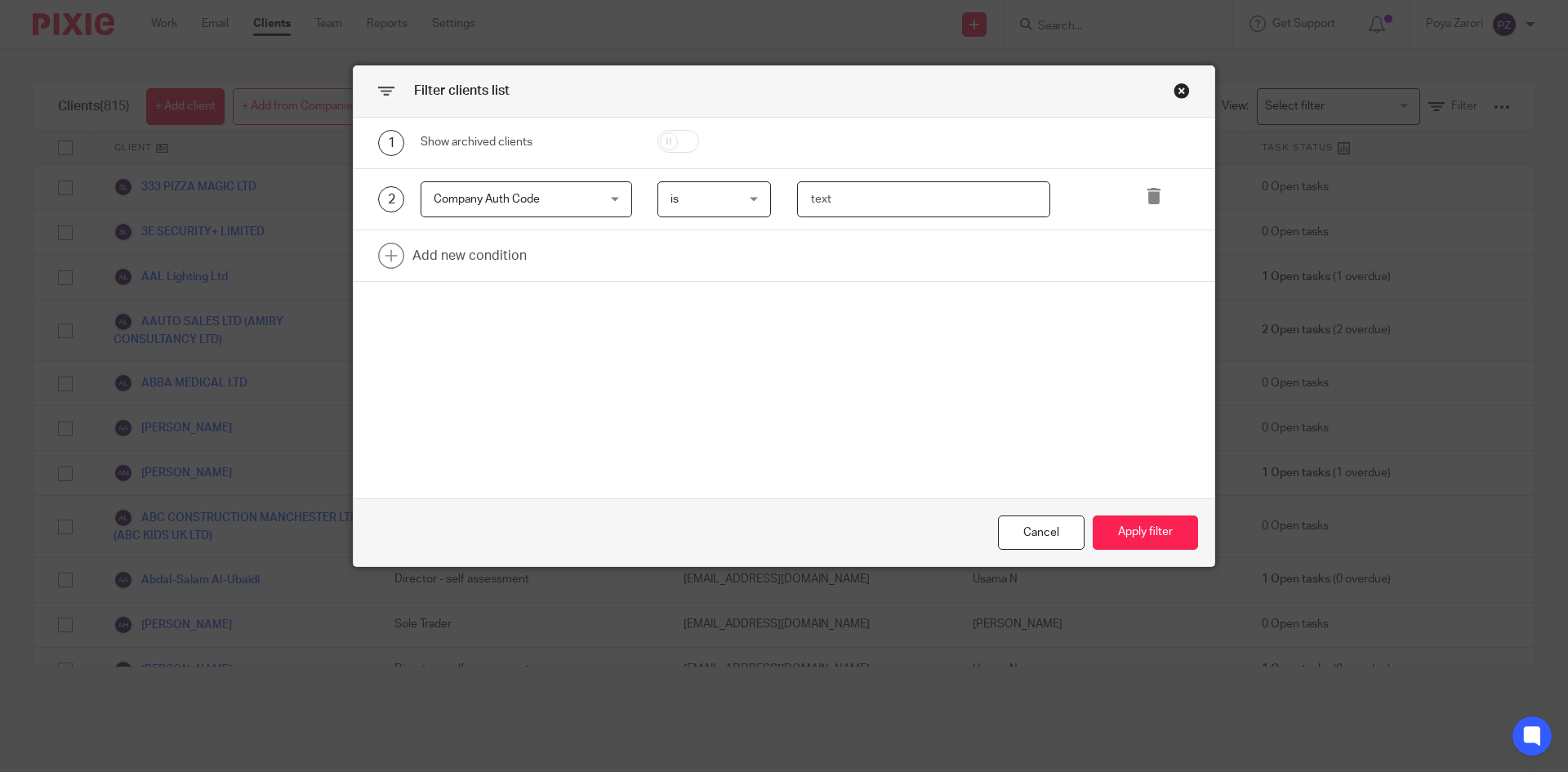
click at [862, 198] on input "text" at bounding box center [924, 200] width 254 height 37
paste input "39W8JT"
type input "39W8JT"
click at [1139, 532] on button "Apply filter" at bounding box center [1145, 532] width 105 height 35
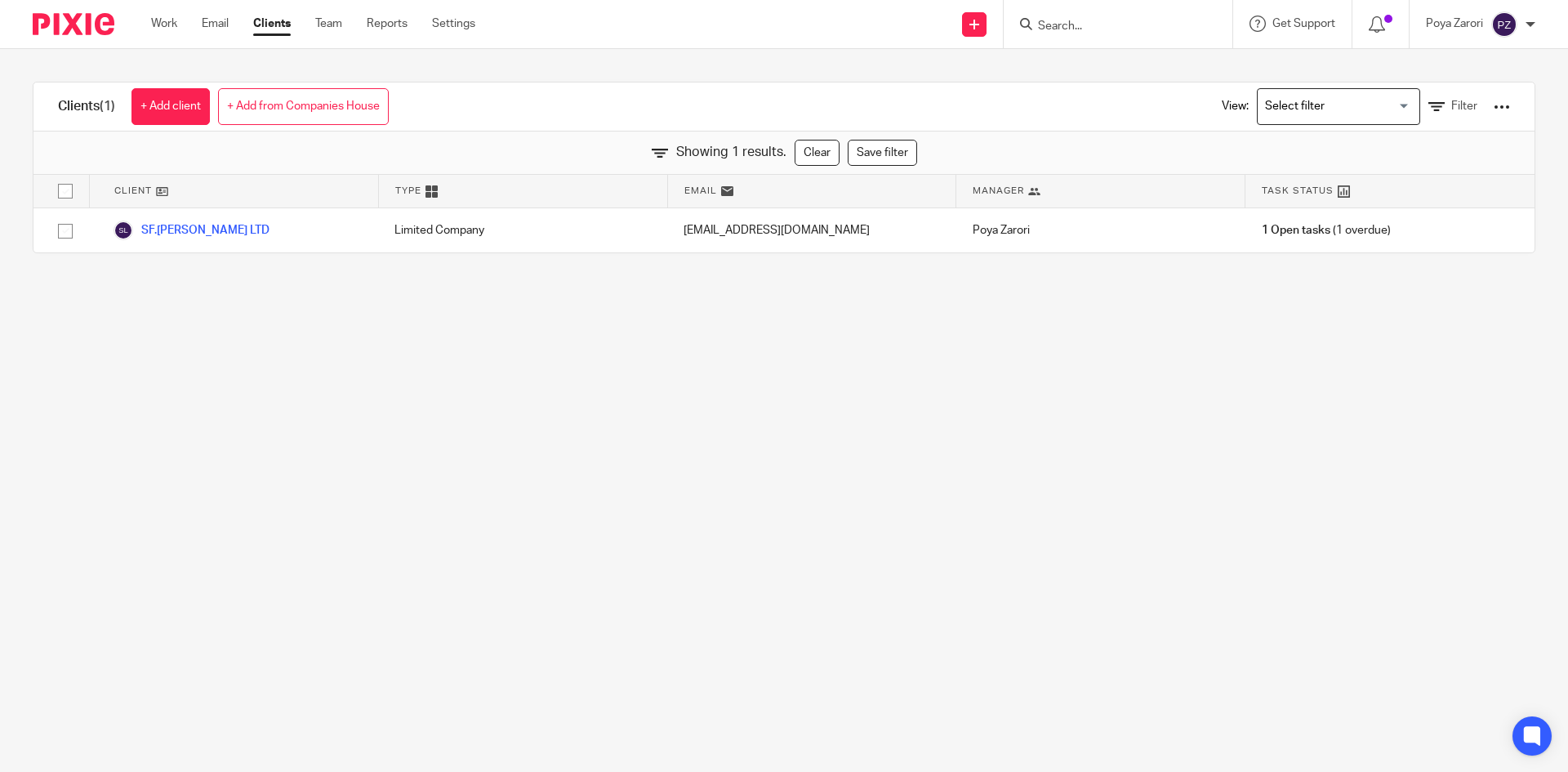
click at [1286, 299] on main "Clients (1) + Add client + Add from Companies House View: Loading... Filter Sho…" at bounding box center [784, 386] width 1568 height 772
click at [1429, 107] on link "Filter" at bounding box center [1453, 106] width 49 height 18
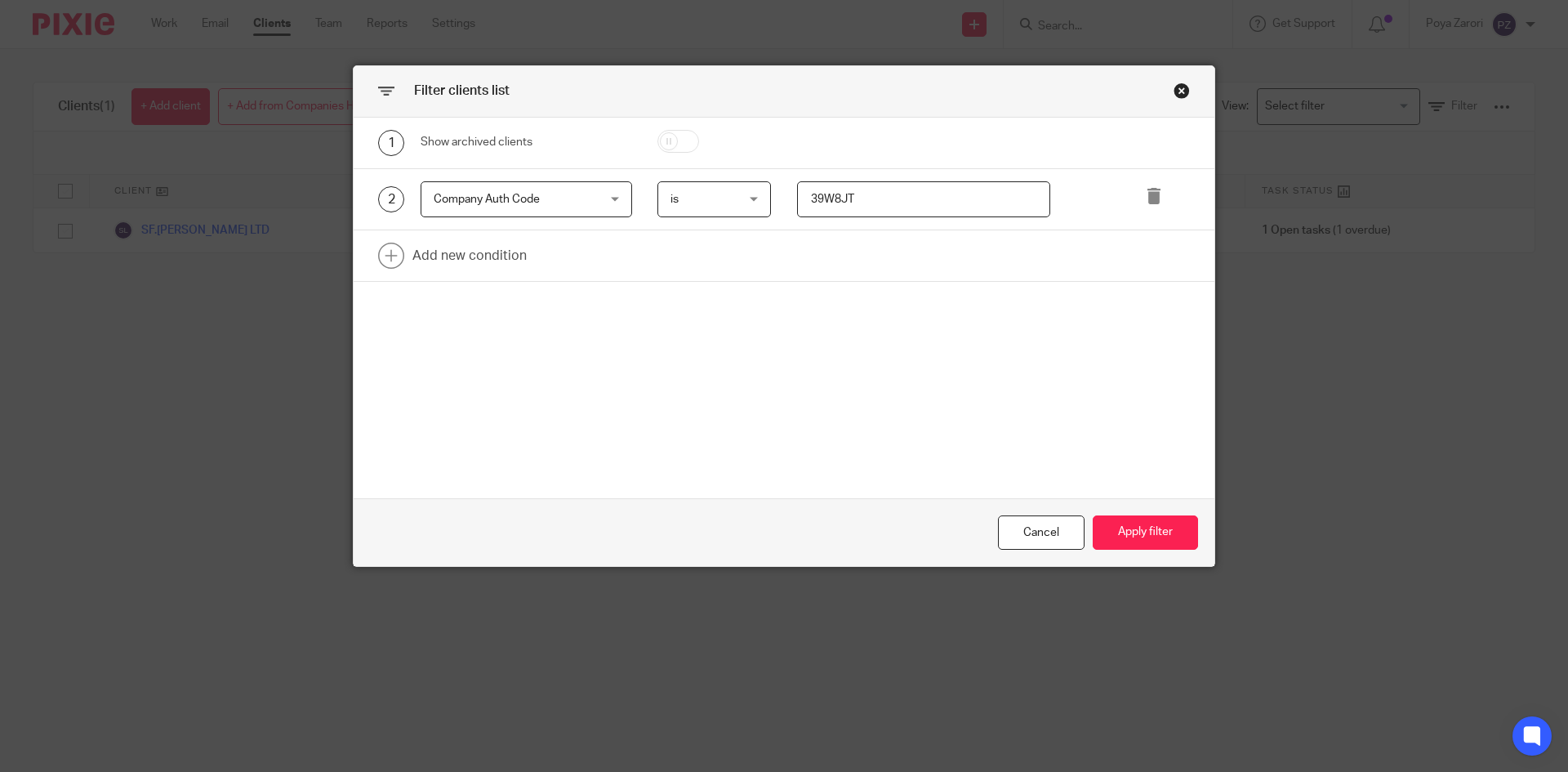
click at [749, 188] on div "is is" at bounding box center [715, 200] width 114 height 37
click at [577, 180] on div "2 Company Auth Code Company Auth Code Name Email Client type Manager Open tasks…" at bounding box center [784, 200] width 861 height 62
click at [588, 199] on div "Company Auth Code Company Auth Code" at bounding box center [527, 200] width 212 height 37
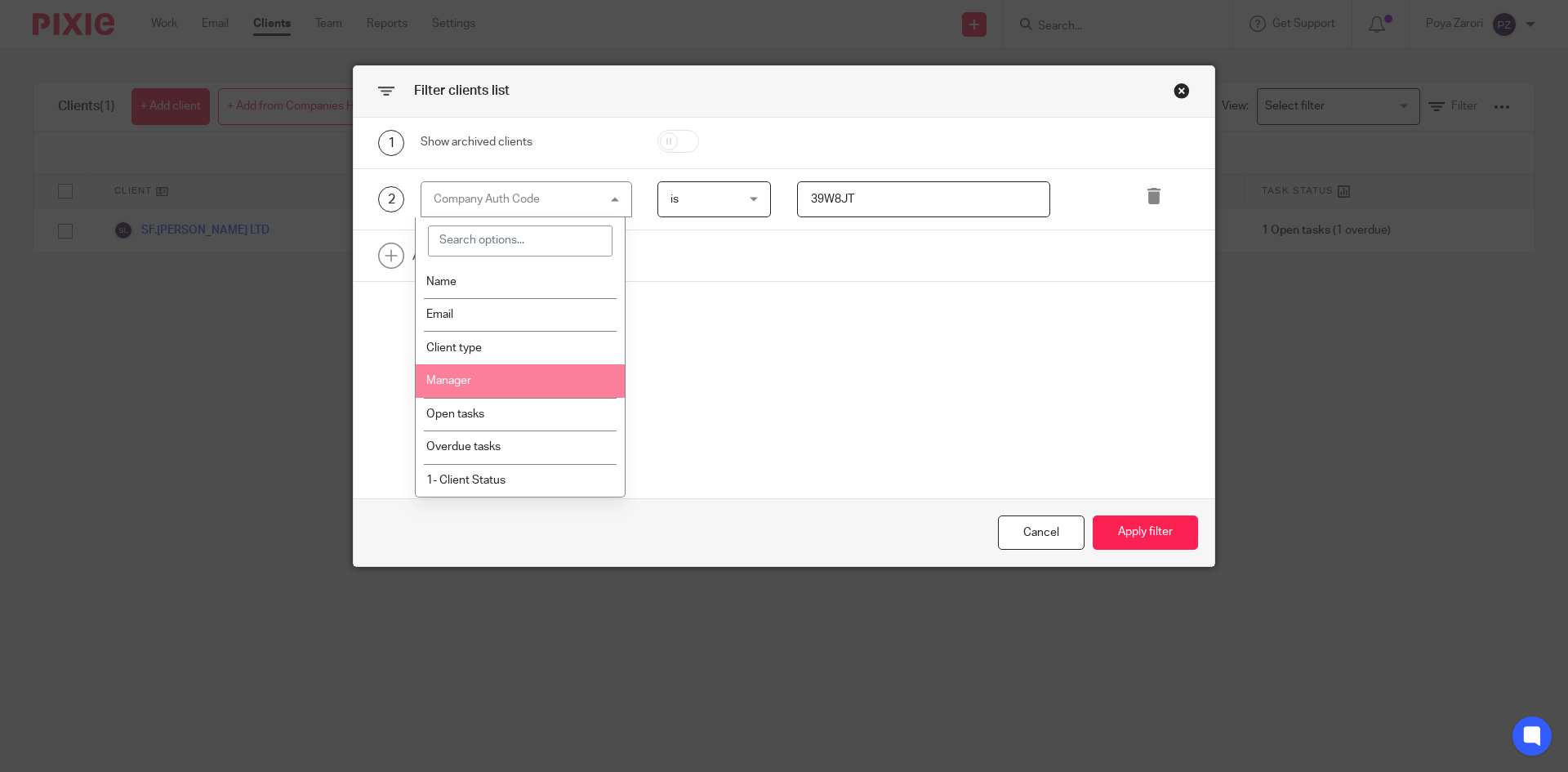
click at [529, 375] on li "Manager" at bounding box center [521, 380] width 210 height 33
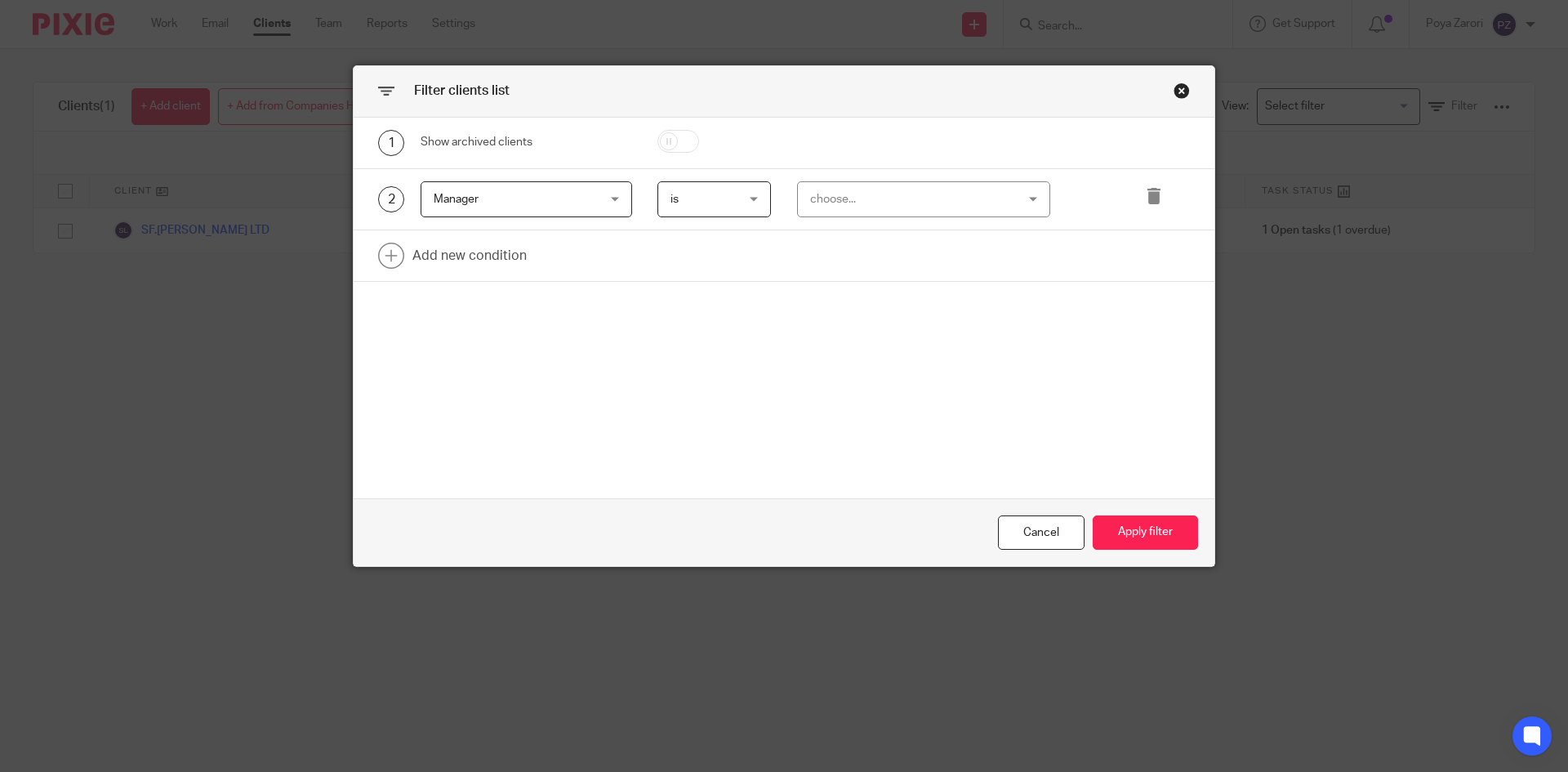
click at [983, 192] on div "choose..." at bounding box center [907, 199] width 192 height 34
type input "PO"
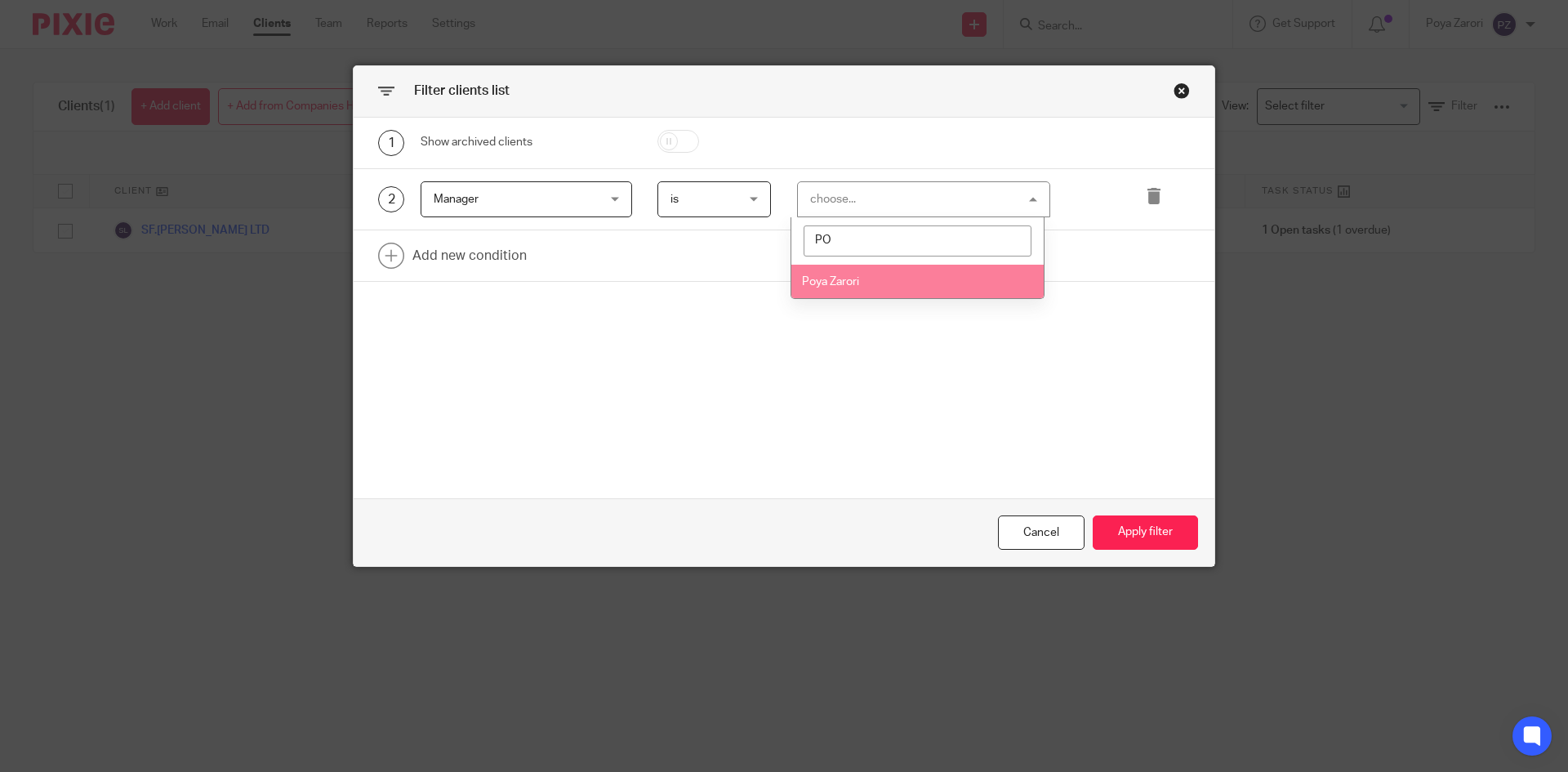
drag, startPoint x: 912, startPoint y: 294, endPoint x: 927, endPoint y: 287, distance: 16.6
click at [915, 292] on li "Poya Zarori" at bounding box center [918, 281] width 252 height 33
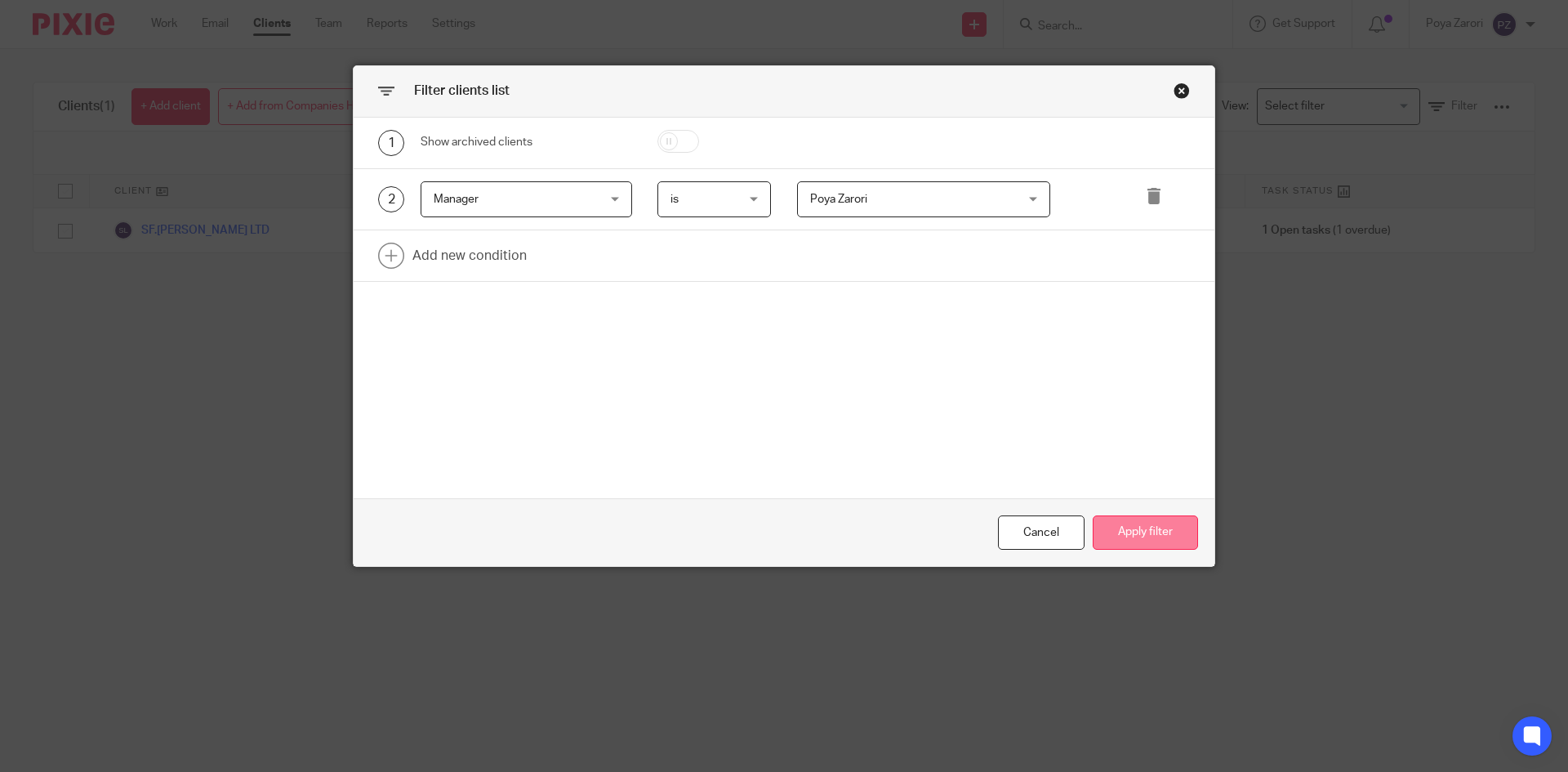
click at [1146, 530] on button "Apply filter" at bounding box center [1145, 532] width 105 height 35
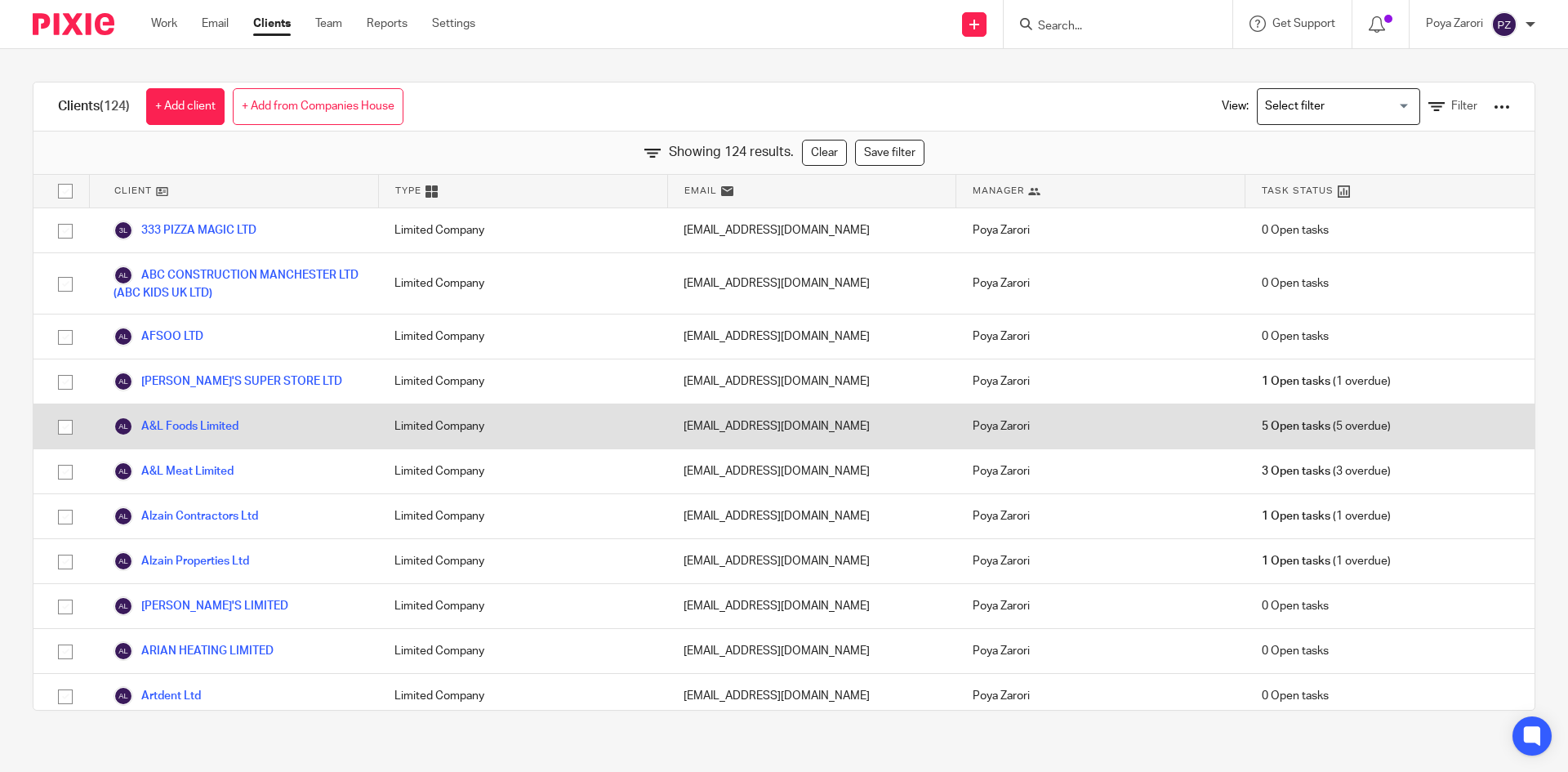
scroll to position [1993, 0]
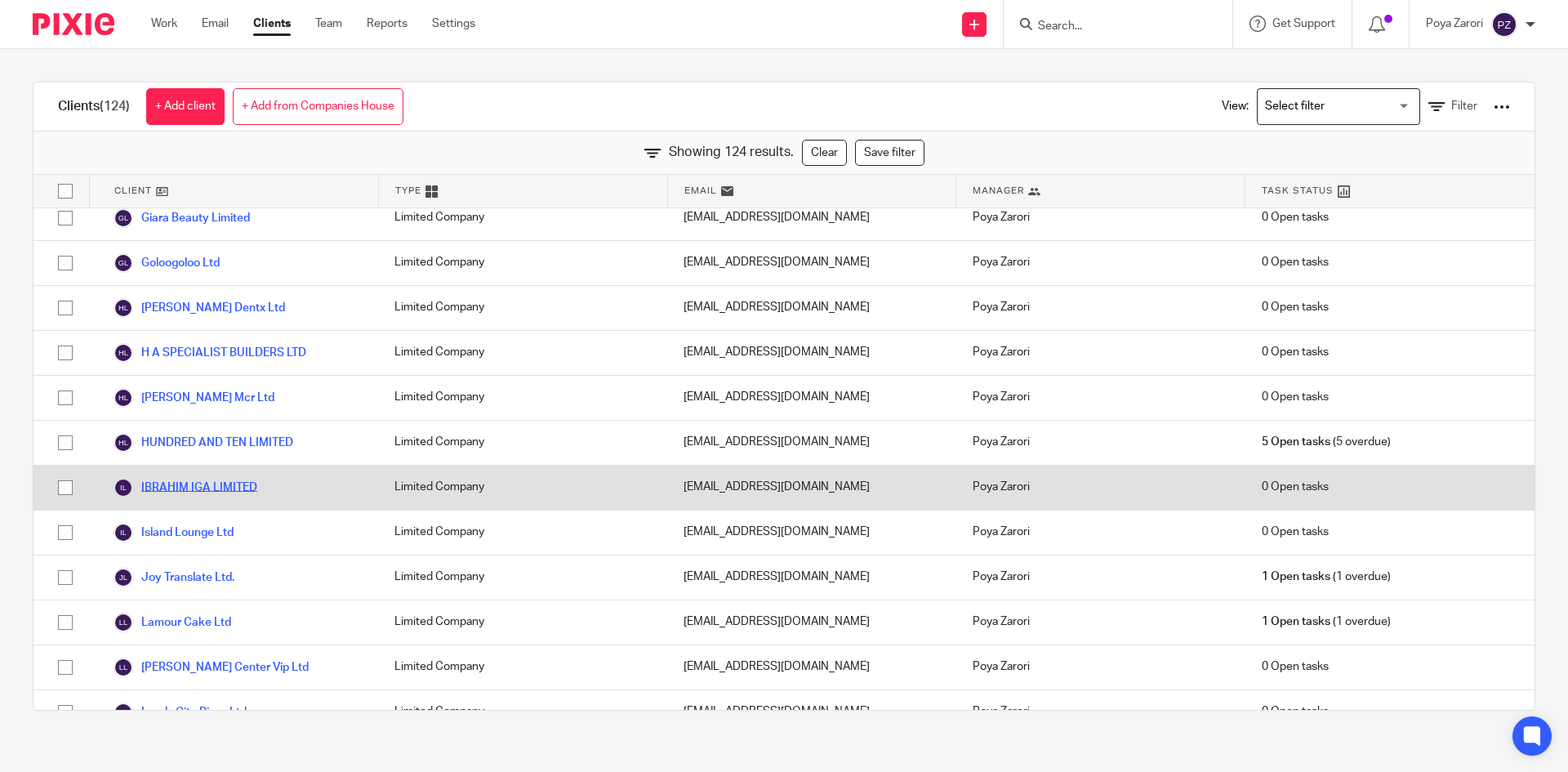
click at [204, 478] on link "IBRAHIM IGA LIMITED" at bounding box center [185, 487] width 144 height 19
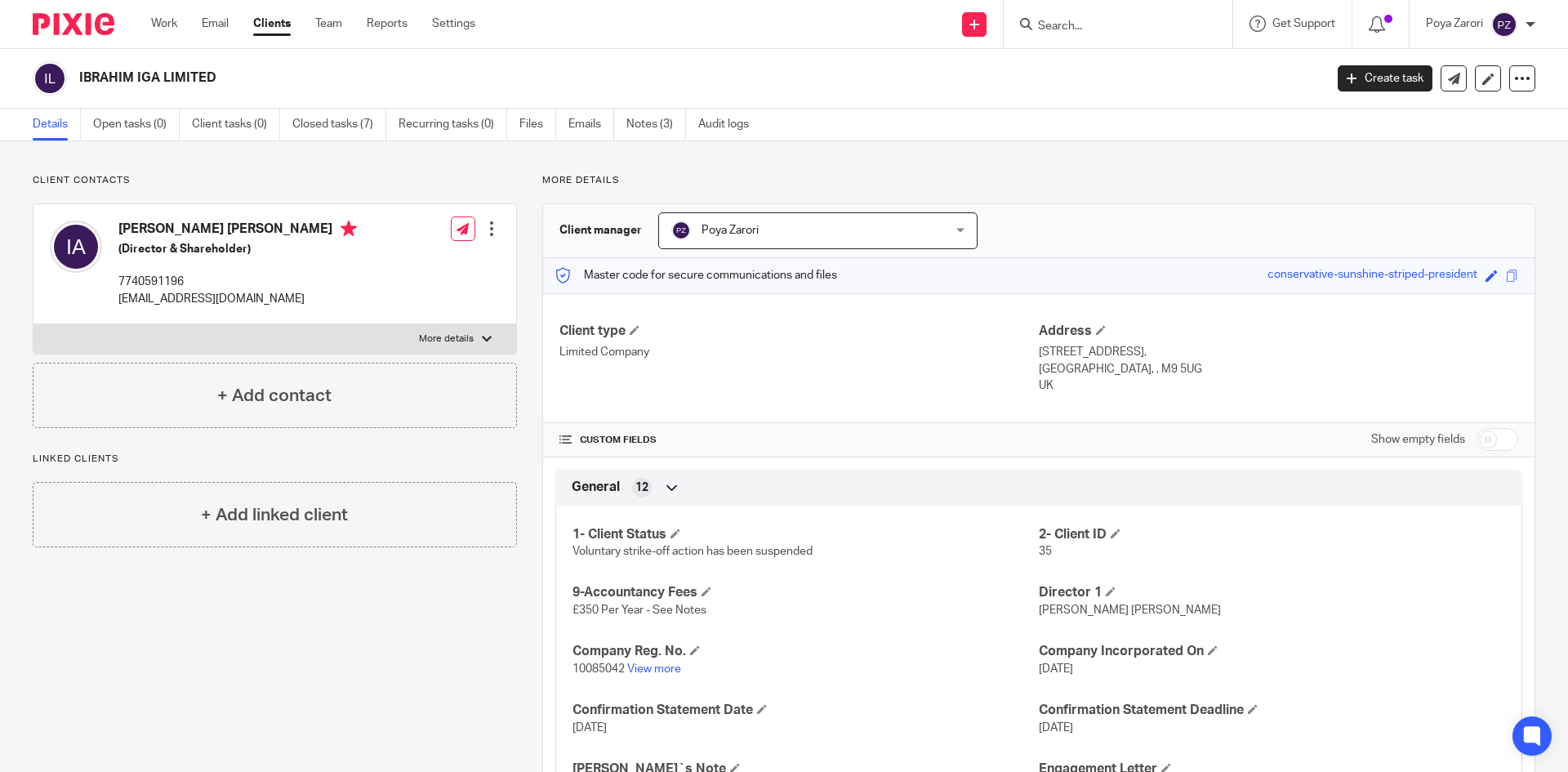
click at [205, 299] on p "[EMAIL_ADDRESS][DOMAIN_NAME]" at bounding box center [238, 299] width 239 height 17
copy div "[EMAIL_ADDRESS][DOMAIN_NAME]"
click at [279, 18] on link "Clients" at bounding box center [272, 24] width 38 height 17
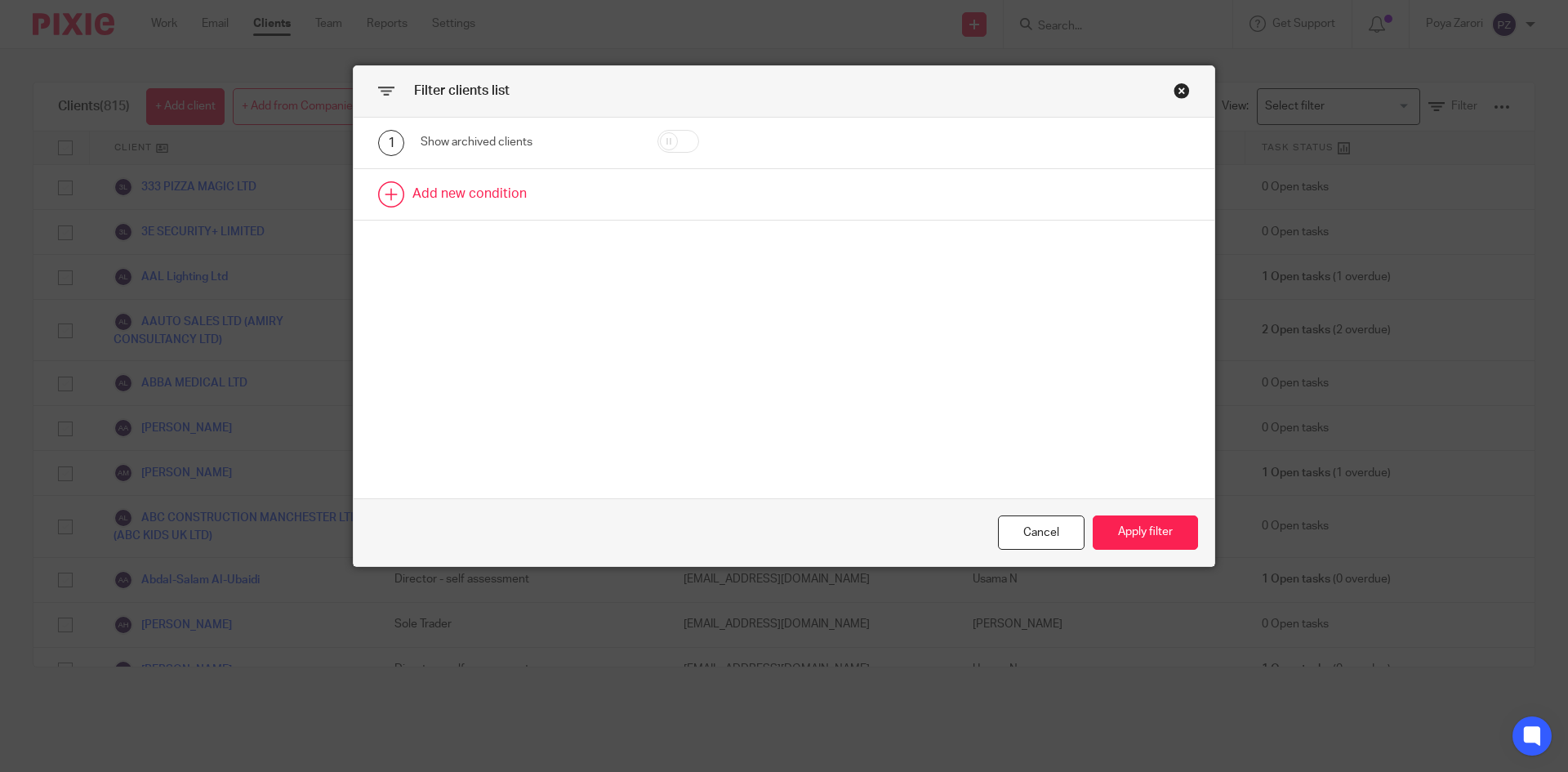
click at [492, 200] on link at bounding box center [784, 194] width 861 height 51
click at [563, 195] on div "Field" at bounding box center [512, 199] width 158 height 34
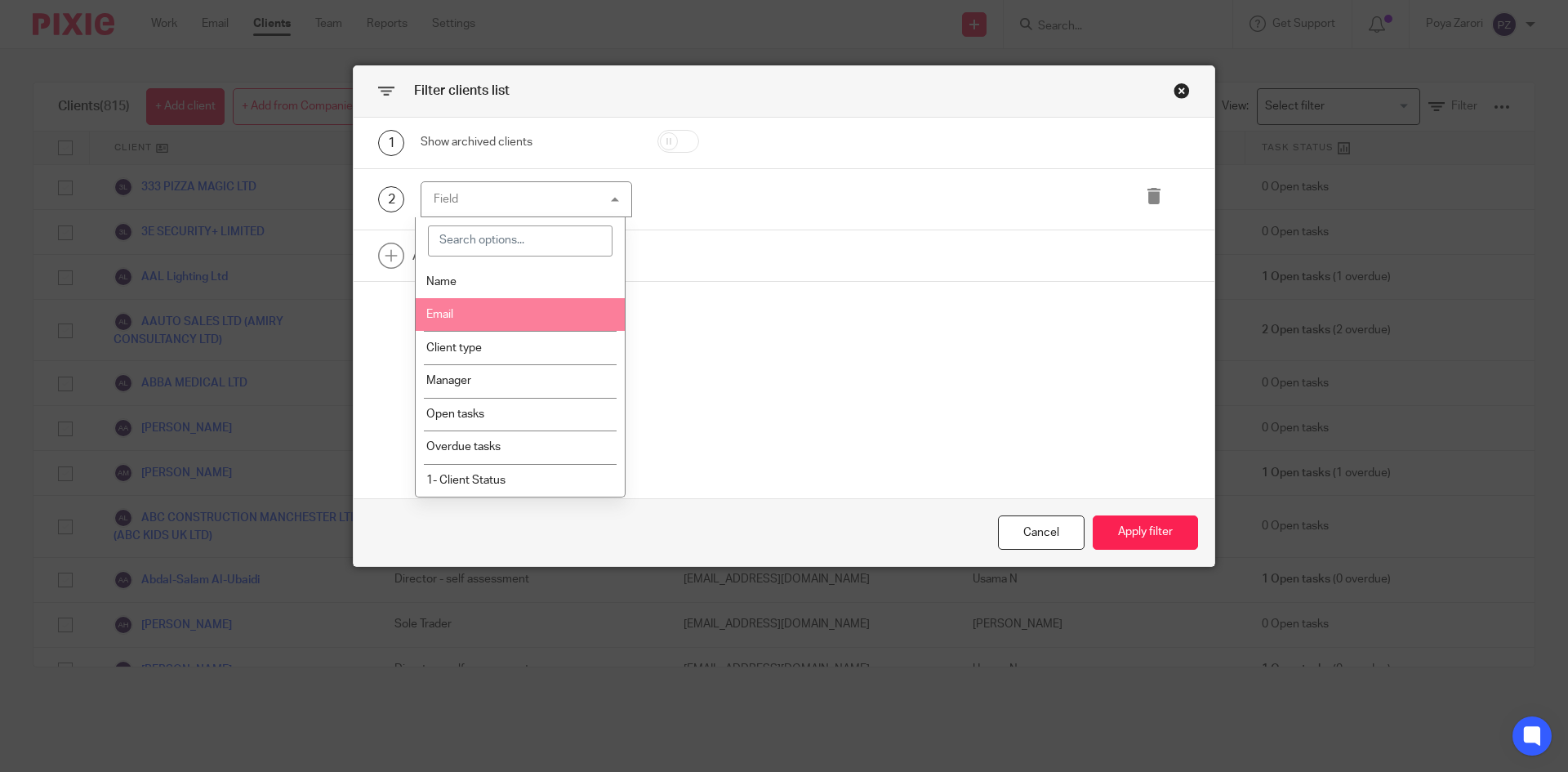
click at [528, 312] on li "Email" at bounding box center [521, 315] width 210 height 33
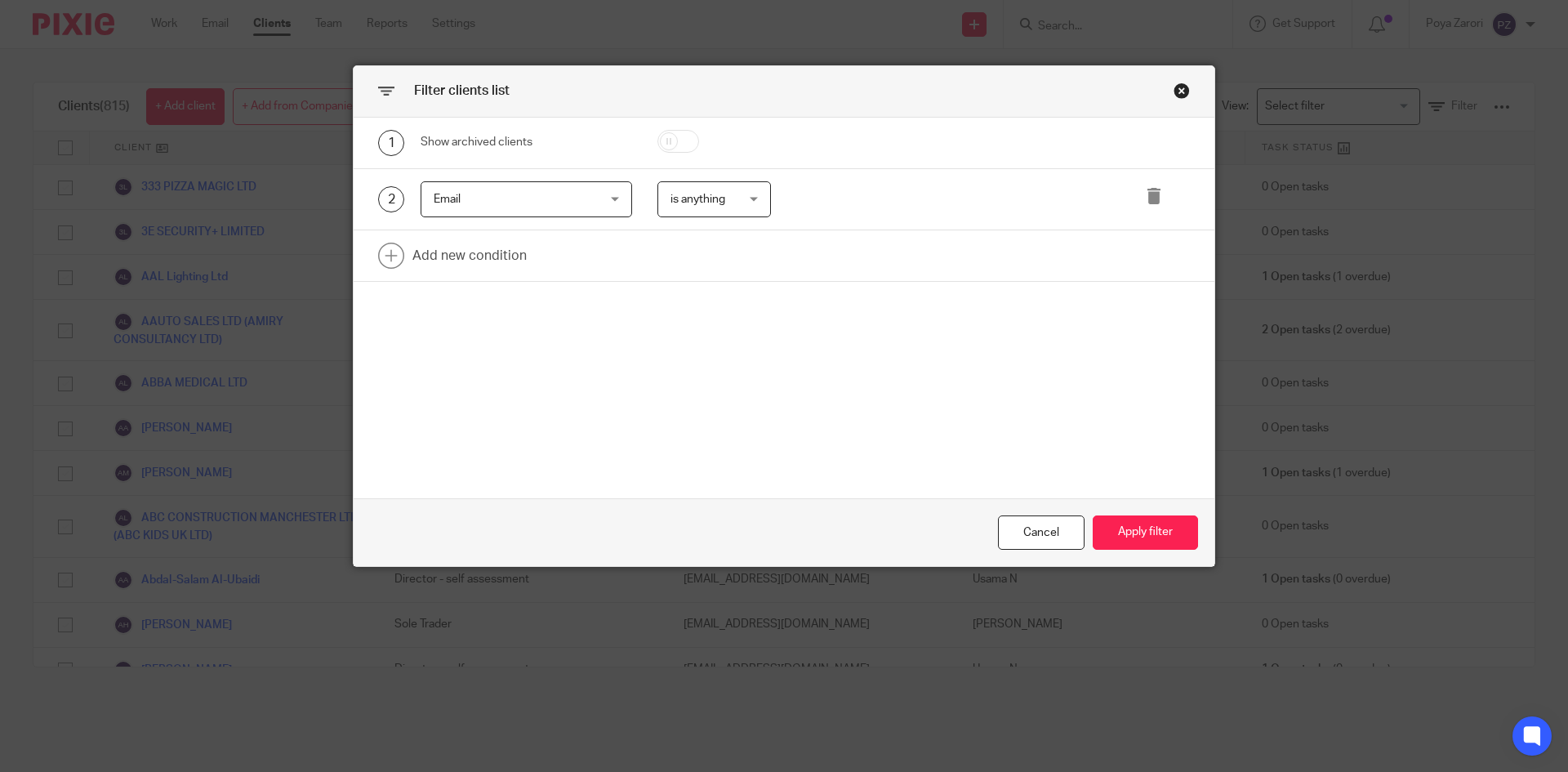
click at [754, 205] on div "is anything is anything" at bounding box center [715, 200] width 114 height 37
click at [609, 202] on div "Email Email" at bounding box center [527, 200] width 212 height 37
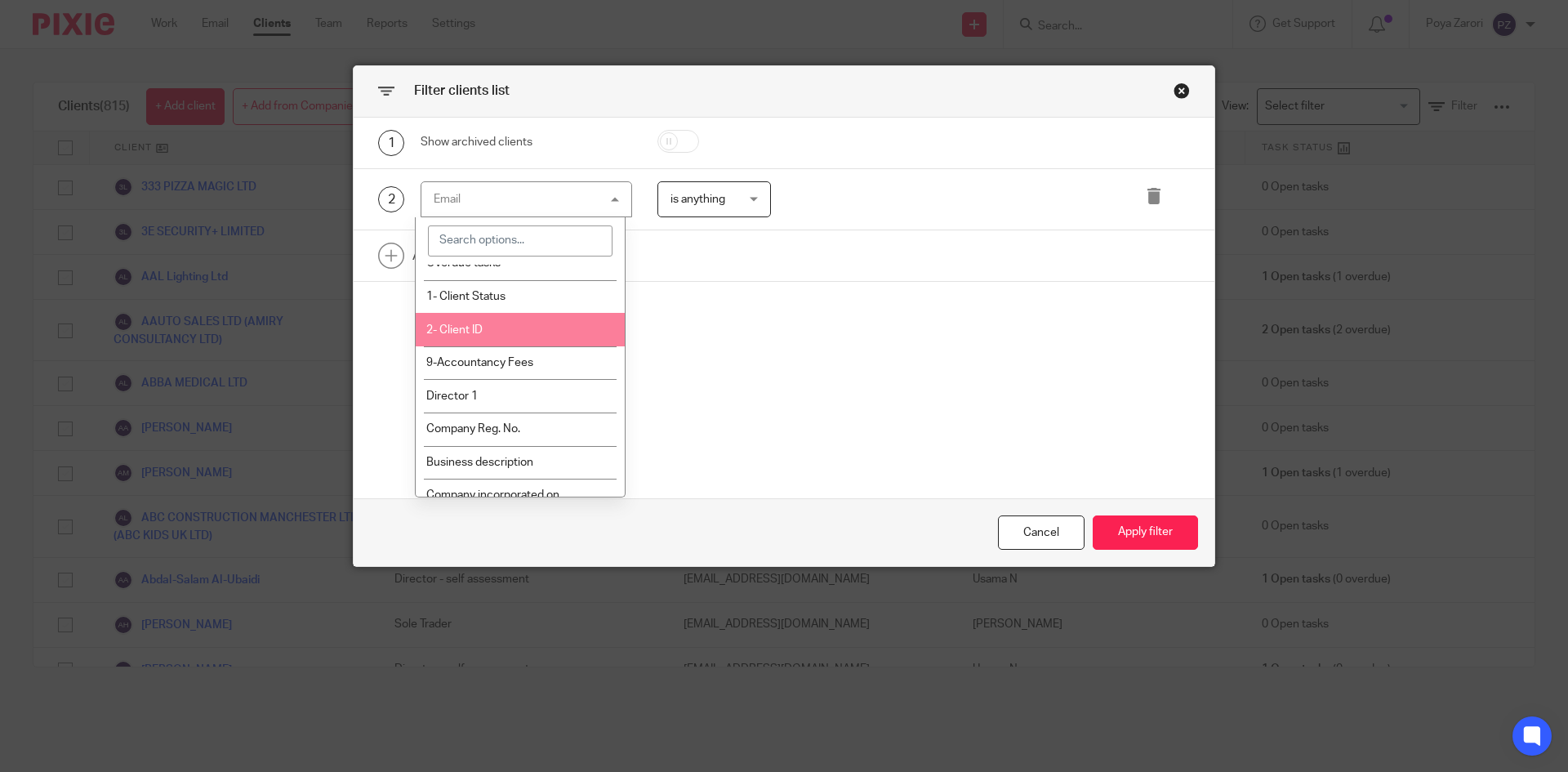
scroll to position [245, 0]
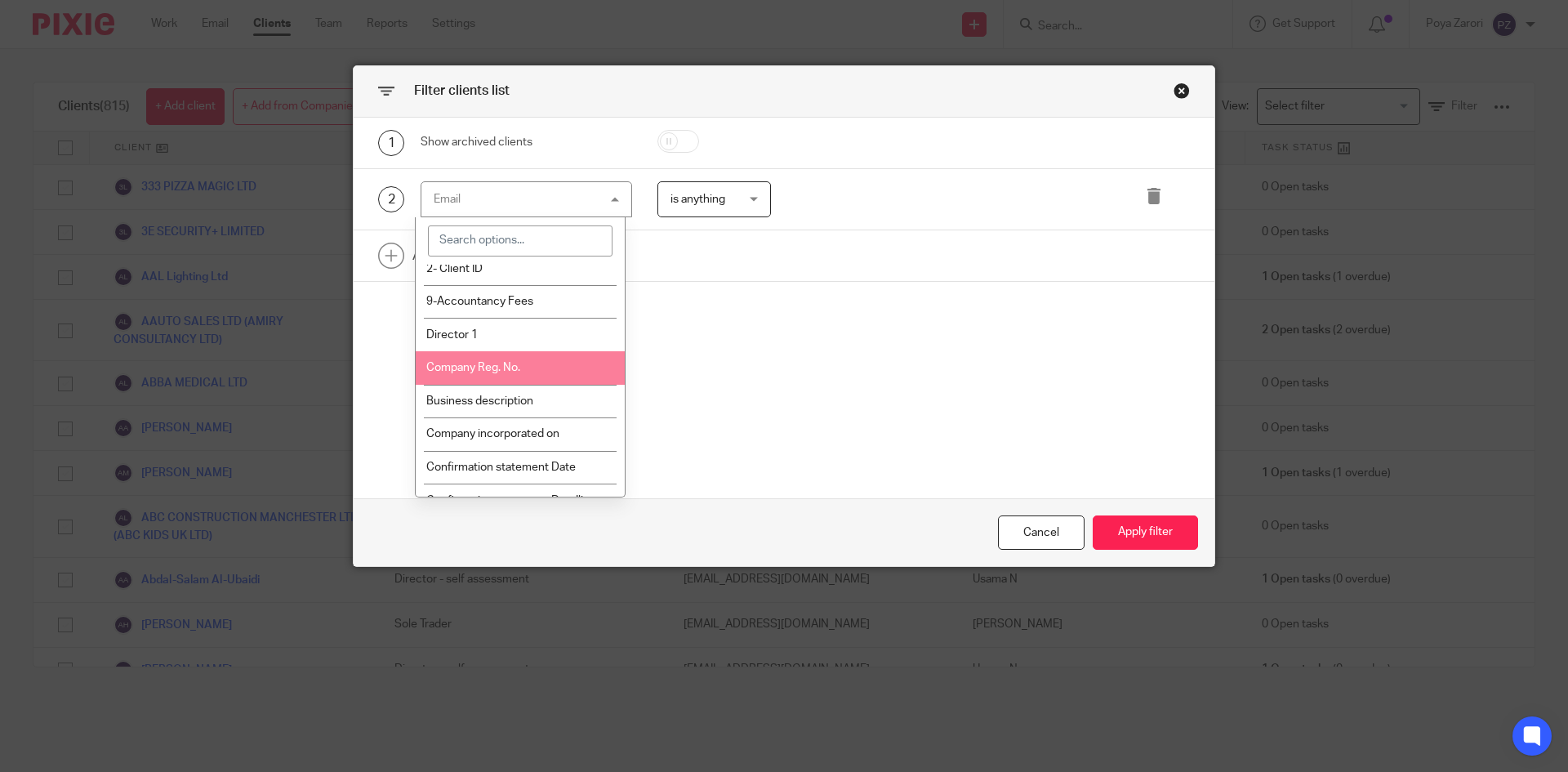
drag, startPoint x: 839, startPoint y: 393, endPoint x: 840, endPoint y: 371, distance: 22.0
click at [839, 392] on div "1 Show archived clients 2 Email Email Name Email Client type Manager Open tasks…" at bounding box center [784, 308] width 861 height 380
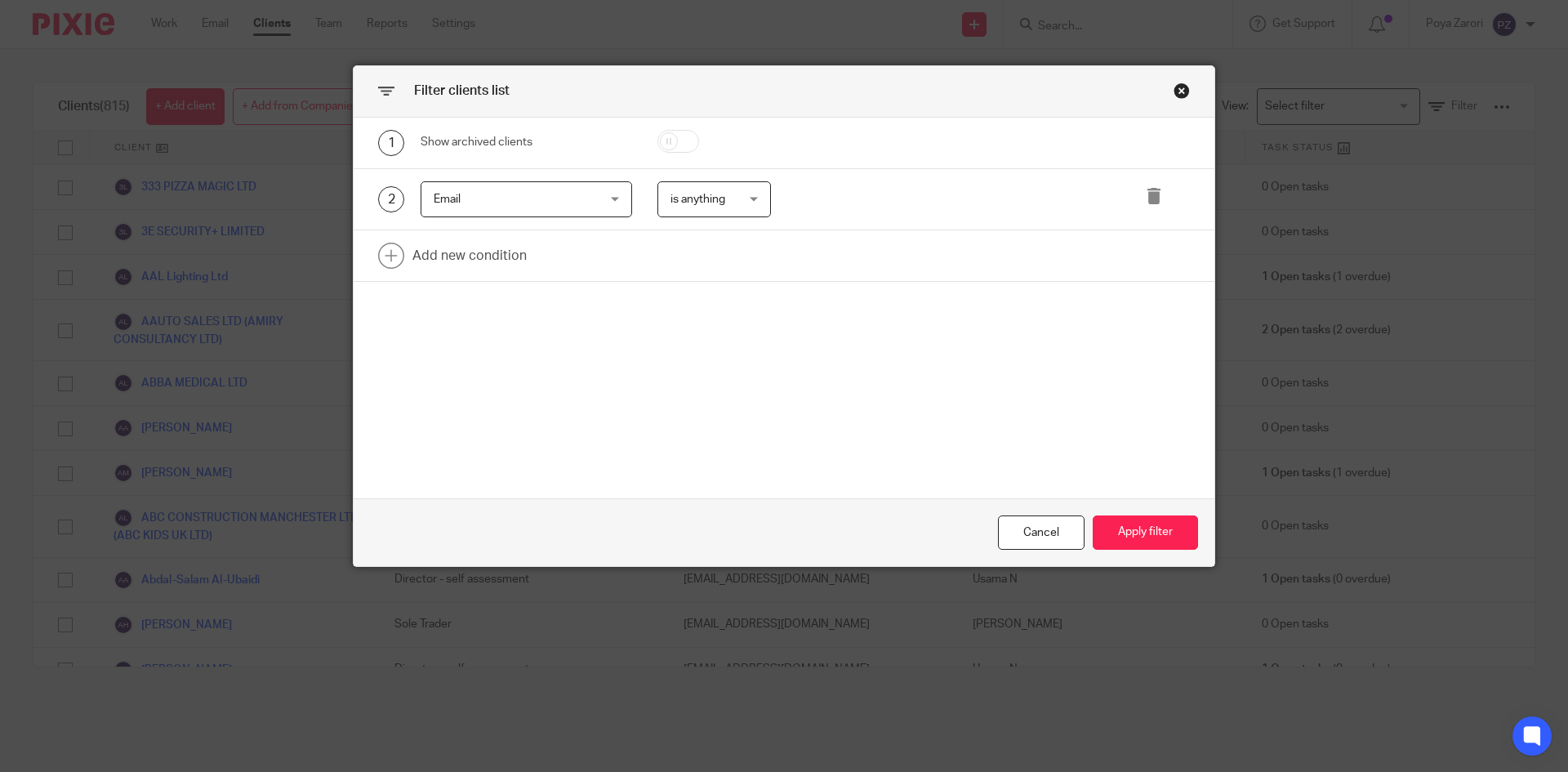
click at [1175, 96] on div "Close this dialog window" at bounding box center [1182, 91] width 17 height 17
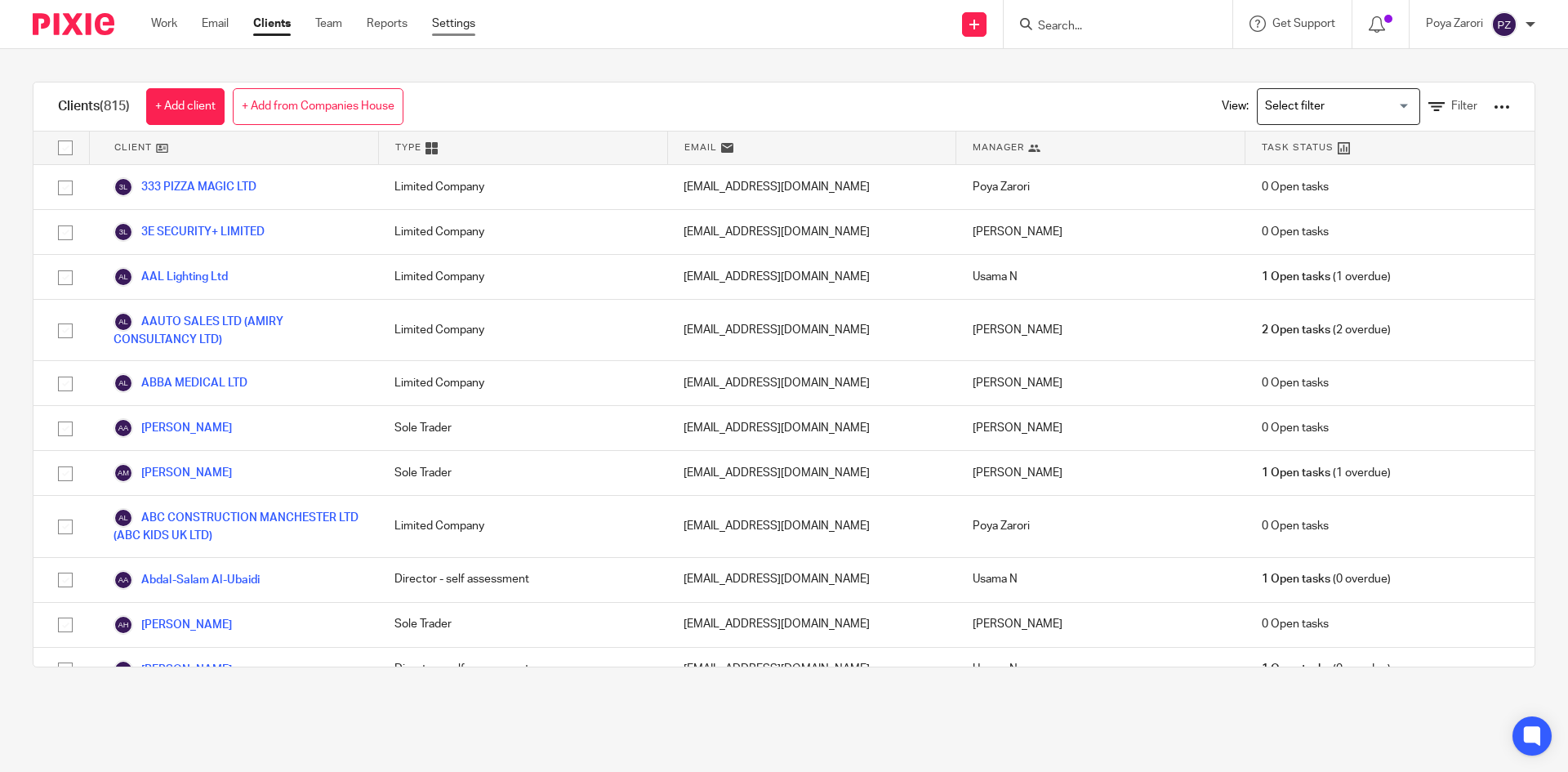
click at [451, 22] on link "Settings" at bounding box center [453, 24] width 43 height 17
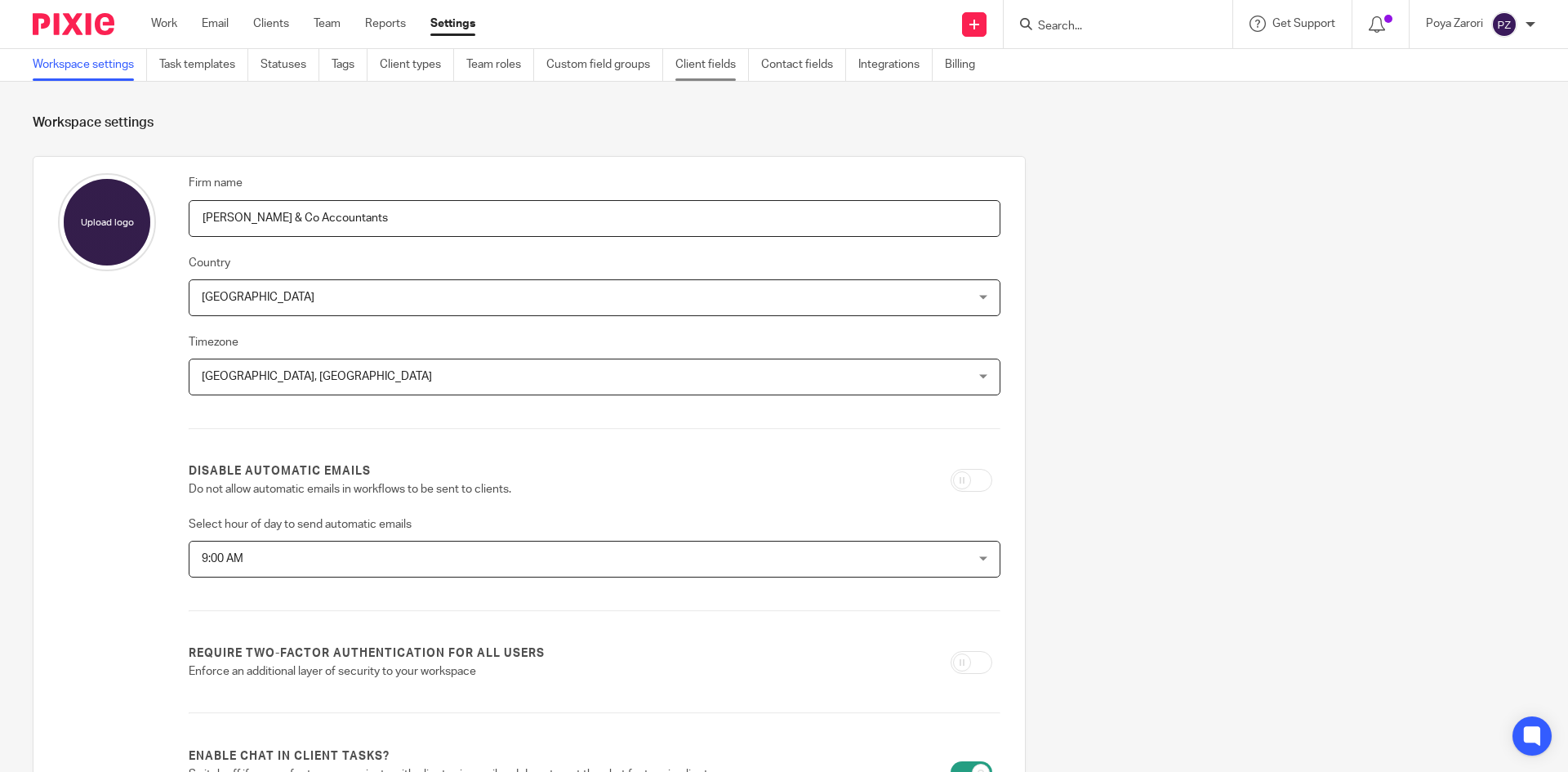
click at [730, 70] on link "Client fields" at bounding box center [712, 64] width 74 height 32
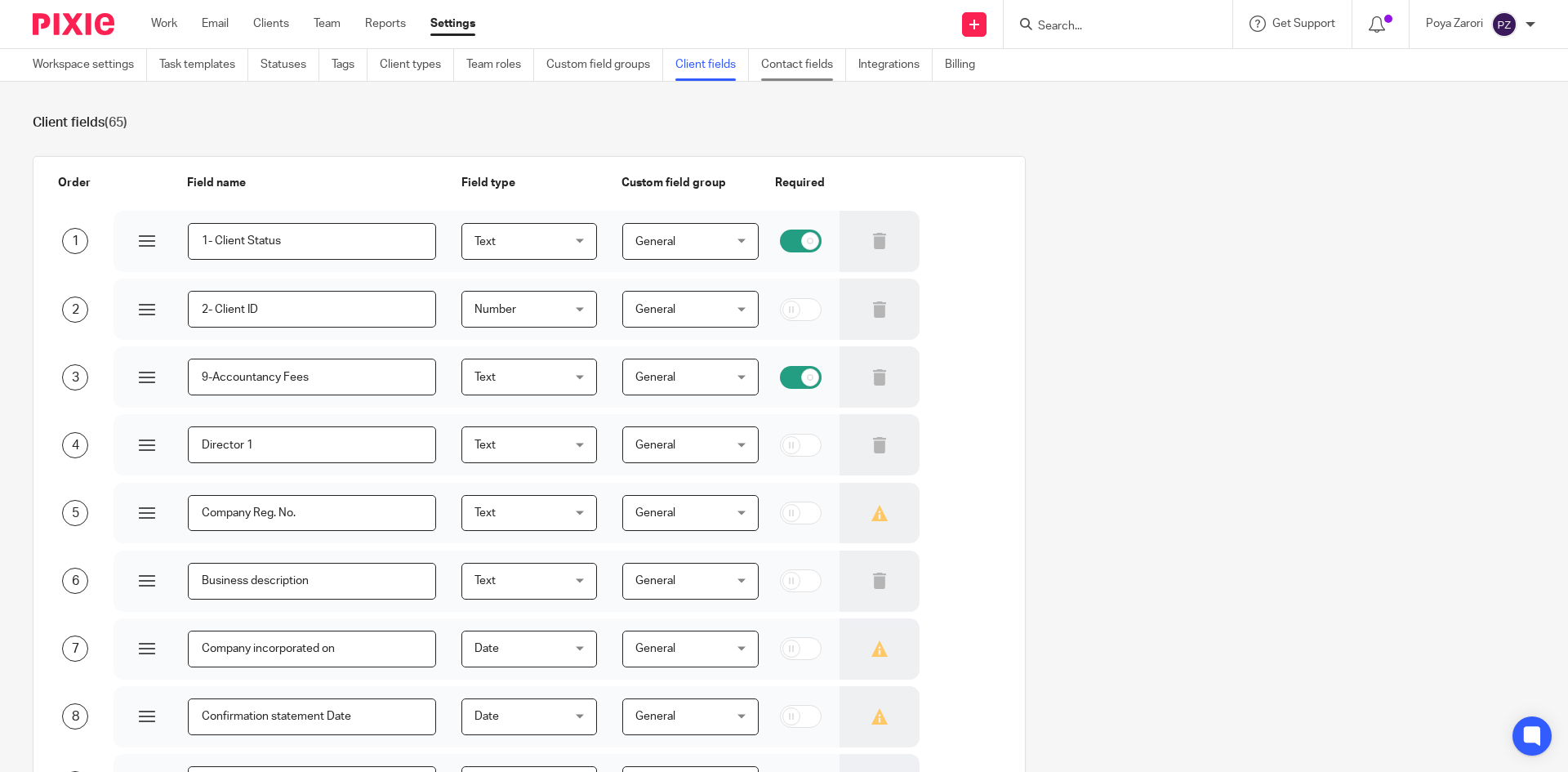
click at [825, 67] on link "Contact fields" at bounding box center [803, 64] width 85 height 32
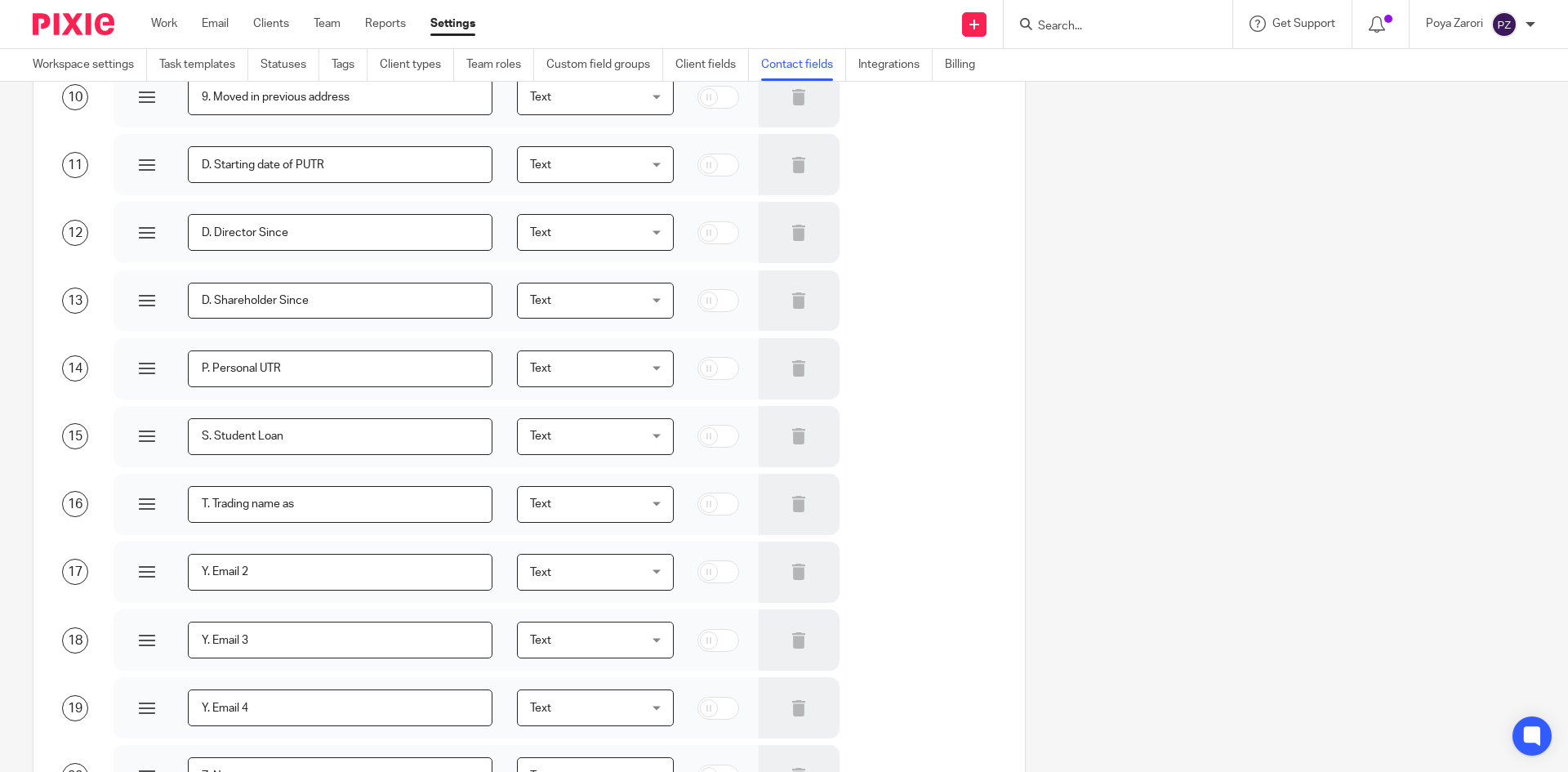
scroll to position [542, 0]
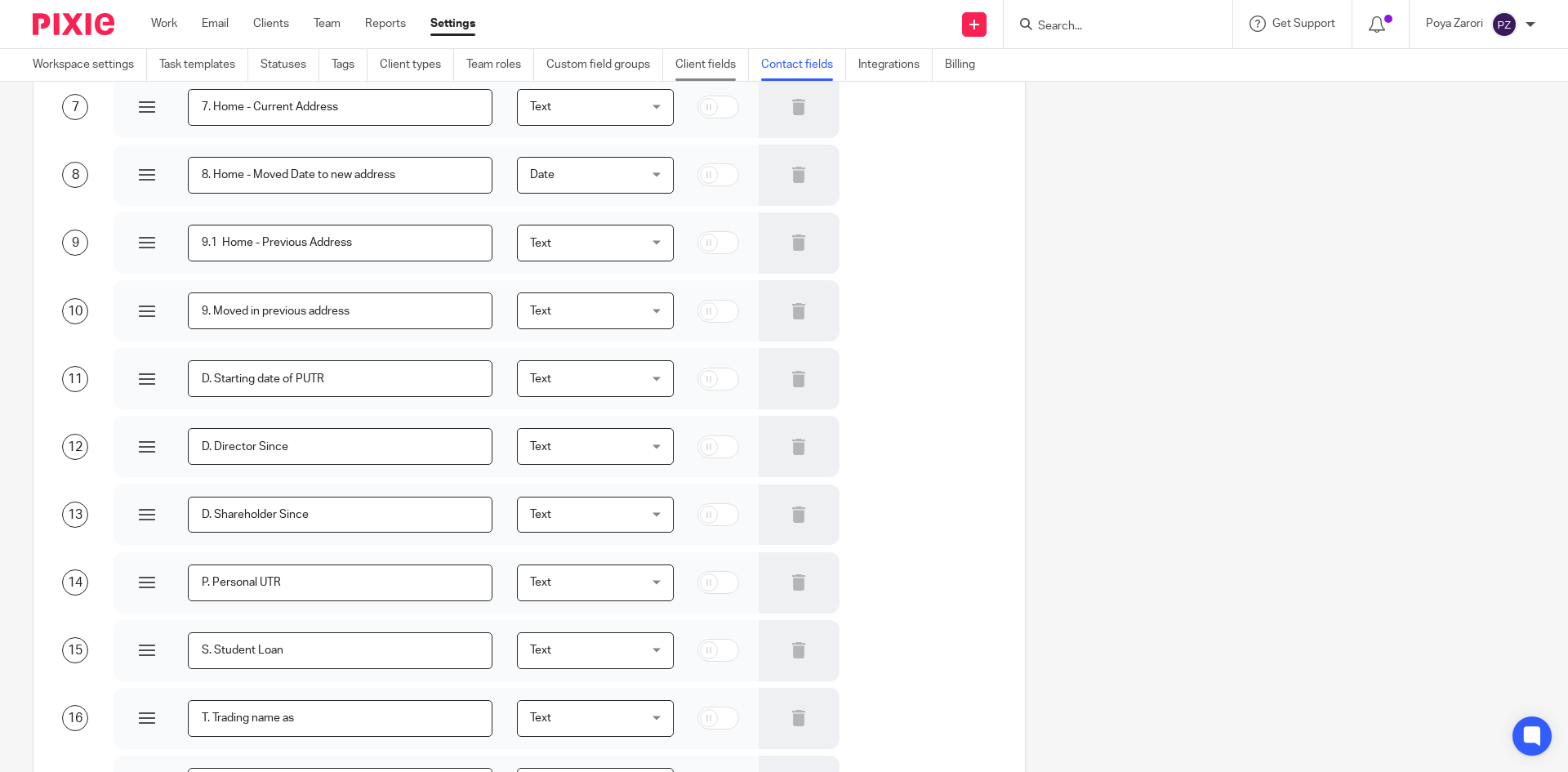
click at [718, 60] on link "Client fields" at bounding box center [712, 64] width 74 height 32
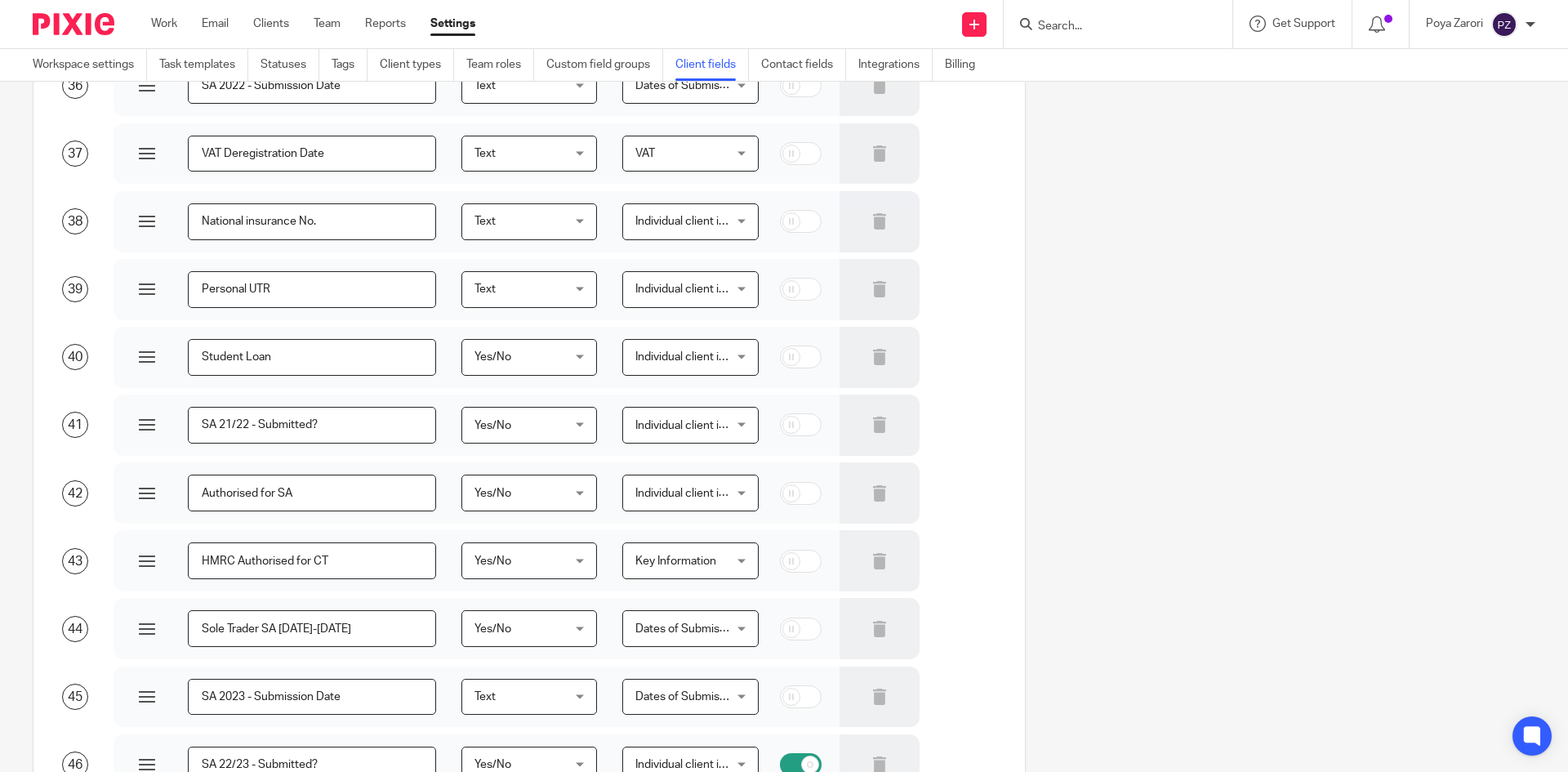
scroll to position [2614, 0]
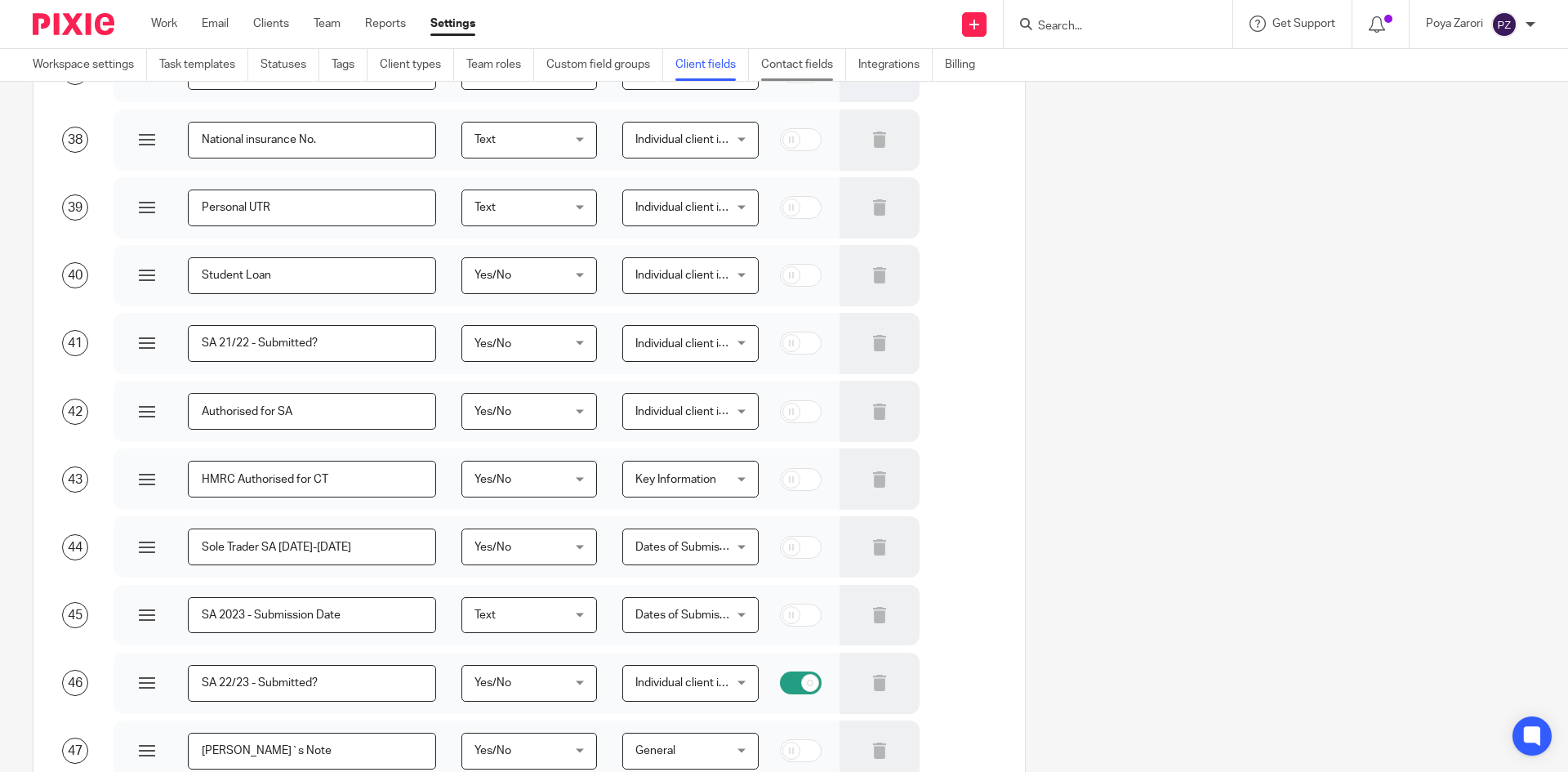
click at [788, 63] on link "Contact fields" at bounding box center [803, 64] width 85 height 32
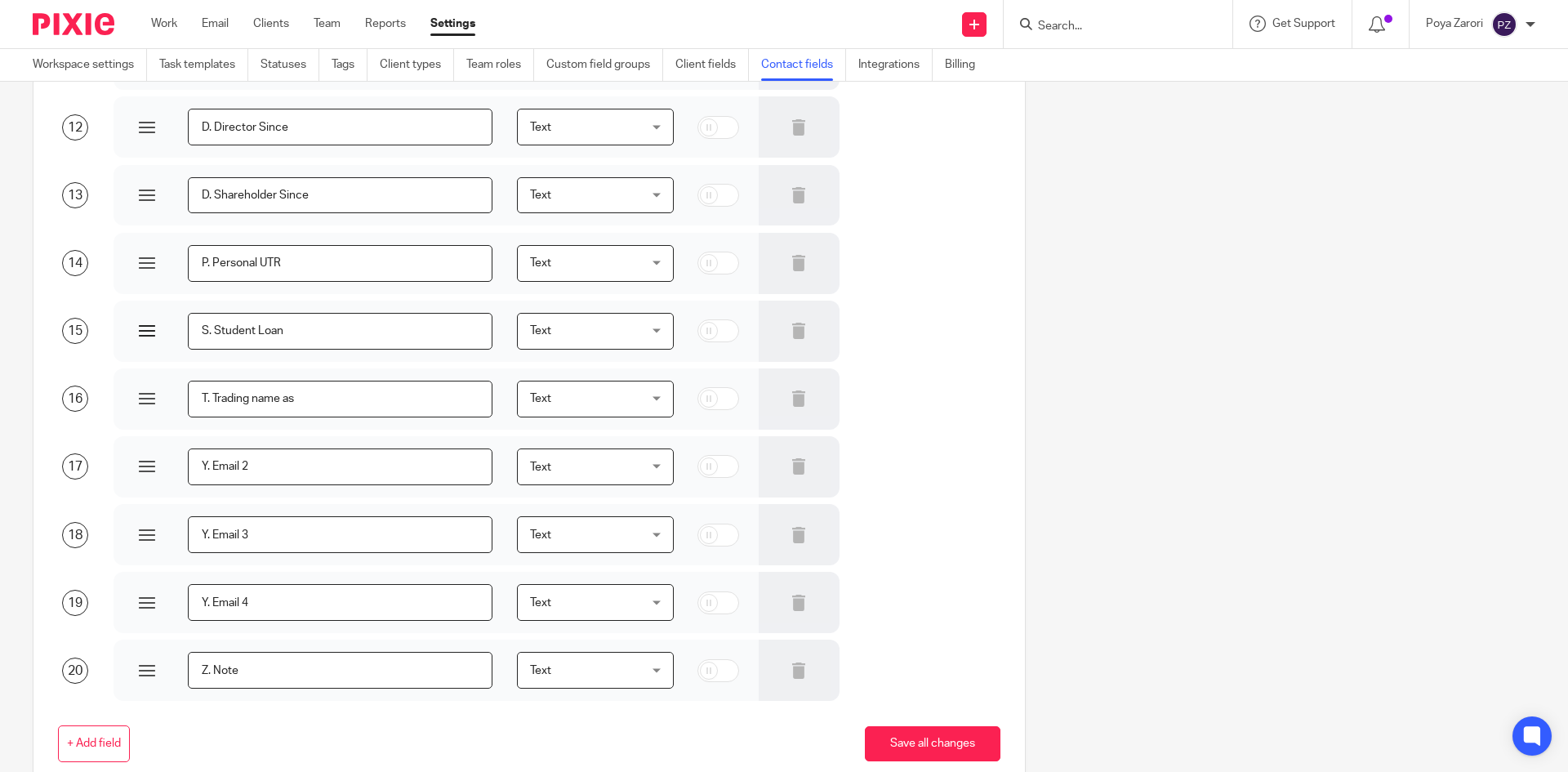
scroll to position [898, 0]
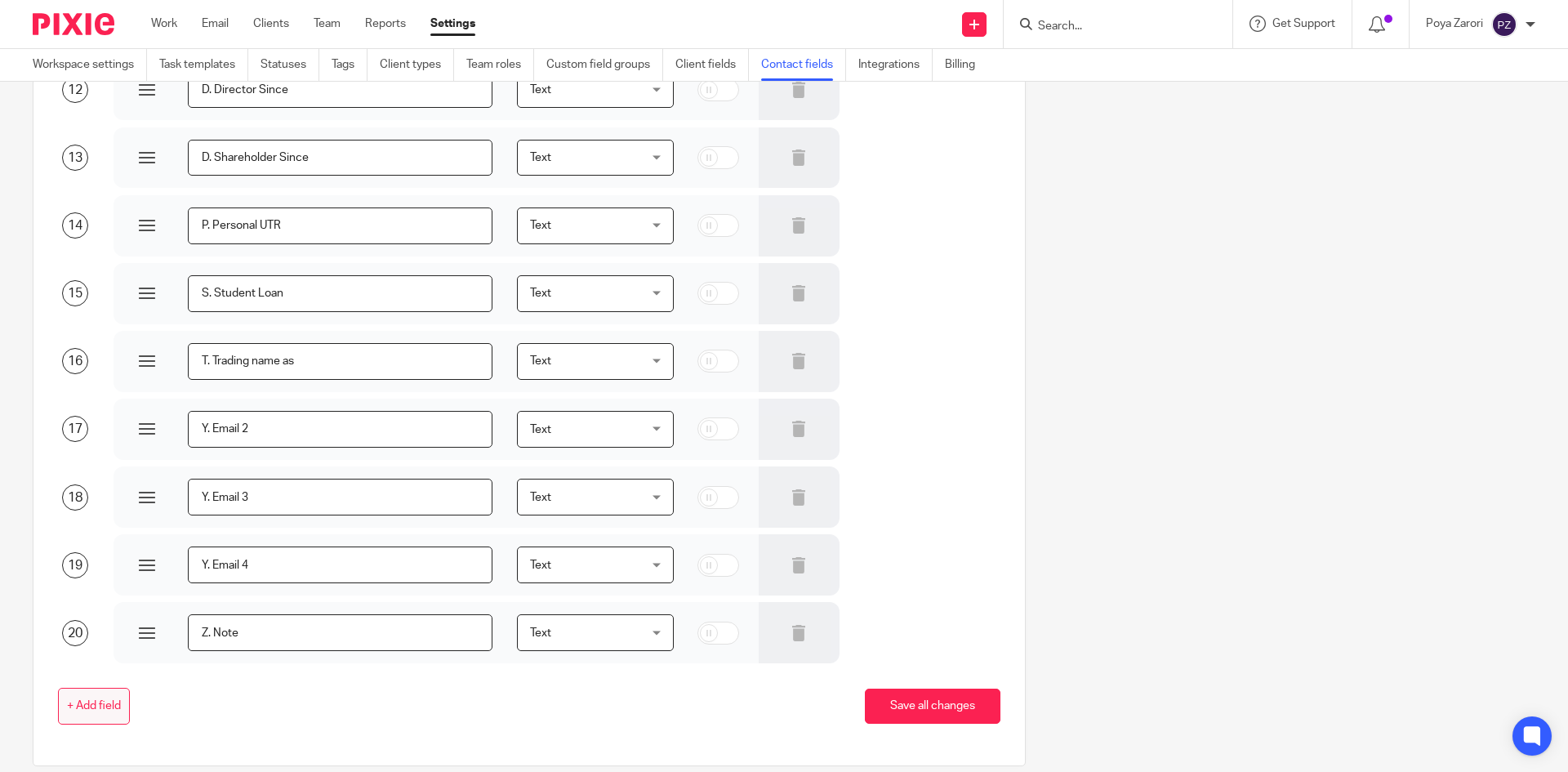
click at [86, 708] on span "+ Add field" at bounding box center [94, 707] width 54 height 13
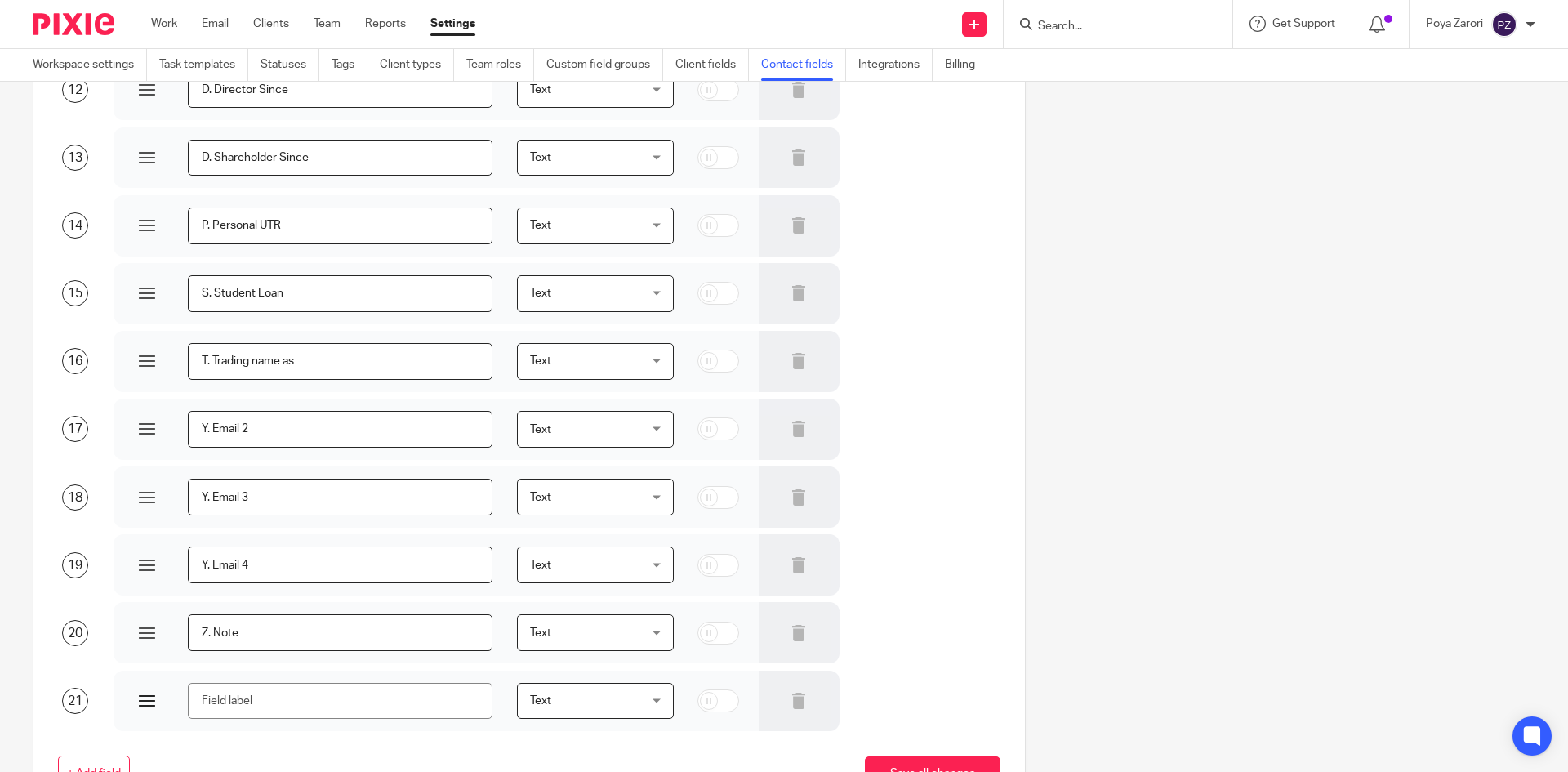
click at [369, 699] on input "text" at bounding box center [340, 701] width 305 height 37
drag, startPoint x: 256, startPoint y: 697, endPoint x: 227, endPoint y: 697, distance: 29.0
click at [227, 697] on input "EMAIL" at bounding box center [340, 701] width 305 height 37
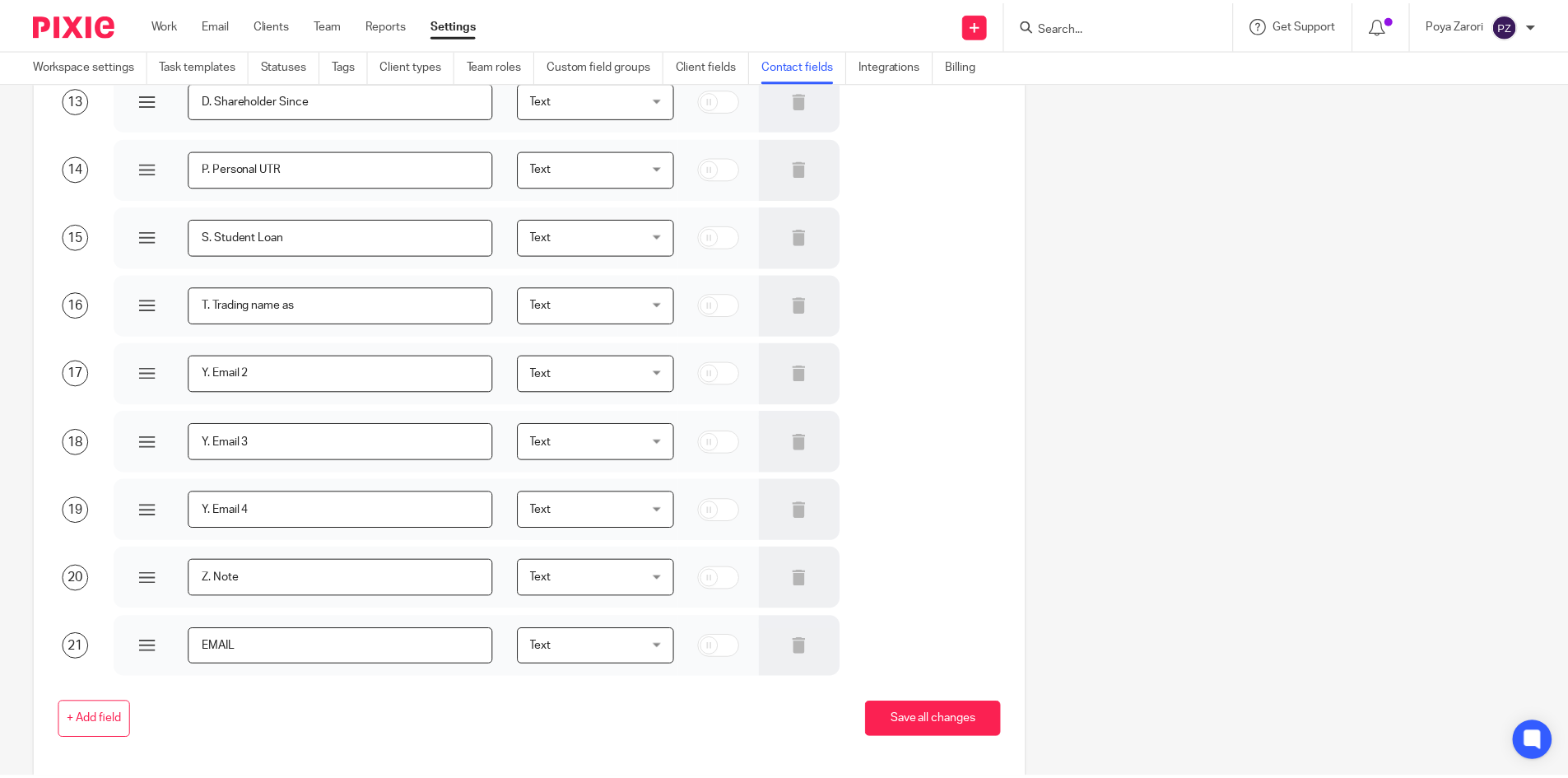
scroll to position [1026, 0]
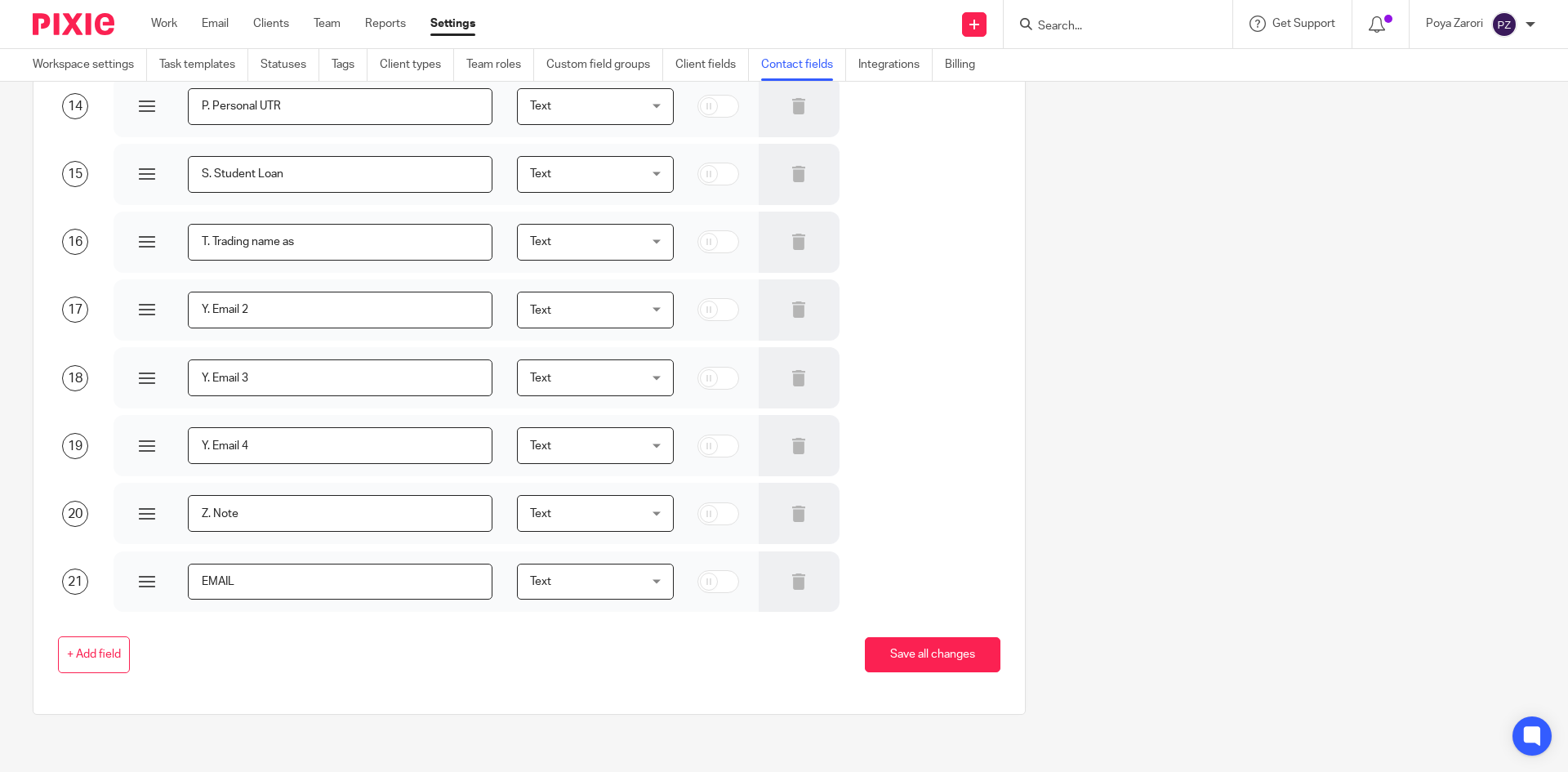
type input "EMAIL"
click at [348, 647] on div "+ Add field Save all changes" at bounding box center [516, 655] width 968 height 37
click at [932, 659] on button "Save all changes" at bounding box center [932, 655] width 135 height 35
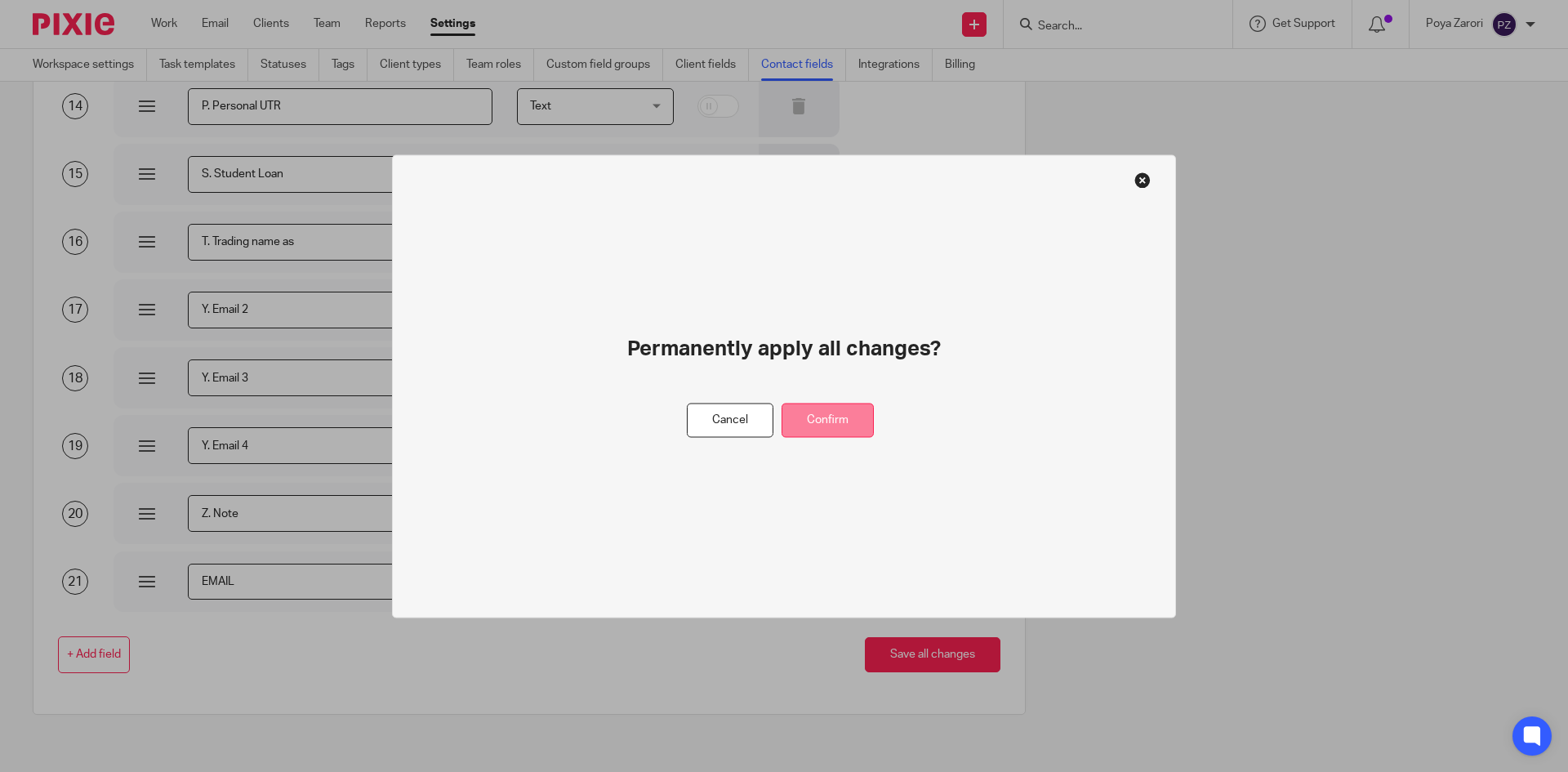
click at [822, 415] on button "Confirm" at bounding box center [828, 420] width 92 height 35
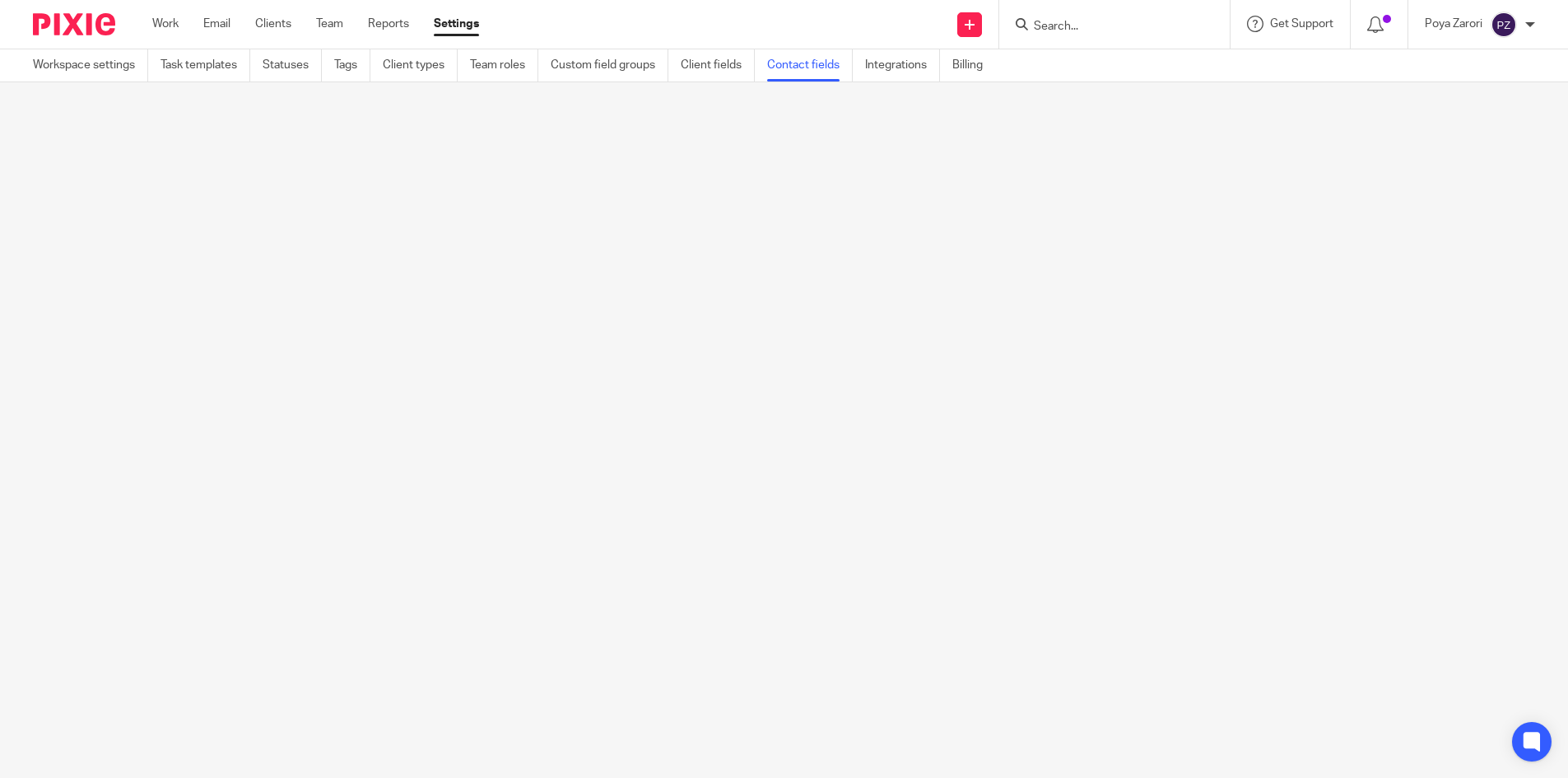
scroll to position [0, 0]
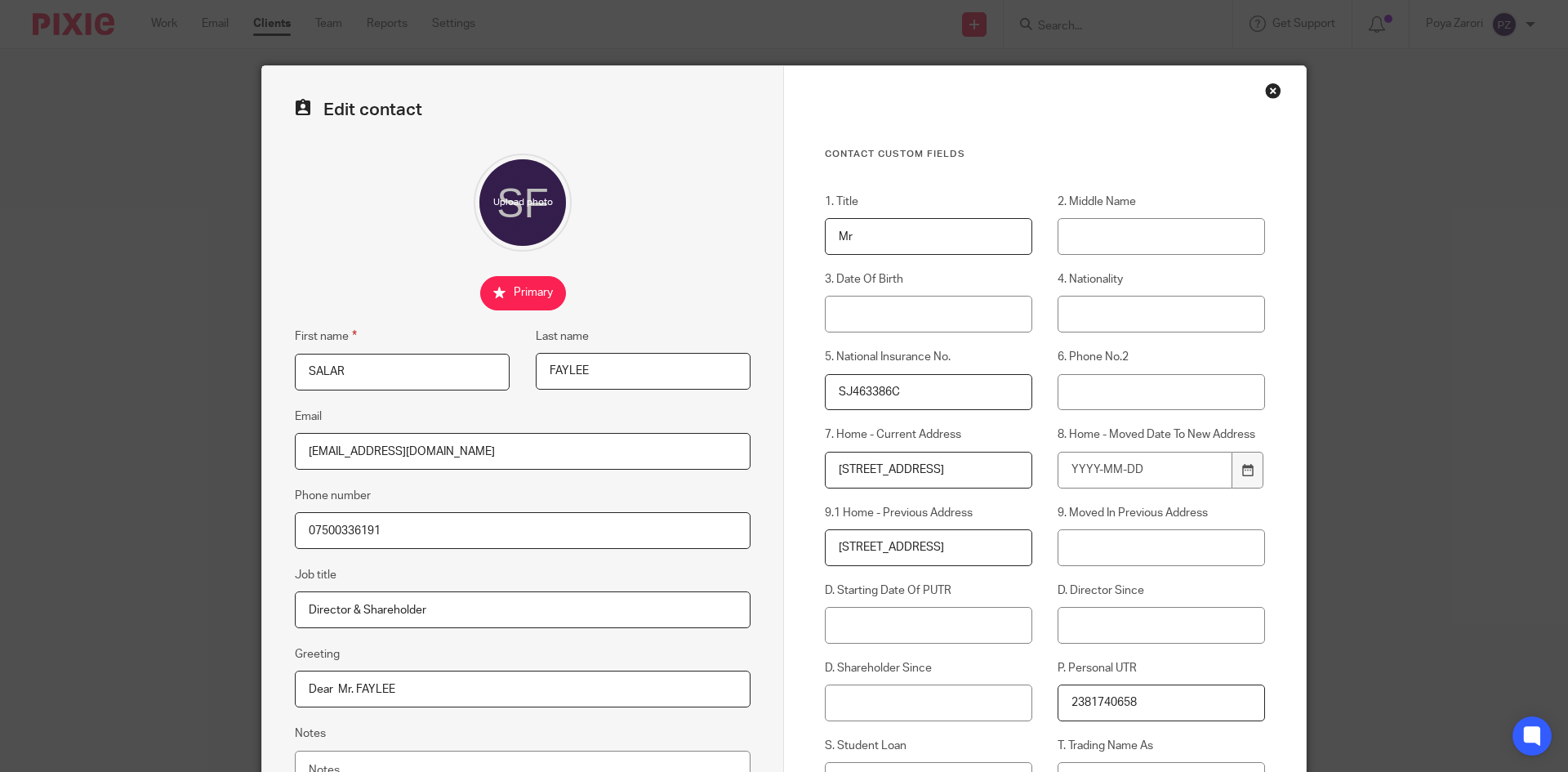
click at [311, 415] on label "Email" at bounding box center [308, 416] width 27 height 17
click at [311, 433] on input "[EMAIL_ADDRESS][DOMAIN_NAME]" at bounding box center [522, 451] width 456 height 37
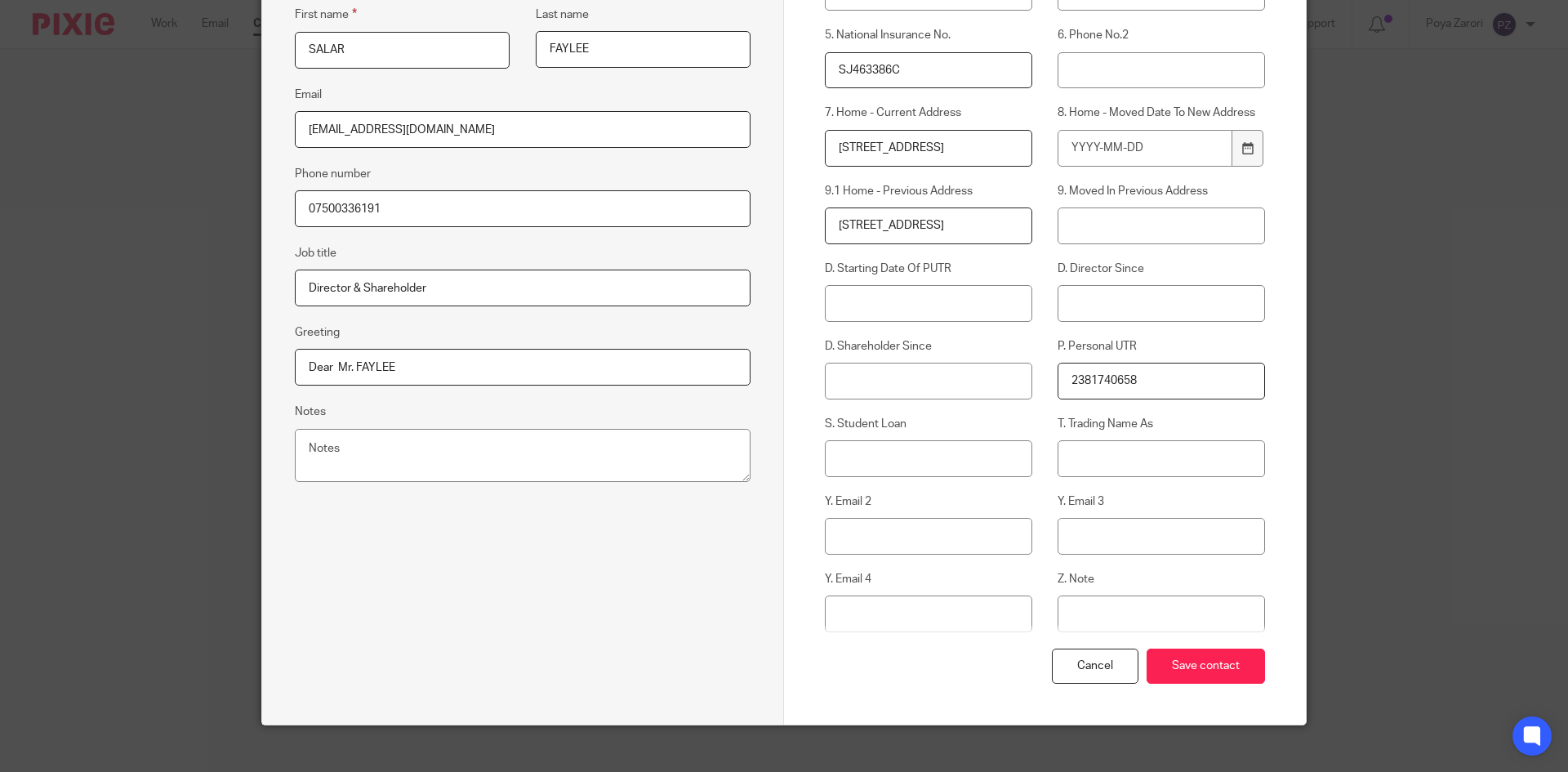
scroll to position [327, 0]
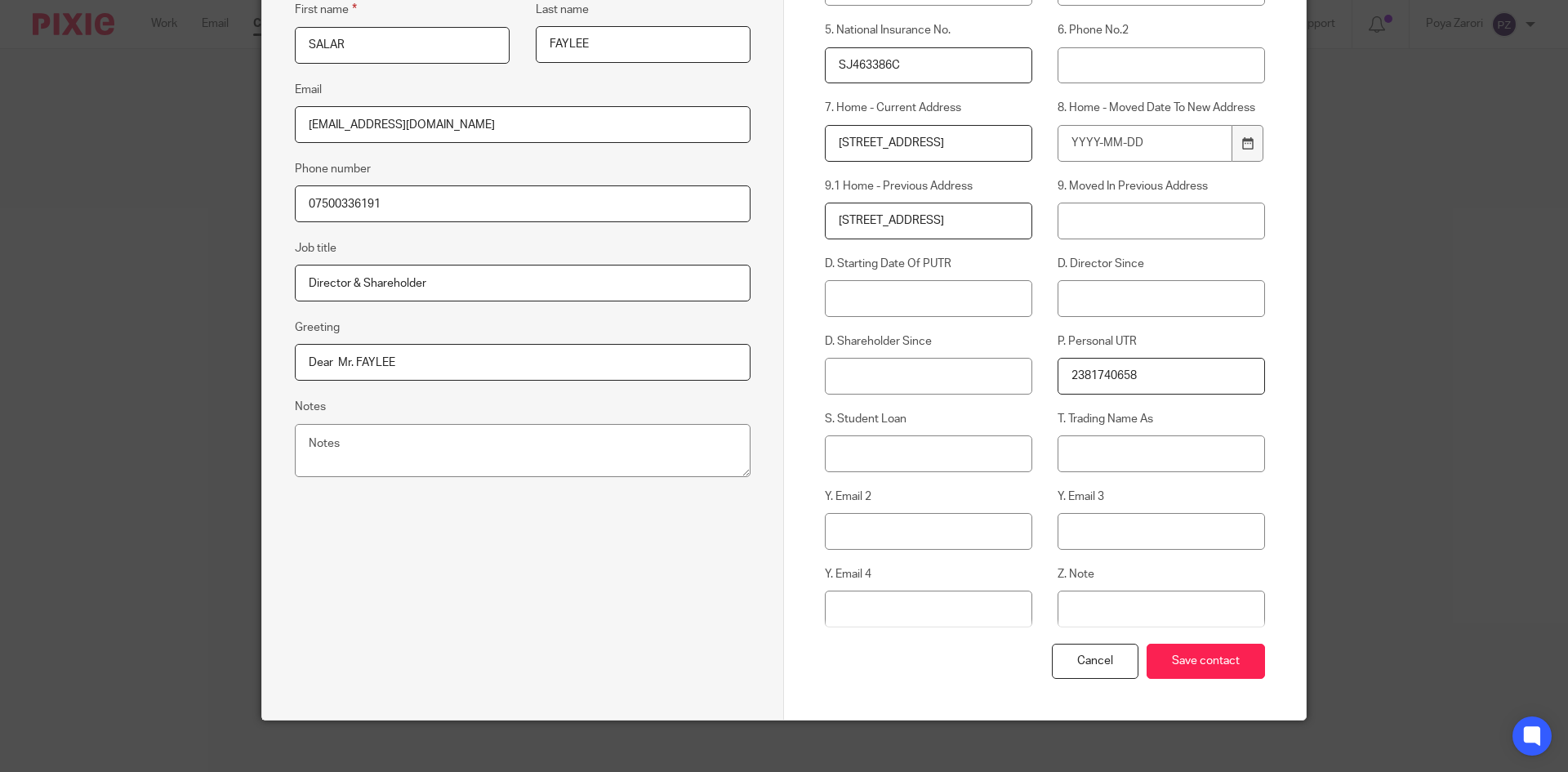
drag, startPoint x: 451, startPoint y: 127, endPoint x: 283, endPoint y: 122, distance: 168.1
click at [283, 122] on div "Edit contact First name [PERSON_NAME] Last name [GEOGRAPHIC_DATA] Email [EMAIL_…" at bounding box center [523, 229] width 522 height 980
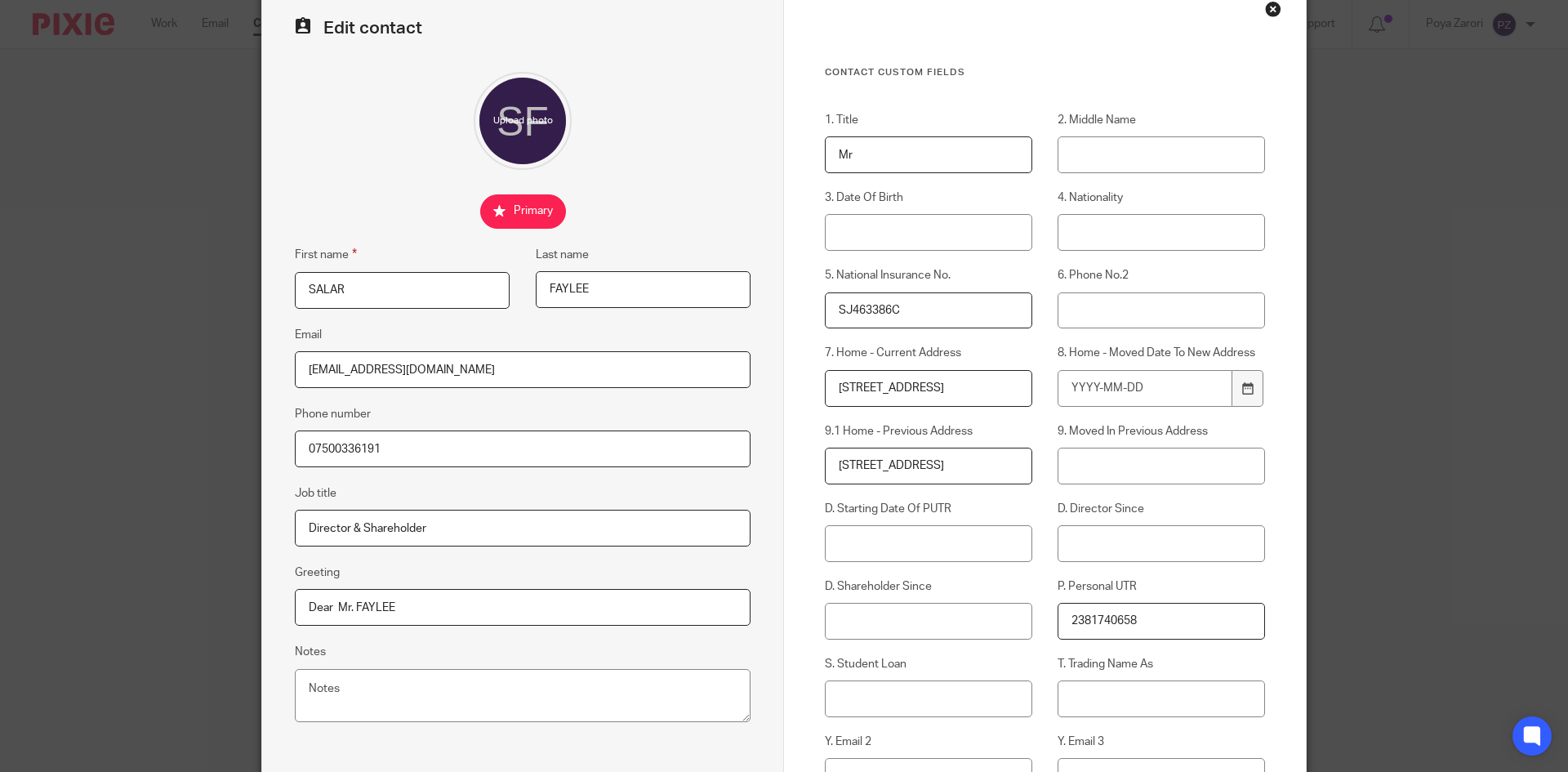
scroll to position [0, 0]
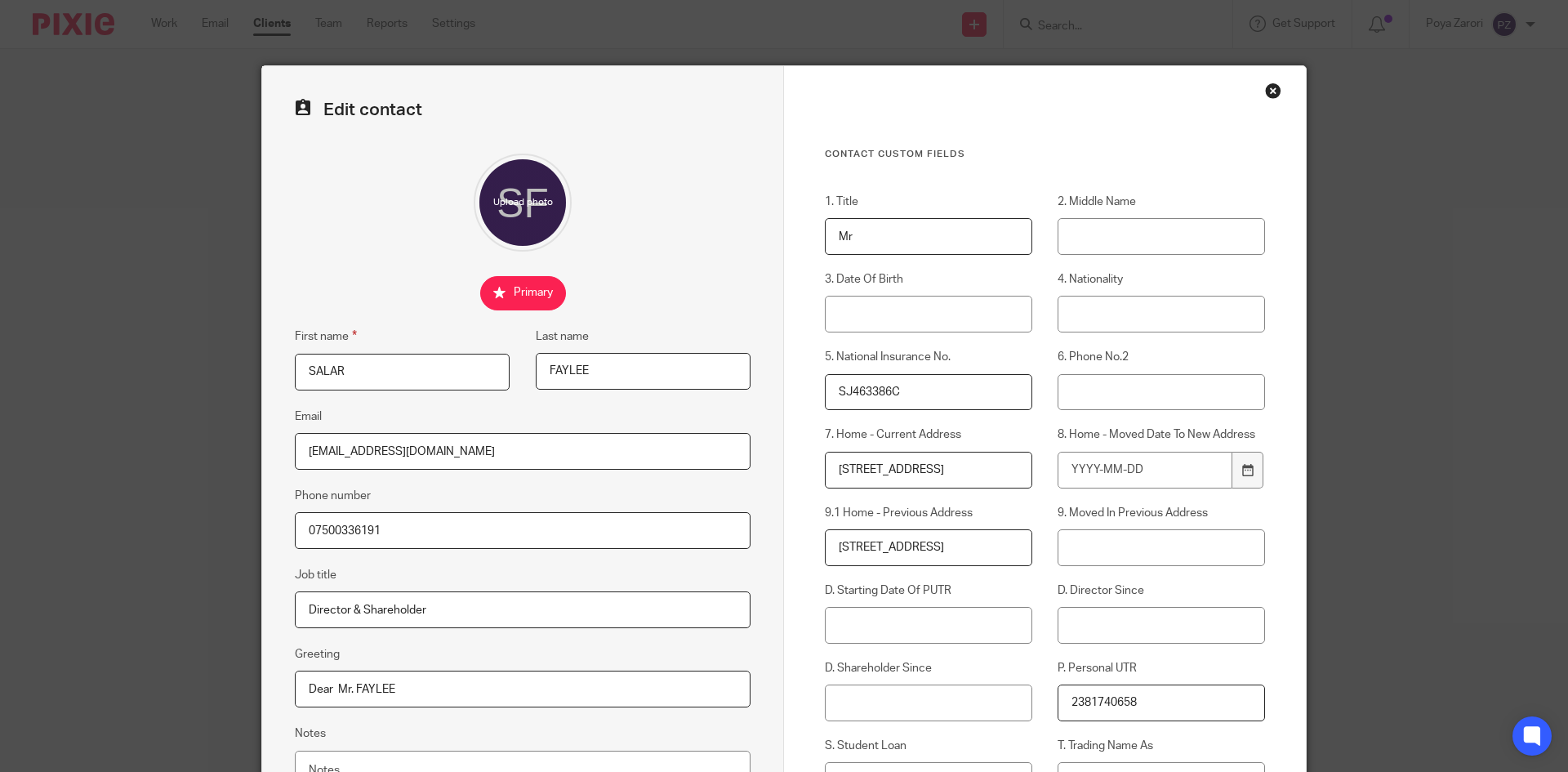
drag, startPoint x: 1265, startPoint y: 92, endPoint x: 1225, endPoint y: 91, distance: 40.0
click at [1265, 91] on div "Close this dialog window" at bounding box center [1273, 91] width 17 height 17
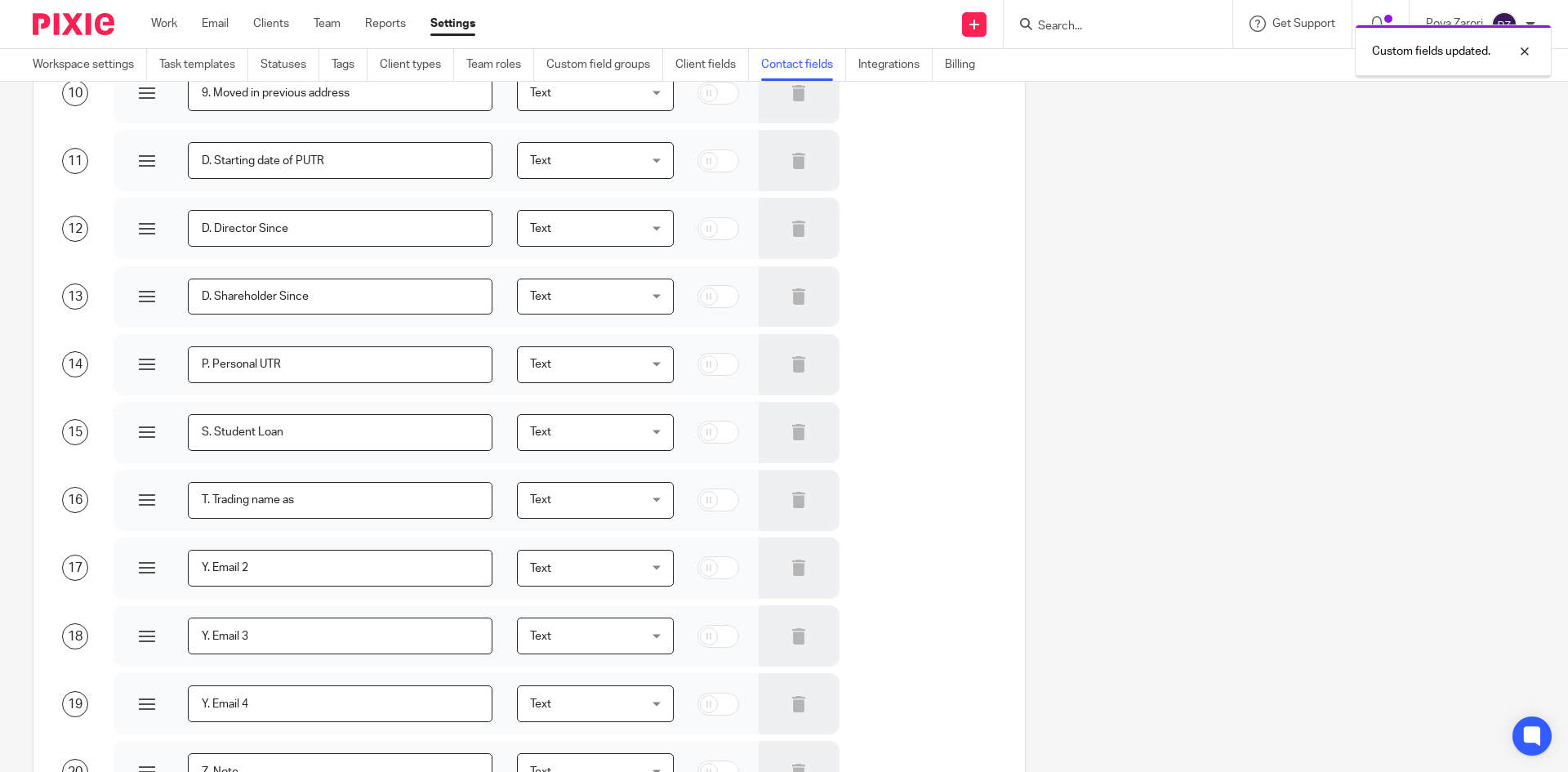
scroll to position [1018, 0]
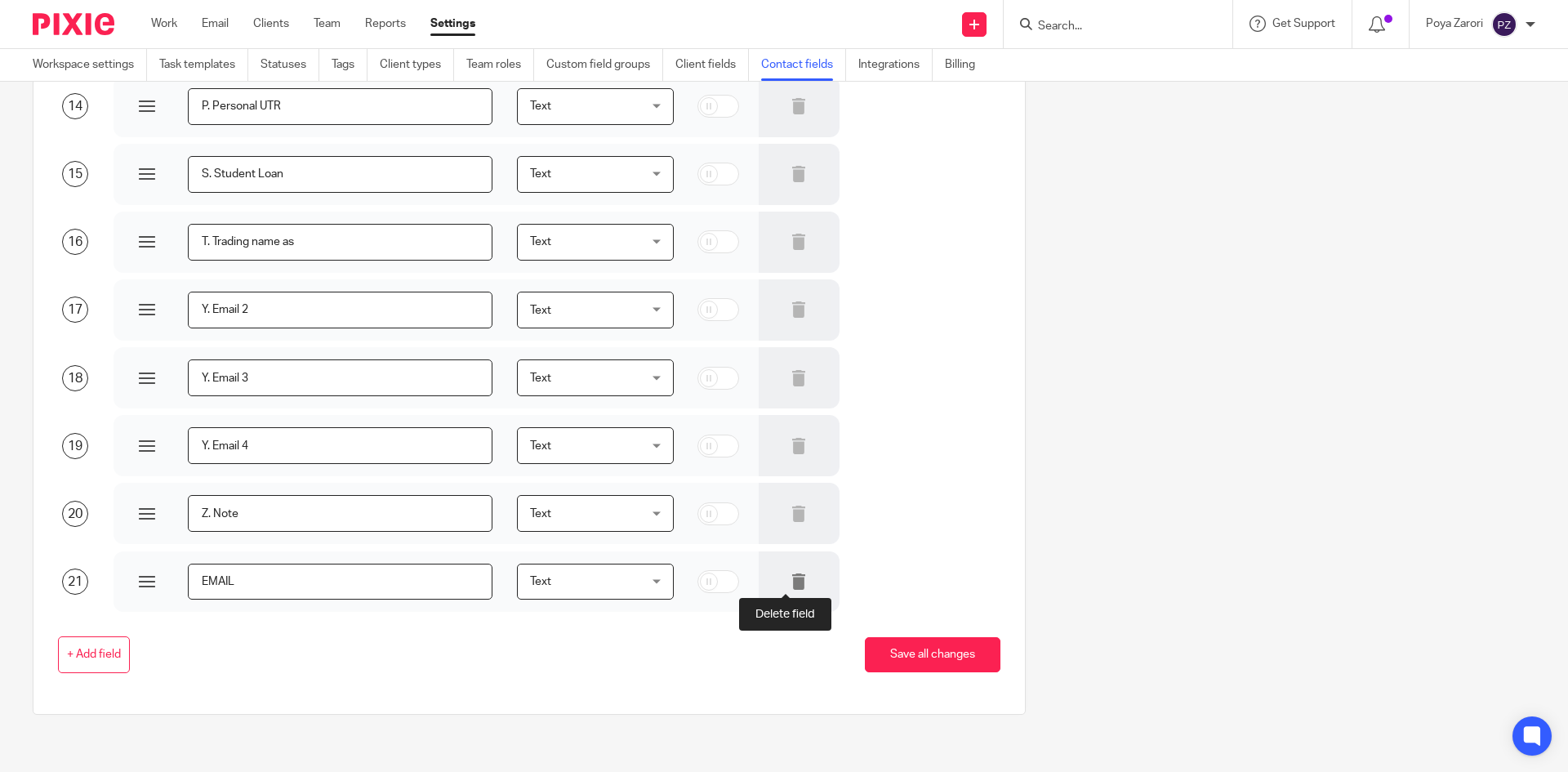
click at [790, 583] on icon at bounding box center [799, 581] width 17 height 17
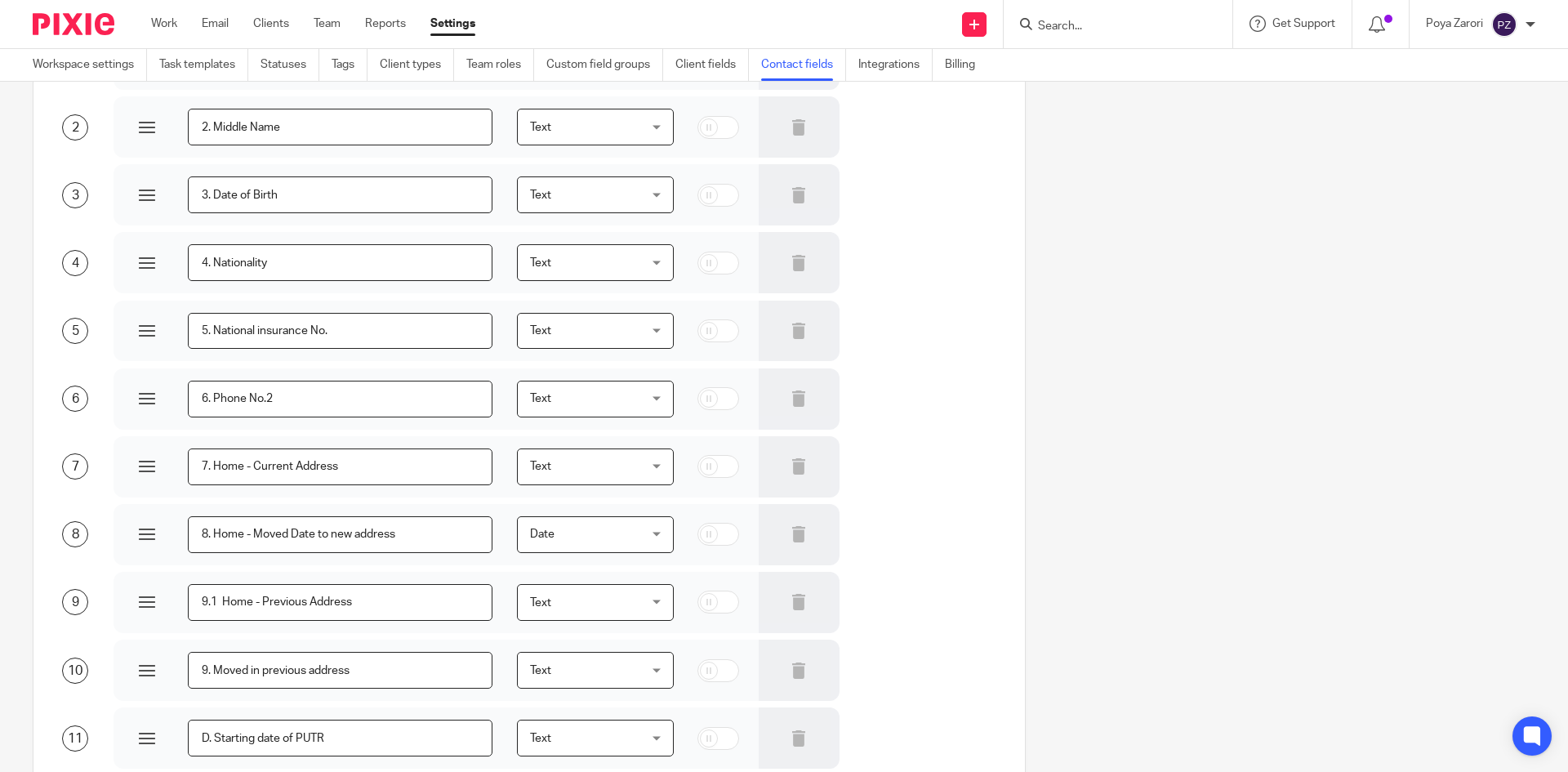
scroll to position [0, 0]
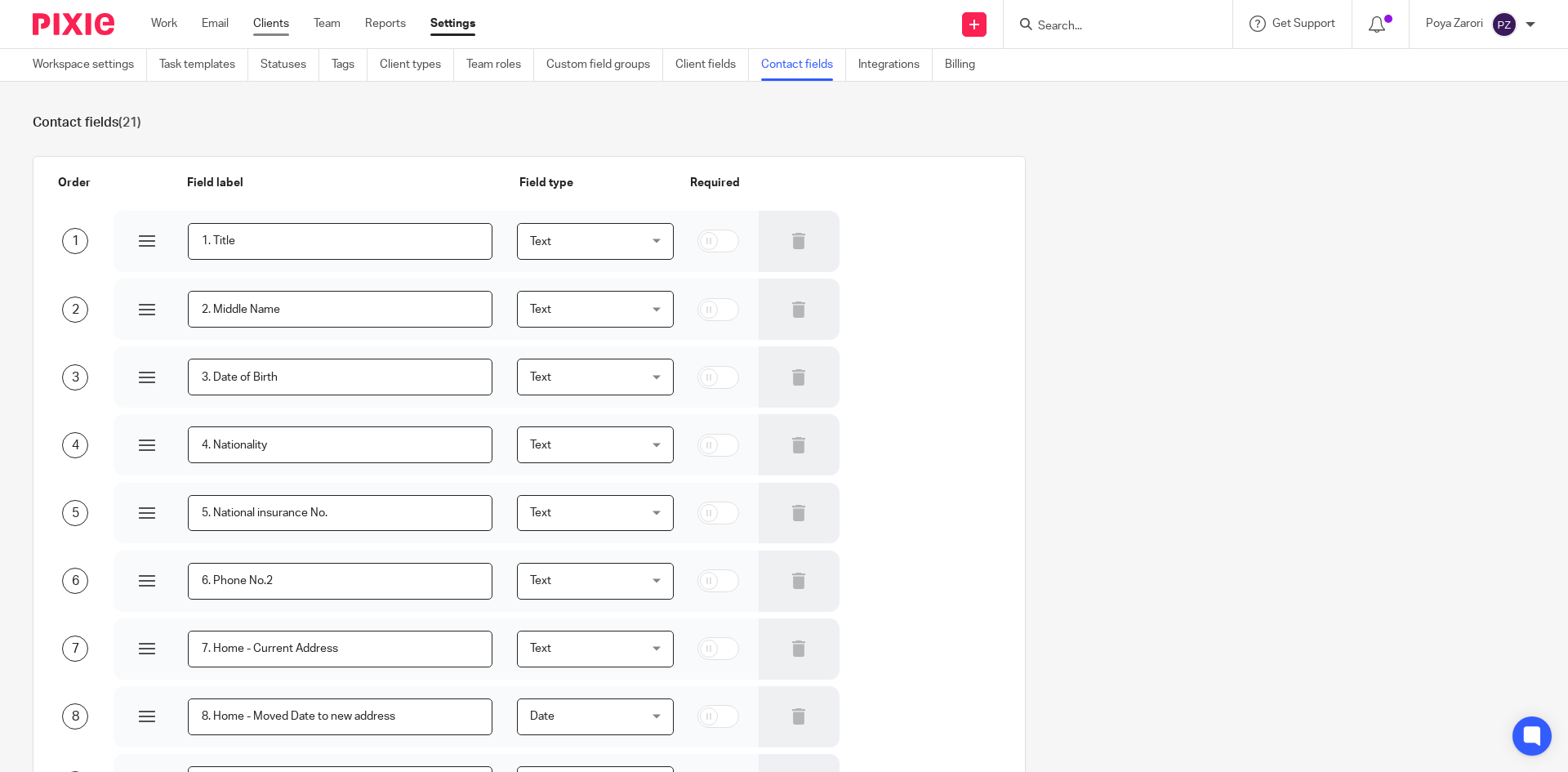
click at [287, 23] on link "Clients" at bounding box center [271, 24] width 36 height 17
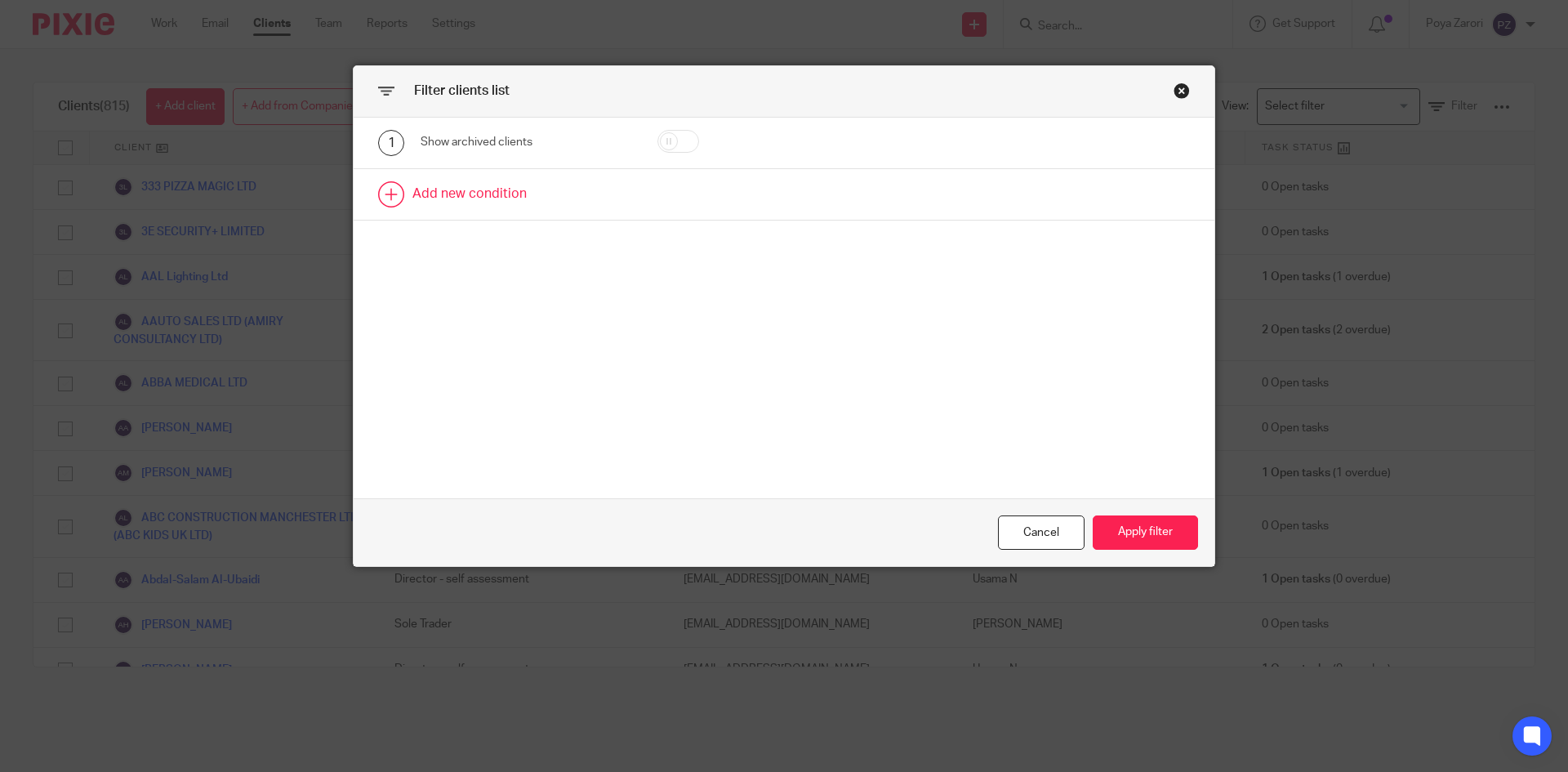
click at [460, 187] on link at bounding box center [784, 194] width 861 height 51
click at [517, 199] on div "Field" at bounding box center [512, 199] width 158 height 34
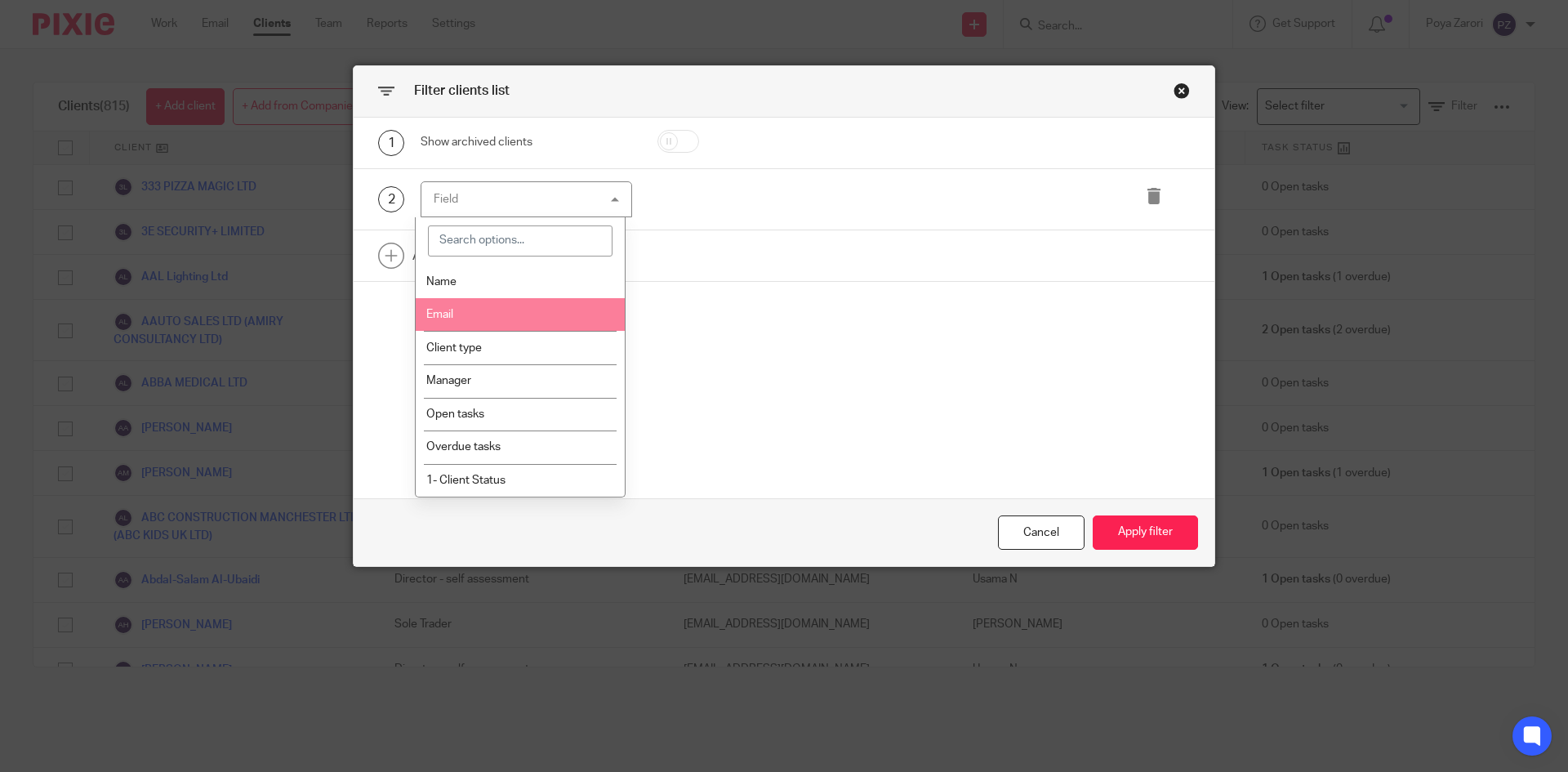
click at [512, 301] on li "Email" at bounding box center [521, 315] width 210 height 33
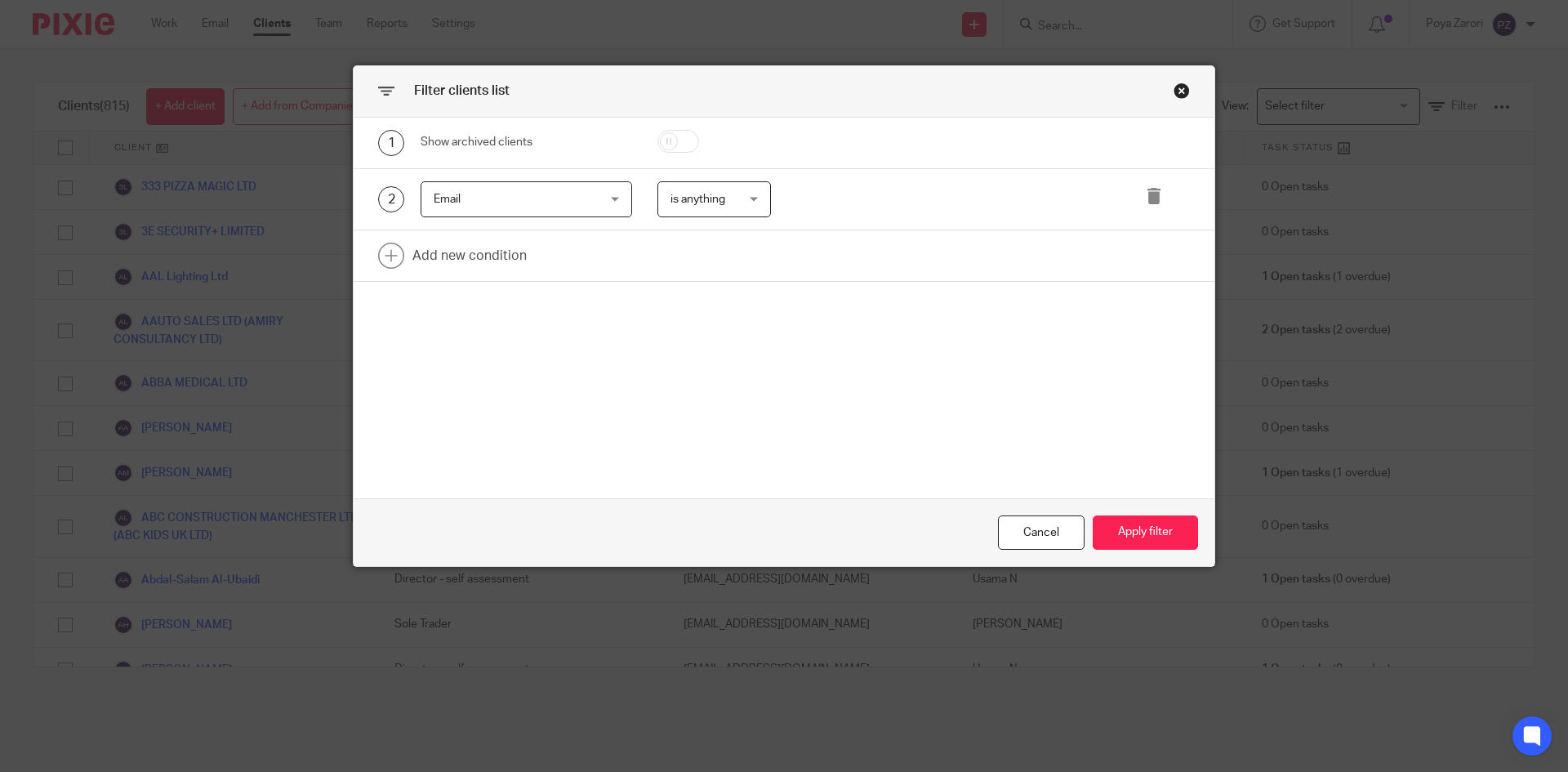
click at [739, 197] on span "is anything" at bounding box center [710, 199] width 80 height 34
click at [743, 198] on div "is anything is anything" at bounding box center [715, 200] width 114 height 37
click at [1177, 90] on div "Close this dialog window" at bounding box center [1182, 91] width 17 height 17
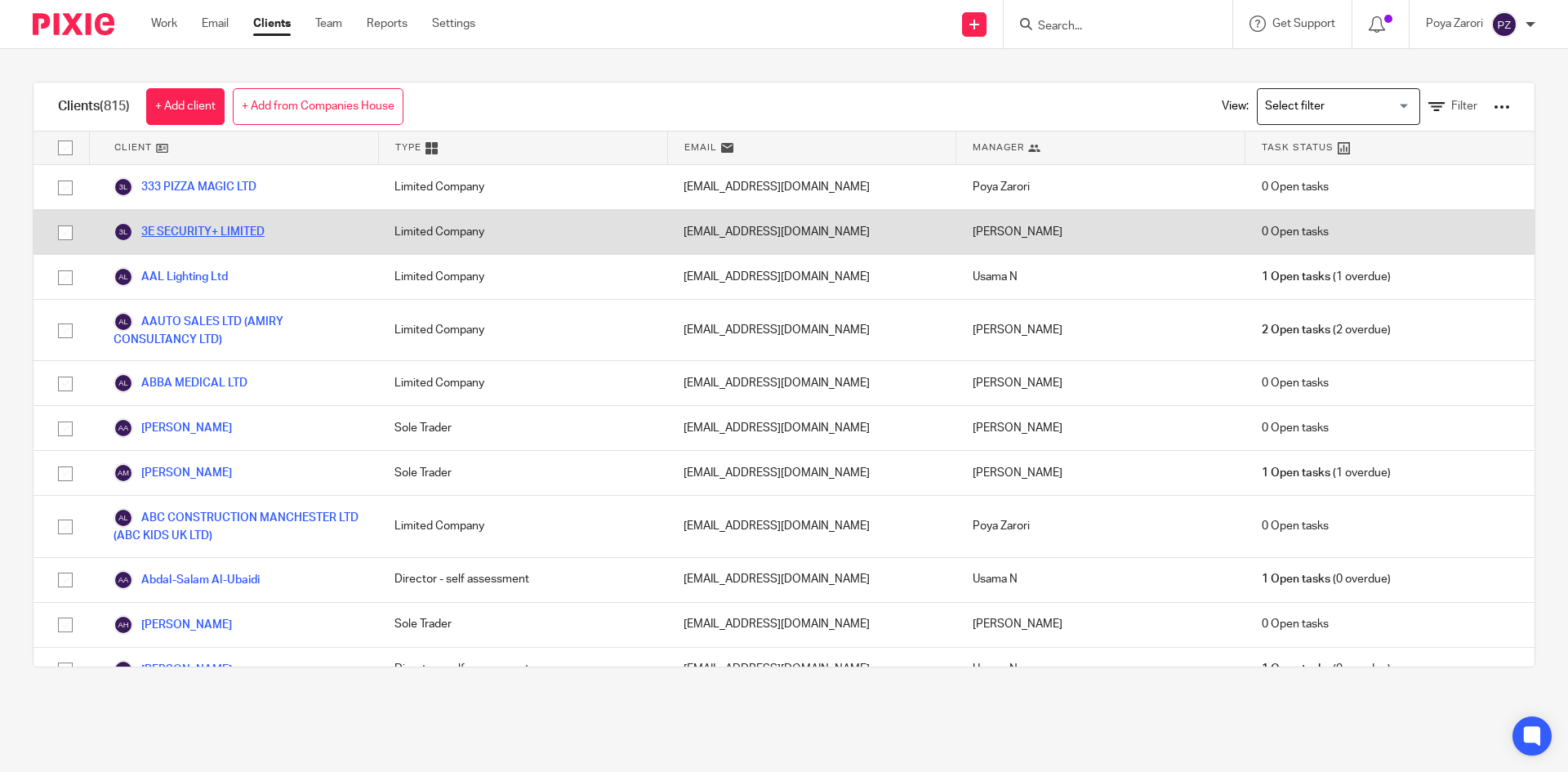
click at [221, 234] on link "3E SECURITY+ LIMITED" at bounding box center [189, 231] width 151 height 19
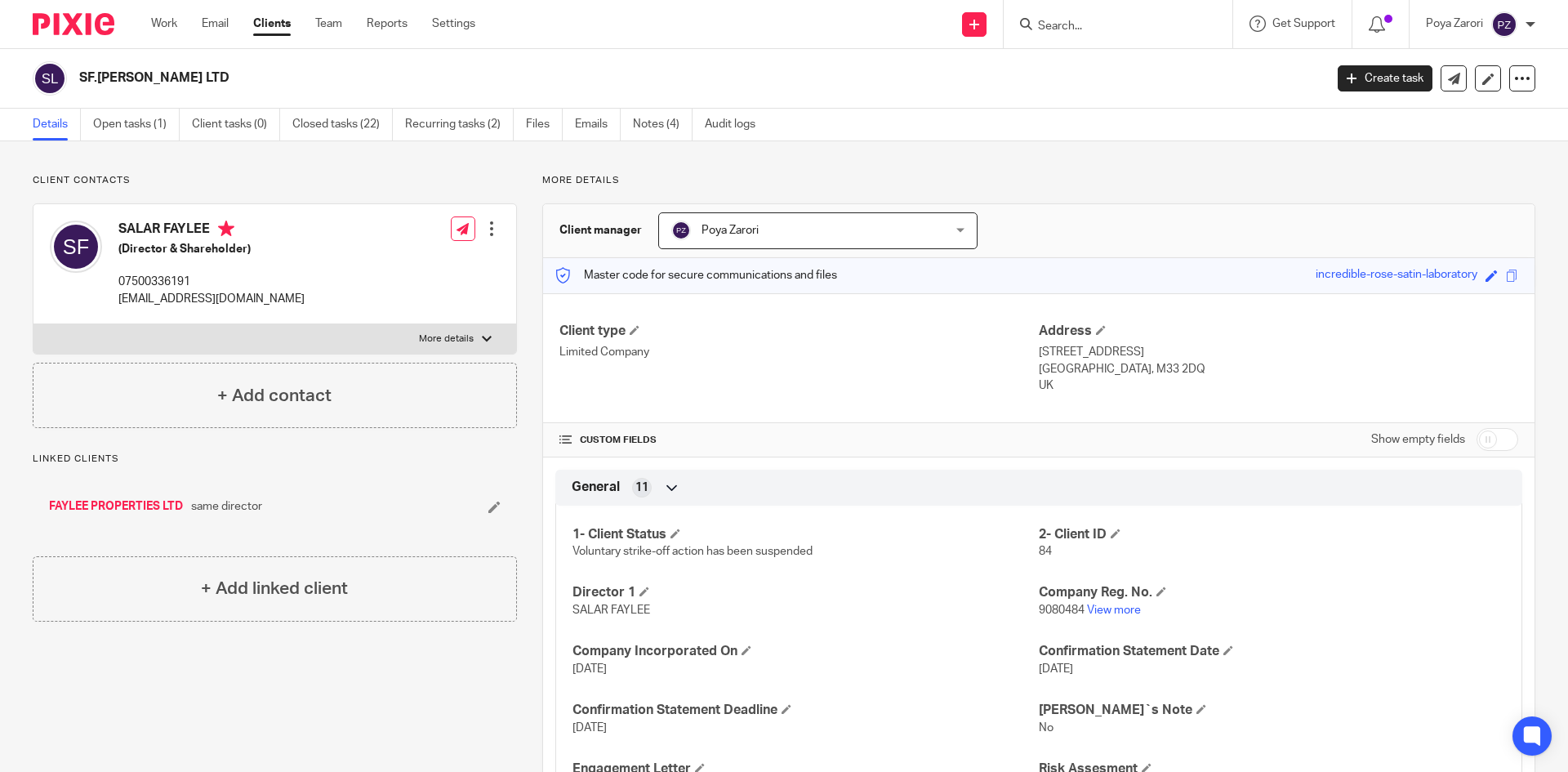
click at [449, 340] on p "More details" at bounding box center [446, 339] width 54 height 13
click at [33, 324] on input "More details" at bounding box center [32, 323] width 1 height 1
checkbox input "true"
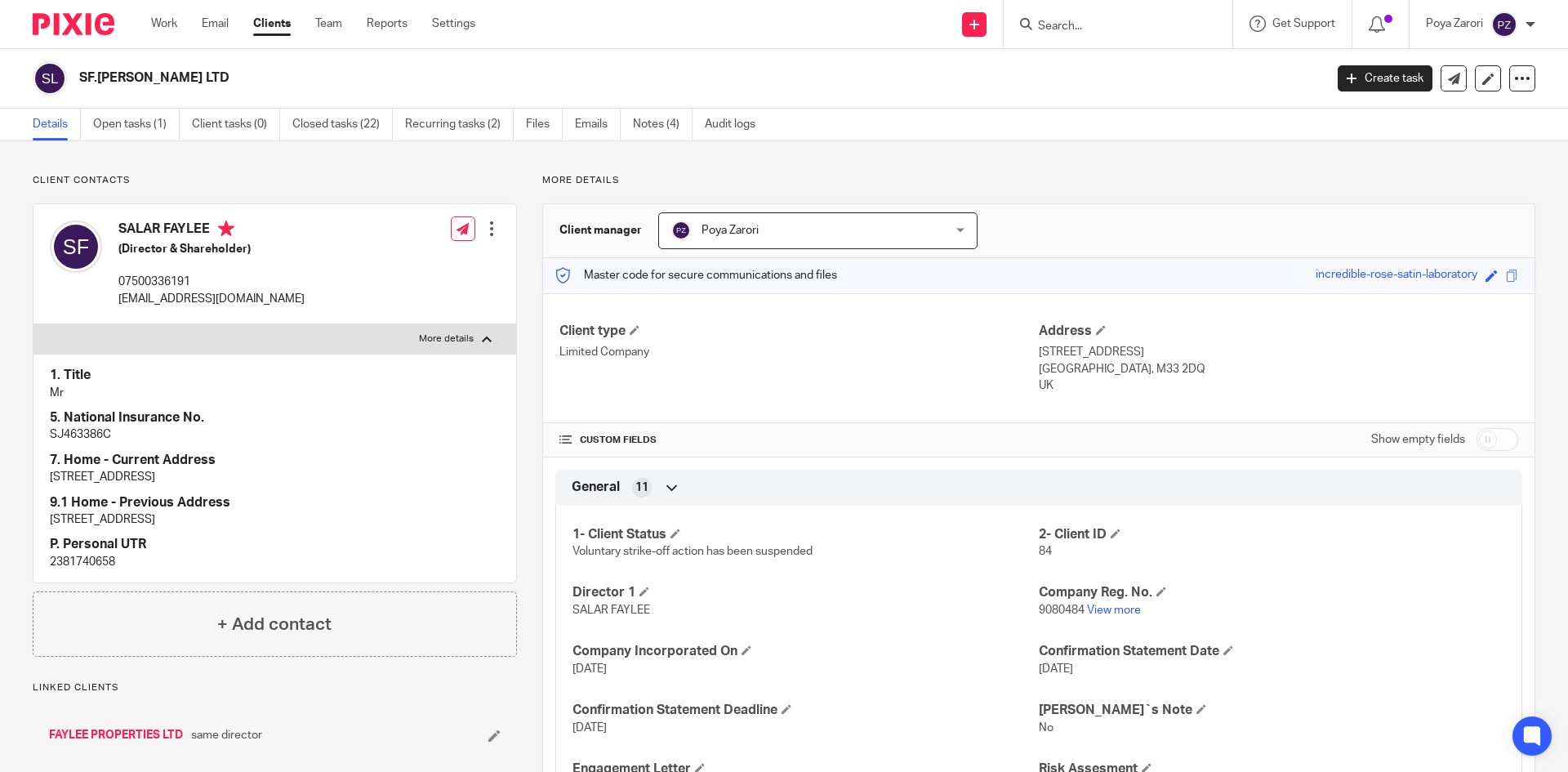
click at [282, 25] on link "Clients" at bounding box center [272, 24] width 38 height 17
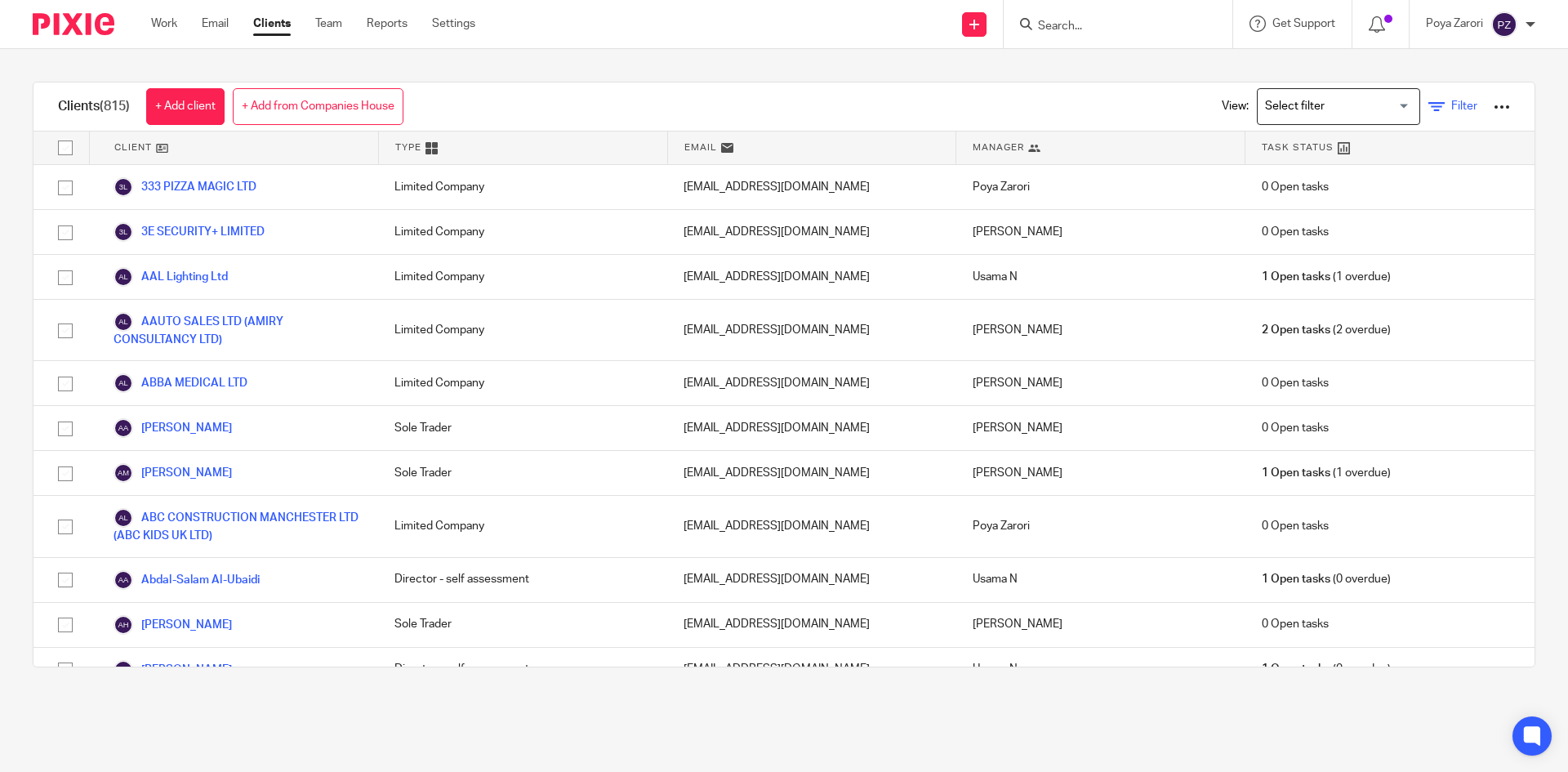
click at [1452, 109] on span "Filter" at bounding box center [1465, 106] width 26 height 11
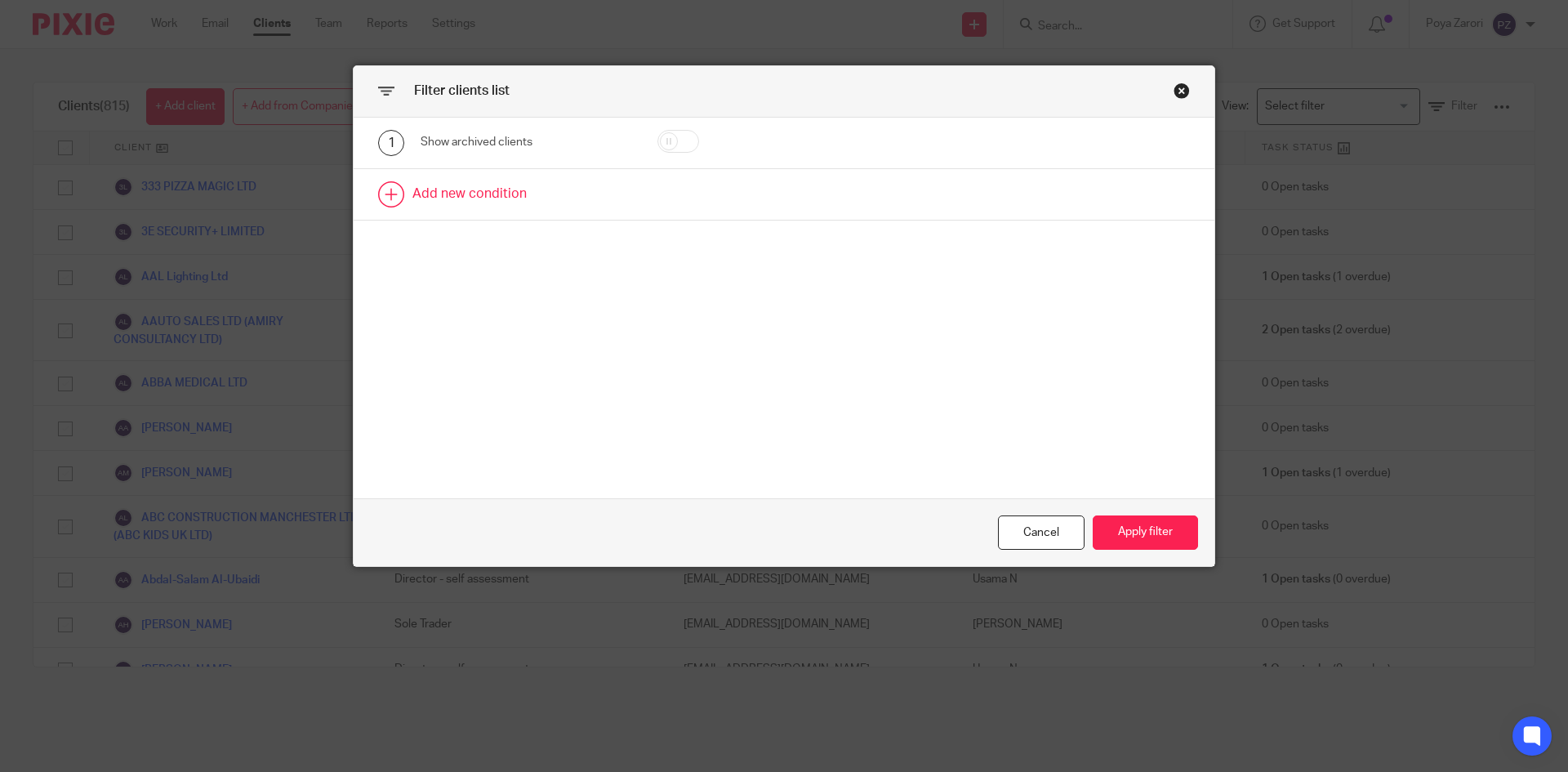
click at [516, 193] on link at bounding box center [784, 194] width 861 height 51
click at [616, 199] on div "Field" at bounding box center [527, 200] width 212 height 37
type input "T"
type input "P"
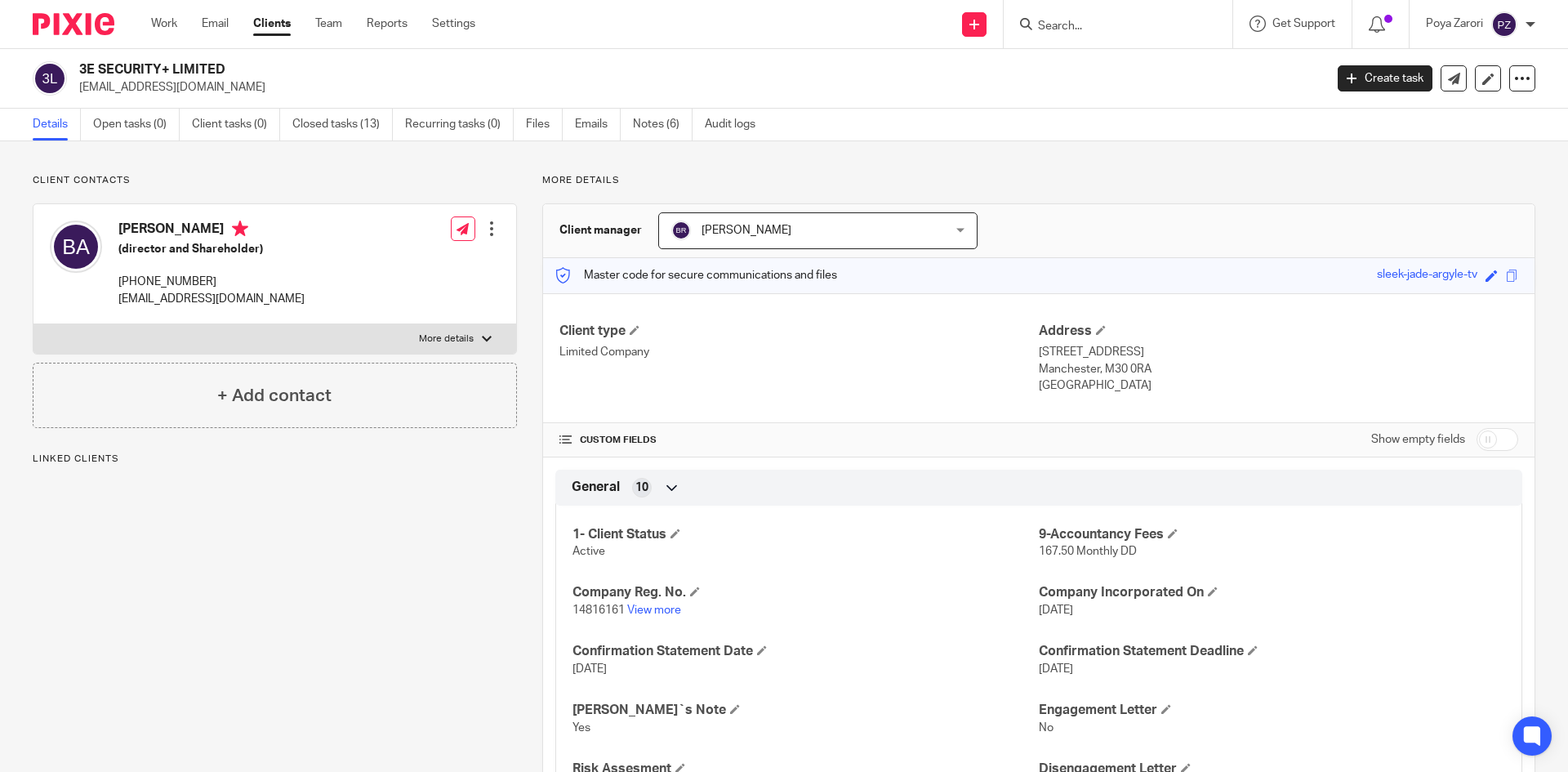
click at [434, 329] on label "More details" at bounding box center [275, 339] width 483 height 29
click at [33, 324] on input "More details" at bounding box center [32, 323] width 1 height 1
checkbox input "true"
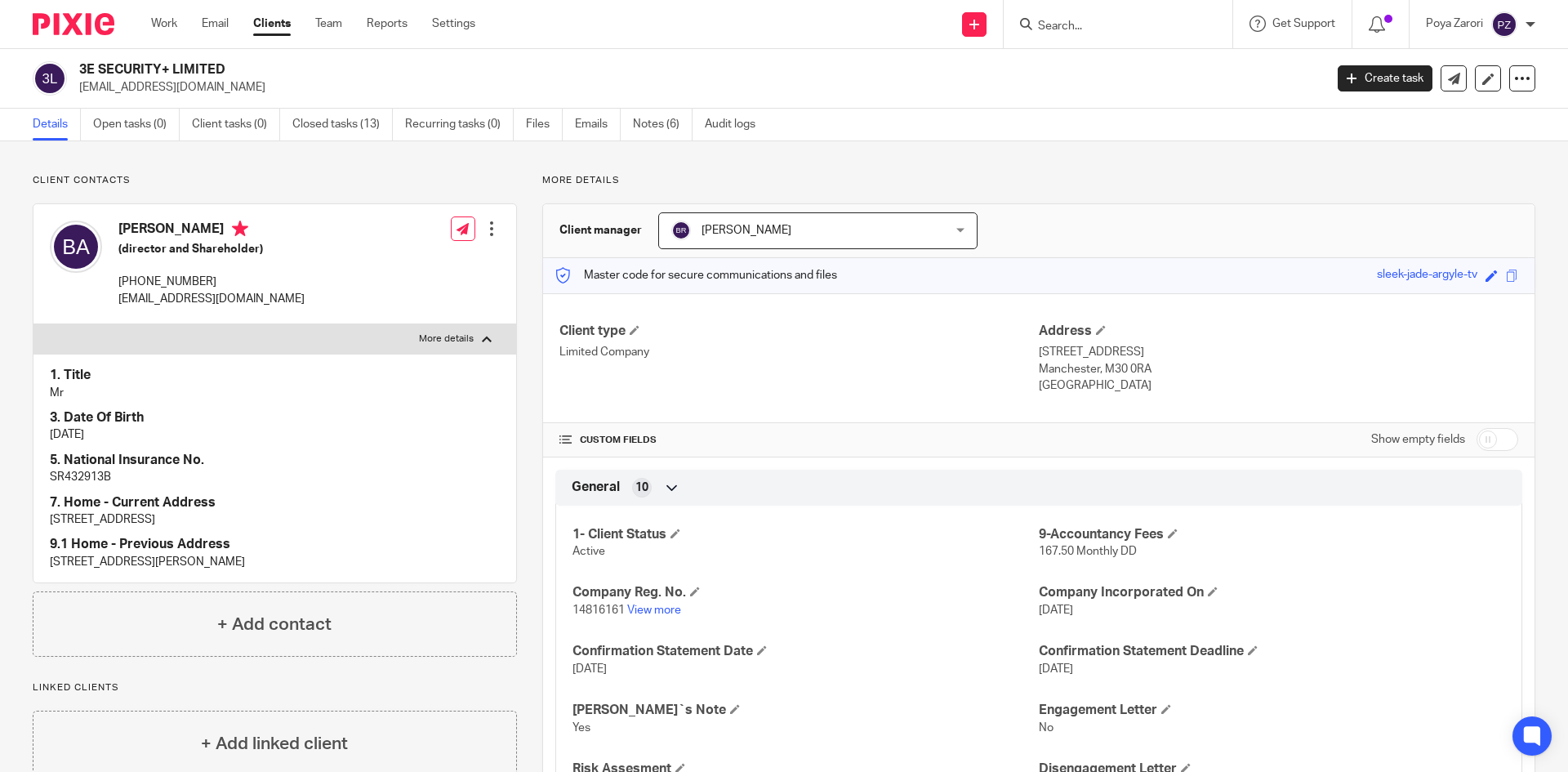
drag, startPoint x: 215, startPoint y: 277, endPoint x: 419, endPoint y: 341, distance: 213.8
click at [134, 283] on p "[PHONE_NUMBER]" at bounding box center [212, 282] width 186 height 17
click at [489, 230] on div at bounding box center [492, 228] width 17 height 17
click at [413, 261] on link "Edit contact" at bounding box center [414, 265] width 156 height 24
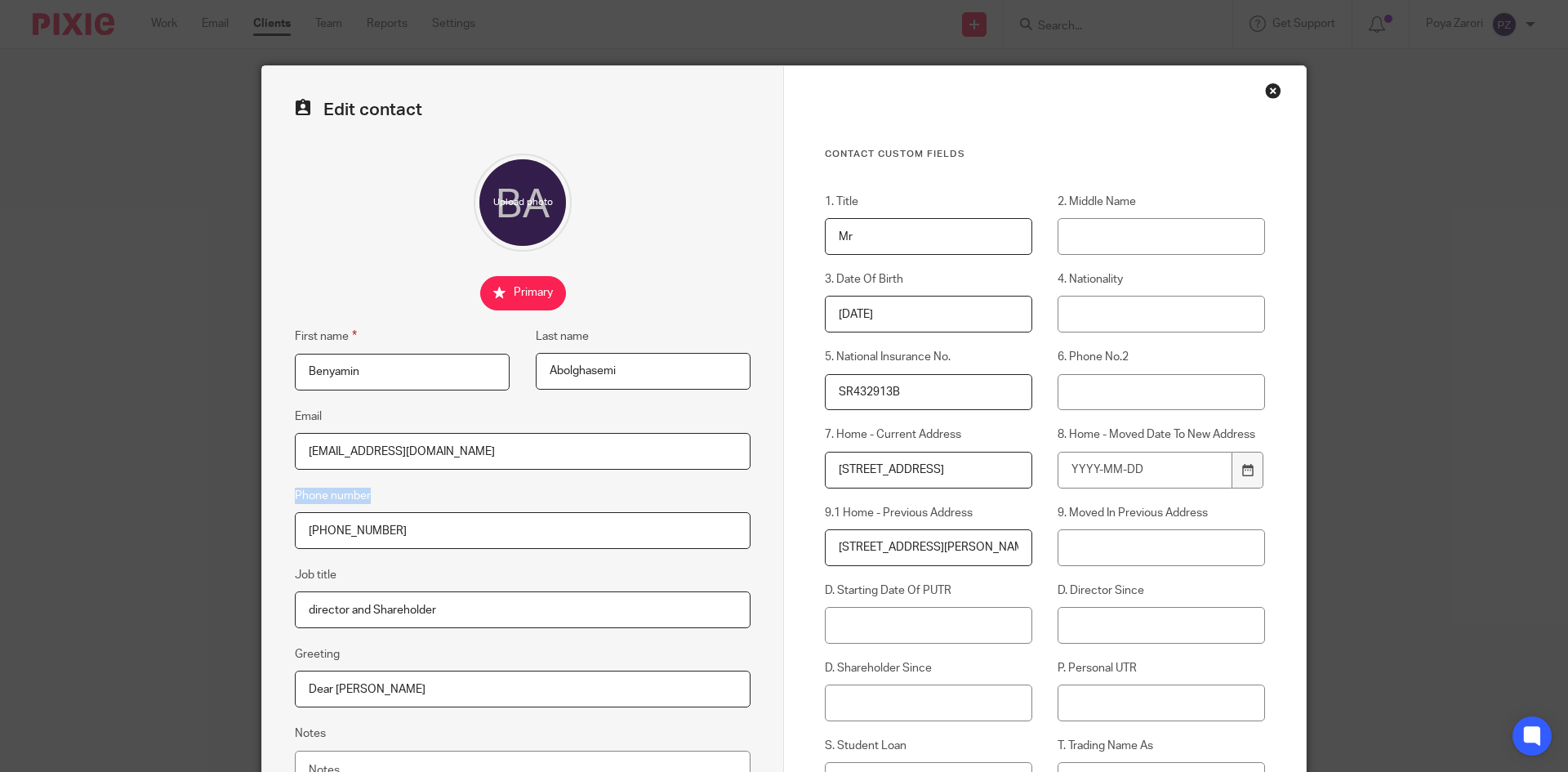
drag, startPoint x: 384, startPoint y: 495, endPoint x: 285, endPoint y: 495, distance: 99.0
click at [285, 495] on div "Edit contact First name [PERSON_NAME] Last name [GEOGRAPHIC_DATA] Email [EMAIL_…" at bounding box center [523, 595] width 522 height 1058
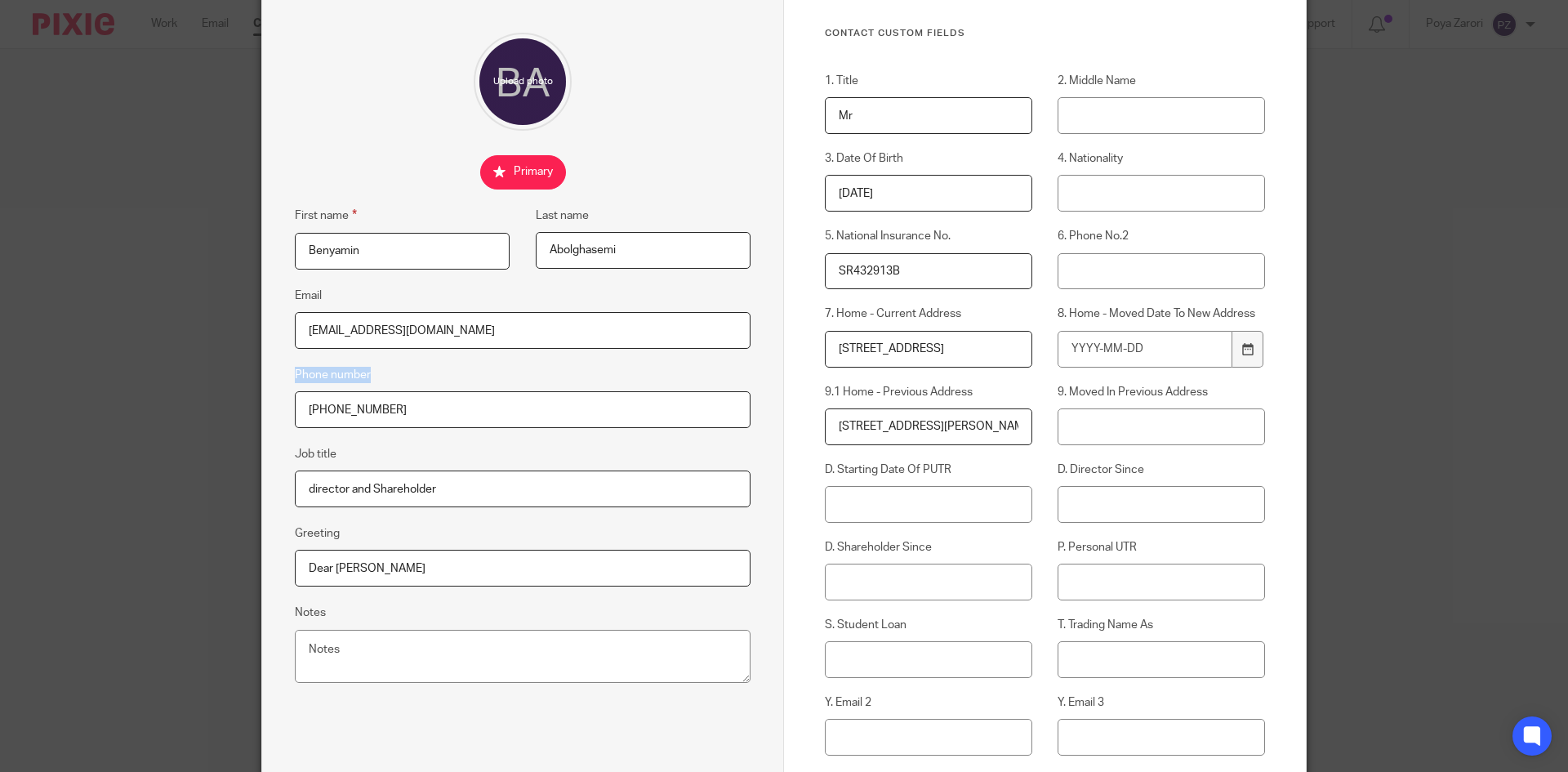
scroll to position [82, 0]
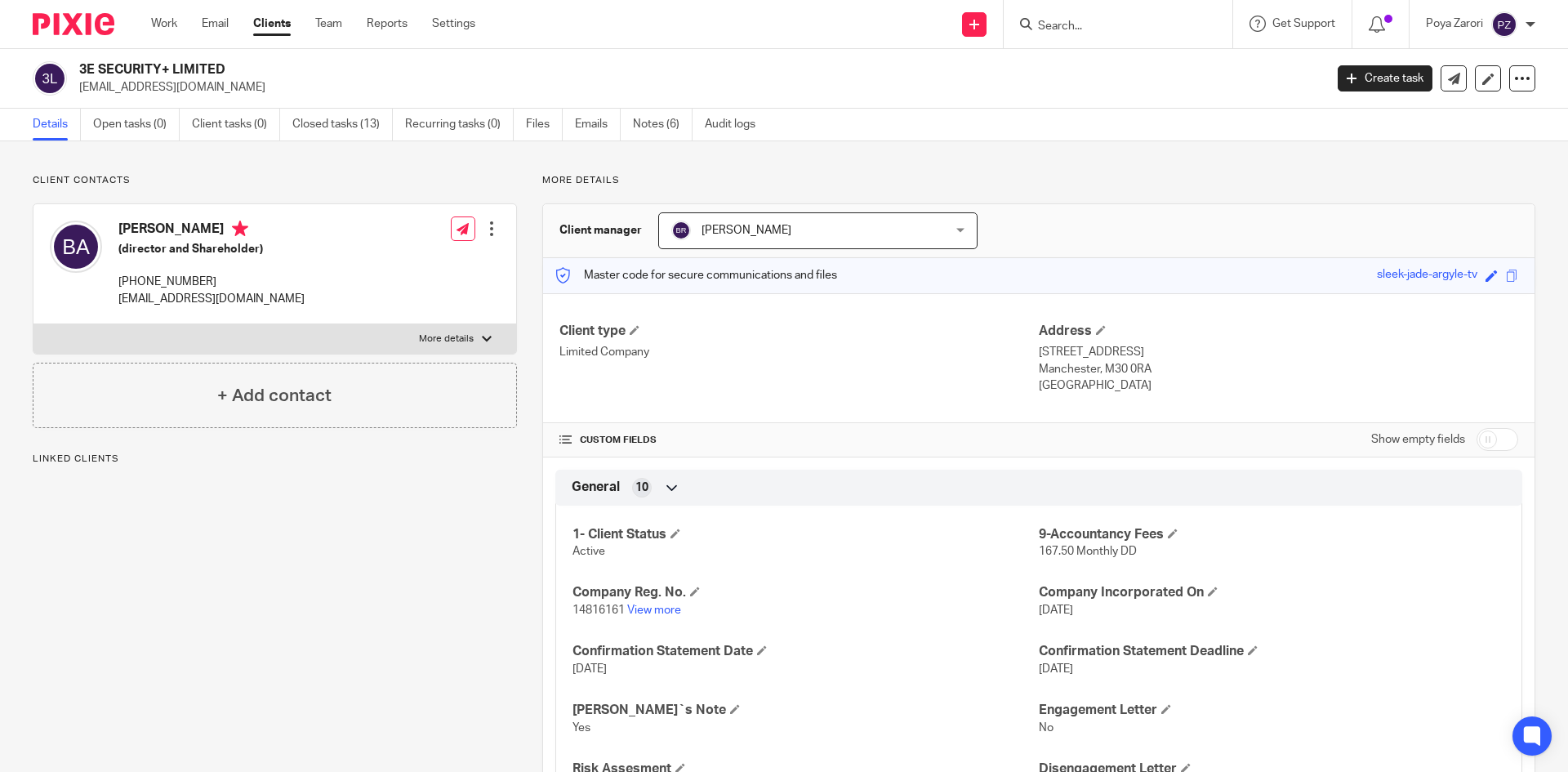
click at [1147, 27] on input "Search" at bounding box center [1110, 27] width 147 height 15
click at [454, 328] on label "More details" at bounding box center [275, 339] width 483 height 29
click at [33, 324] on input "More details" at bounding box center [32, 323] width 1 height 1
checkbox input "true"
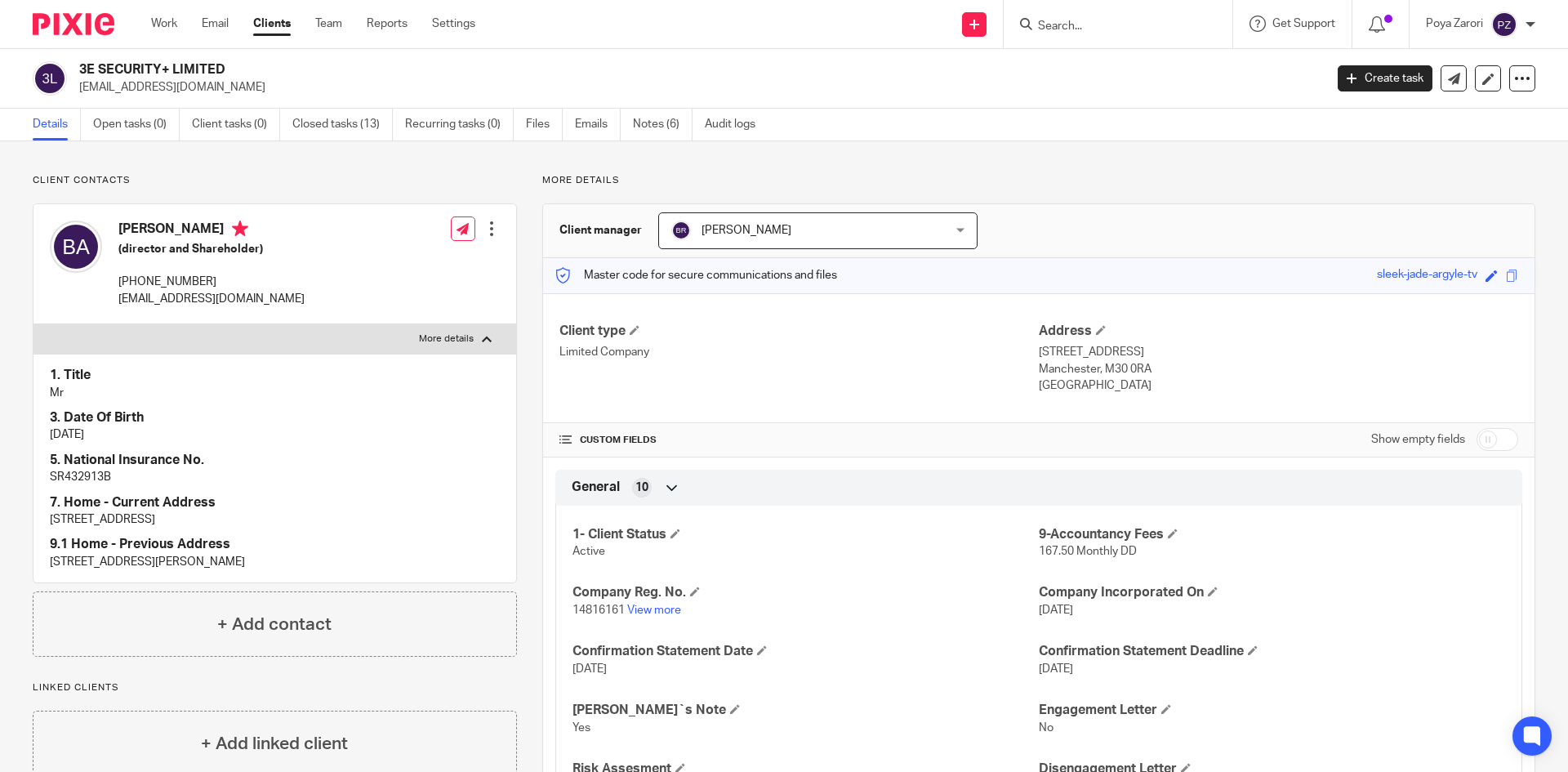
click at [1062, 25] on input "Search" at bounding box center [1110, 27] width 147 height 15
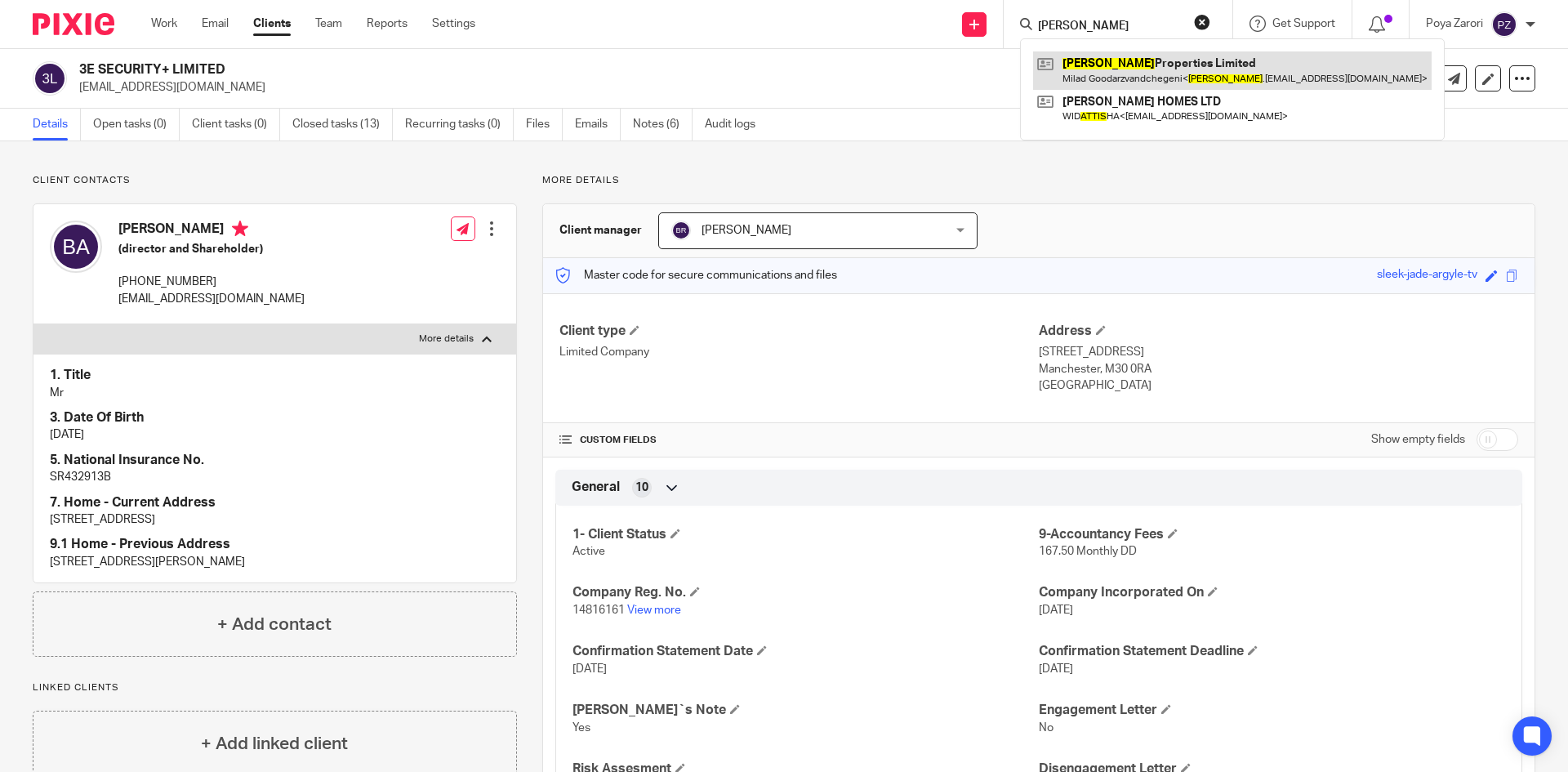
type input "[PERSON_NAME]"
click at [1115, 75] on link at bounding box center [1233, 70] width 399 height 38
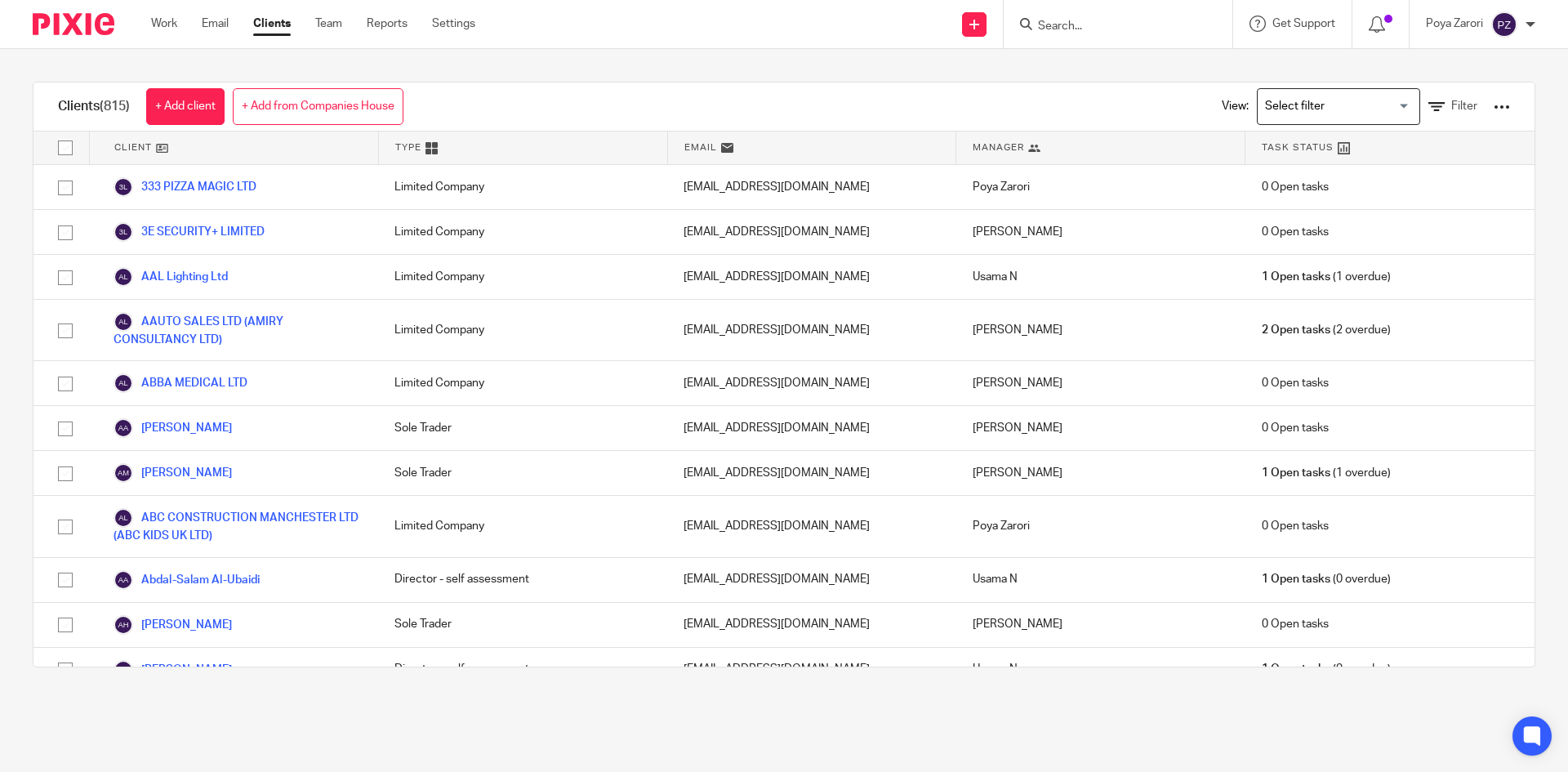
click at [1452, 109] on span "Filter" at bounding box center [1465, 106] width 26 height 11
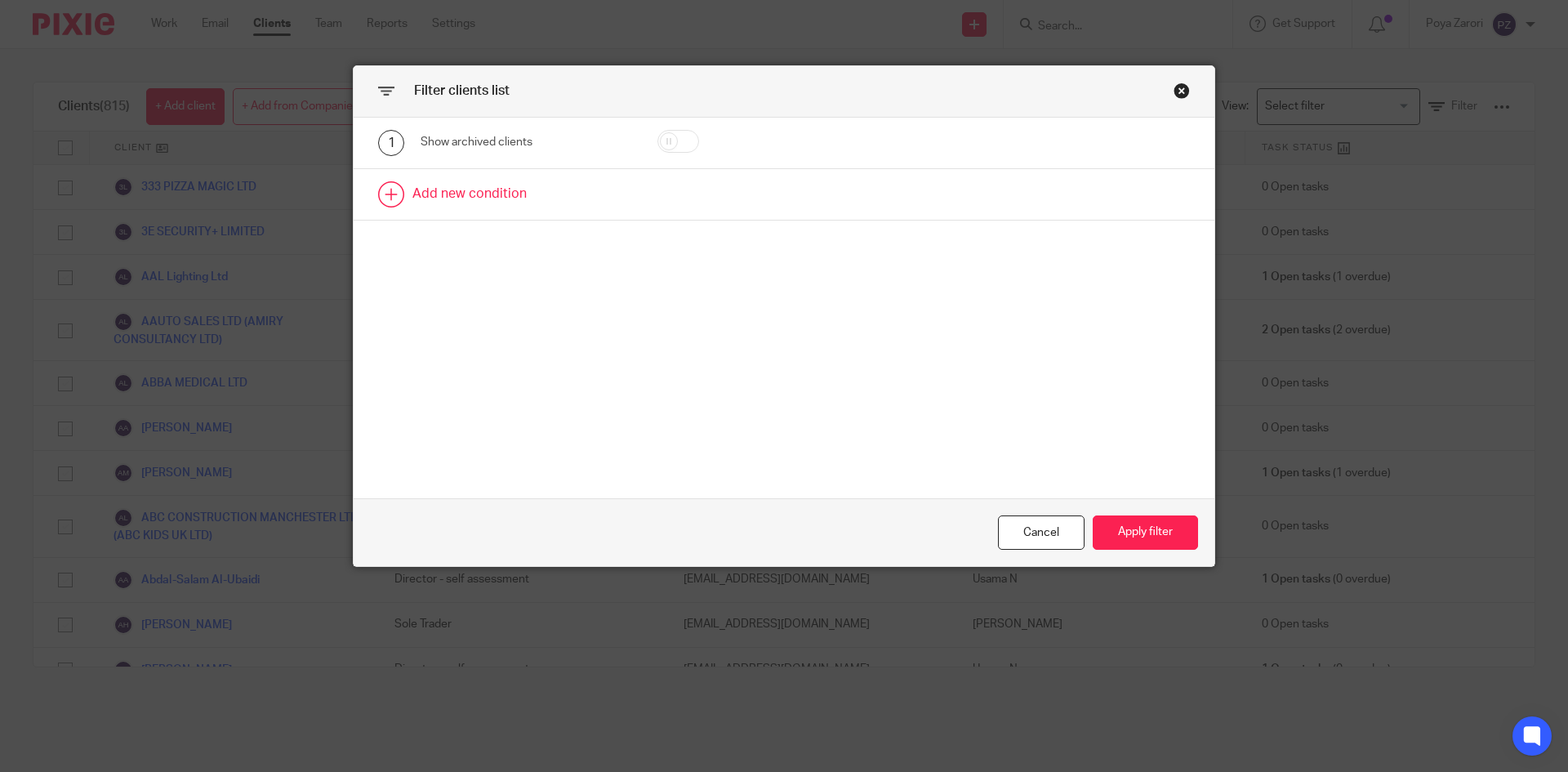
click at [460, 196] on link at bounding box center [784, 194] width 861 height 51
click at [603, 206] on div "Field" at bounding box center [527, 200] width 212 height 37
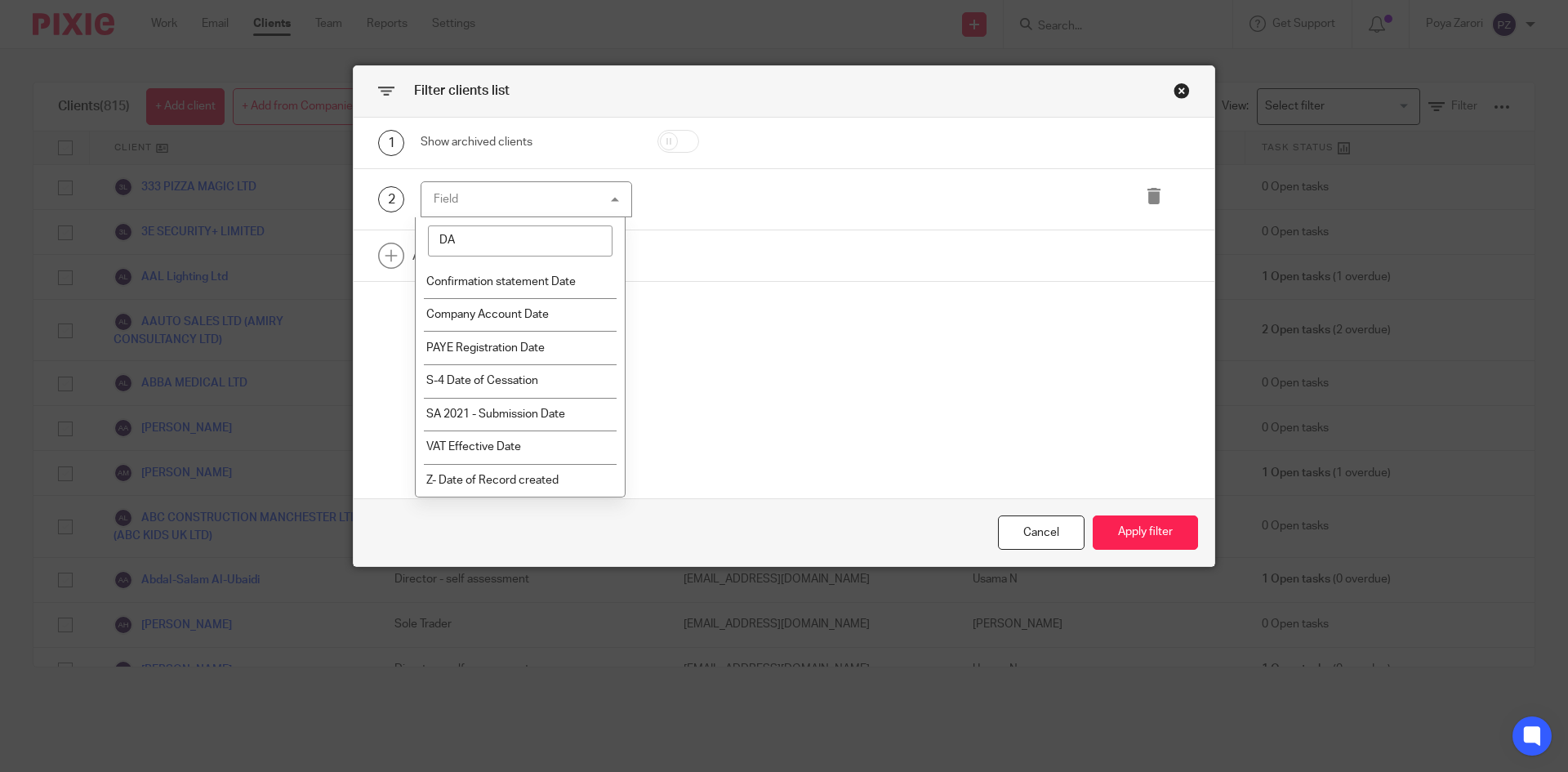
type input "D"
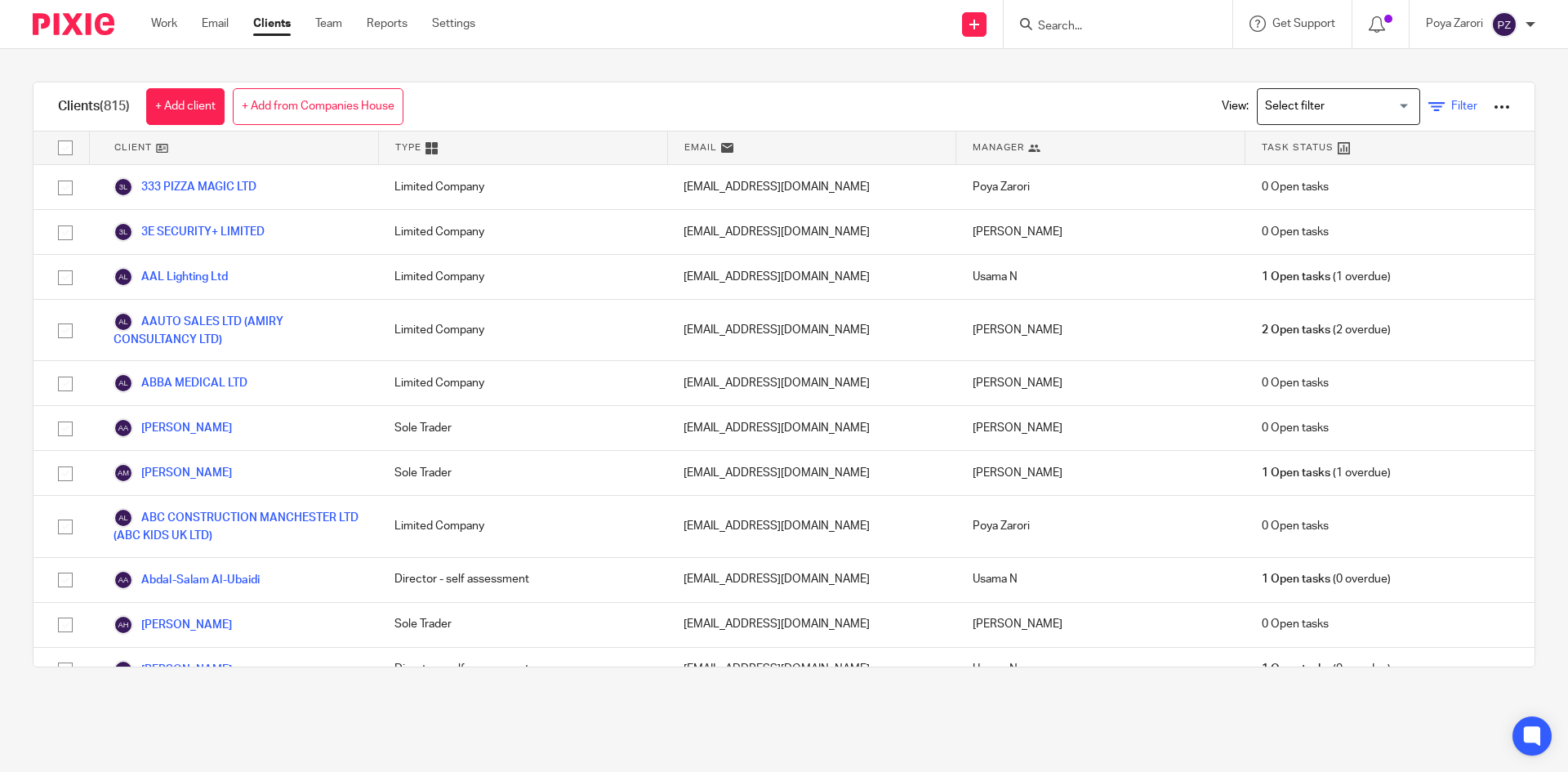
click at [1452, 100] on span "Filter" at bounding box center [1465, 106] width 26 height 11
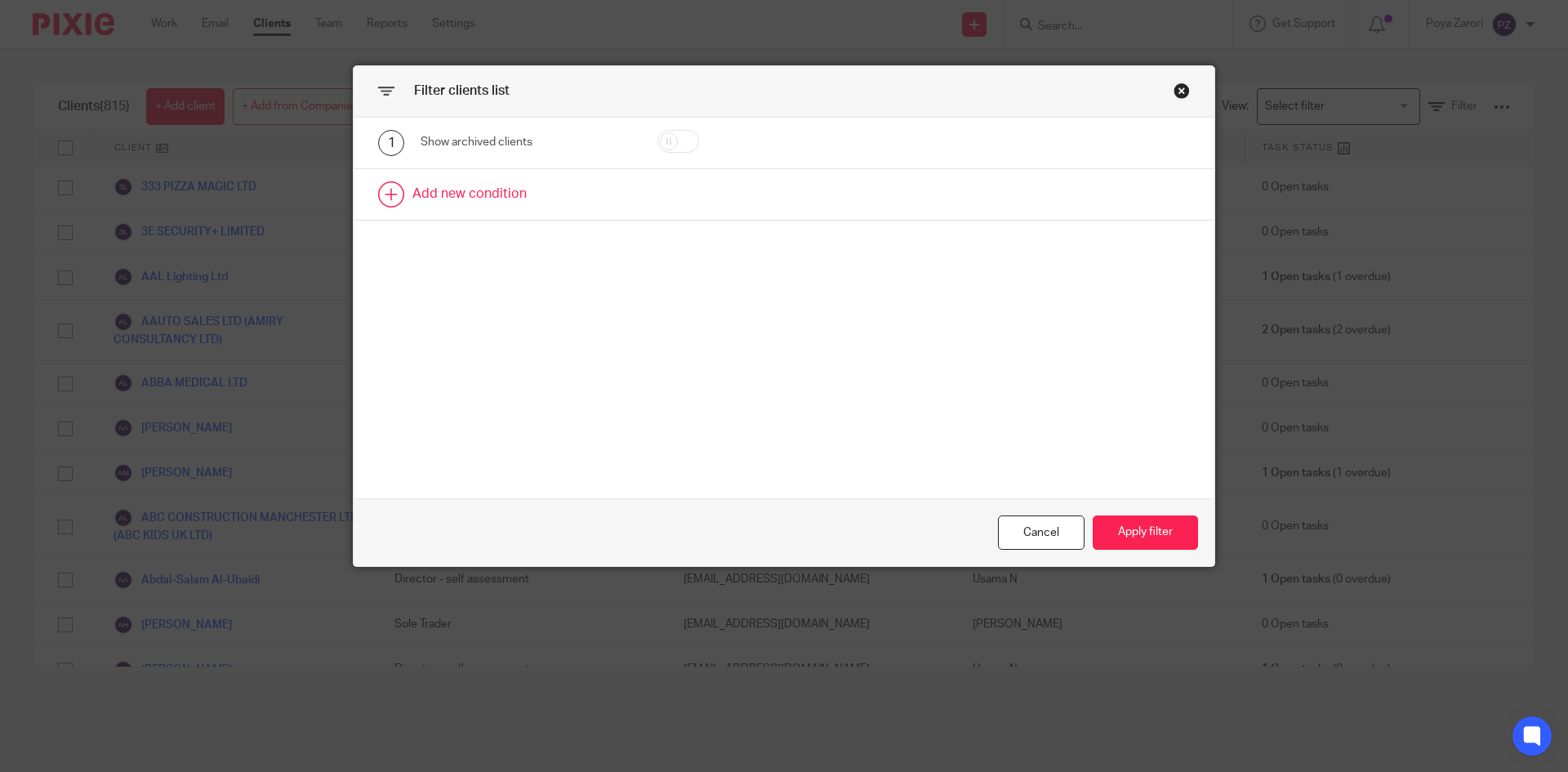
click at [509, 184] on link at bounding box center [784, 194] width 861 height 51
click at [544, 199] on div "Field" at bounding box center [512, 199] width 158 height 34
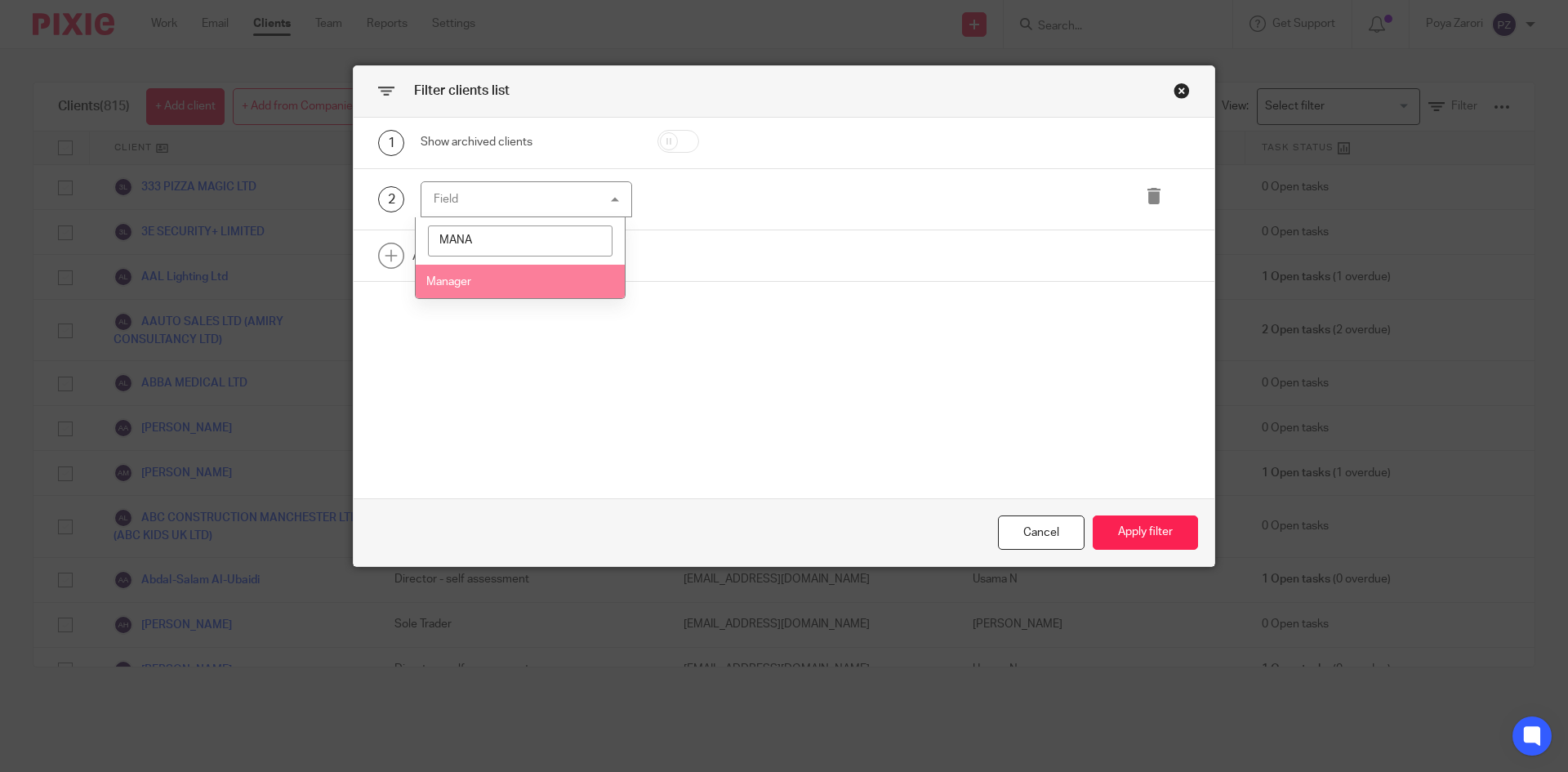
type input "MANA"
drag, startPoint x: 458, startPoint y: 288, endPoint x: 497, endPoint y: 283, distance: 39.3
click at [459, 288] on li "Manager" at bounding box center [521, 281] width 210 height 33
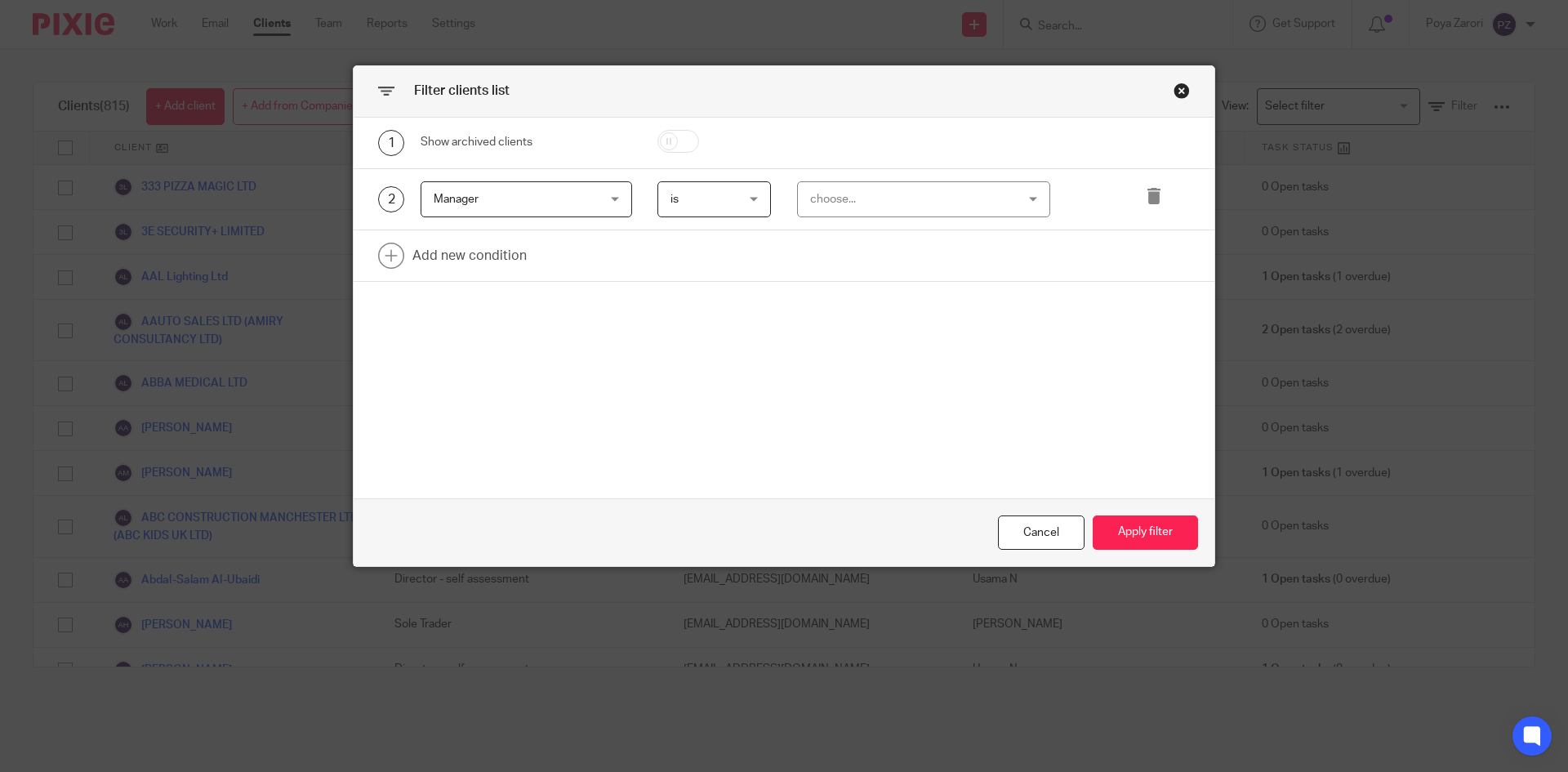
click at [839, 204] on div "choose..." at bounding box center [907, 199] width 192 height 34
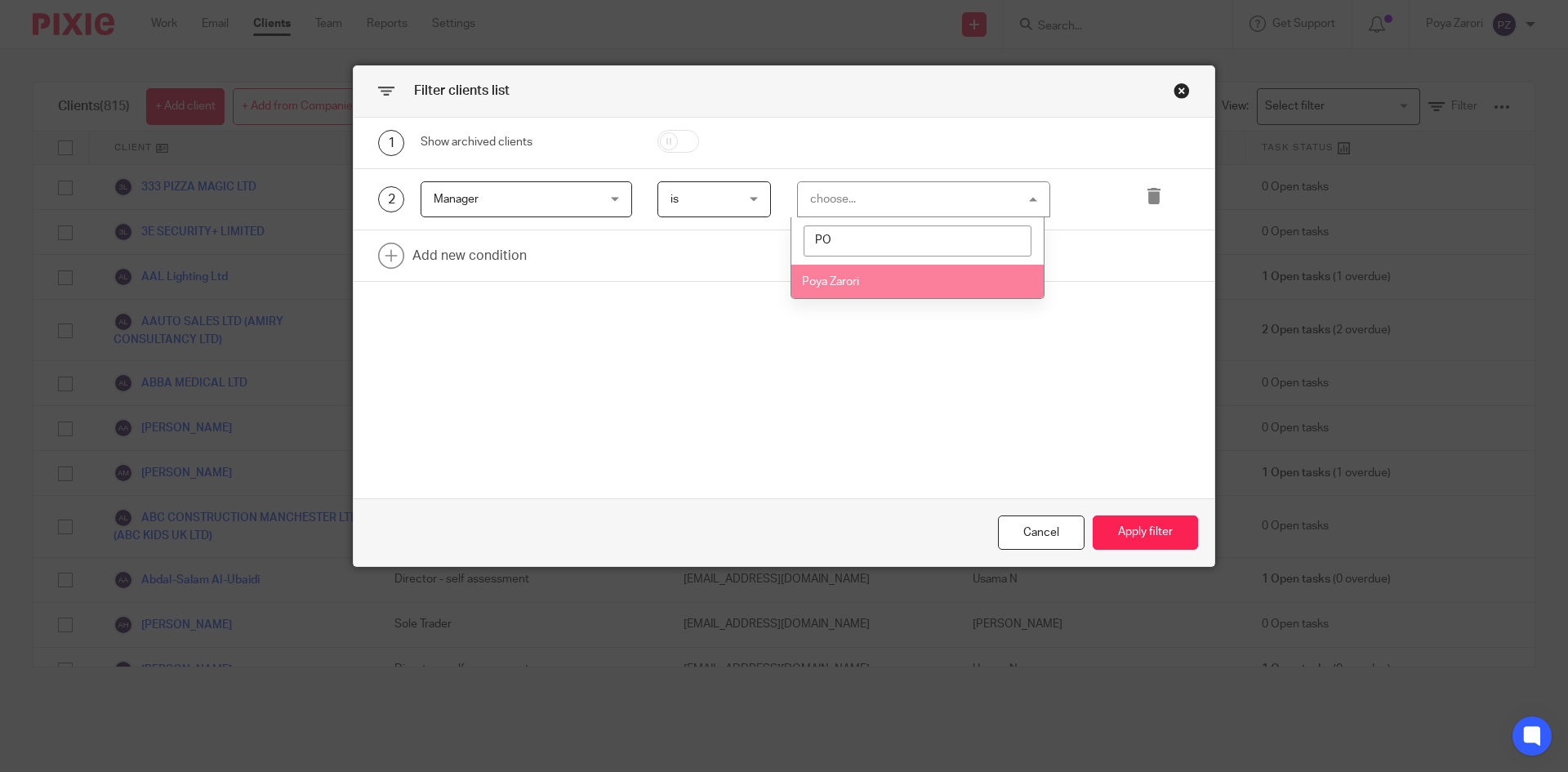
type input "PO"
click at [844, 278] on span "Poya Zarori" at bounding box center [831, 282] width 57 height 11
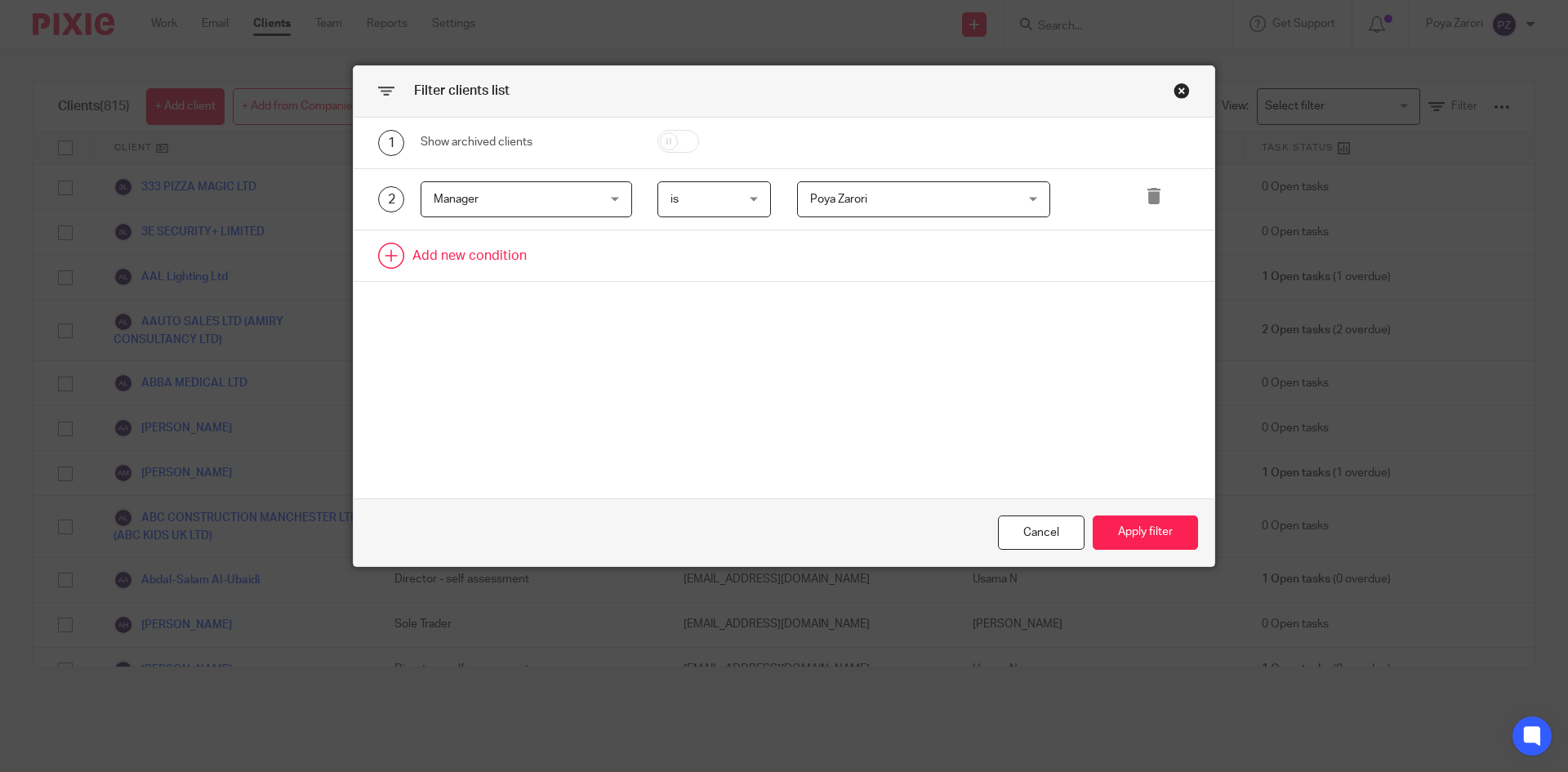
click at [449, 256] on link at bounding box center [784, 255] width 861 height 51
click at [1146, 253] on icon at bounding box center [1154, 258] width 17 height 17
click at [683, 141] on input "checkbox" at bounding box center [678, 141] width 41 height 23
checkbox input "true"
click at [1136, 524] on button "Apply filter" at bounding box center [1145, 532] width 105 height 35
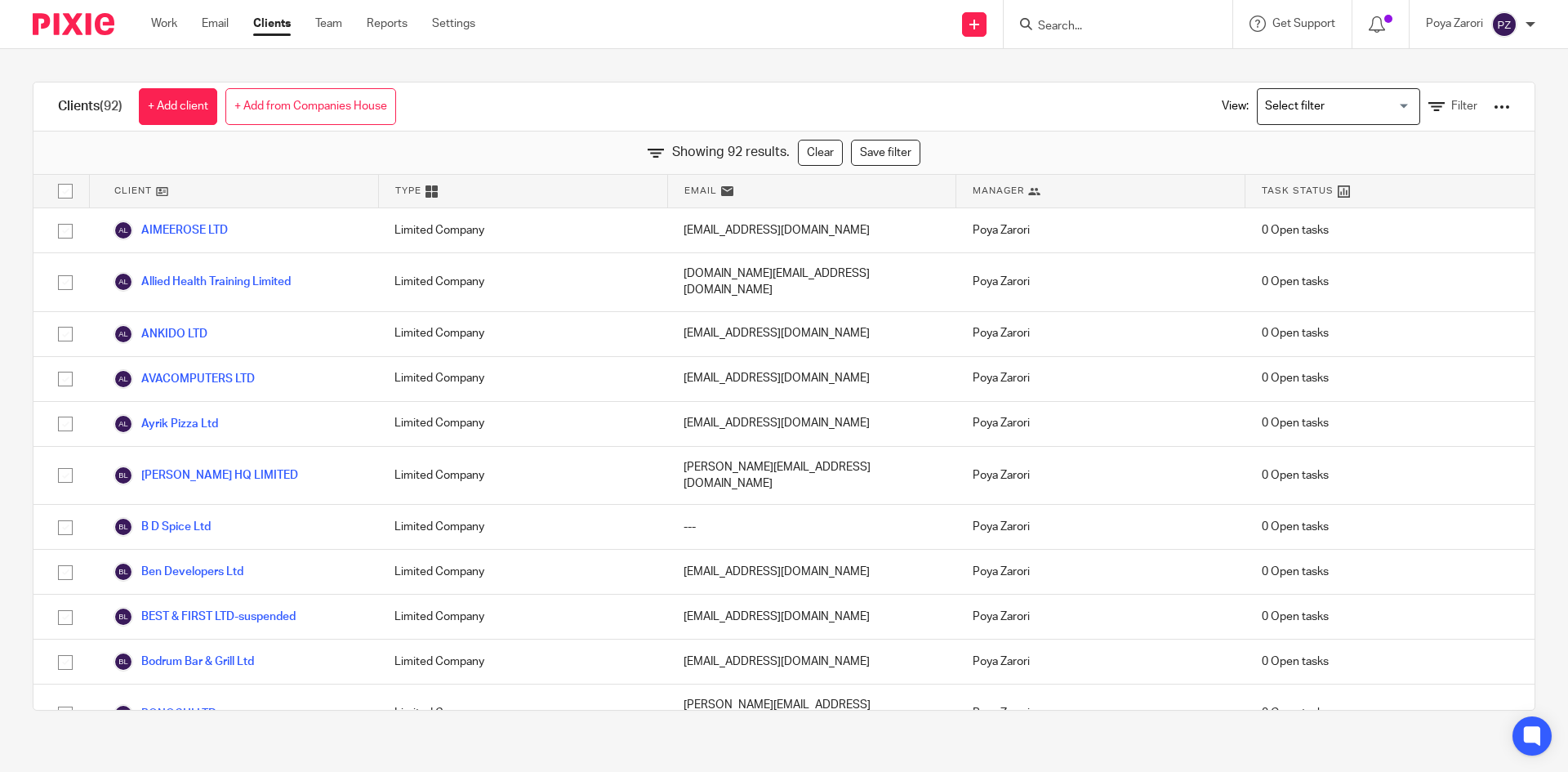
scroll to position [3129, 0]
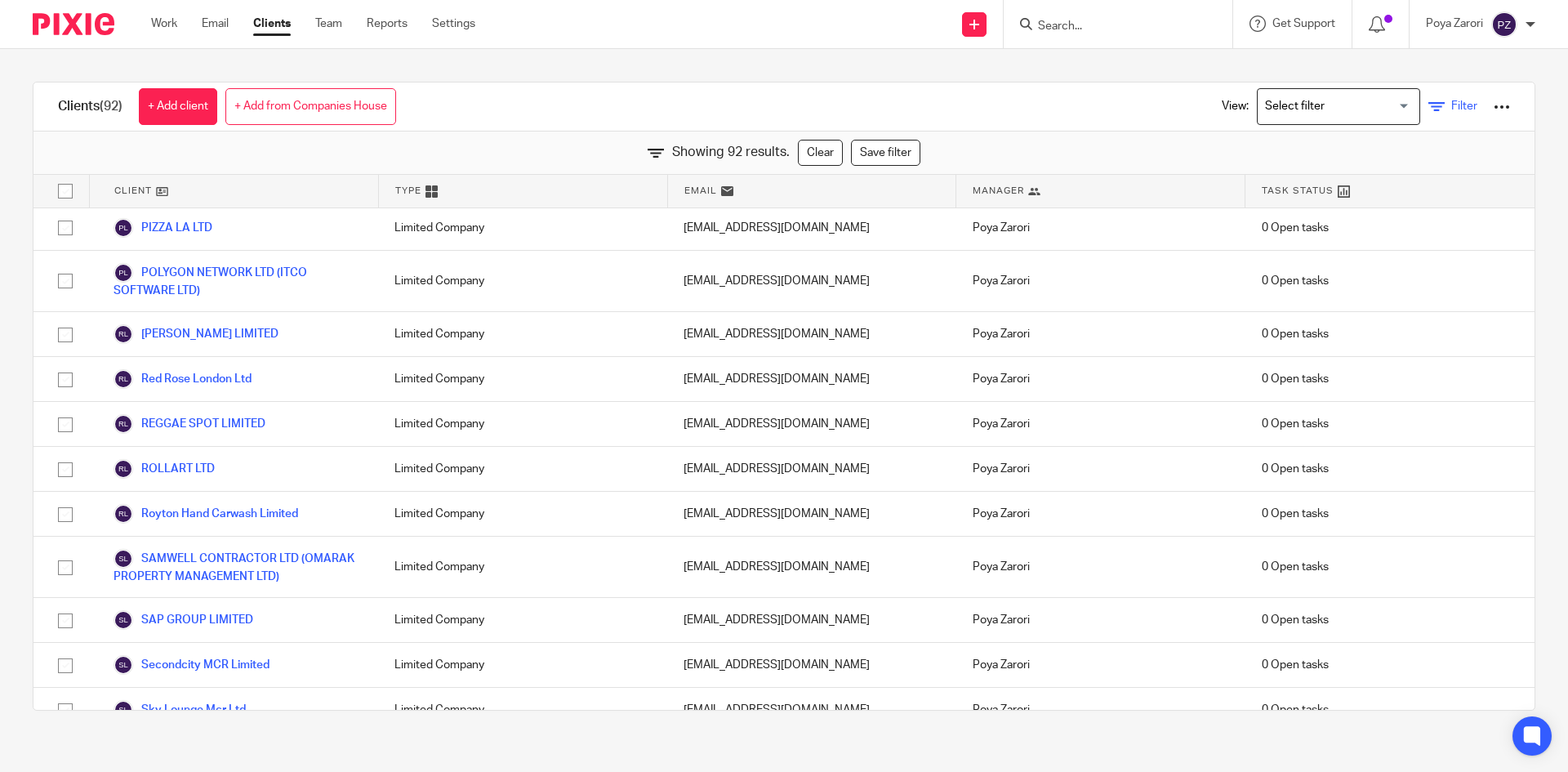
click at [1429, 100] on icon at bounding box center [1437, 107] width 17 height 17
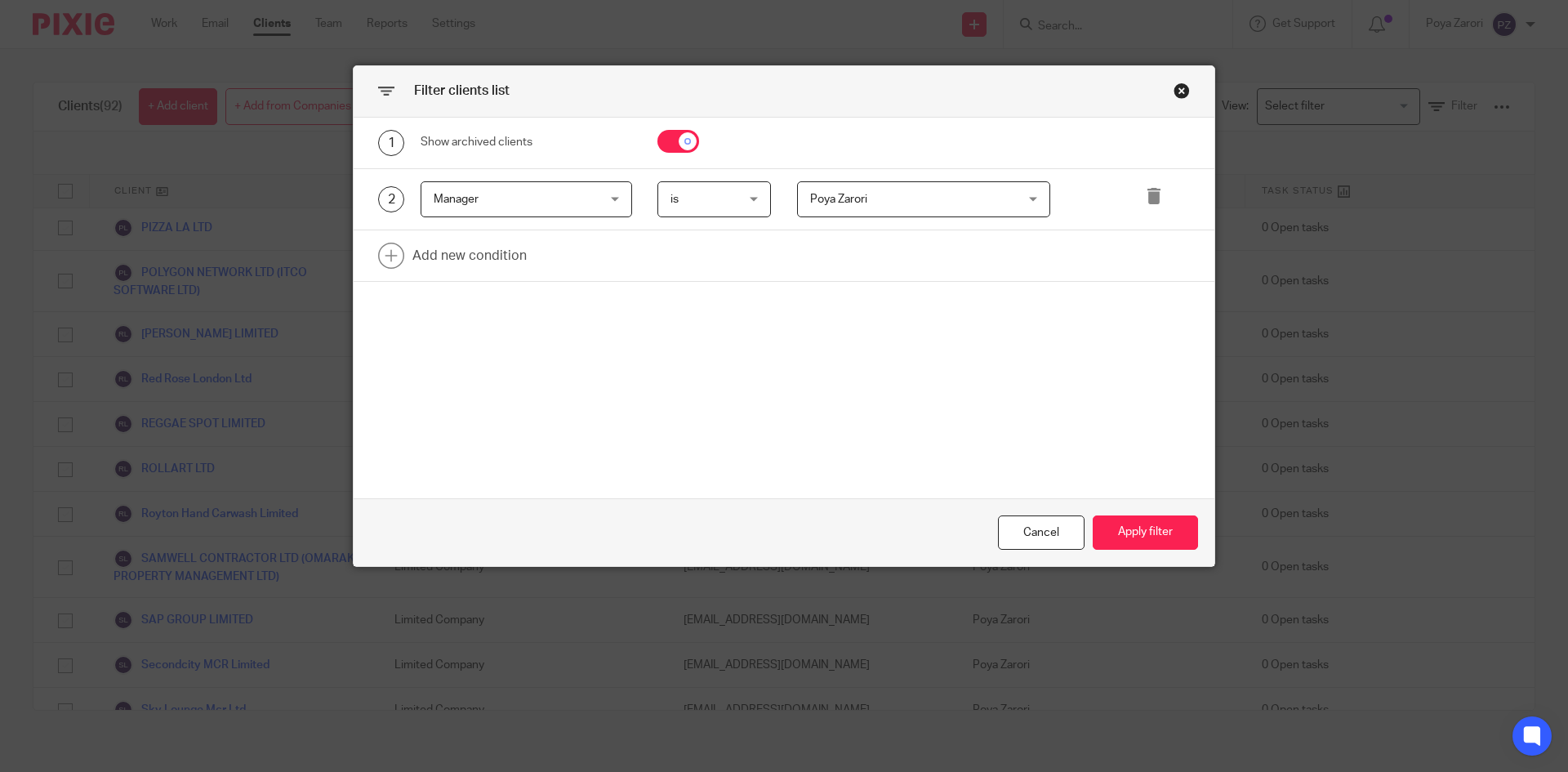
click at [675, 141] on input "checkbox" at bounding box center [678, 141] width 41 height 23
checkbox input "false"
click at [1152, 534] on button "Apply filter" at bounding box center [1145, 532] width 105 height 35
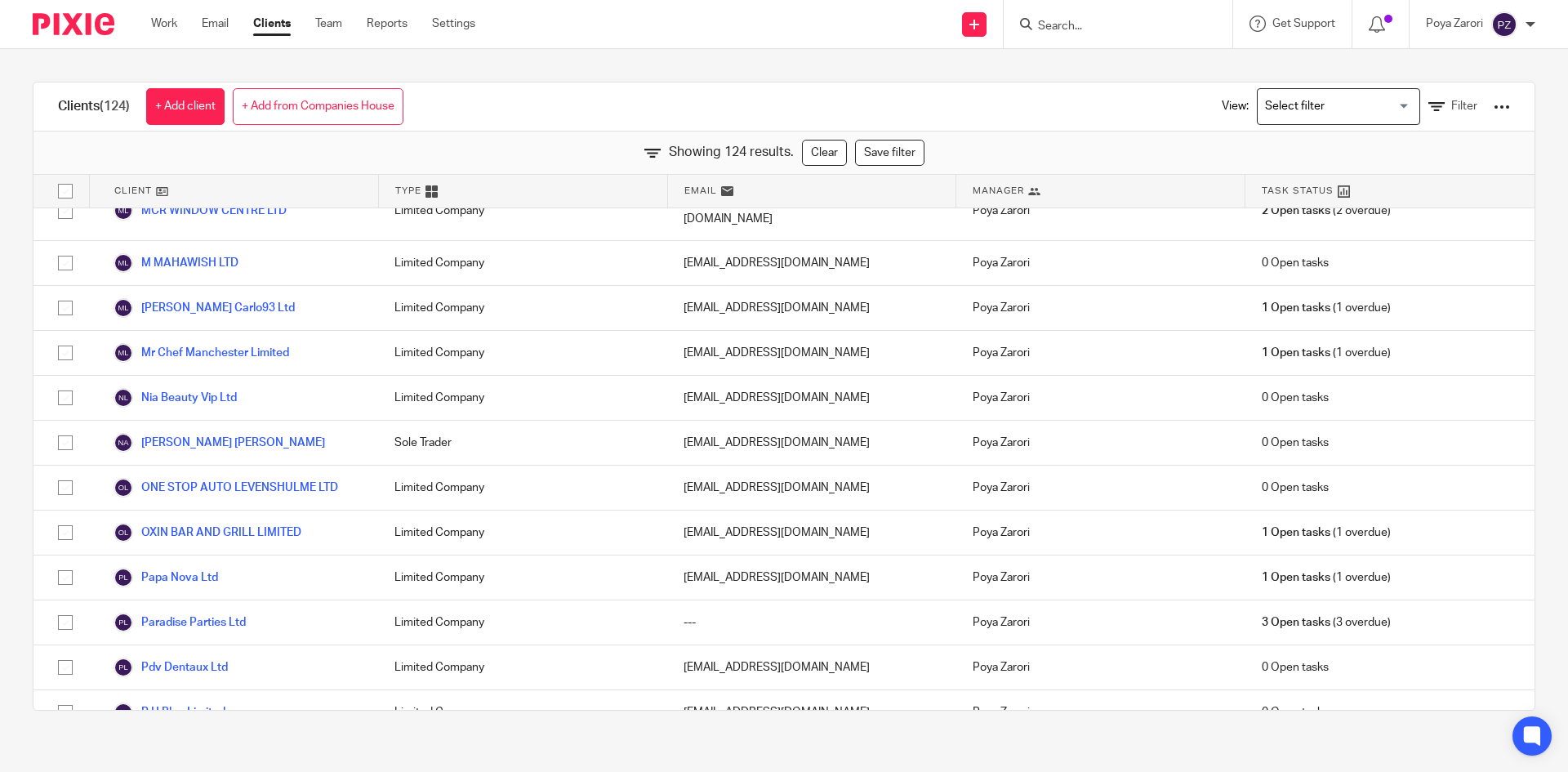
scroll to position [1993, 0]
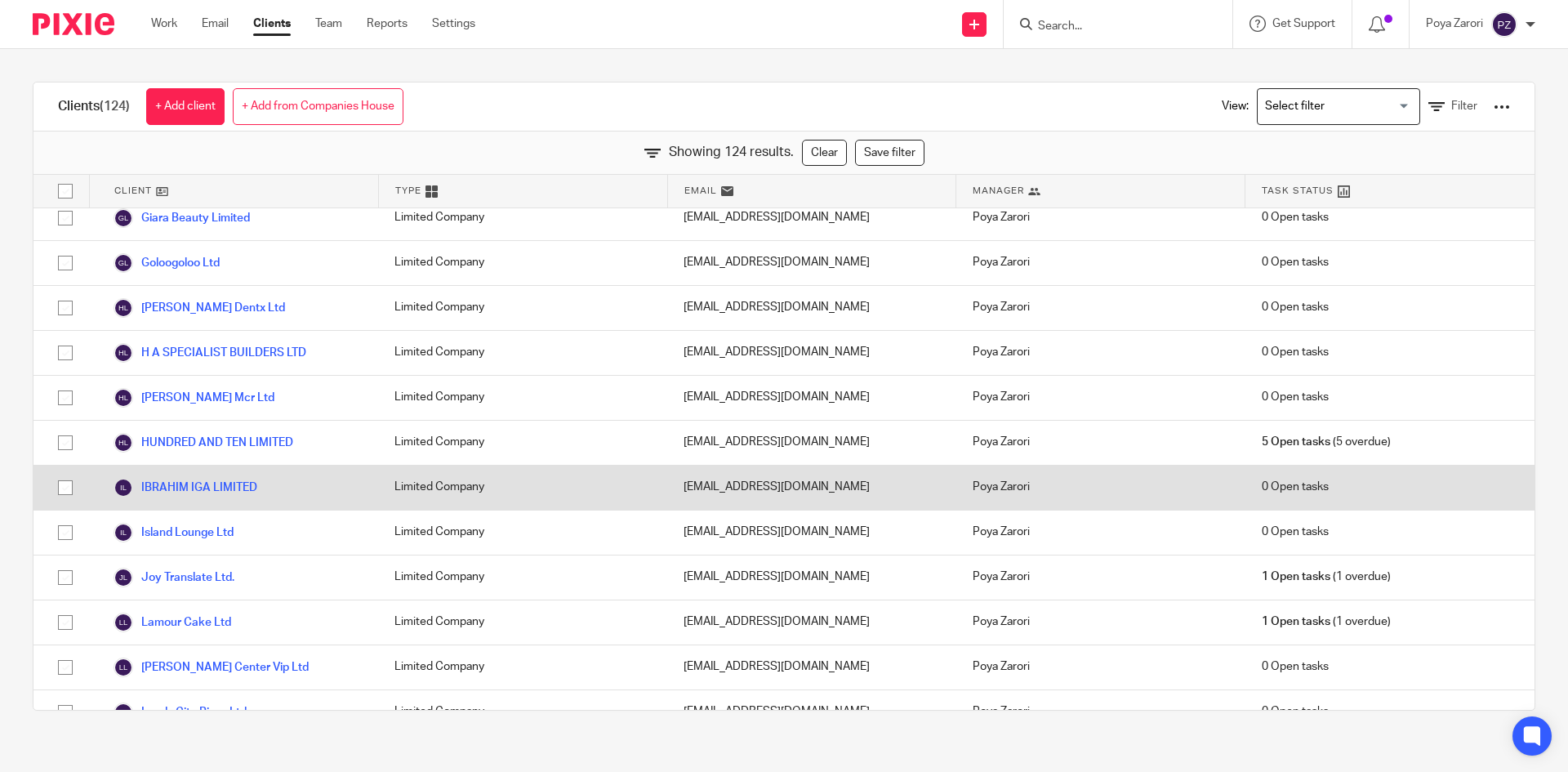
click at [66, 472] on input "checkbox" at bounding box center [65, 487] width 31 height 31
checkbox input "true"
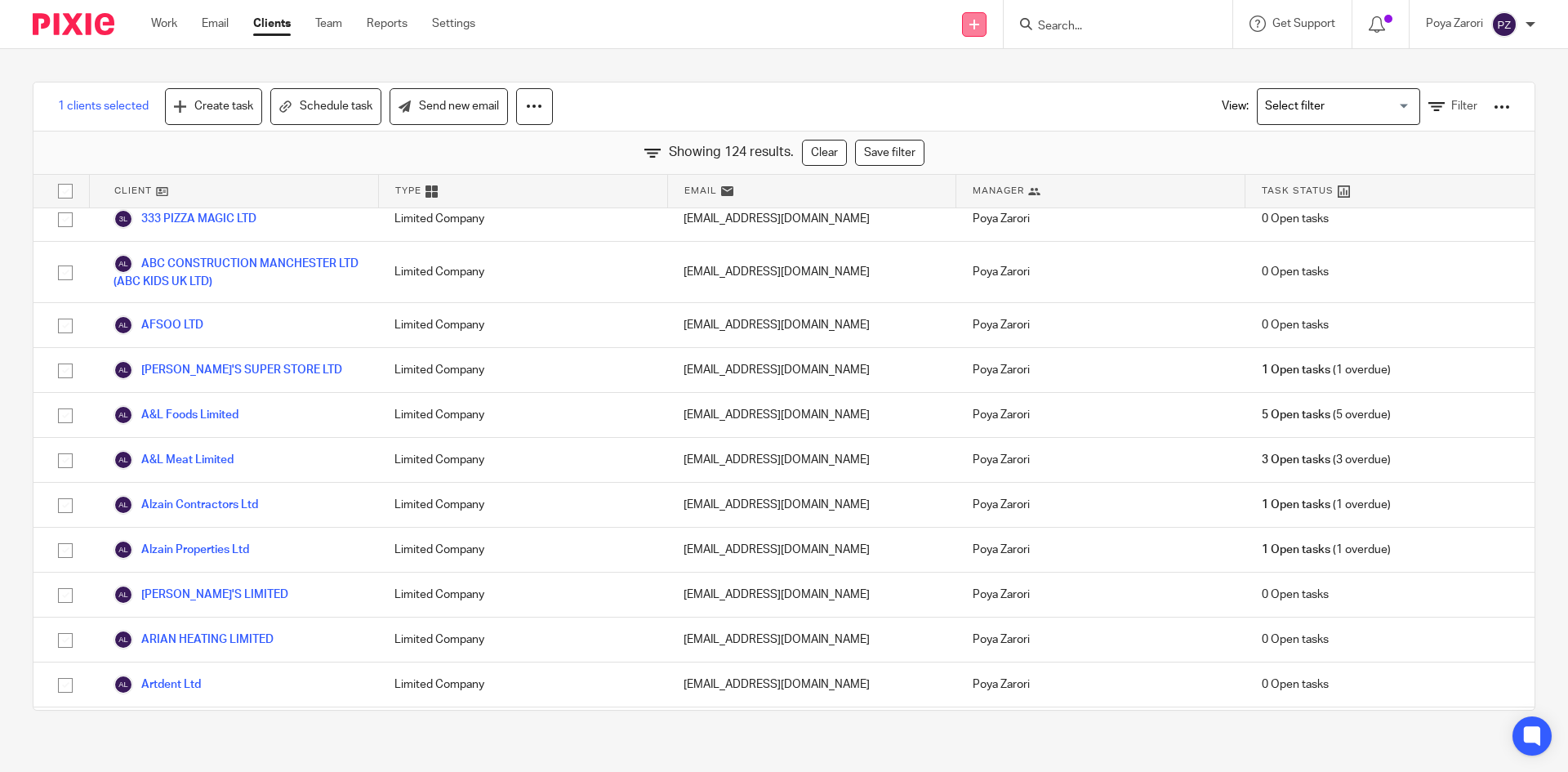
scroll to position [3313, 0]
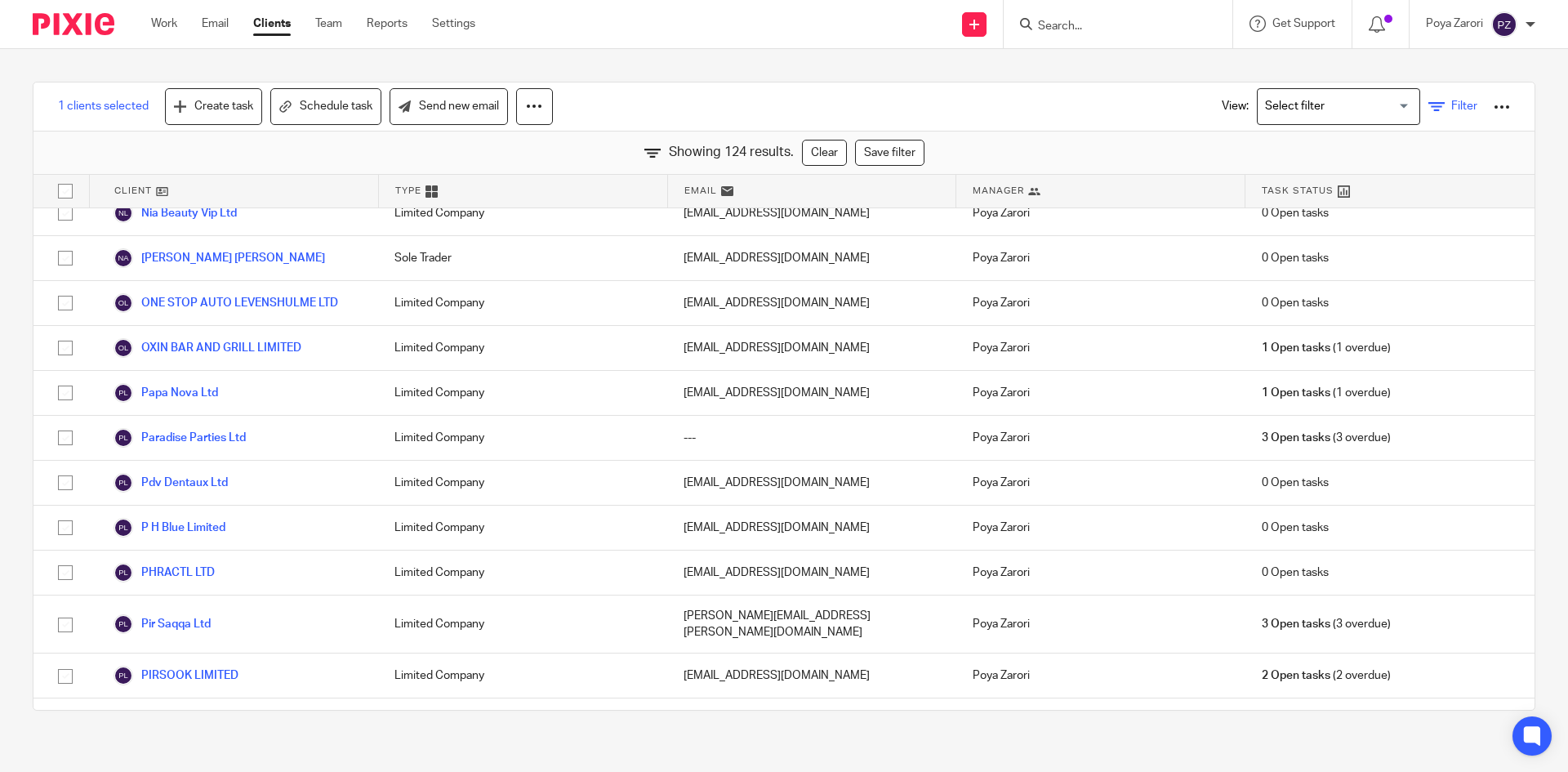
click at [1429, 104] on link "Filter" at bounding box center [1453, 106] width 49 height 18
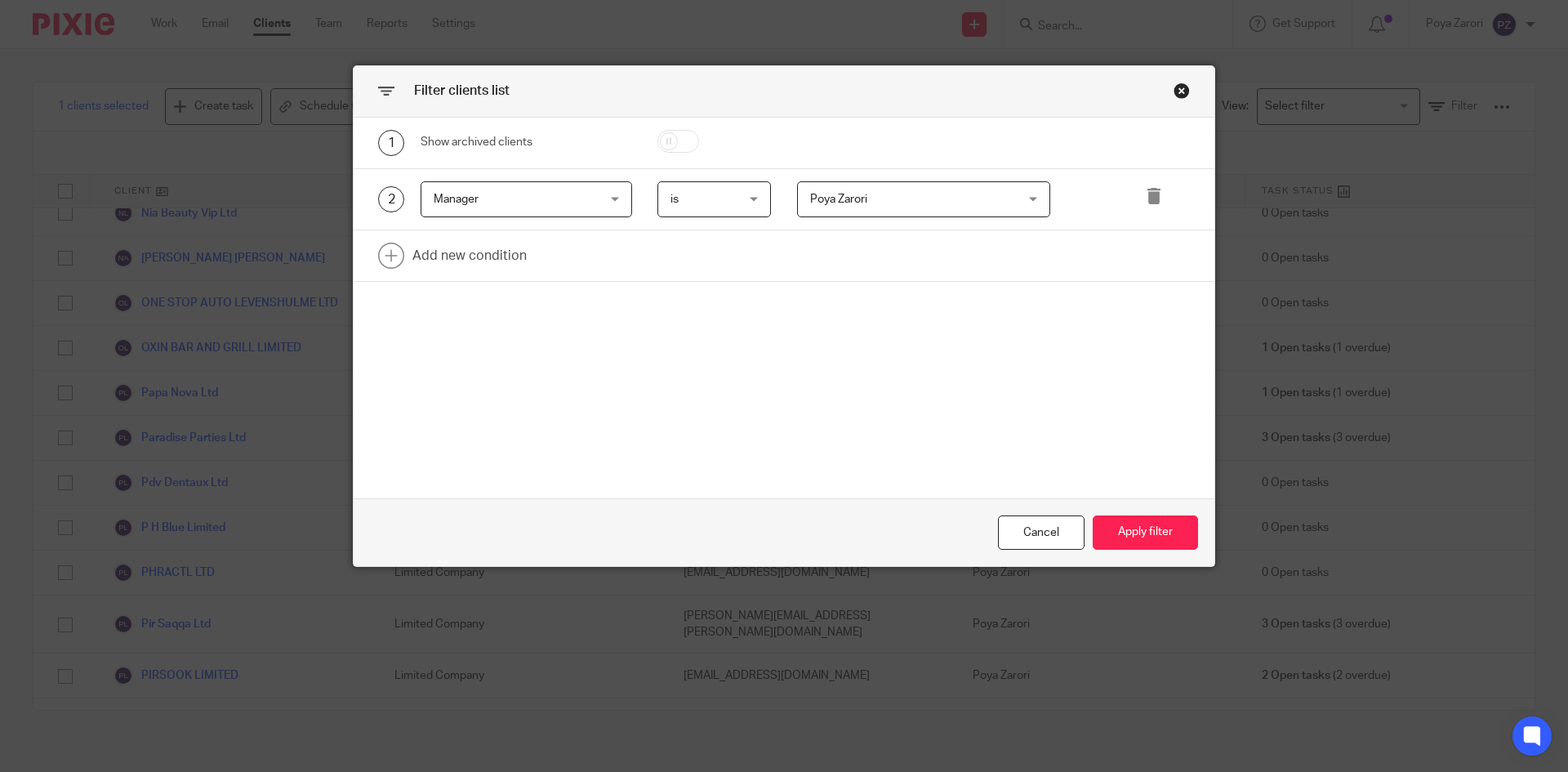
click at [673, 142] on input "checkbox" at bounding box center [678, 141] width 41 height 23
checkbox input "true"
click at [1128, 527] on button "Apply filter" at bounding box center [1145, 532] width 105 height 35
checkbox input "false"
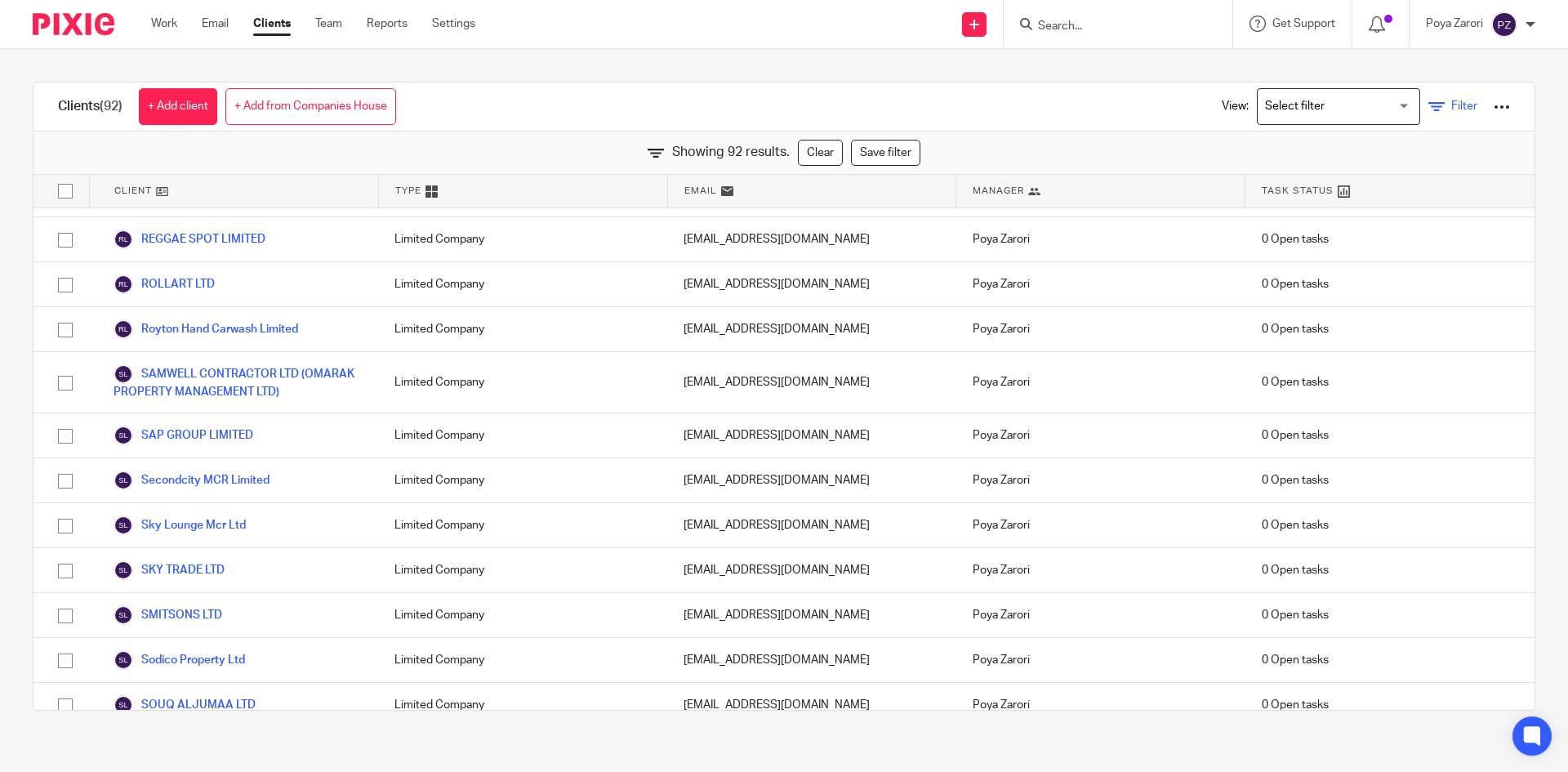
click at [1429, 104] on icon at bounding box center [1437, 107] width 17 height 17
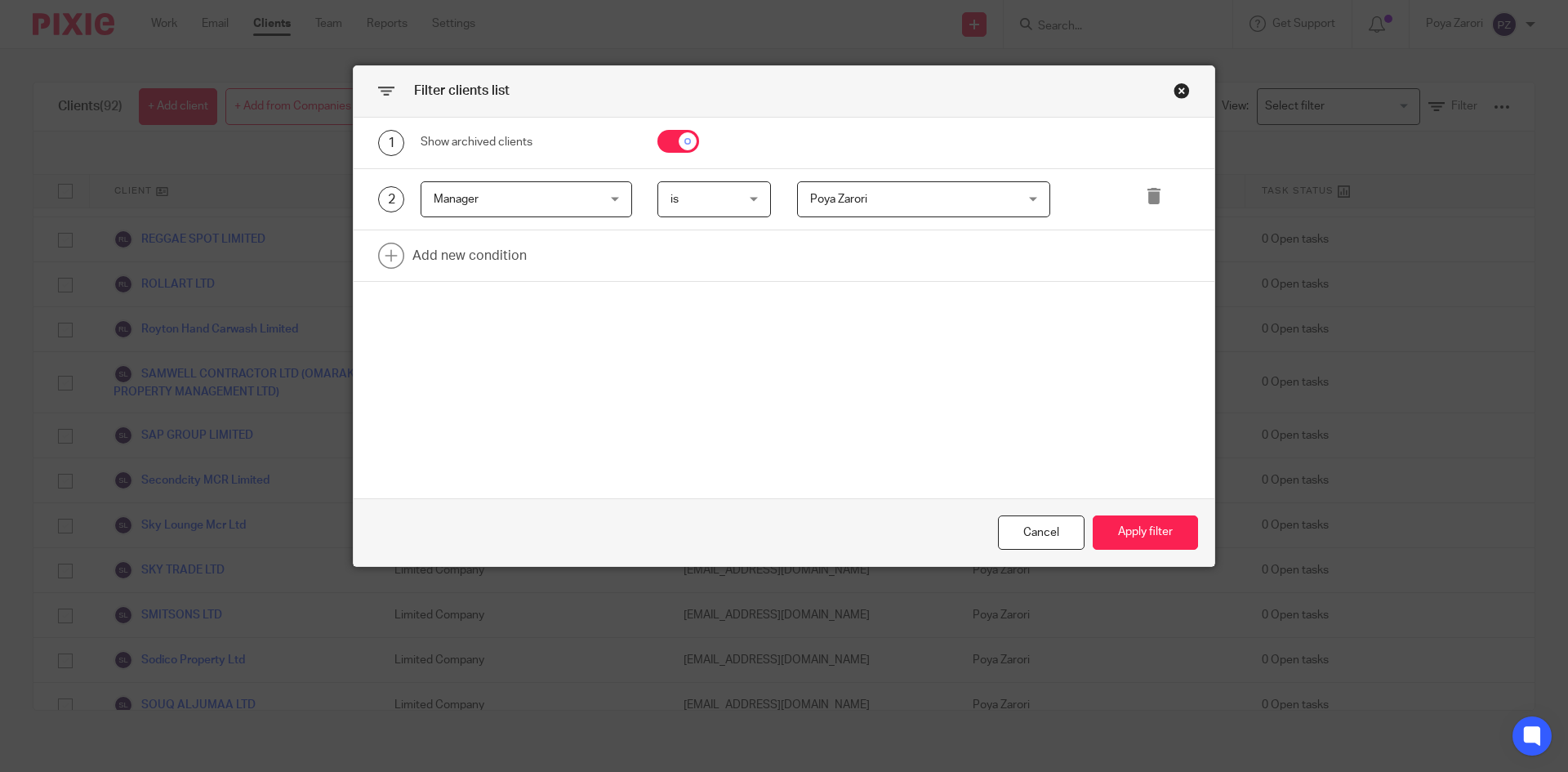
click at [685, 141] on input "checkbox" at bounding box center [678, 141] width 41 height 23
checkbox input "false"
click at [1154, 537] on button "Apply filter" at bounding box center [1145, 532] width 105 height 35
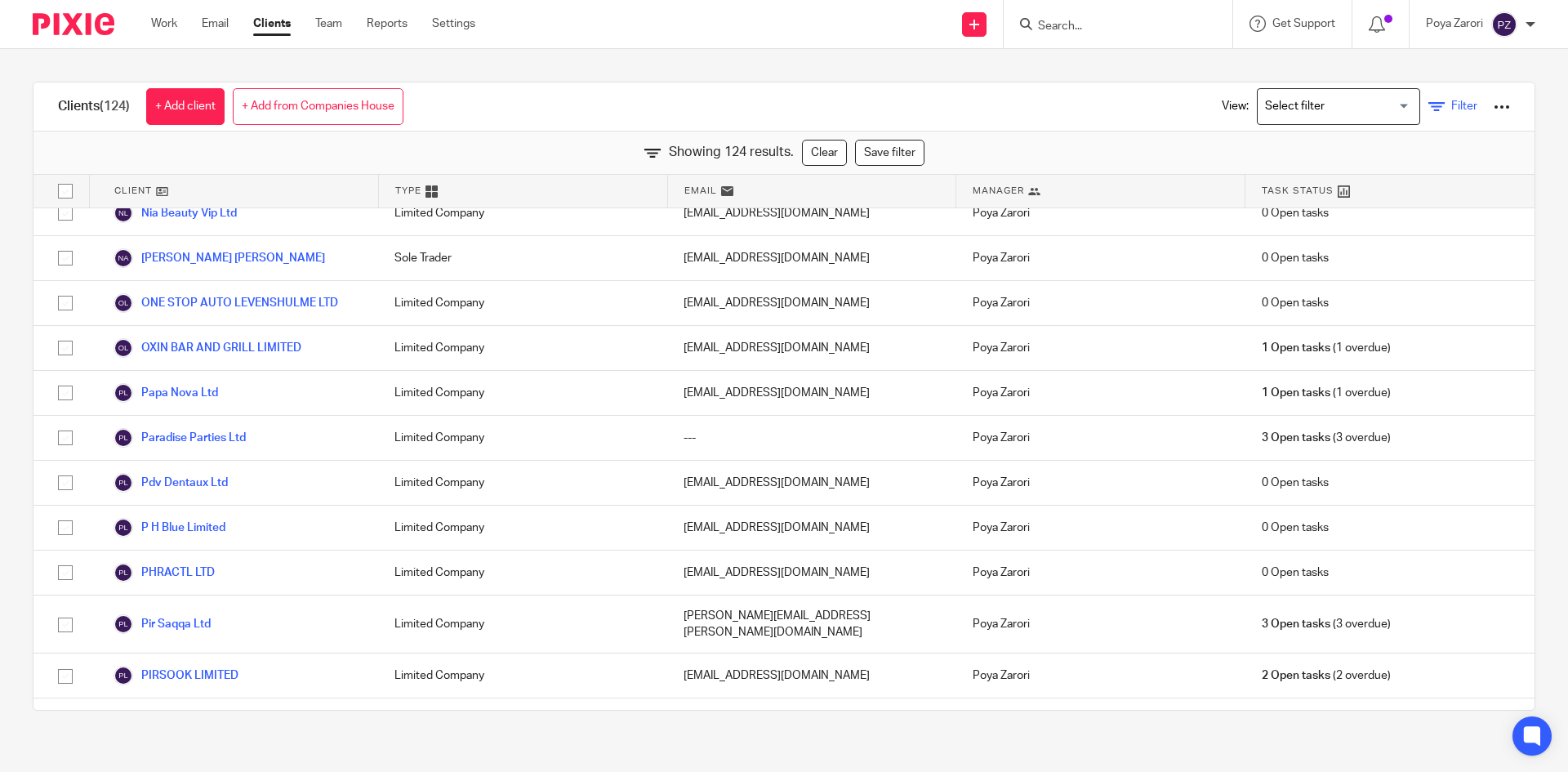
click at [1452, 111] on span "Filter" at bounding box center [1465, 106] width 26 height 11
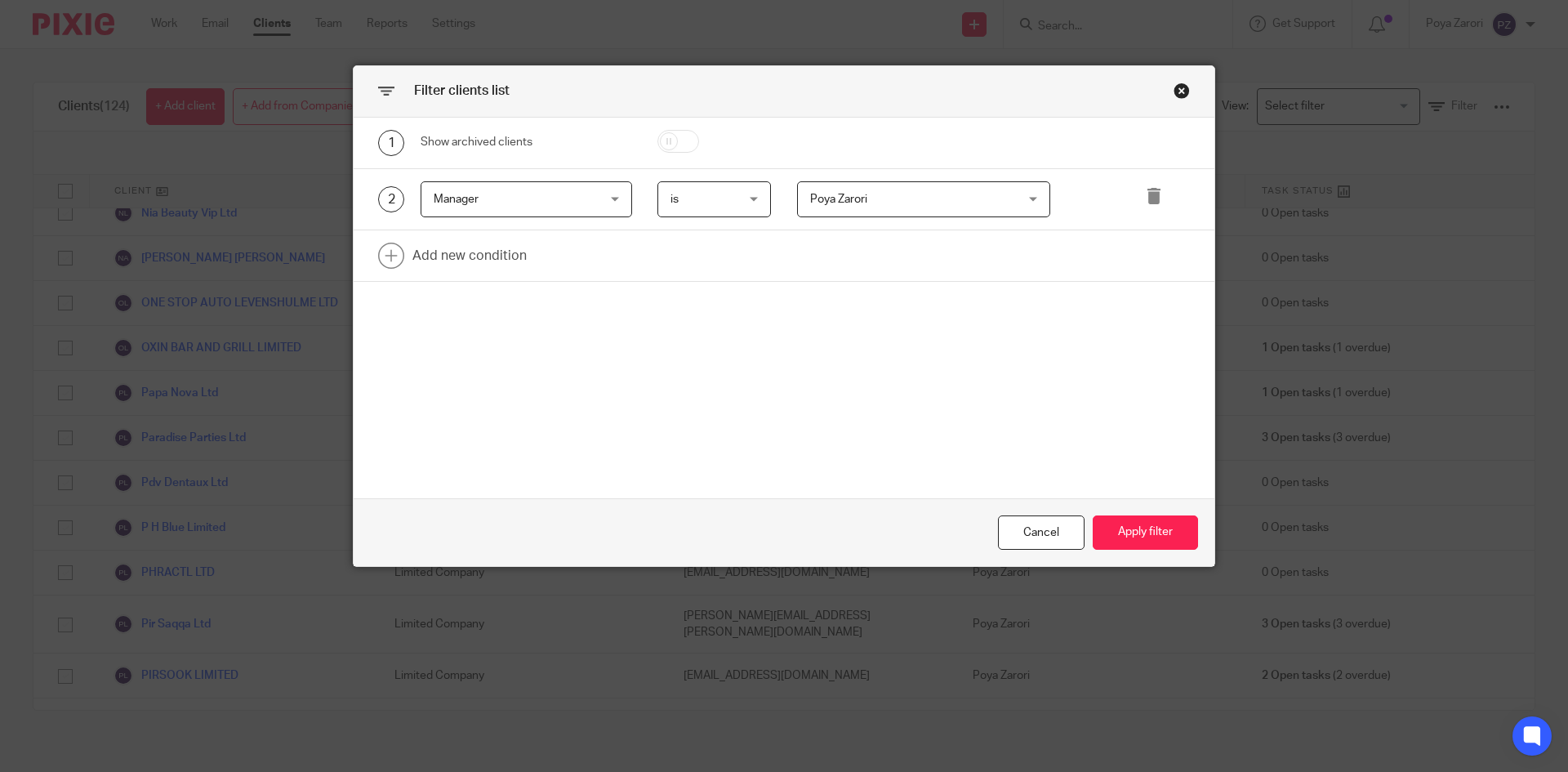
click at [664, 143] on input "checkbox" at bounding box center [678, 141] width 41 height 23
checkbox input "true"
click at [1150, 529] on button "Apply filter" at bounding box center [1145, 532] width 105 height 35
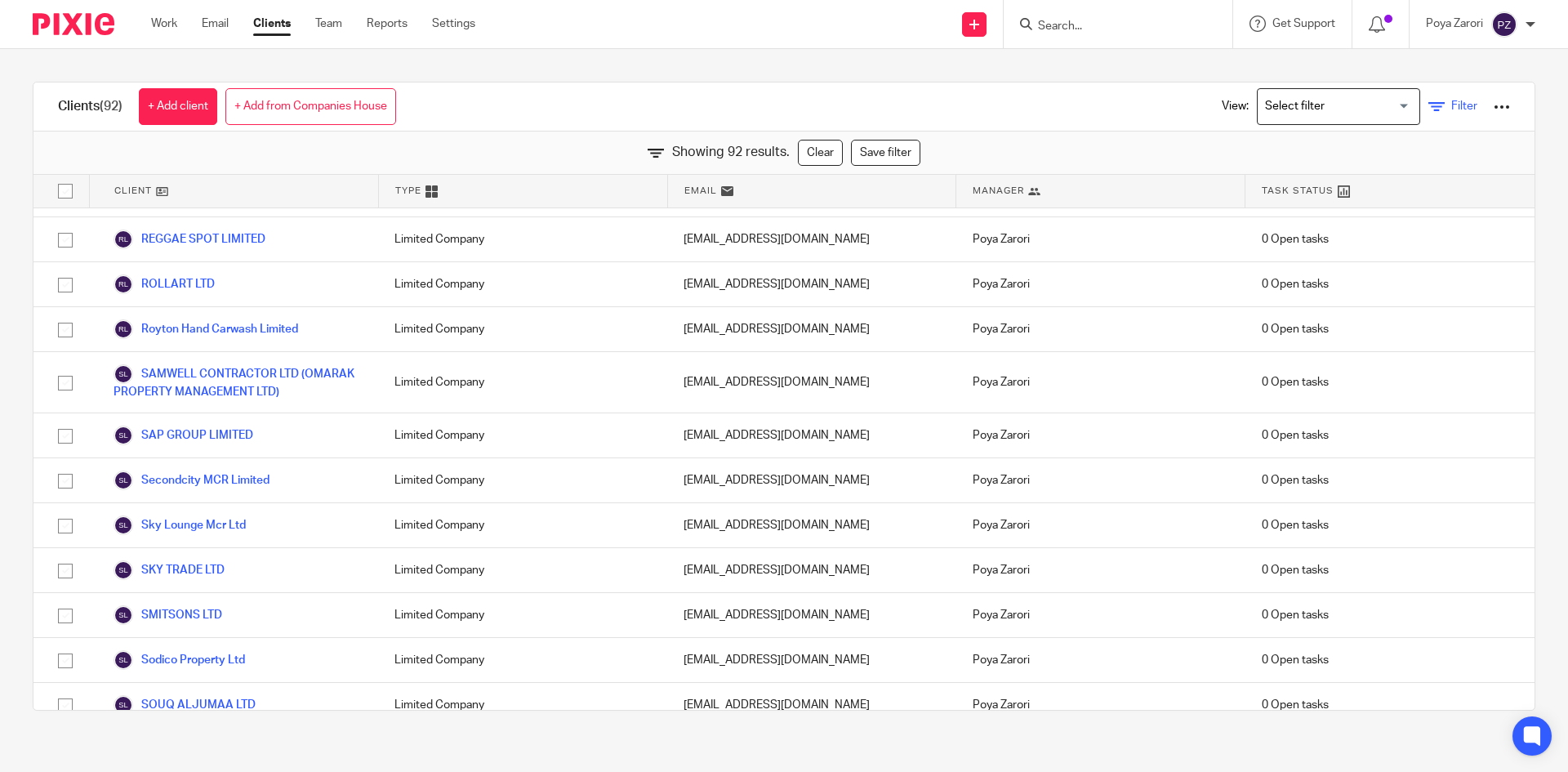
click at [1429, 111] on icon at bounding box center [1437, 107] width 17 height 17
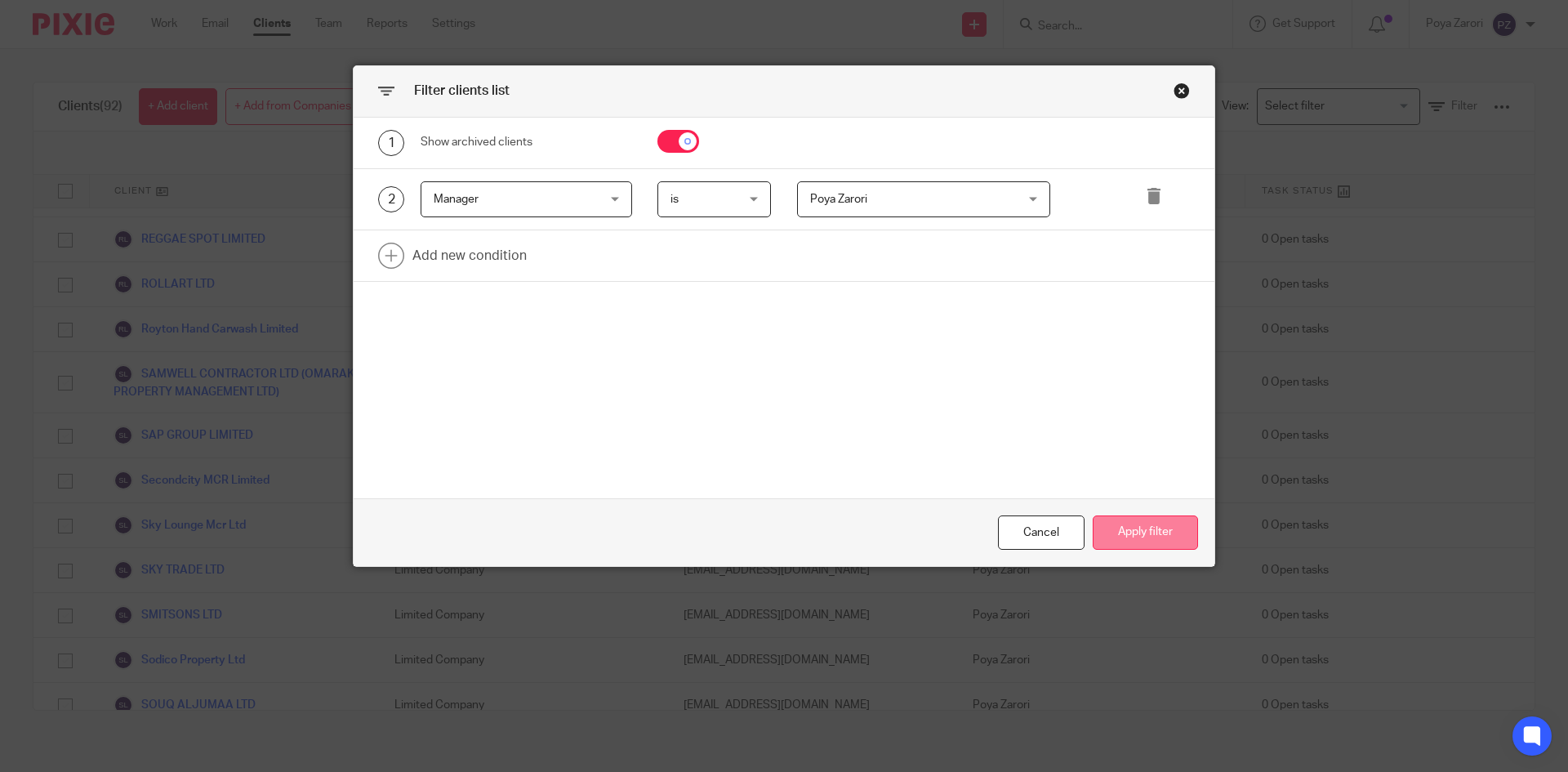
click at [1131, 525] on button "Apply filter" at bounding box center [1145, 532] width 105 height 35
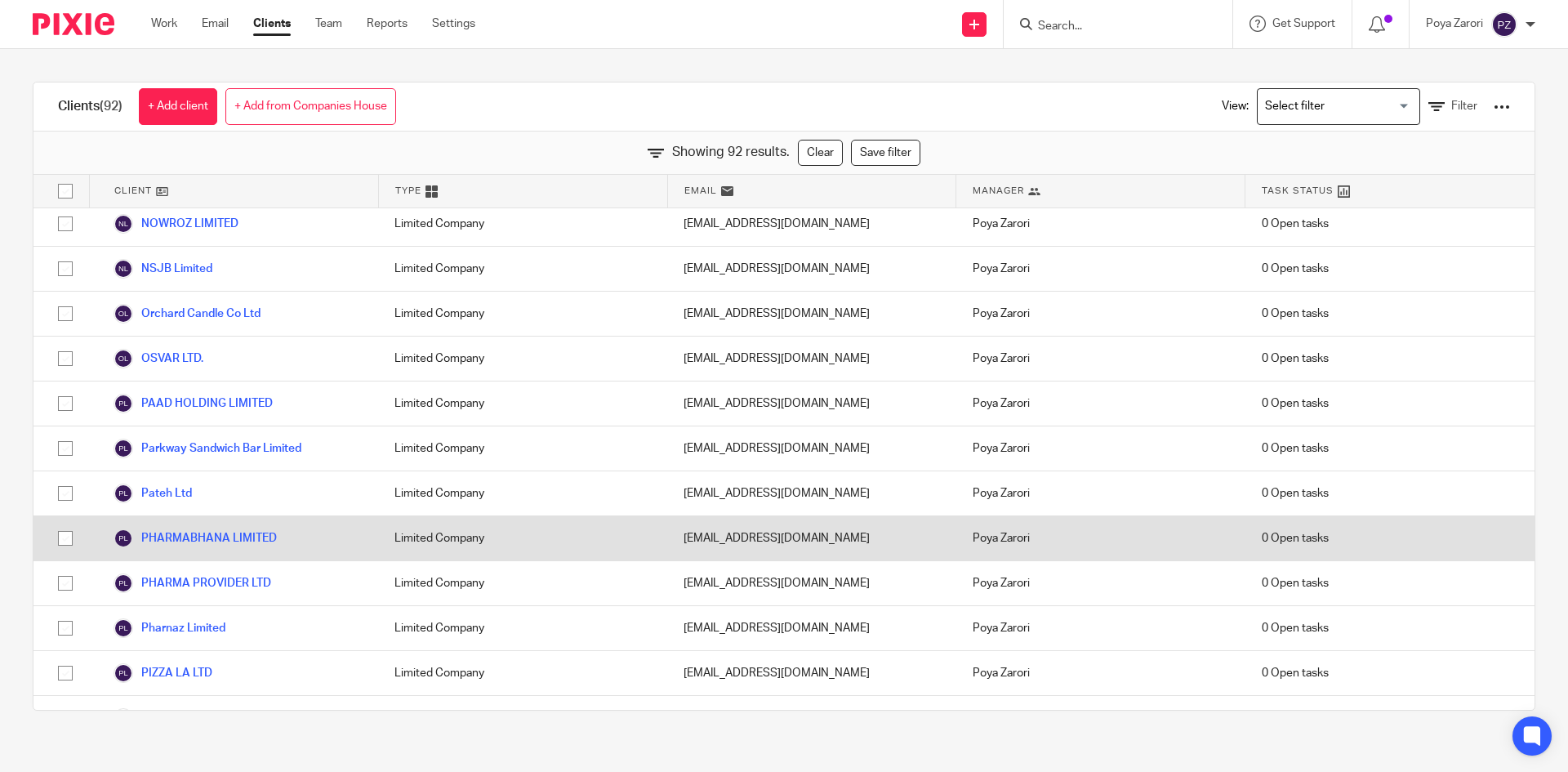
scroll to position [2859, 0]
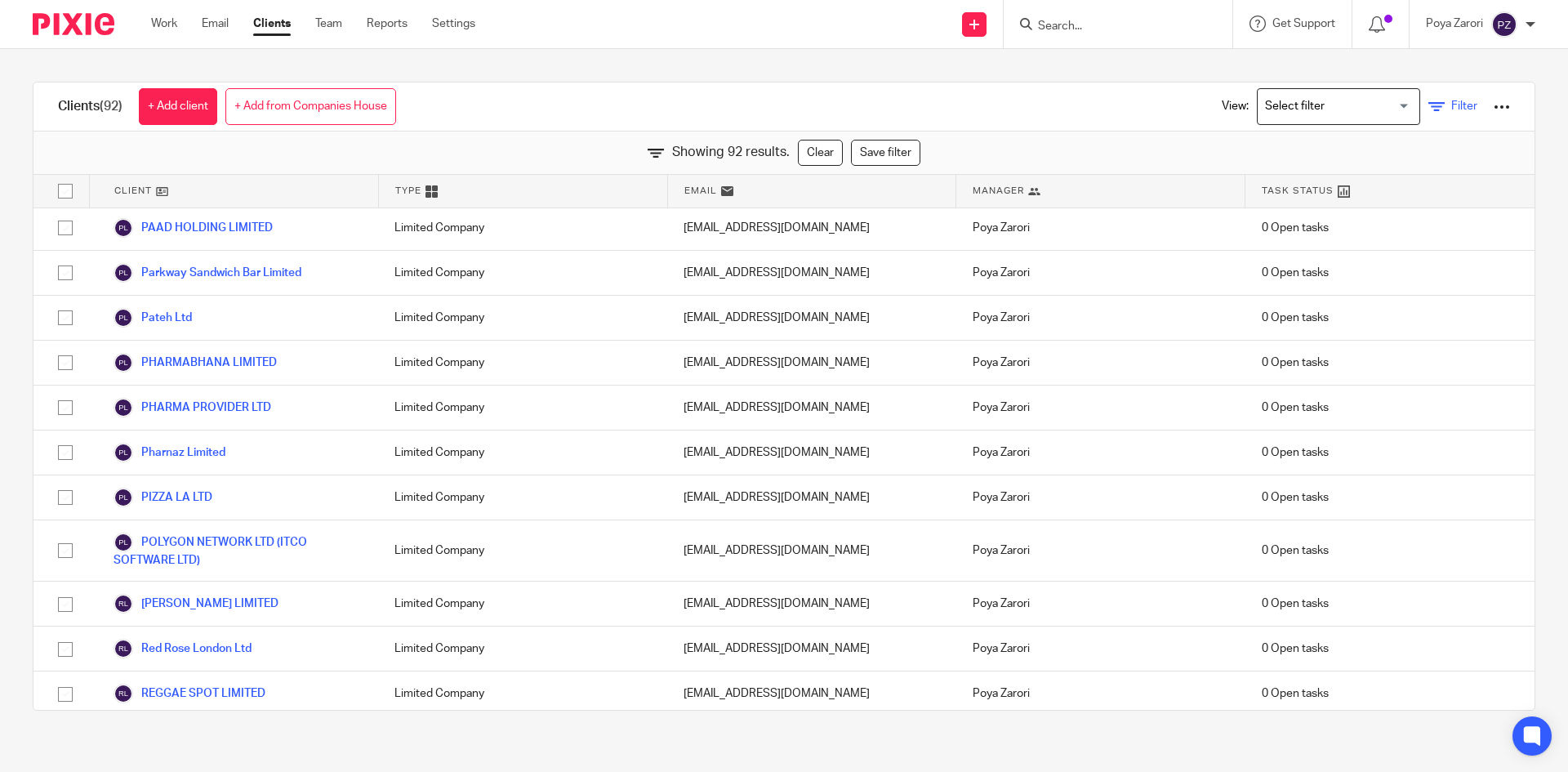
click at [1452, 101] on span "Filter" at bounding box center [1465, 106] width 26 height 11
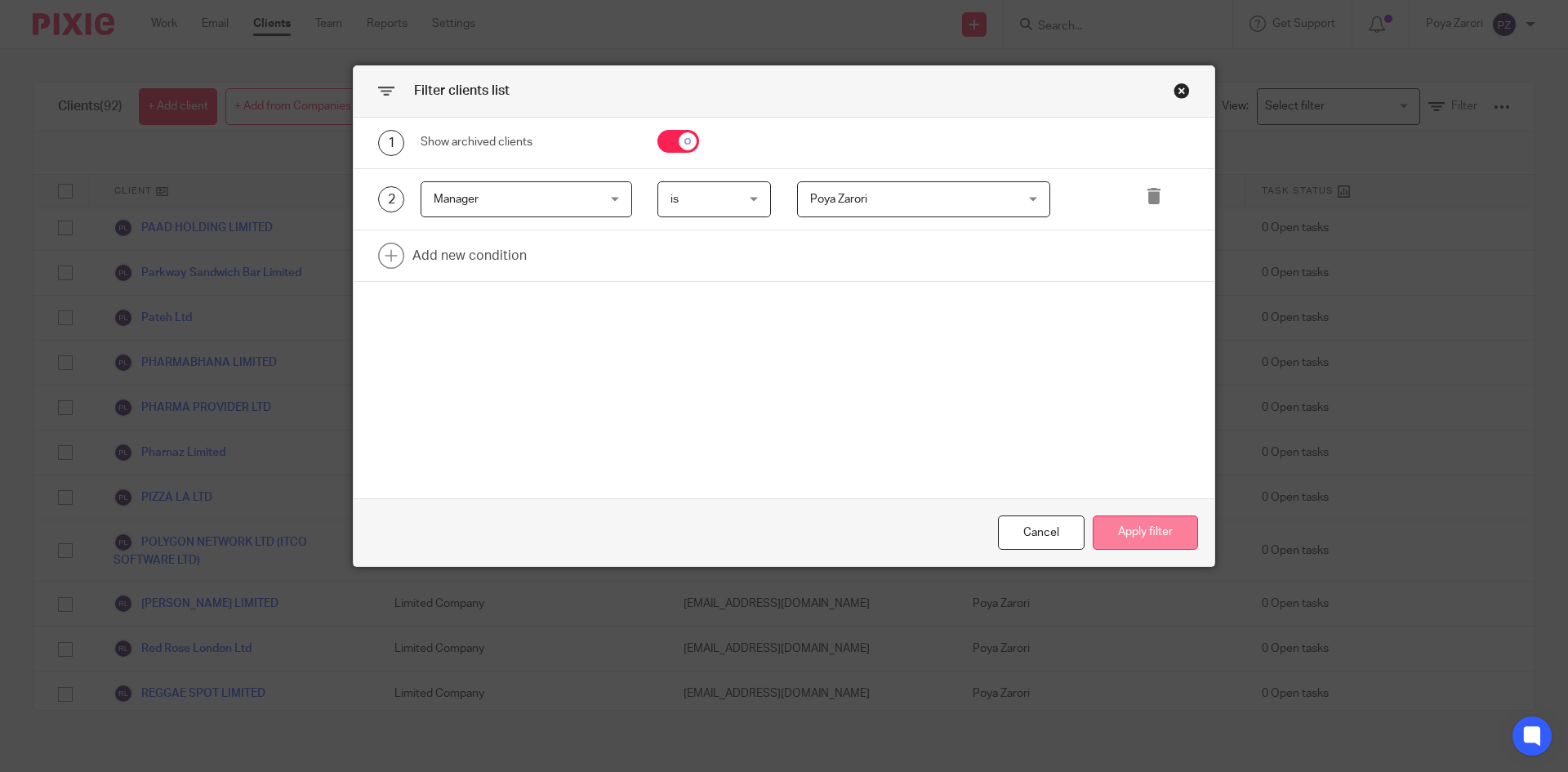
click at [1116, 523] on button "Apply filter" at bounding box center [1145, 532] width 105 height 35
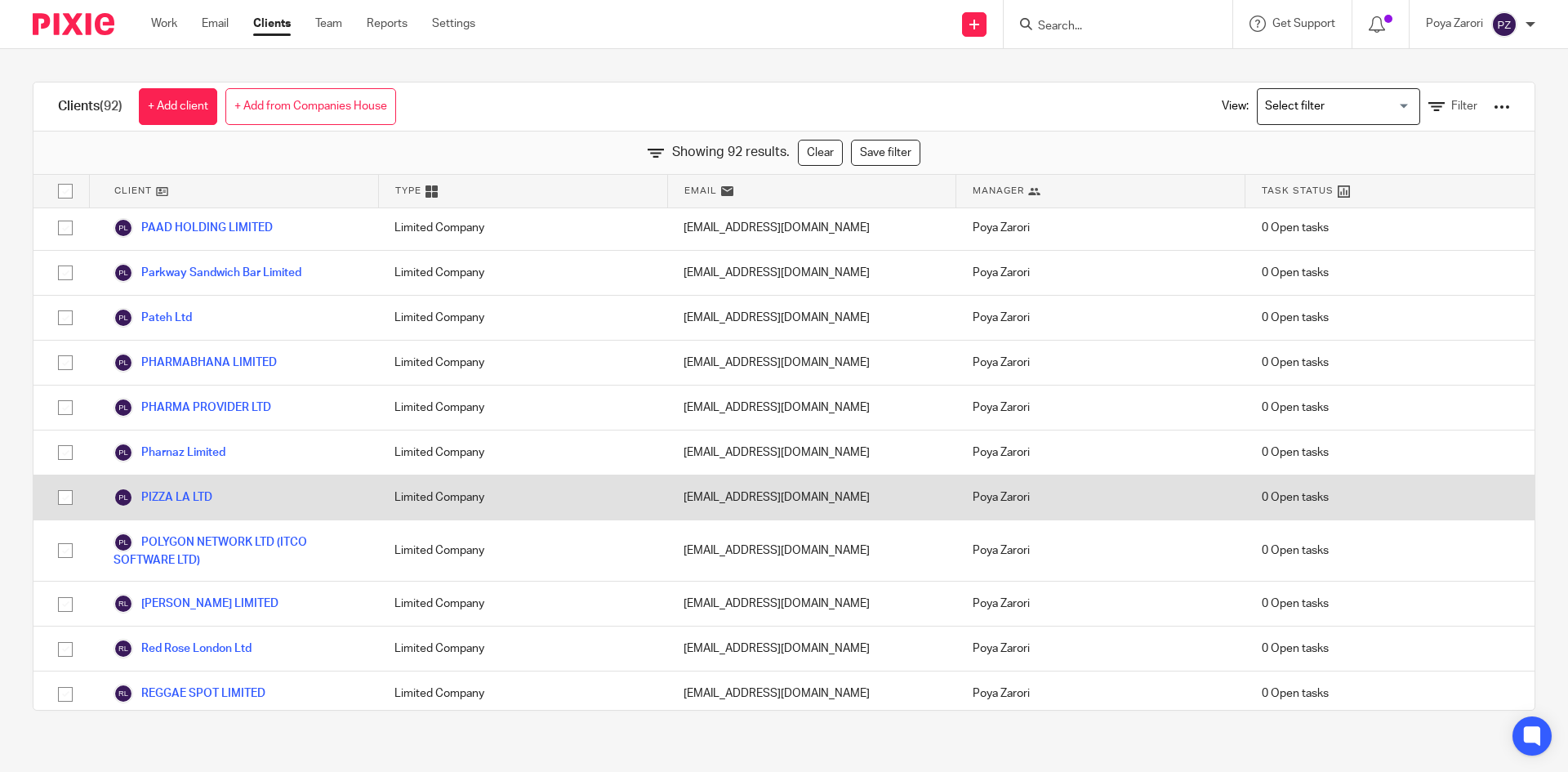
scroll to position [1792, 0]
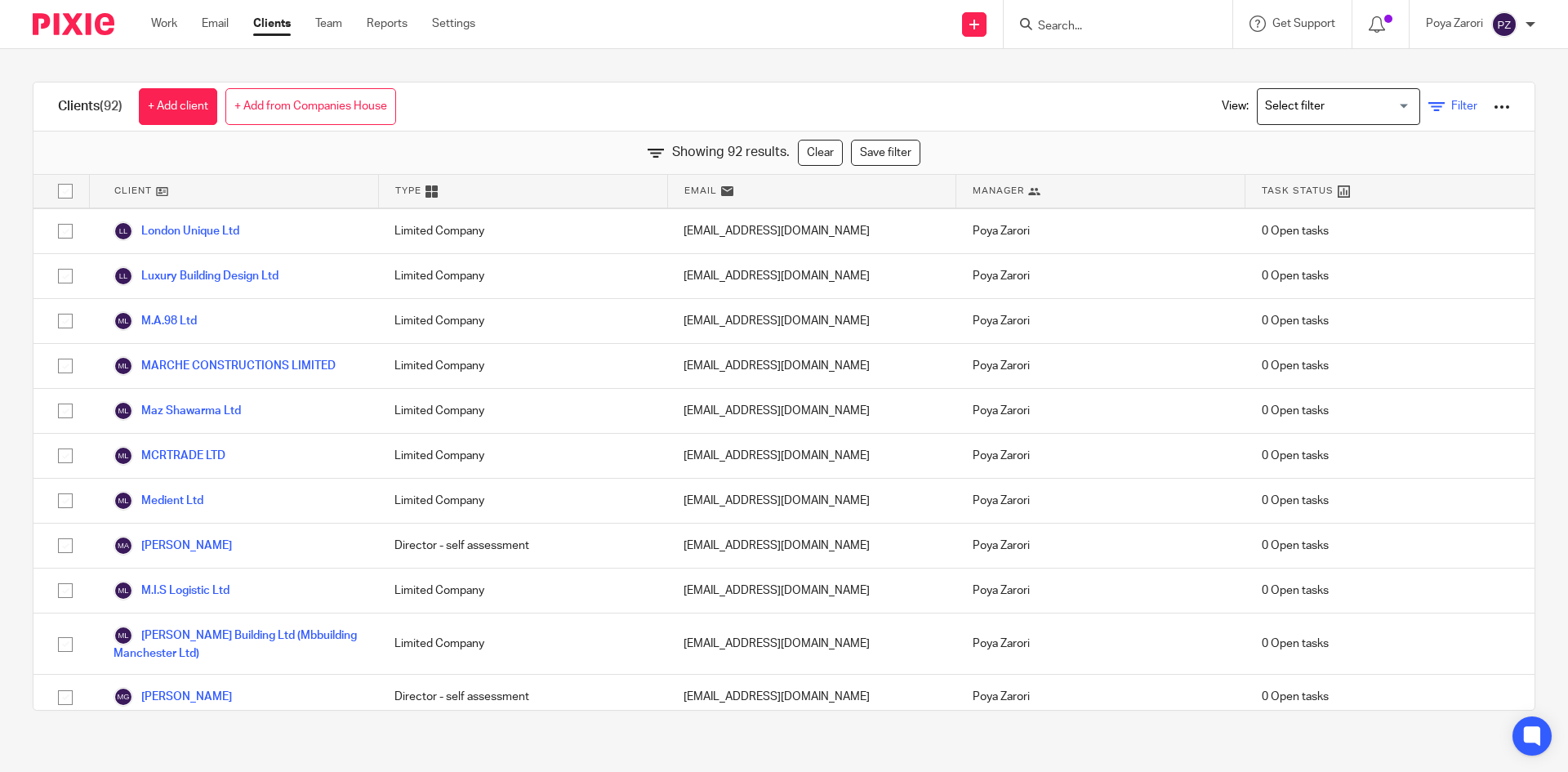
click at [1452, 105] on span "Filter" at bounding box center [1465, 106] width 26 height 11
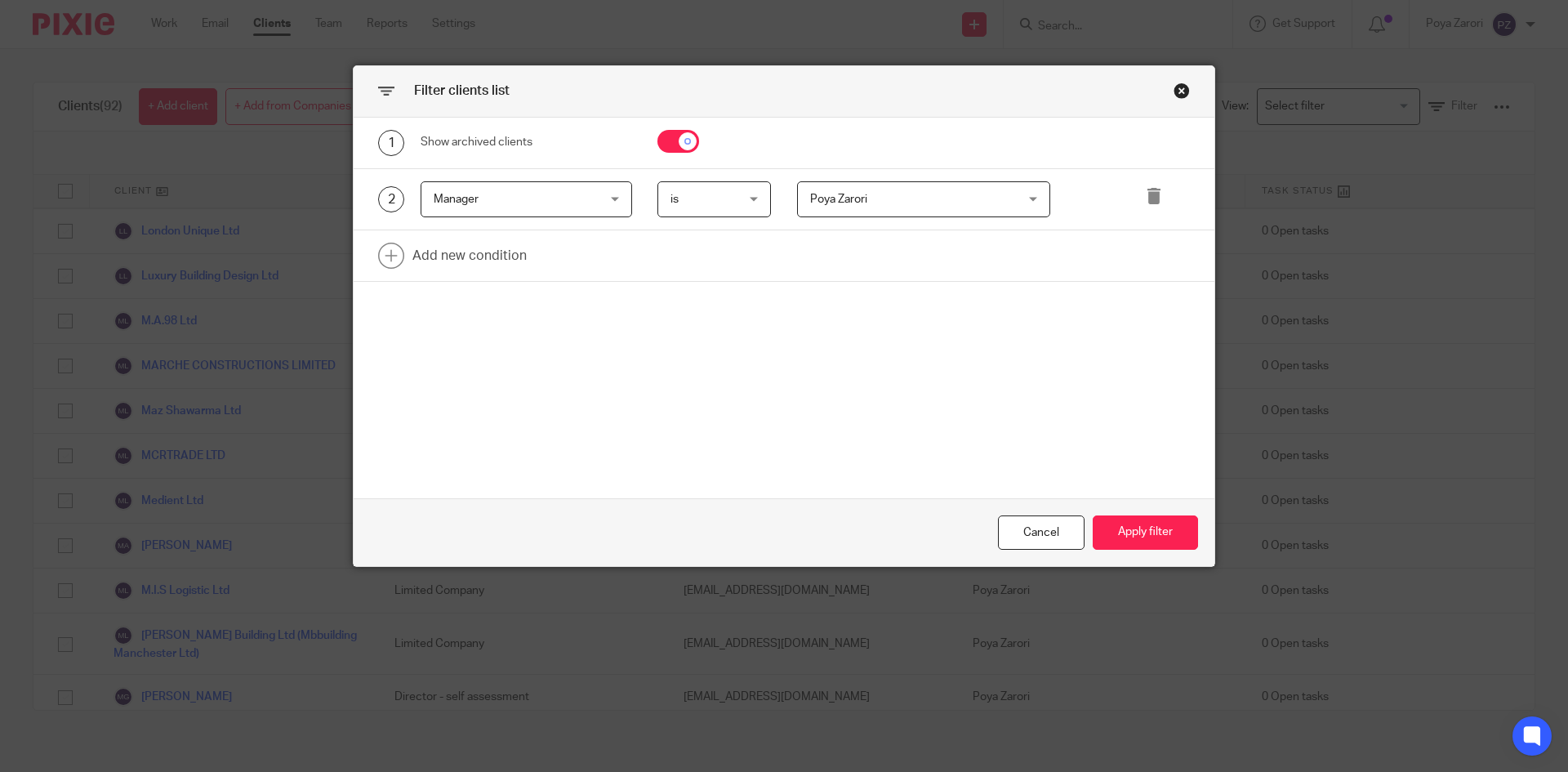
drag, startPoint x: 685, startPoint y: 138, endPoint x: 696, endPoint y: 141, distance: 11.4
click at [686, 135] on input "checkbox" at bounding box center [678, 141] width 41 height 23
checkbox input "false"
drag, startPoint x: 1135, startPoint y: 525, endPoint x: 1164, endPoint y: 527, distance: 29.1
click at [1141, 525] on button "Apply filter" at bounding box center [1145, 532] width 105 height 35
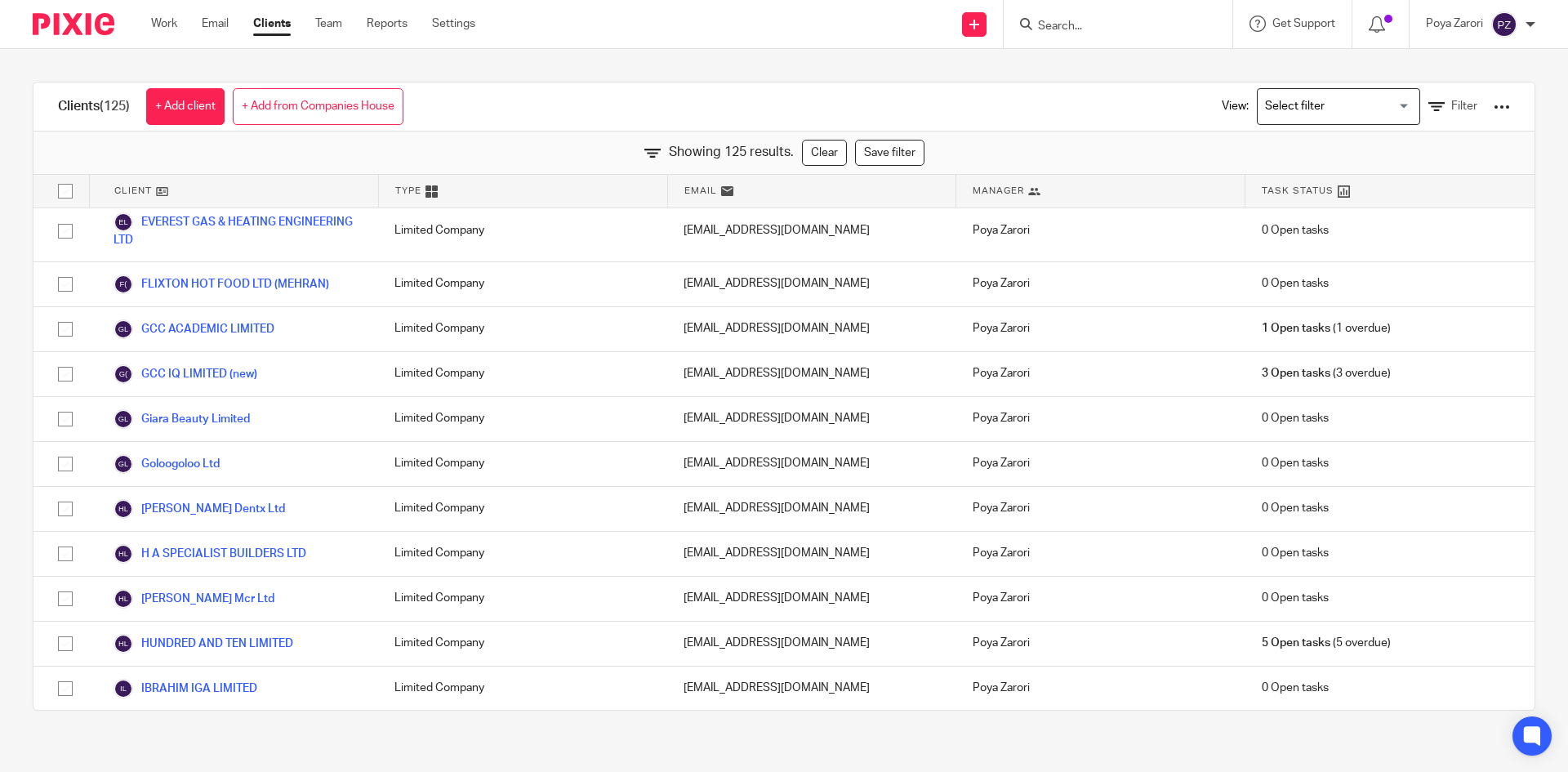
scroll to position [2864, 0]
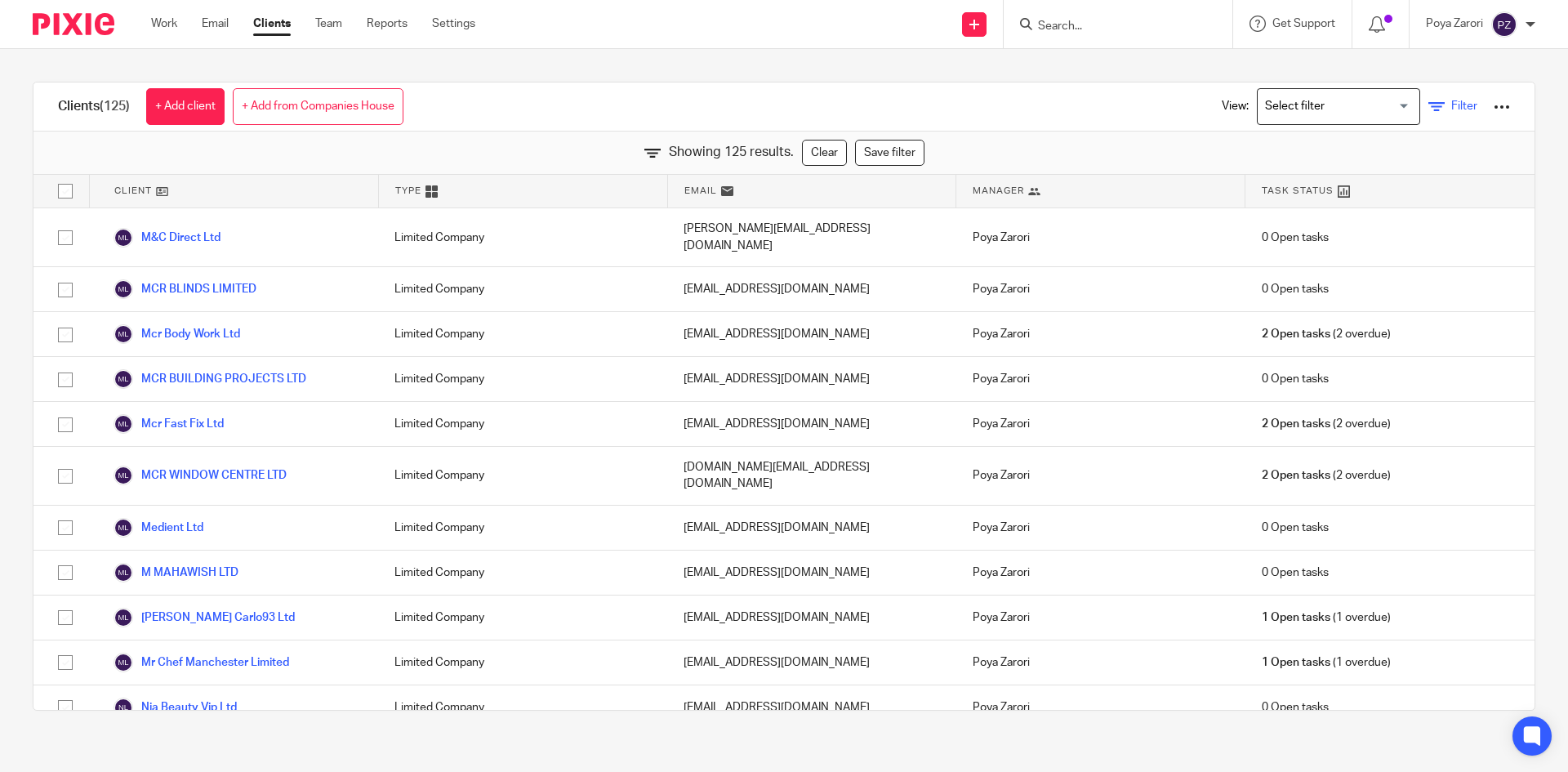
click at [1429, 108] on link "Filter" at bounding box center [1453, 106] width 49 height 18
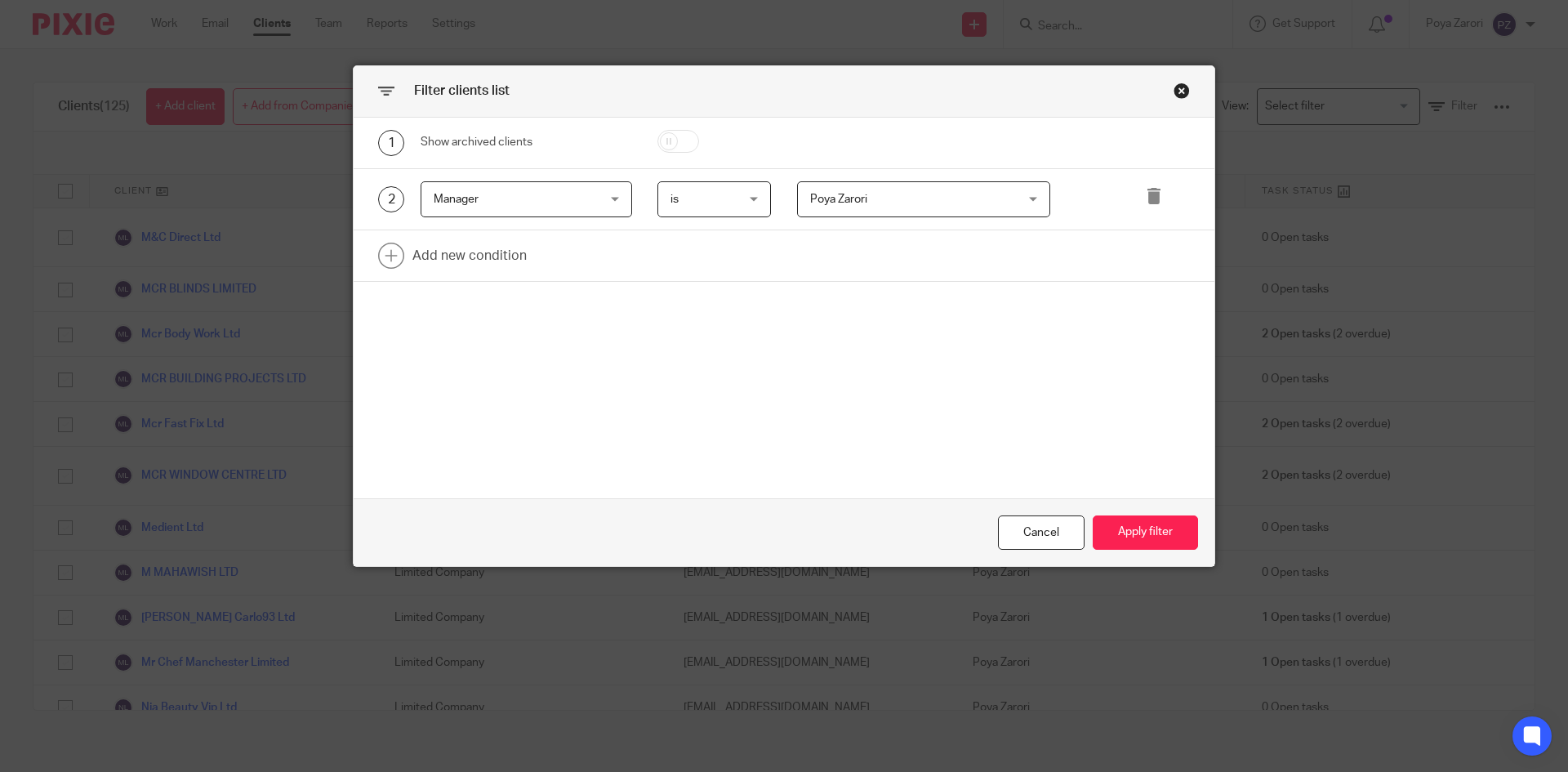
click at [671, 137] on input "checkbox" at bounding box center [678, 141] width 41 height 23
checkbox input "true"
click at [1154, 198] on icon at bounding box center [1154, 196] width 17 height 17
drag, startPoint x: 1147, startPoint y: 541, endPoint x: 1160, endPoint y: 537, distance: 13.6
click at [1147, 537] on button "Apply filter" at bounding box center [1145, 532] width 105 height 35
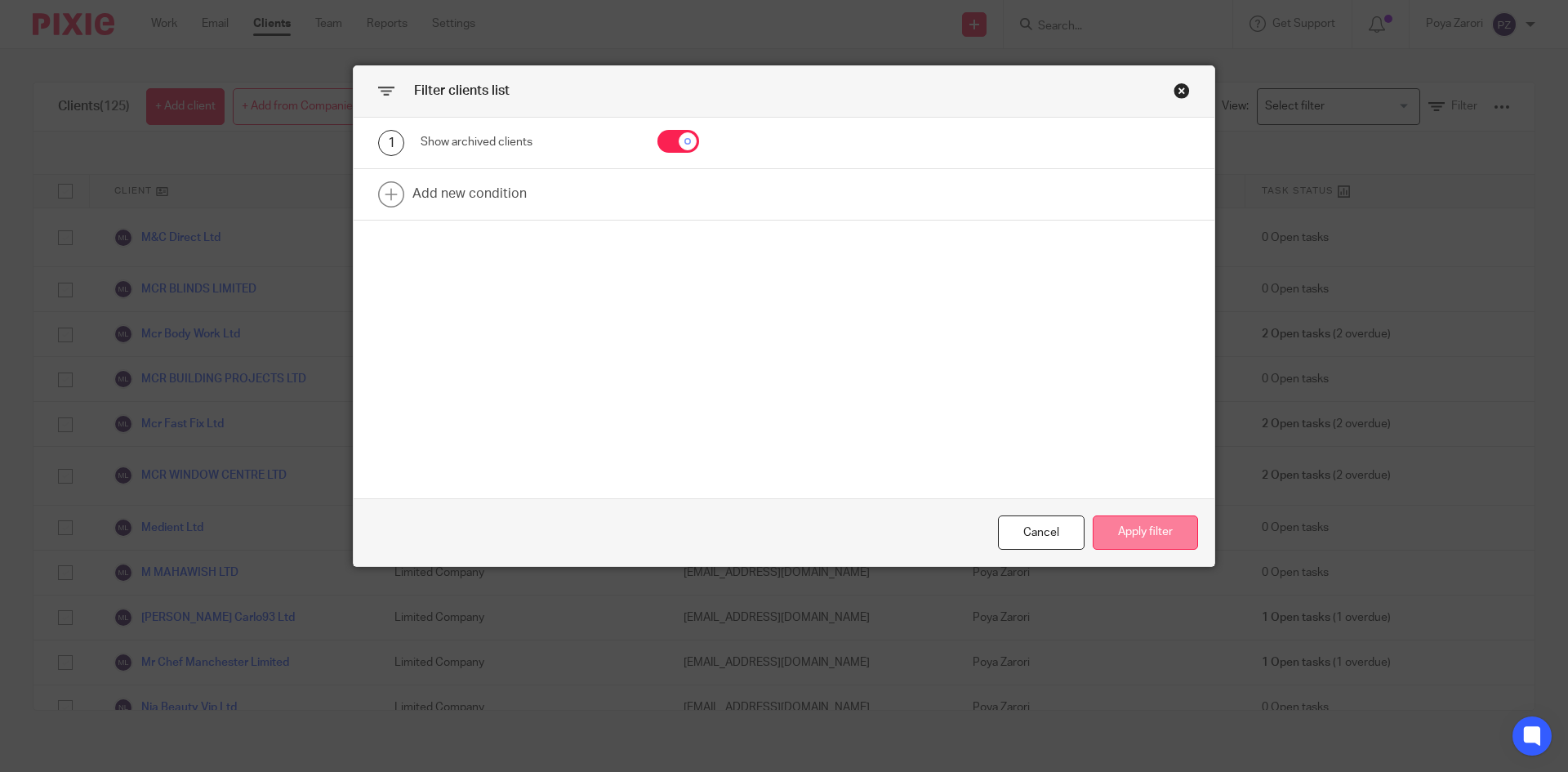
click at [1117, 539] on button "Apply filter" at bounding box center [1145, 532] width 105 height 35
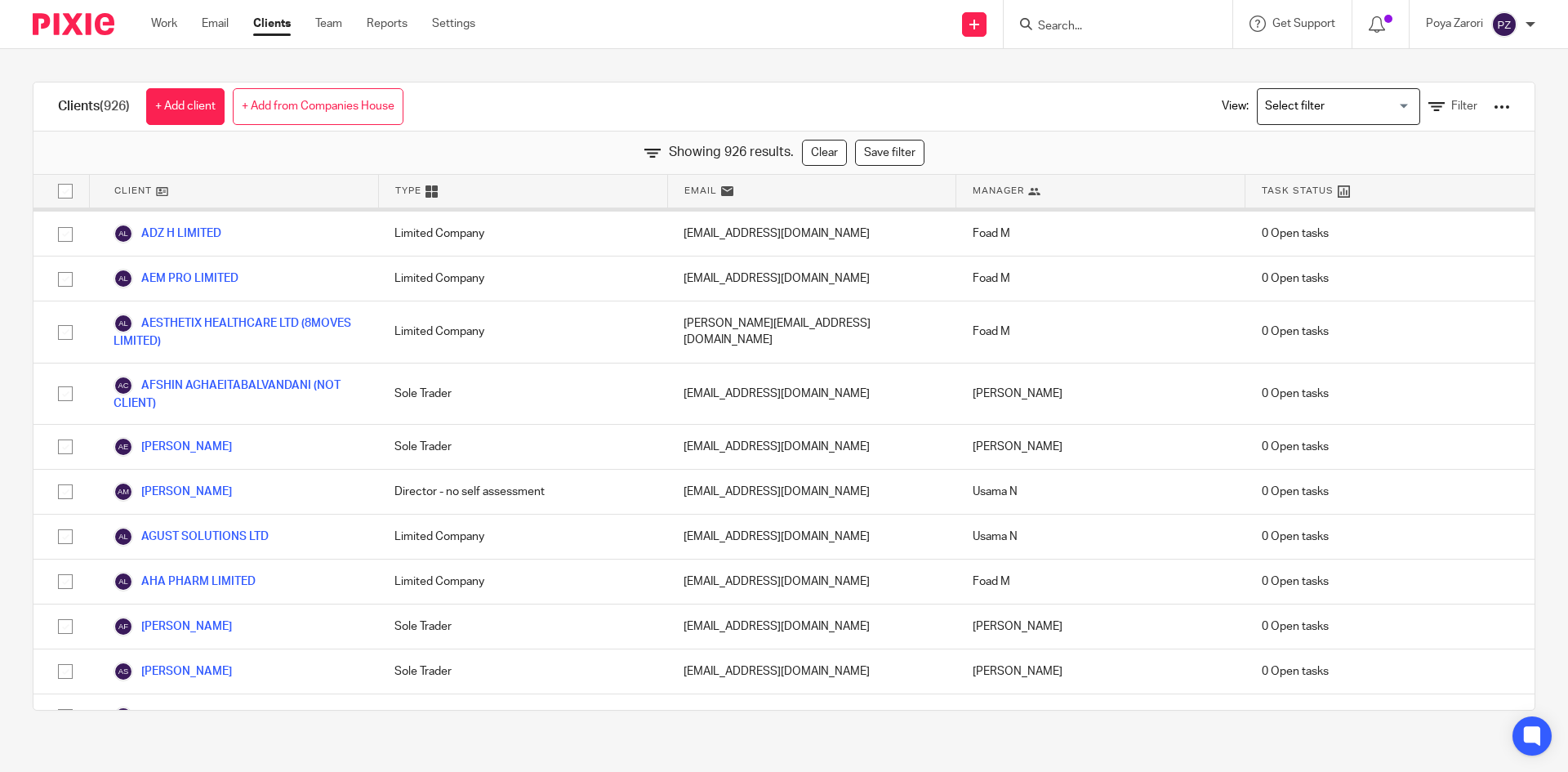
scroll to position [1470, 0]
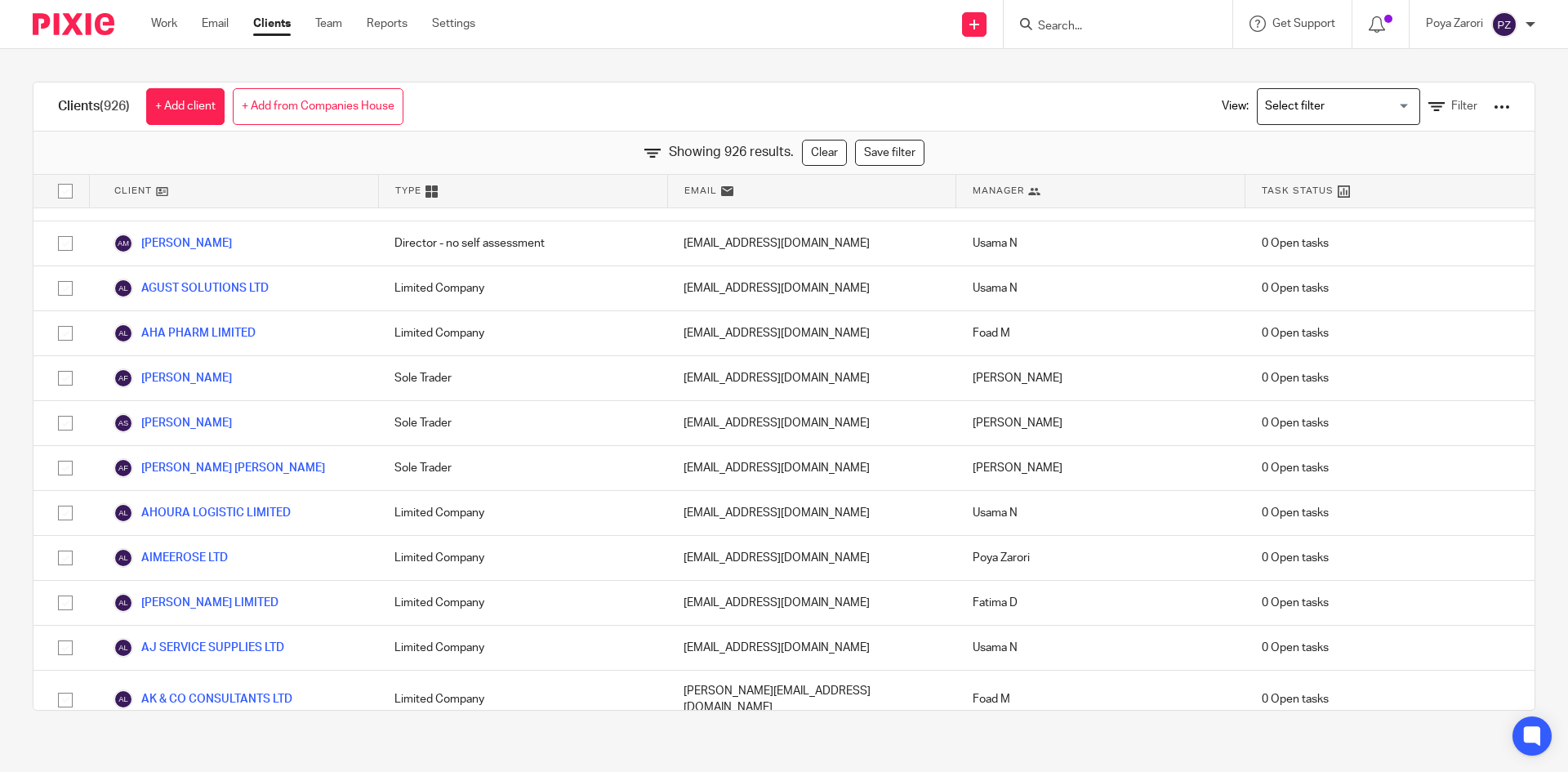
drag, startPoint x: 1471, startPoint y: 91, endPoint x: 1452, endPoint y: 119, distance: 33.8
click at [1470, 94] on div "View: Loading... Filter" at bounding box center [1354, 107] width 313 height 48
click at [1452, 107] on span "Filter" at bounding box center [1465, 106] width 26 height 11
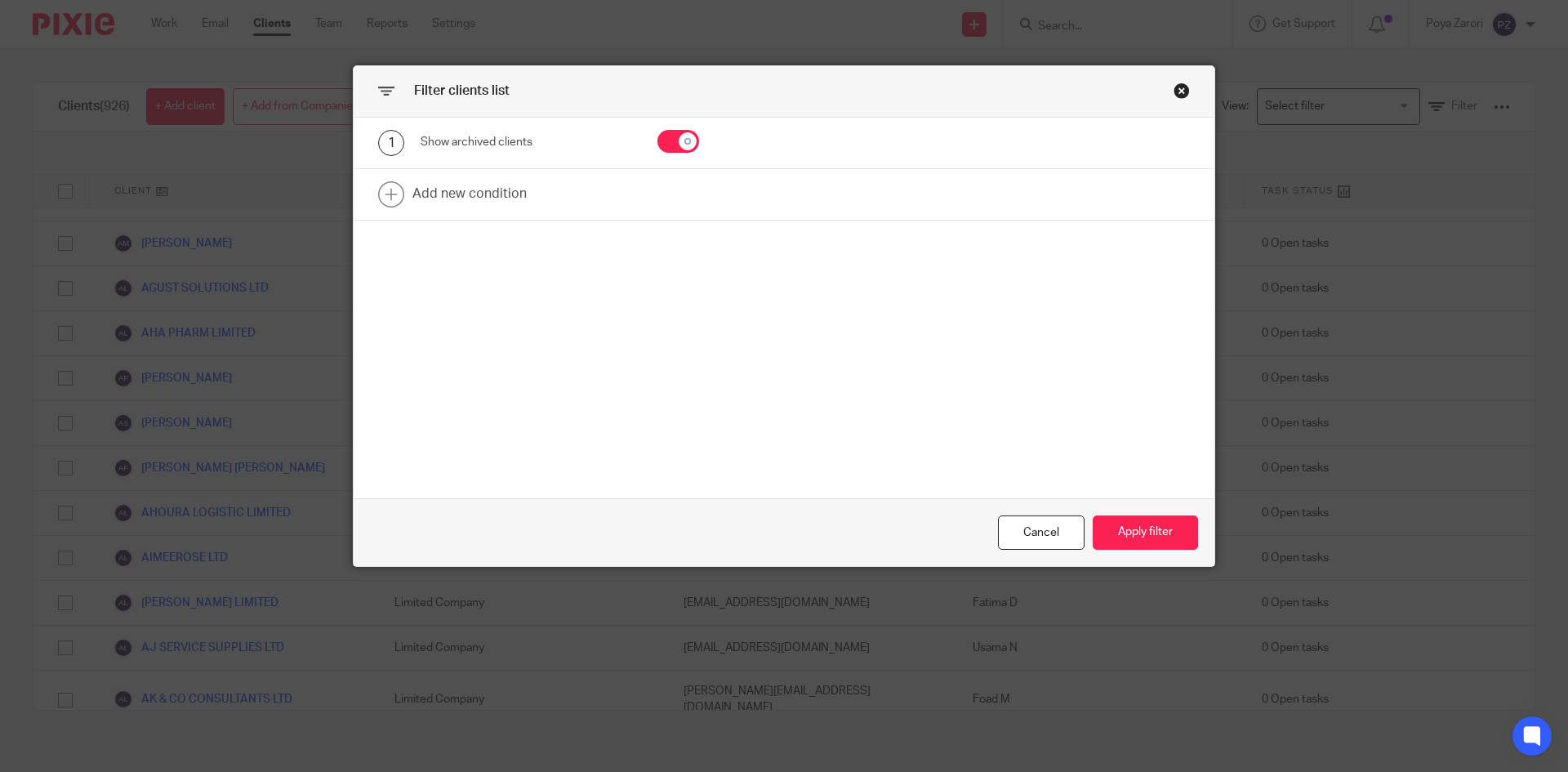
click at [632, 146] on div at bounding box center [702, 143] width 140 height 26
click at [647, 141] on div at bounding box center [702, 143] width 140 height 26
click at [679, 137] on input "checkbox" at bounding box center [678, 141] width 41 height 23
checkbox input "false"
click at [1155, 534] on button "Apply filter" at bounding box center [1145, 532] width 105 height 35
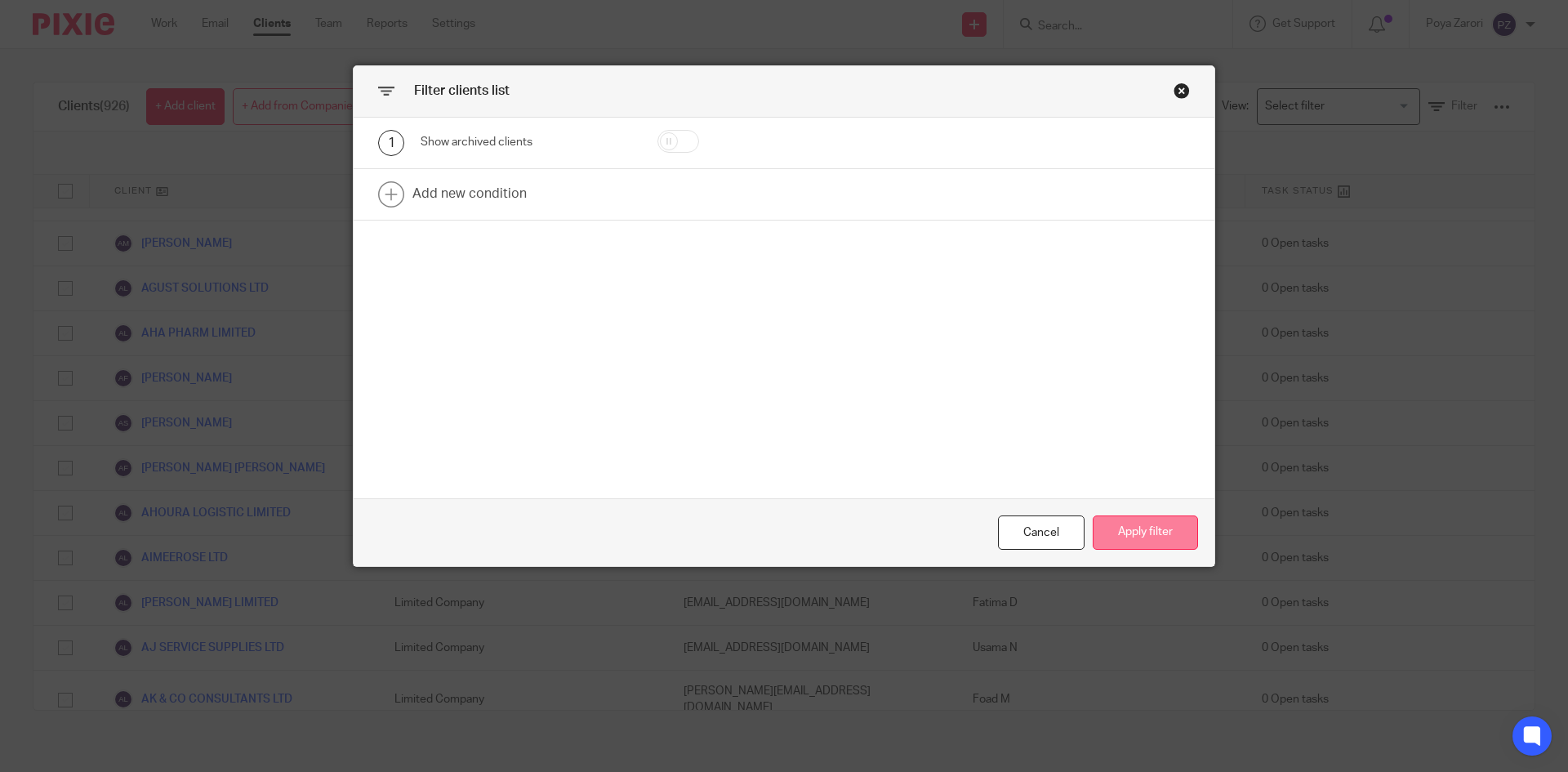
click at [1109, 544] on button "Apply filter" at bounding box center [1145, 532] width 105 height 35
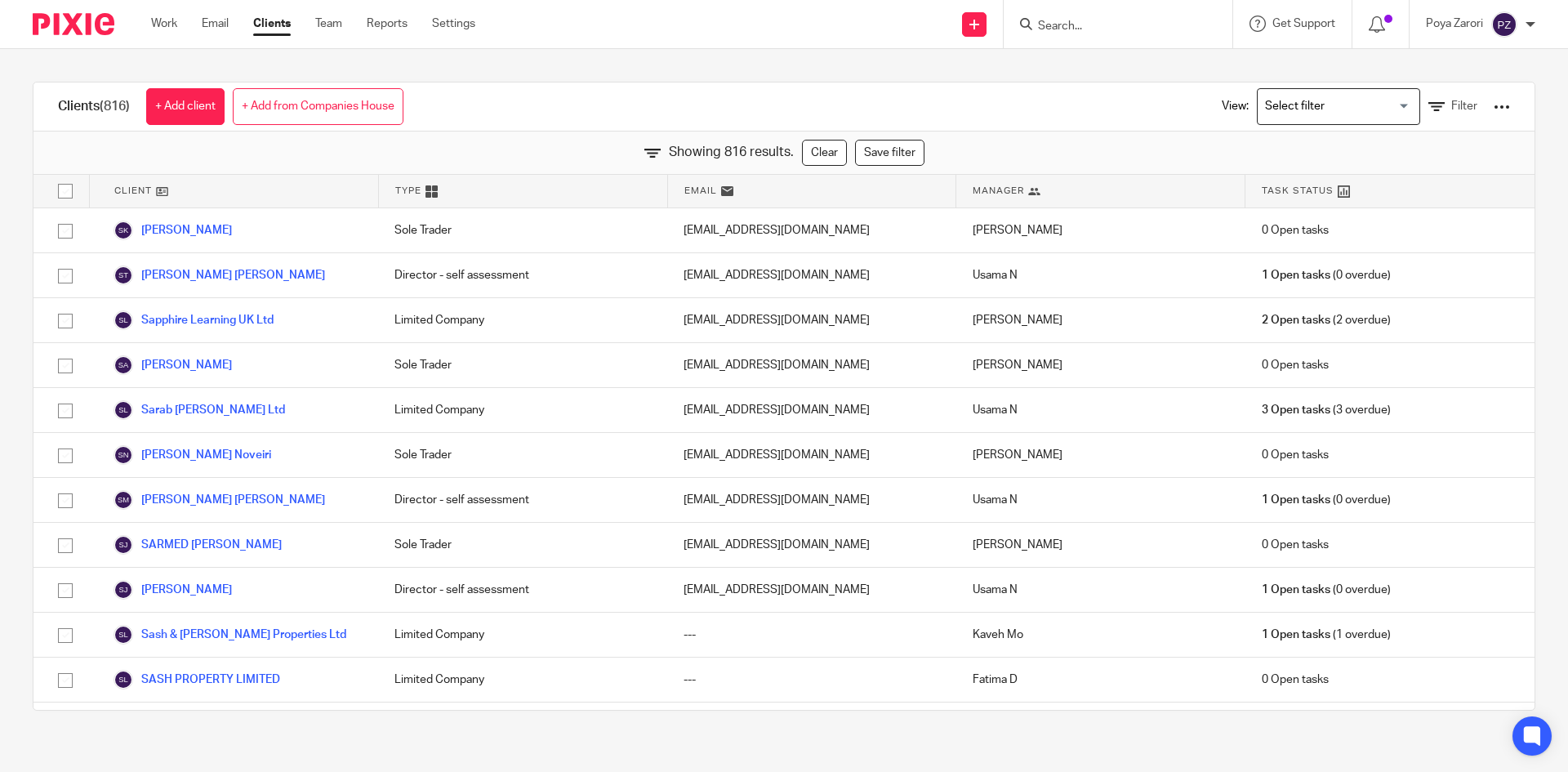
scroll to position [16259, 0]
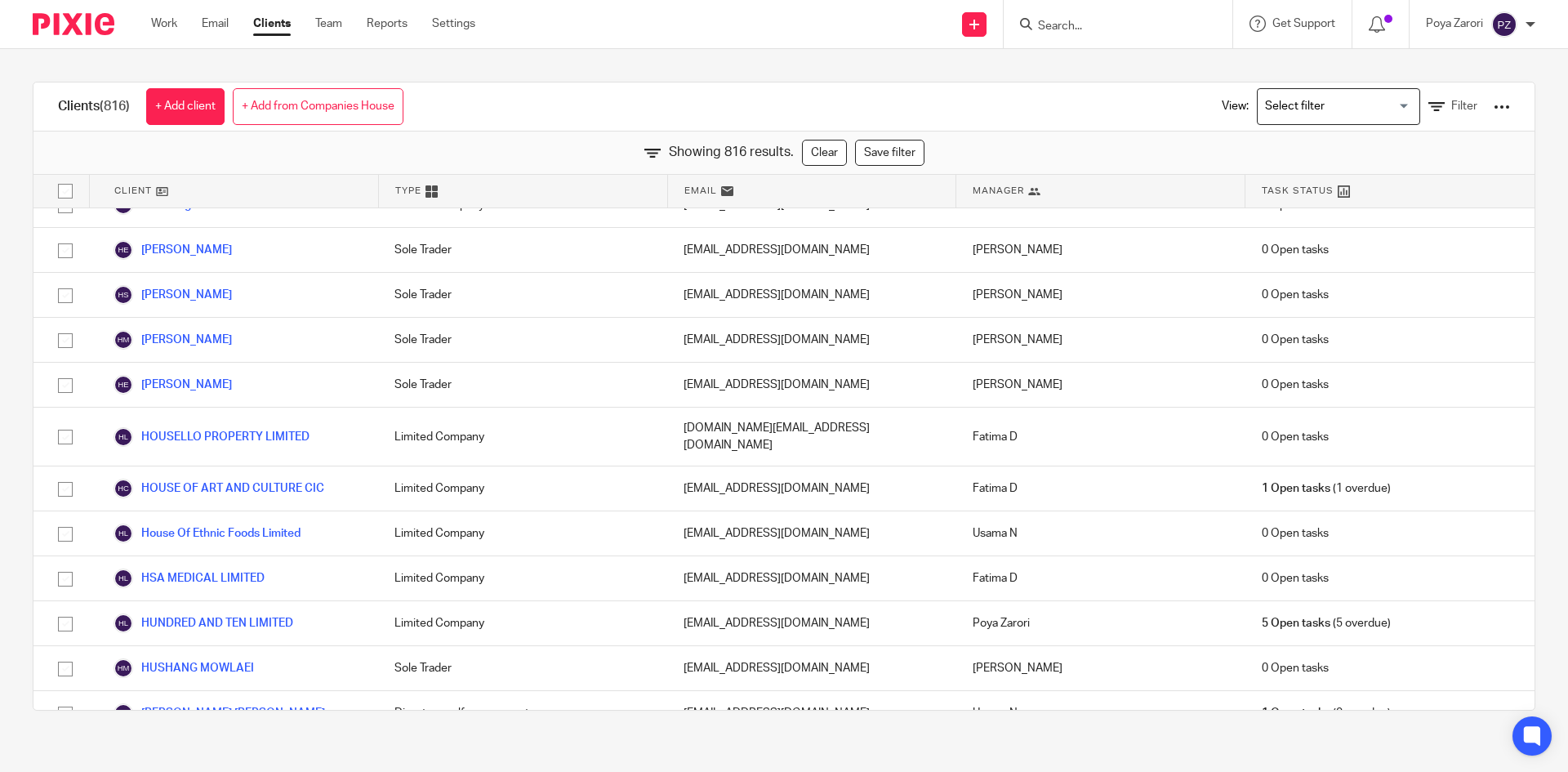
click at [1426, 119] on div "View: Loading... Filter" at bounding box center [1354, 107] width 313 height 48
click at [1429, 109] on icon at bounding box center [1437, 107] width 17 height 17
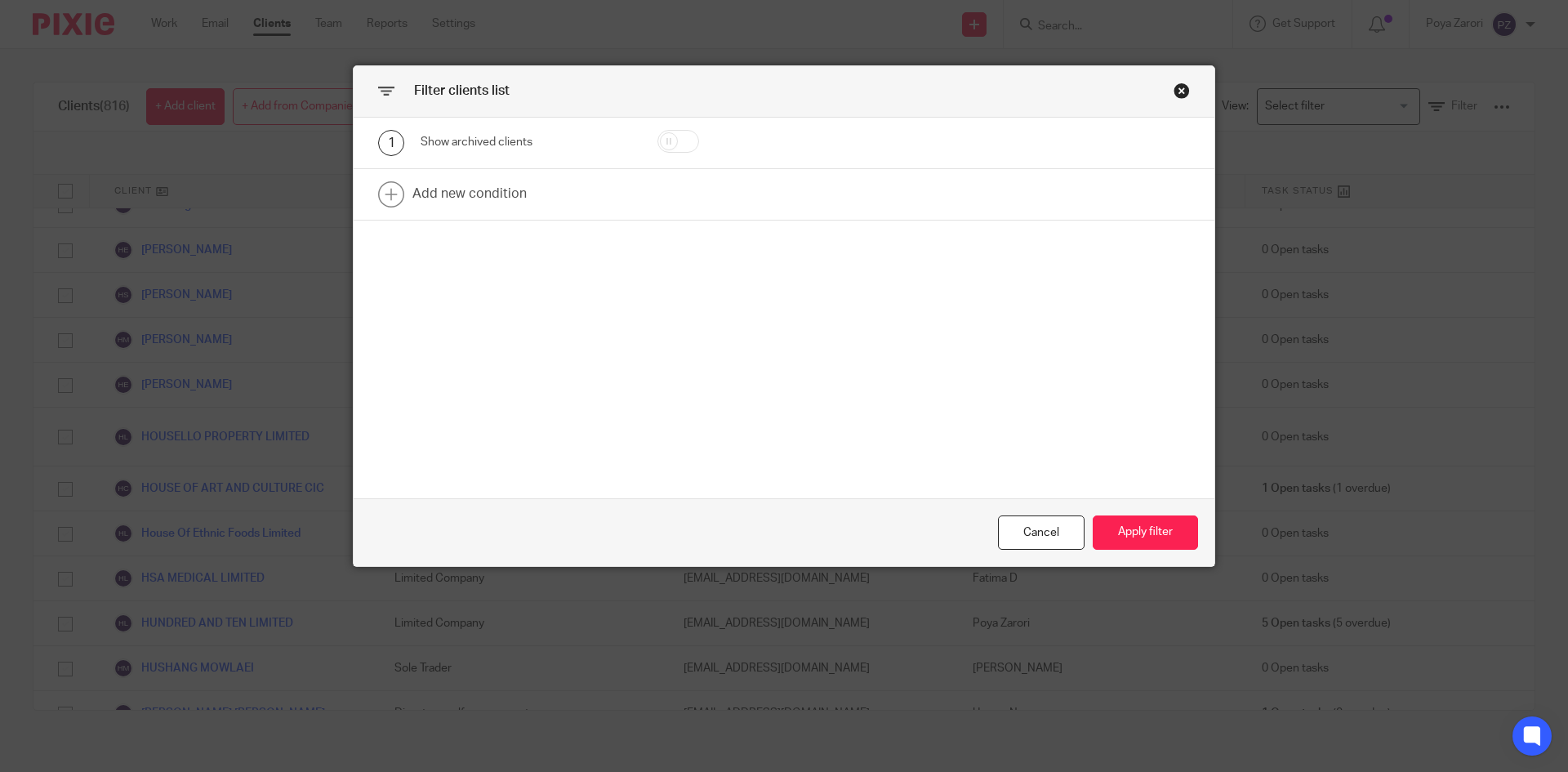
click at [668, 146] on input "checkbox" at bounding box center [678, 141] width 41 height 23
click at [659, 155] on div at bounding box center [702, 143] width 140 height 26
click at [665, 148] on input "checkbox" at bounding box center [678, 141] width 41 height 23
checkbox input "false"
click at [1154, 515] on button "Apply filter" at bounding box center [1145, 532] width 105 height 35
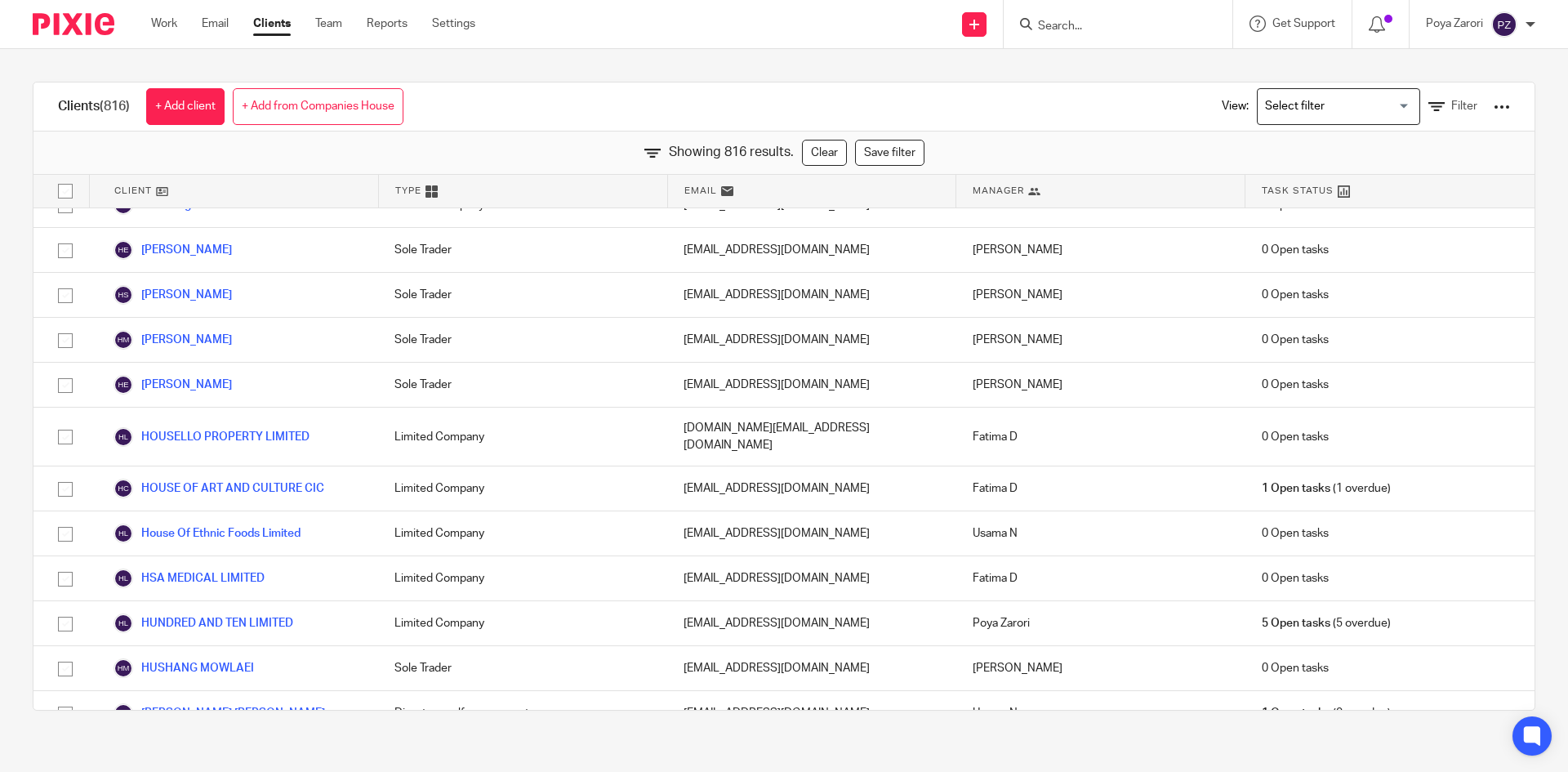
checkbox input "true"
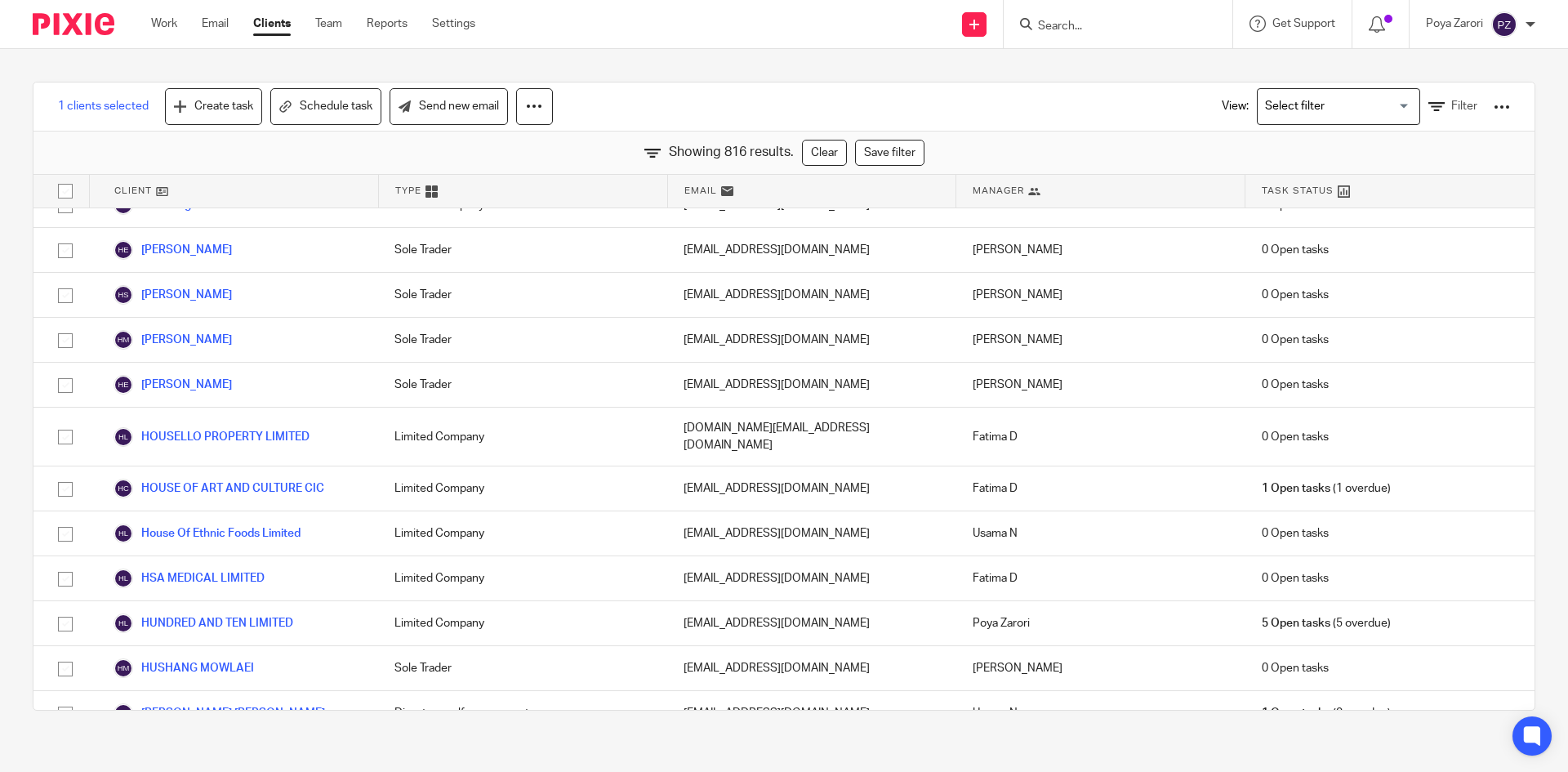
scroll to position [21235, 0]
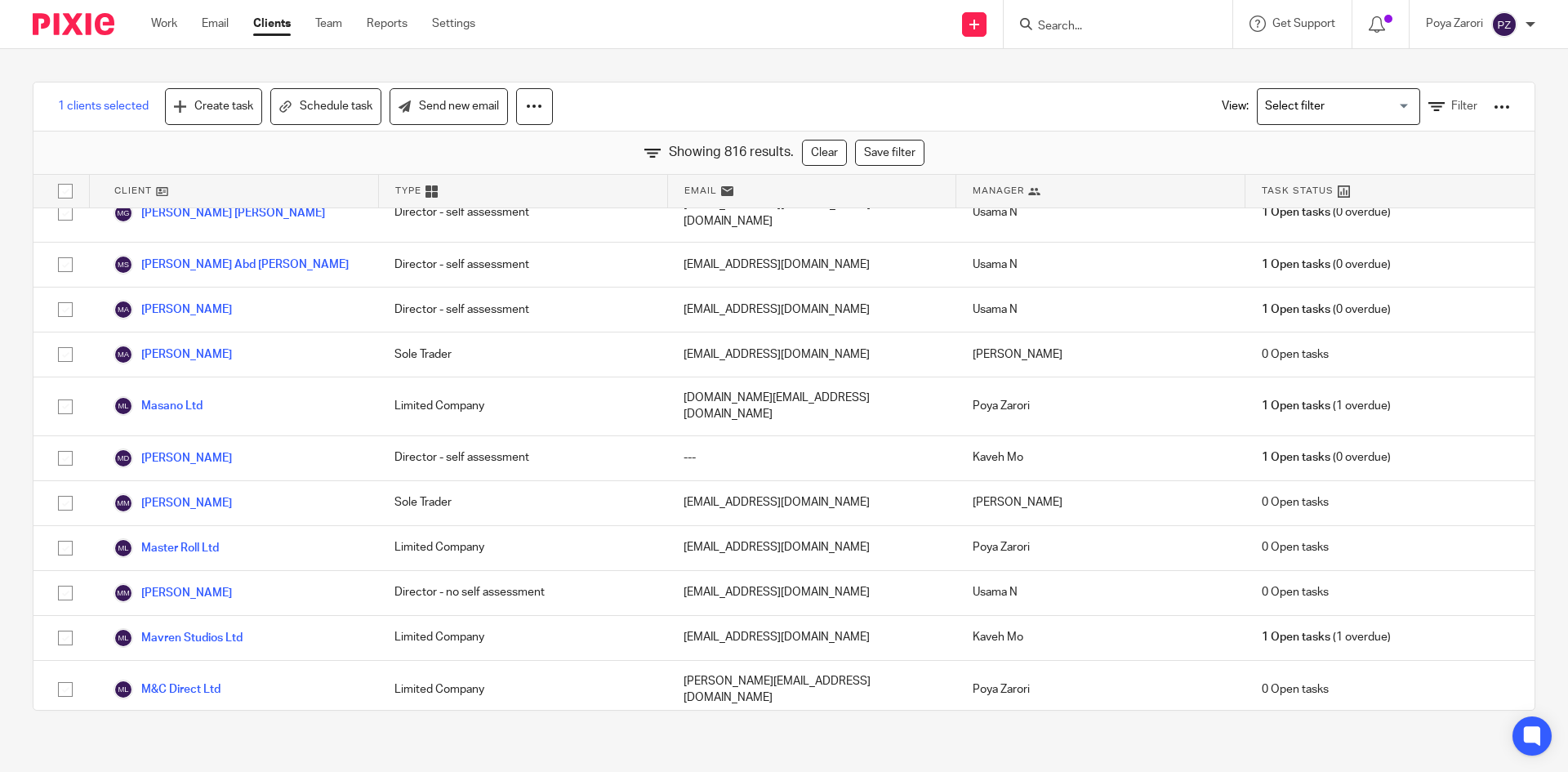
checkbox input "true"
click at [442, 103] on link "Send new email" at bounding box center [449, 107] width 119 height 37
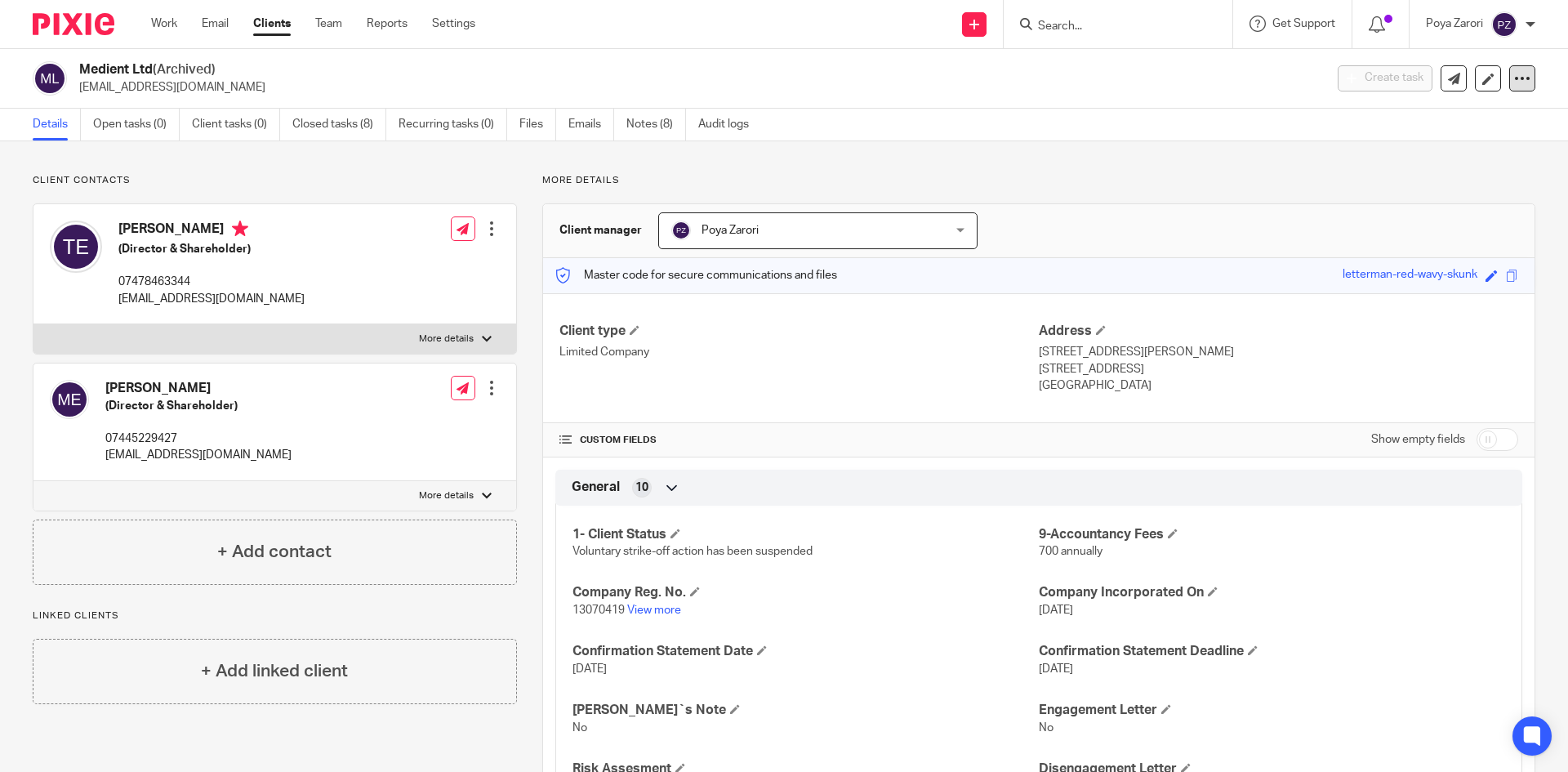
click at [1523, 78] on div "Medient Ltd (Archived) [EMAIL_ADDRESS][DOMAIN_NAME] Create task Update from Com…" at bounding box center [784, 78] width 1568 height 60
click at [1515, 83] on icon at bounding box center [1523, 78] width 17 height 17
click at [1380, 188] on button "Unarchive client" at bounding box center [1421, 190] width 181 height 21
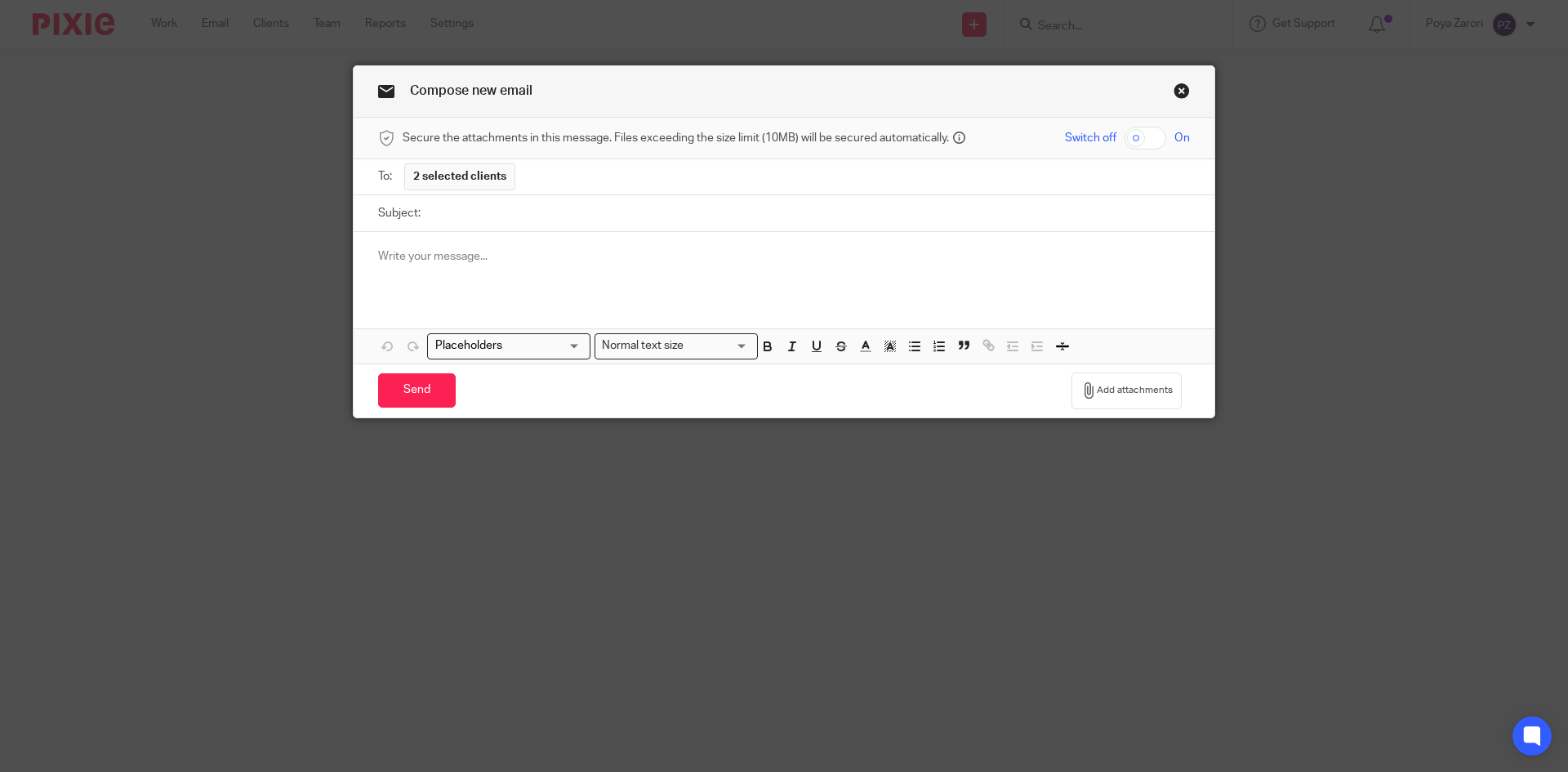
click at [479, 223] on input "Subject:" at bounding box center [809, 214] width 761 height 37
paste input "Termination of Services and Company Responsibilities"
type input "Termination of Services and Company Responsibilities"
click at [423, 250] on p at bounding box center [784, 257] width 812 height 17
click at [413, 258] on p at bounding box center [784, 257] width 812 height 17
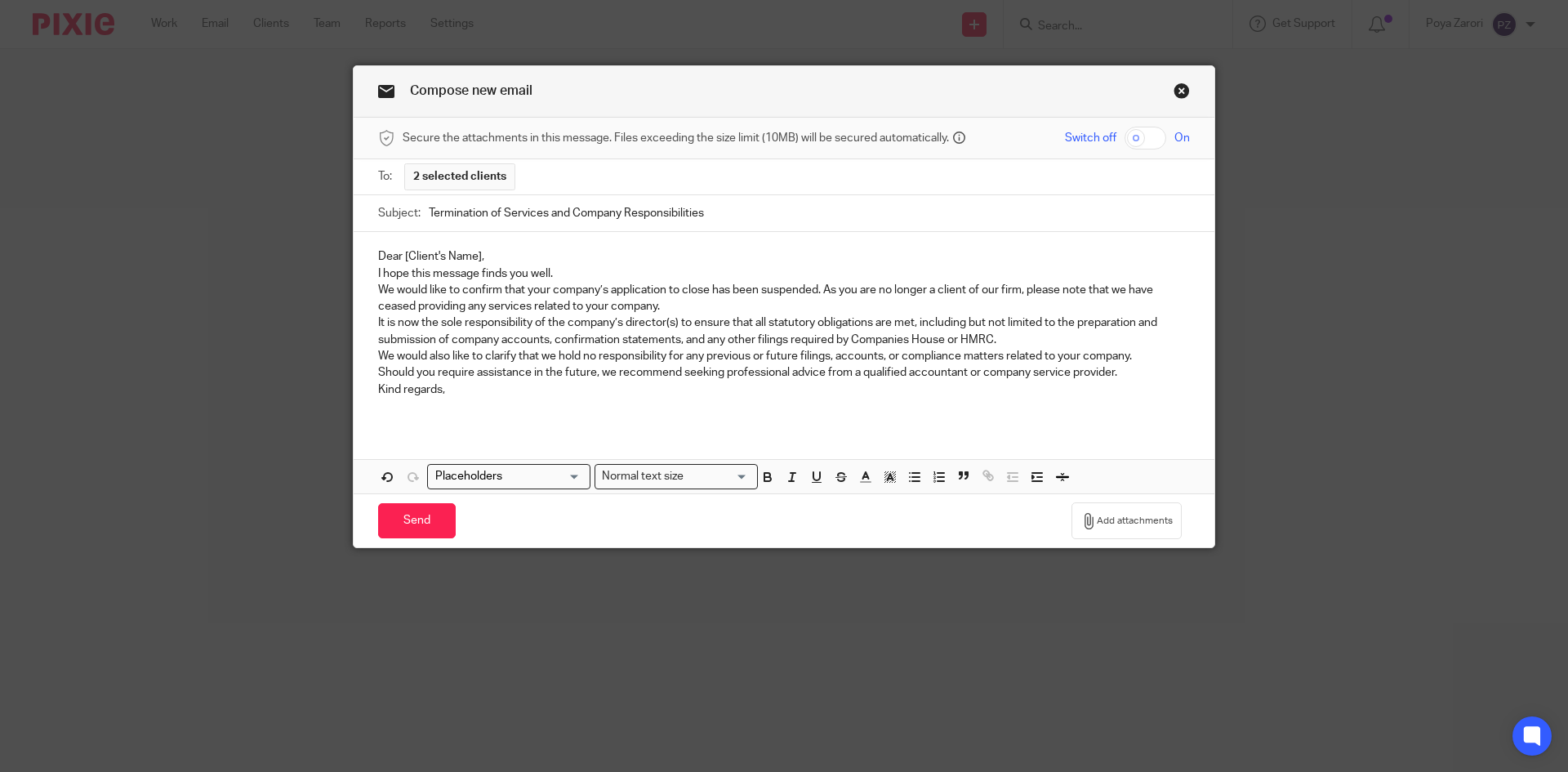
click at [495, 254] on p "Dear [Client's Name]," at bounding box center [784, 257] width 812 height 17
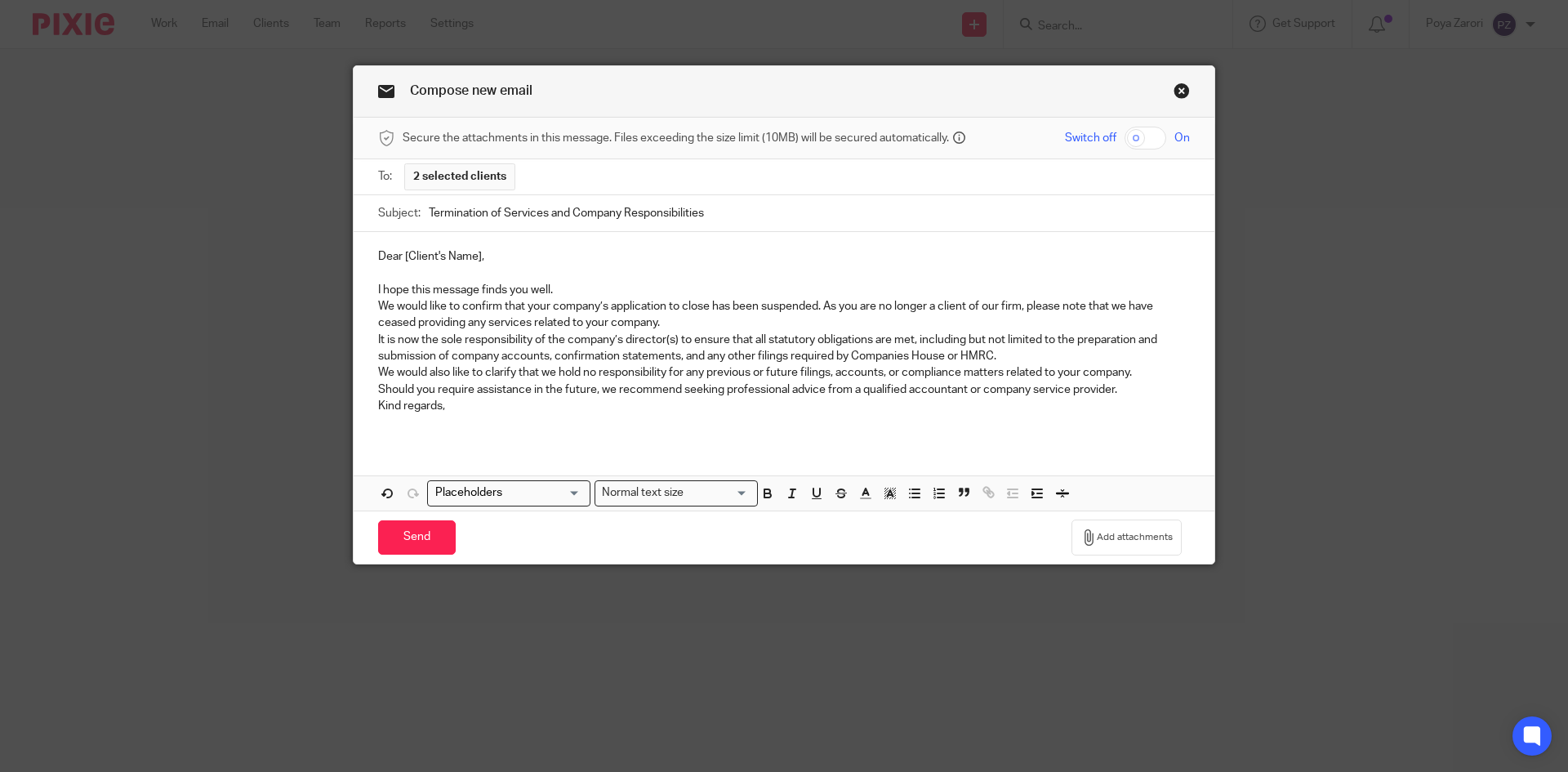
click at [569, 285] on p "I hope this message finds you well." at bounding box center [784, 290] width 812 height 17
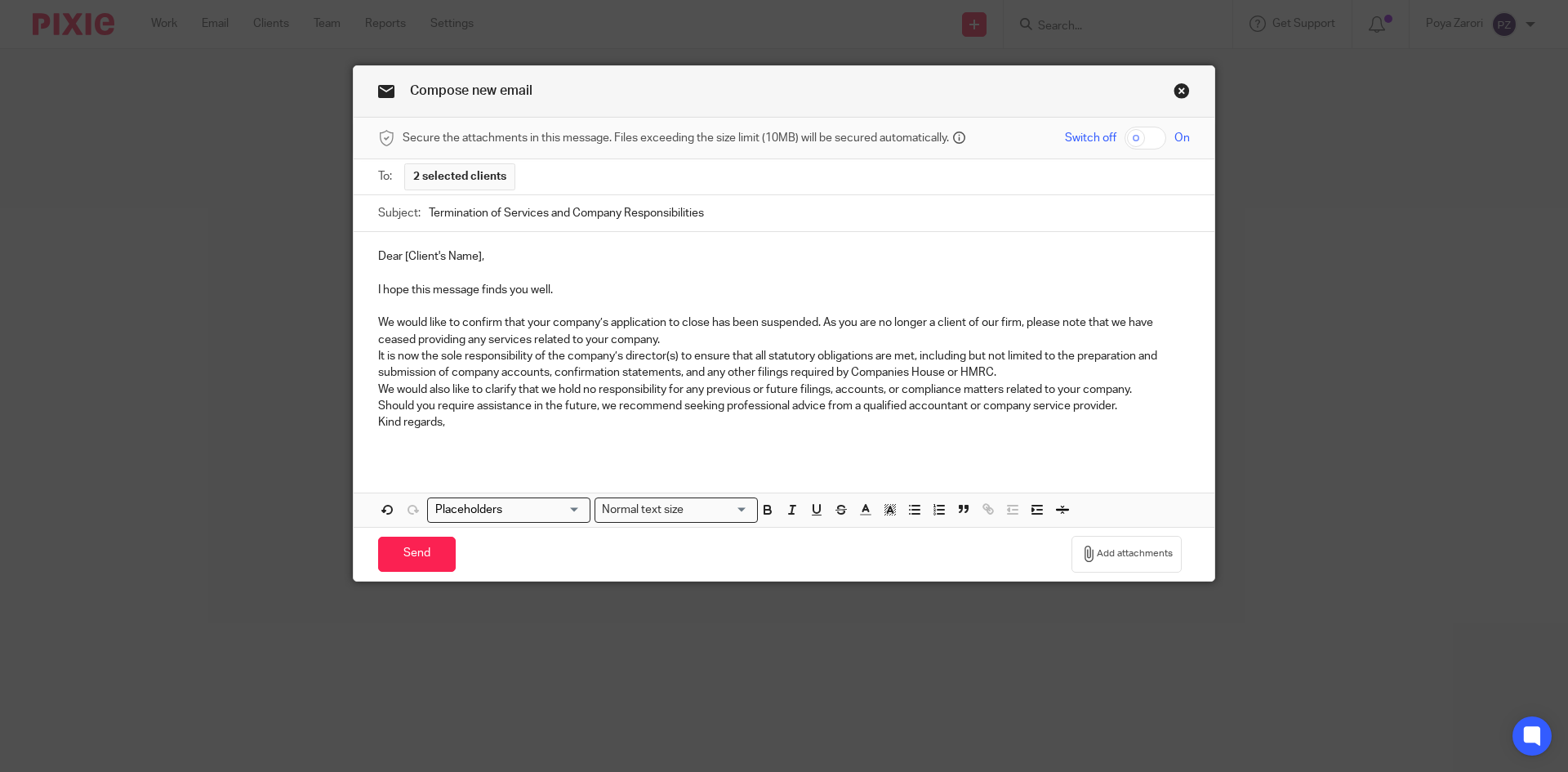
drag, startPoint x: 664, startPoint y: 341, endPoint x: 639, endPoint y: 304, distance: 44.7
click at [665, 338] on p "We would like to confirm that your company’s application to close has been susp…" at bounding box center [784, 331] width 812 height 33
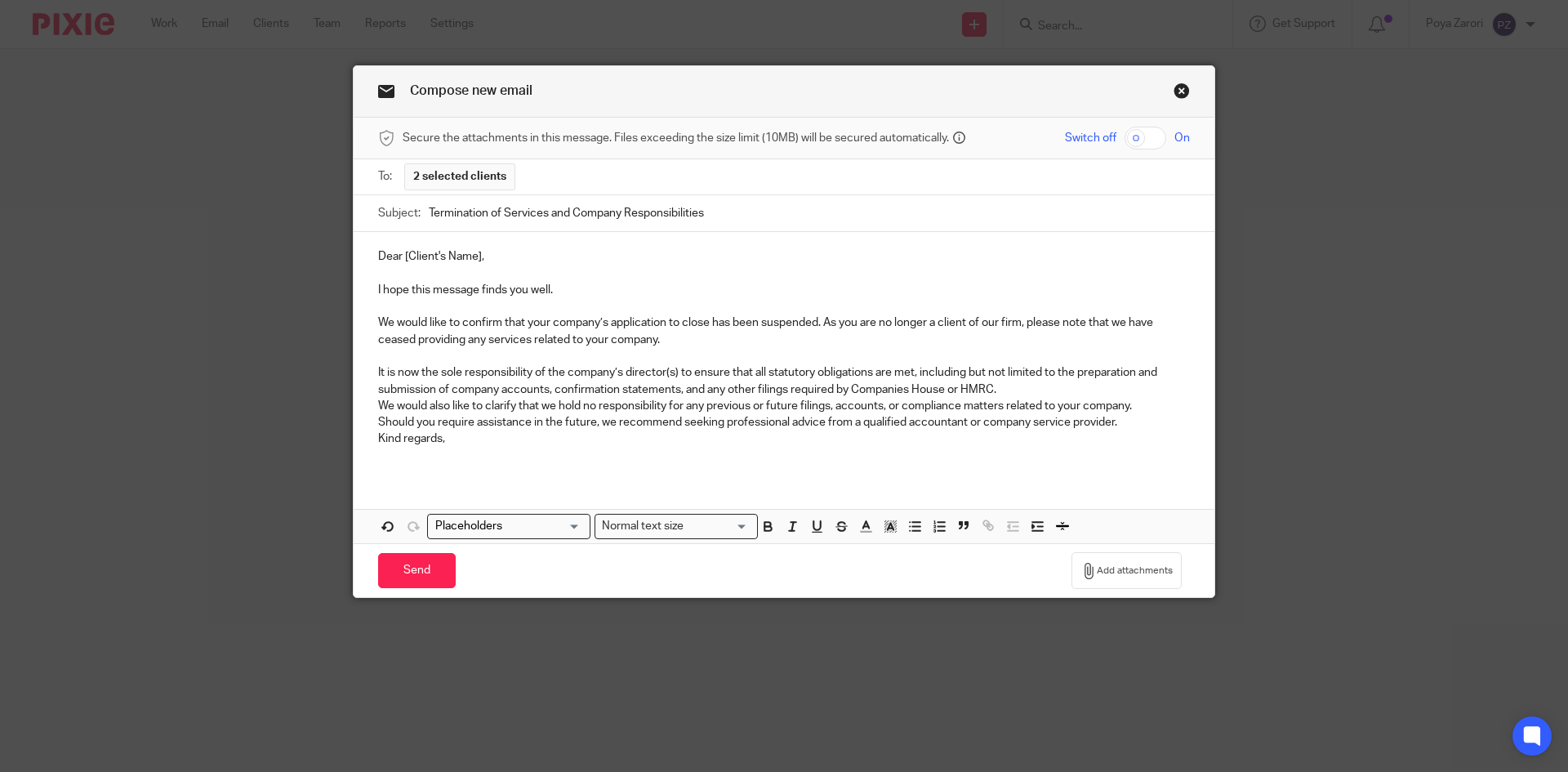
click at [1025, 392] on p "It is now the sole responsibility of the company’s director(s) to ensure that a…" at bounding box center [784, 380] width 812 height 33
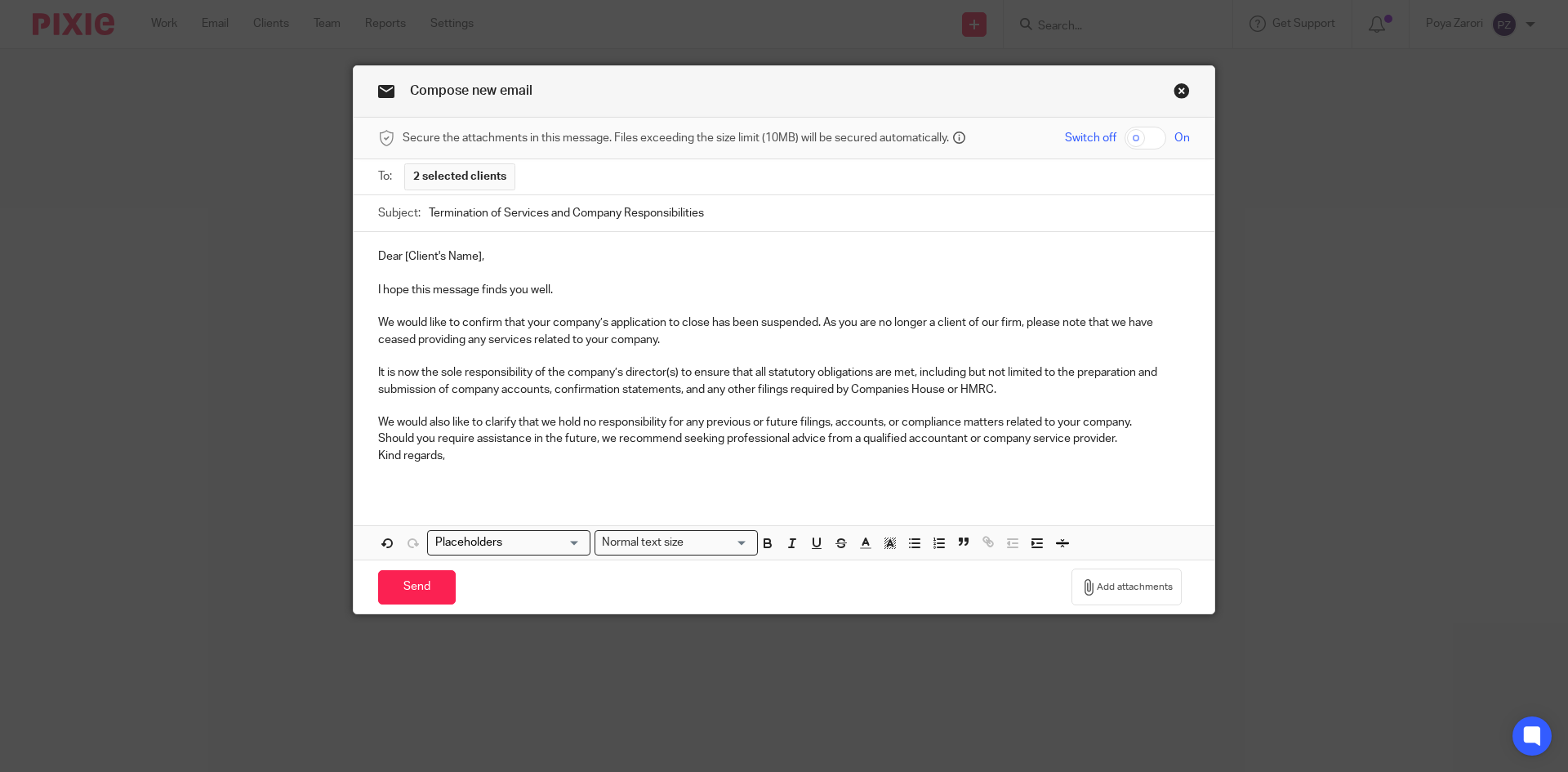
click at [1168, 422] on p "We would also like to clarify that we hold no responsibility for any previous o…" at bounding box center [784, 423] width 812 height 17
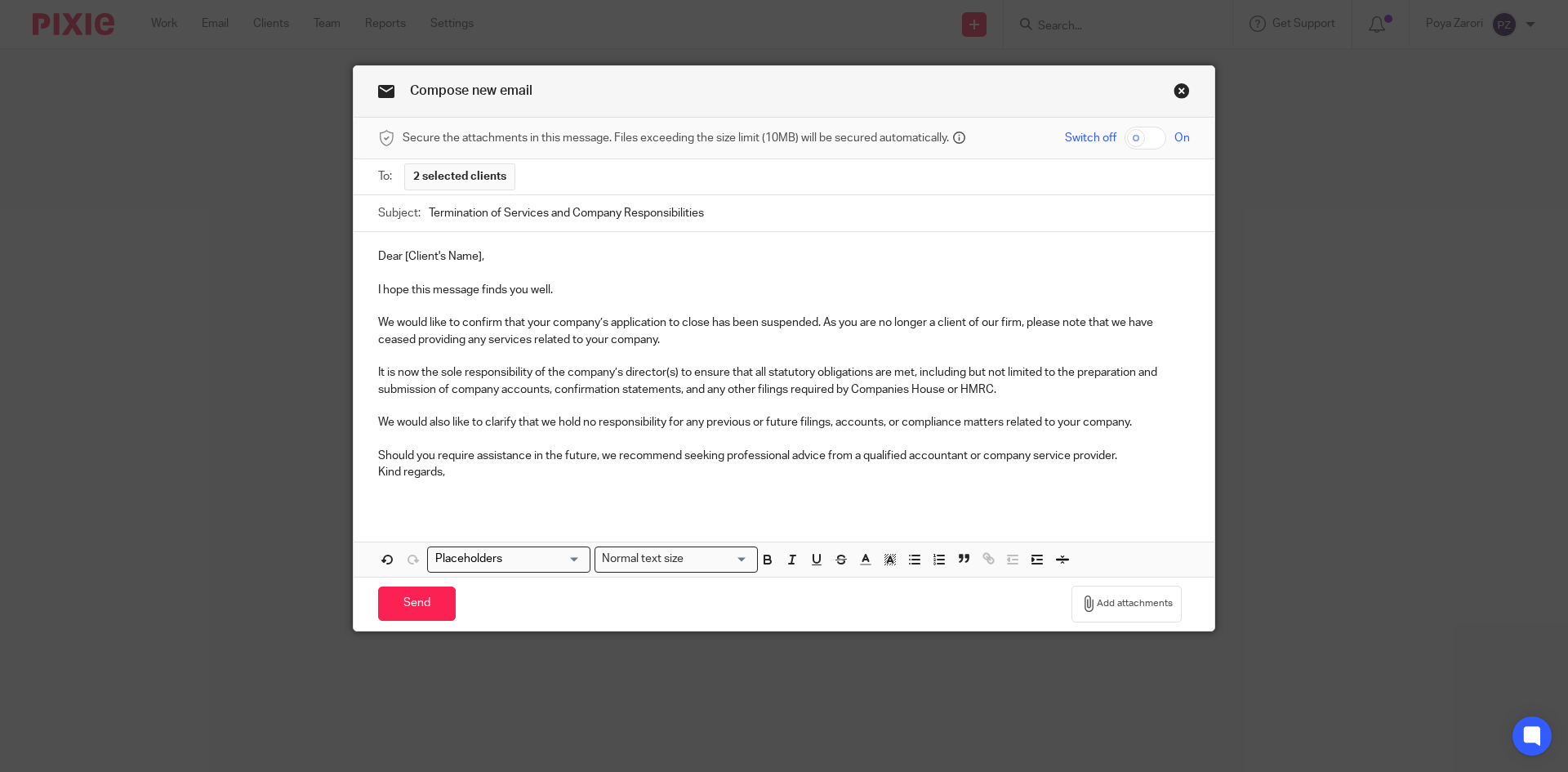
click at [1133, 455] on p "Should you require assistance in the future, we recommend seeking professional …" at bounding box center [784, 456] width 812 height 17
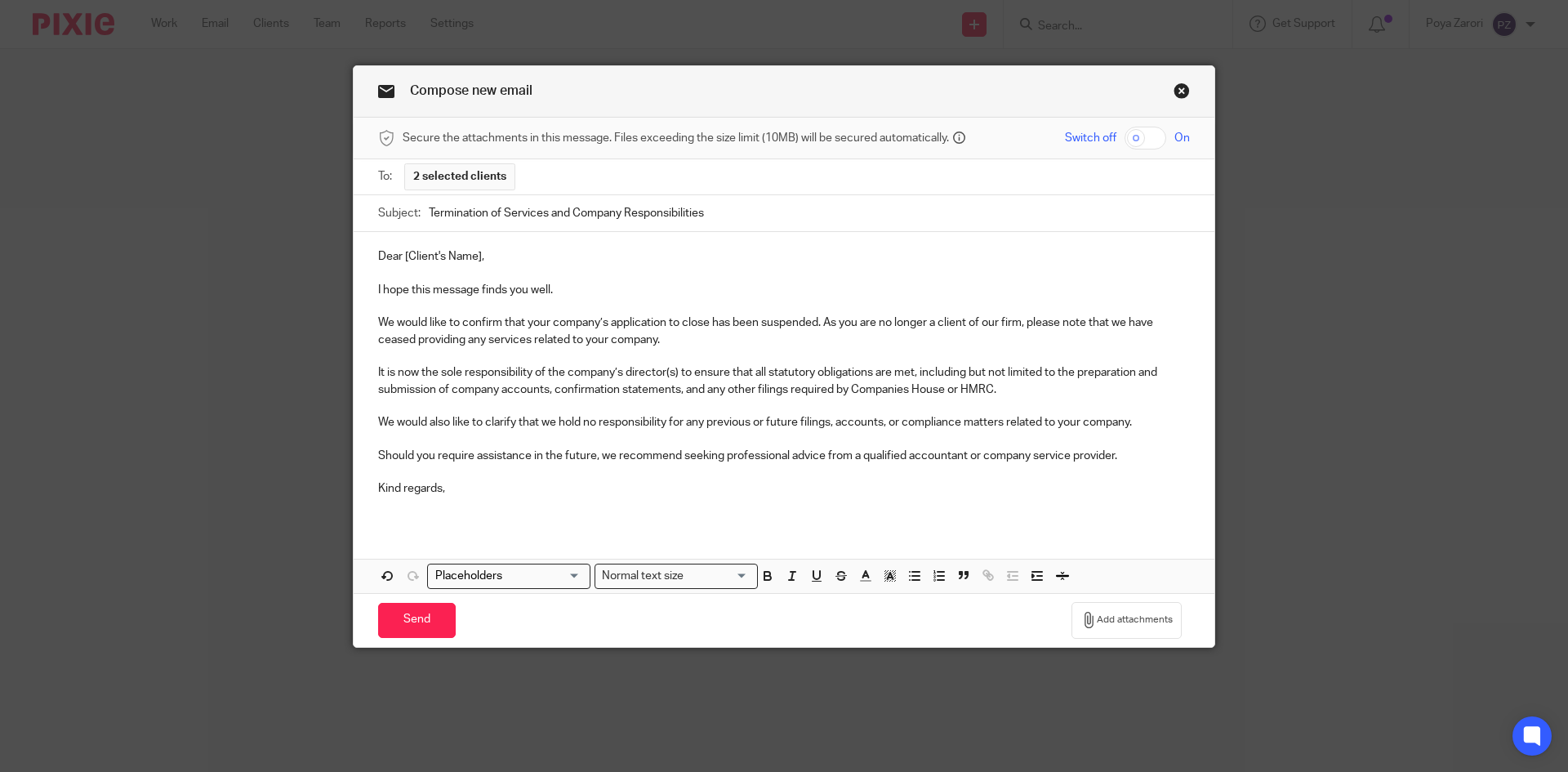
drag, startPoint x: 474, startPoint y: 257, endPoint x: 496, endPoint y: 262, distance: 22.6
click at [475, 257] on p "Dear [Client's Name]," at bounding box center [784, 257] width 812 height 17
click at [568, 573] on input "Search for option" at bounding box center [505, 576] width 151 height 18
click at [532, 596] on li "Contact: Greeting" at bounding box center [509, 603] width 162 height 21
type input "GRE"
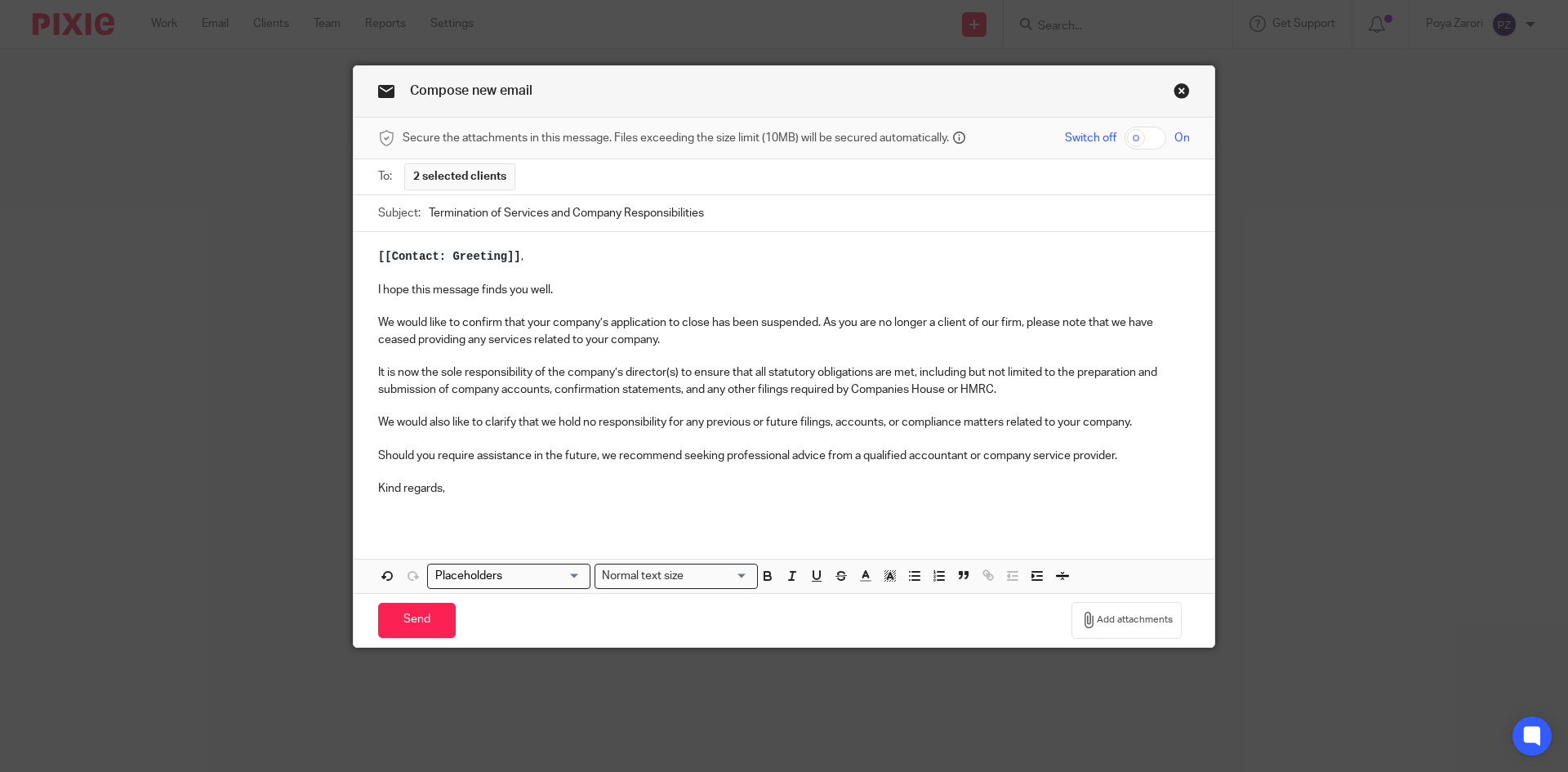
click at [379, 259] on span "[[Contact: Greeting]]" at bounding box center [450, 256] width 143 height 13
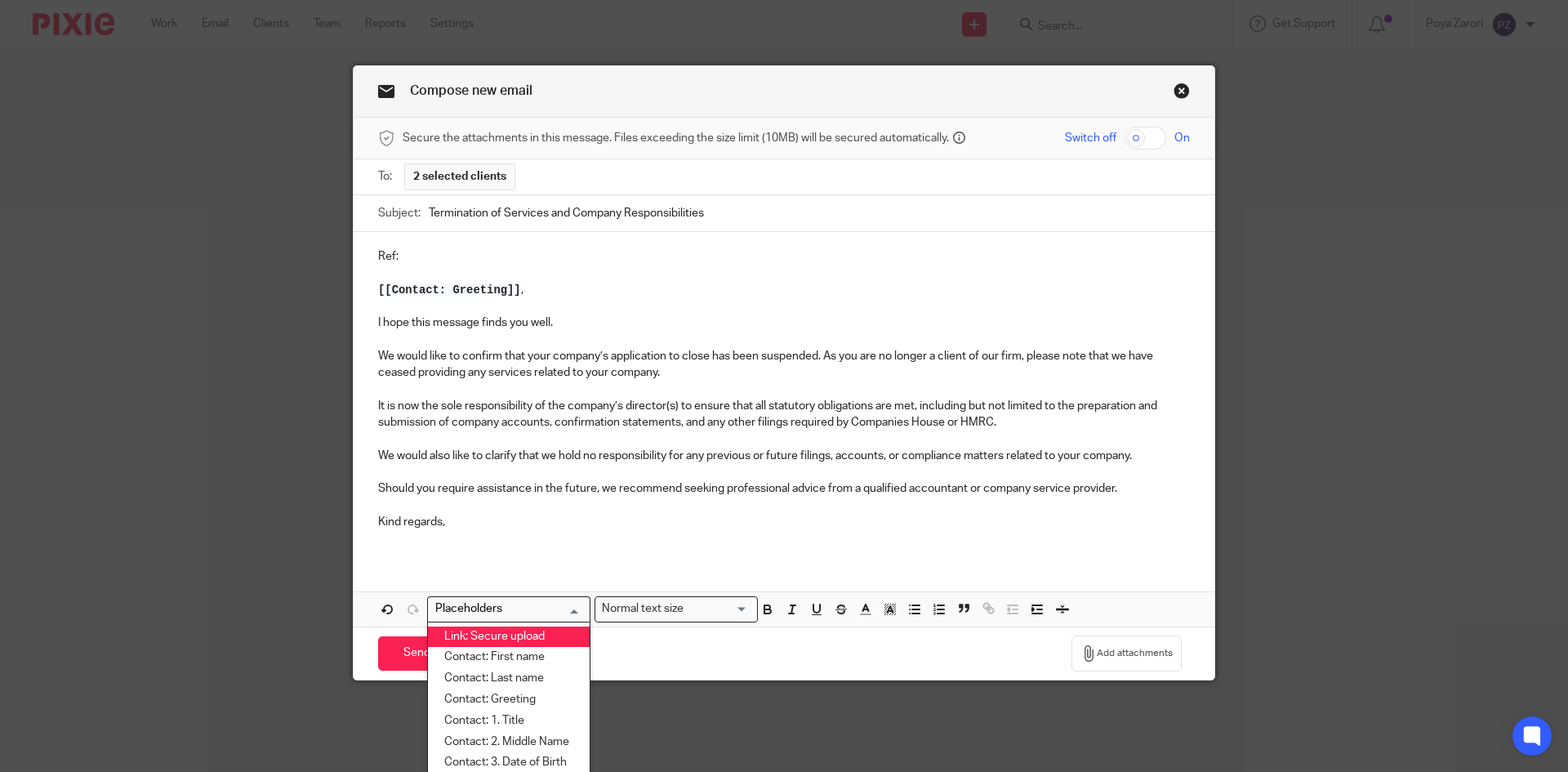
click at [564, 609] on input "Search for option" at bounding box center [505, 609] width 151 height 18
click at [501, 754] on li "Client: Name" at bounding box center [509, 763] width 162 height 21
type input "name"
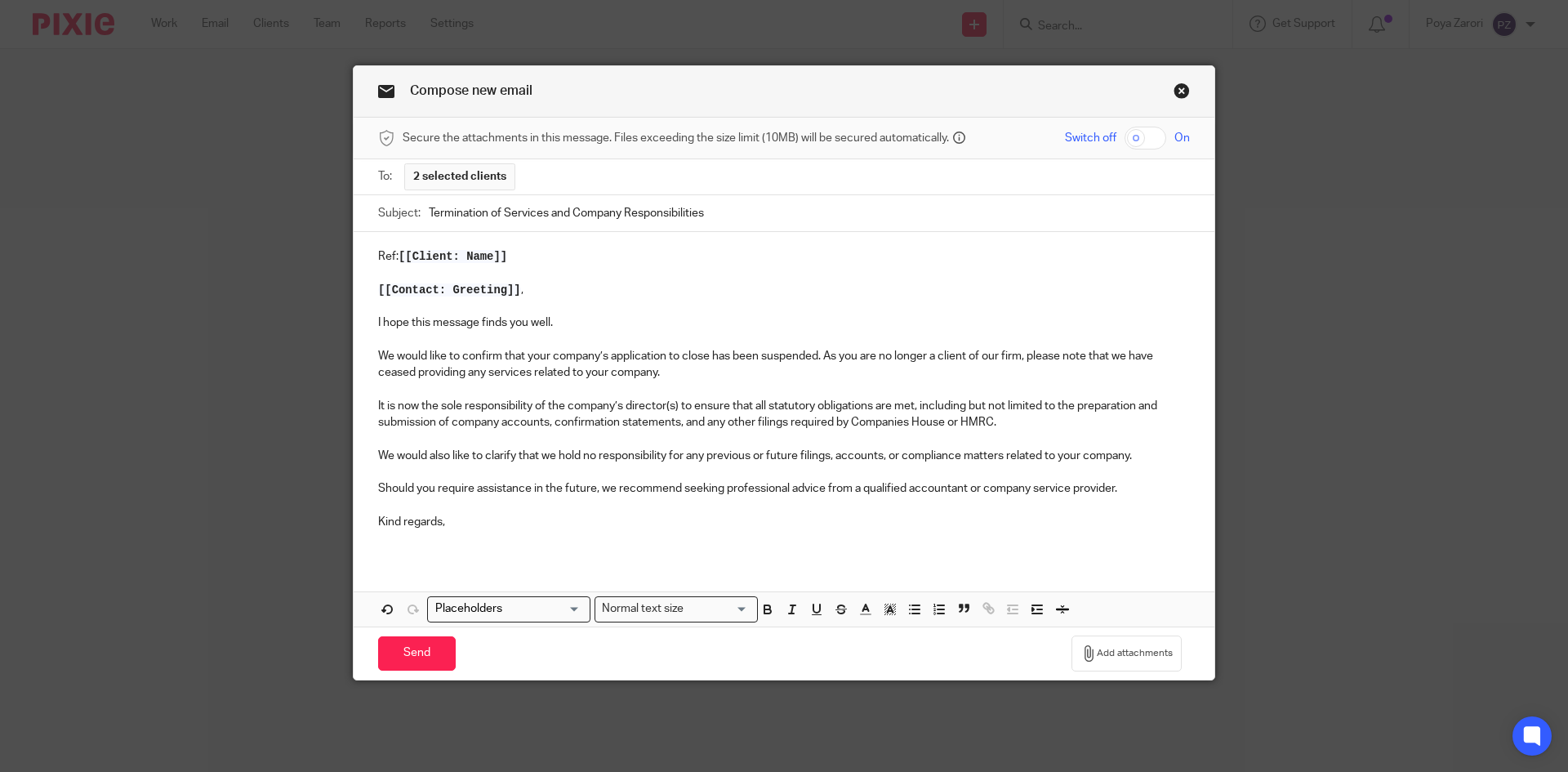
click at [729, 357] on p "We would like to confirm that your company’s application to close has been susp…" at bounding box center [784, 365] width 812 height 33
click at [430, 659] on input "Send" at bounding box center [417, 654] width 77 height 35
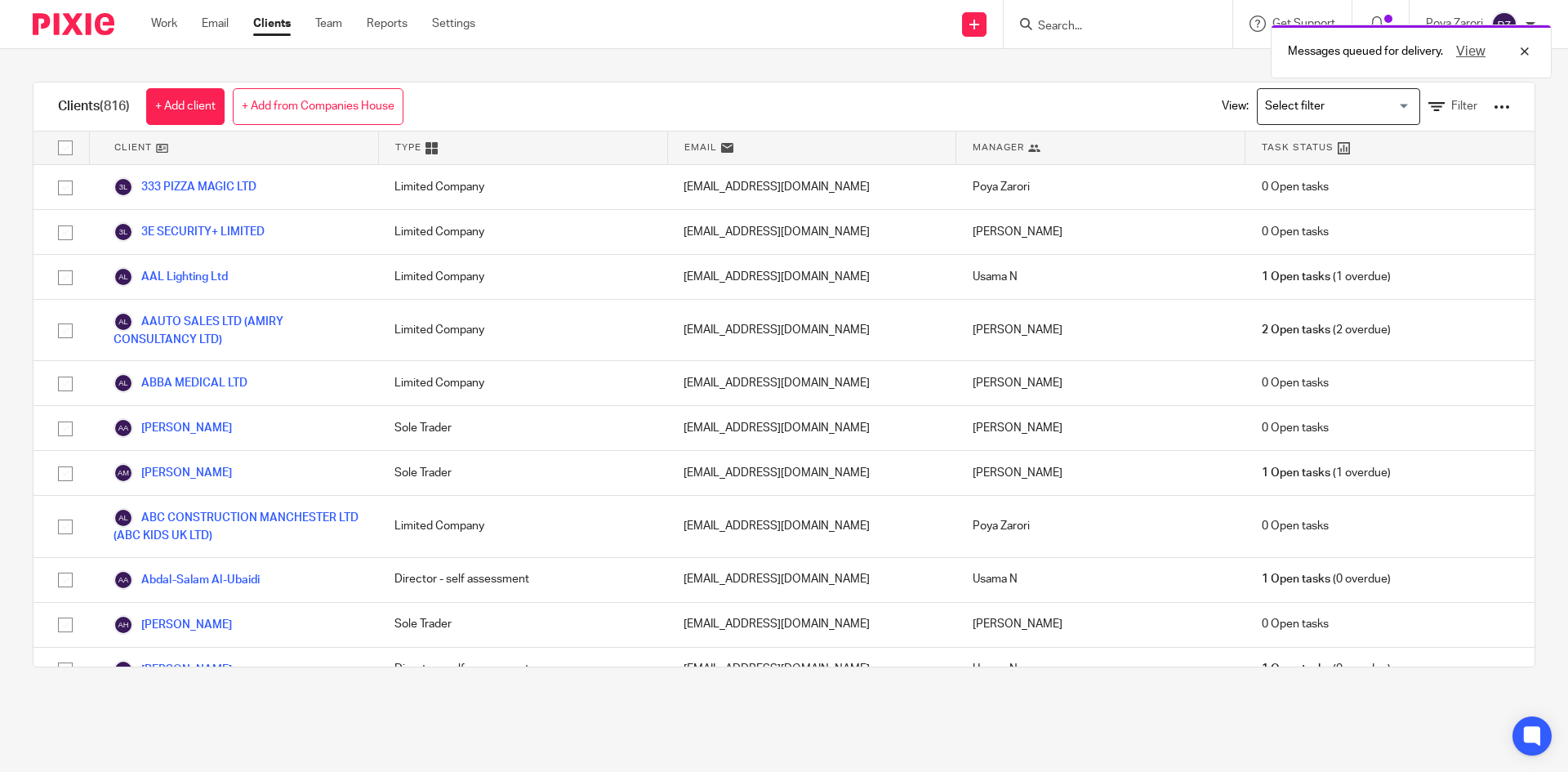
click at [1091, 21] on div "Messages queued for delivery. View" at bounding box center [1167, 47] width 767 height 62
click at [1063, 18] on div "Messages queued for delivery. View" at bounding box center [1167, 47] width 767 height 62
click at [1056, 25] on div "Messages queued for delivery. View" at bounding box center [1167, 47] width 767 height 62
click at [1056, 26] on div "Messages queued for delivery. View" at bounding box center [1167, 47] width 767 height 62
click at [1078, 22] on div "Messages queued for delivery. View" at bounding box center [1167, 47] width 767 height 62
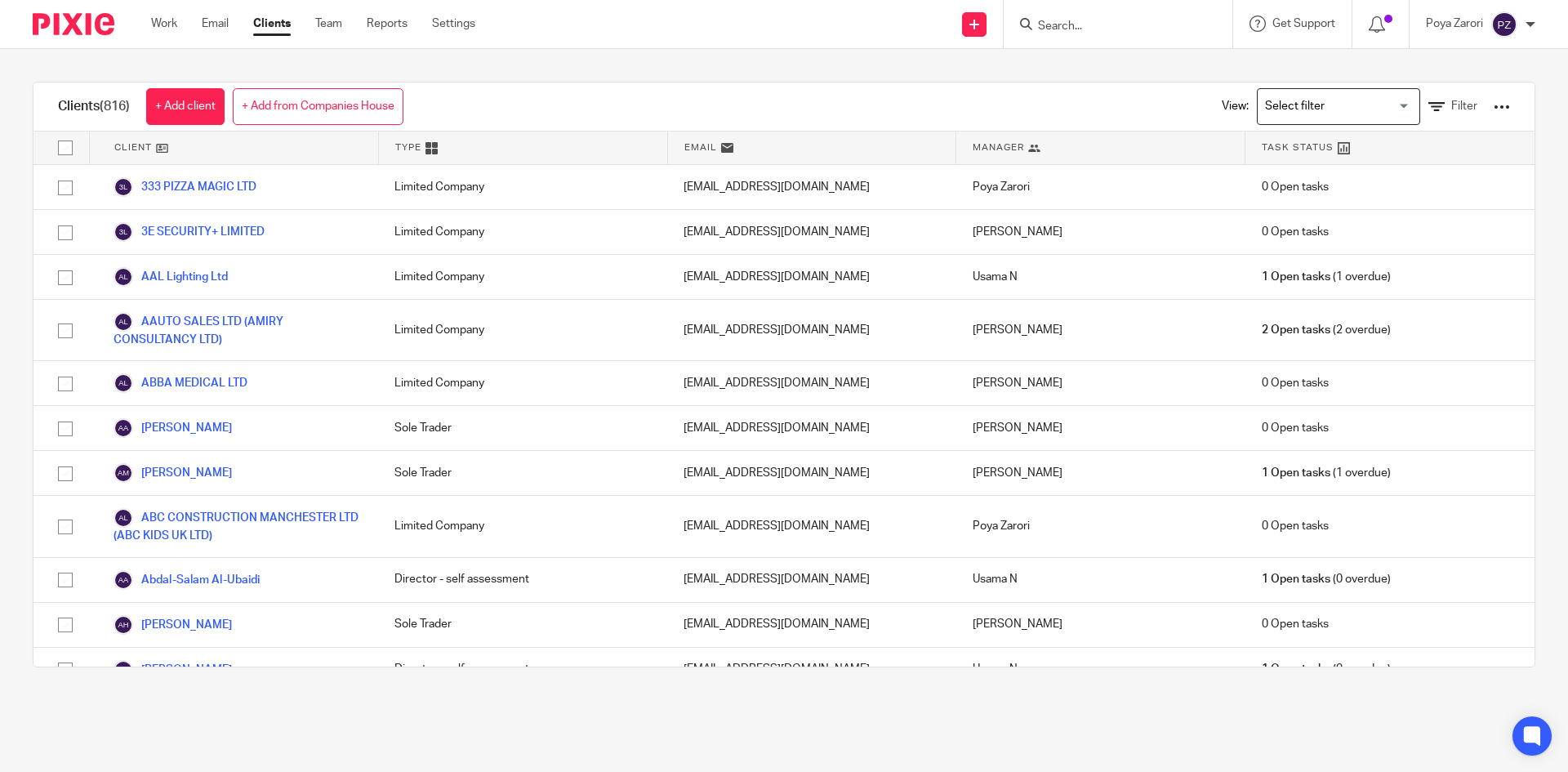
click at [1090, 19] on div "Messages queued for delivery. View" at bounding box center [1167, 47] width 767 height 62
click at [1091, 28] on input "Search" at bounding box center [1110, 27] width 147 height 15
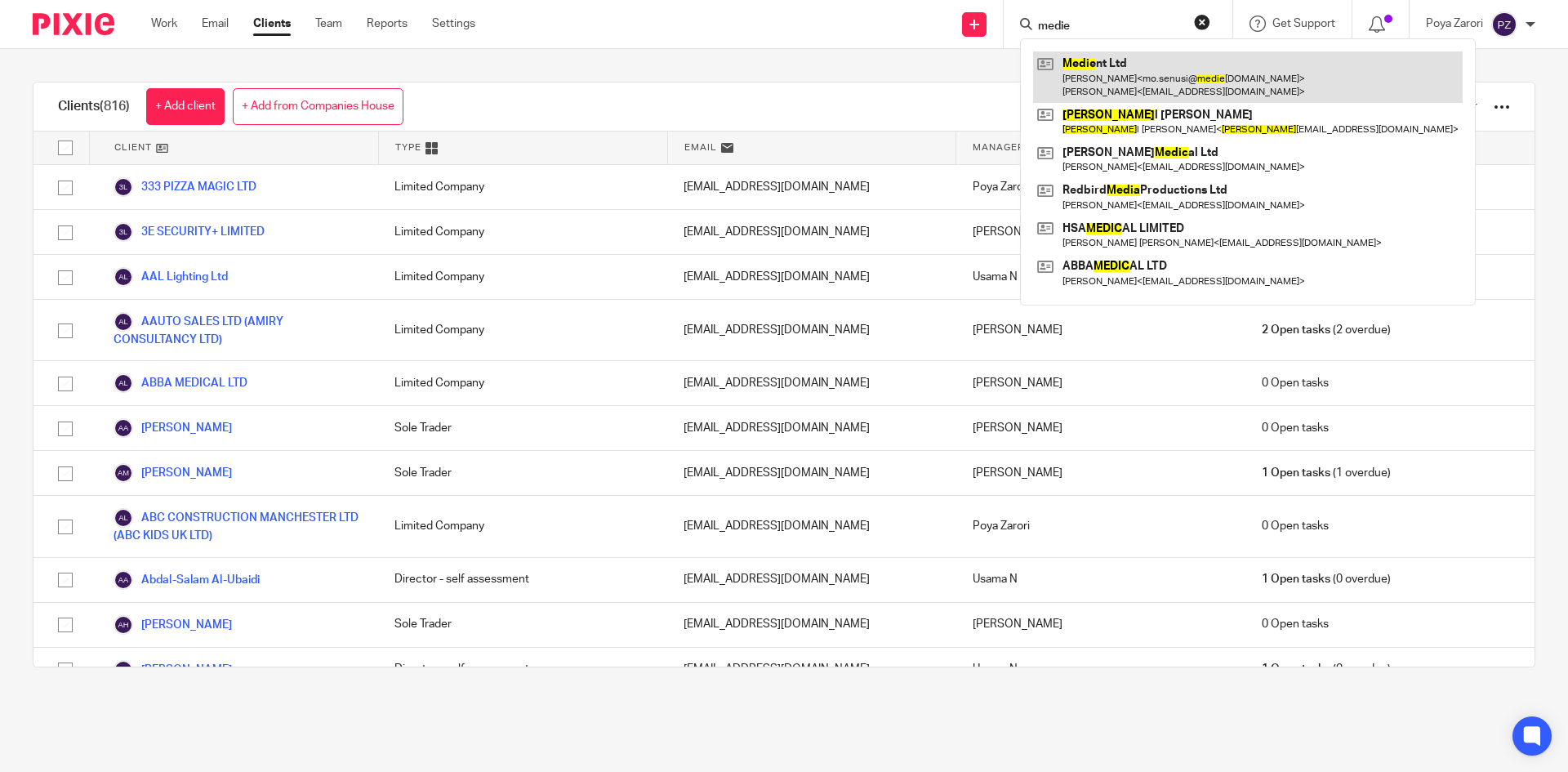
type input "medie"
click at [1112, 81] on link at bounding box center [1248, 76] width 429 height 51
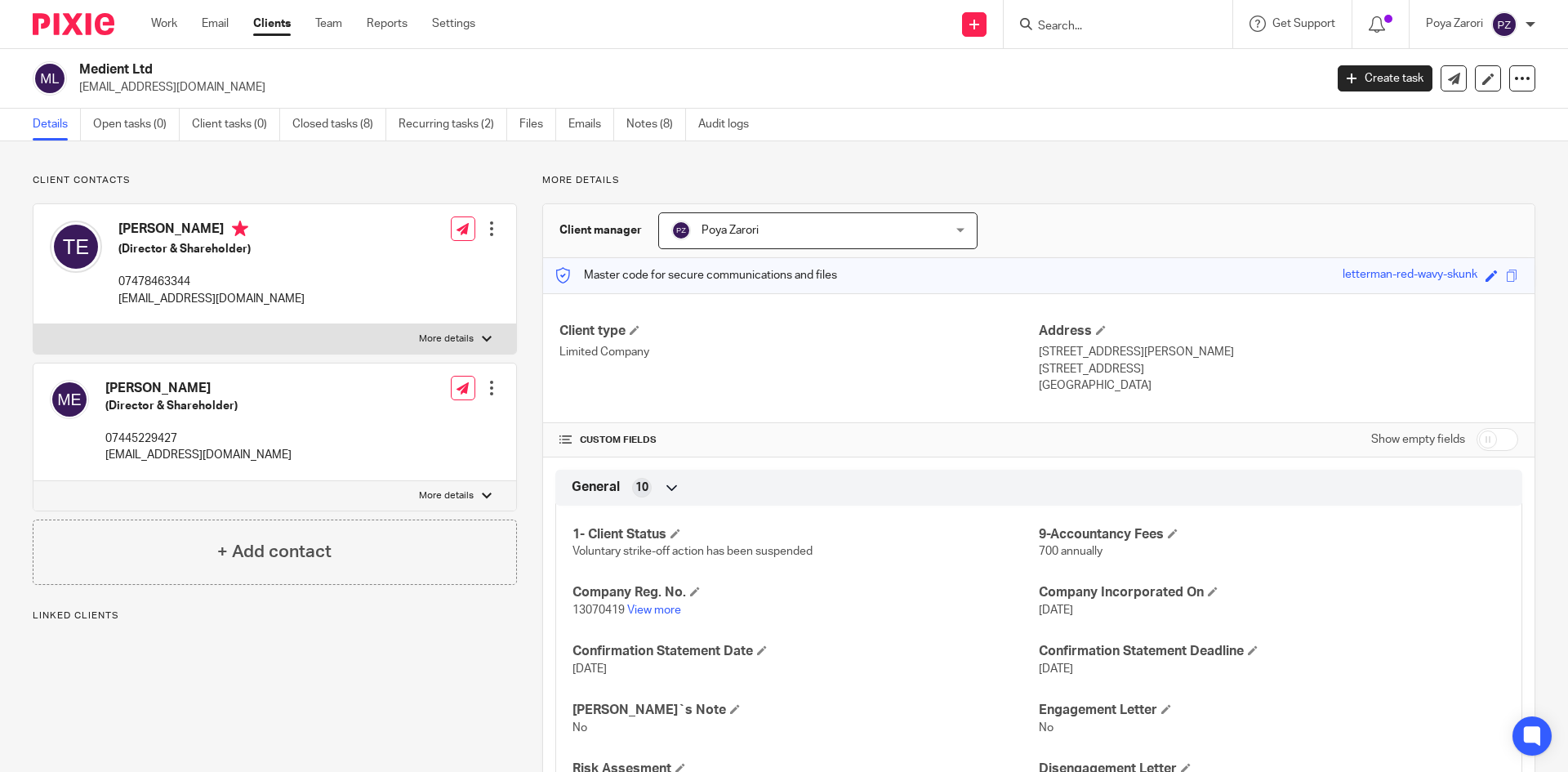
click at [1114, 27] on input "Search" at bounding box center [1110, 27] width 147 height 15
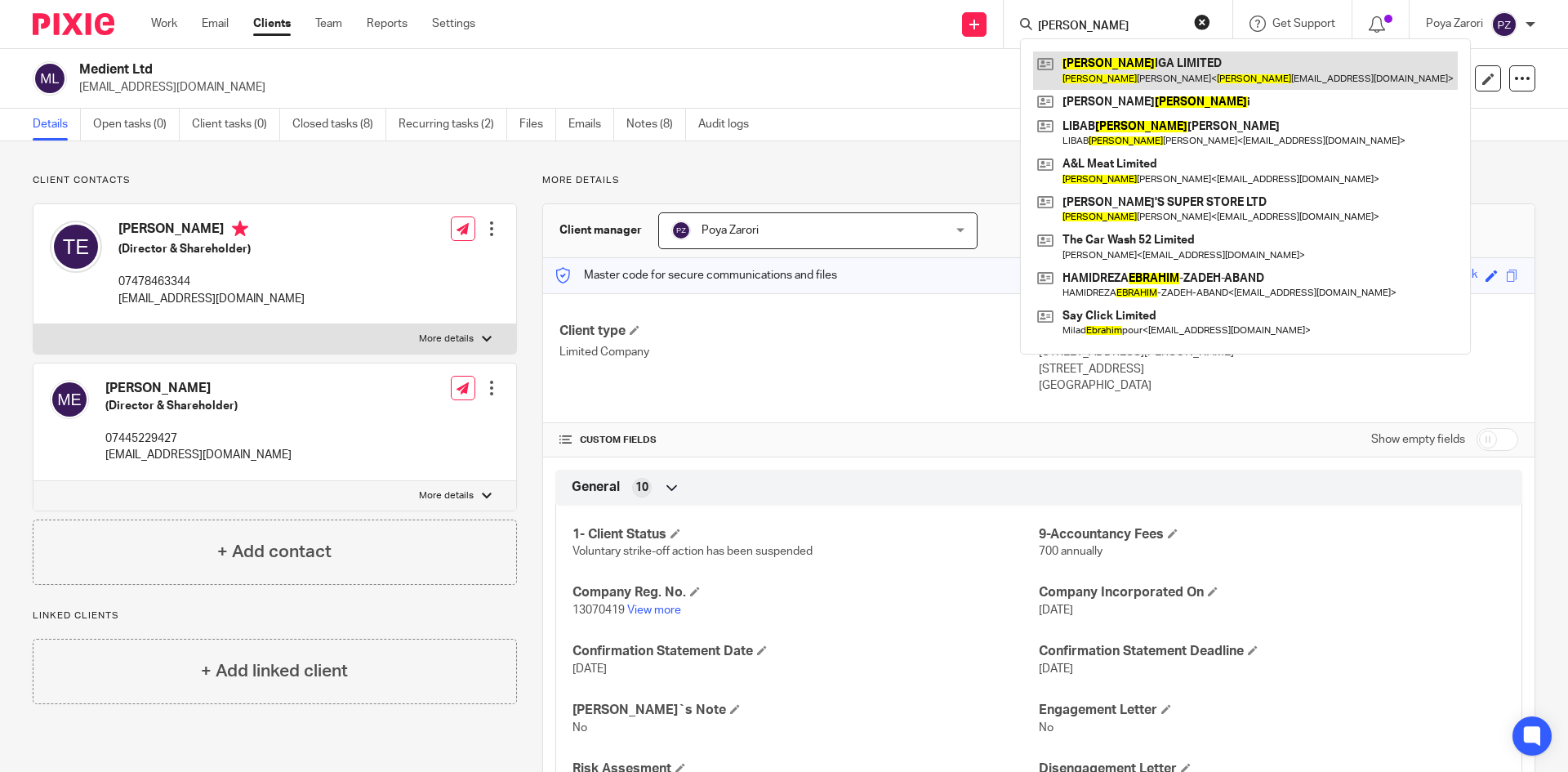
type input "[PERSON_NAME]"
click at [1093, 73] on link at bounding box center [1246, 70] width 425 height 38
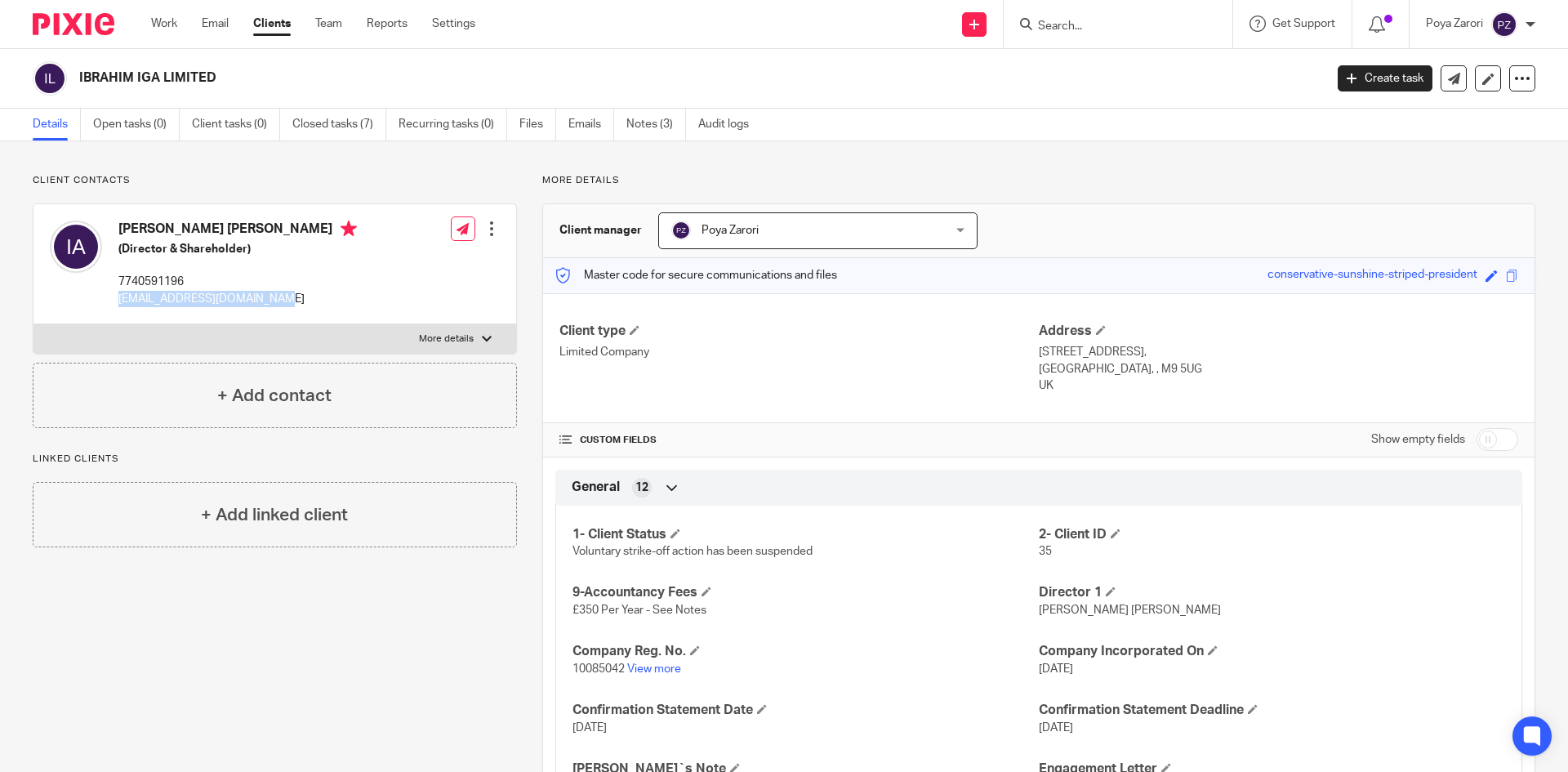
drag, startPoint x: 270, startPoint y: 301, endPoint x: 119, endPoint y: 297, distance: 151.1
click at [119, 297] on p "[EMAIL_ADDRESS][DOMAIN_NAME]" at bounding box center [238, 299] width 239 height 17
copy p "[EMAIL_ADDRESS][DOMAIN_NAME]"
click at [1515, 81] on icon at bounding box center [1523, 78] width 17 height 17
click at [1387, 187] on button "Archive client" at bounding box center [1421, 190] width 181 height 21
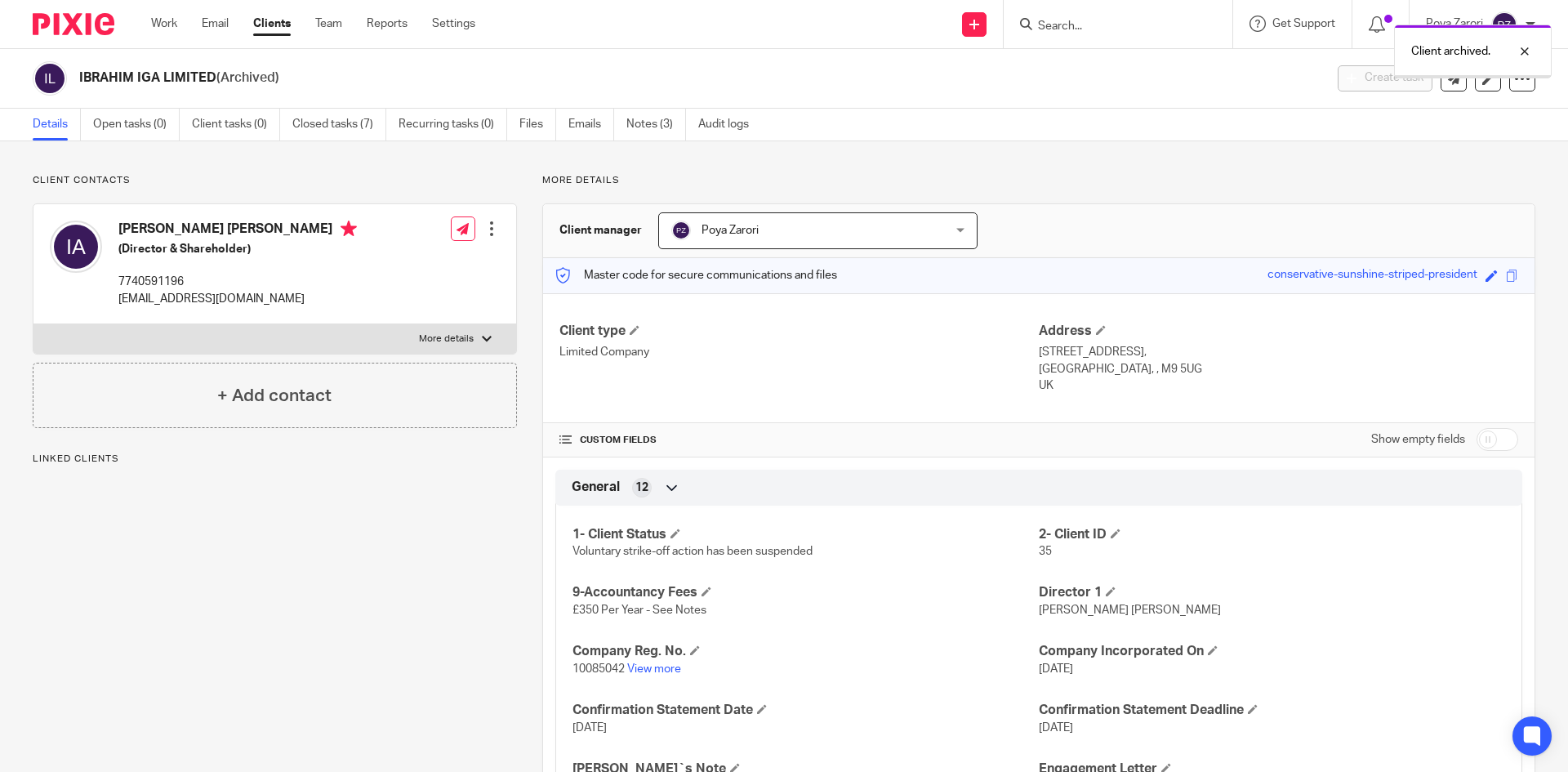
click at [1117, 30] on div "Client archived." at bounding box center [1167, 47] width 767 height 62
click at [1056, 25] on div "Client archived." at bounding box center [1167, 47] width 767 height 62
drag, startPoint x: 1082, startPoint y: 18, endPoint x: 1099, endPoint y: 18, distance: 17.0
click at [1084, 18] on div "Client archived." at bounding box center [1167, 47] width 767 height 62
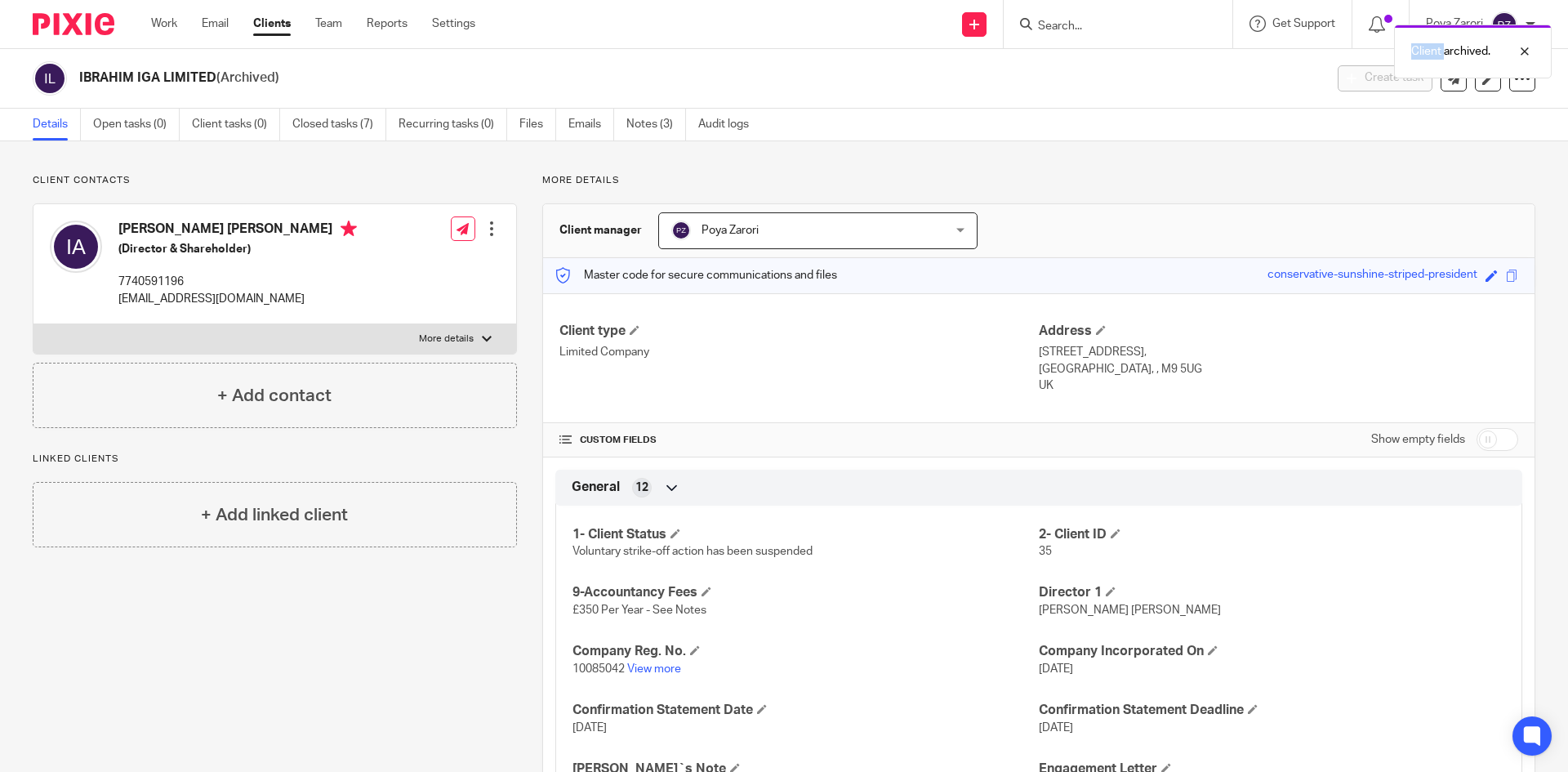
click at [1157, 21] on div "Client archived." at bounding box center [1167, 47] width 767 height 62
click at [1053, 29] on div "Client archived." at bounding box center [1167, 47] width 767 height 62
click at [1042, 23] on div at bounding box center [1042, 23] width 0 height 0
click at [1078, 18] on div "Client archived." at bounding box center [1167, 47] width 767 height 62
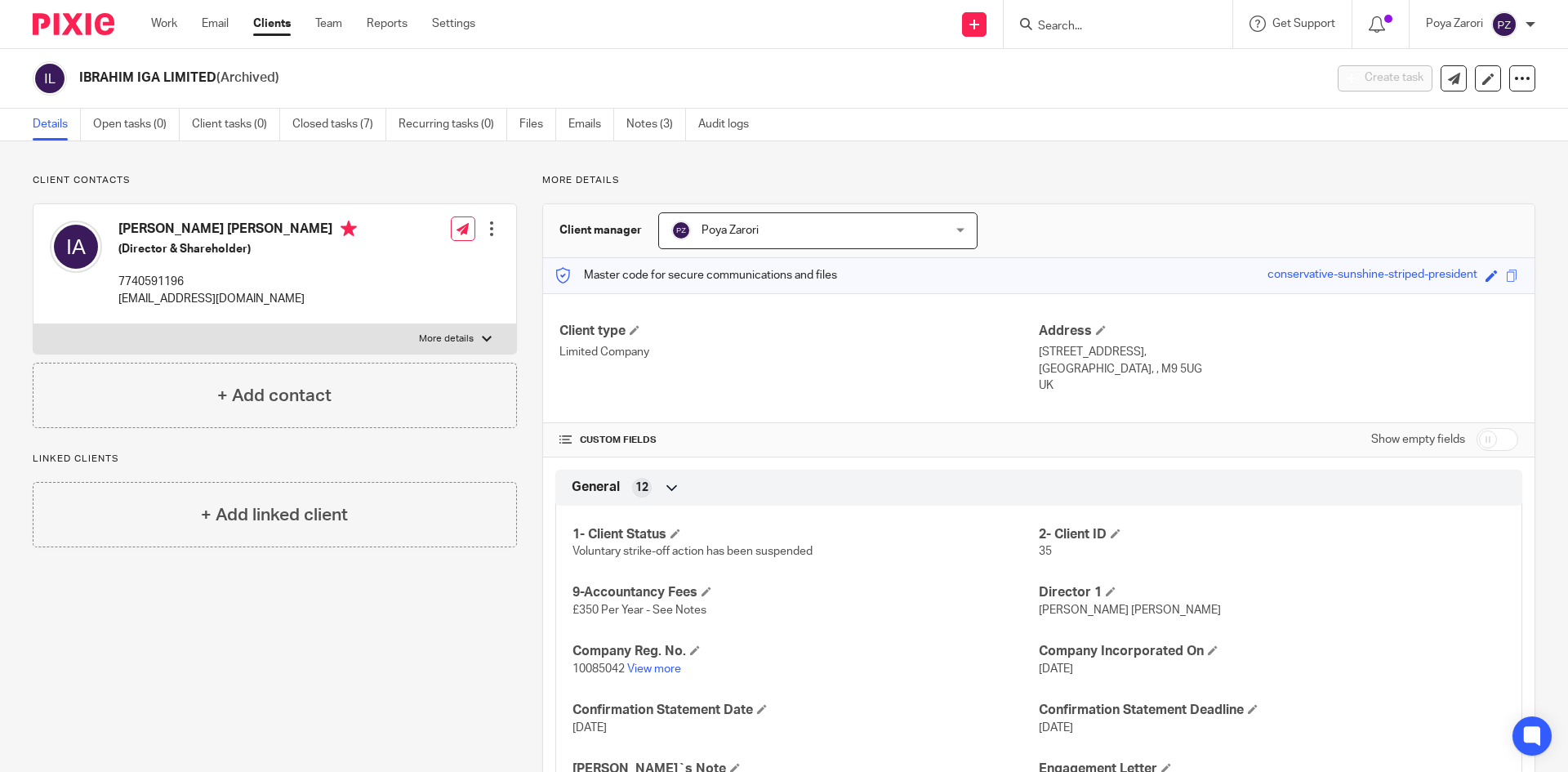
drag, startPoint x: 1038, startPoint y: 27, endPoint x: 1048, endPoint y: 25, distance: 10.2
click at [1041, 26] on input "Search" at bounding box center [1110, 27] width 147 height 15
click at [1048, 25] on input "Search" at bounding box center [1110, 27] width 147 height 15
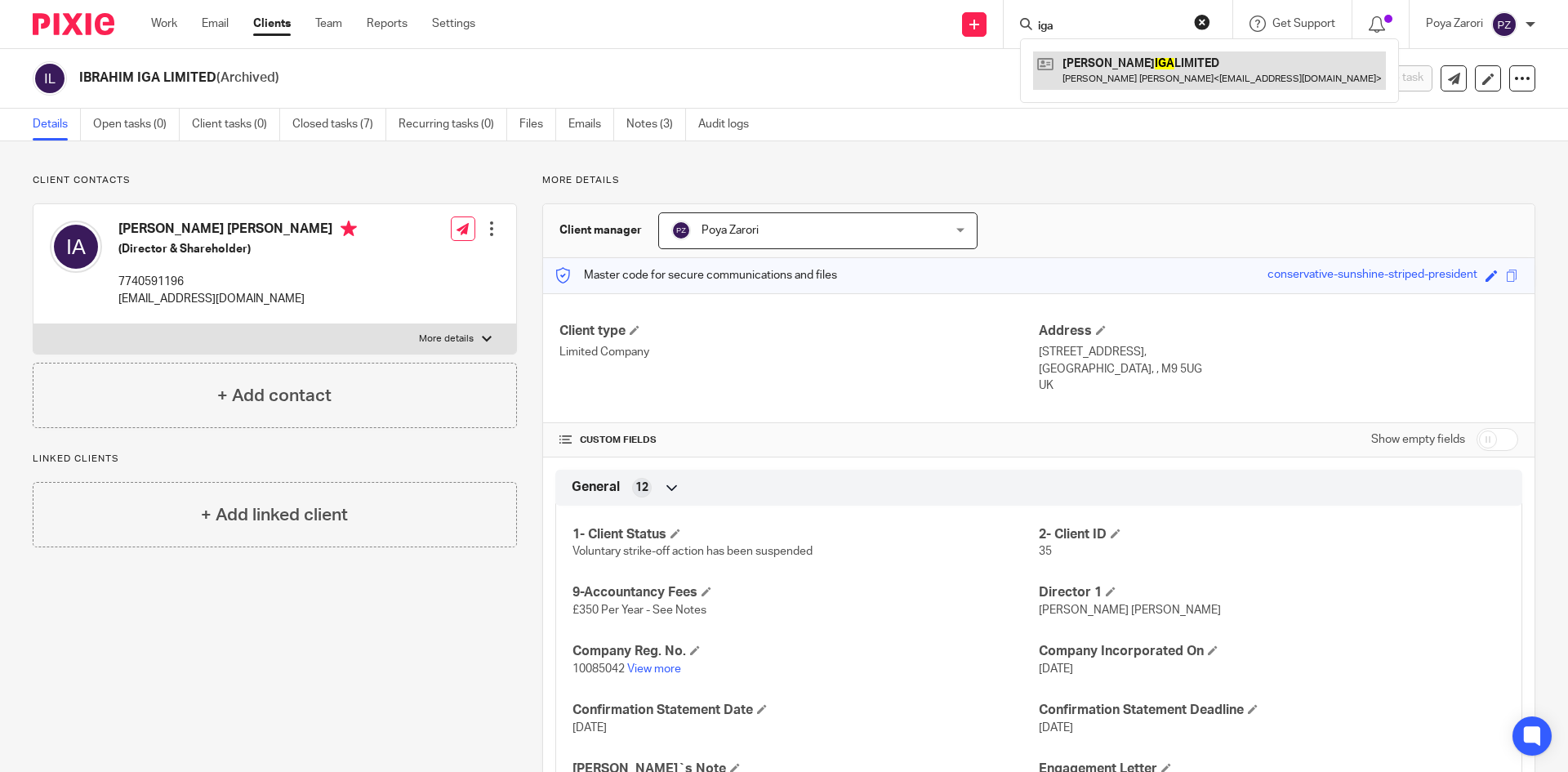
type input "iga"
click at [1092, 71] on link at bounding box center [1210, 70] width 353 height 38
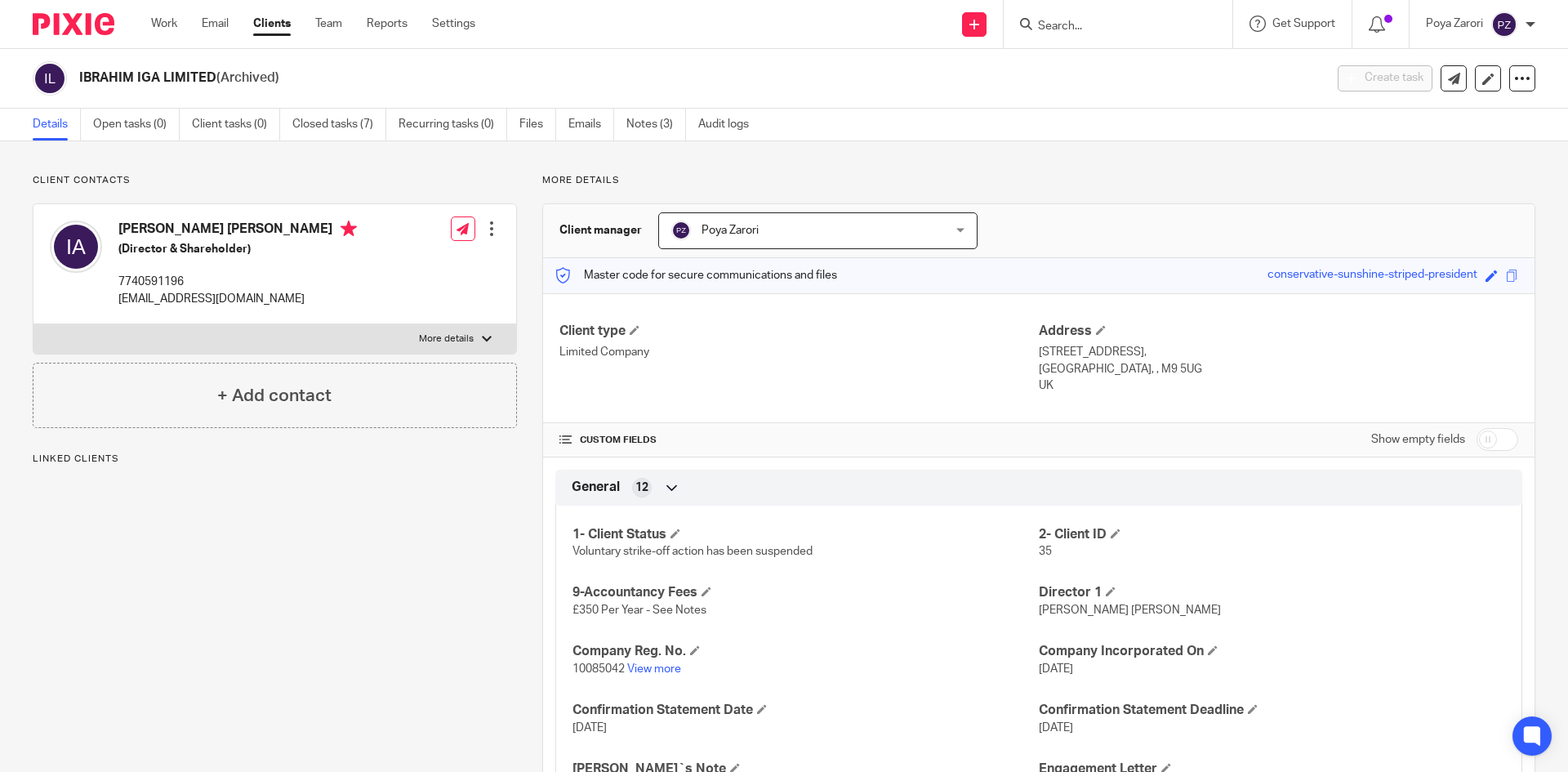
click at [1094, 24] on input "Search" at bounding box center [1110, 27] width 147 height 15
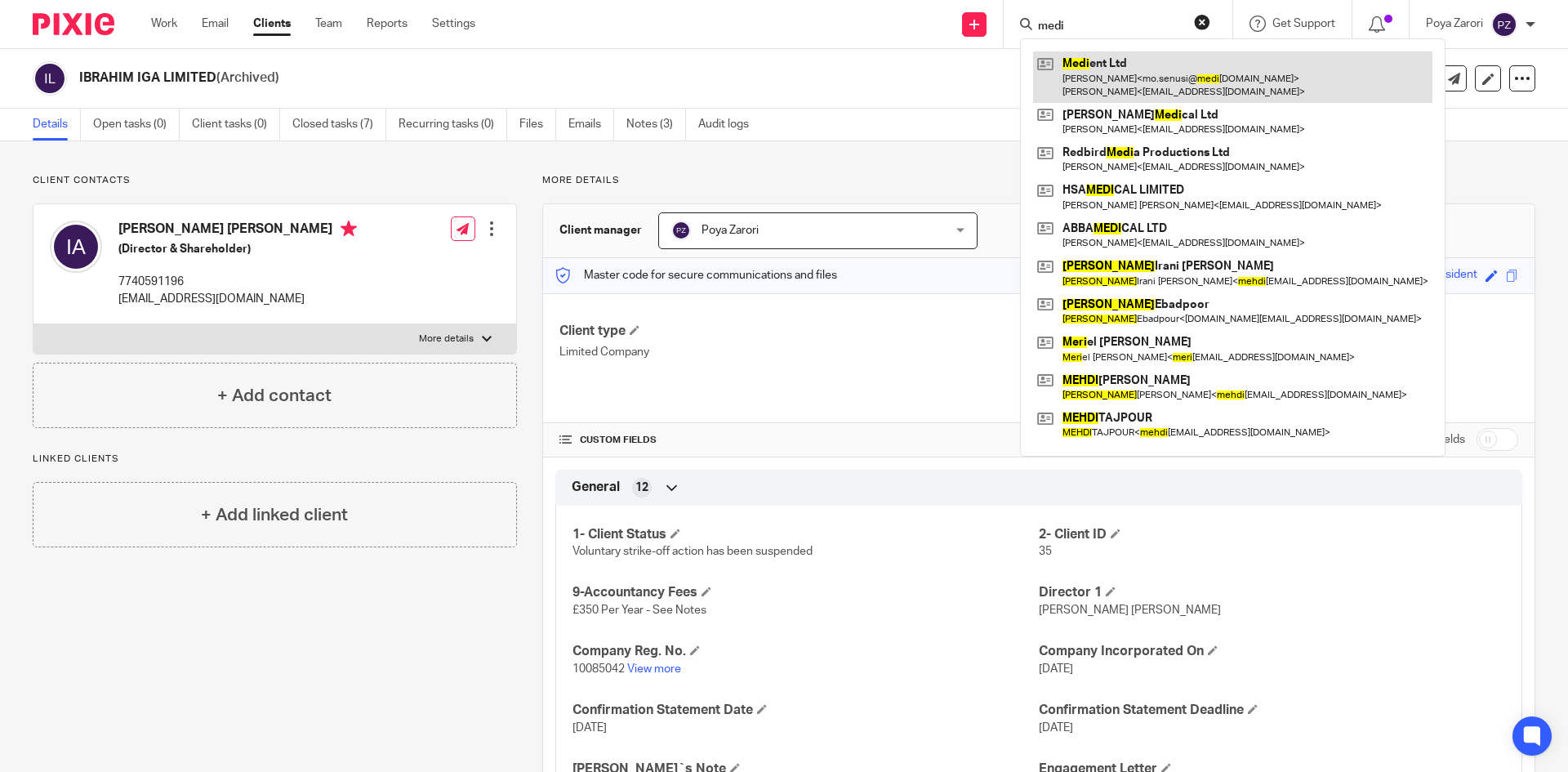
type input "medi"
click at [1107, 72] on link at bounding box center [1234, 76] width 400 height 51
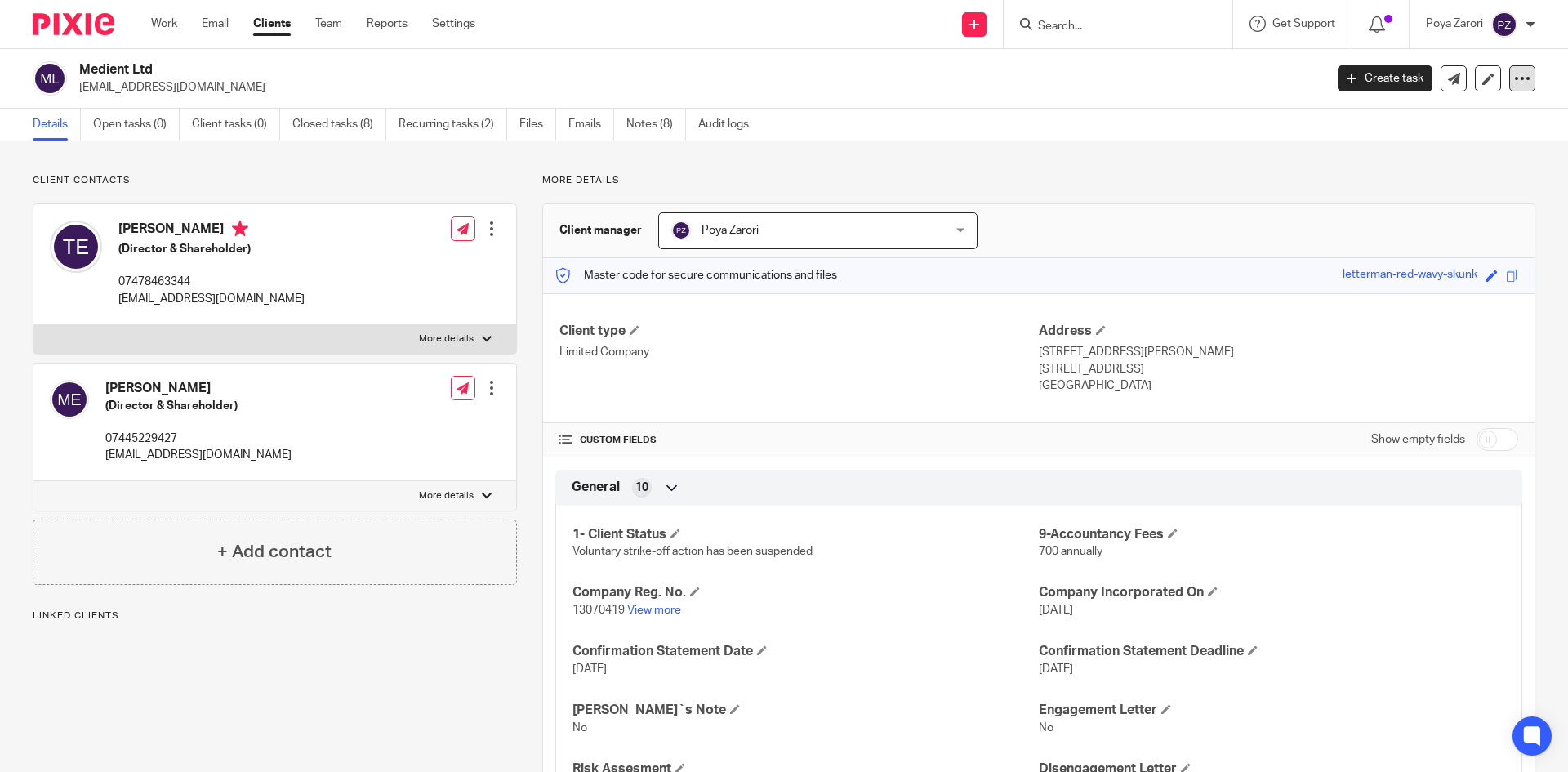
click at [1510, 69] on div at bounding box center [1523, 78] width 26 height 26
click at [1376, 187] on button "Archive client" at bounding box center [1421, 190] width 181 height 21
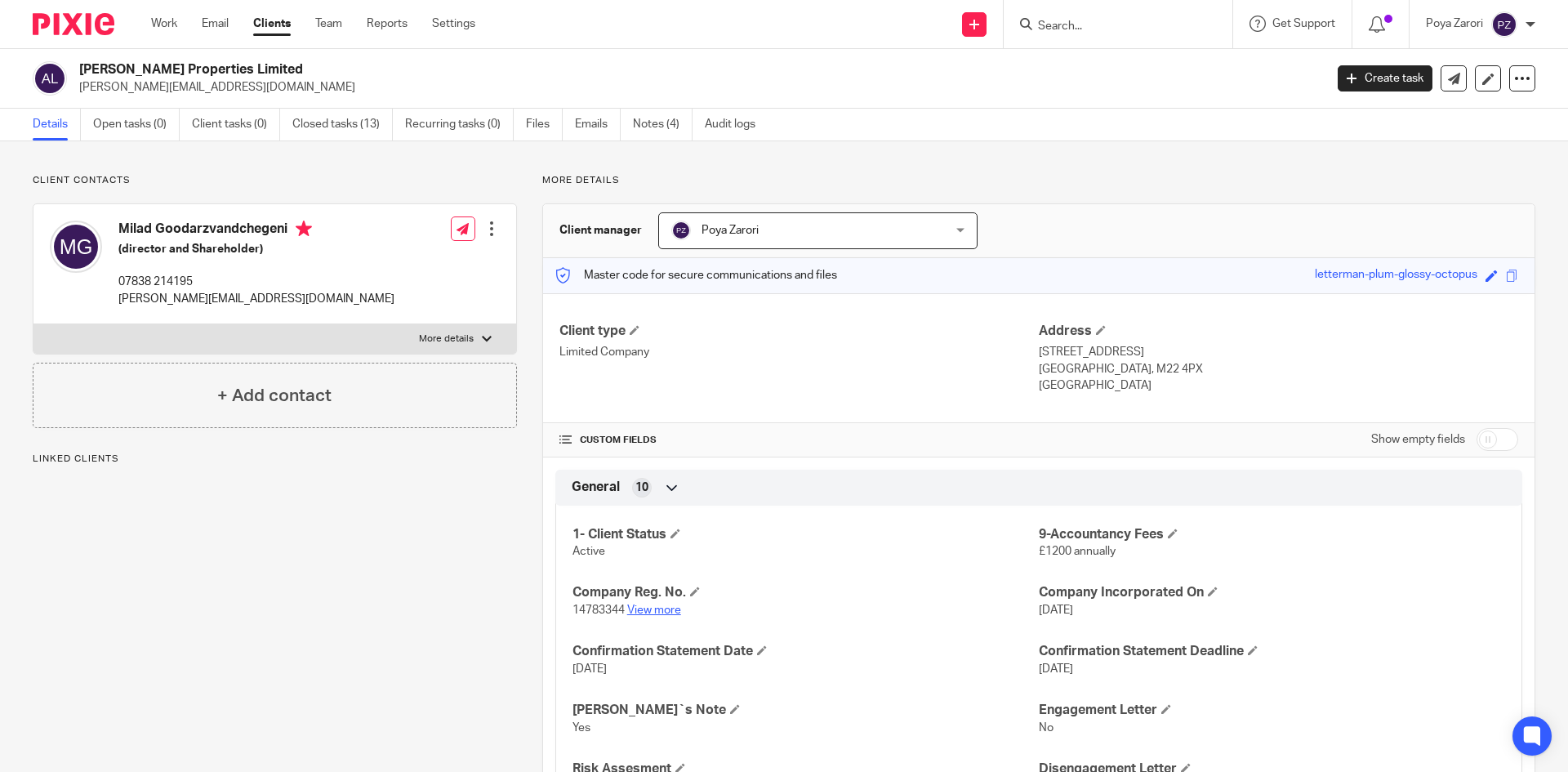
click at [652, 607] on link "View more" at bounding box center [654, 610] width 54 height 11
click at [660, 607] on link "View more" at bounding box center [654, 610] width 54 height 11
click at [1112, 30] on input "Search" at bounding box center [1110, 27] width 147 height 15
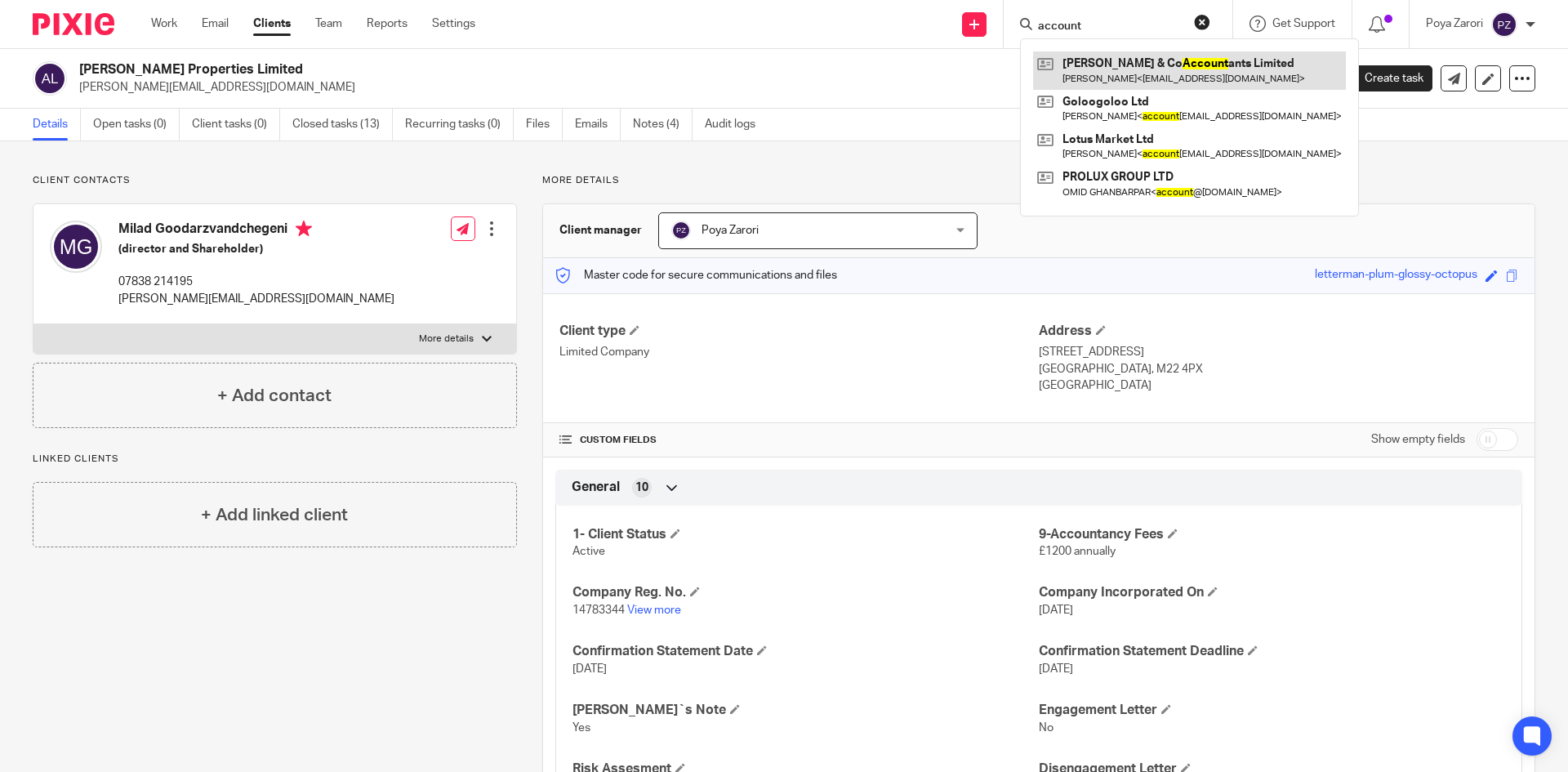
type input "account"
click at [1082, 81] on link at bounding box center [1190, 70] width 313 height 38
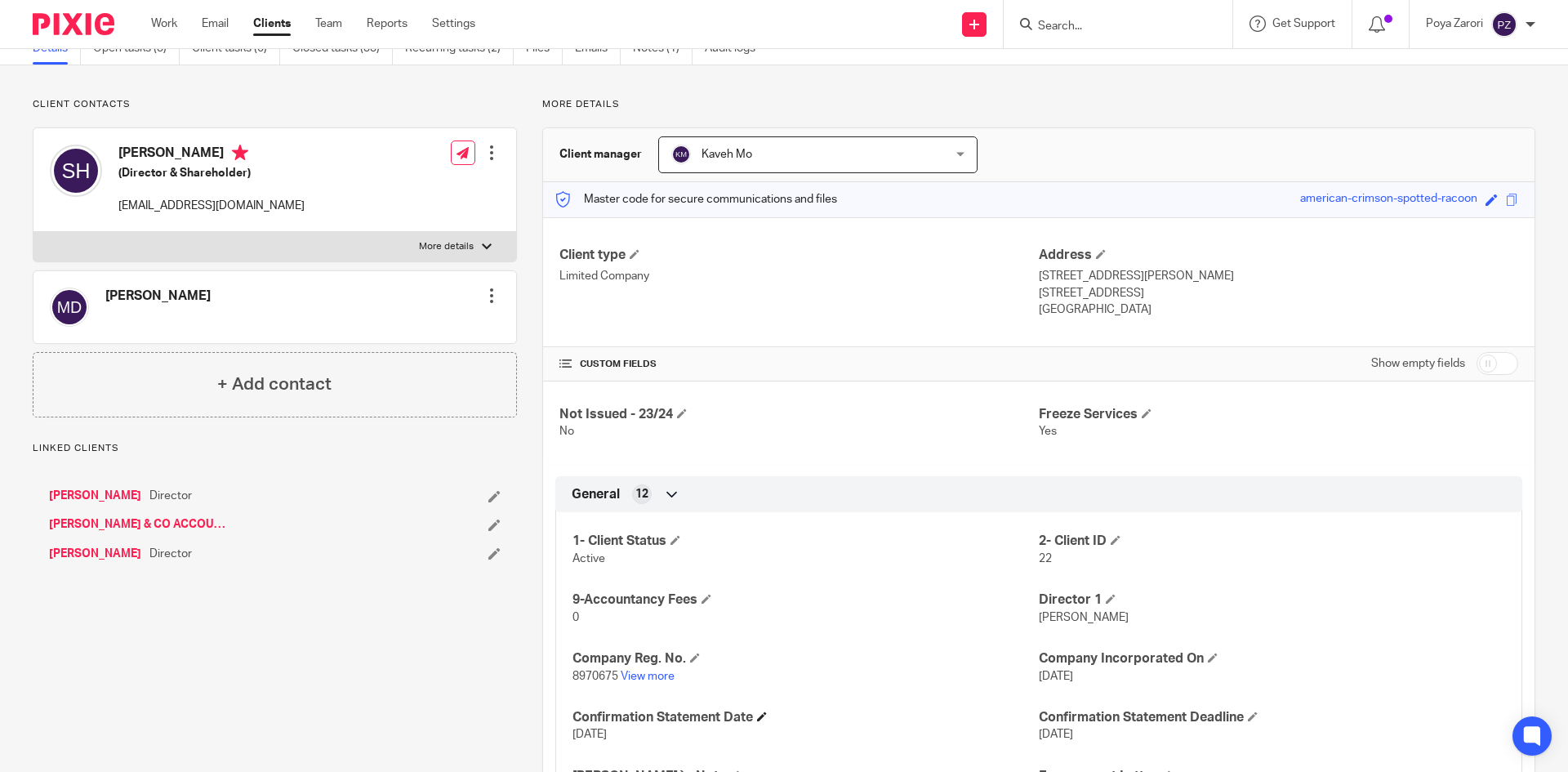
scroll to position [163, 0]
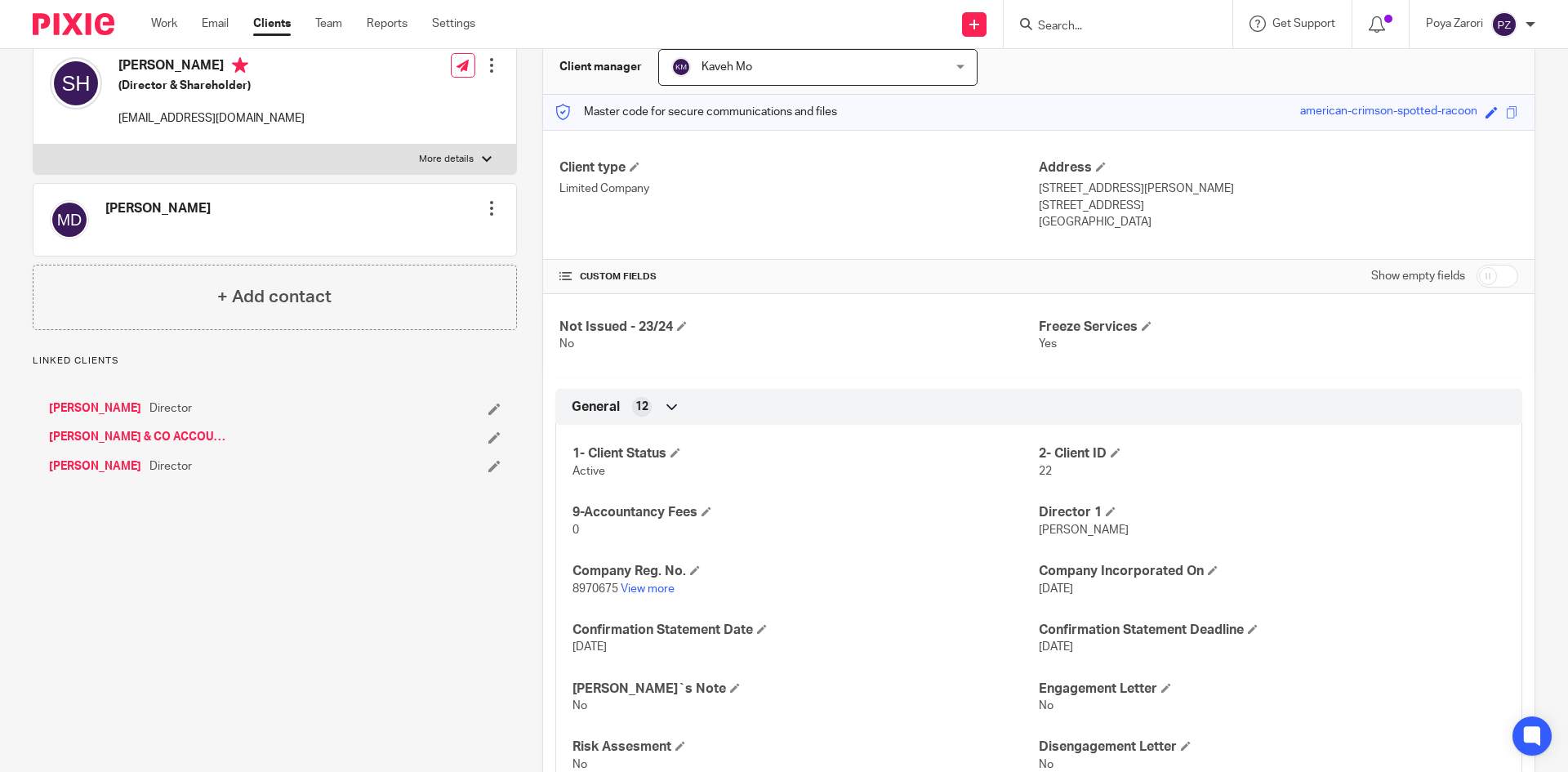
click at [593, 591] on span "8970675" at bounding box center [596, 589] width 46 height 11
click at [593, 590] on span "8970675" at bounding box center [596, 589] width 46 height 11
copy p "8970675"
